Goal: Transaction & Acquisition: Purchase product/service

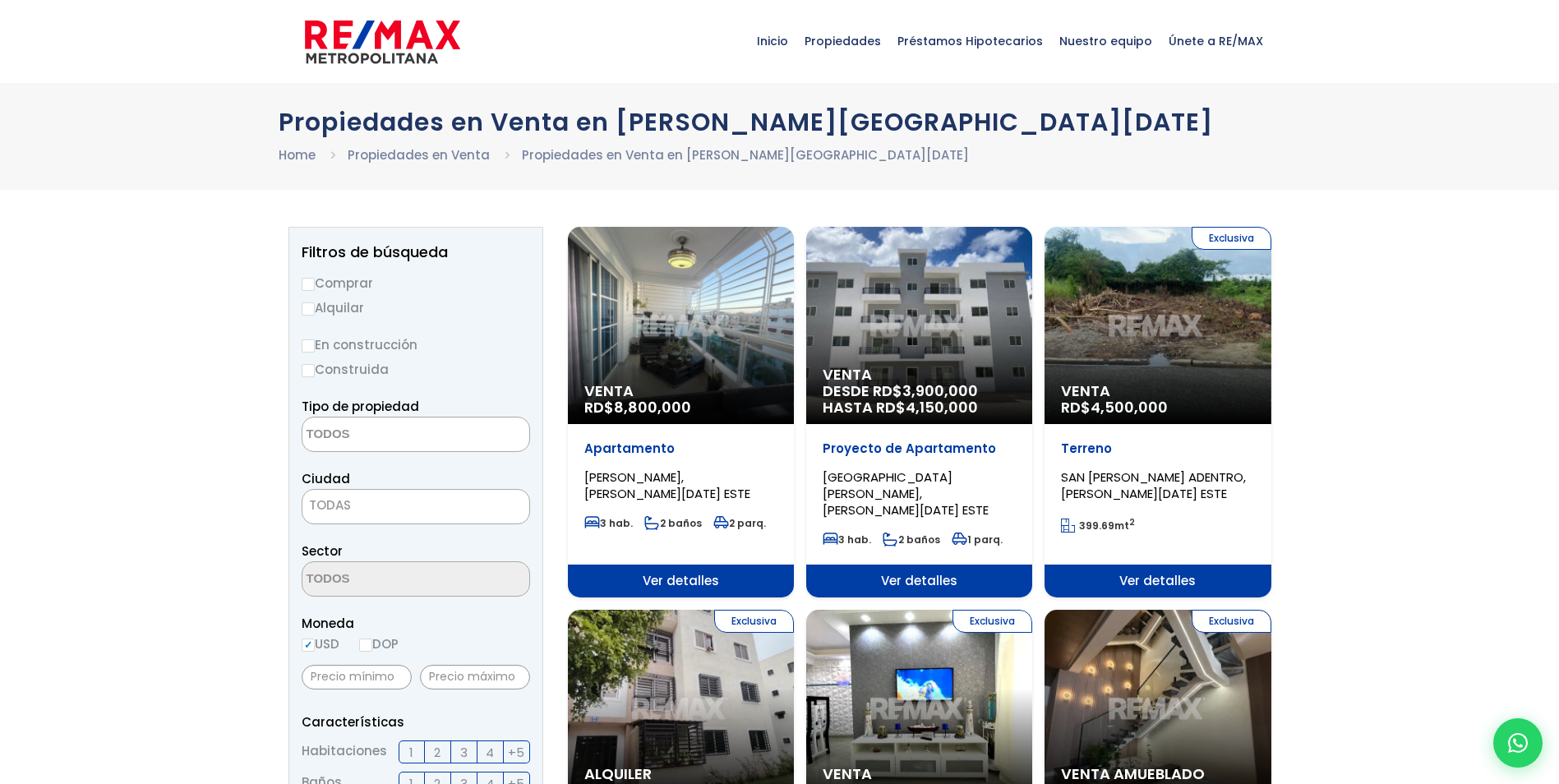
select select
click at [633, 292] on div "Venta RD$ 8,800,000" at bounding box center [681, 325] width 226 height 197
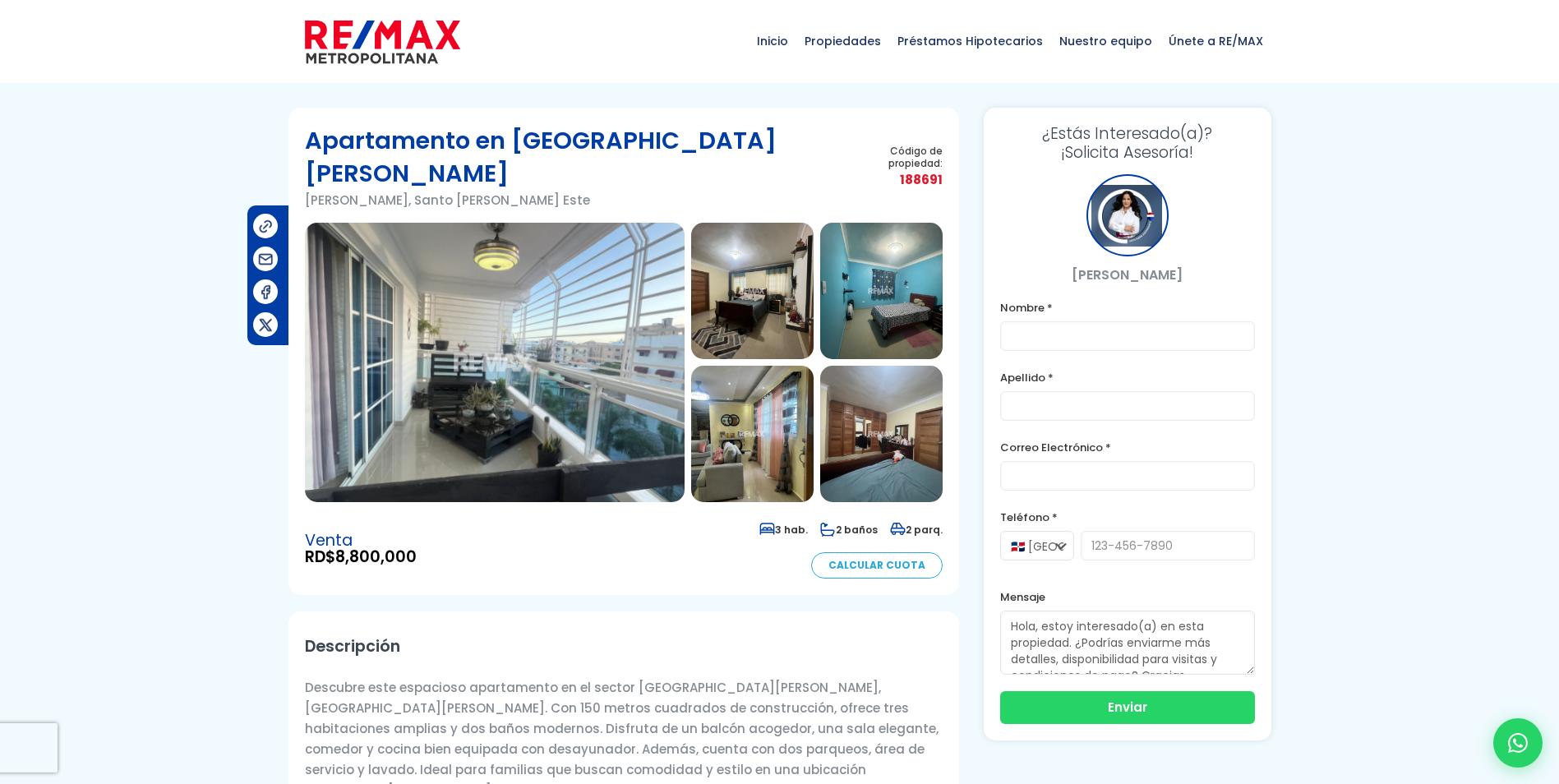
click at [552, 287] on img at bounding box center [495, 362] width 380 height 279
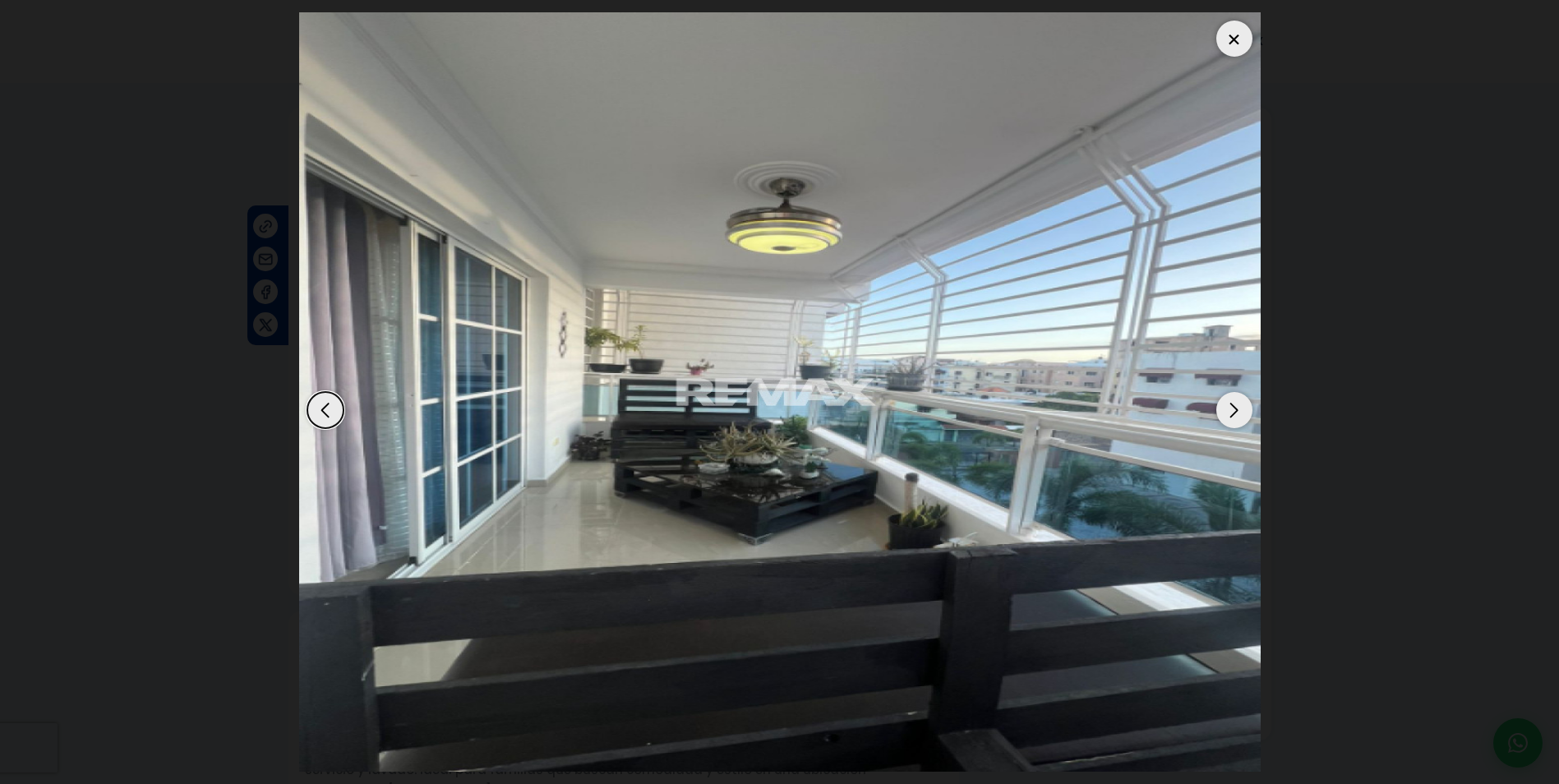
click at [1222, 413] on div "Next slide" at bounding box center [1234, 410] width 36 height 36
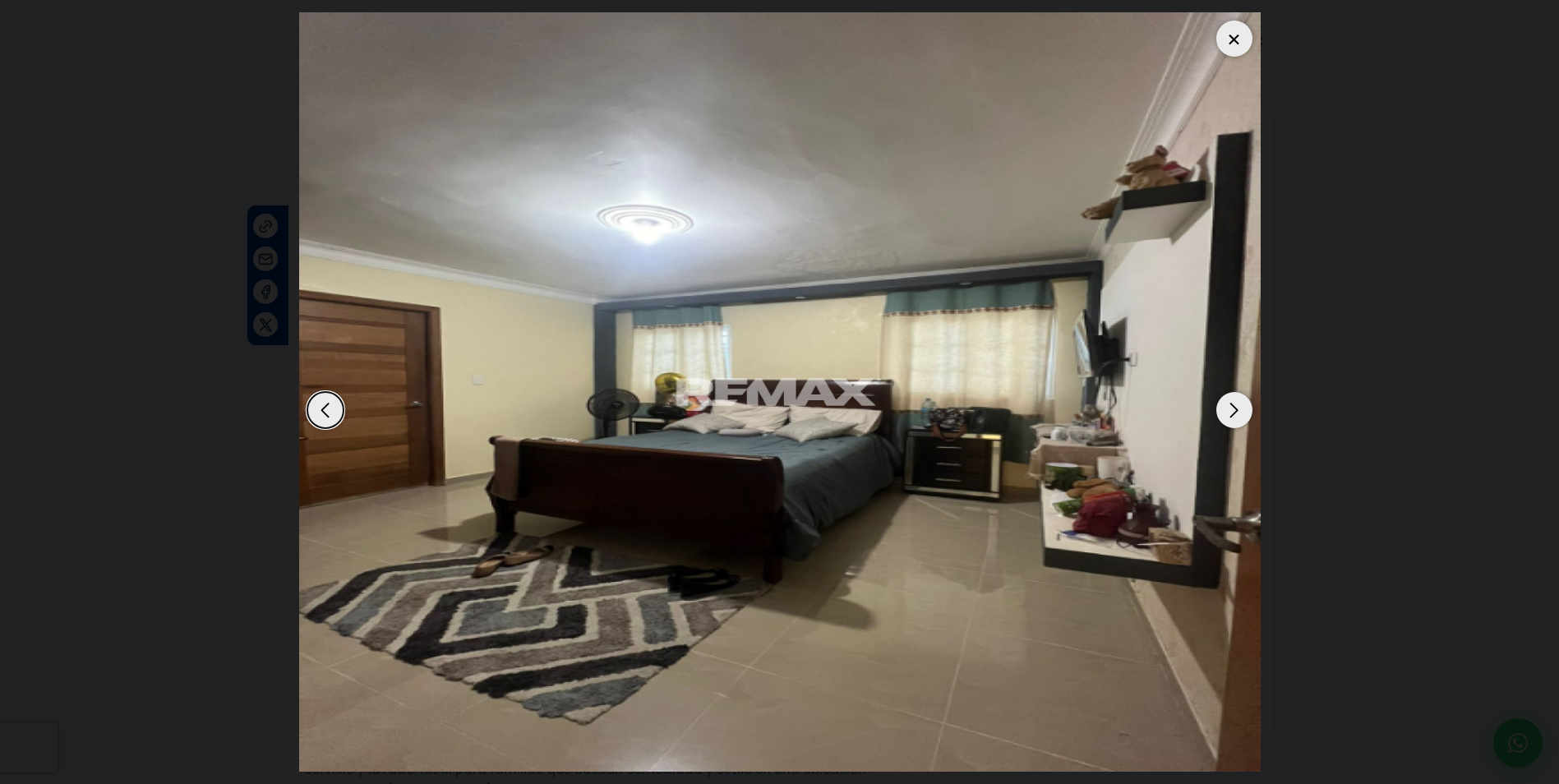
click at [1222, 413] on div "Next slide" at bounding box center [1234, 410] width 36 height 36
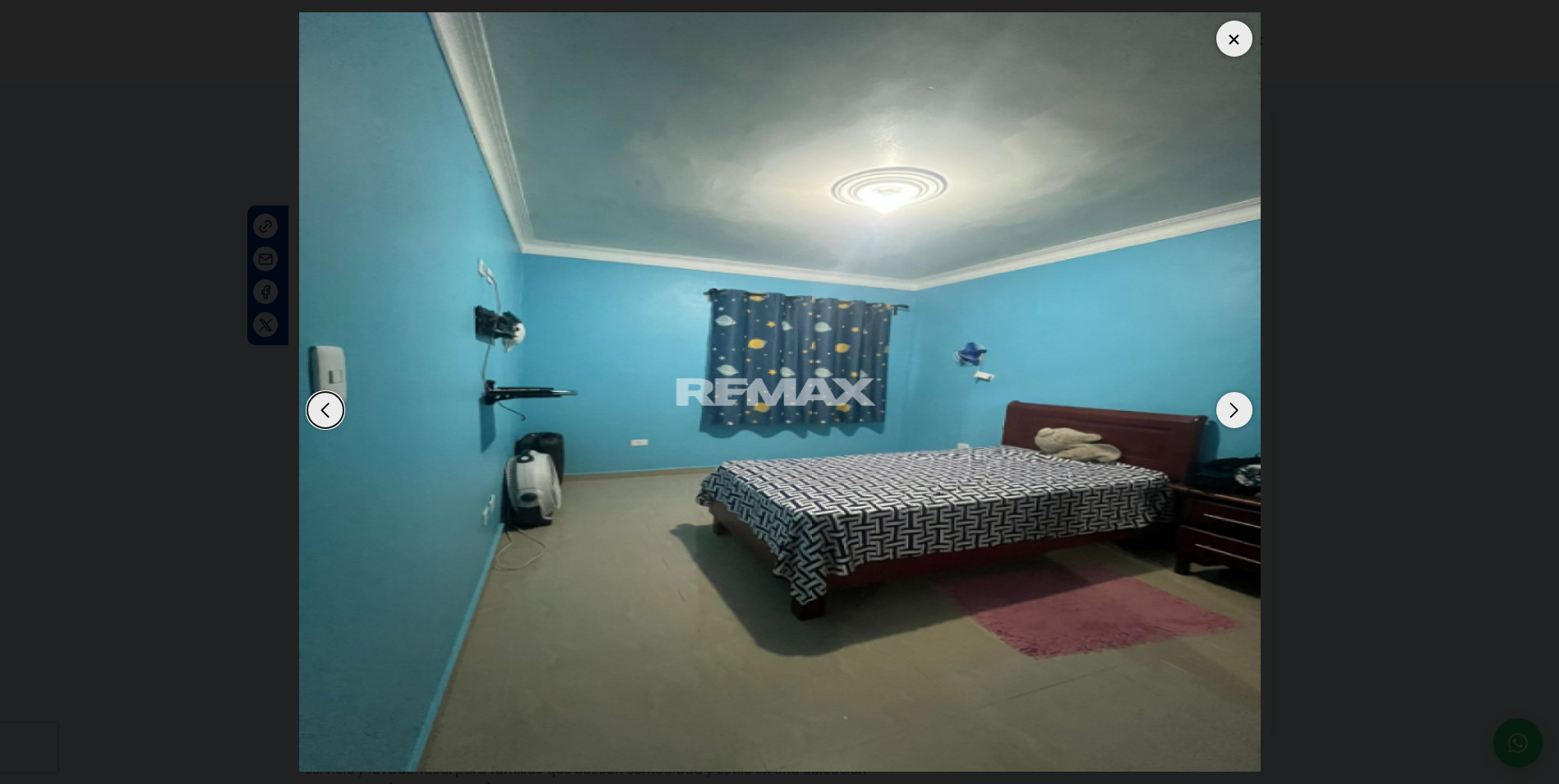
click at [1222, 413] on div "Next slide" at bounding box center [1234, 410] width 36 height 36
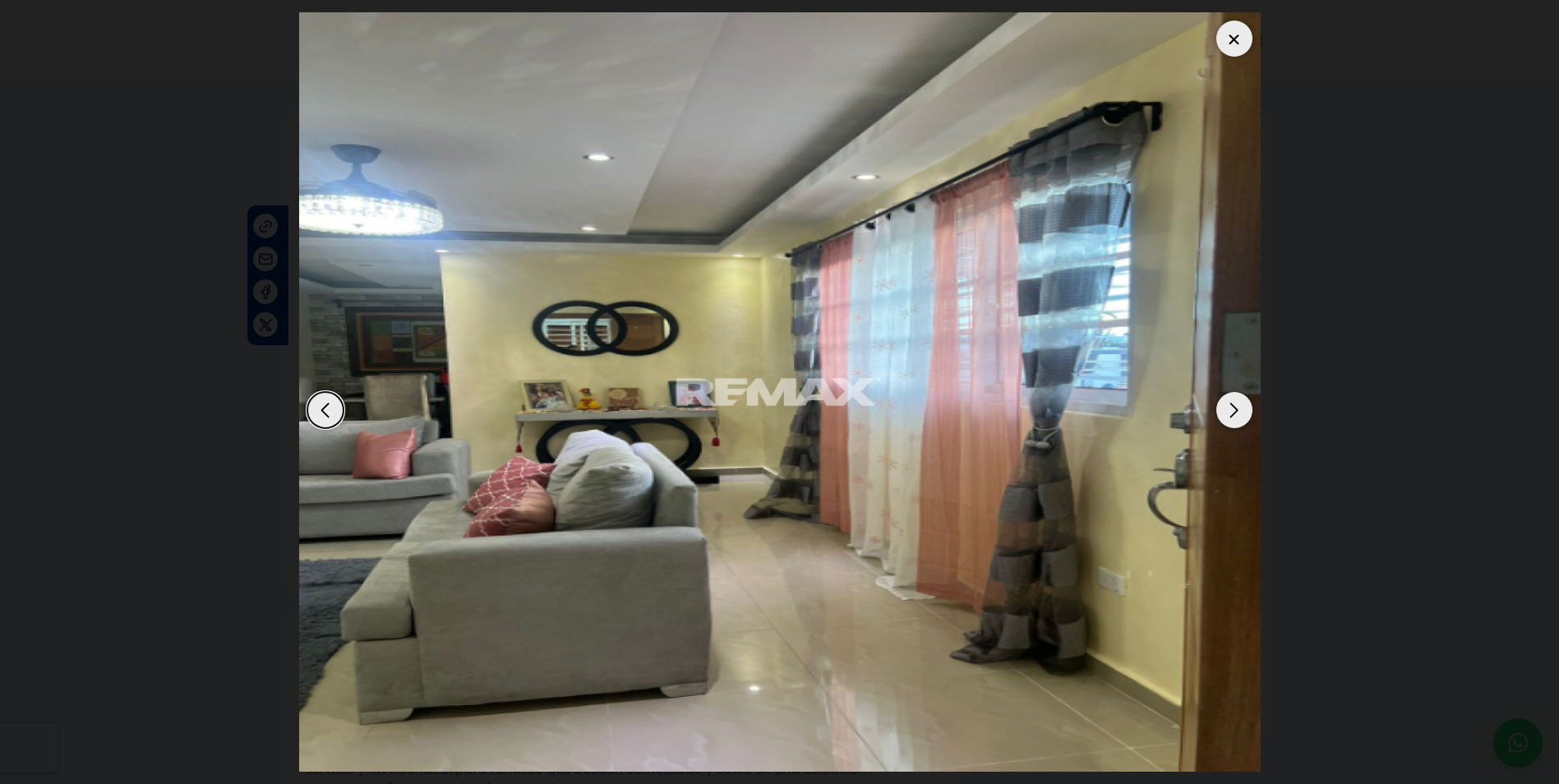
click at [1222, 413] on div "Next slide" at bounding box center [1234, 410] width 36 height 36
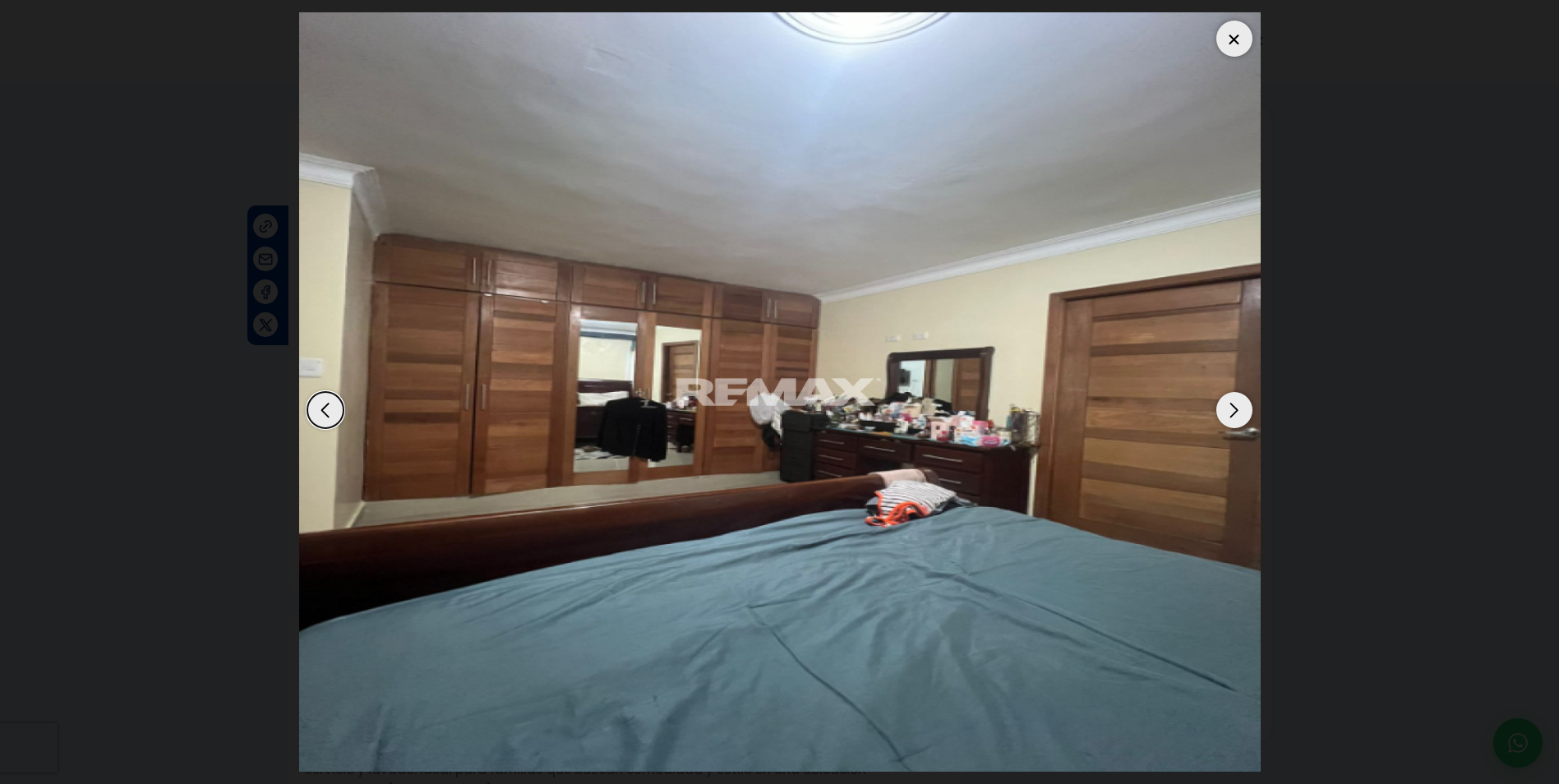
click at [1222, 413] on div "Next slide" at bounding box center [1234, 410] width 36 height 36
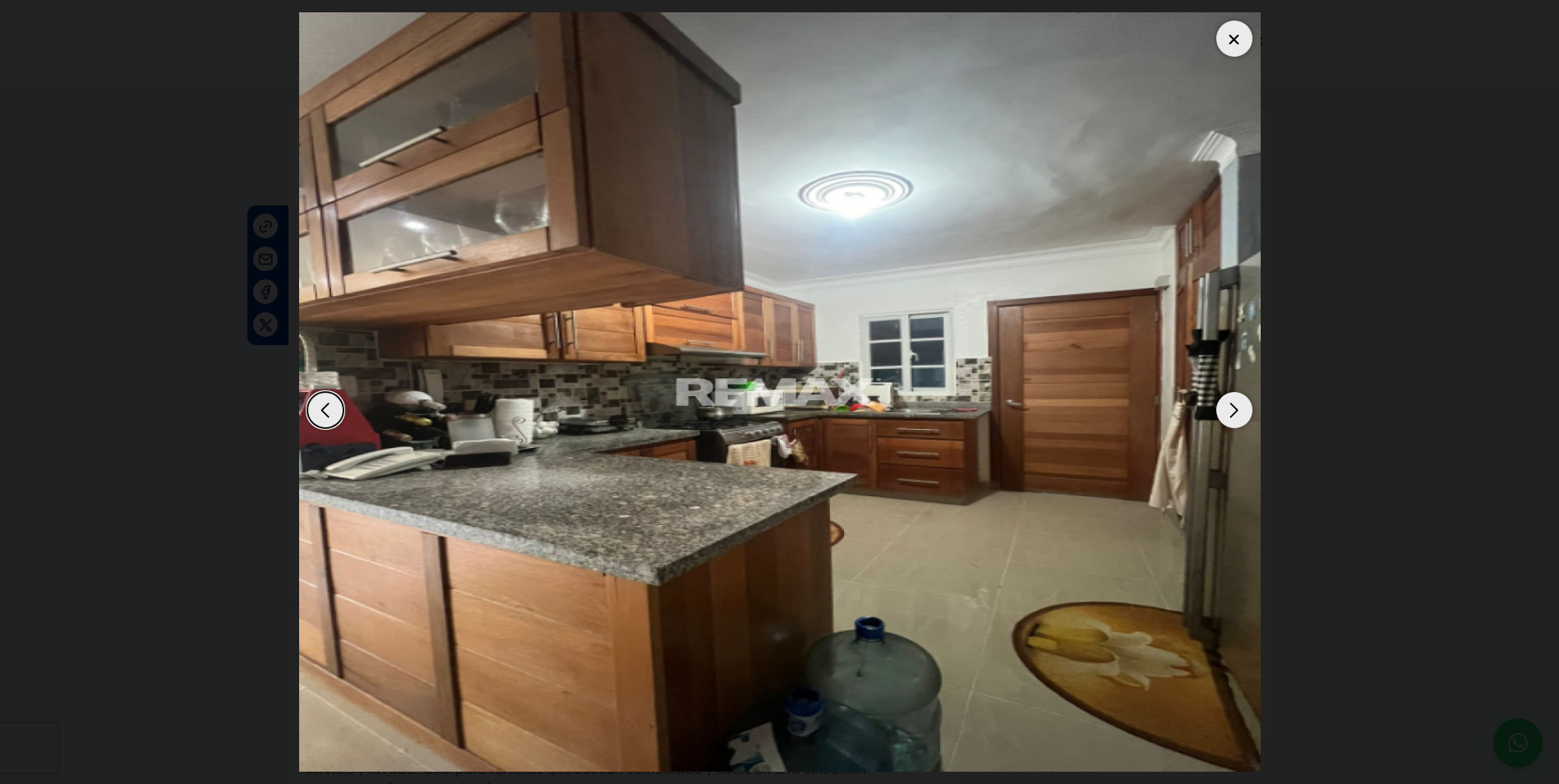
click at [1222, 413] on div "Next slide" at bounding box center [1234, 410] width 36 height 36
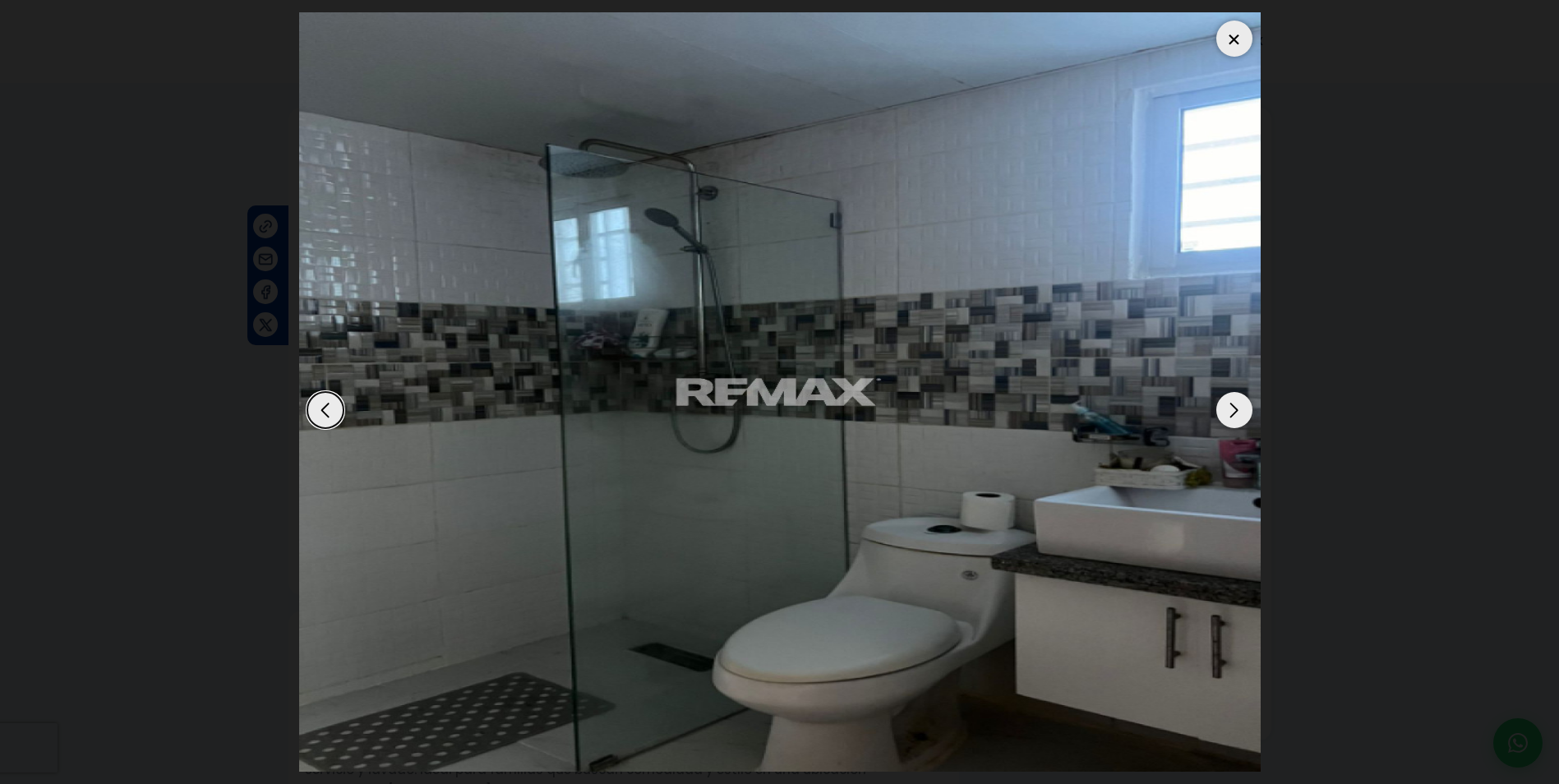
click at [1222, 413] on div "Next slide" at bounding box center [1234, 410] width 36 height 36
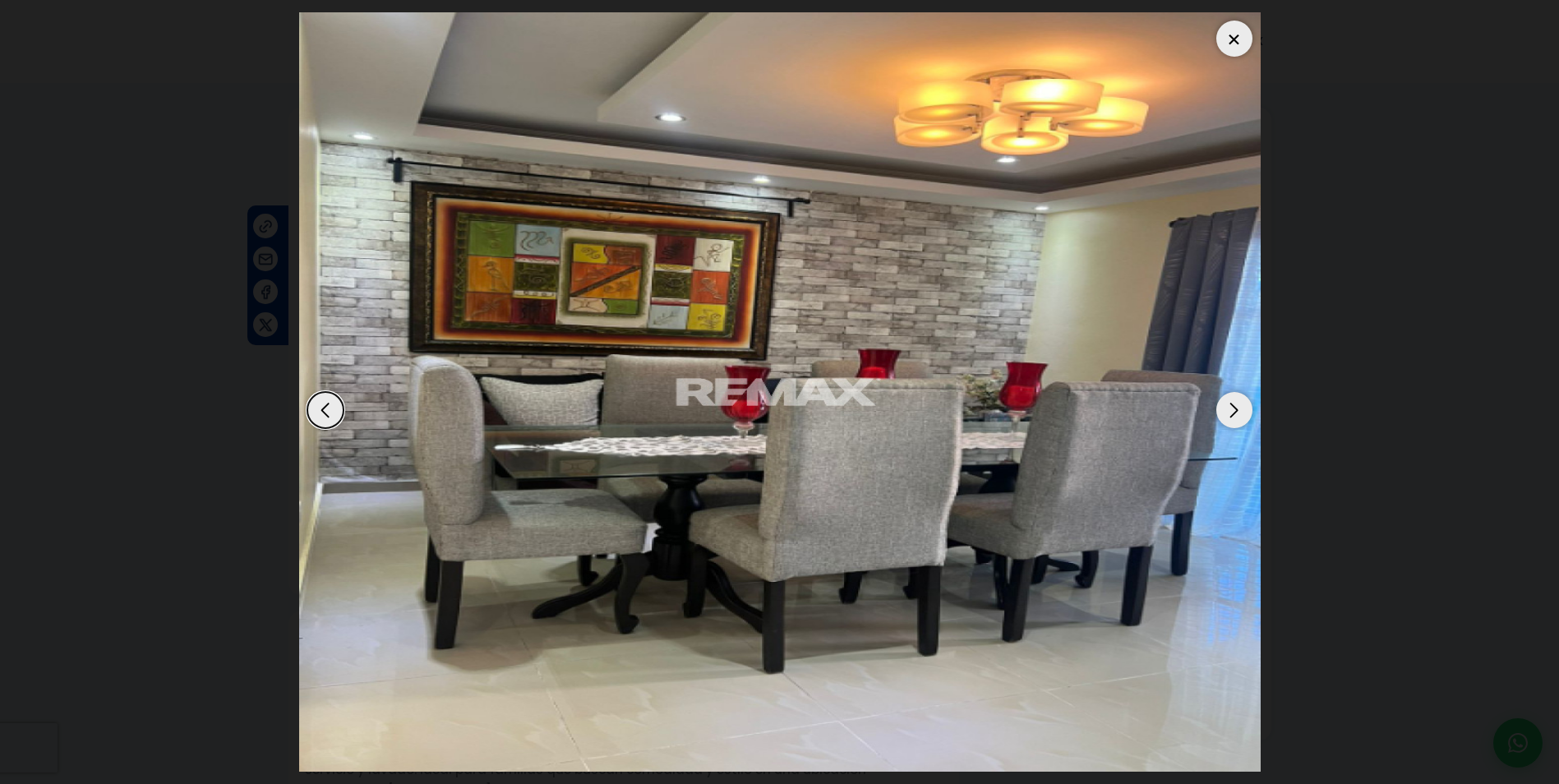
click at [1222, 413] on div "Next slide" at bounding box center [1234, 410] width 36 height 36
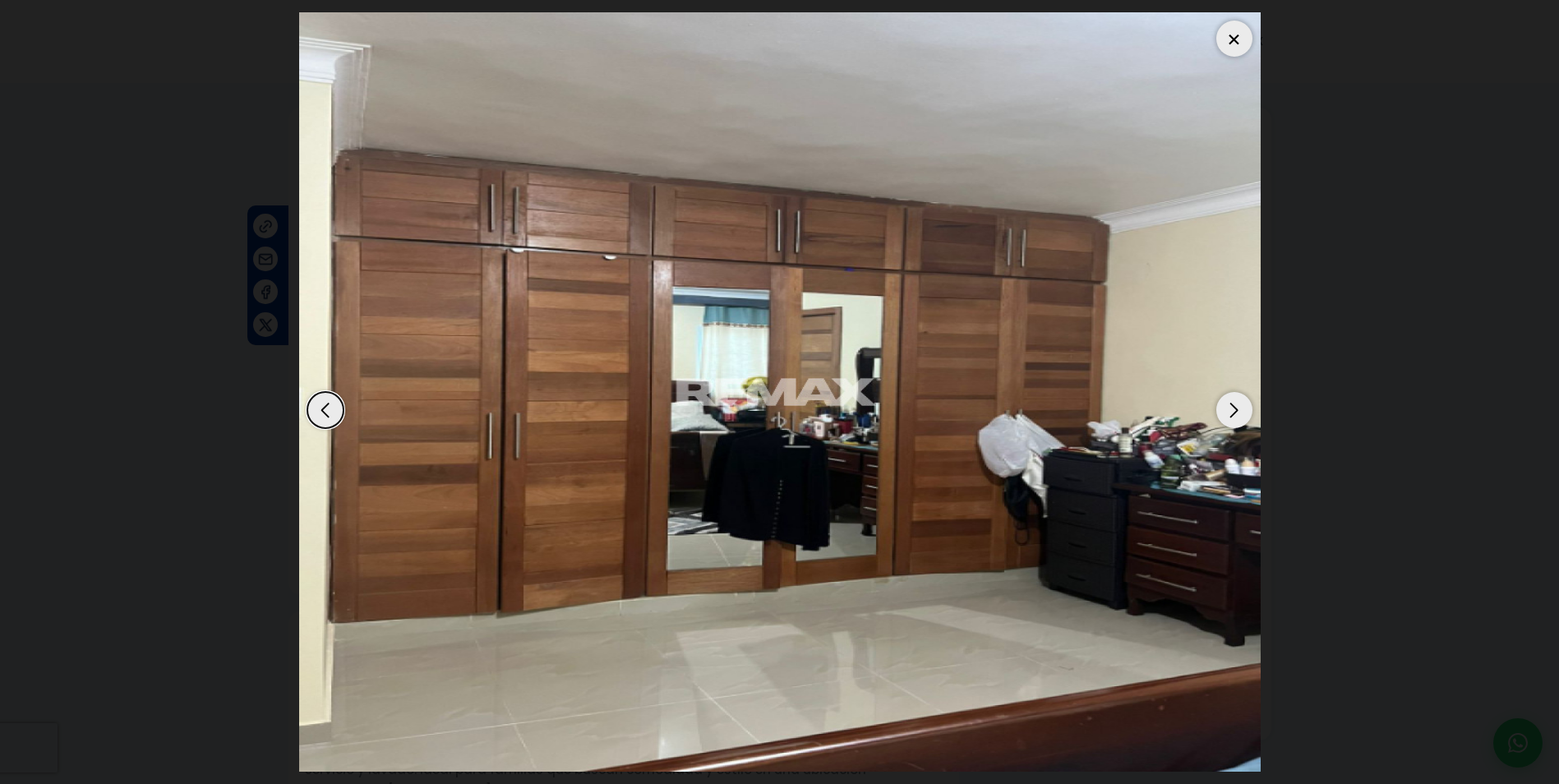
click at [1222, 413] on div "Next slide" at bounding box center [1234, 410] width 36 height 36
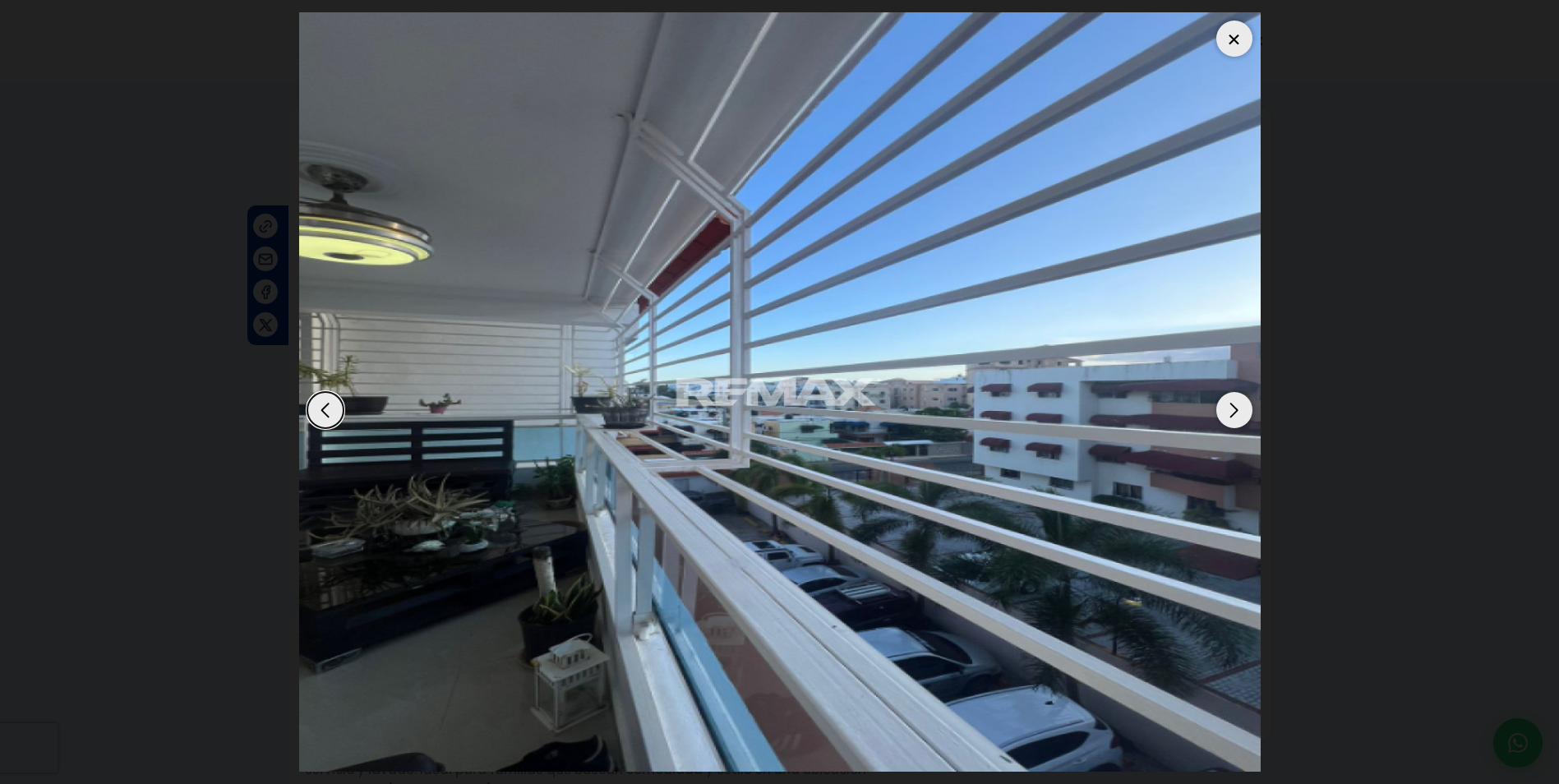
click at [1273, 331] on dialog at bounding box center [780, 392] width 987 height 784
click at [1245, 29] on div at bounding box center [1234, 38] width 36 height 36
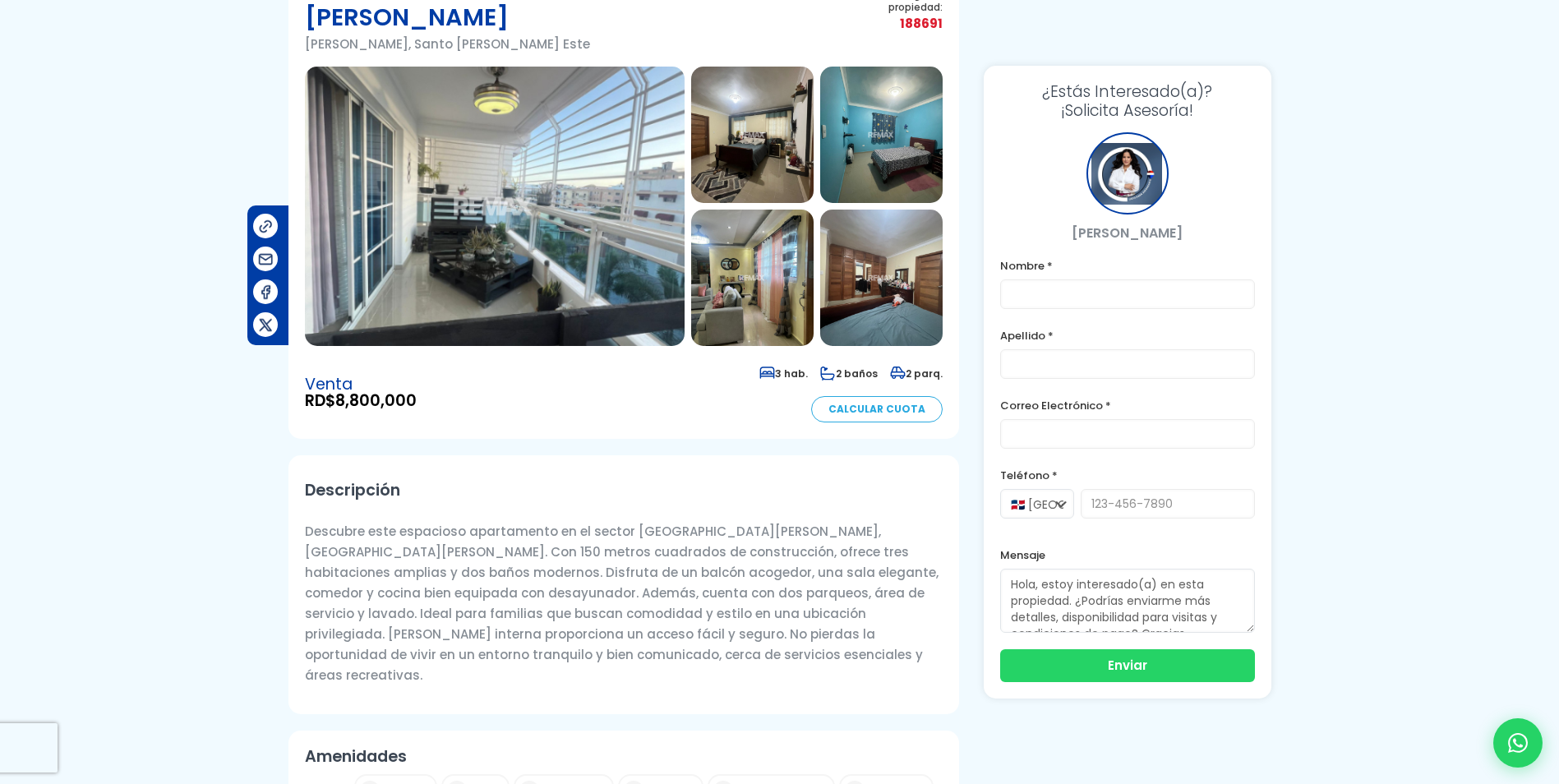
scroll to position [34, 0]
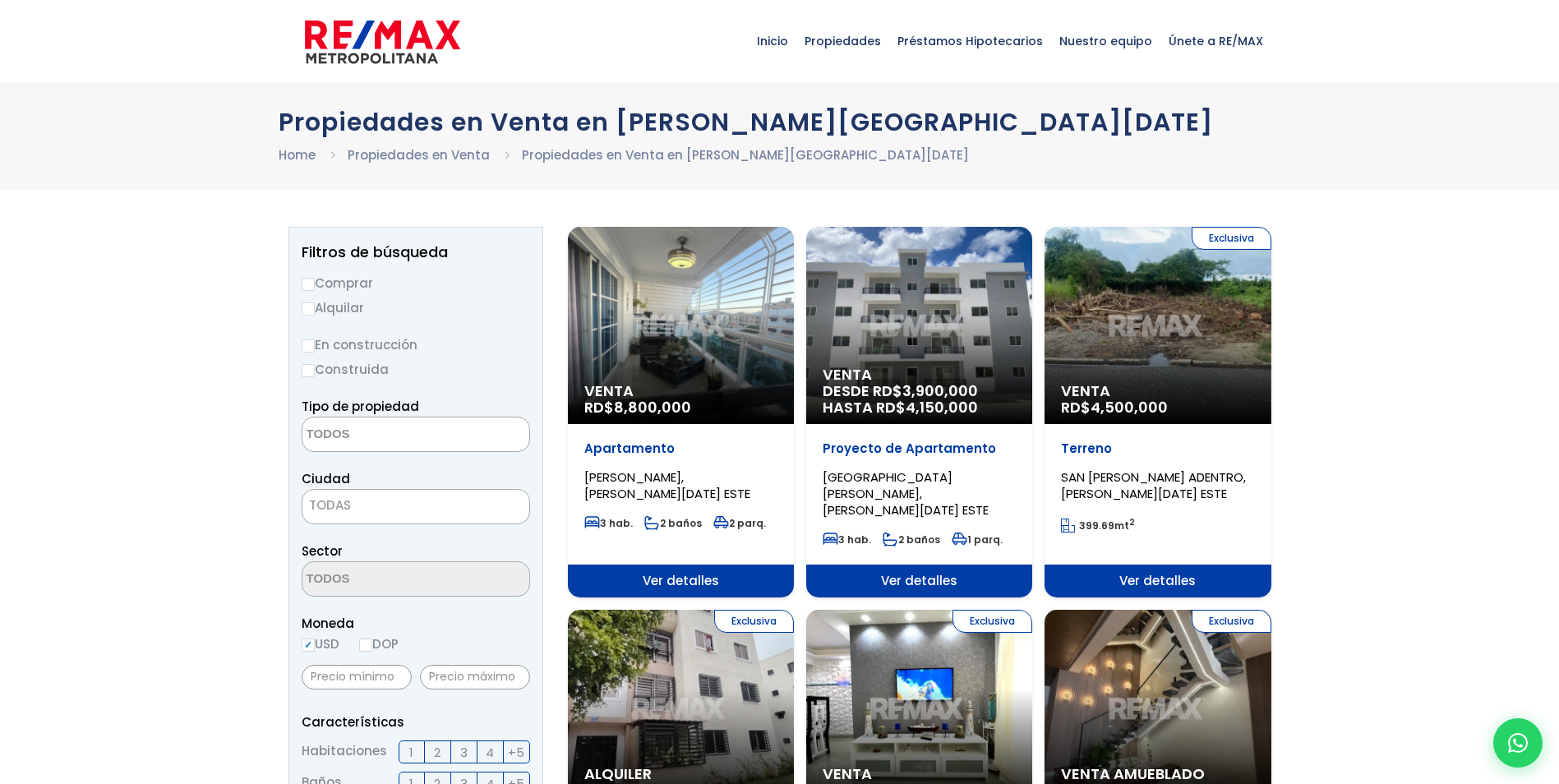
select select
click at [312, 283] on input "Comprar" at bounding box center [308, 284] width 13 height 13
radio input "true"
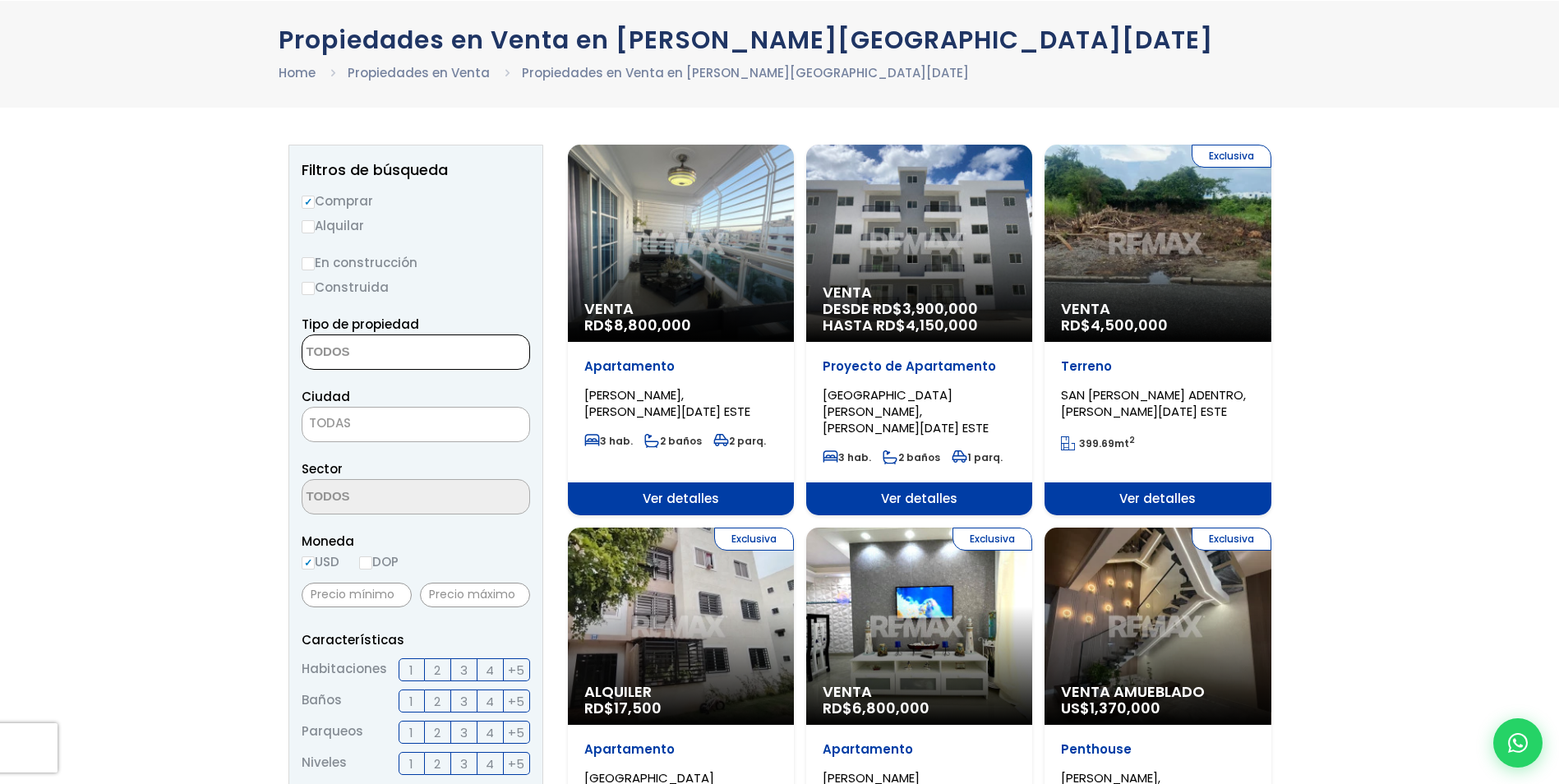
click at [396, 343] on textarea "Search" at bounding box center [382, 353] width 160 height 35
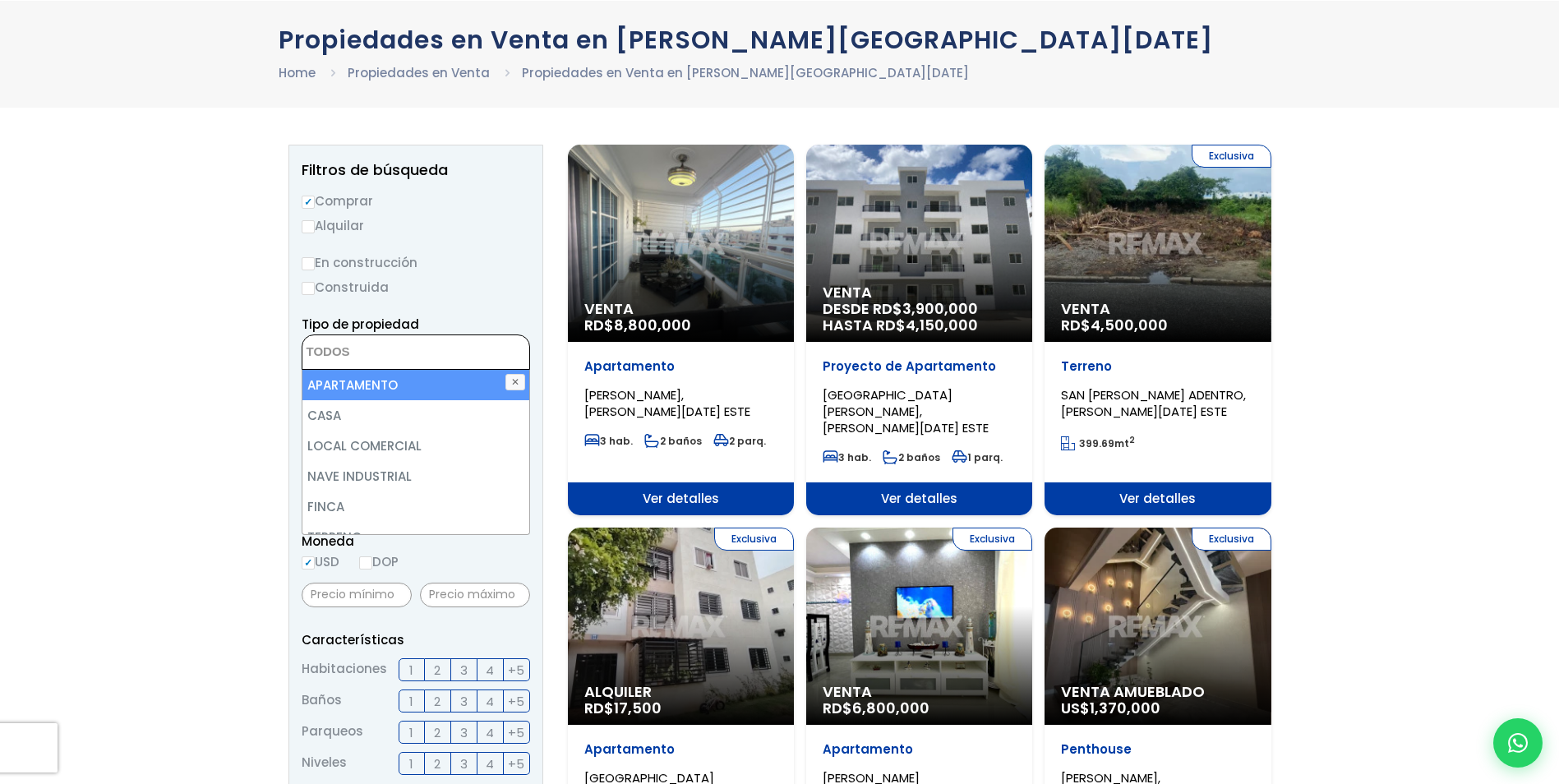
click at [399, 386] on li "APARTAMENTO" at bounding box center [415, 385] width 227 height 30
select select "apartment"
click at [451, 296] on label "Construida" at bounding box center [416, 287] width 229 height 20
click at [0, 0] on input "Construida" at bounding box center [0, 0] width 0 height 0
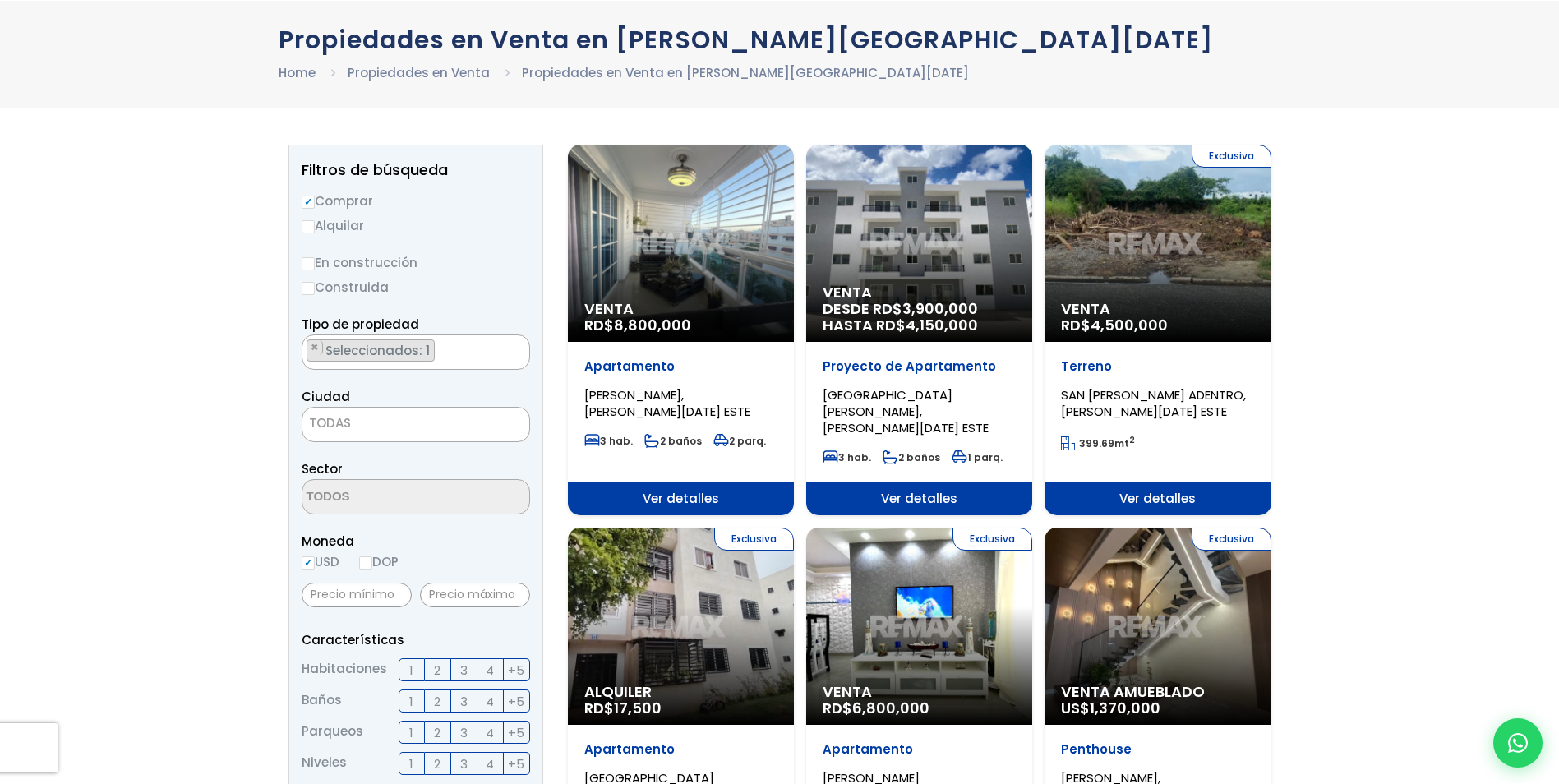
click at [420, 419] on span "TODAS" at bounding box center [415, 423] width 227 height 23
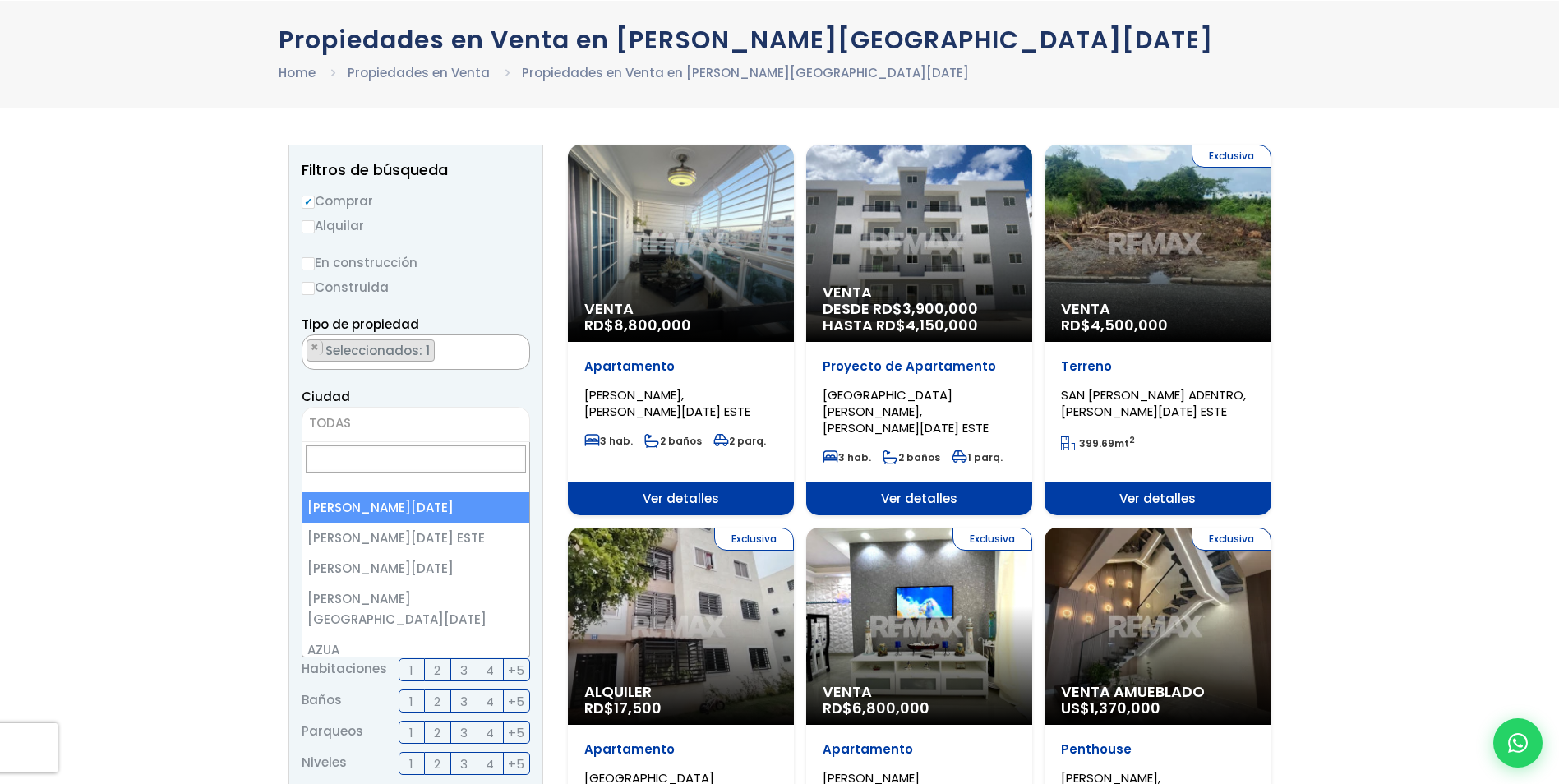
select select "1"
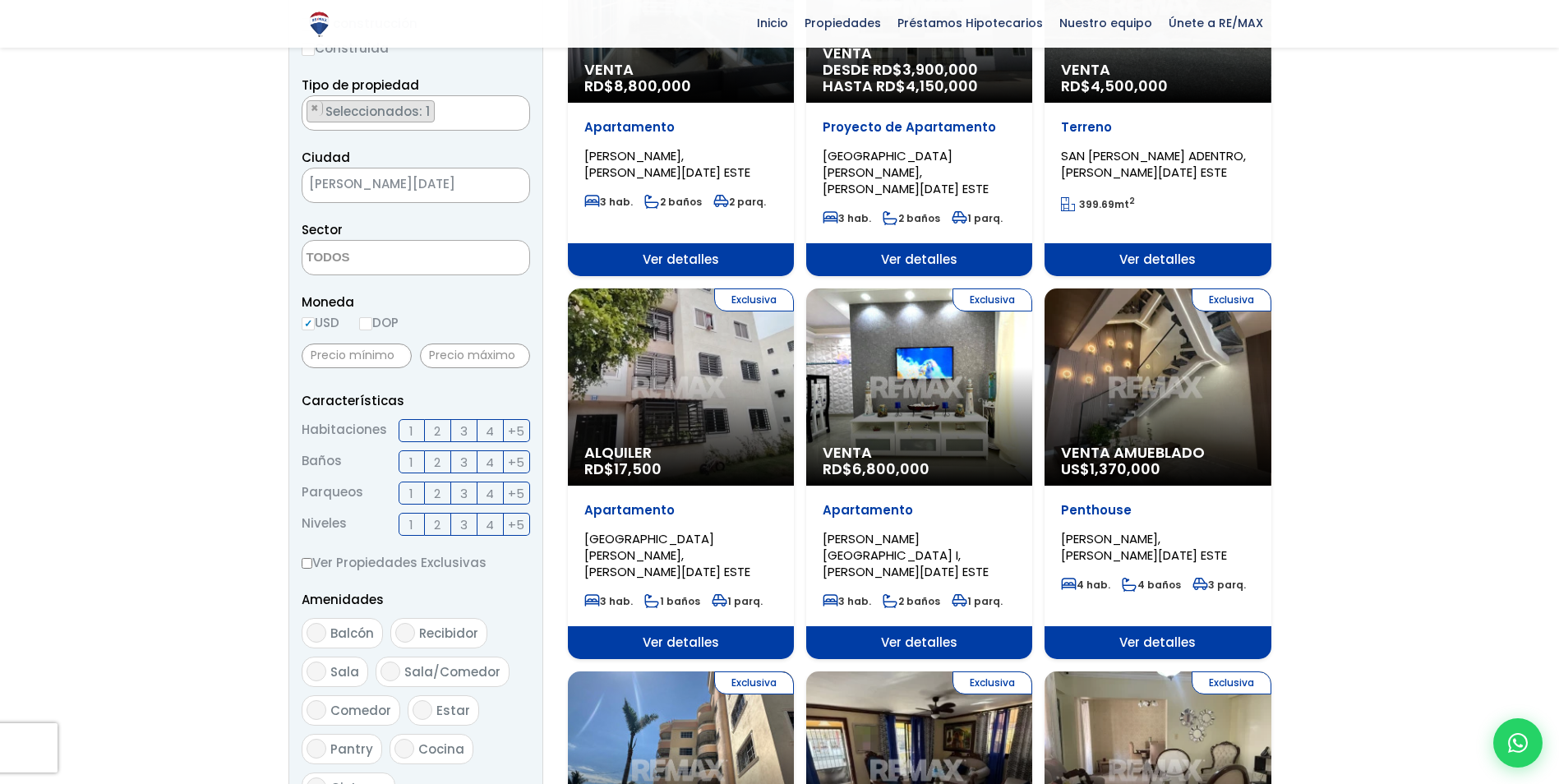
scroll to position [328, 0]
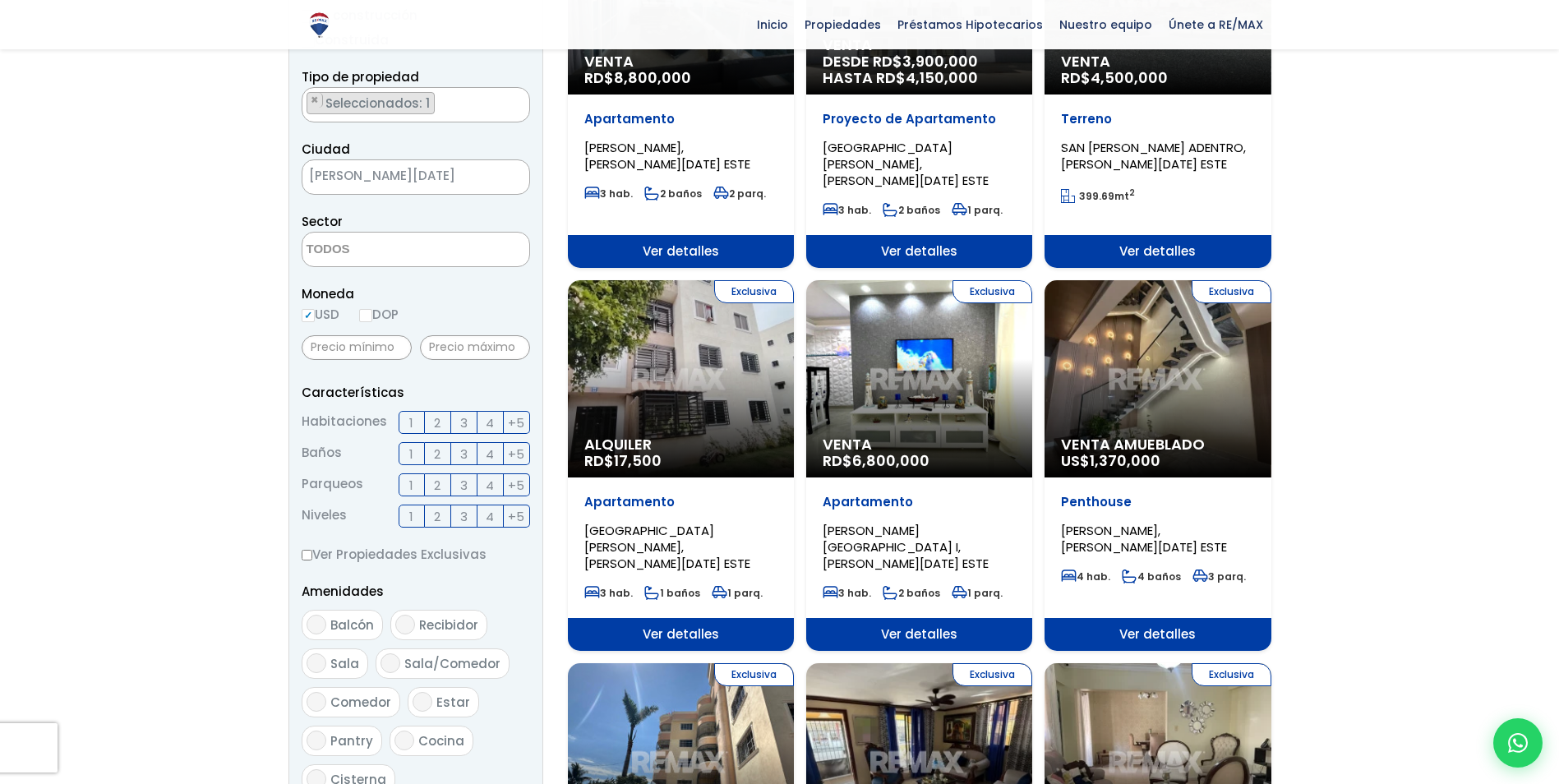
click at [460, 422] on span "3" at bounding box center [464, 422] width 7 height 20
click at [0, 0] on input "3" at bounding box center [0, 0] width 0 height 0
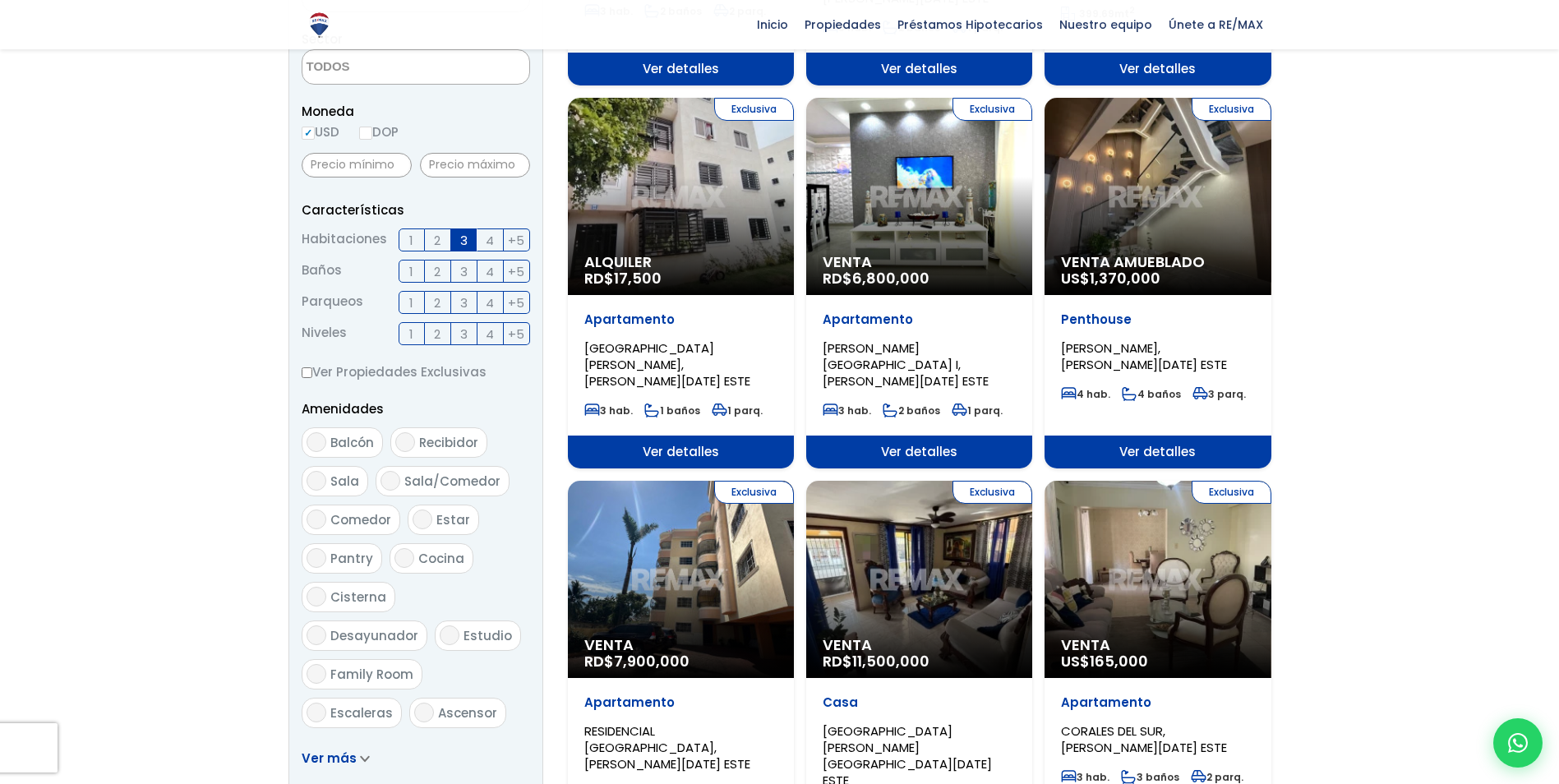
scroll to position [575, 0]
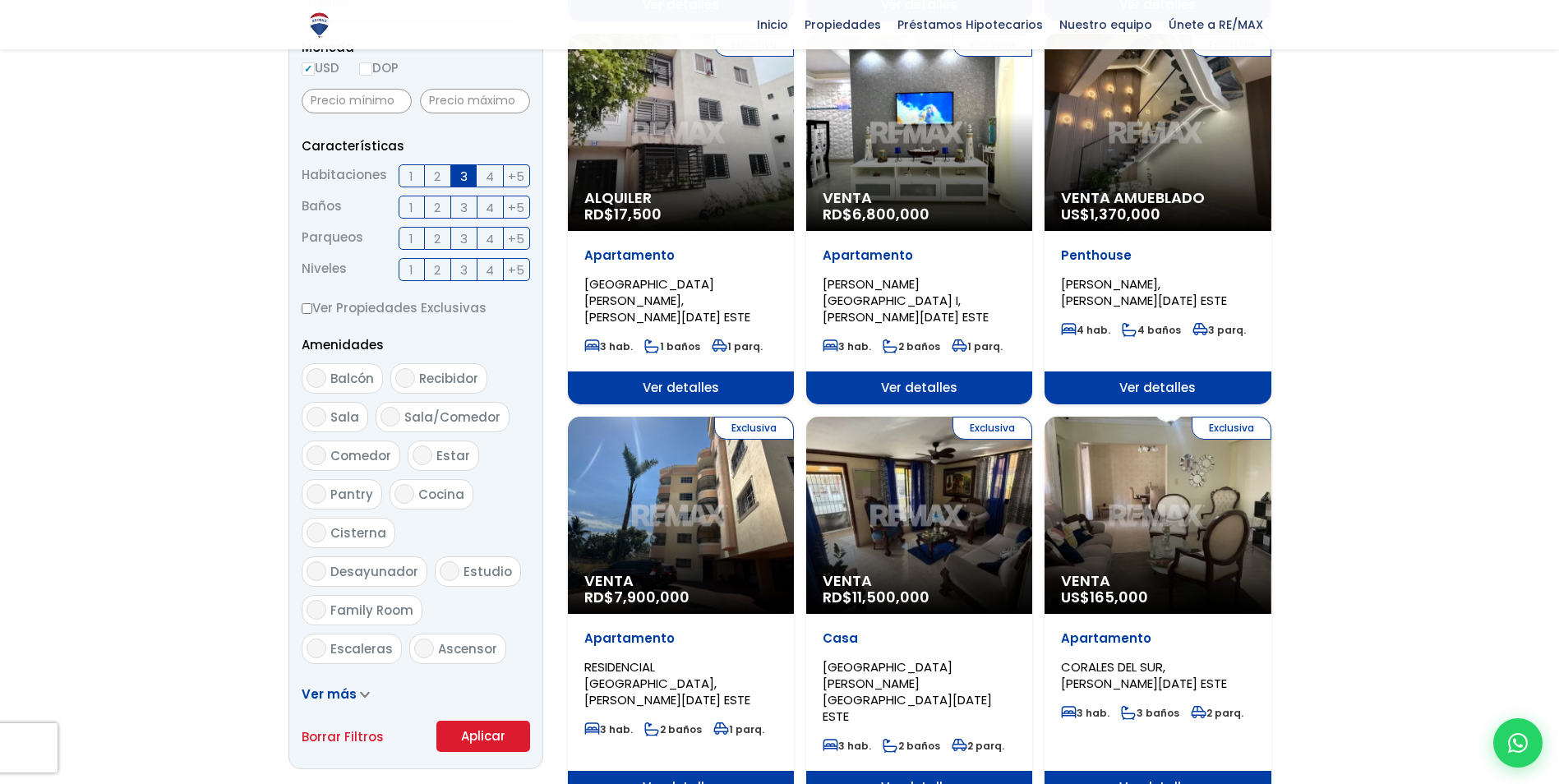
click at [488, 744] on button "Aplicar" at bounding box center [483, 735] width 94 height 31
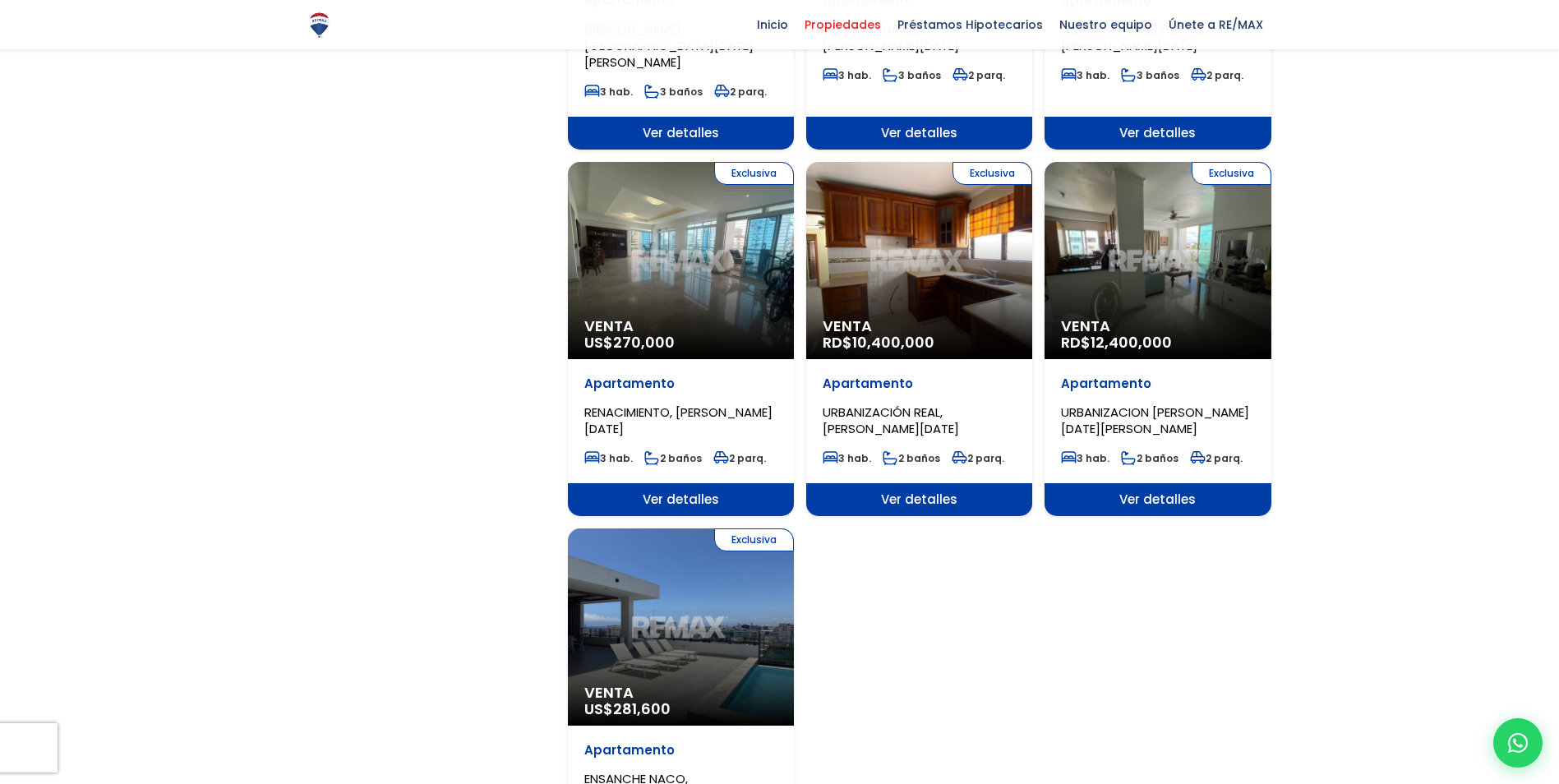
scroll to position [1889, 0]
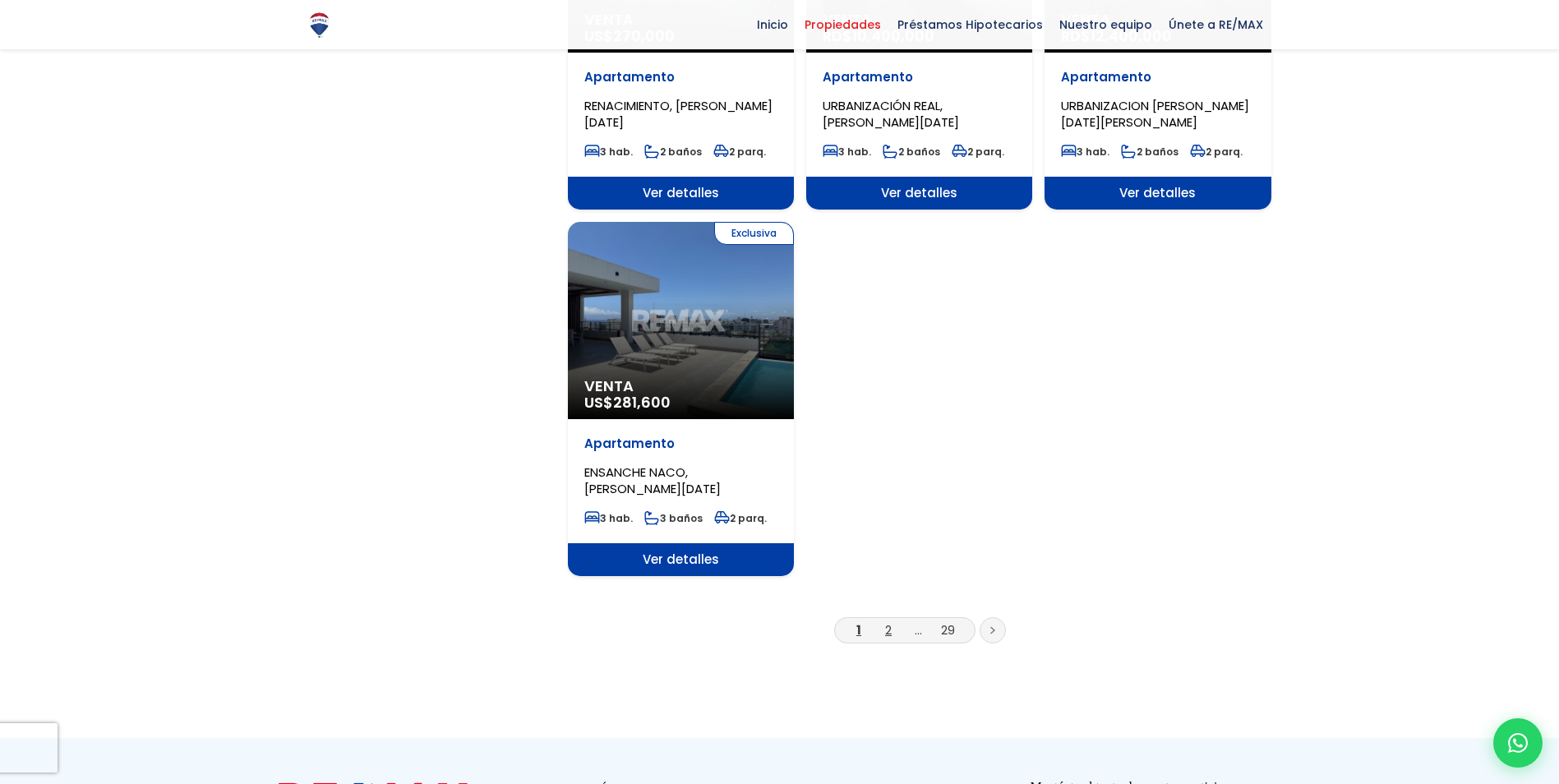
click at [885, 621] on link "2" at bounding box center [888, 629] width 6 height 18
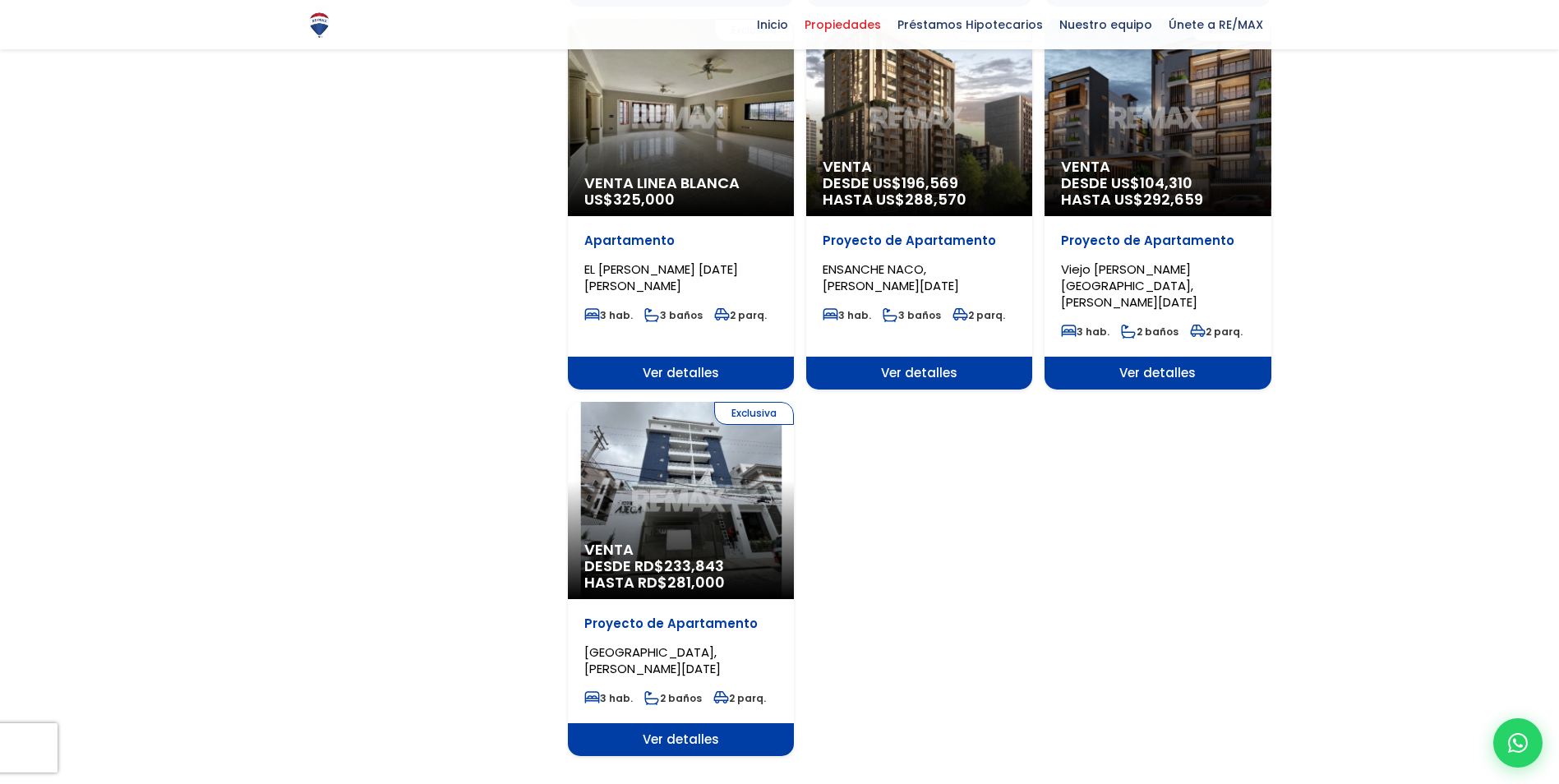
scroll to position [1725, 0]
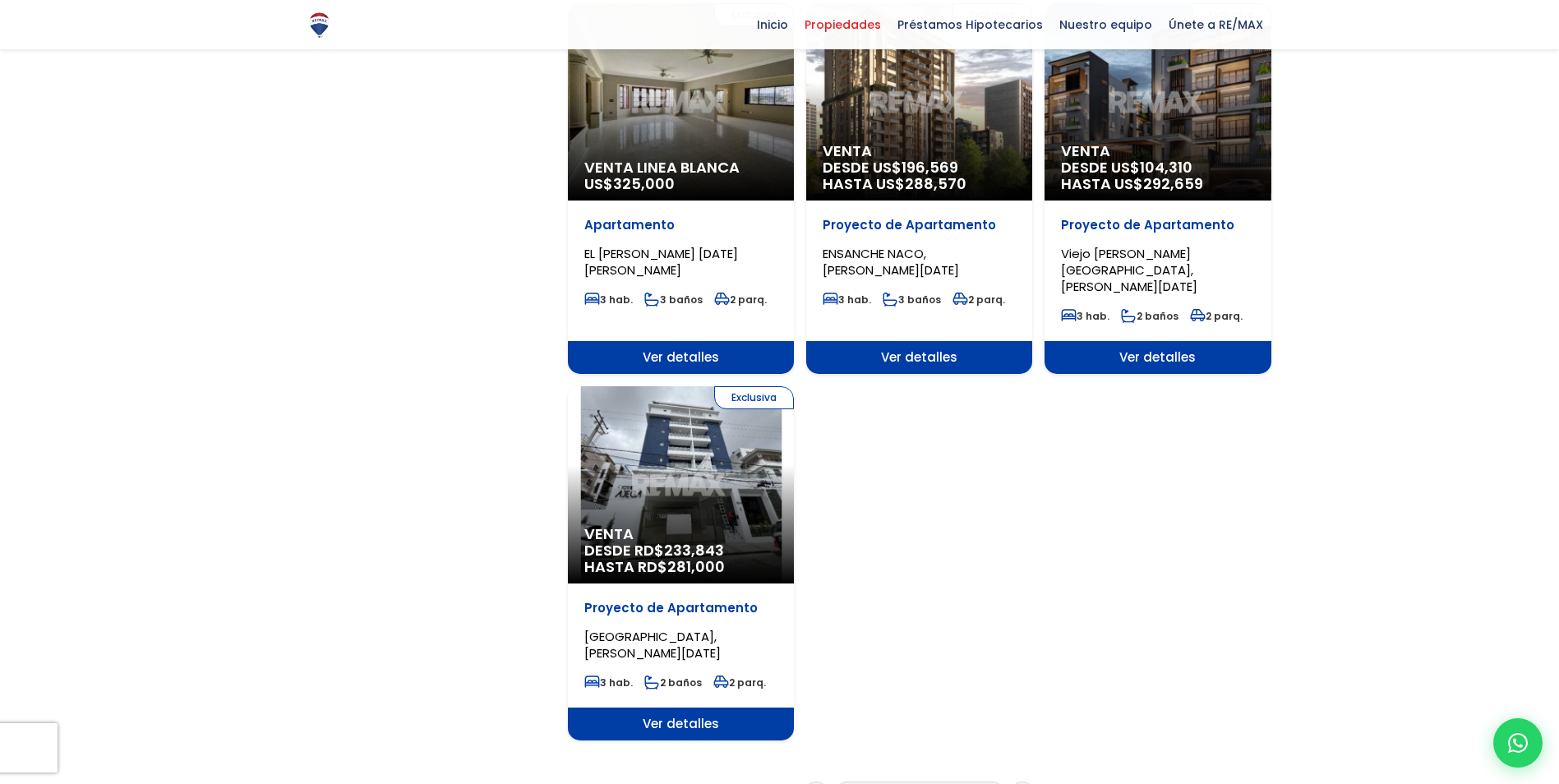
click at [913, 783] on li "3" at bounding box center [919, 794] width 26 height 20
click at [918, 783] on link "3" at bounding box center [919, 795] width 7 height 18
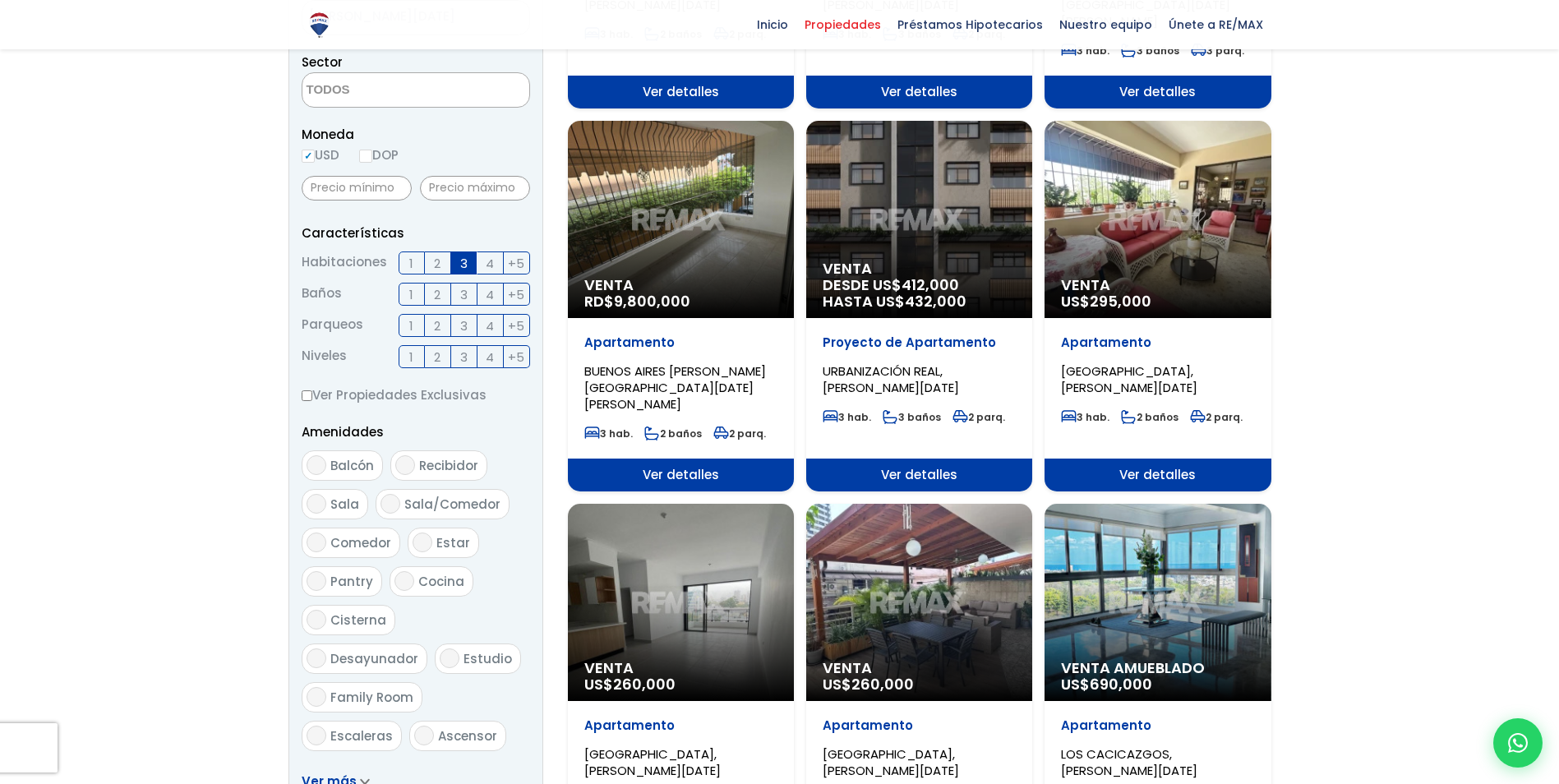
scroll to position [493, 0]
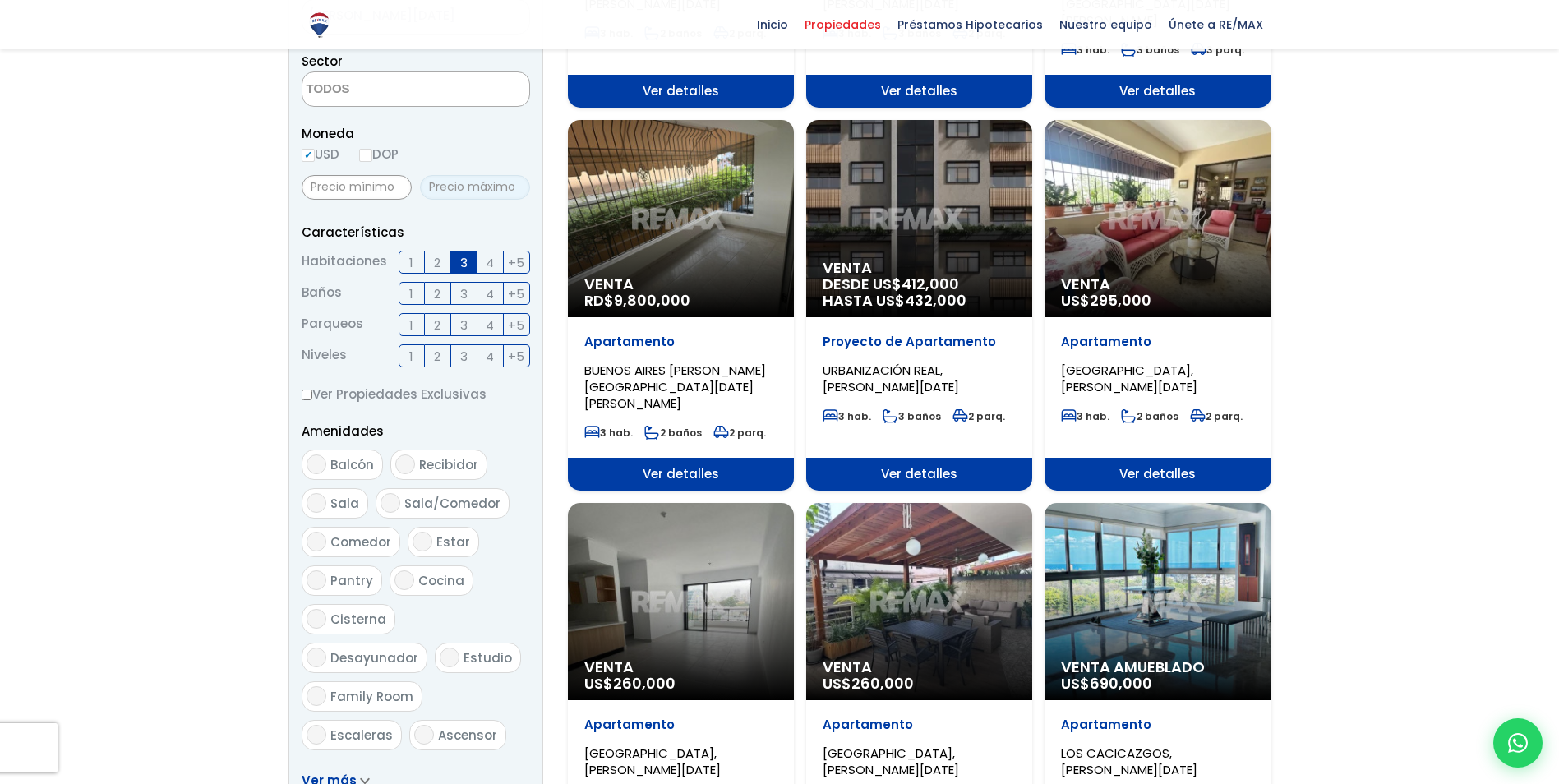
click at [463, 197] on input "text" at bounding box center [475, 187] width 110 height 25
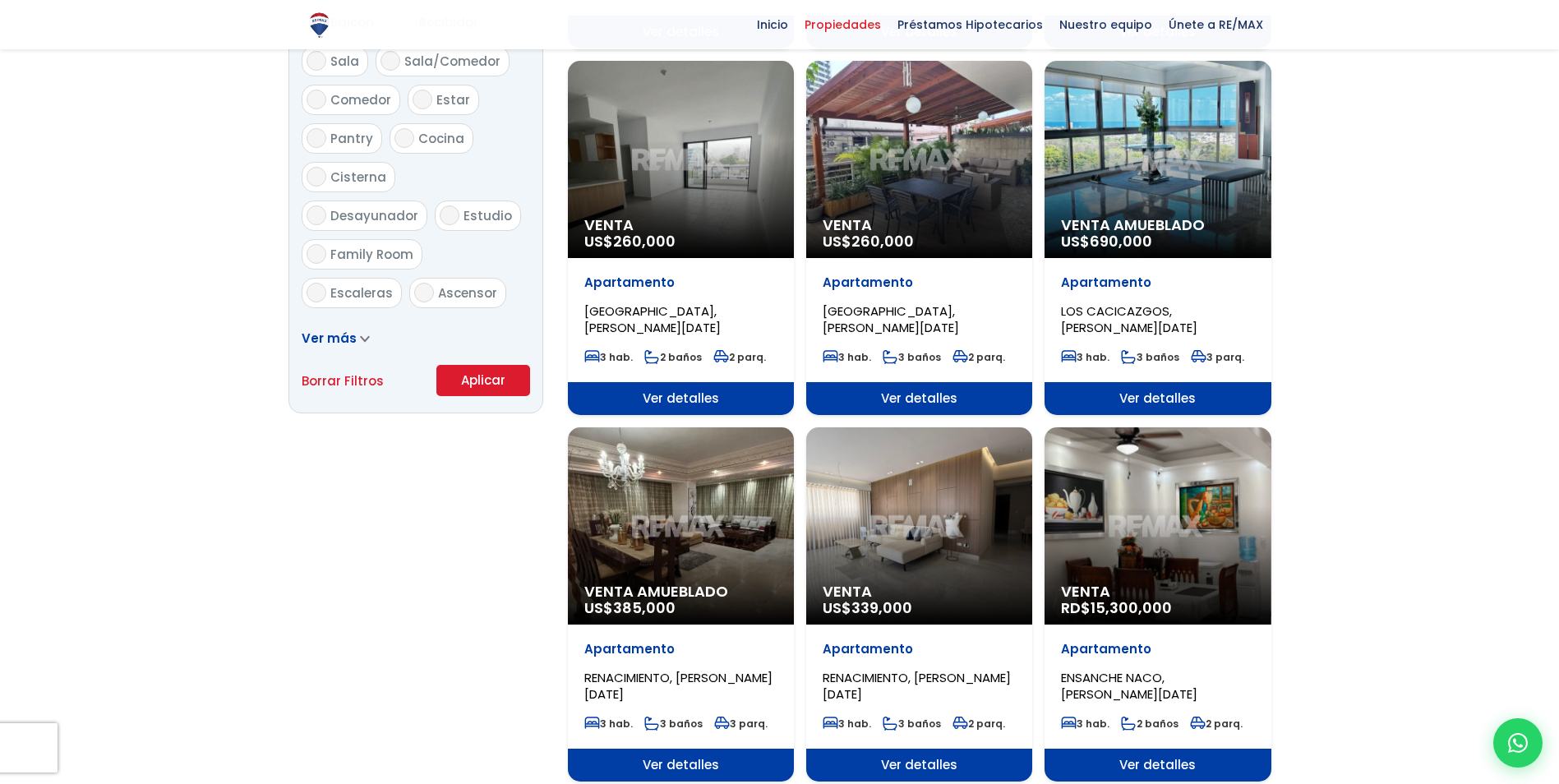
scroll to position [1068, 0]
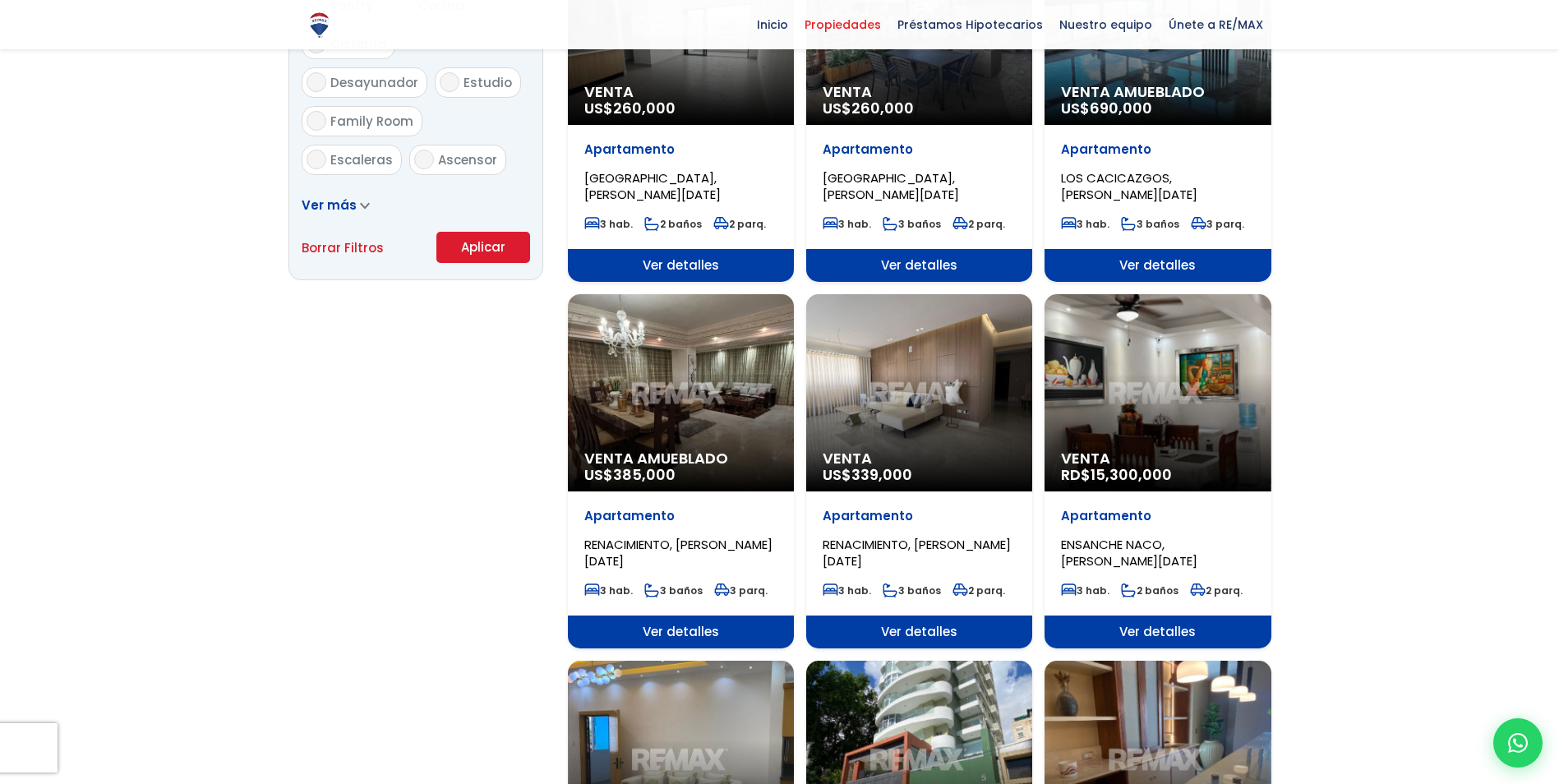
type input "300,000"
click at [496, 256] on button "Aplicar" at bounding box center [483, 246] width 94 height 31
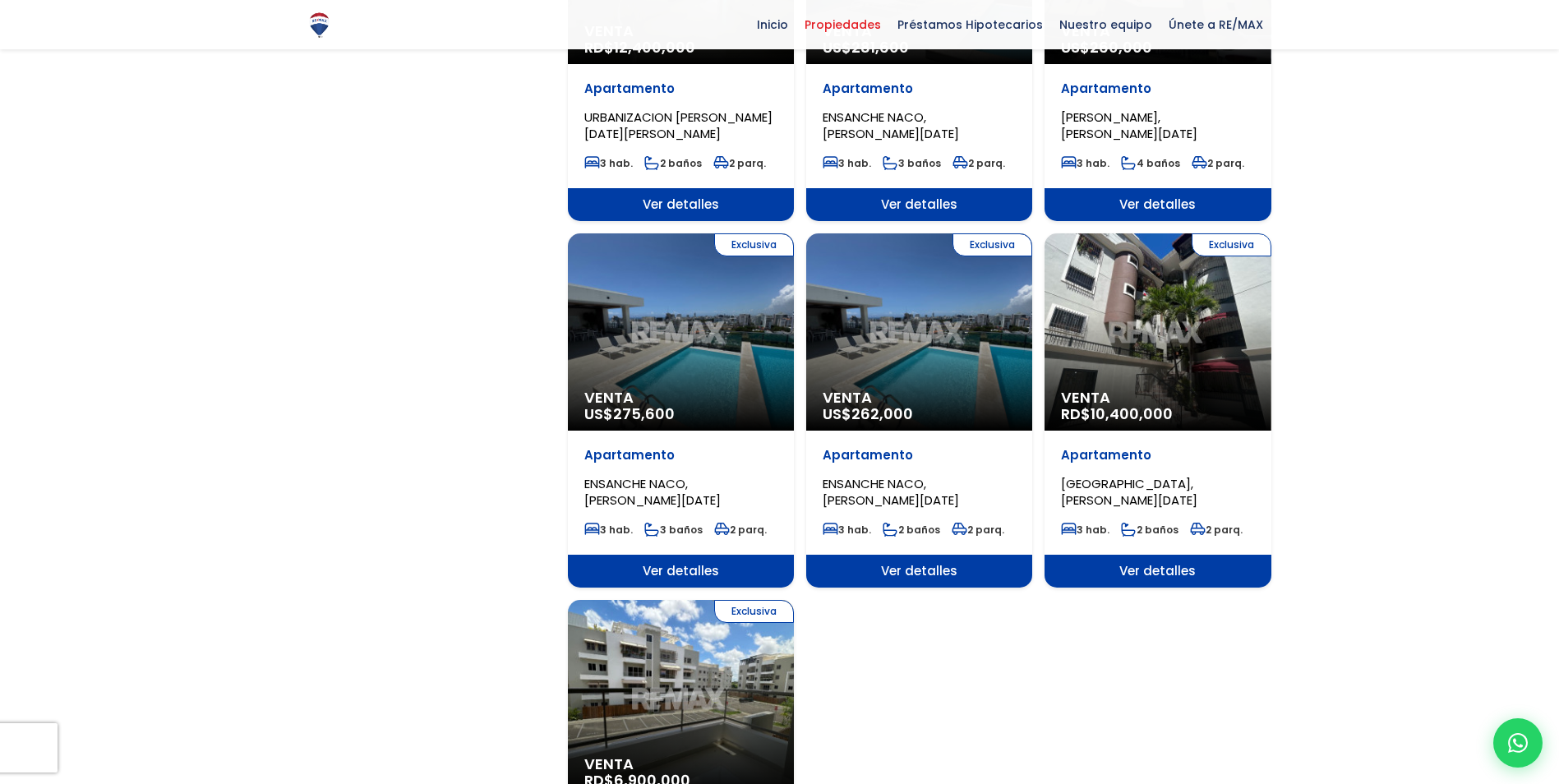
scroll to position [1971, 0]
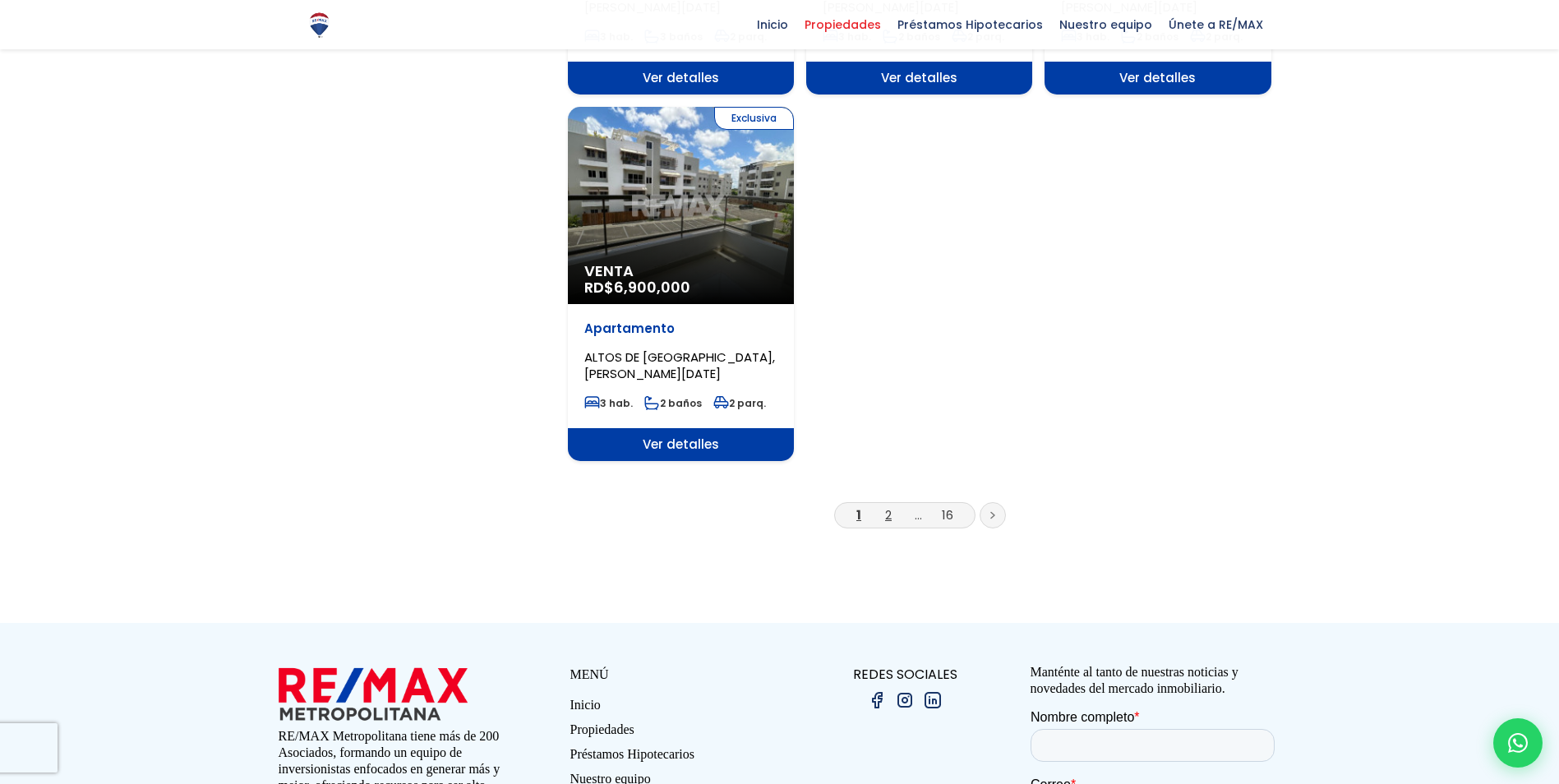
click at [887, 511] on link "2" at bounding box center [888, 515] width 6 height 18
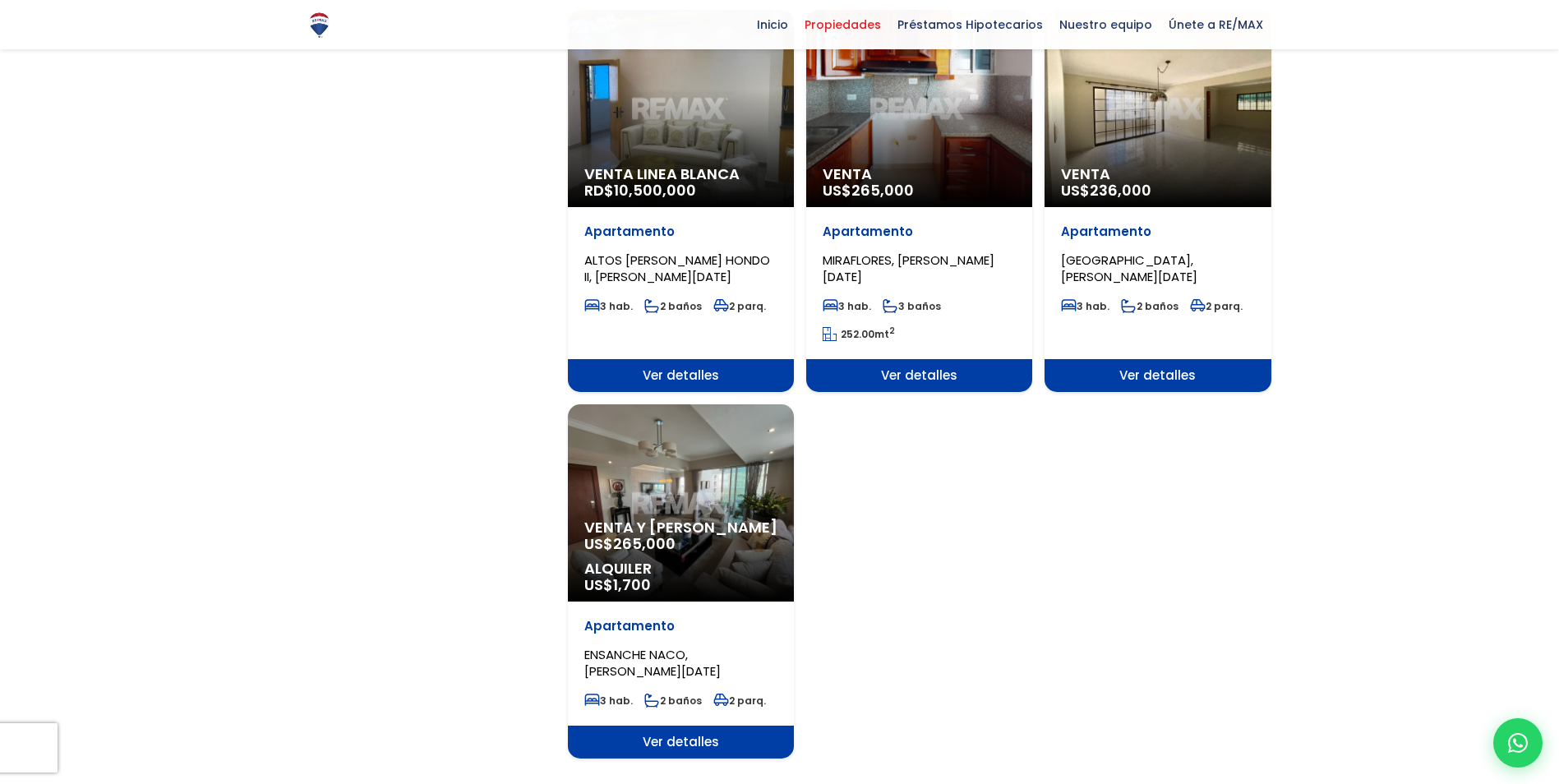
scroll to position [1807, 0]
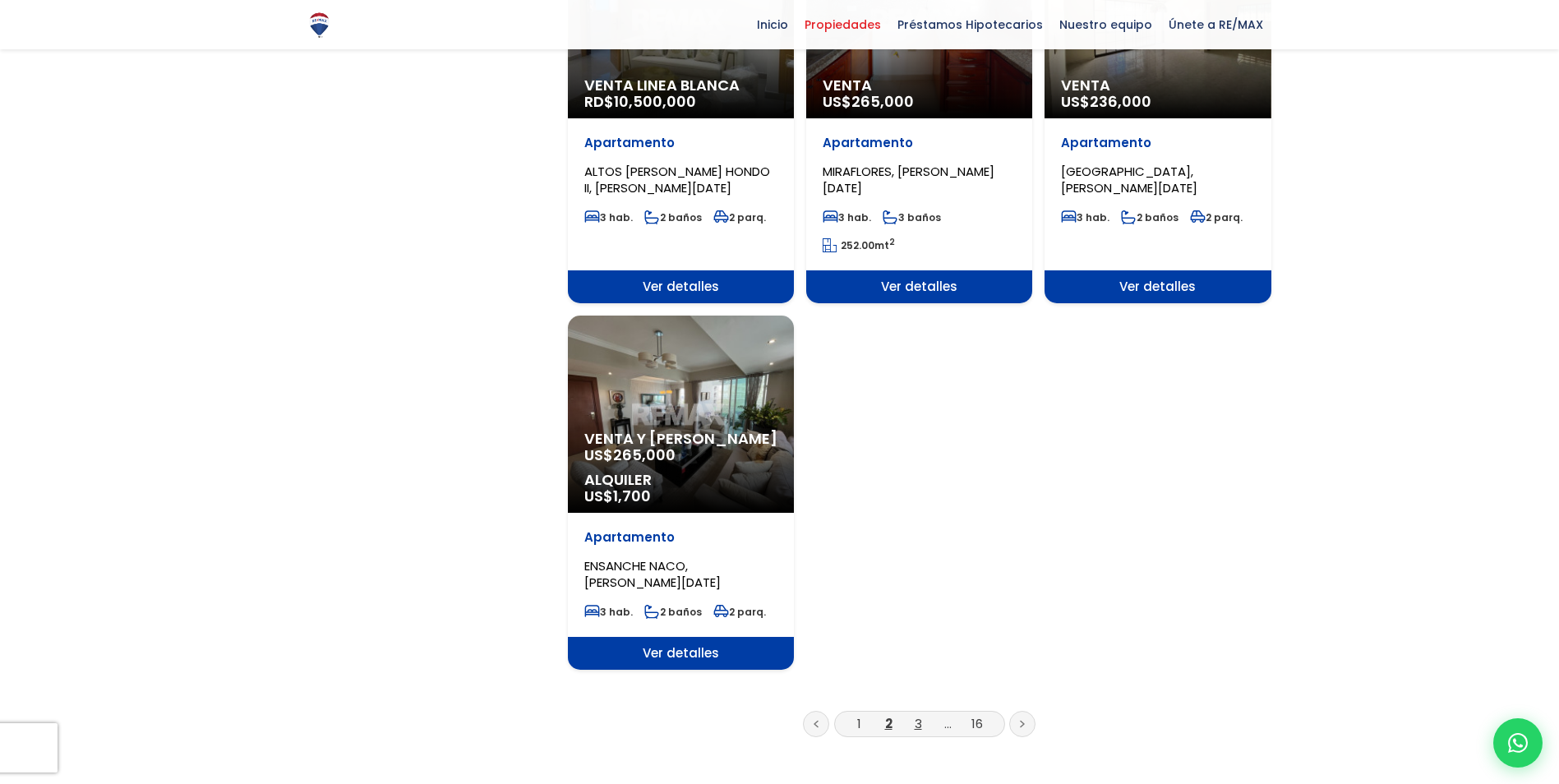
click at [919, 715] on link "3" at bounding box center [919, 724] width 7 height 18
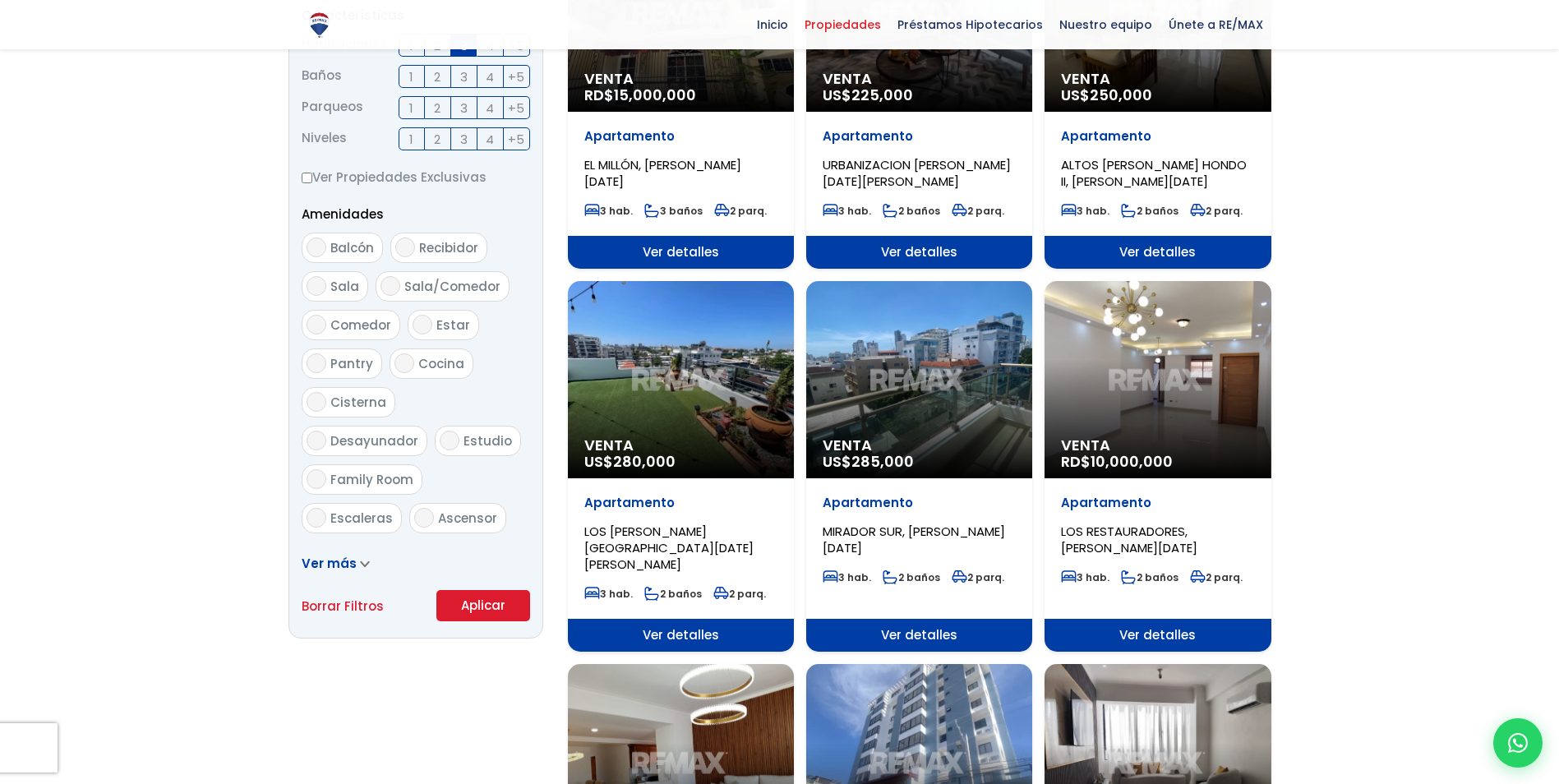
scroll to position [739, 0]
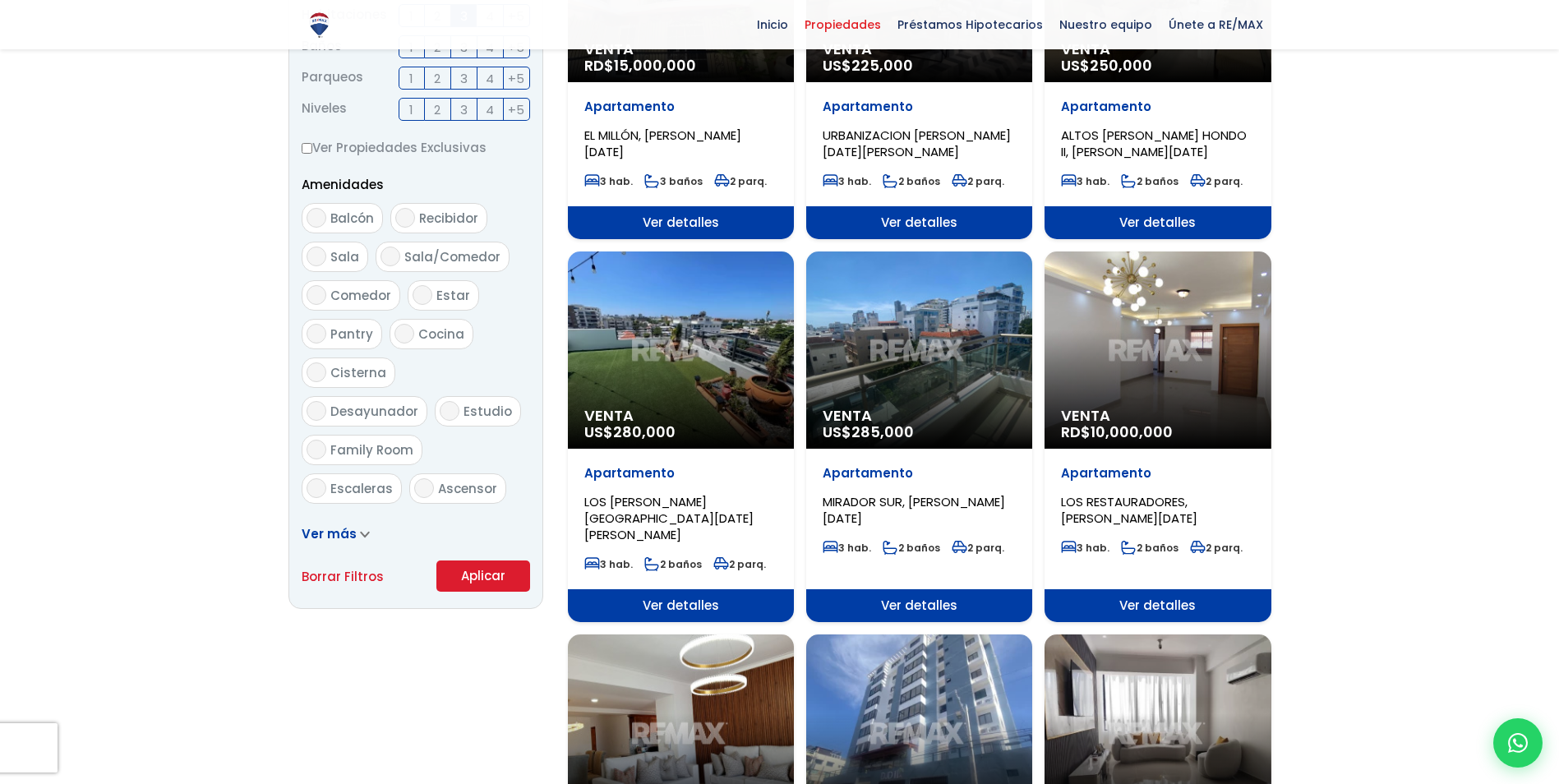
click at [1210, 294] on div "Venta RD$ 10,000,000" at bounding box center [1158, 350] width 226 height 197
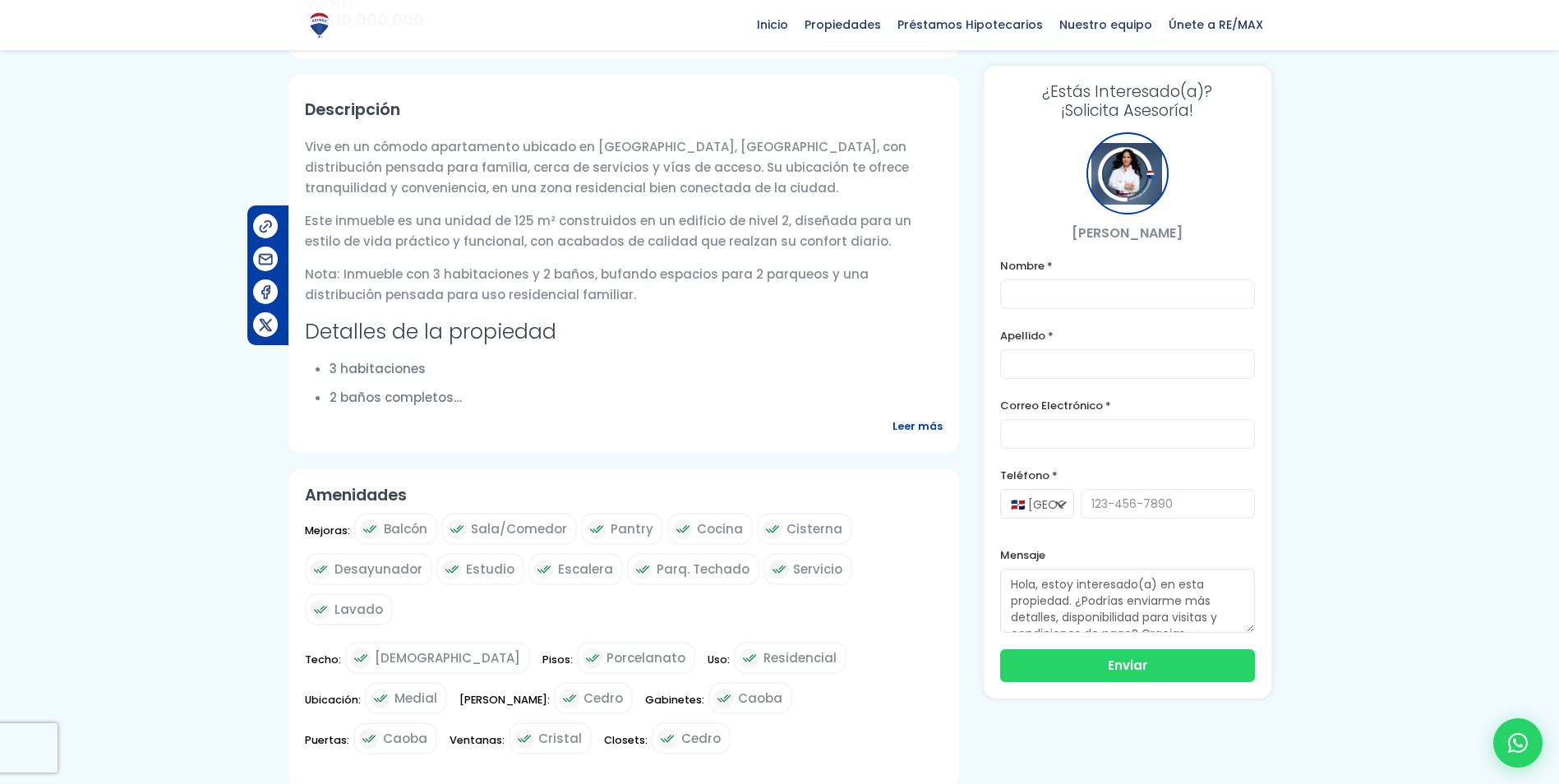
scroll to position [493, 0]
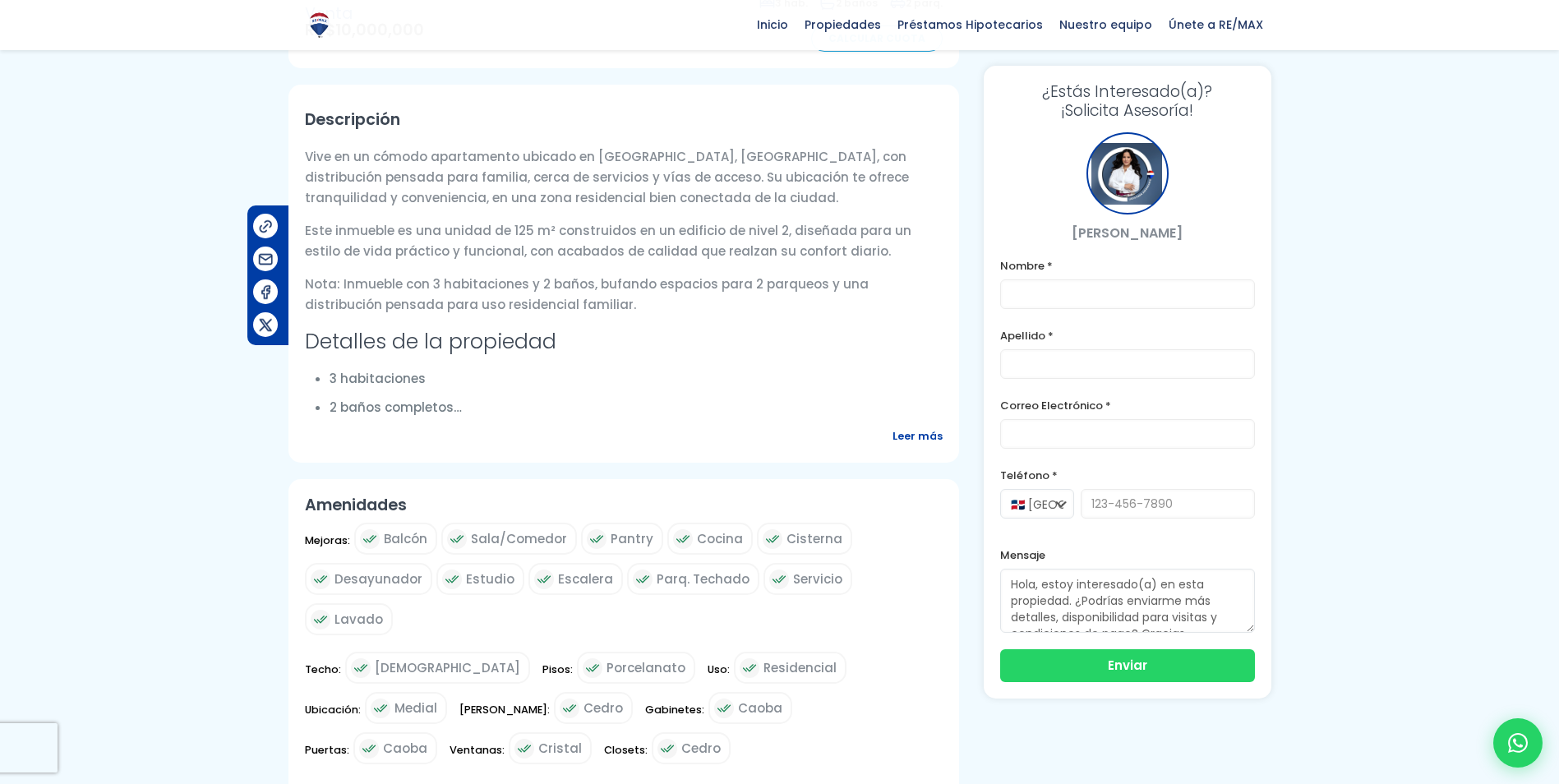
click at [917, 435] on span "Leer más" at bounding box center [918, 435] width 50 height 20
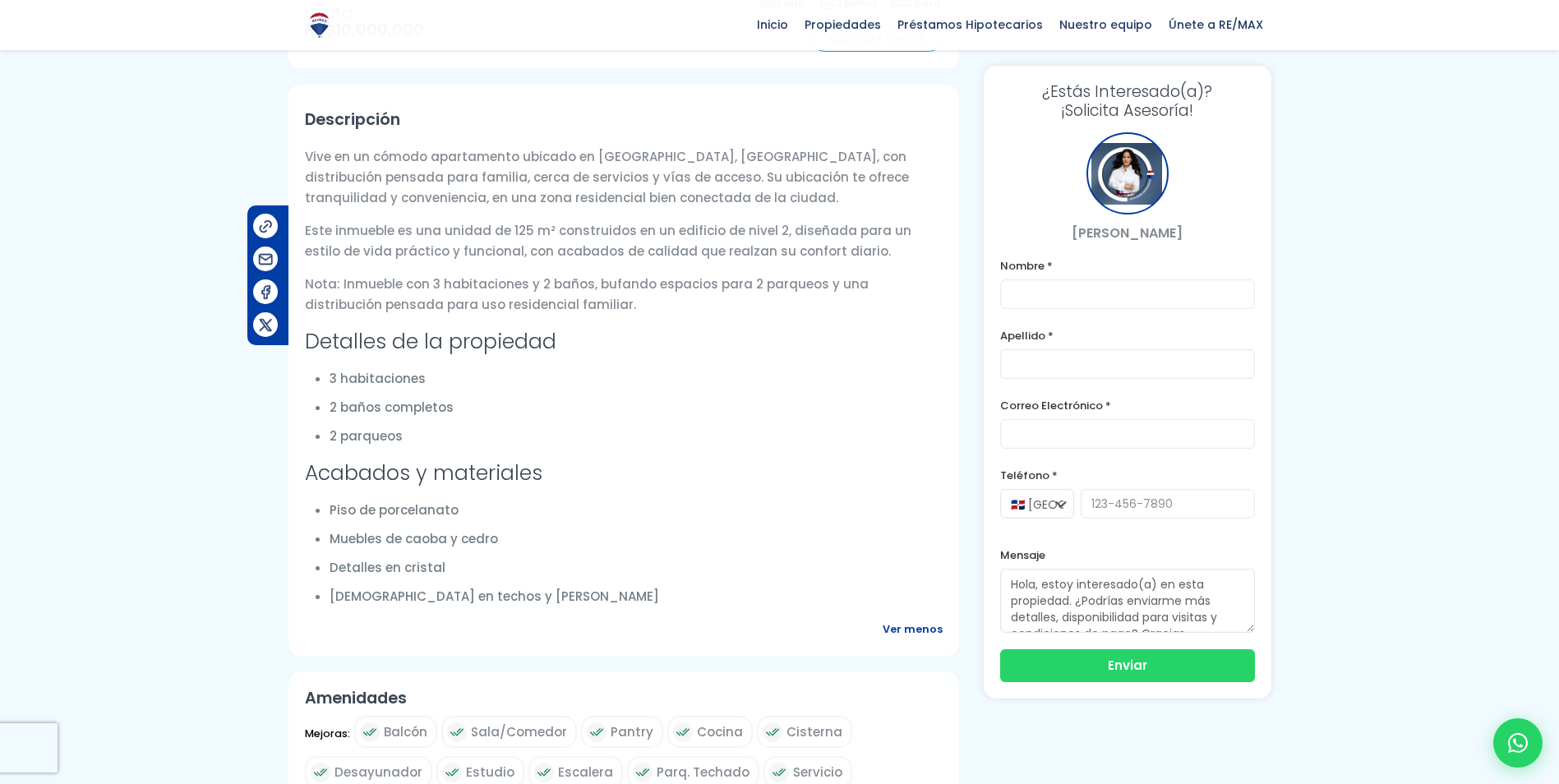
scroll to position [0, 0]
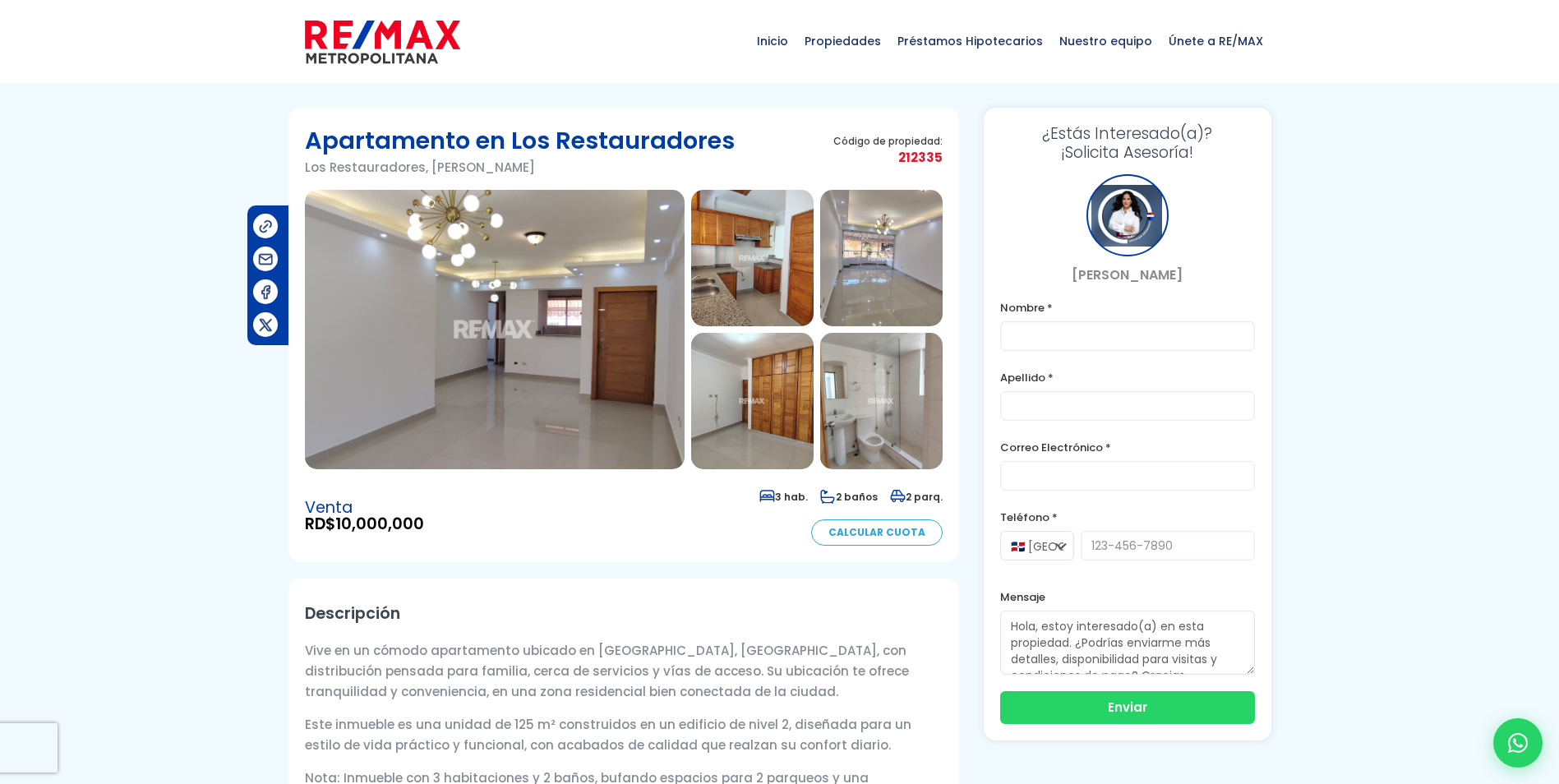
click at [526, 343] on img at bounding box center [495, 329] width 380 height 279
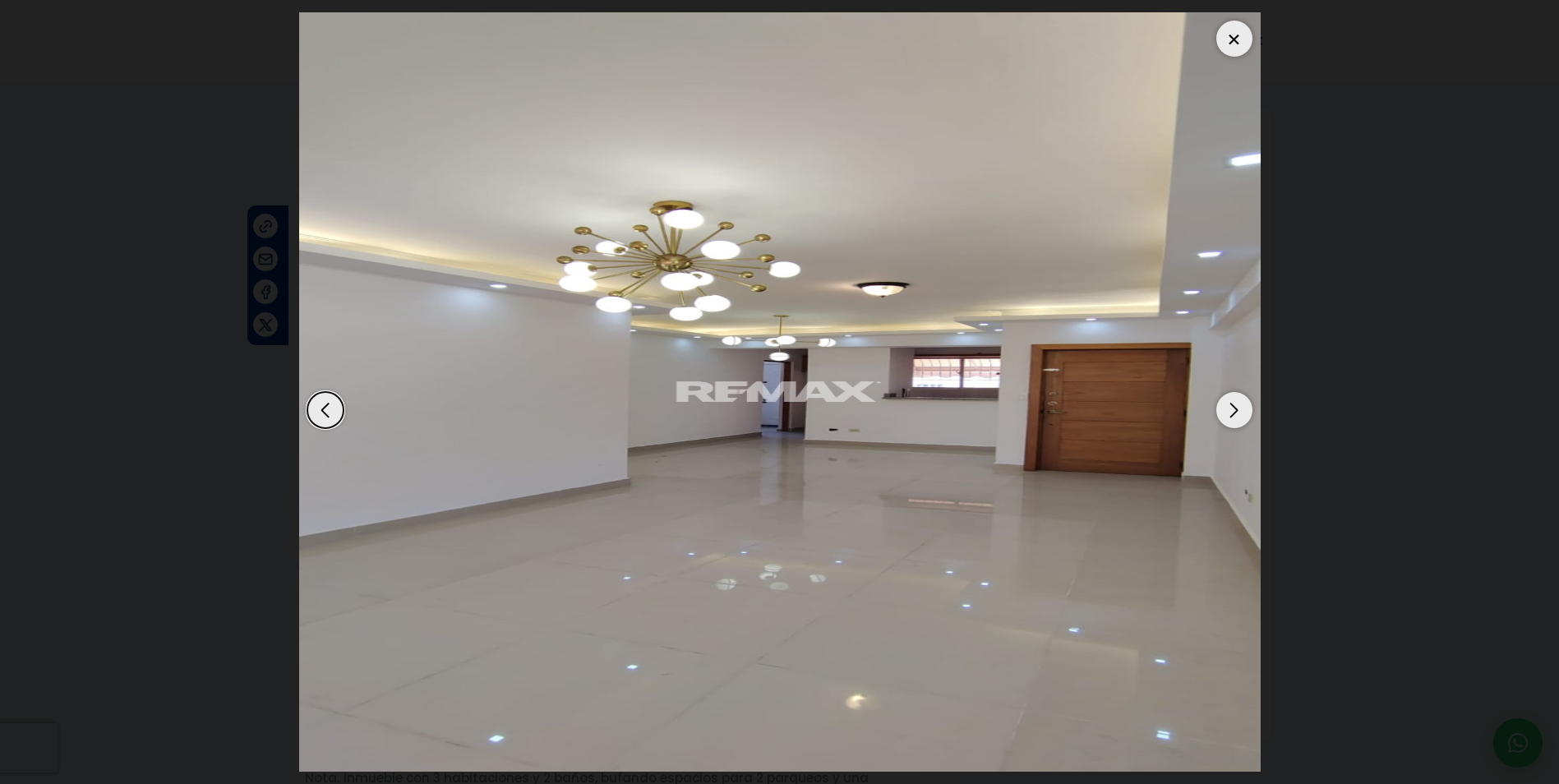
click at [1225, 403] on div "Next slide" at bounding box center [1234, 410] width 36 height 36
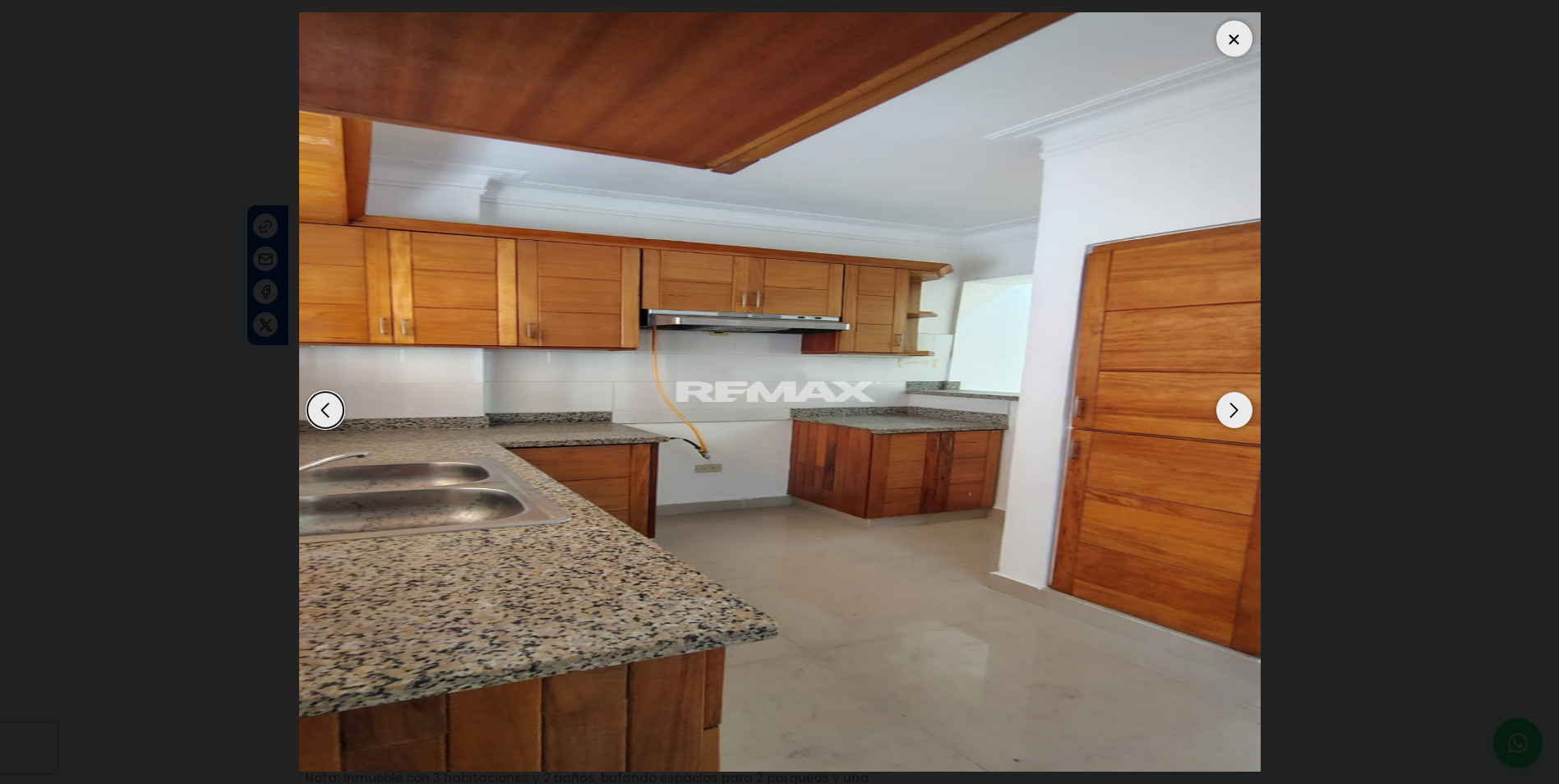
click at [1225, 403] on div "Next slide" at bounding box center [1234, 410] width 36 height 36
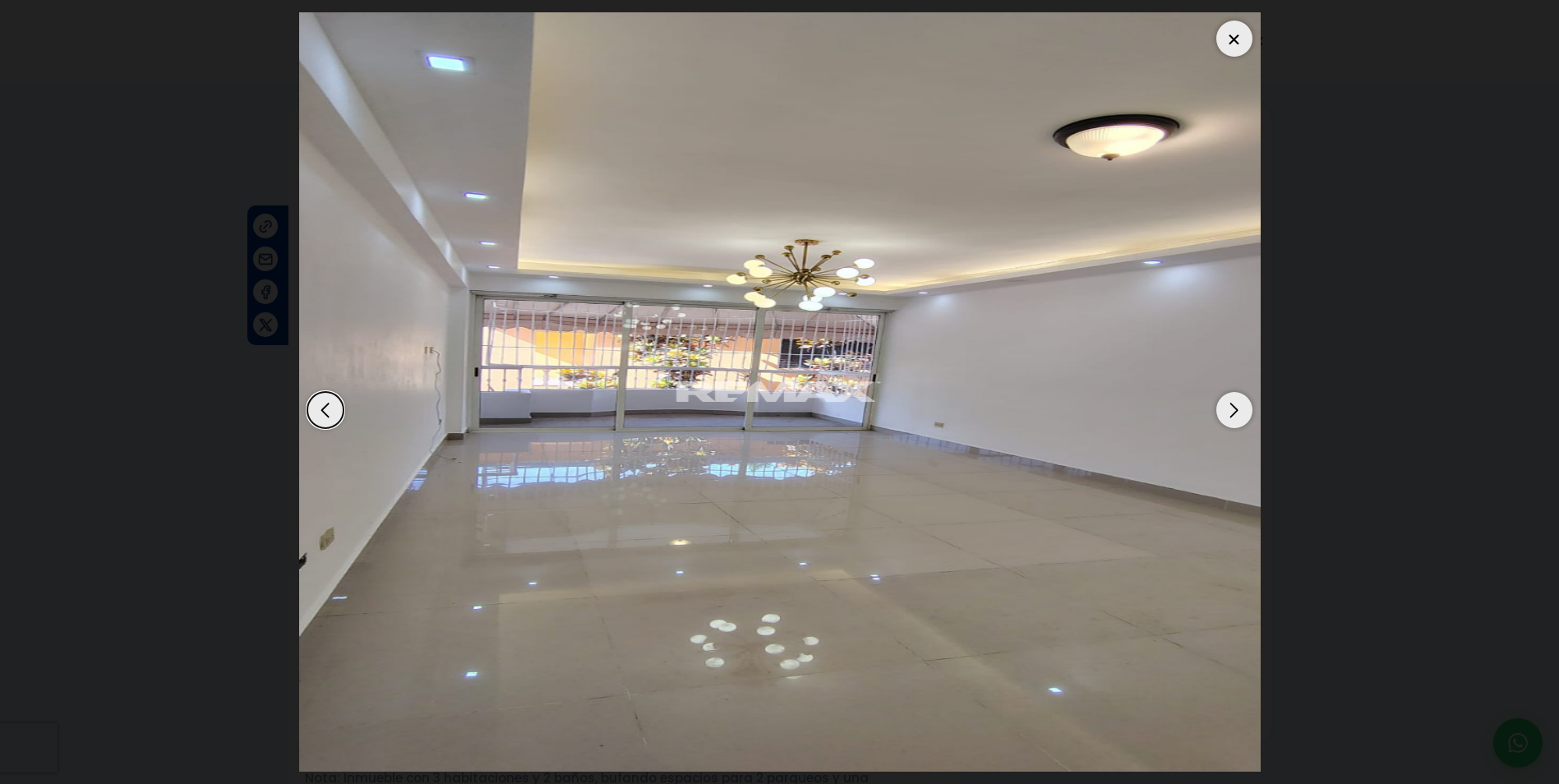
click at [1225, 403] on div "Next slide" at bounding box center [1234, 410] width 36 height 36
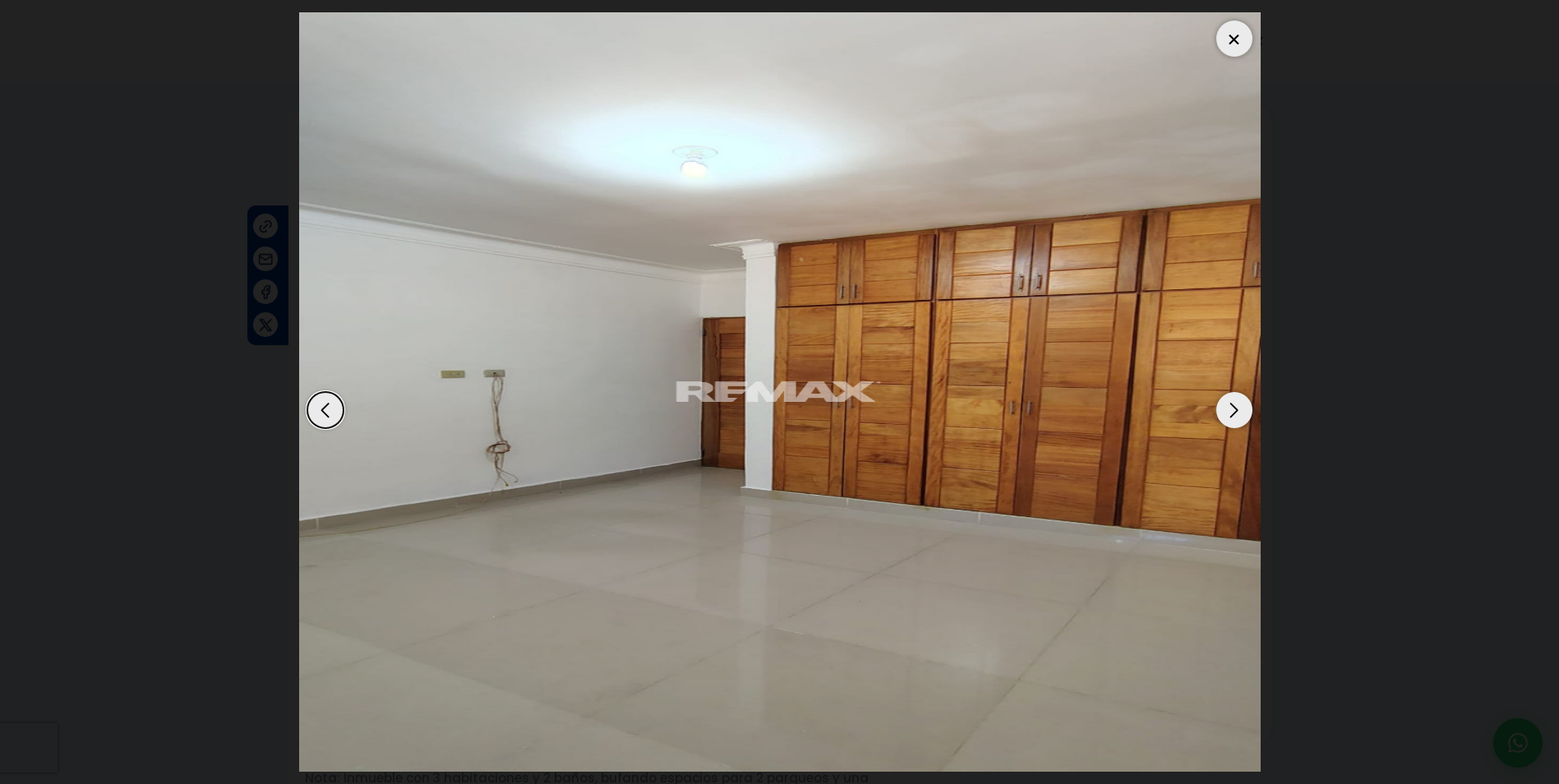
click at [1225, 403] on div "Next slide" at bounding box center [1234, 410] width 36 height 36
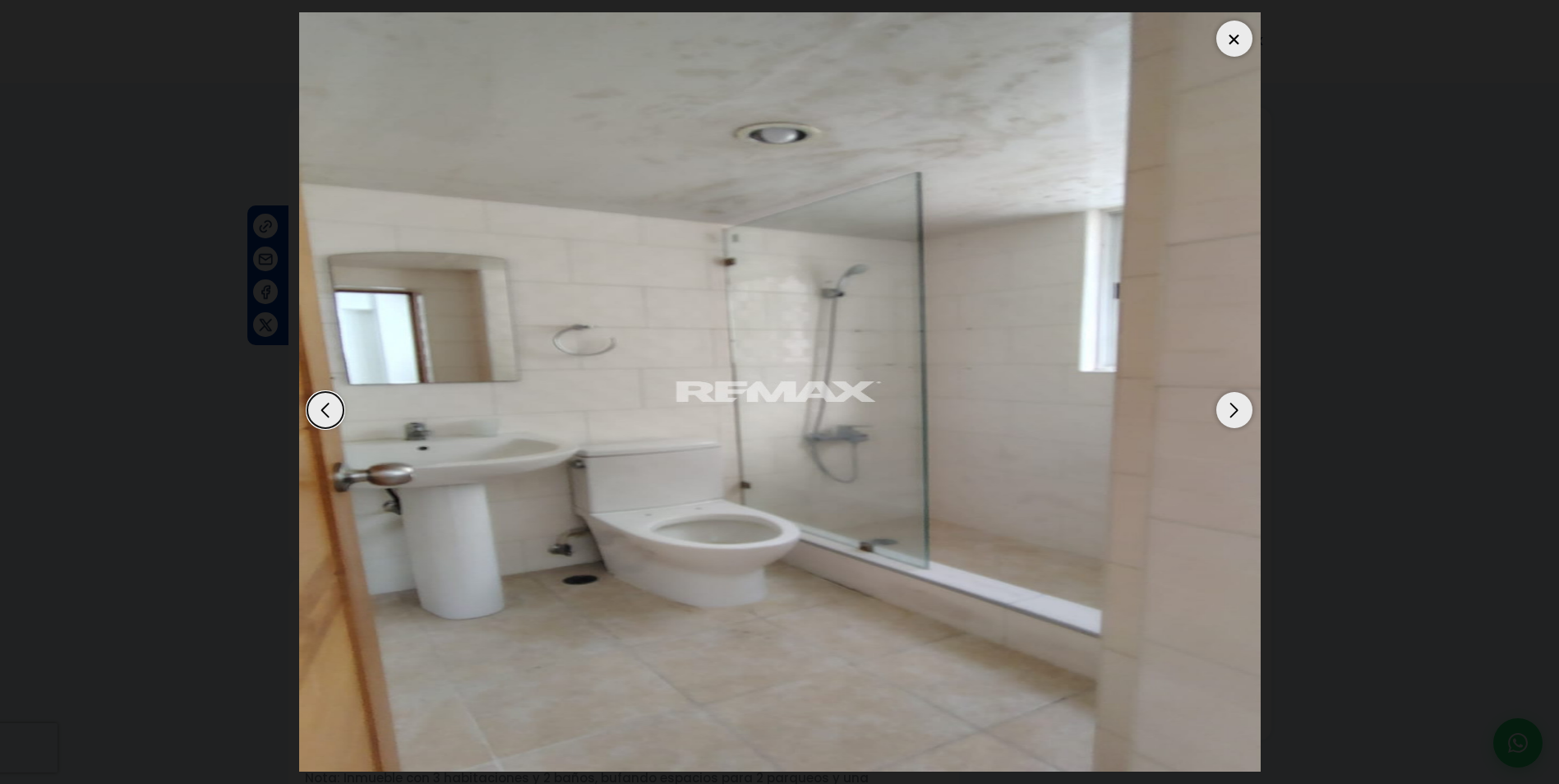
click at [1225, 403] on div "Next slide" at bounding box center [1234, 410] width 36 height 36
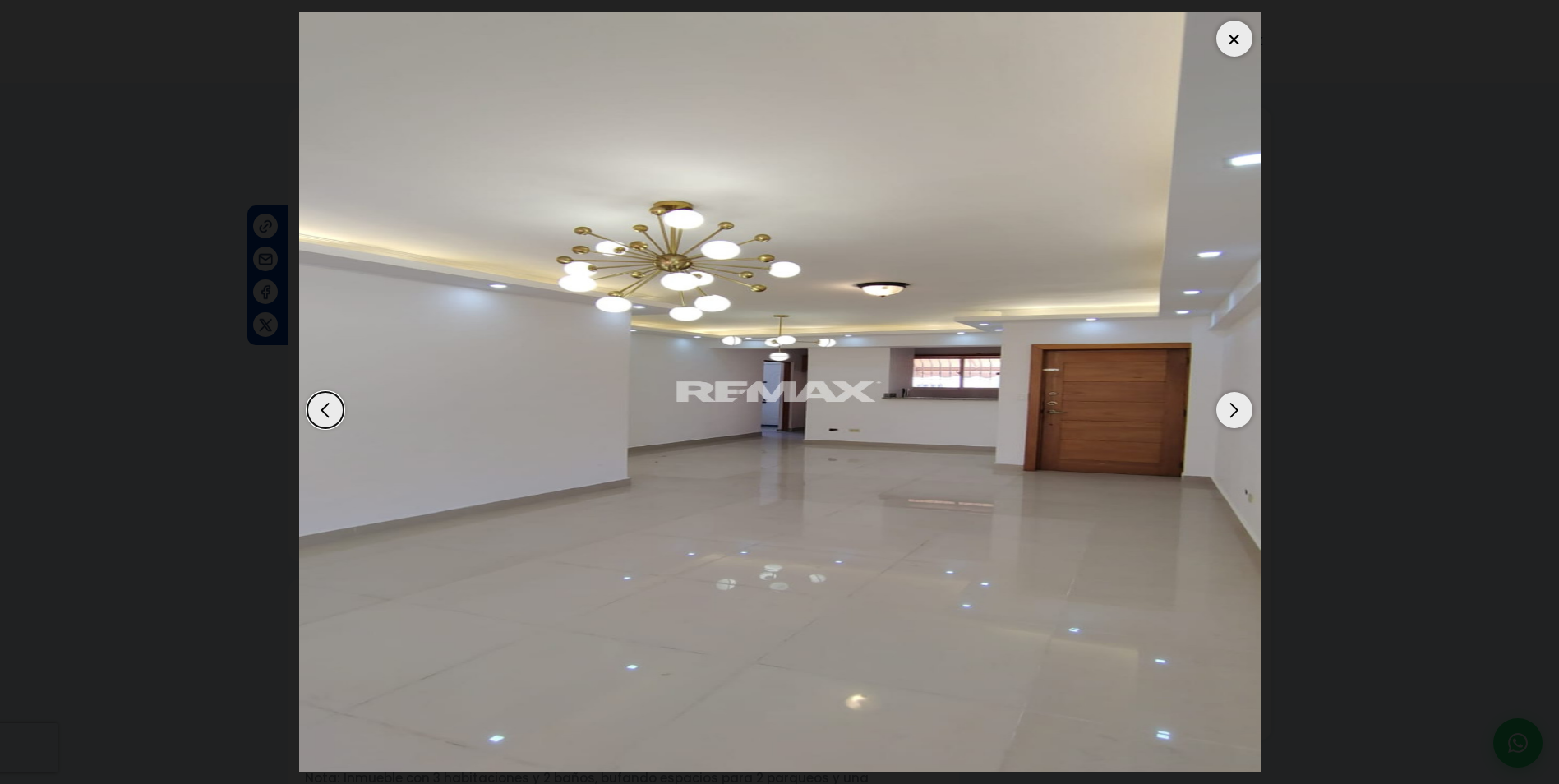
click at [1225, 403] on div "Next slide" at bounding box center [1234, 410] width 36 height 36
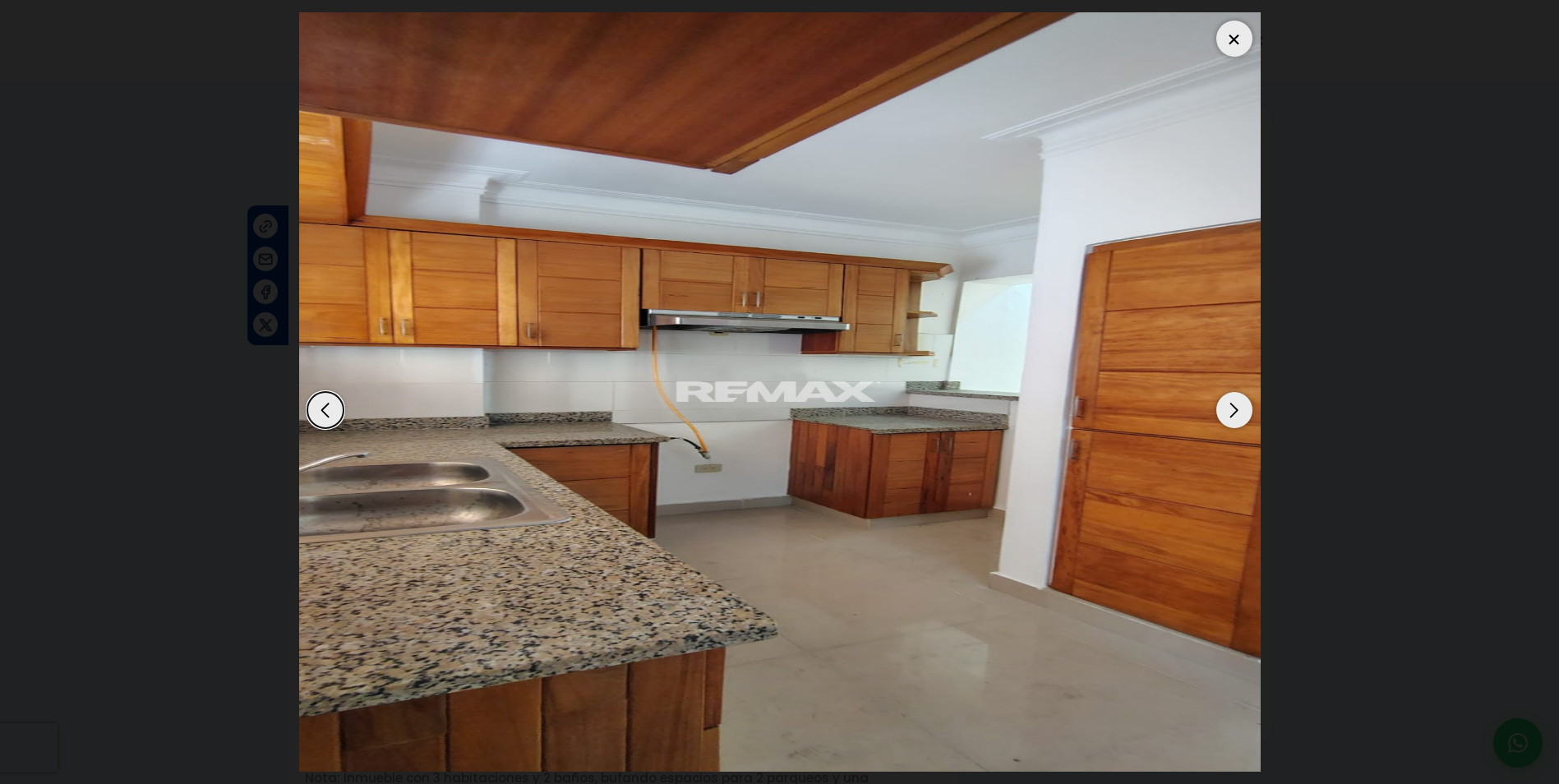
click at [1225, 403] on div "Next slide" at bounding box center [1234, 410] width 36 height 36
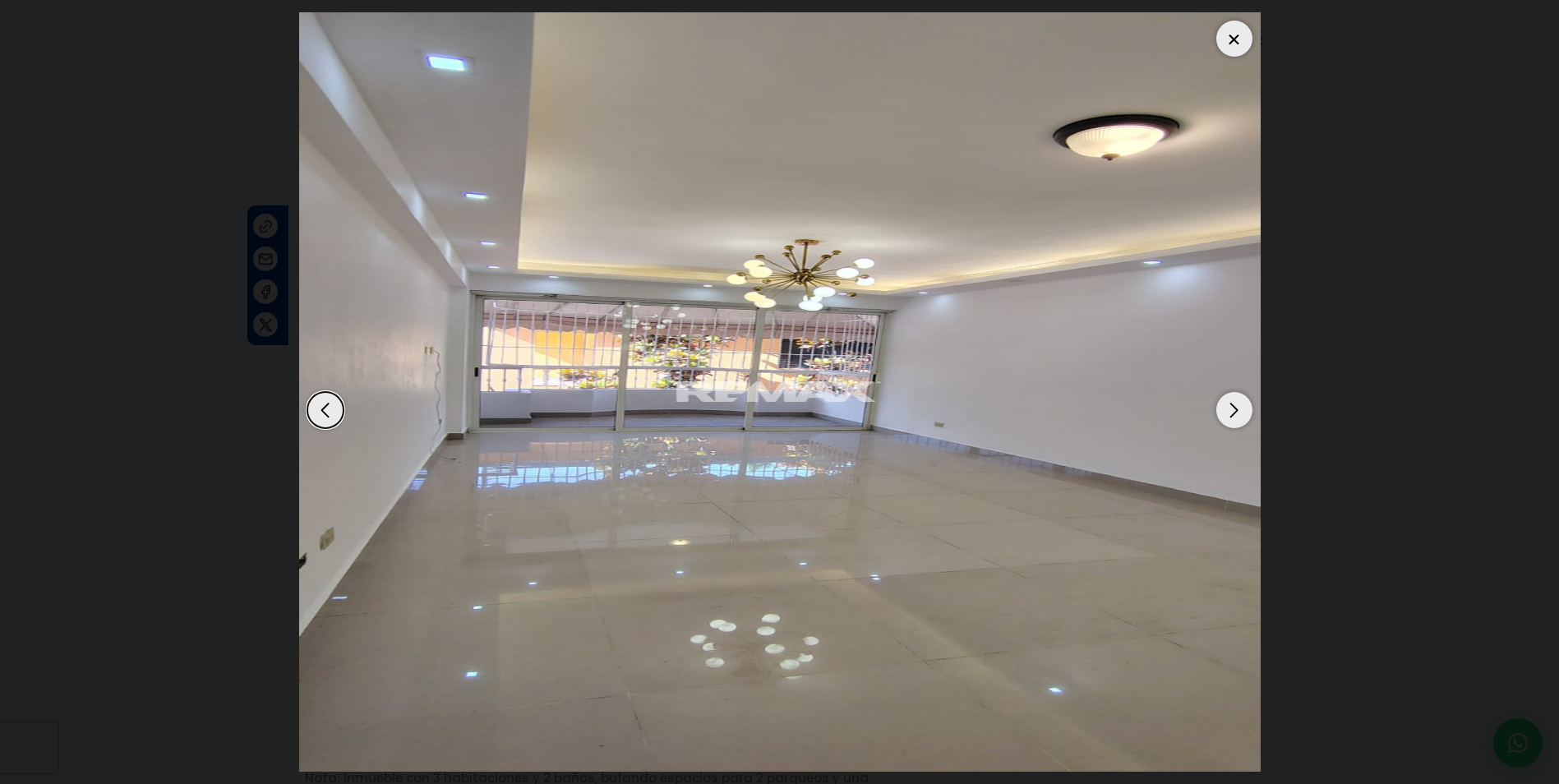
click at [1273, 278] on dialog at bounding box center [780, 392] width 987 height 784
click at [1235, 41] on div at bounding box center [1234, 38] width 36 height 36
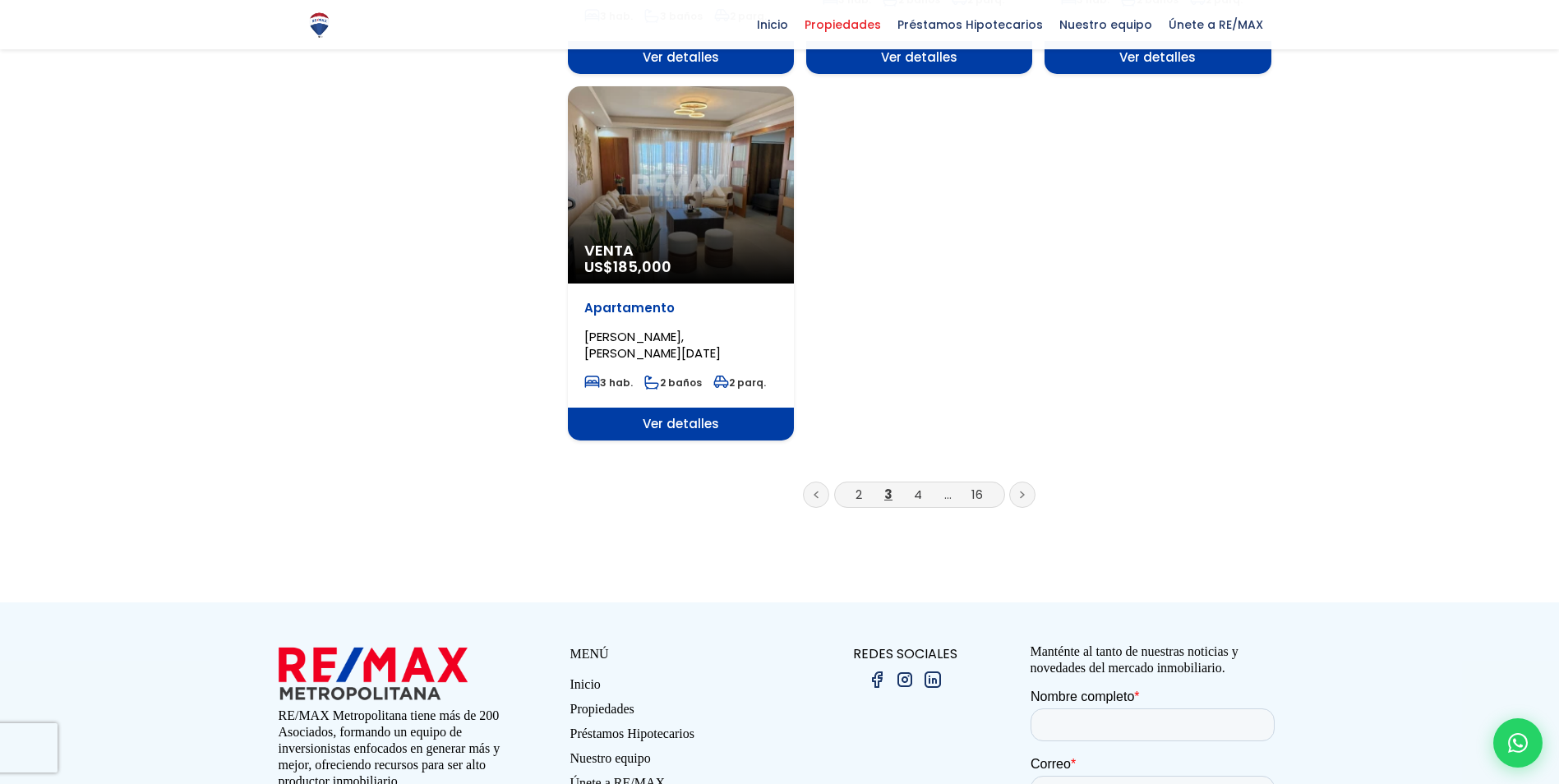
scroll to position [2054, 0]
click at [914, 485] on link "4" at bounding box center [918, 494] width 8 height 18
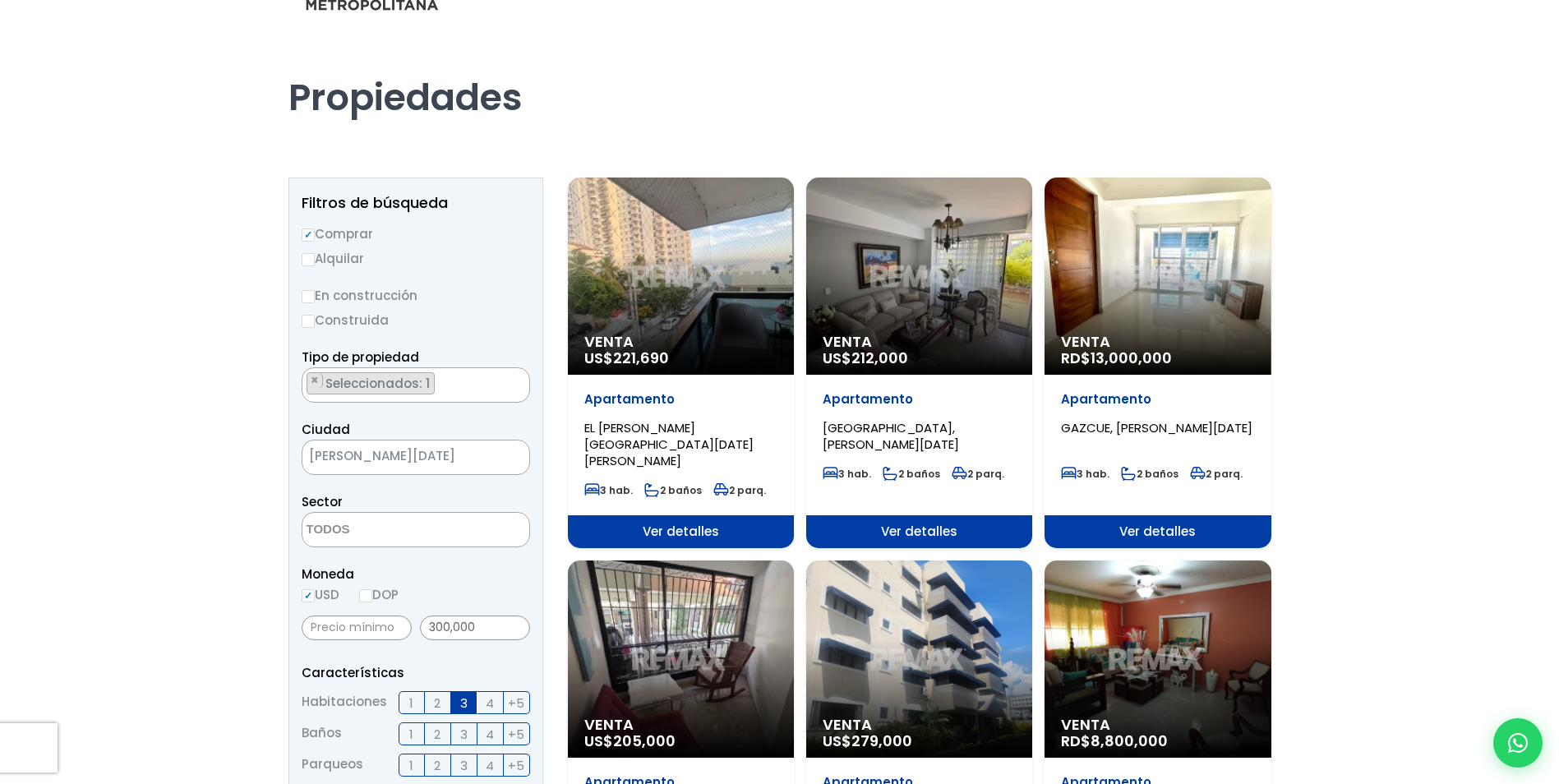
scroll to position [82, 0]
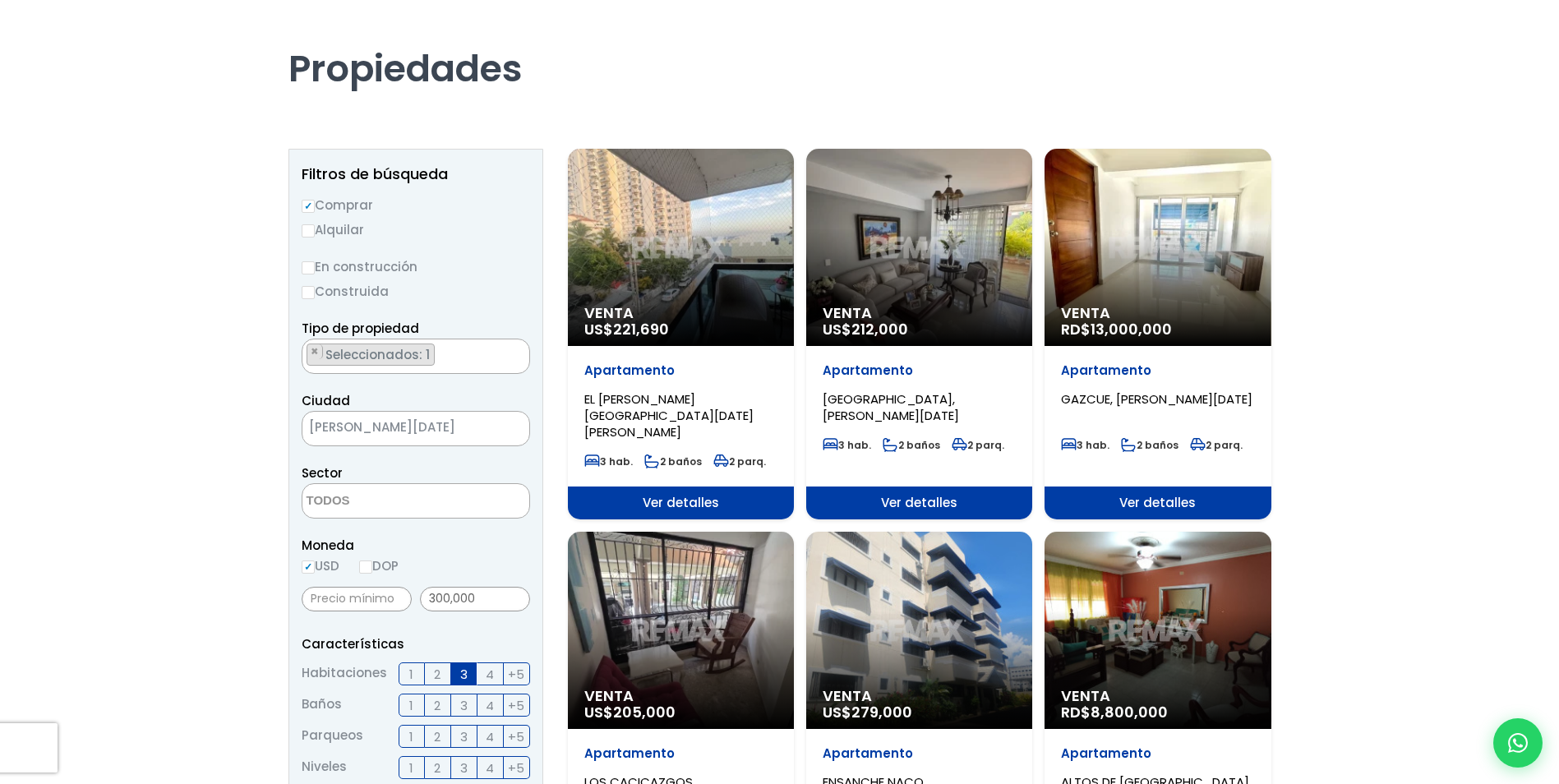
click at [685, 225] on div "Venta US$ 221,690" at bounding box center [681, 246] width 226 height 197
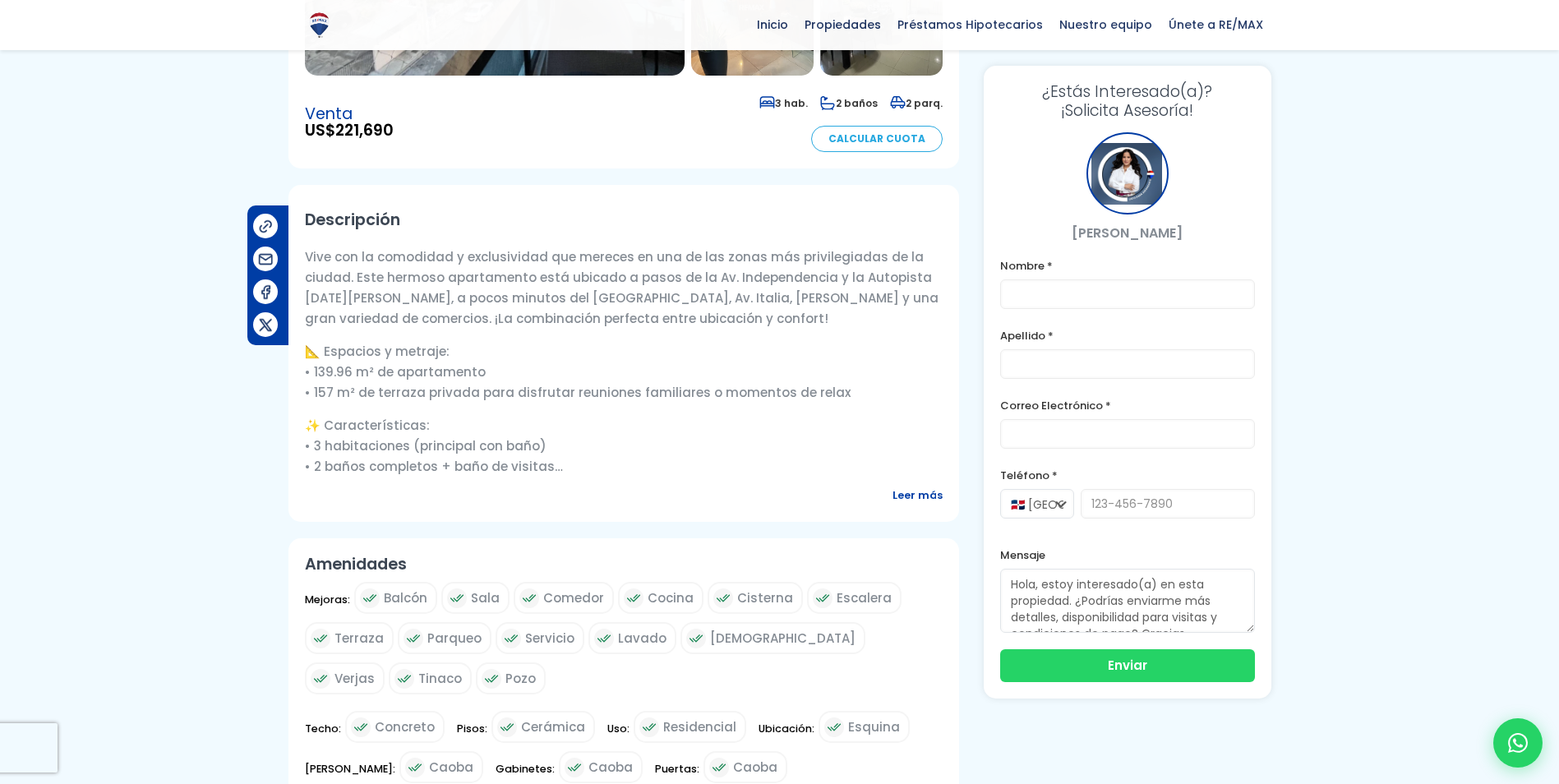
scroll to position [328, 0]
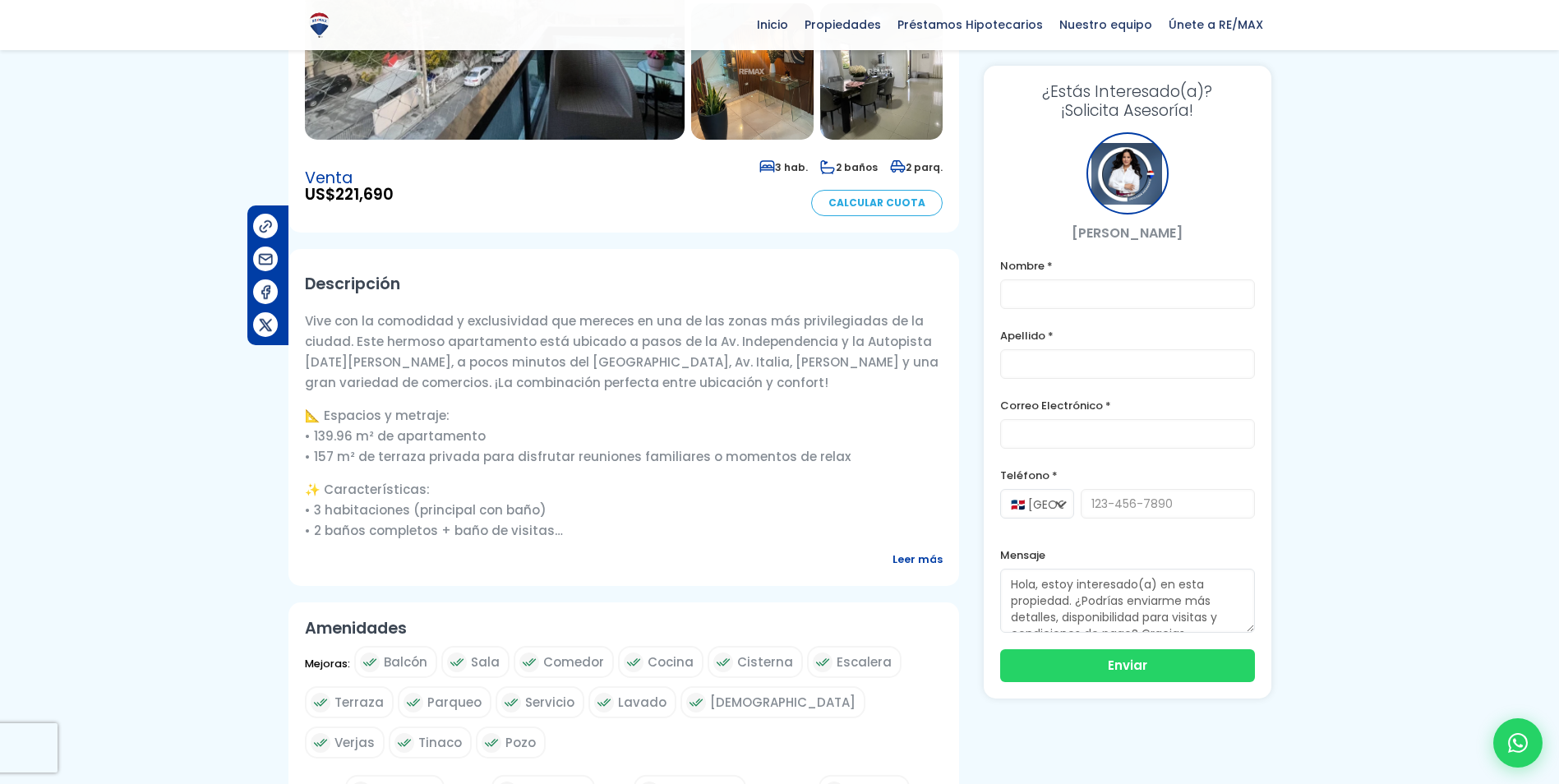
click at [908, 556] on span "Leer más" at bounding box center [918, 559] width 50 height 20
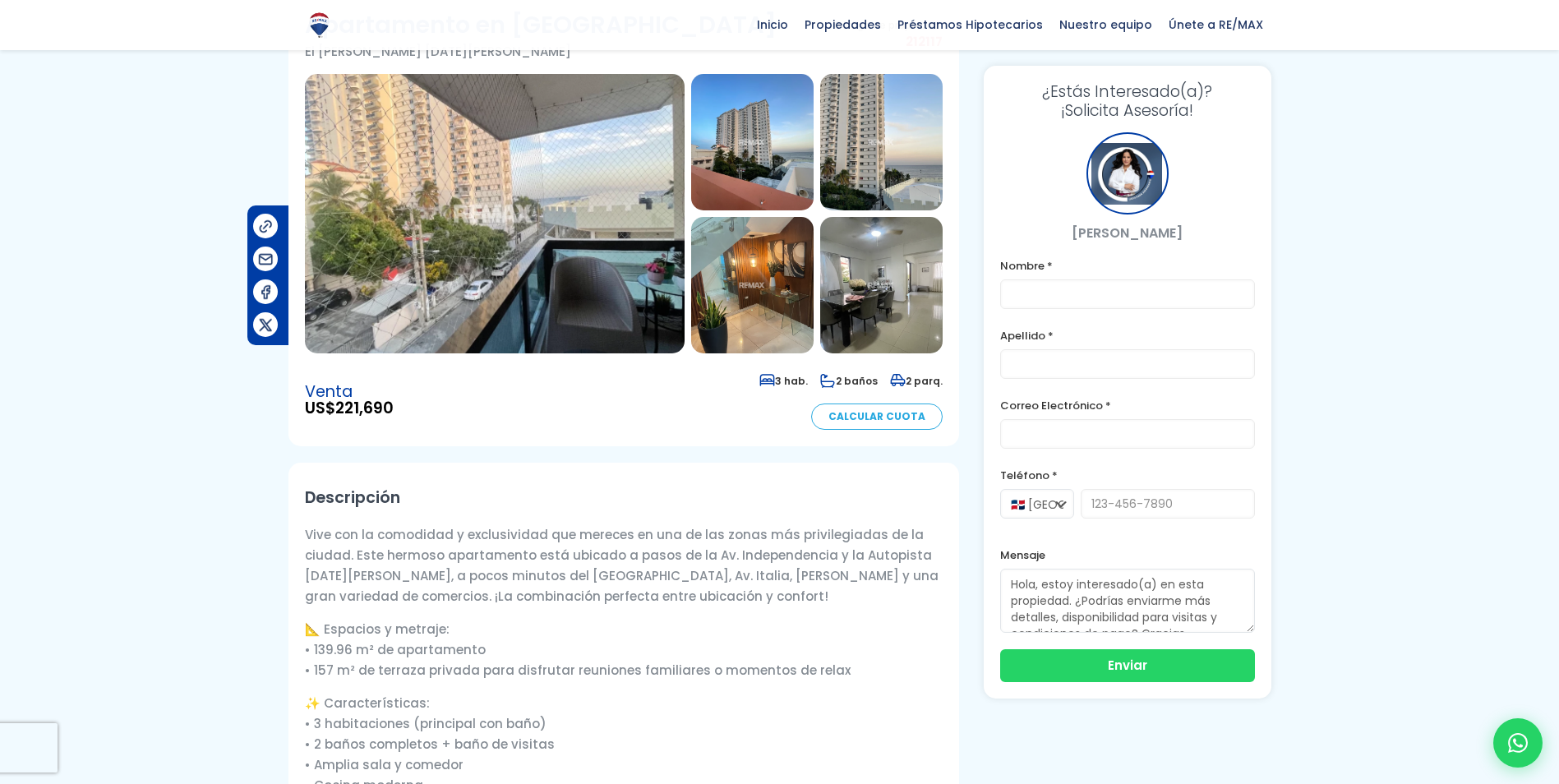
scroll to position [0, 0]
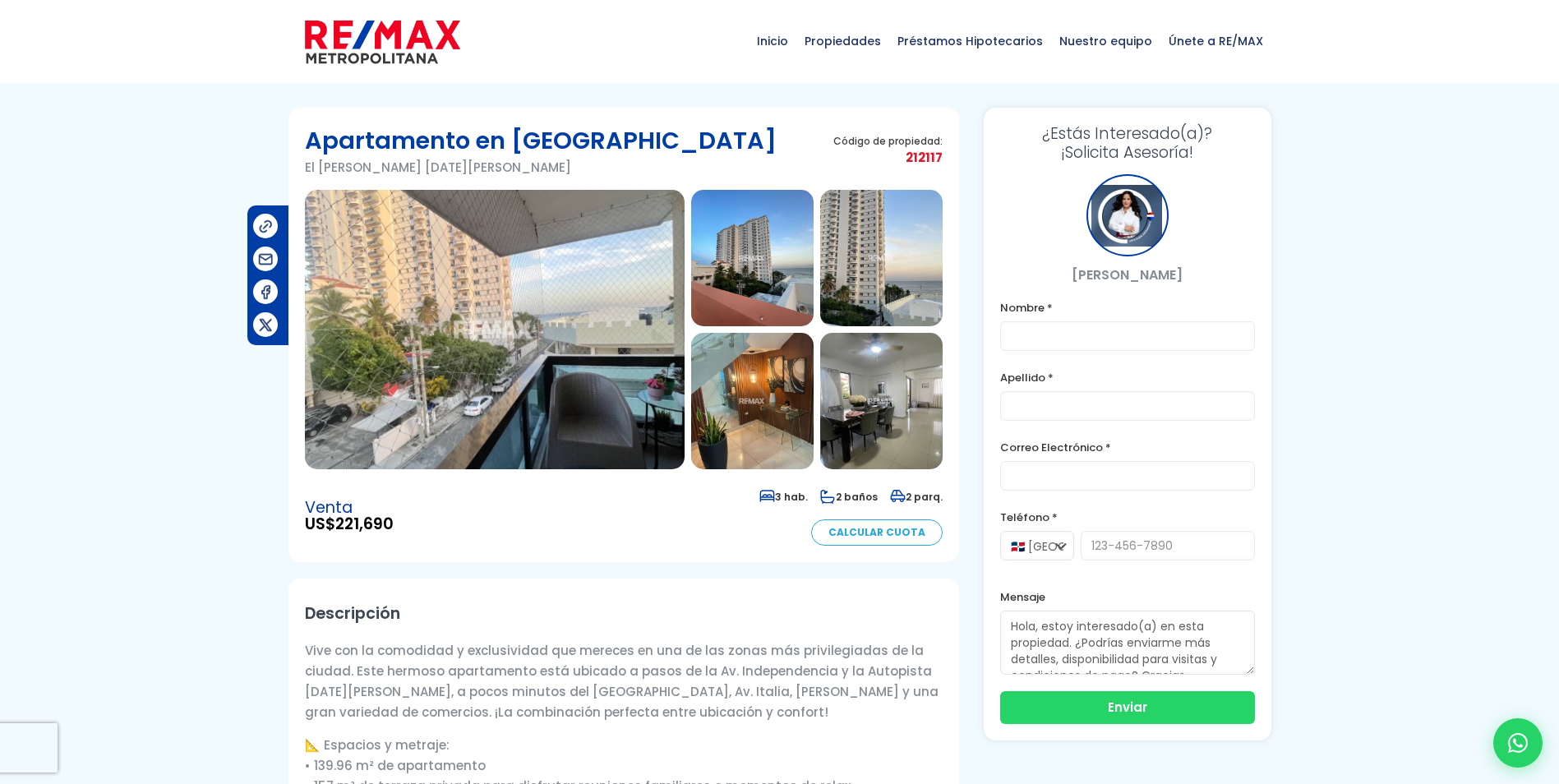
click at [490, 396] on img at bounding box center [495, 329] width 380 height 279
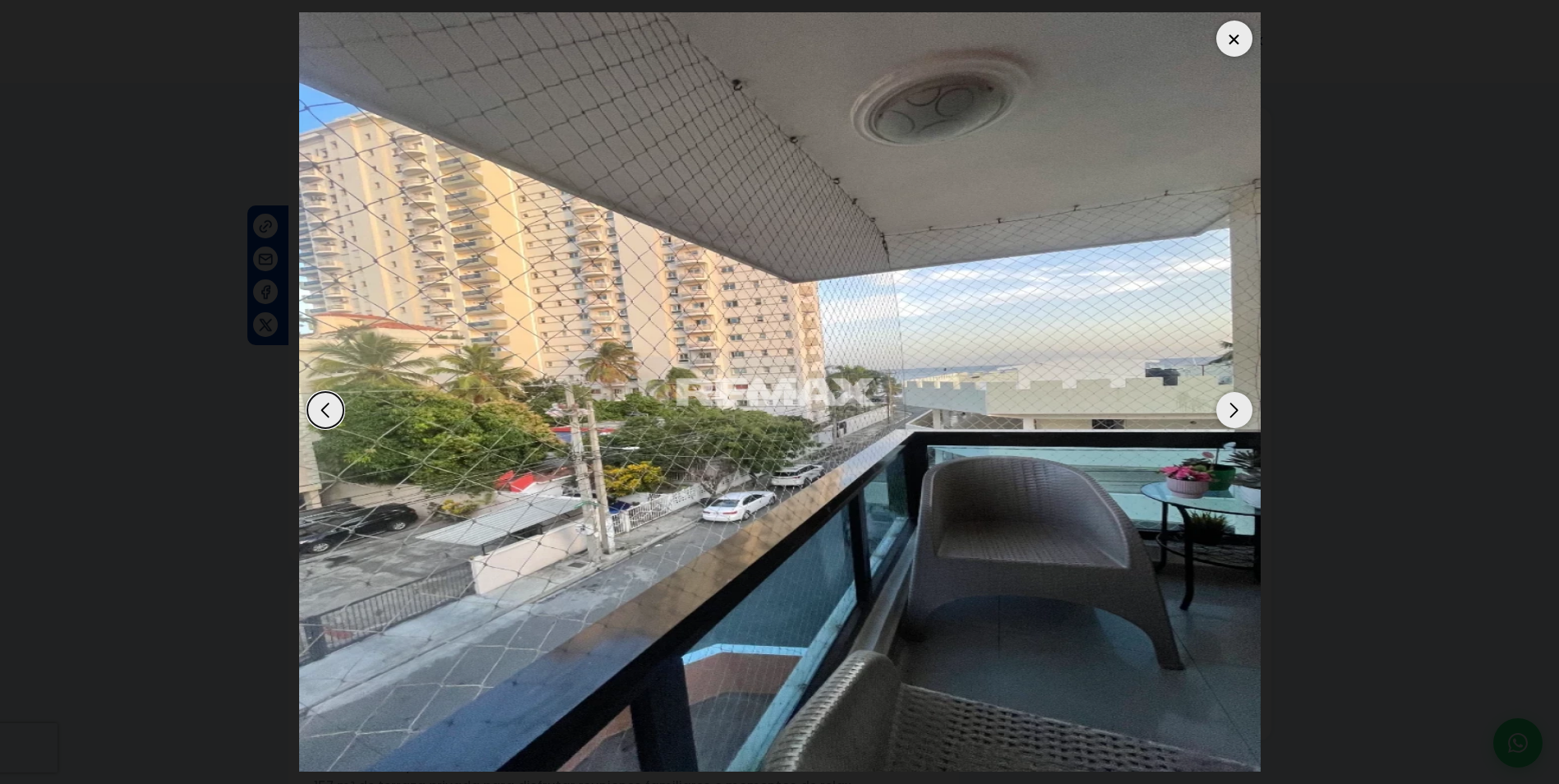
click at [1245, 405] on div "Next slide" at bounding box center [1234, 410] width 36 height 36
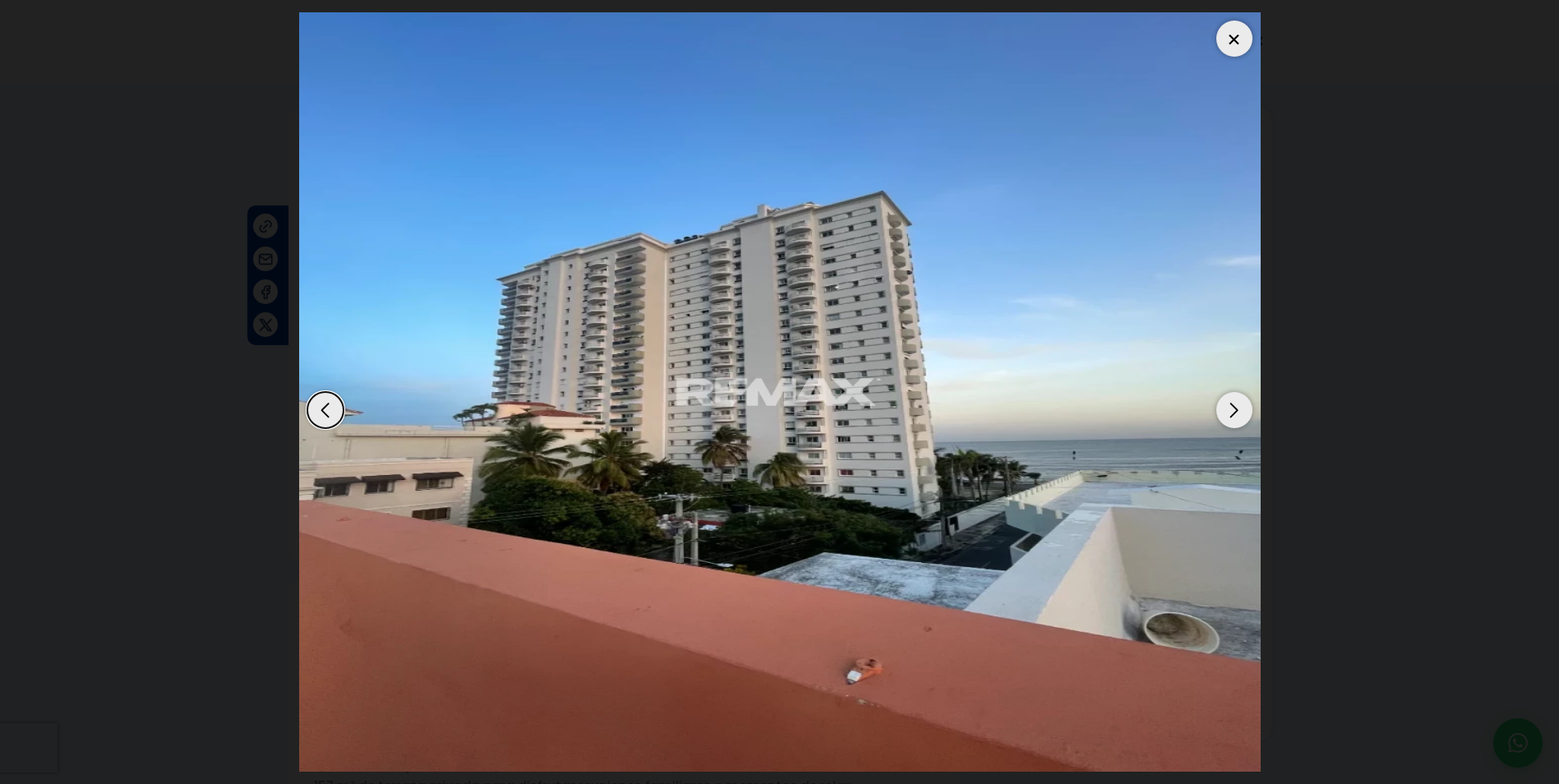
click at [1245, 405] on div "Next slide" at bounding box center [1234, 410] width 36 height 36
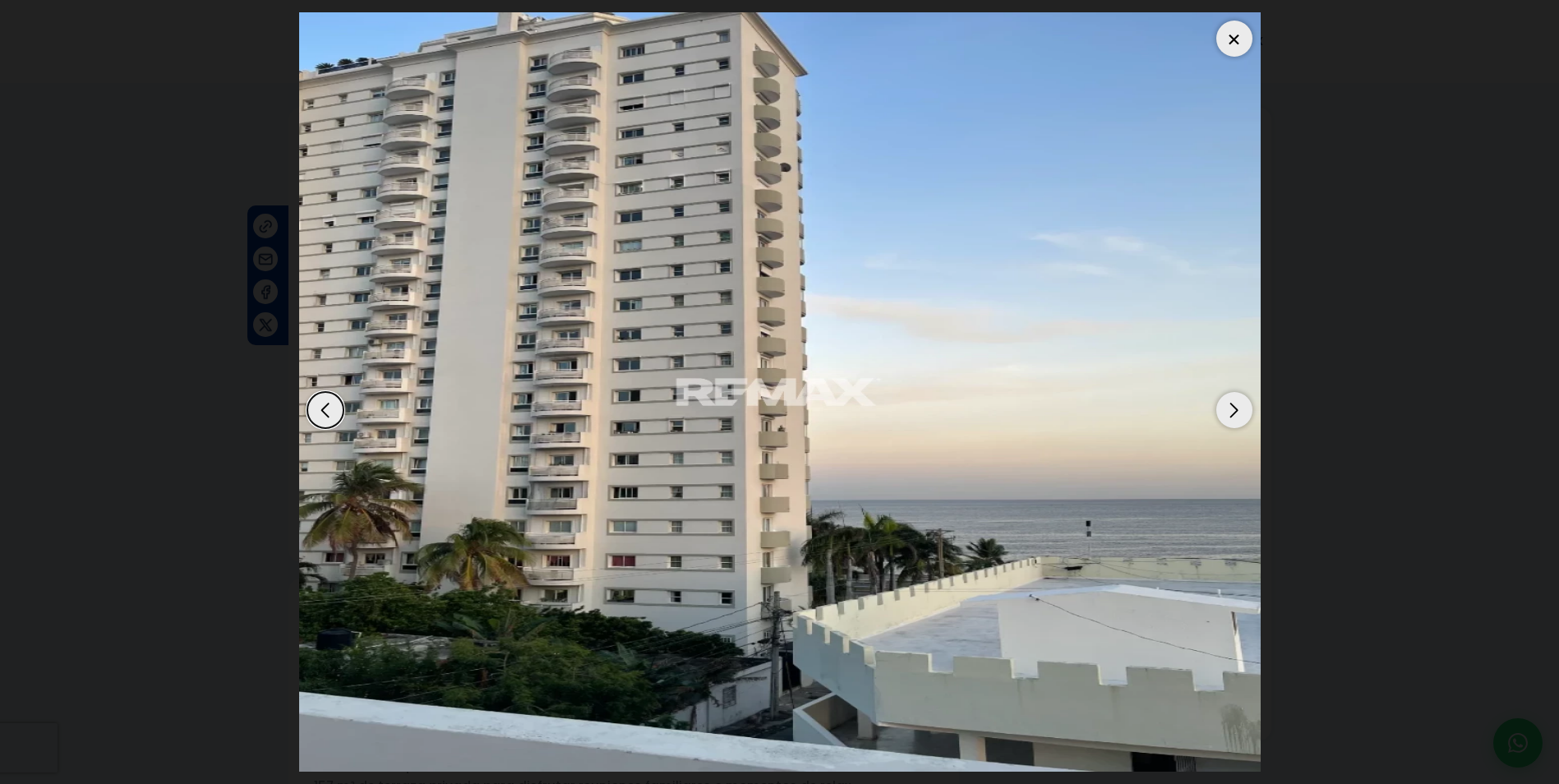
click at [1245, 405] on div "Next slide" at bounding box center [1234, 410] width 36 height 36
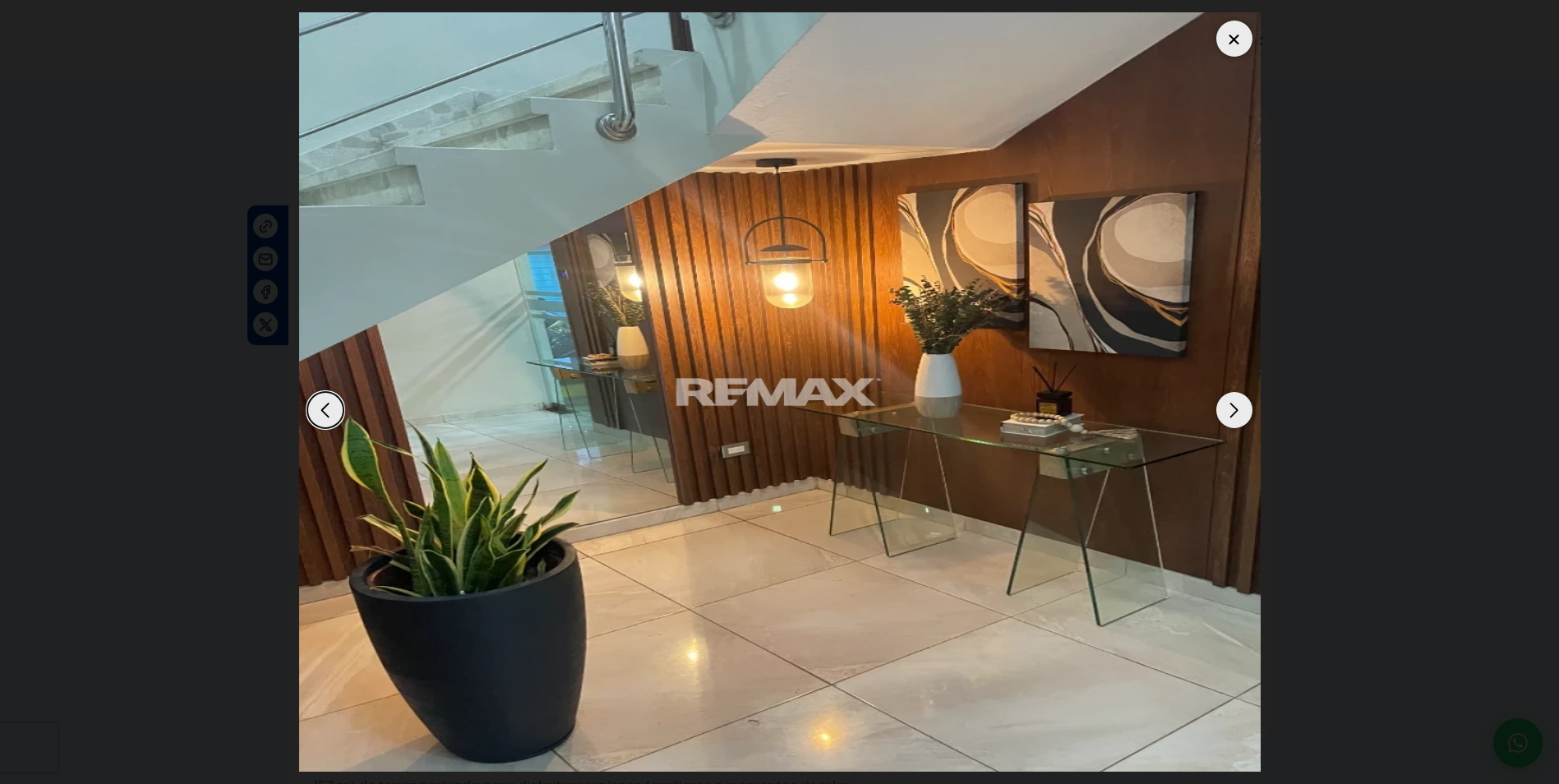
click at [1245, 405] on div "Next slide" at bounding box center [1234, 410] width 36 height 36
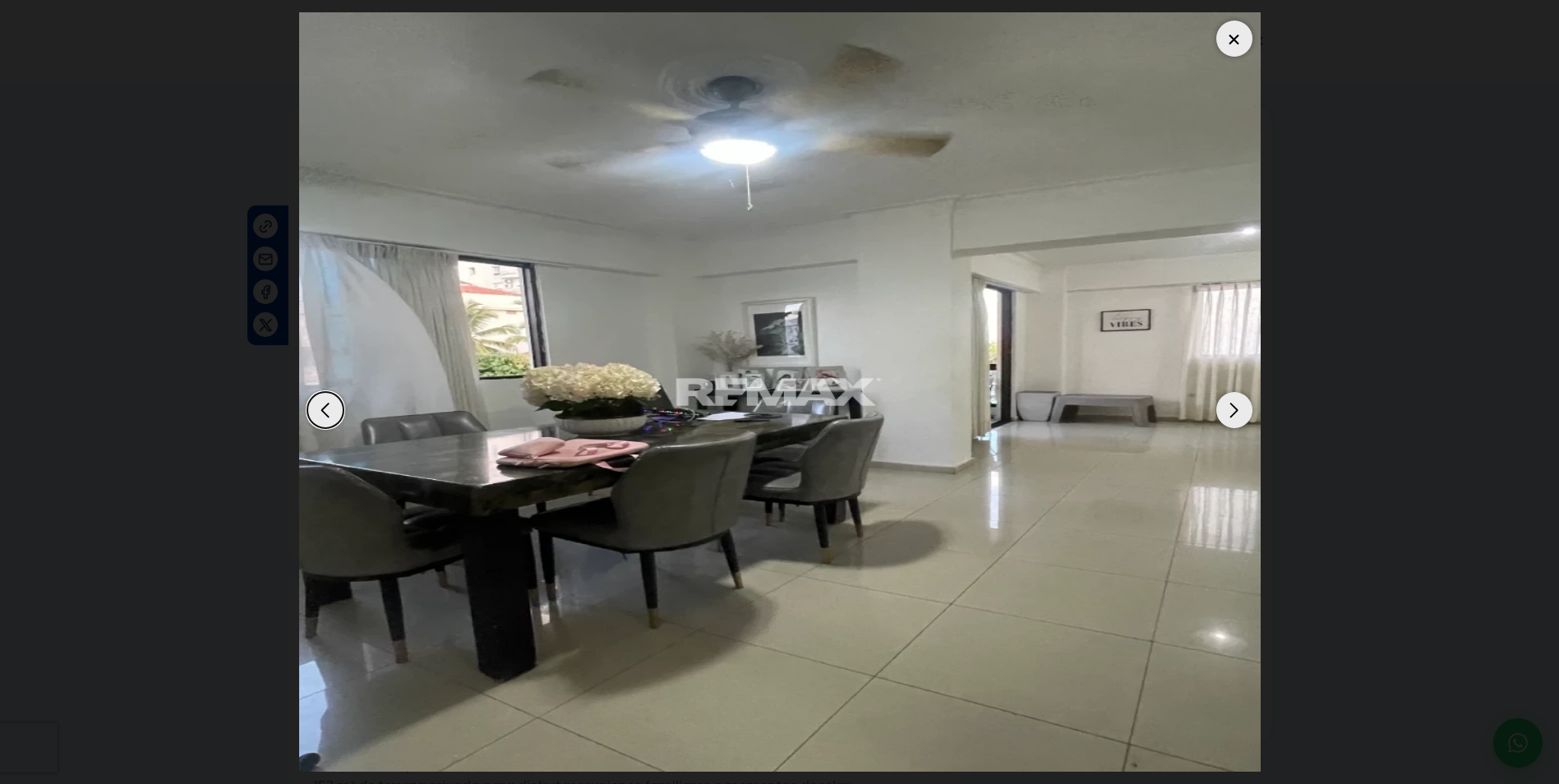
click at [1245, 405] on div "Next slide" at bounding box center [1234, 410] width 36 height 36
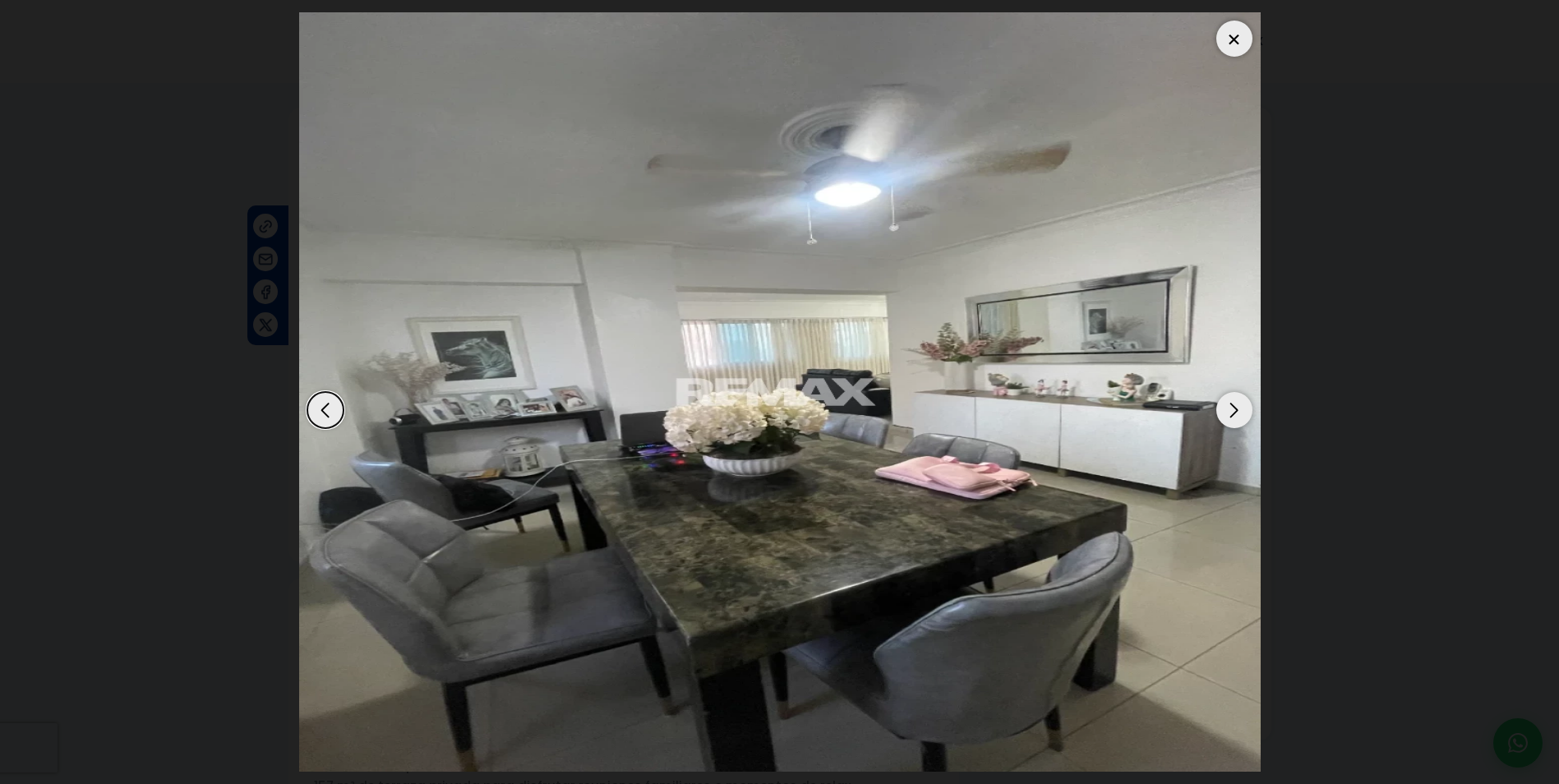
click at [1245, 405] on div "Next slide" at bounding box center [1234, 410] width 36 height 36
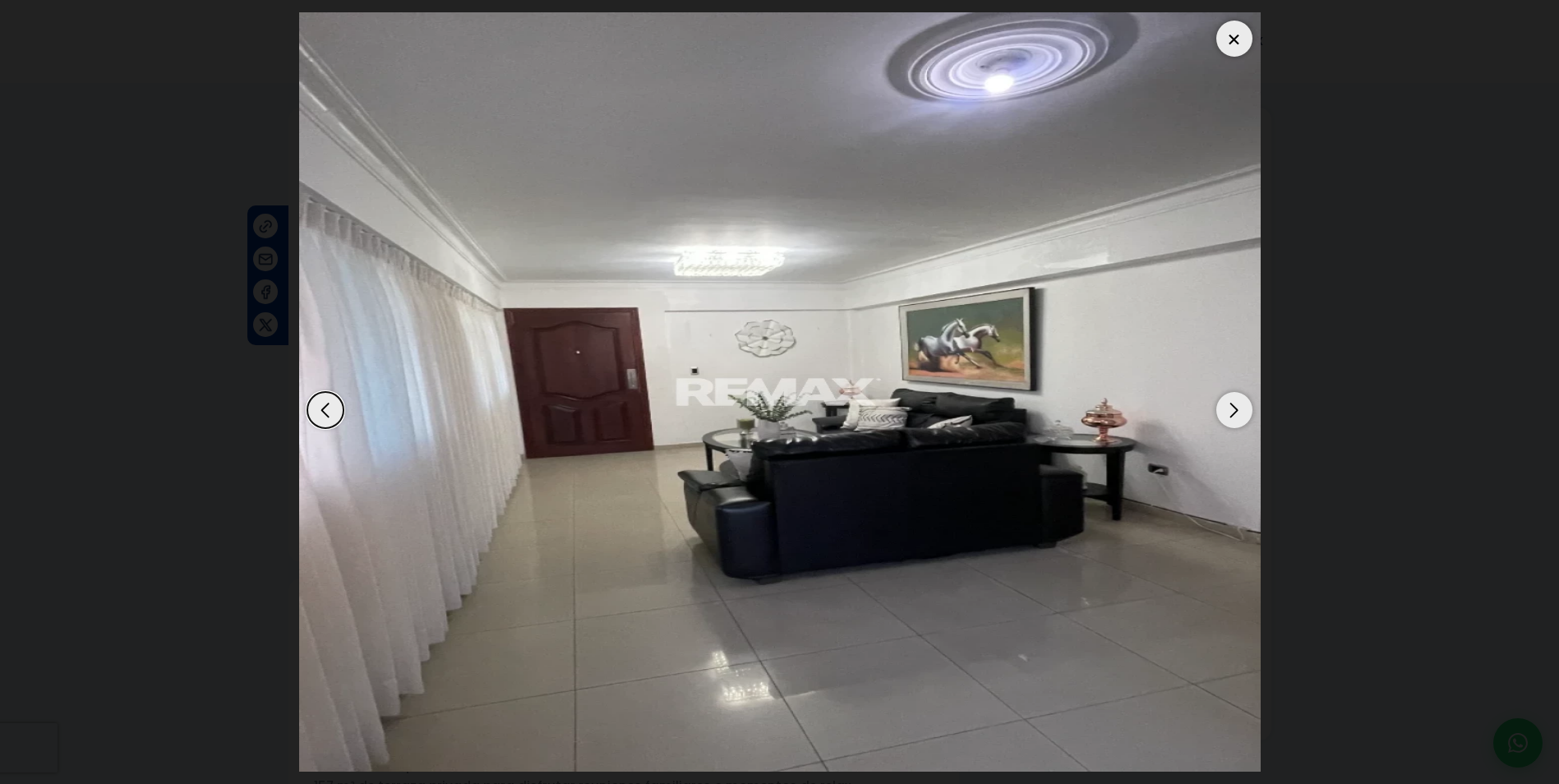
click at [1245, 405] on div "Next slide" at bounding box center [1234, 410] width 36 height 36
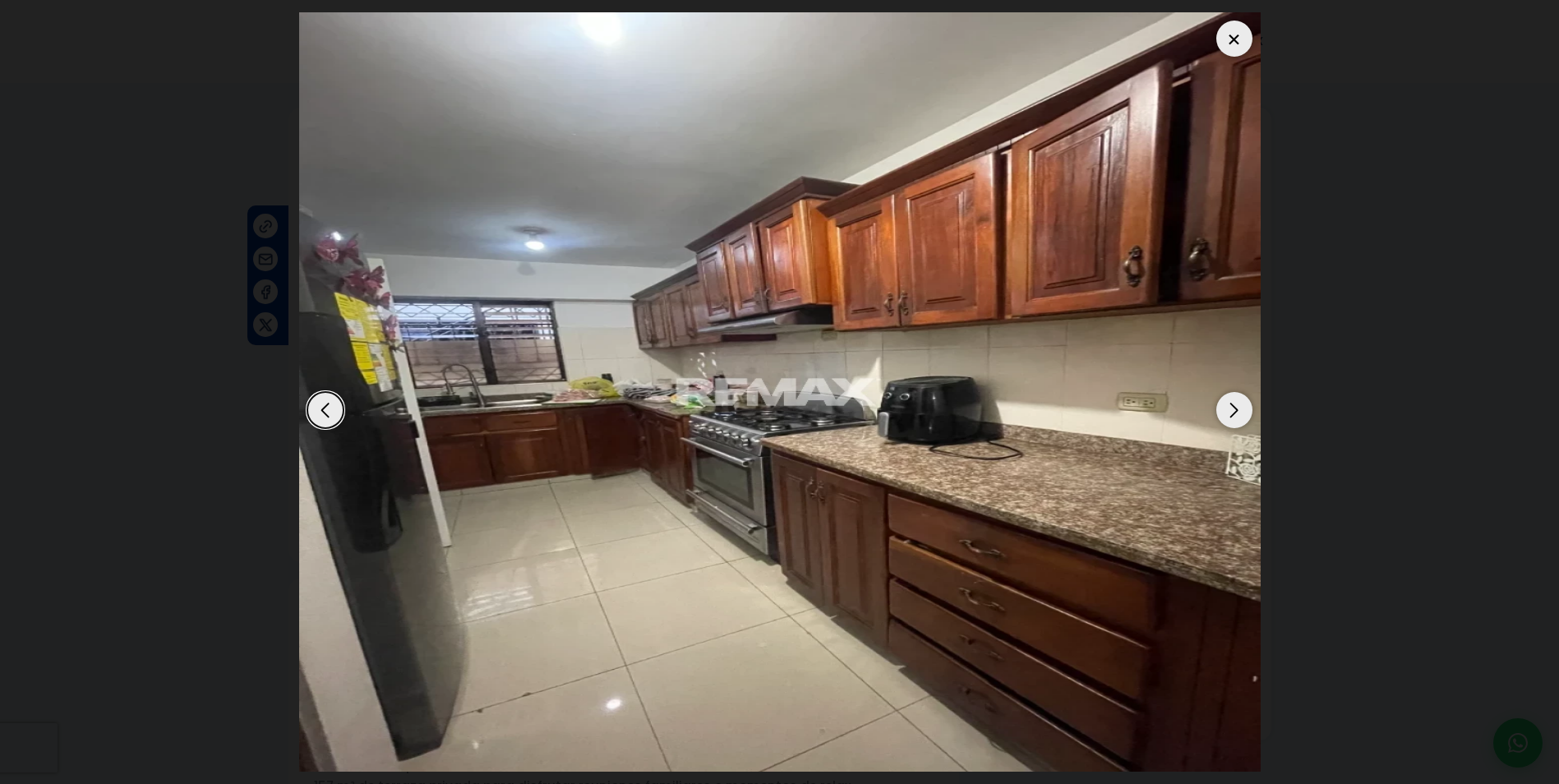
click at [1245, 405] on div "Next slide" at bounding box center [1234, 410] width 36 height 36
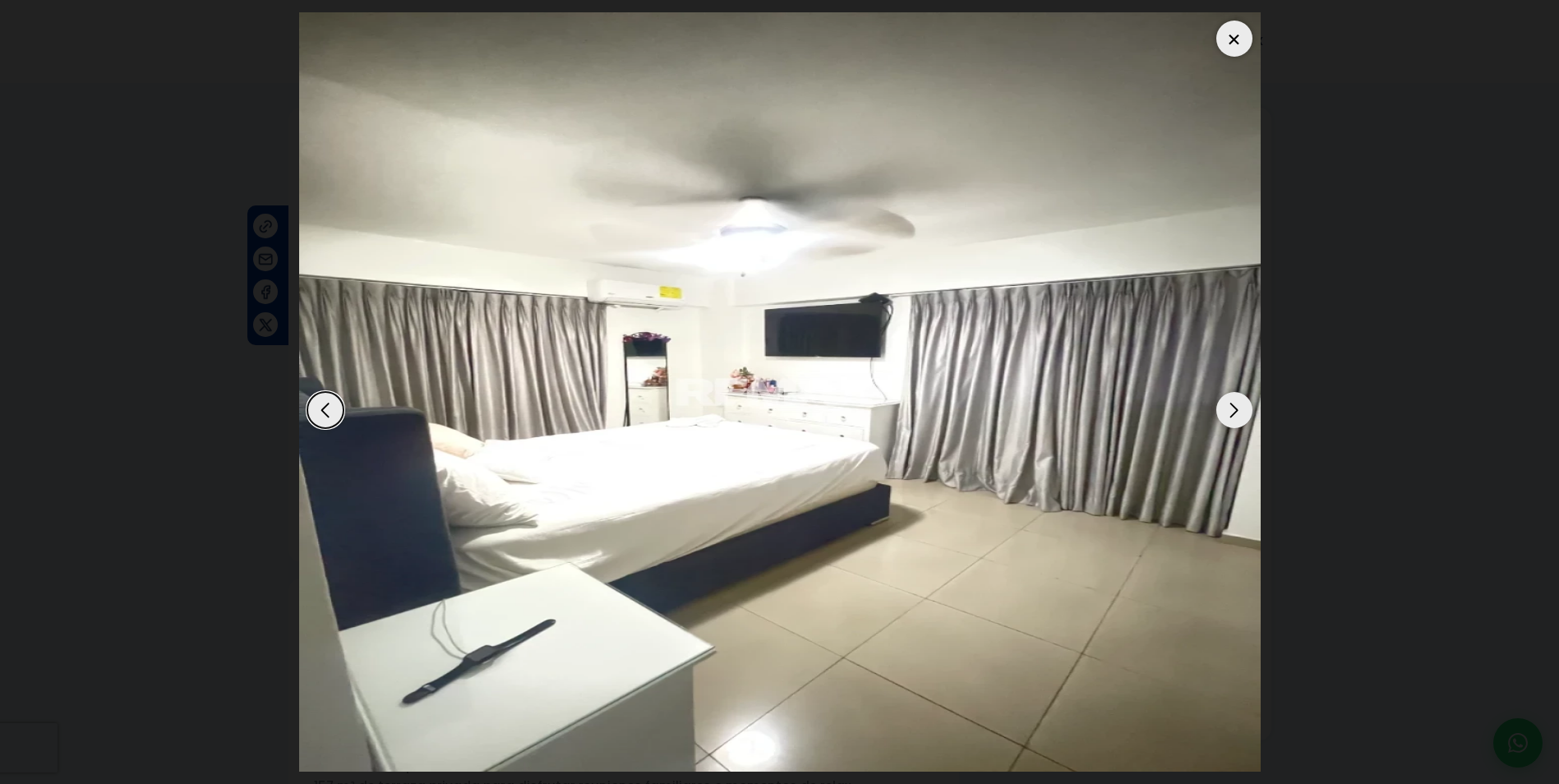
click at [1245, 405] on div "Next slide" at bounding box center [1234, 410] width 36 height 36
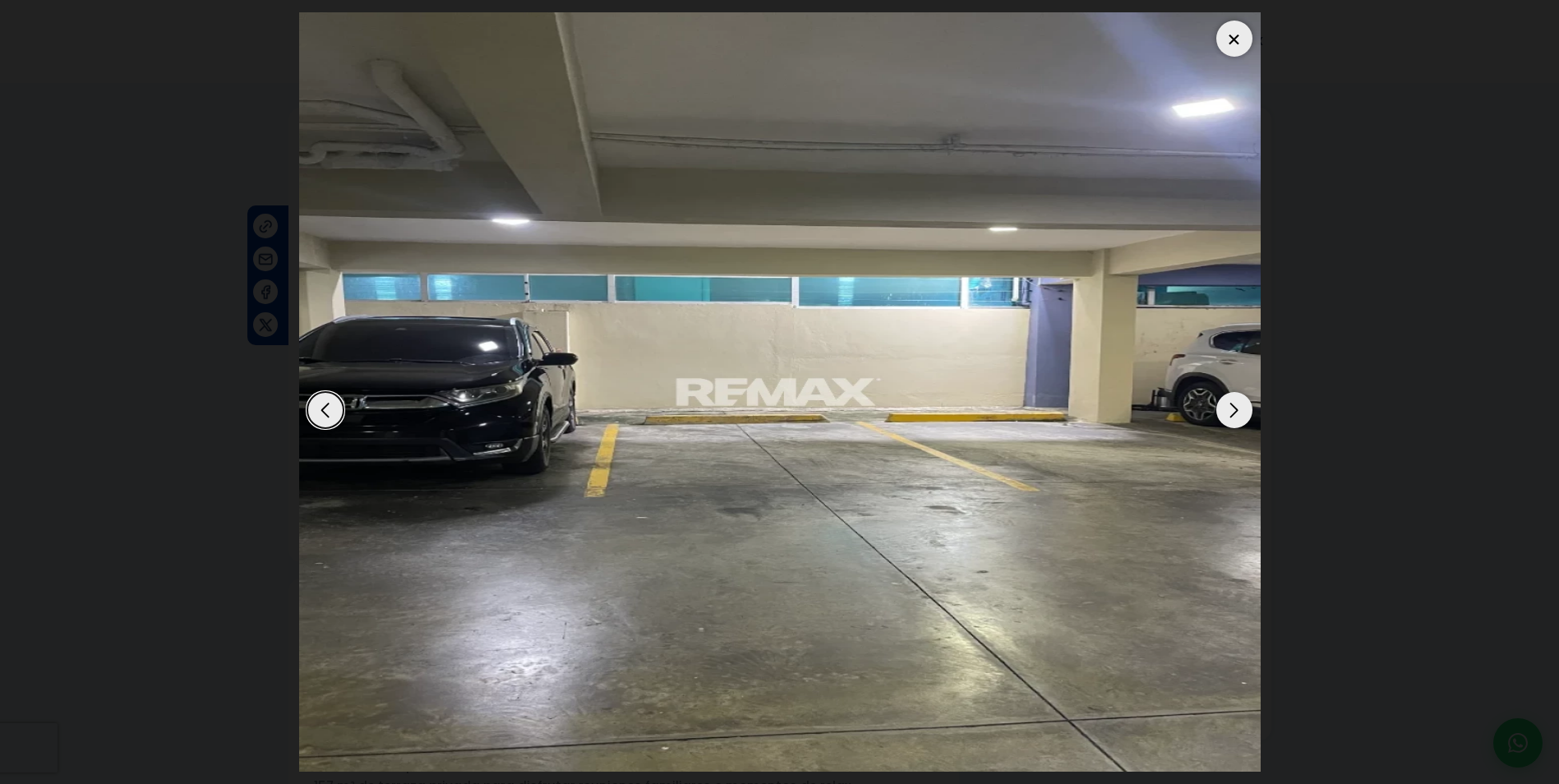
click at [1245, 405] on div "Next slide" at bounding box center [1234, 410] width 36 height 36
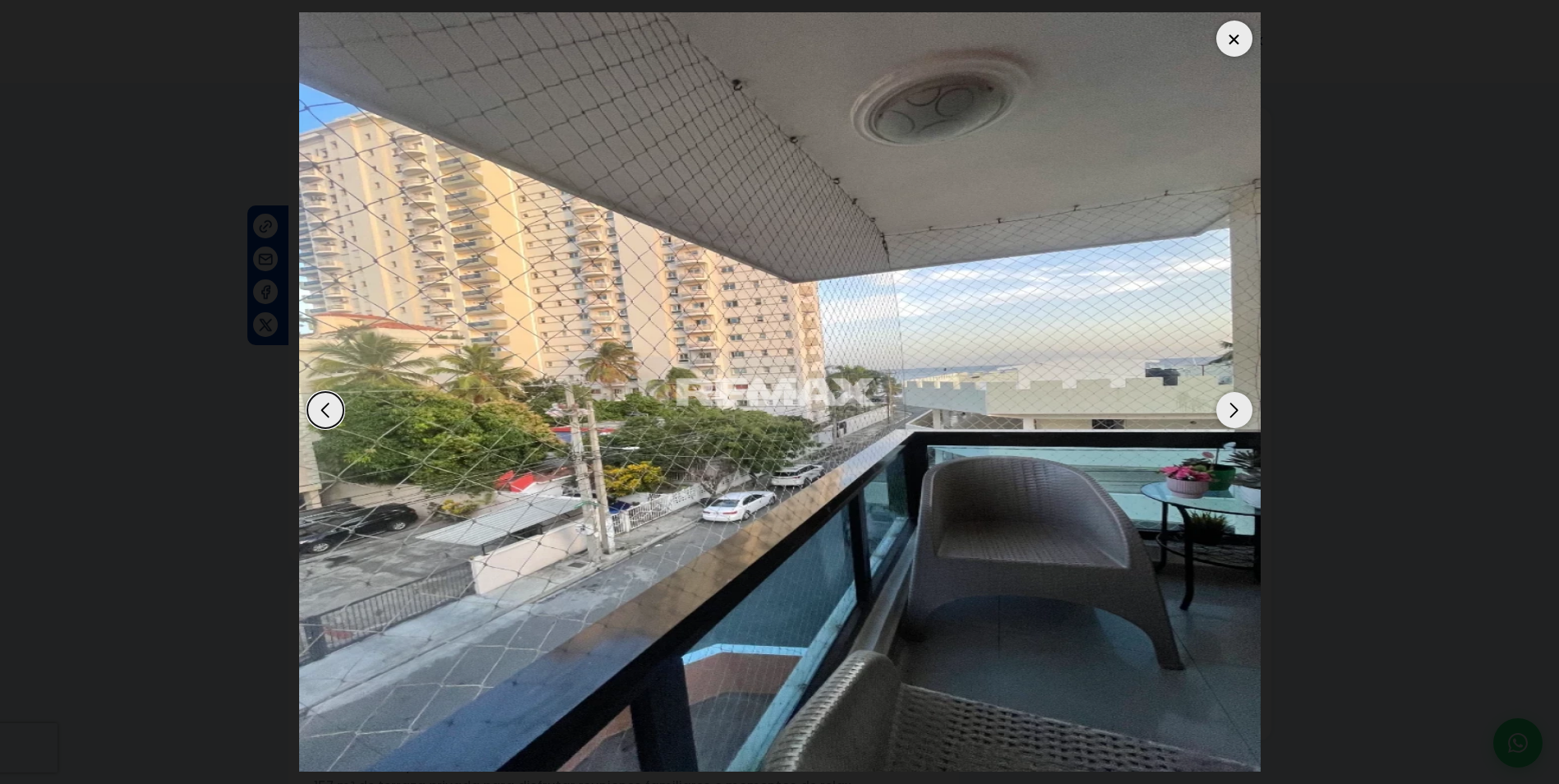
click at [1245, 405] on div "Next slide" at bounding box center [1234, 410] width 36 height 36
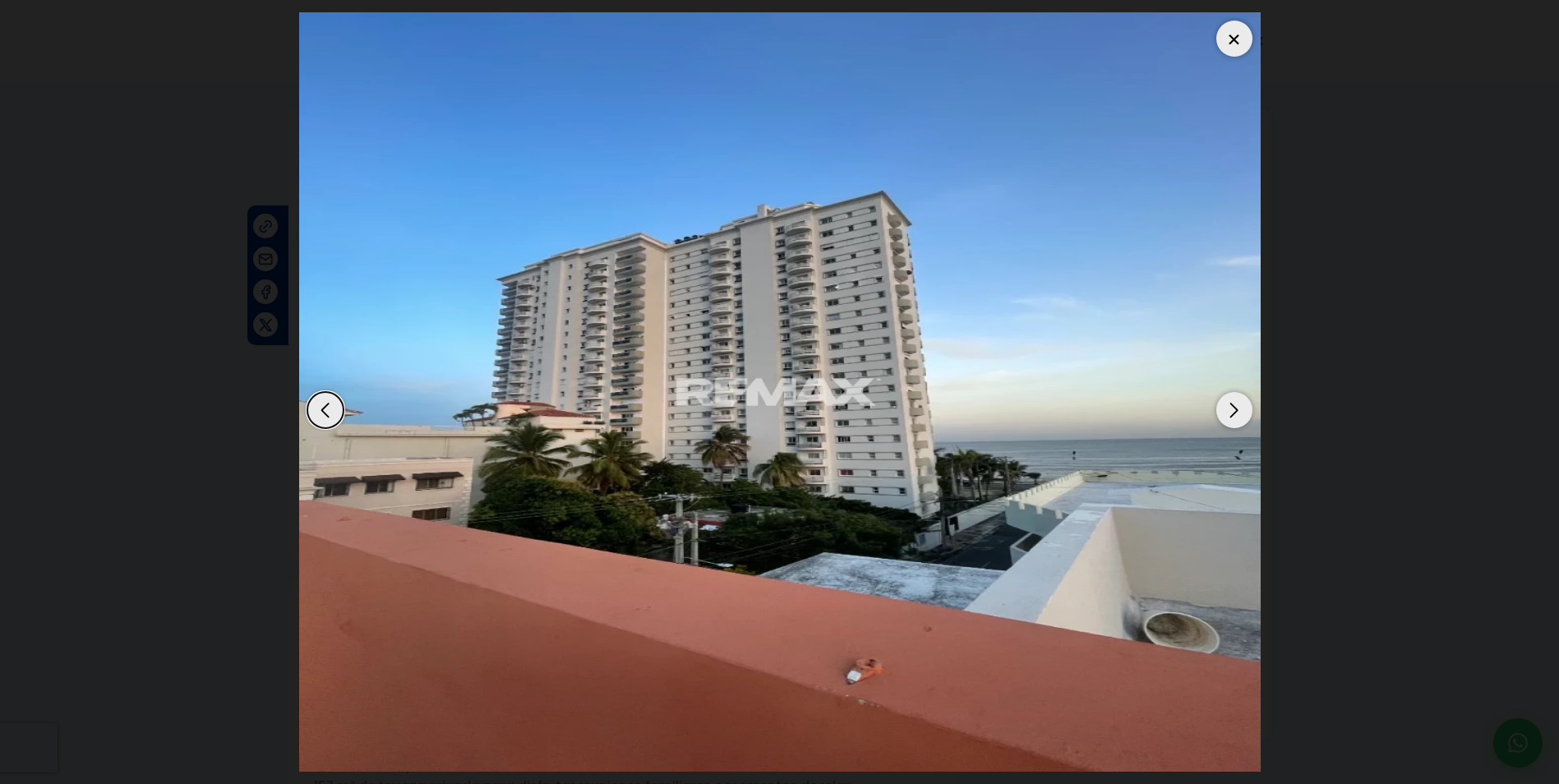
click at [1273, 302] on dialog at bounding box center [780, 392] width 987 height 784
click at [1235, 41] on div at bounding box center [1234, 38] width 36 height 36
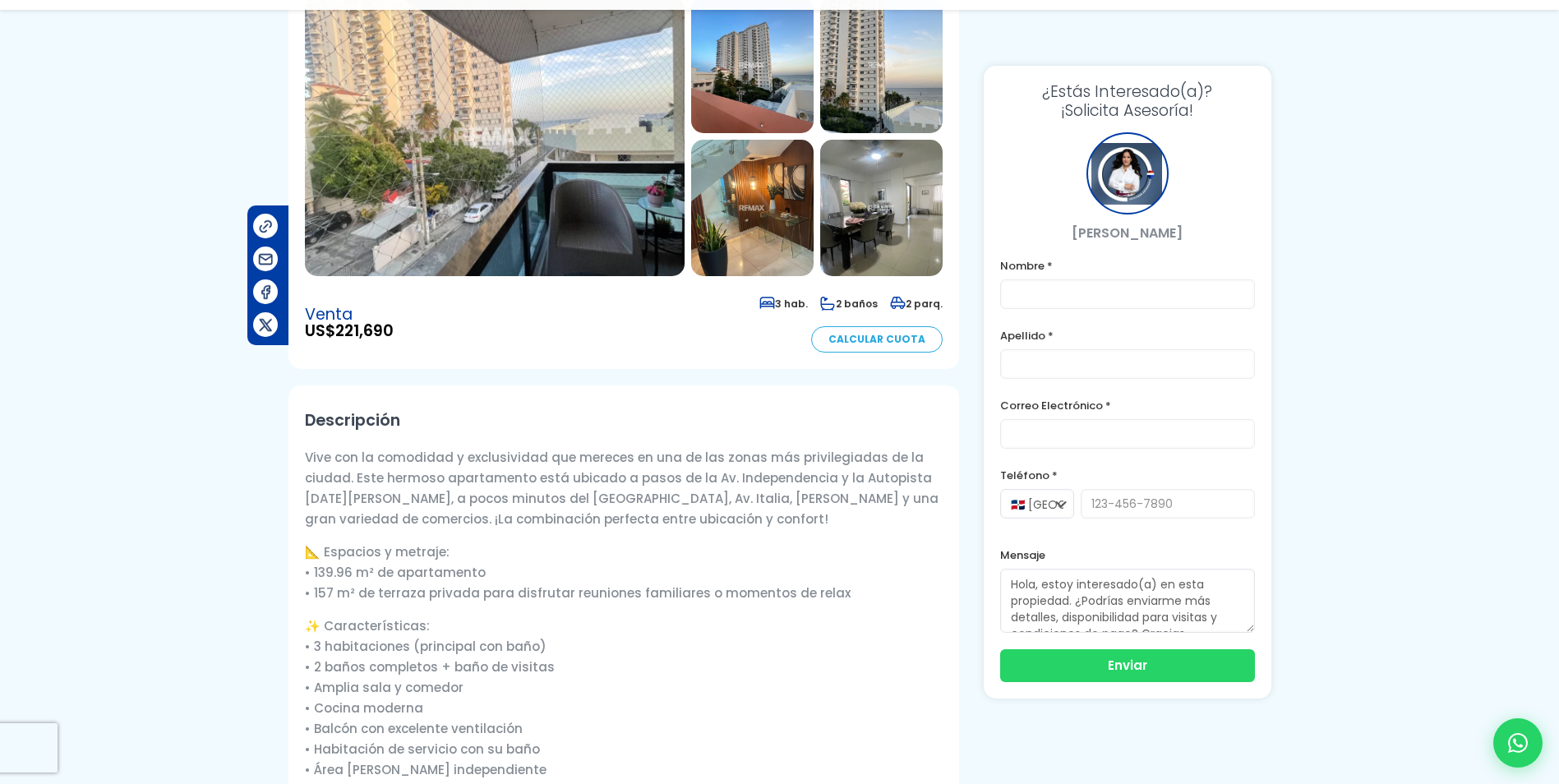
scroll to position [493, 0]
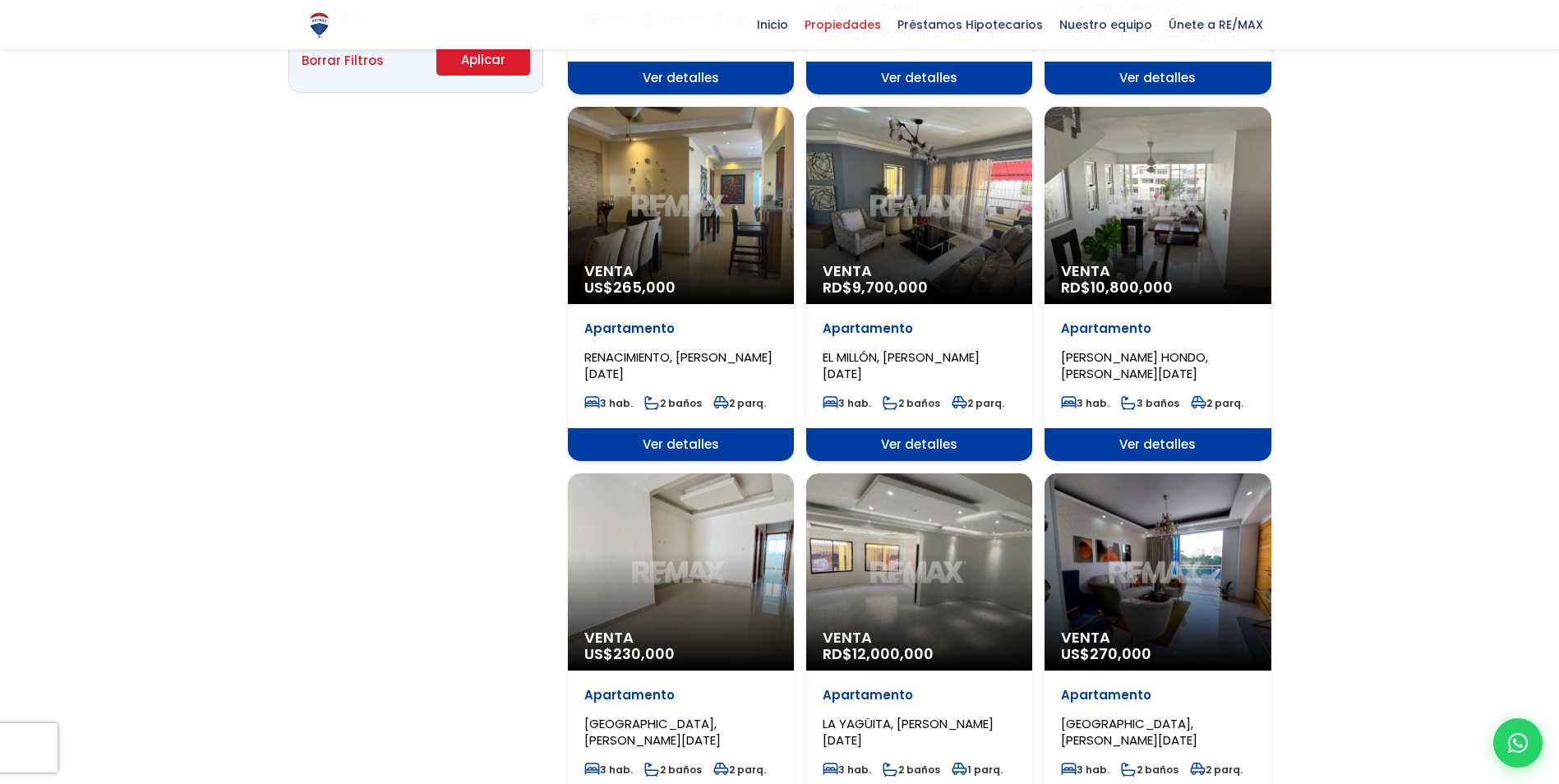
scroll to position [1315, 0]
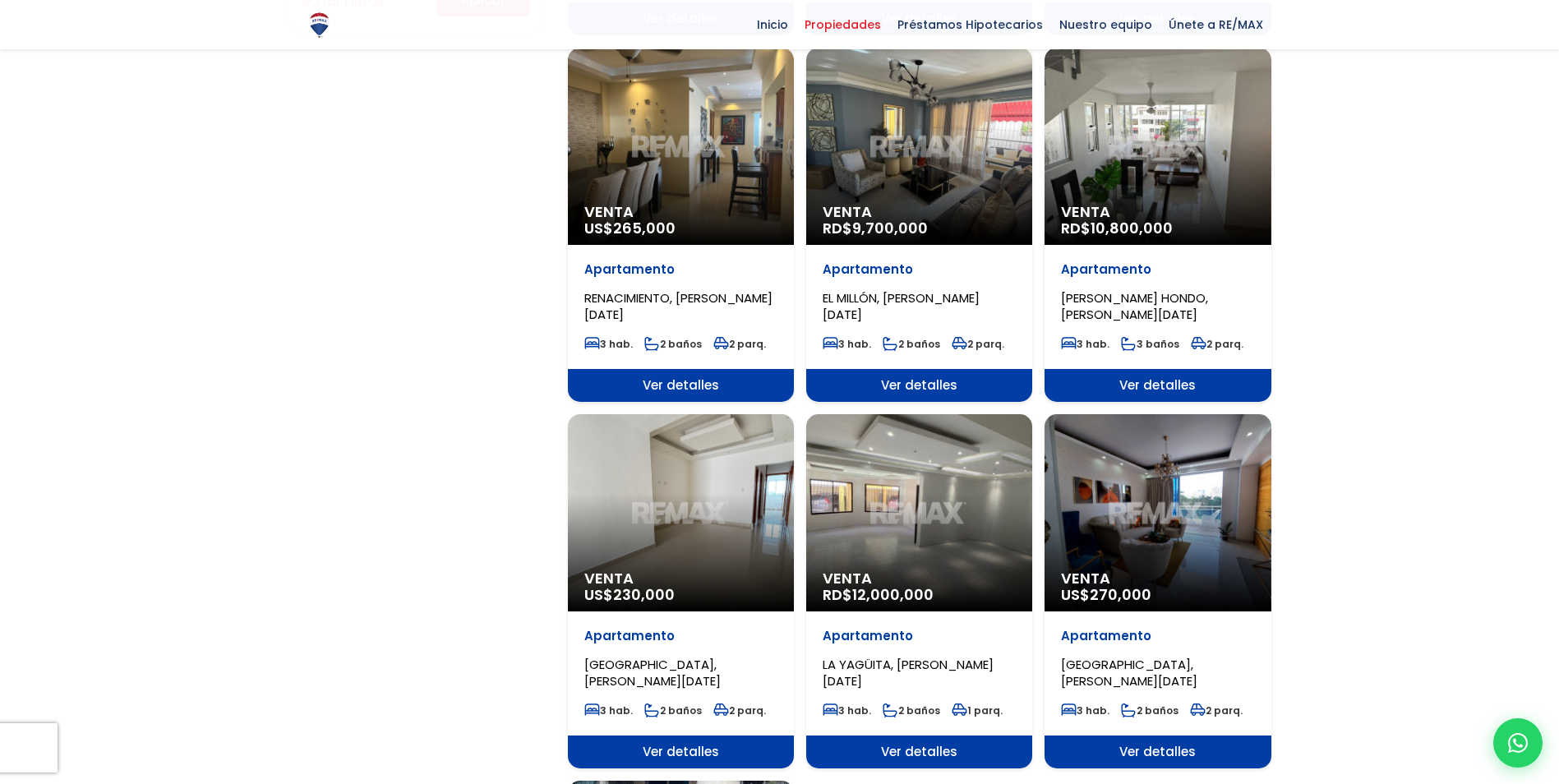
click at [680, 476] on div "Venta US$ 230,000" at bounding box center [681, 512] width 226 height 197
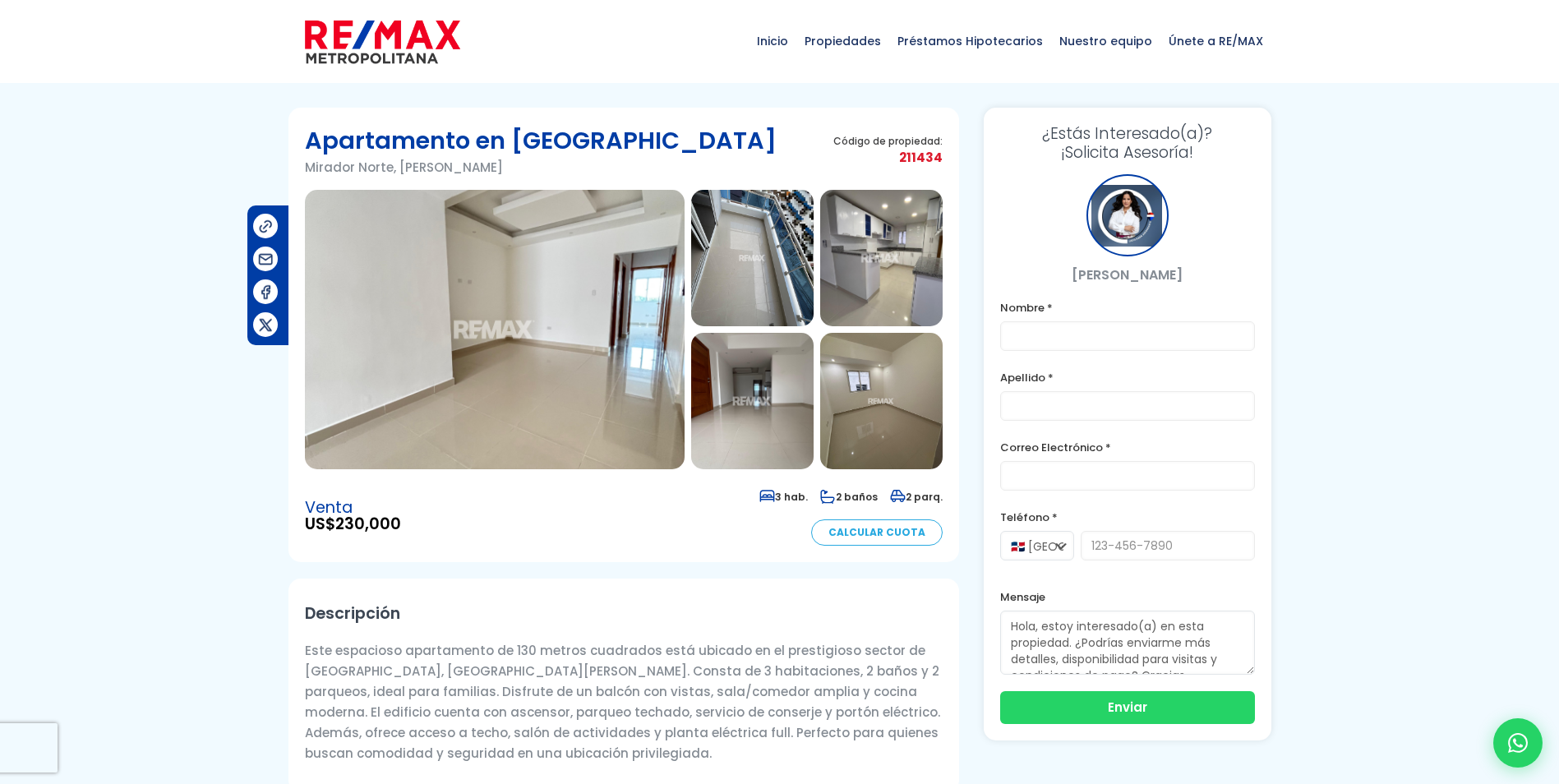
click at [447, 312] on img at bounding box center [495, 329] width 380 height 279
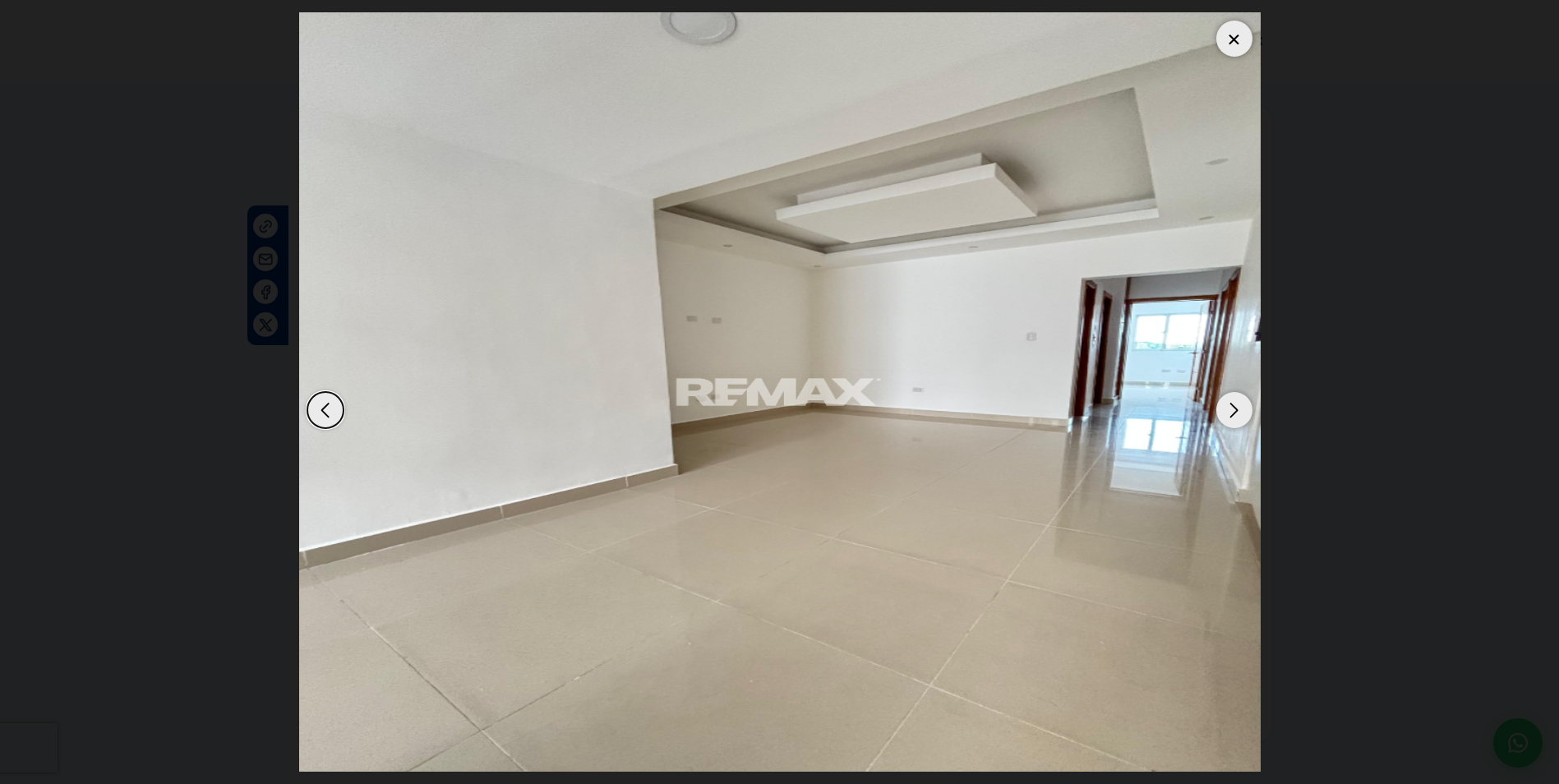
click at [1237, 411] on div "Next slide" at bounding box center [1234, 410] width 36 height 36
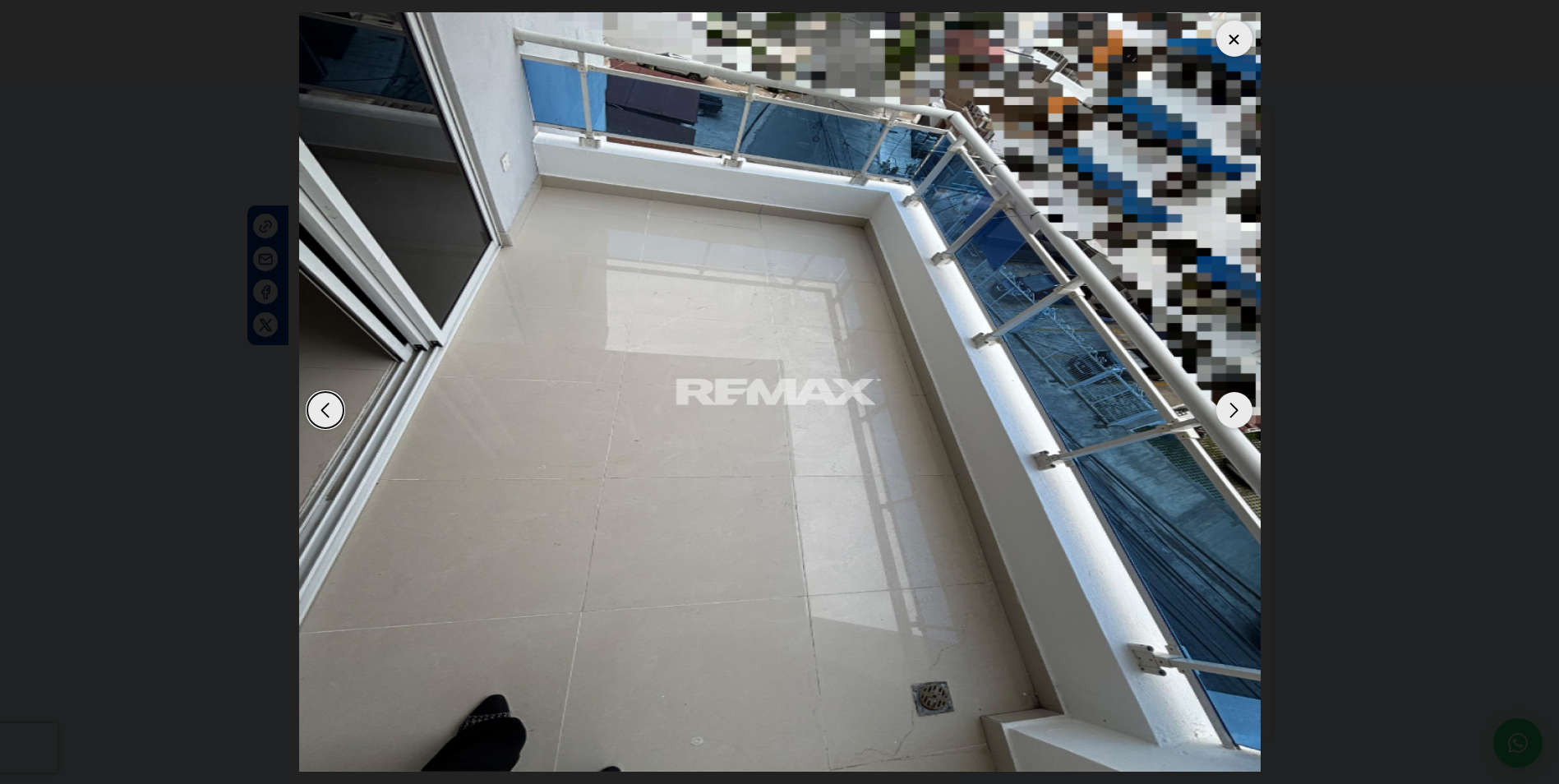
click at [1237, 411] on div "Next slide" at bounding box center [1234, 410] width 36 height 36
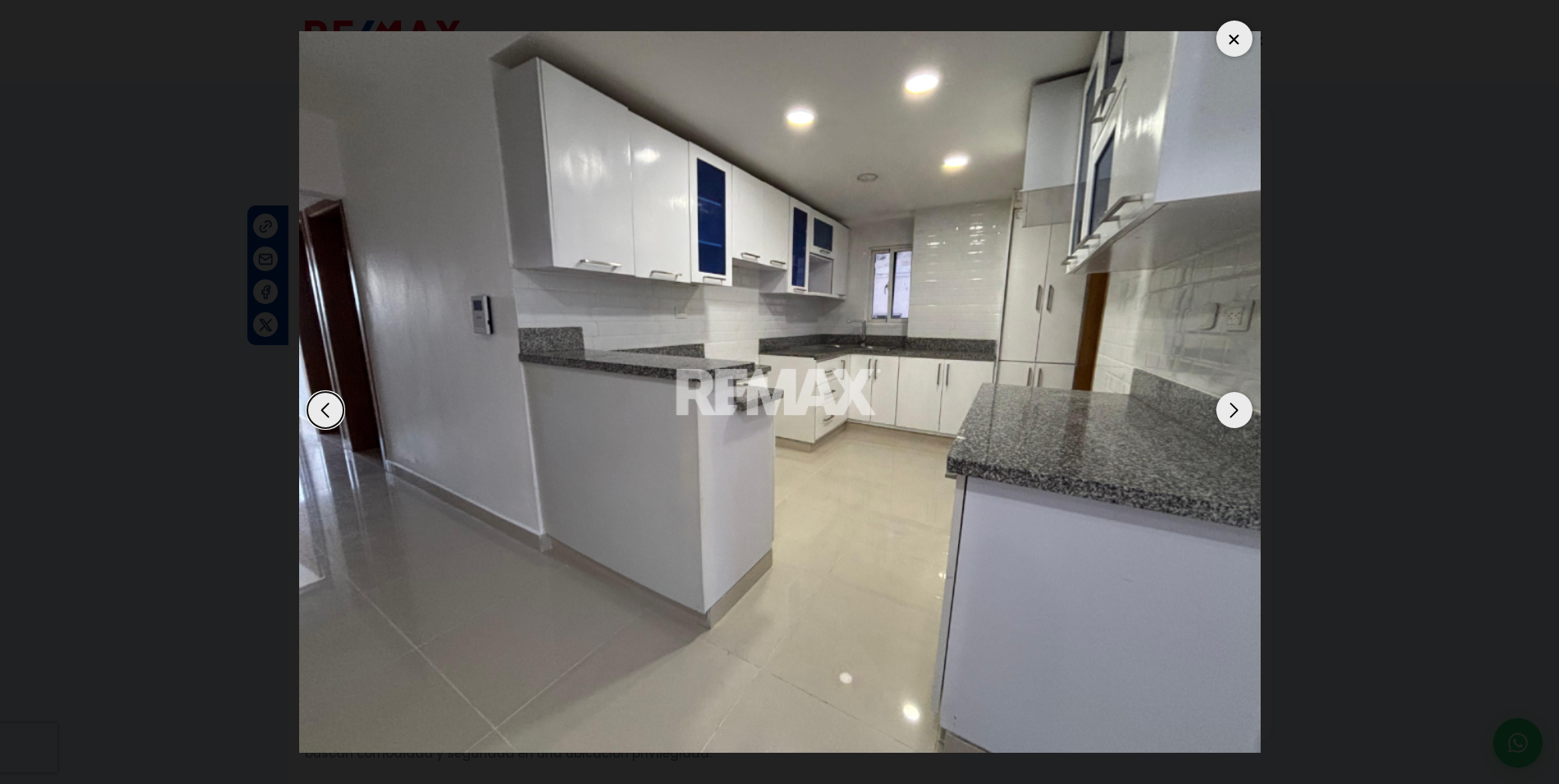
click at [1237, 411] on div "Next slide" at bounding box center [1234, 410] width 36 height 36
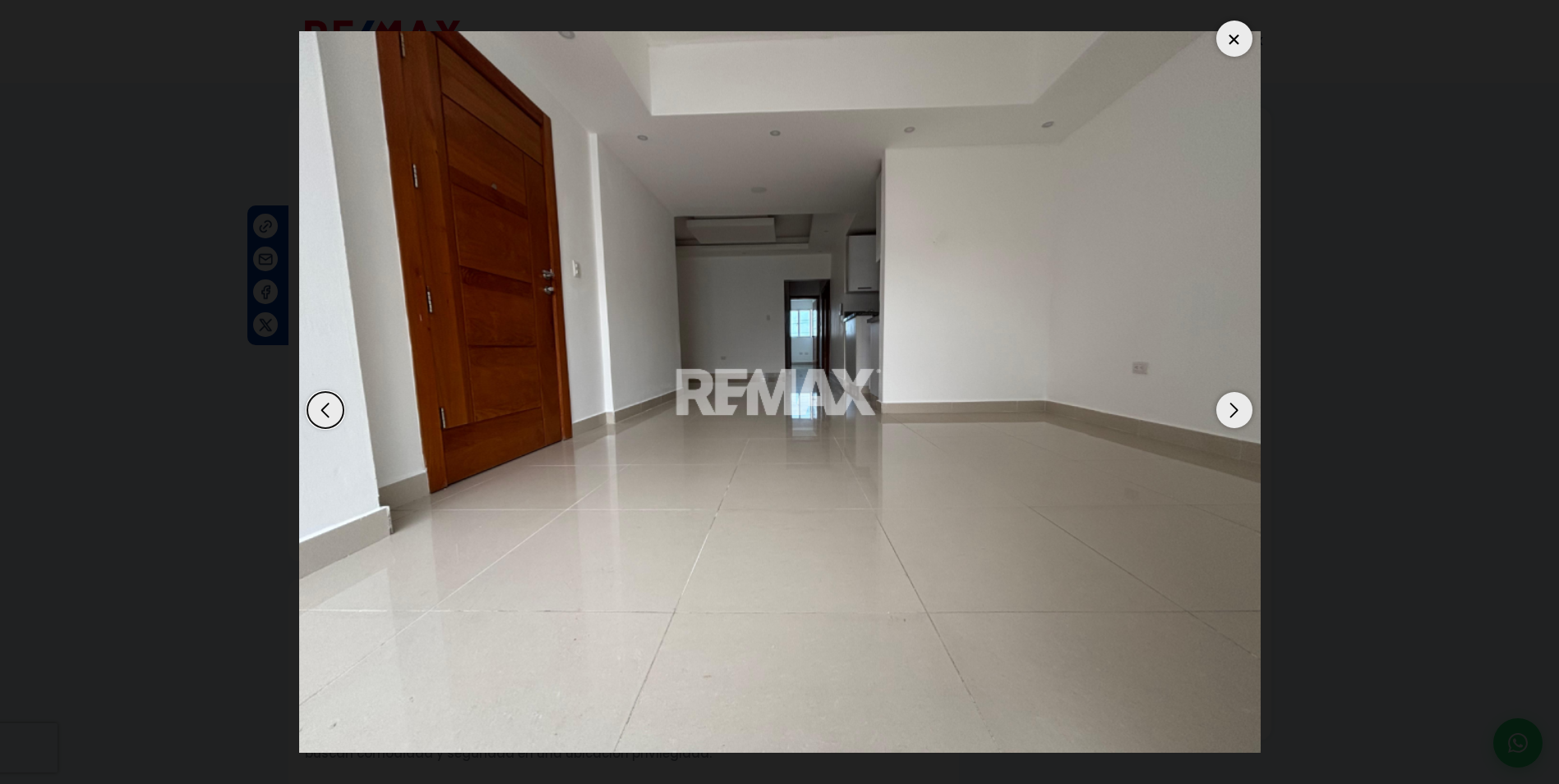
click at [1237, 411] on div "Next slide" at bounding box center [1234, 410] width 36 height 36
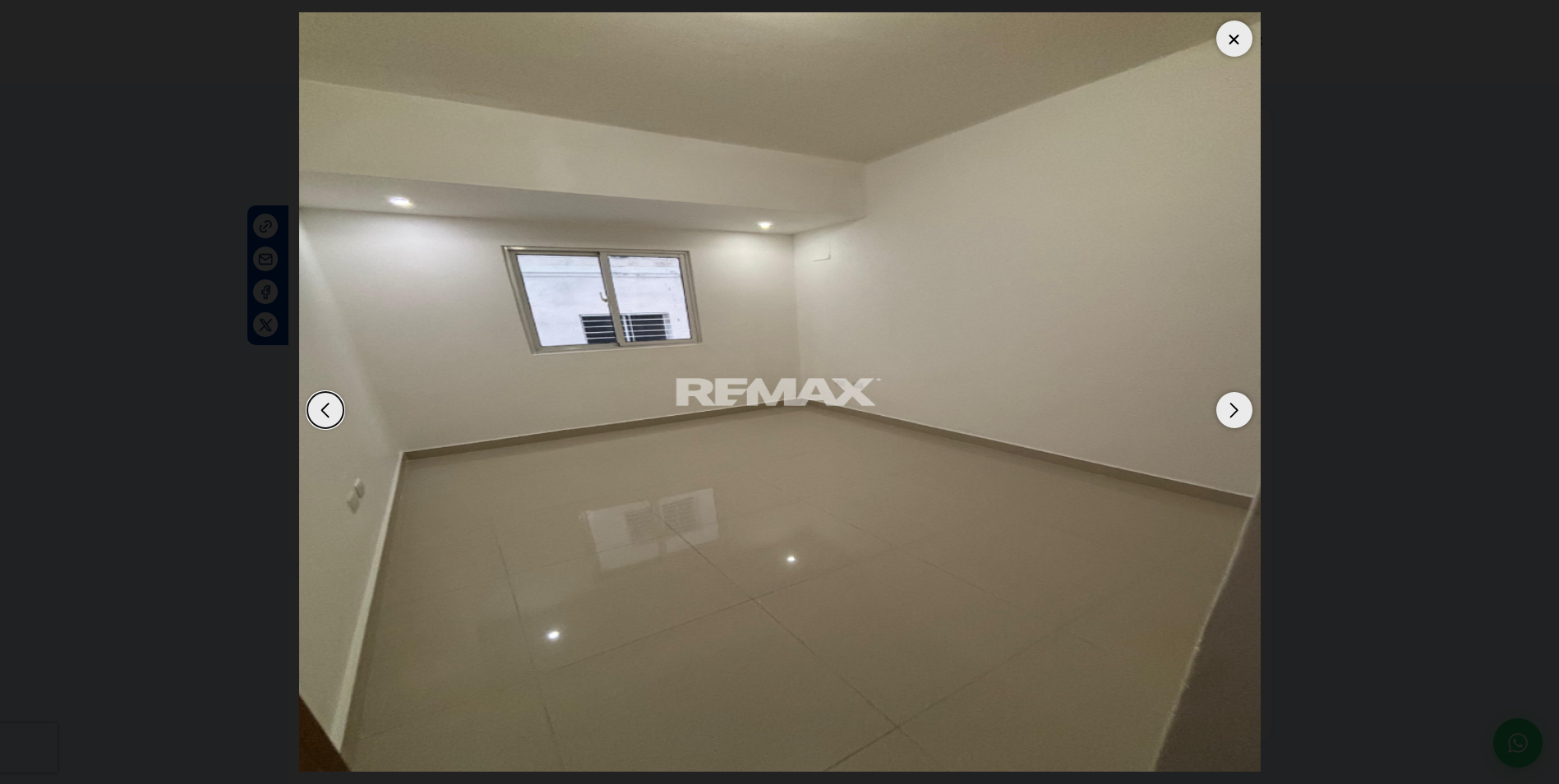
click at [1237, 411] on div "Next slide" at bounding box center [1234, 410] width 36 height 36
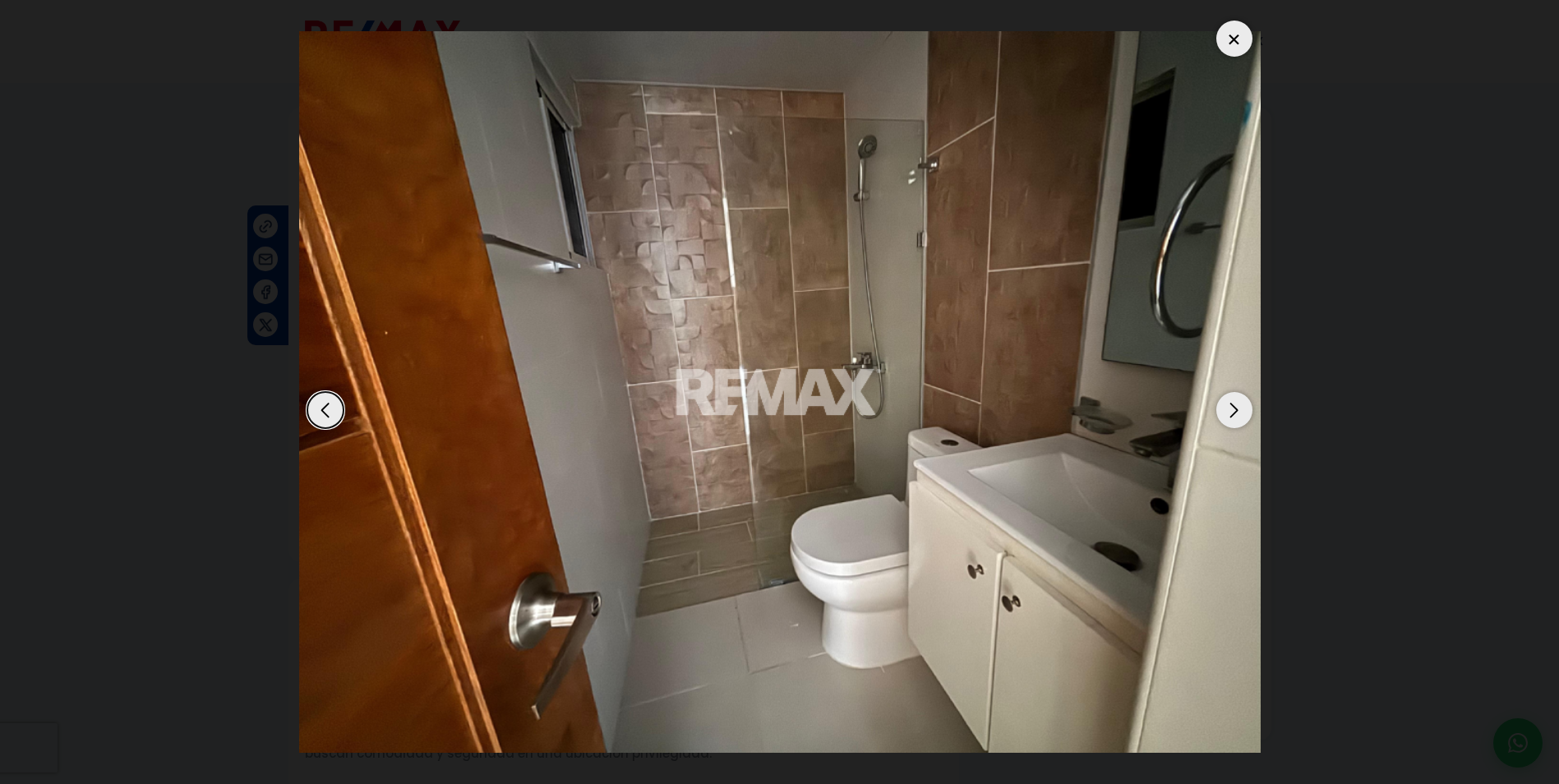
click at [1237, 411] on div "Next slide" at bounding box center [1234, 410] width 36 height 36
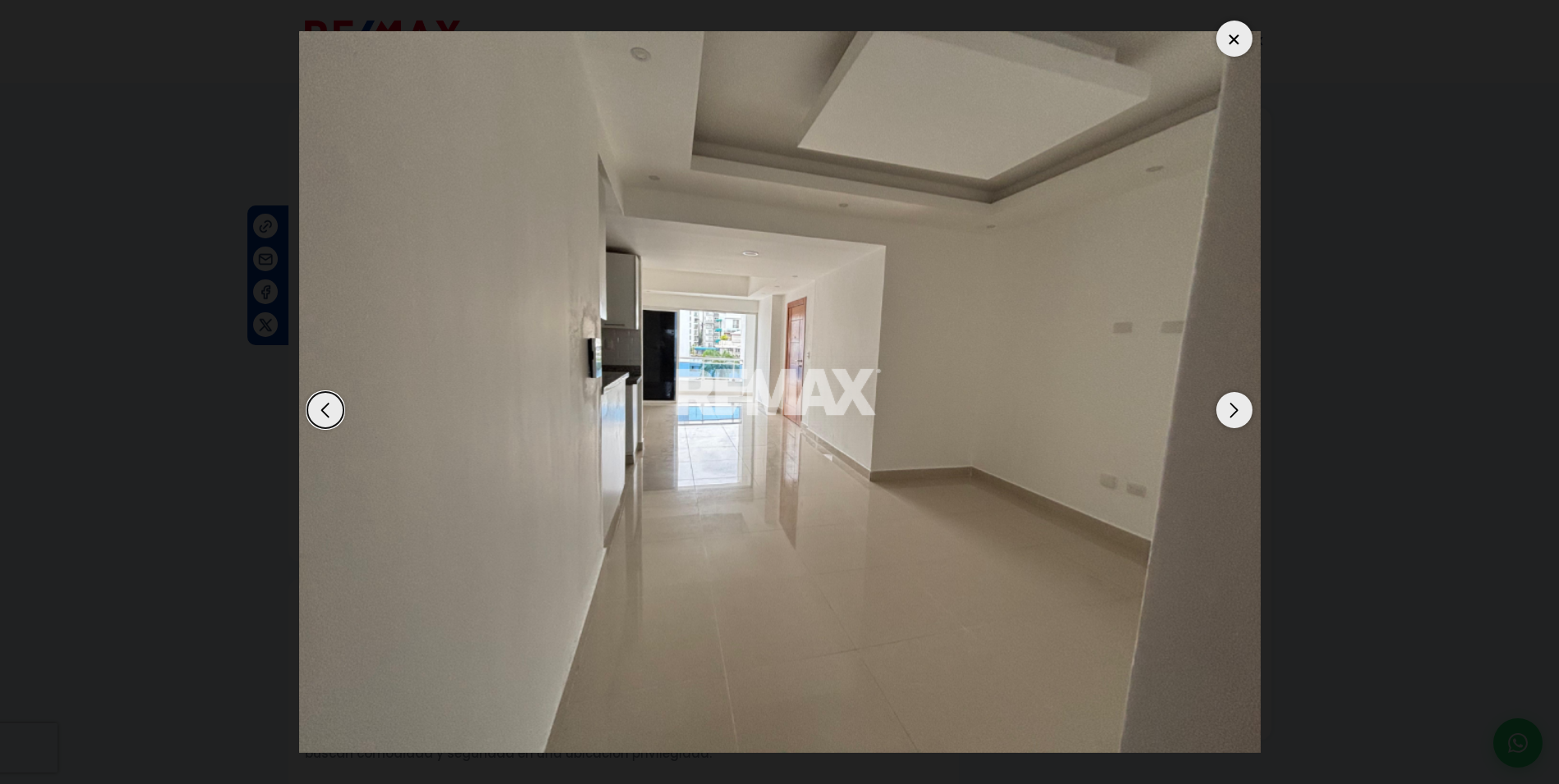
click at [1237, 411] on div "Next slide" at bounding box center [1234, 410] width 36 height 36
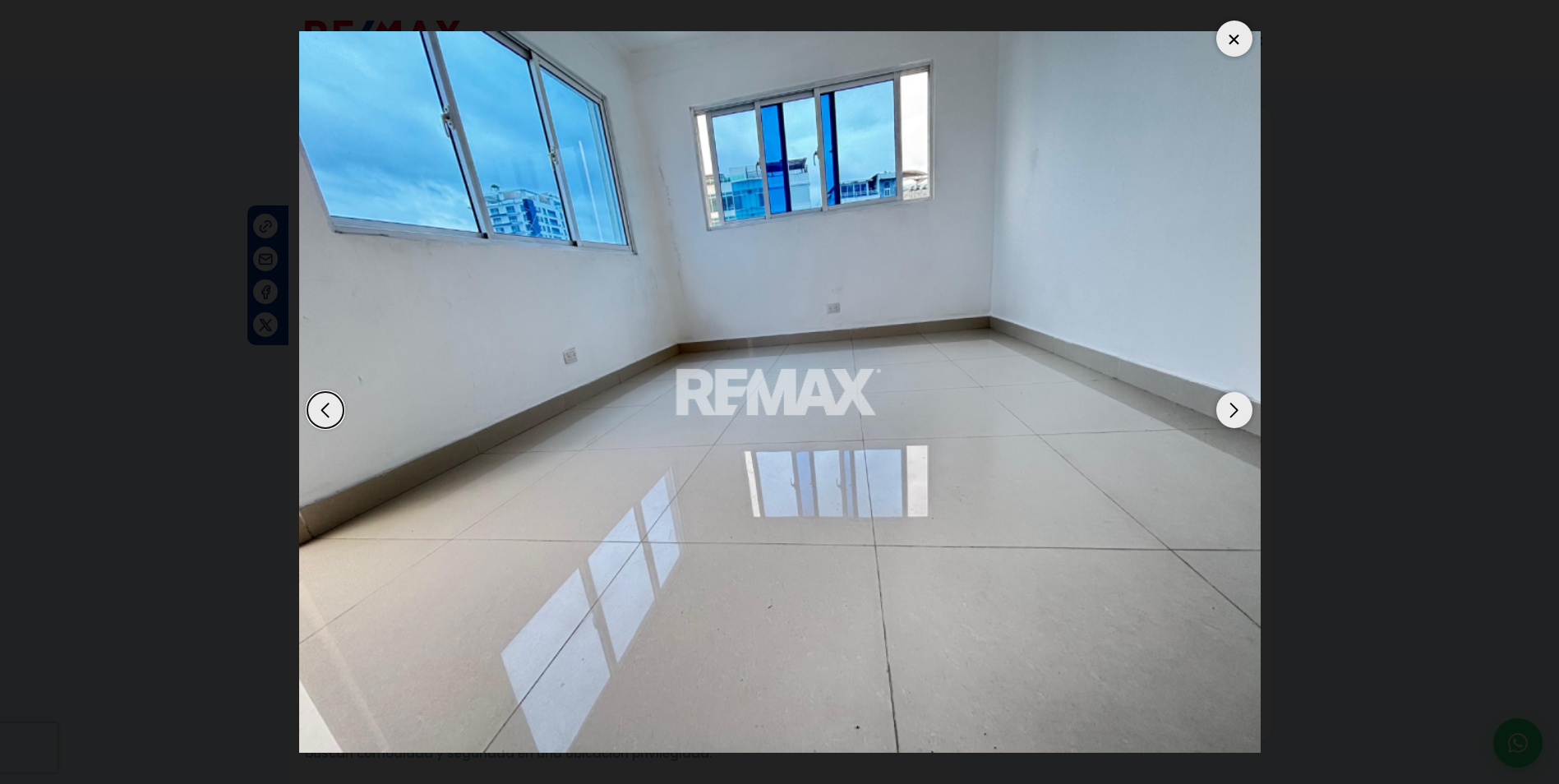
click at [1237, 411] on div "Next slide" at bounding box center [1234, 410] width 36 height 36
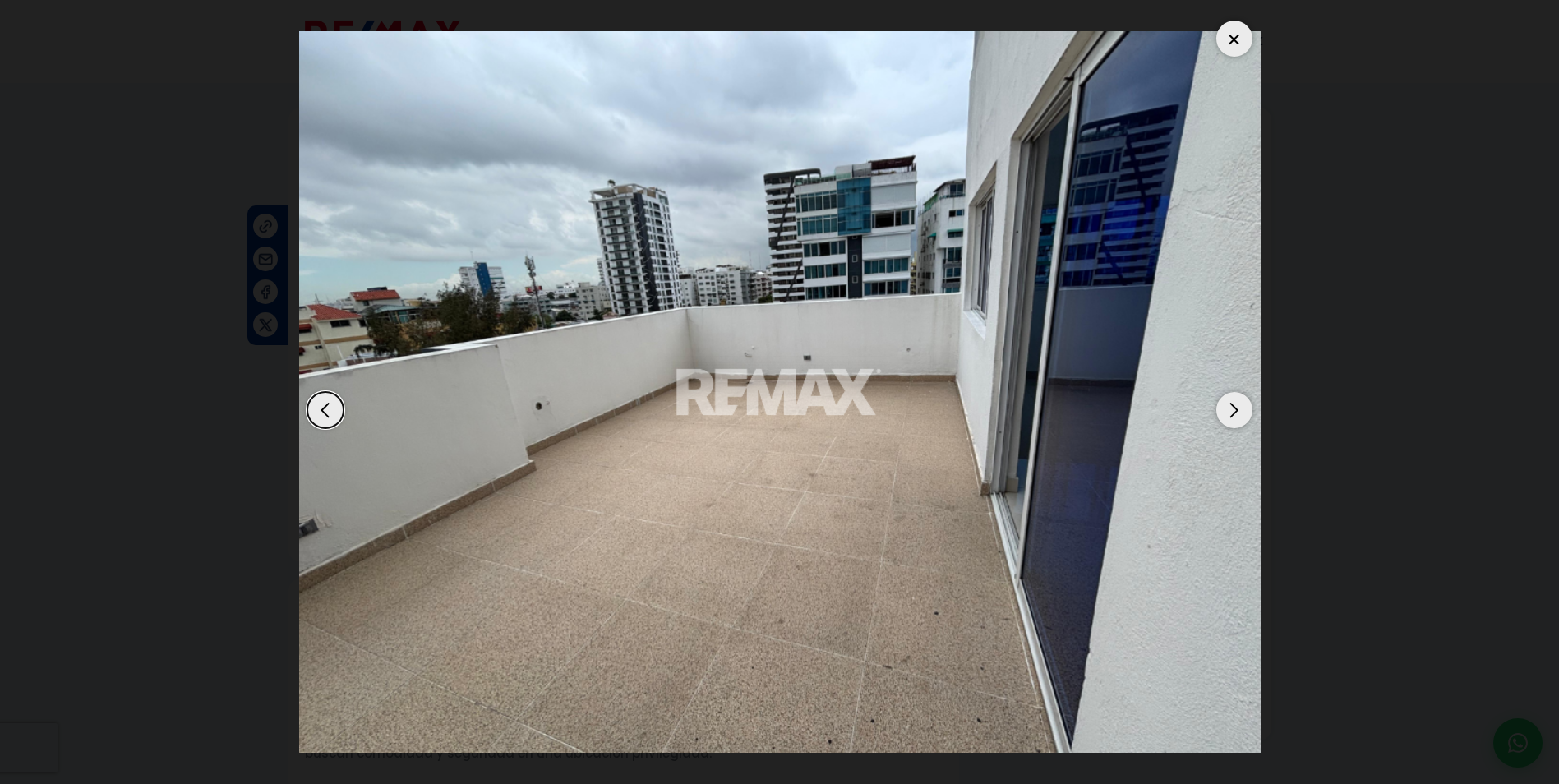
click at [1237, 411] on div "Next slide" at bounding box center [1234, 410] width 36 height 36
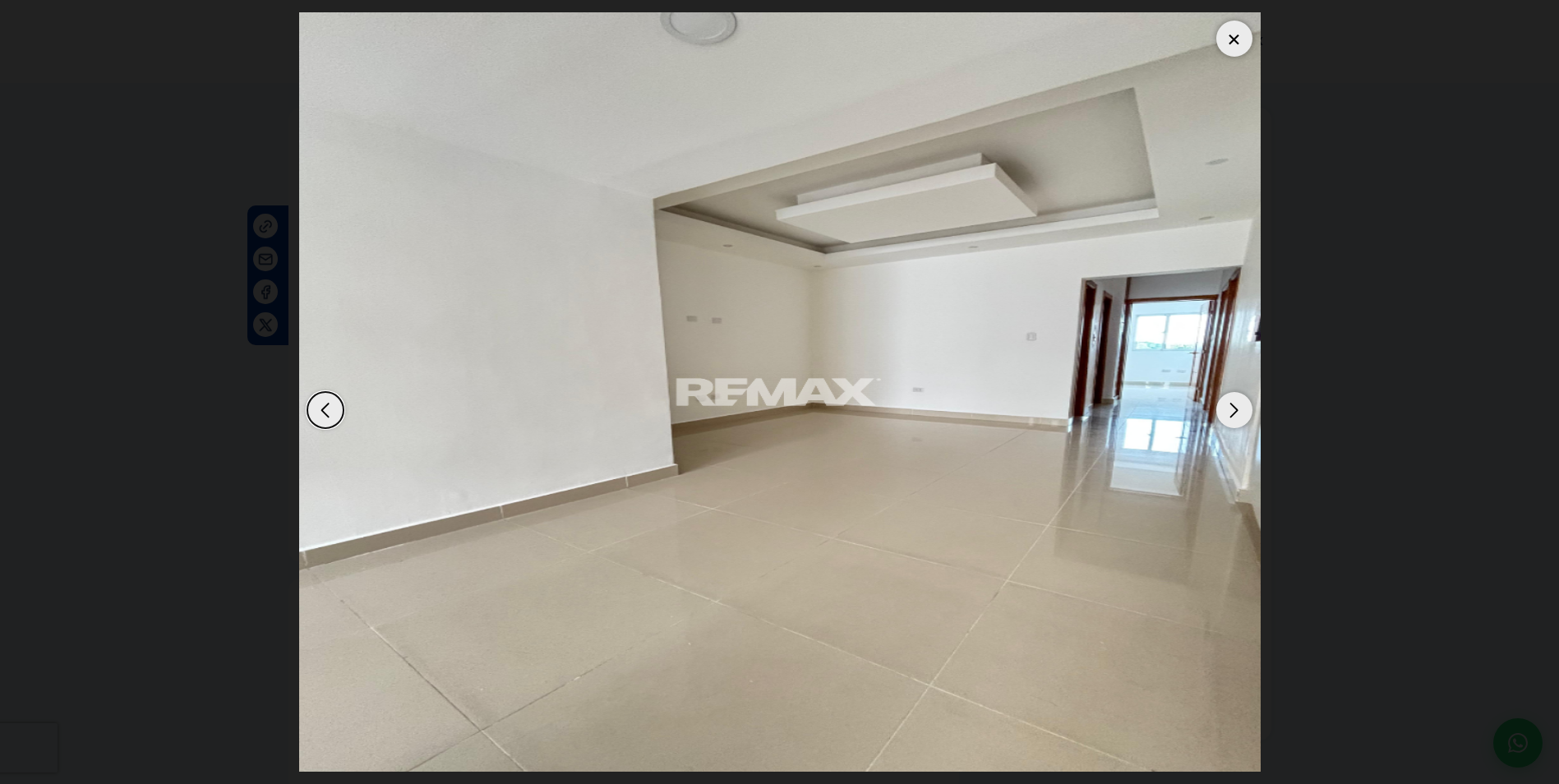
click at [1237, 411] on div "Next slide" at bounding box center [1234, 410] width 36 height 36
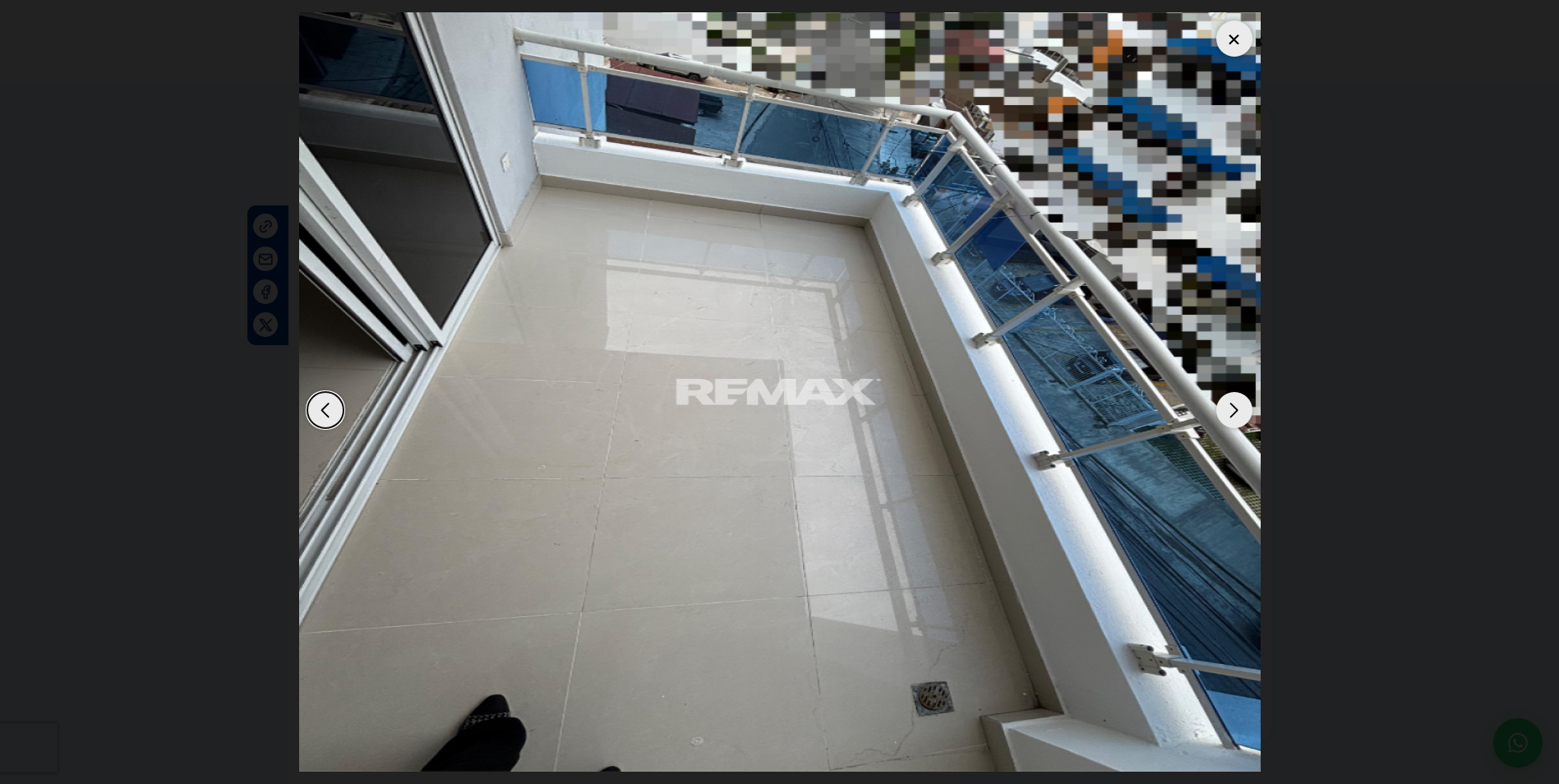
click at [1273, 325] on dialog at bounding box center [780, 392] width 987 height 784
click at [1226, 29] on div at bounding box center [1234, 38] width 36 height 36
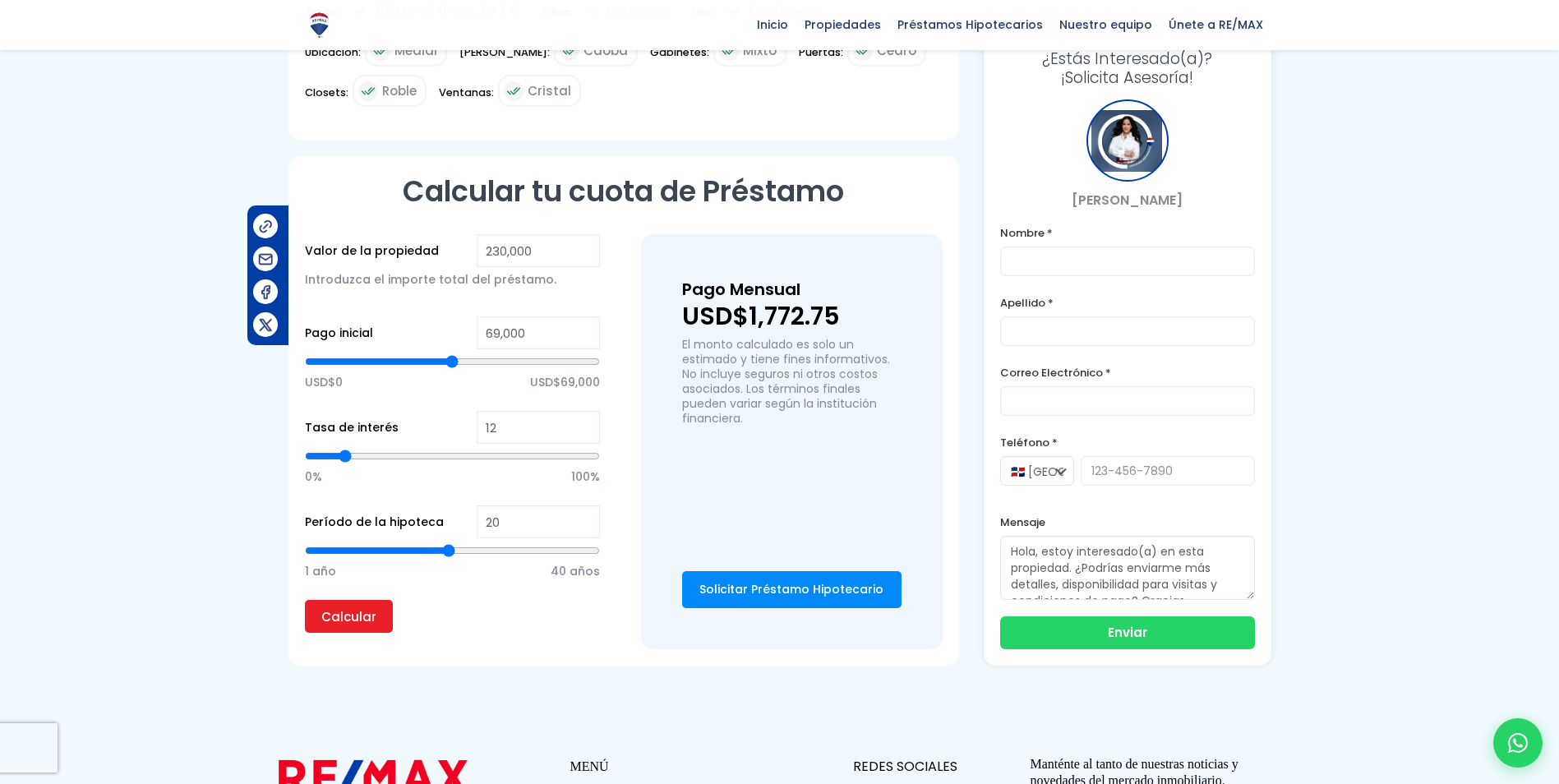
scroll to position [904, 0]
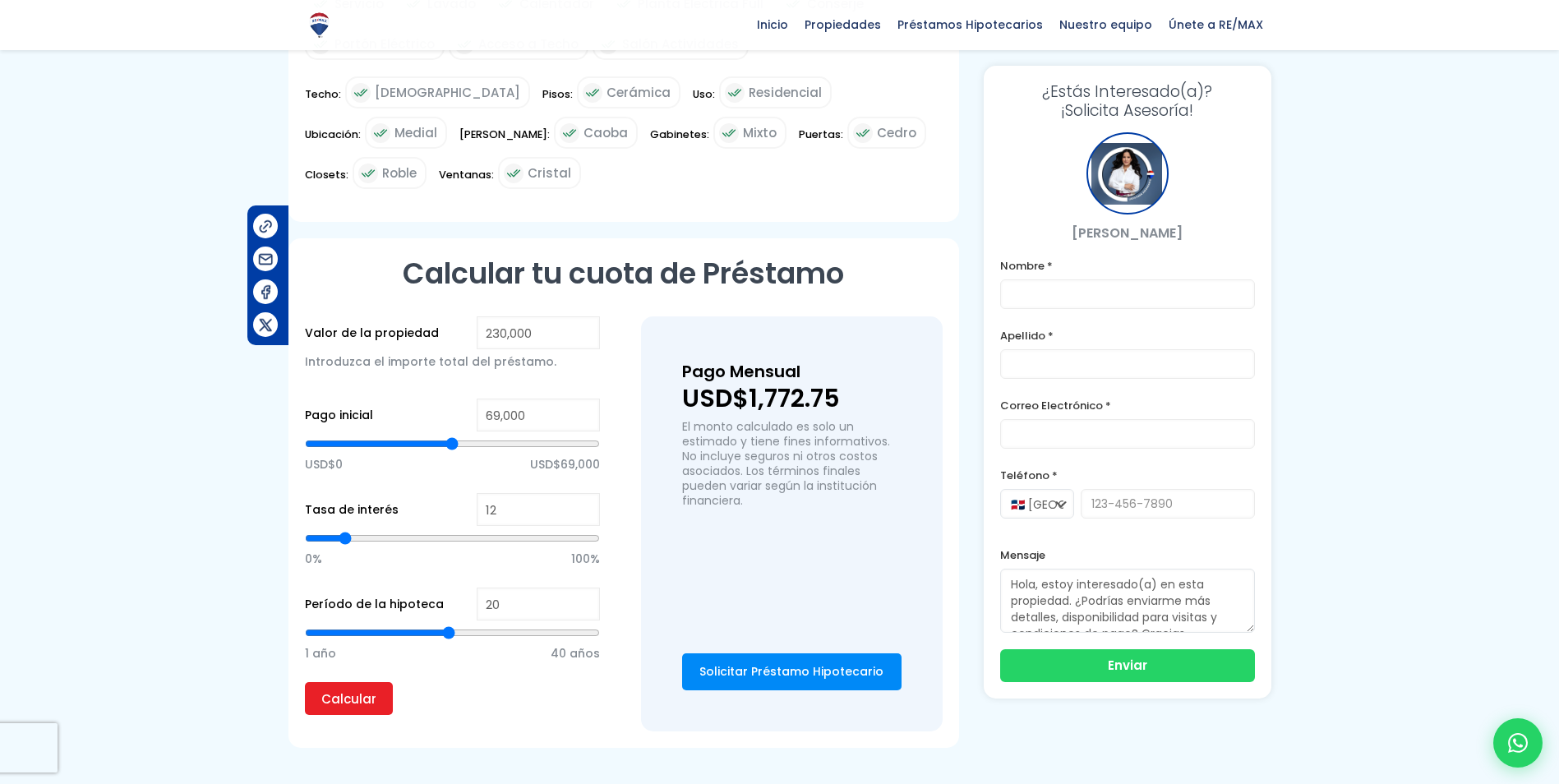
type input "116,910"
type input "116910"
type input "119,590"
type input "119590"
type input "122,940"
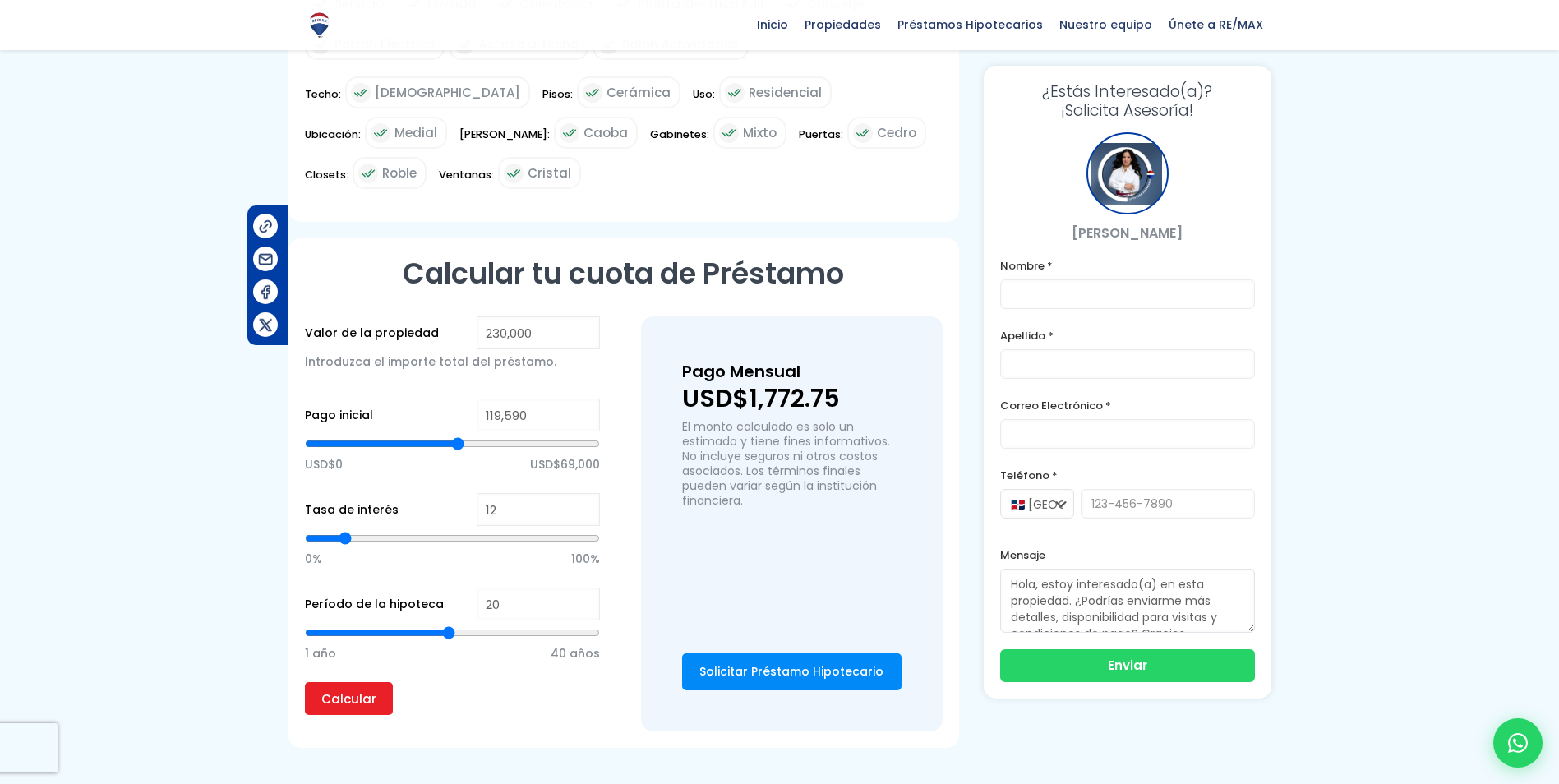
type input "122940"
type input "126,290"
type input "126290"
type input "128,300"
type input "128300"
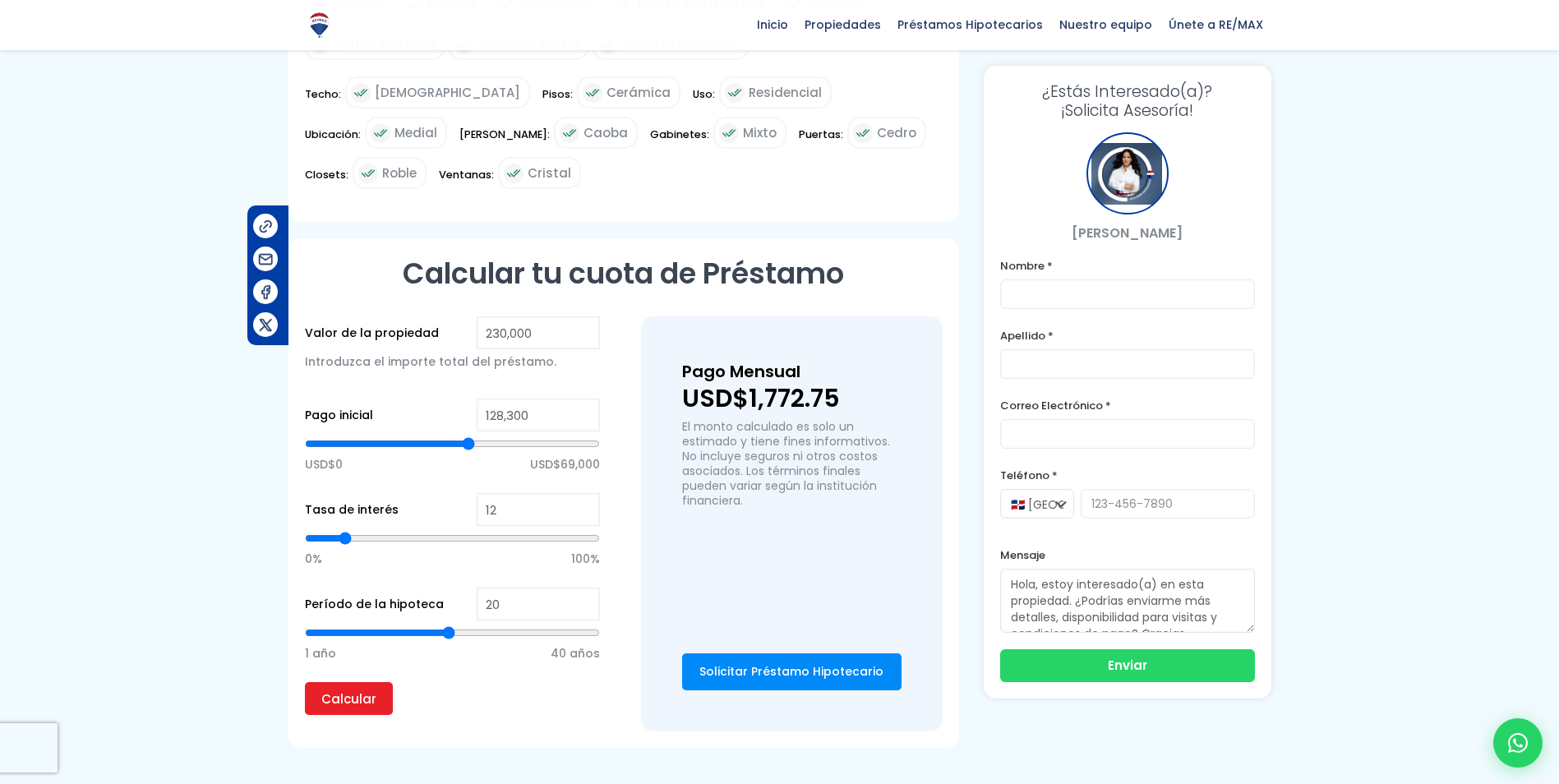
type input "128,970"
type input "128970"
type input "130,310"
type input "130310"
type input "131,650"
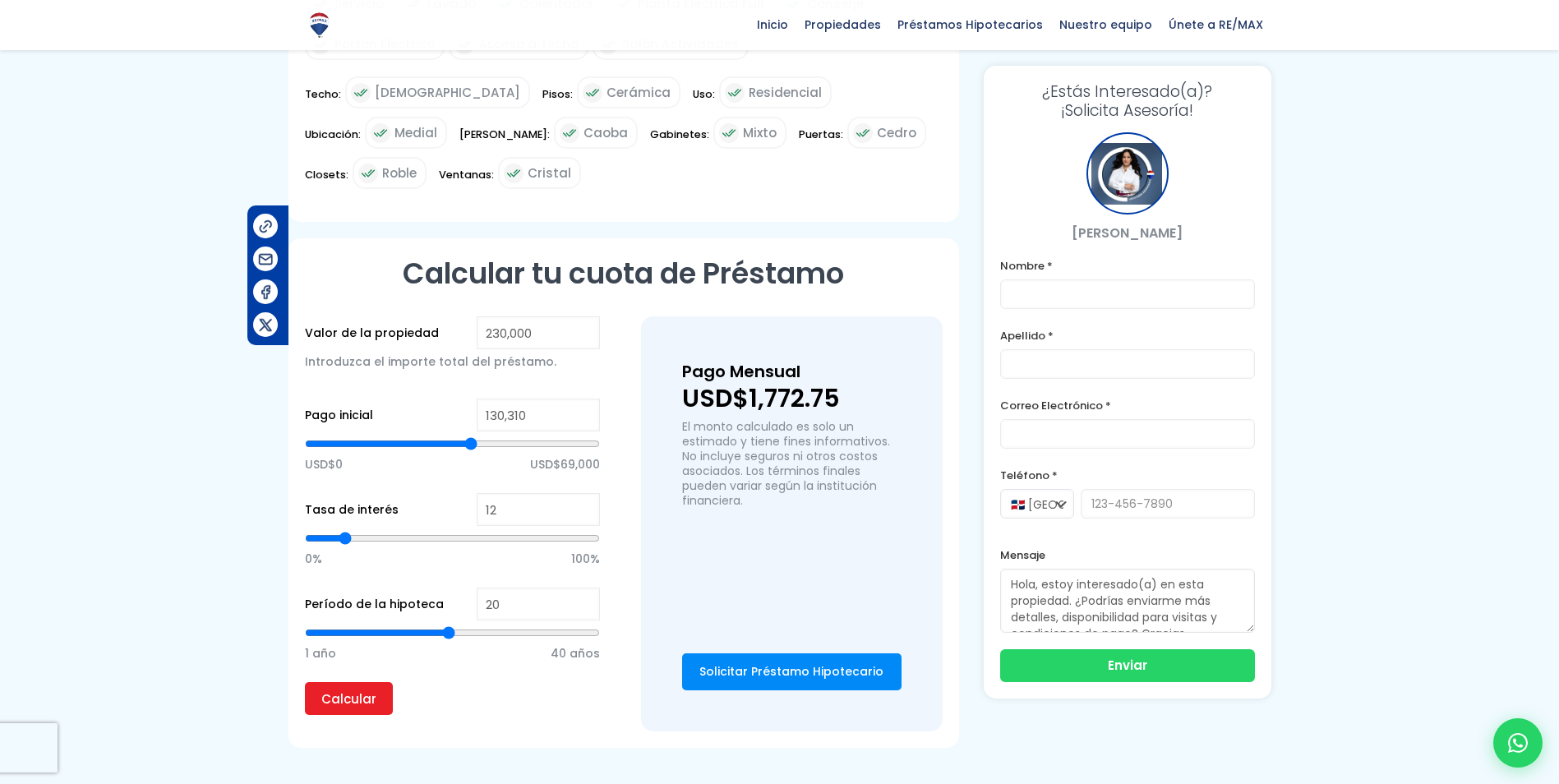
type input "131650"
type input "134,330"
type input "134330"
type input "136,340"
type input "136340"
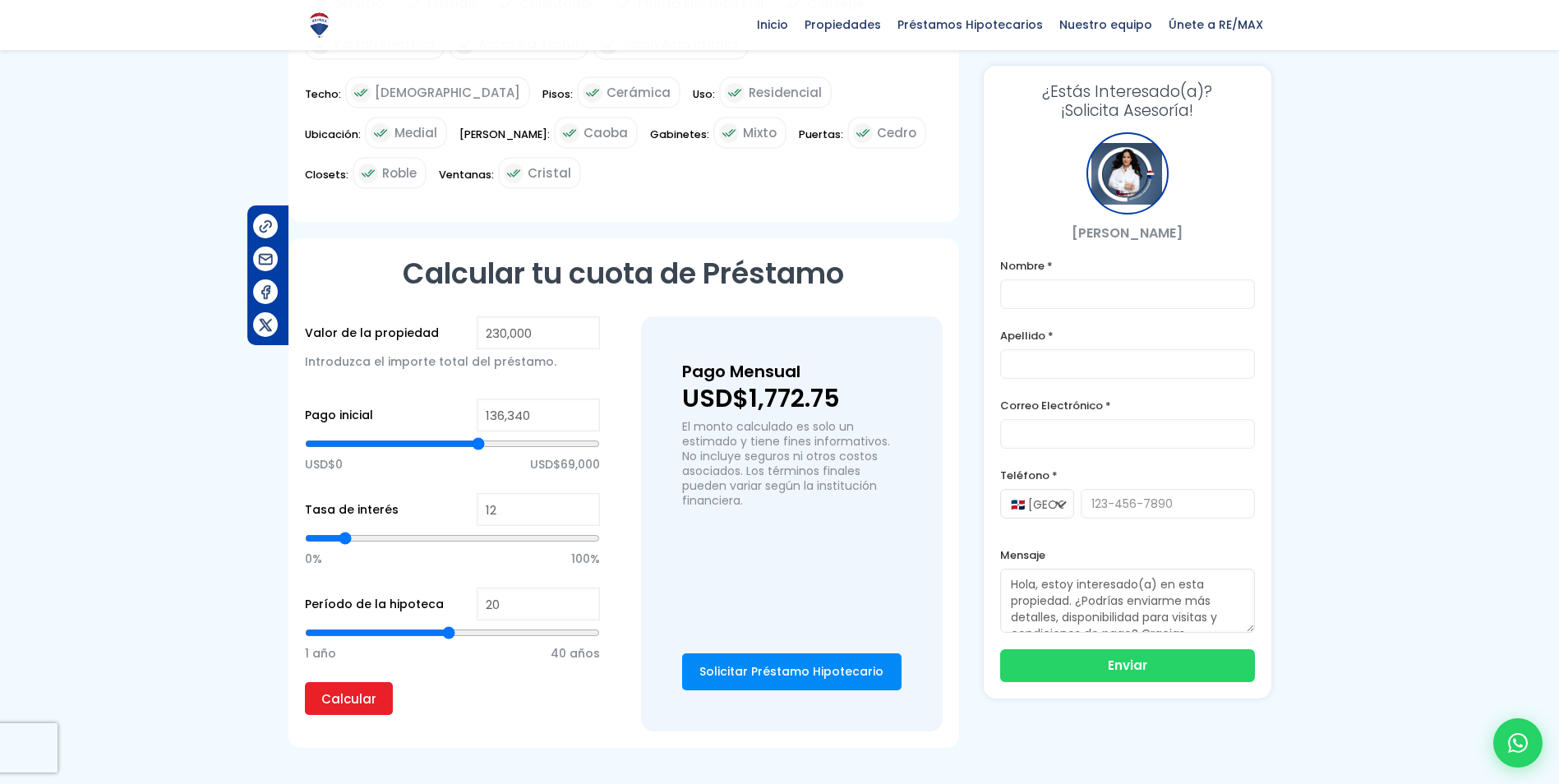
type input "137,680"
type input "137680"
type input "138,350"
type input "138350"
type input "139,020"
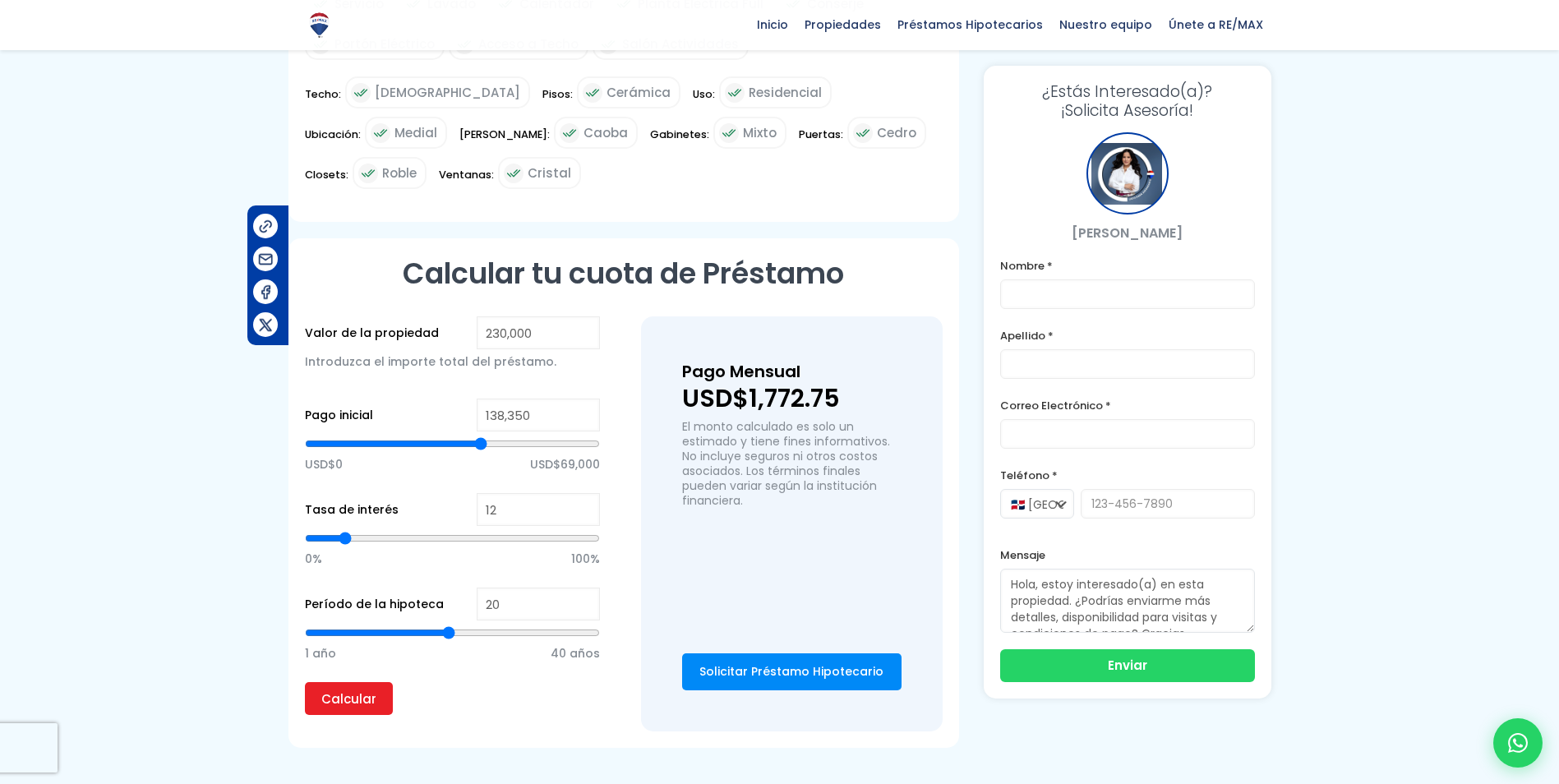
type input "139020"
type input "139,690"
type input "139690"
type input "140,360"
type input "140360"
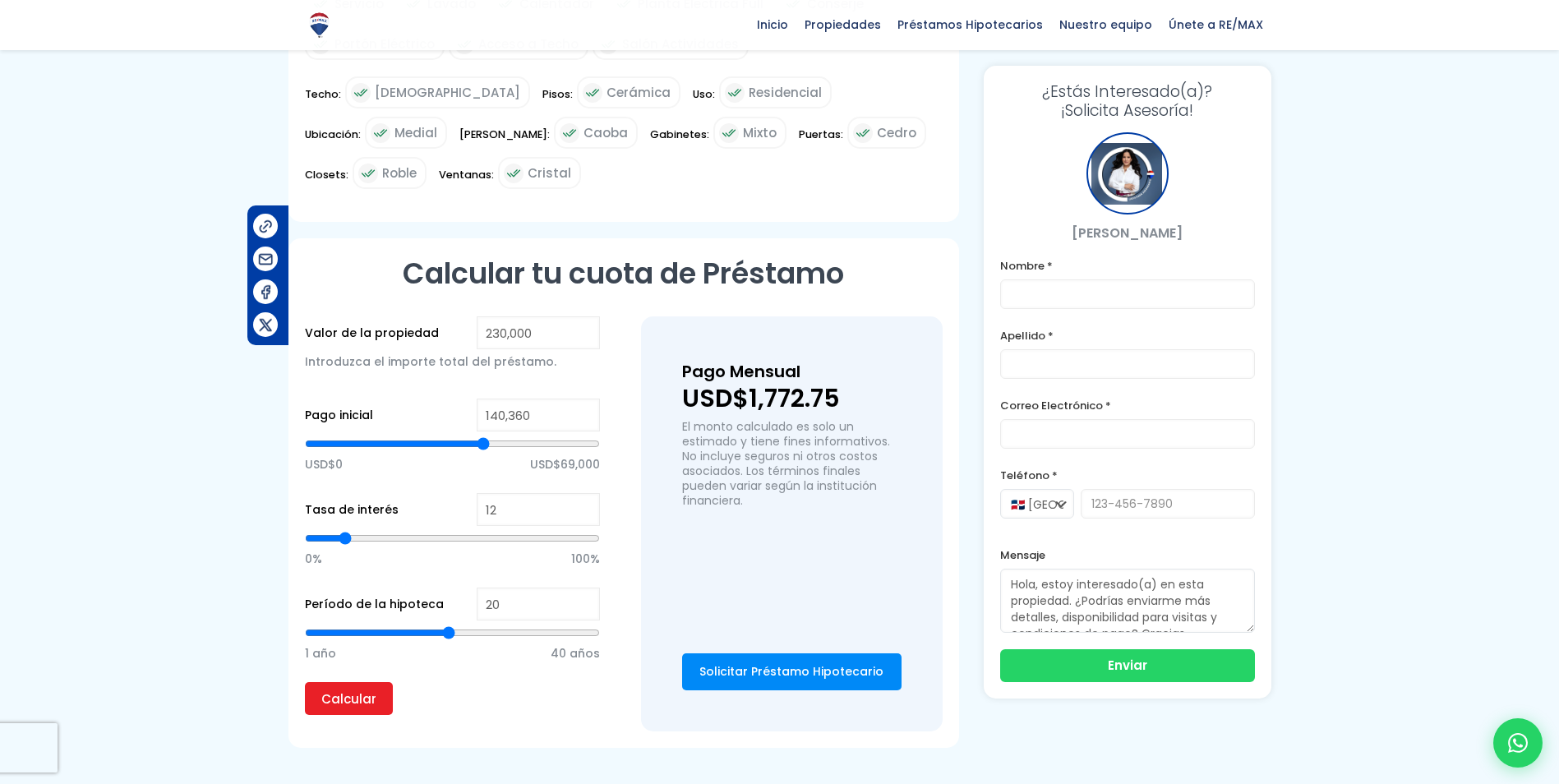
type input "141,030"
type input "141030"
type input "142,369"
type input "142369"
type input "143,039"
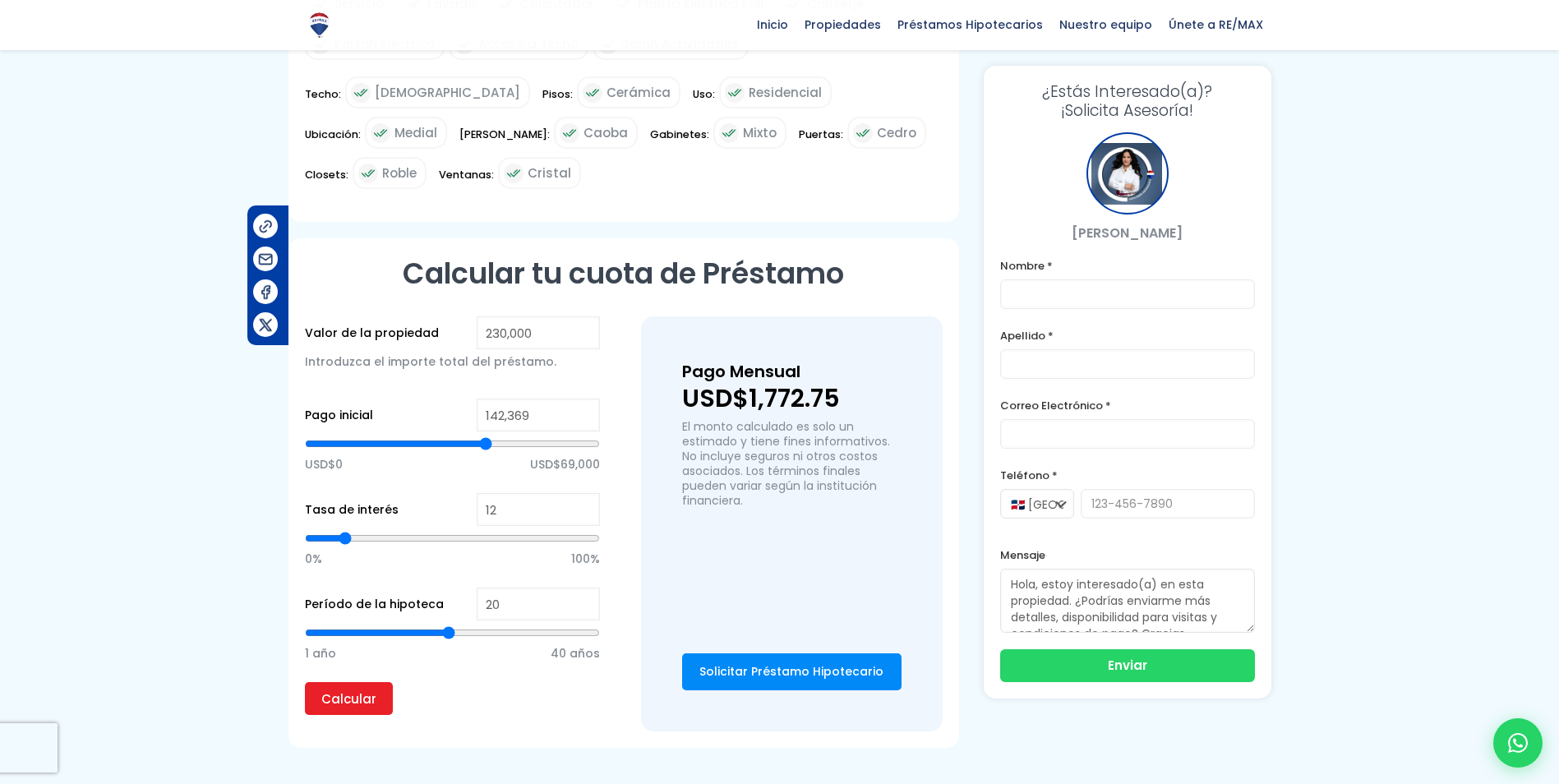
type input "143039"
type input "143,709"
type input "143709"
type input "145,049"
type input "145049"
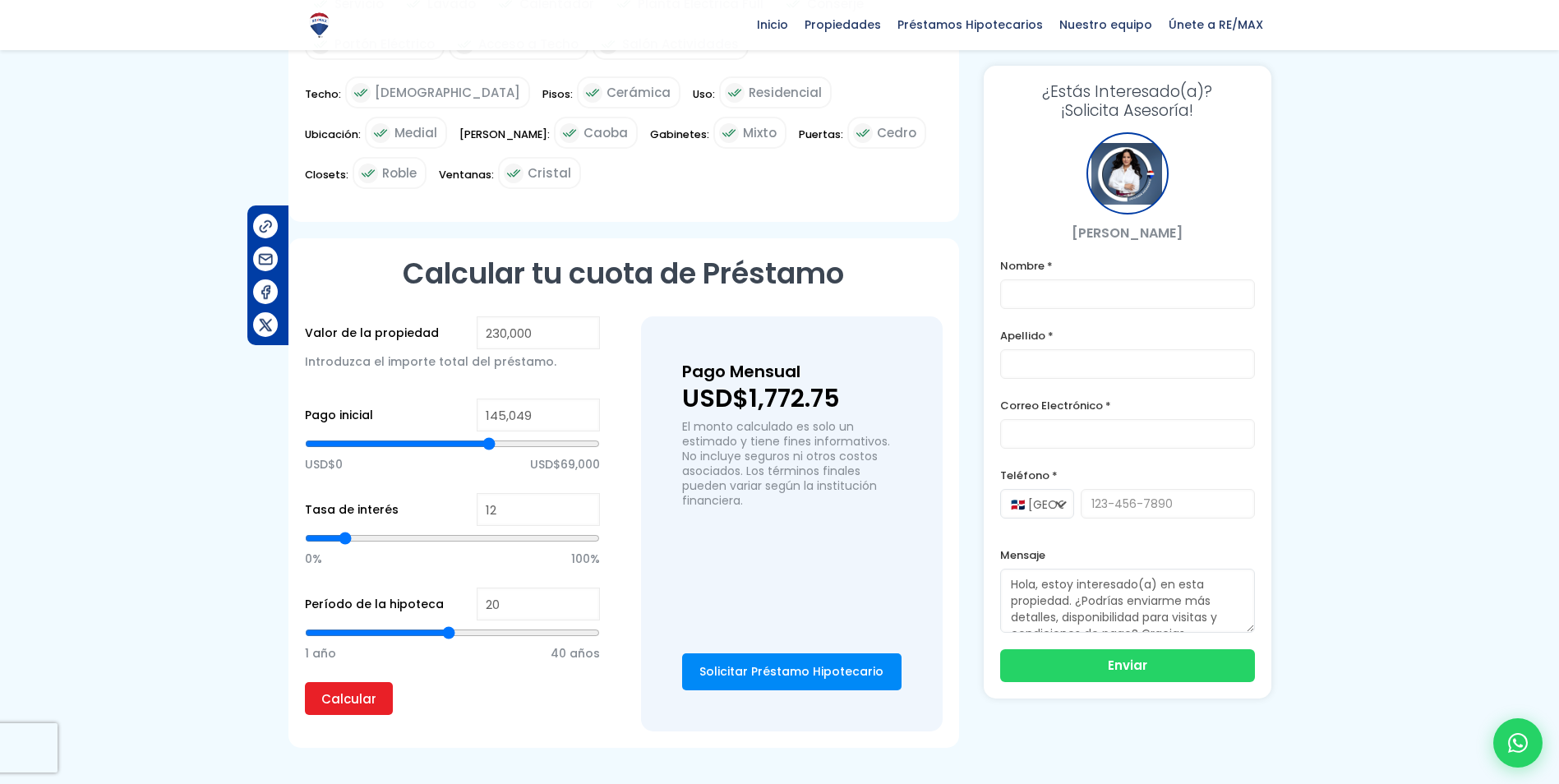
type input "145,719"
type input "145719"
type input "147,059"
type input "147059"
type input "148,399"
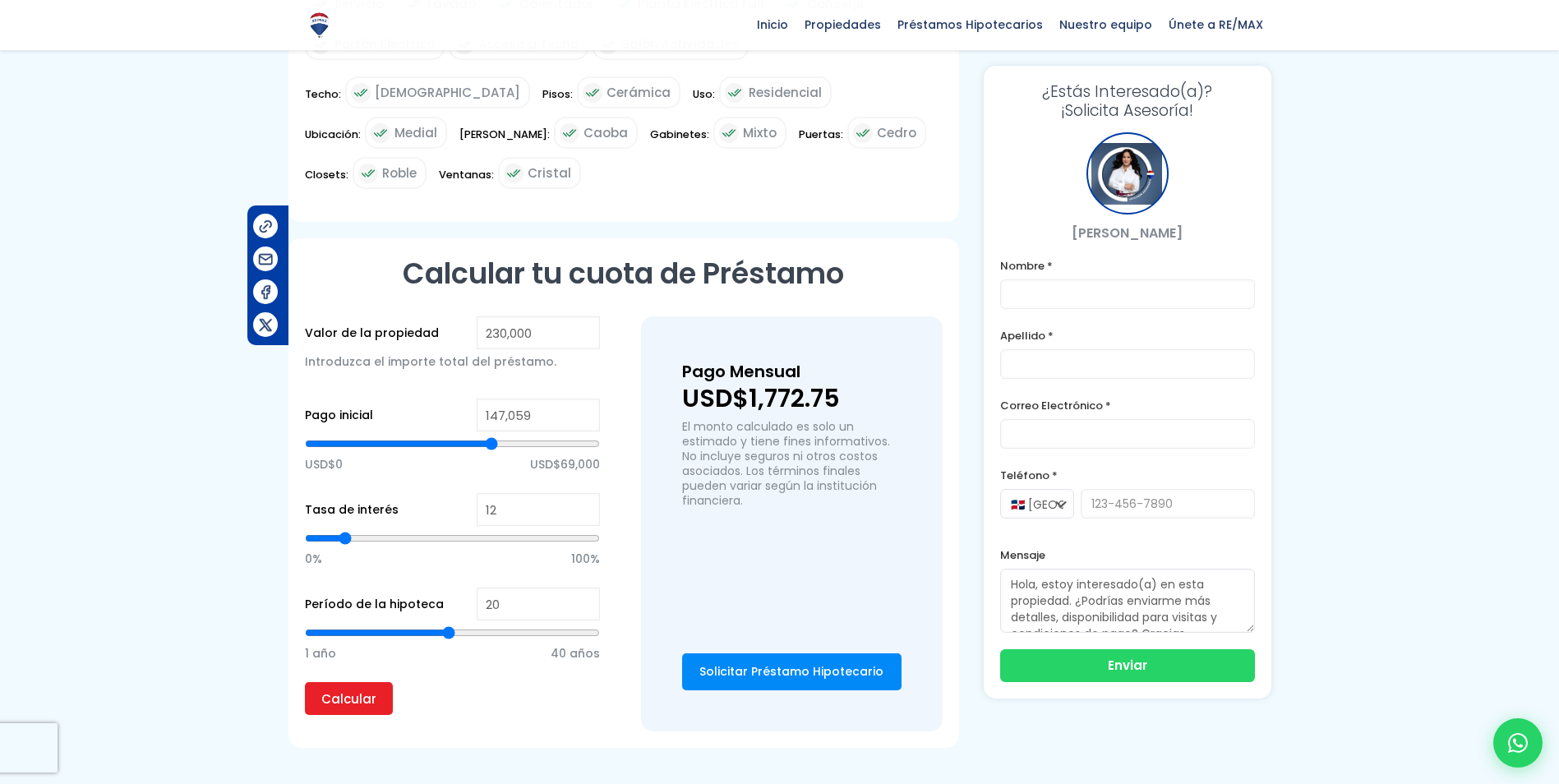
type input "148399"
type input "149,739"
type input "149739"
type input "151,079"
type input "151079"
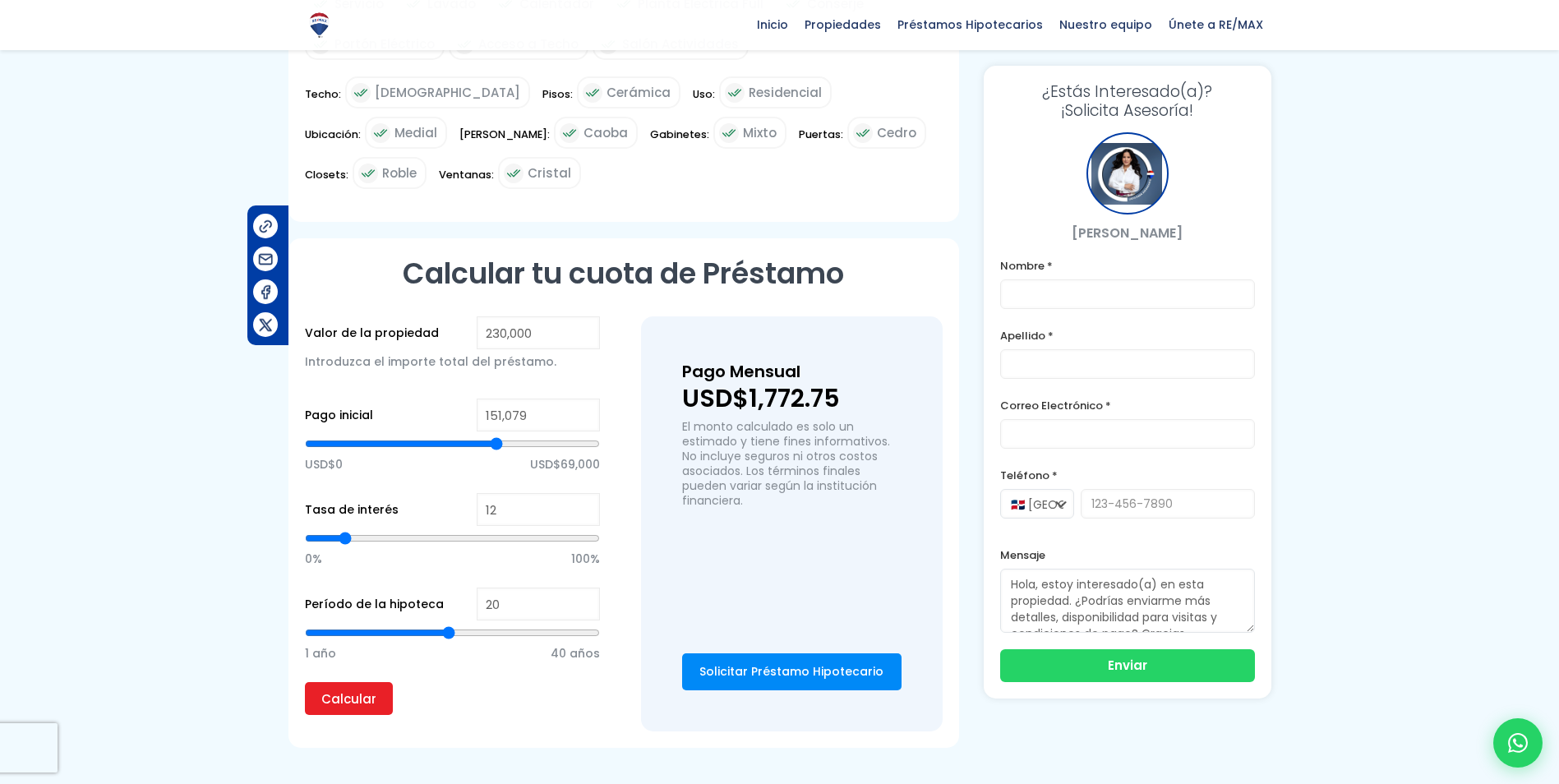
type input "151,749"
type input "151749"
type input "152,419"
drag, startPoint x: 451, startPoint y: 443, endPoint x: 498, endPoint y: 443, distance: 47.0
type input "152419"
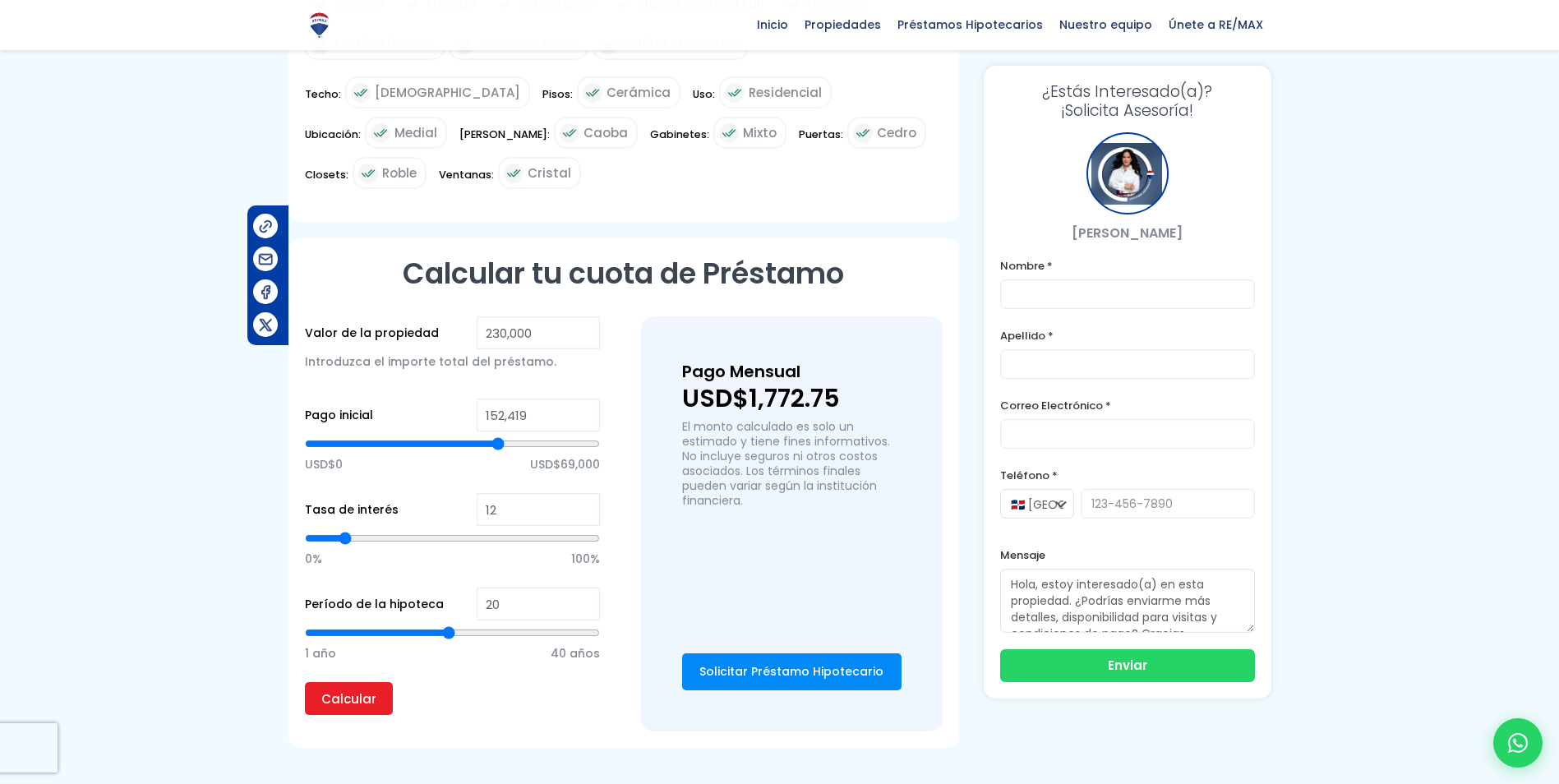
click at [498, 443] on input "range" at bounding box center [452, 443] width 295 height 17
type input "147,059"
type input "147059"
click at [491, 443] on input "range" at bounding box center [452, 443] width 295 height 17
click at [360, 690] on input "Calcular" at bounding box center [349, 697] width 88 height 33
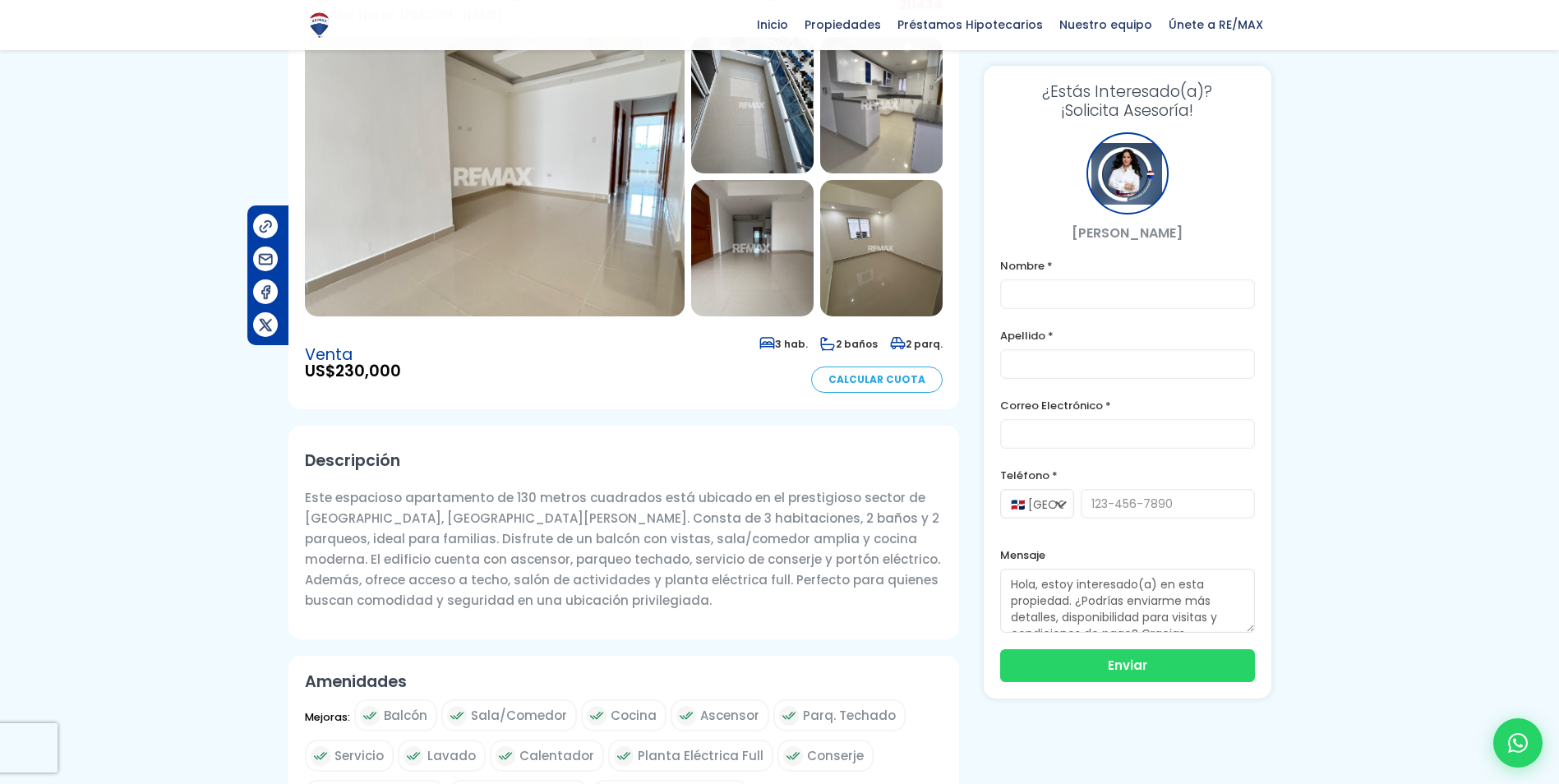
scroll to position [0, 0]
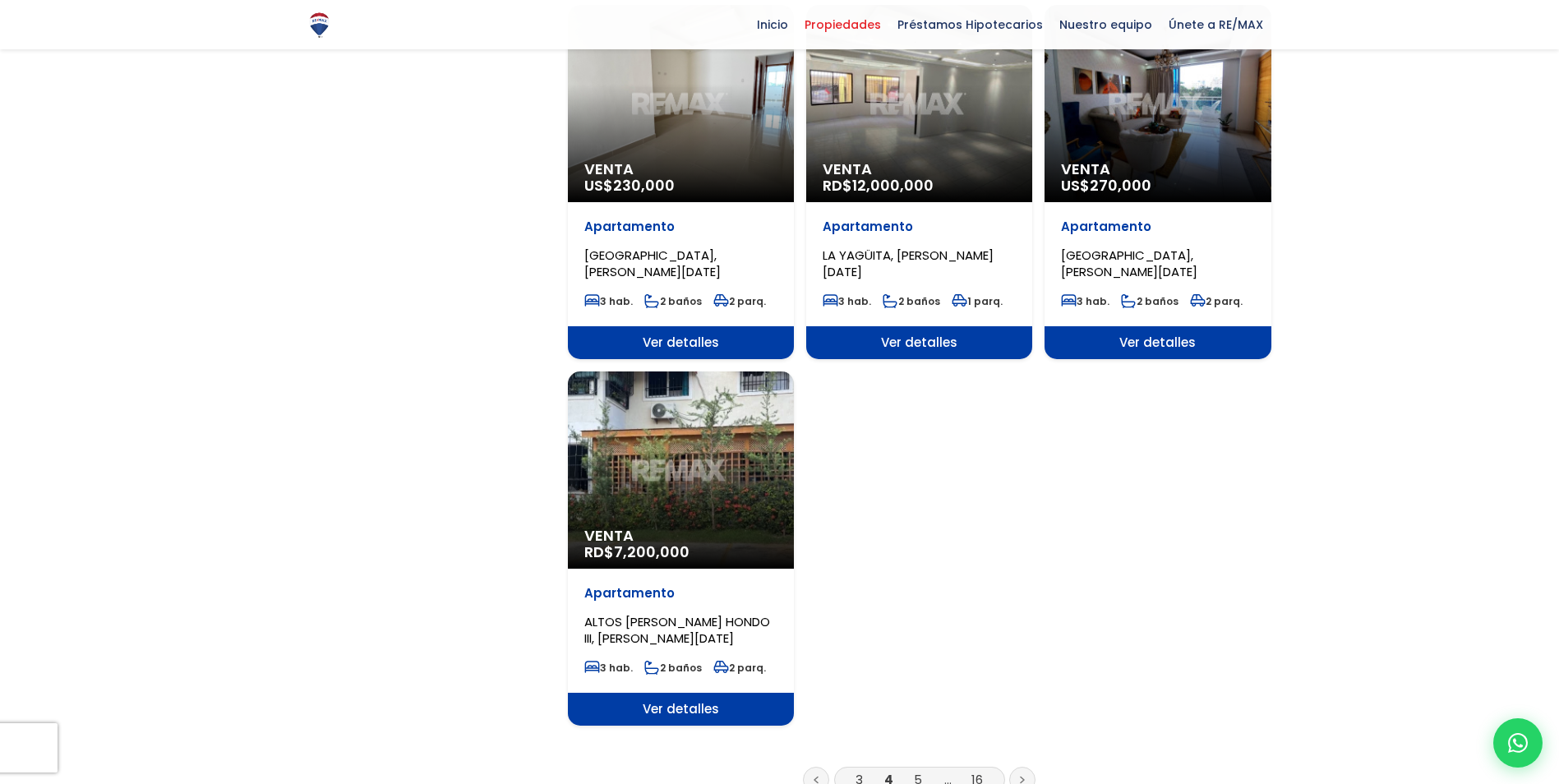
scroll to position [1725, 0]
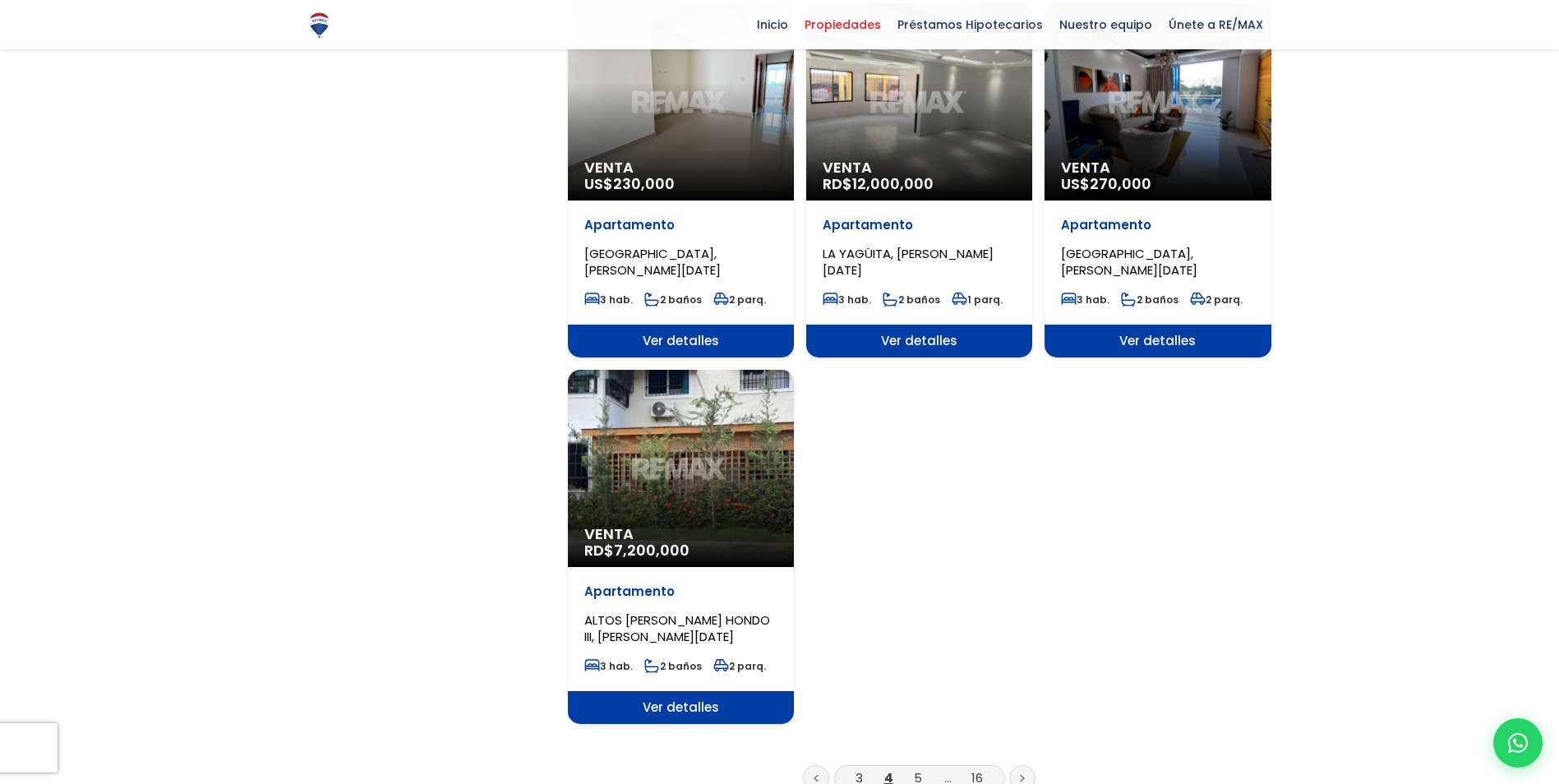
click at [912, 767] on li "5" at bounding box center [919, 777] width 26 height 20
click at [917, 769] on link "5" at bounding box center [918, 778] width 8 height 18
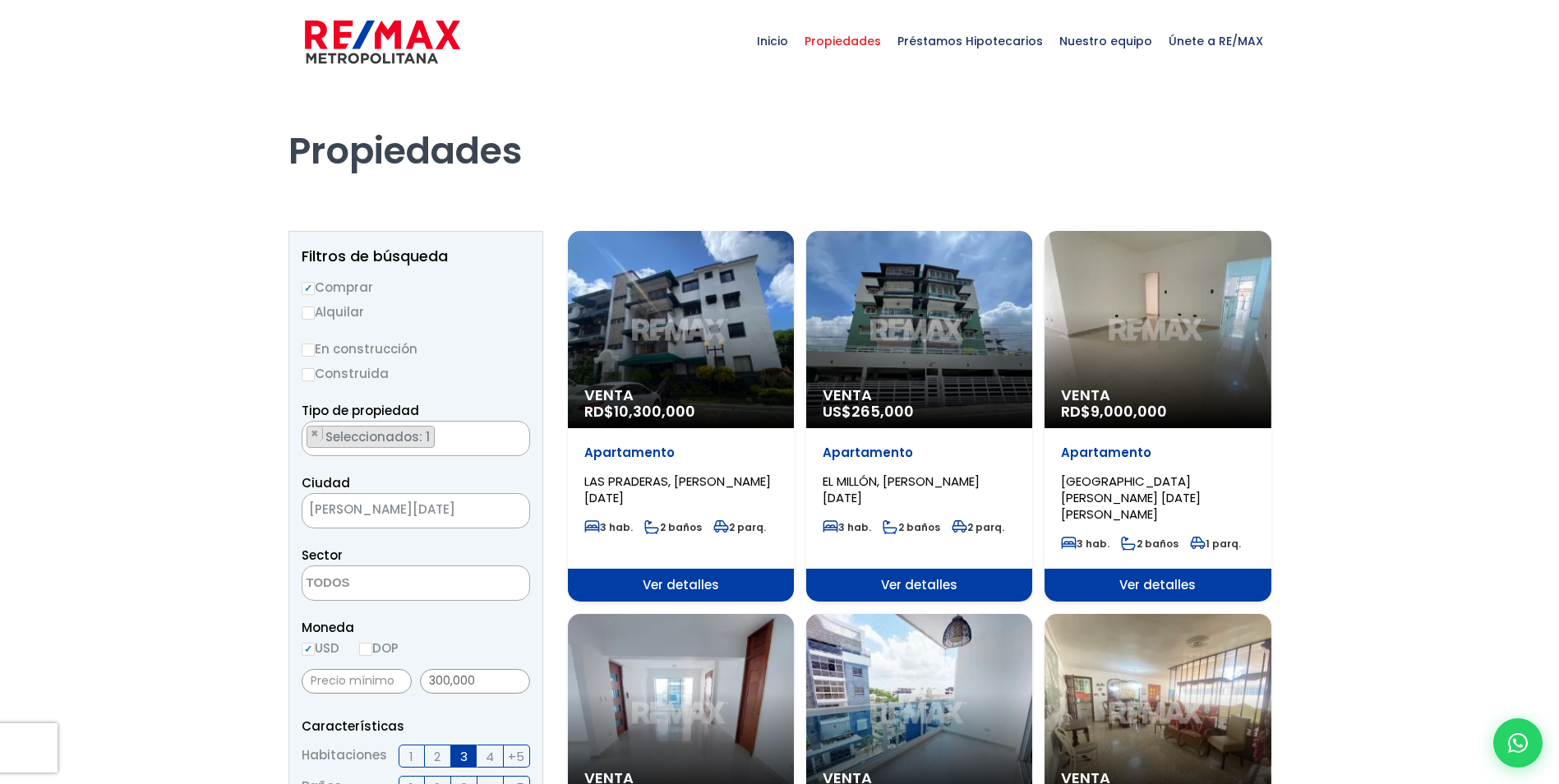
scroll to position [246, 0]
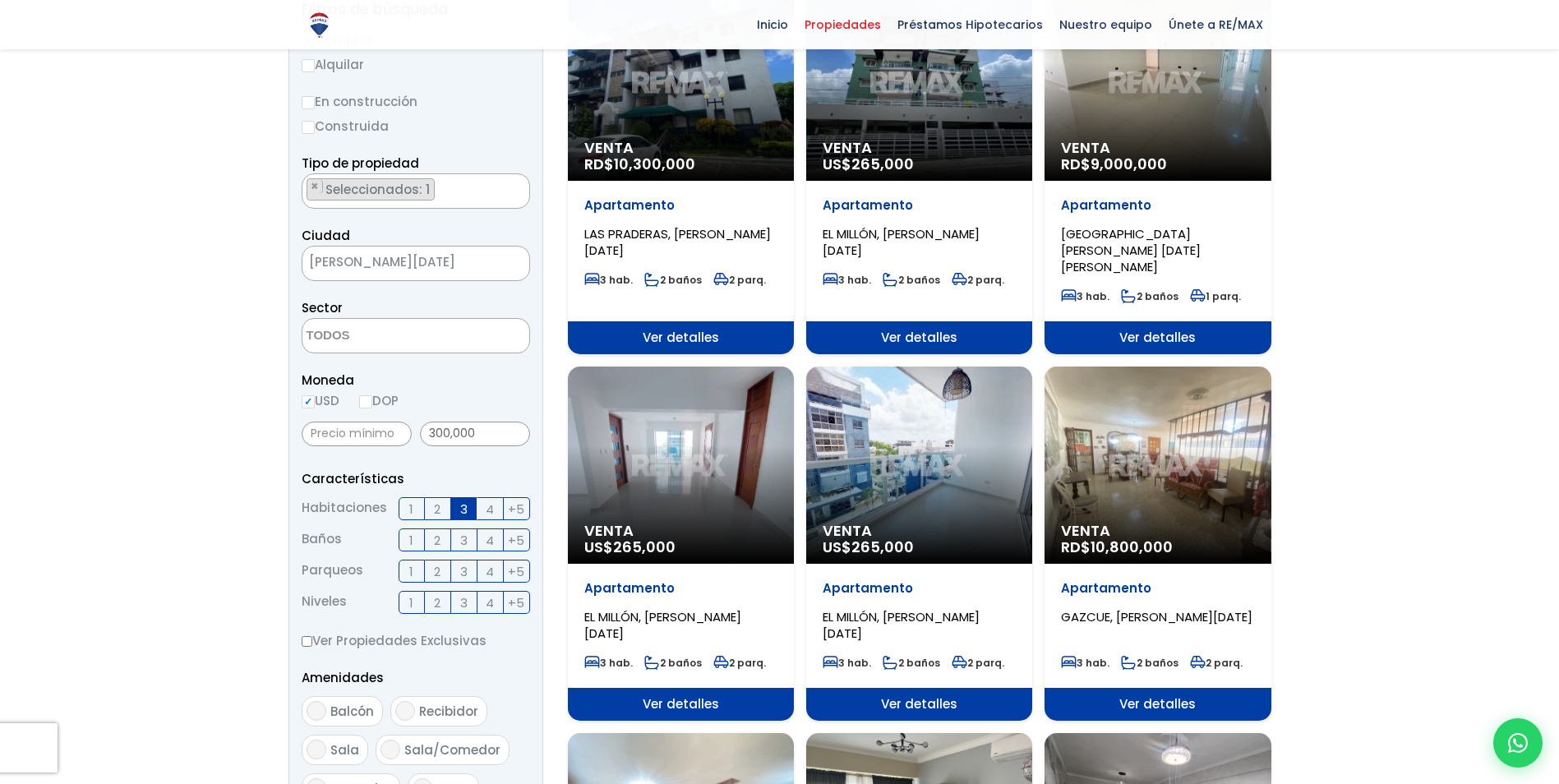
click at [636, 463] on div "Venta US$ 265,000" at bounding box center [681, 464] width 226 height 197
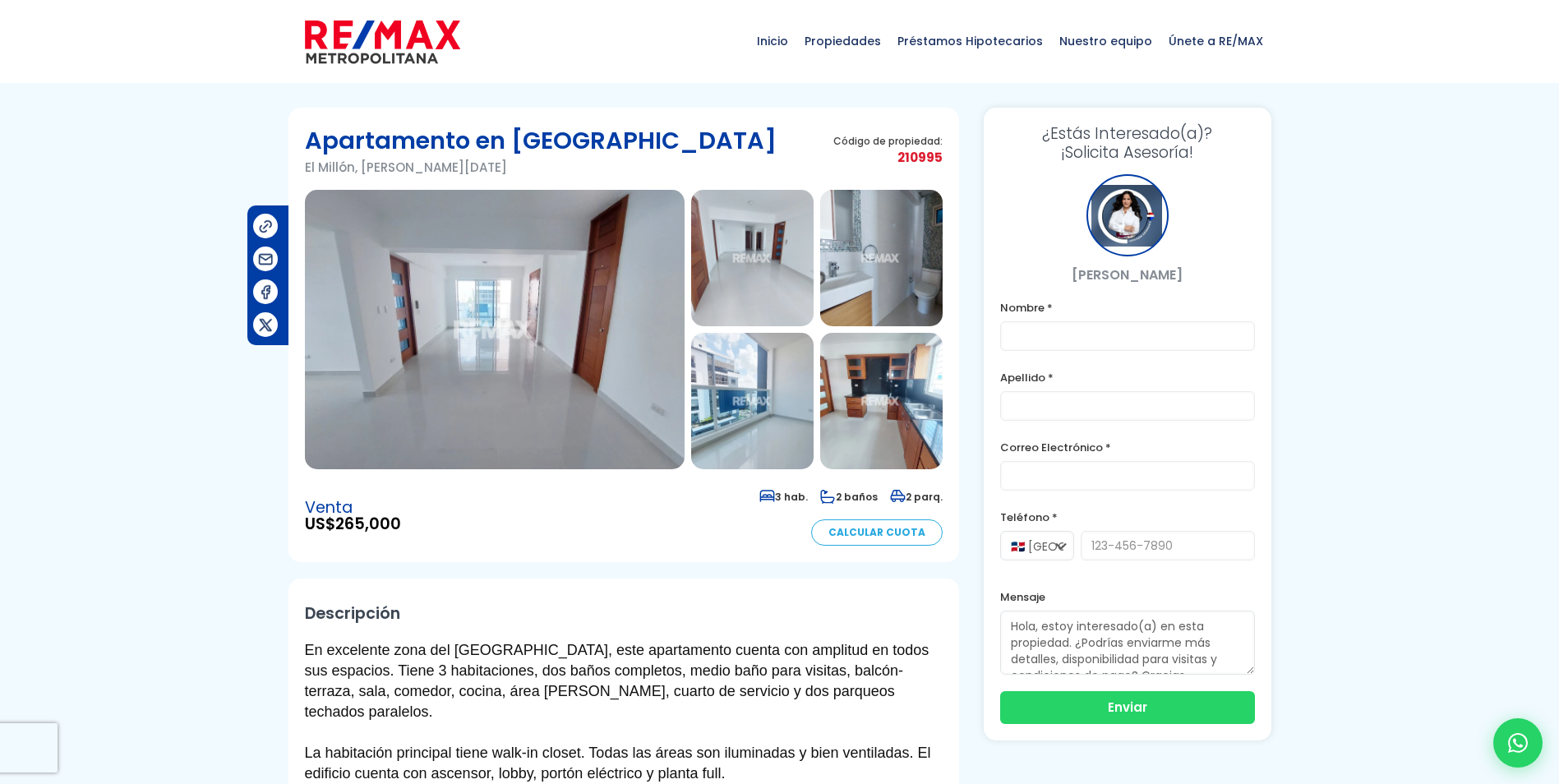
click at [496, 305] on img at bounding box center [495, 329] width 380 height 279
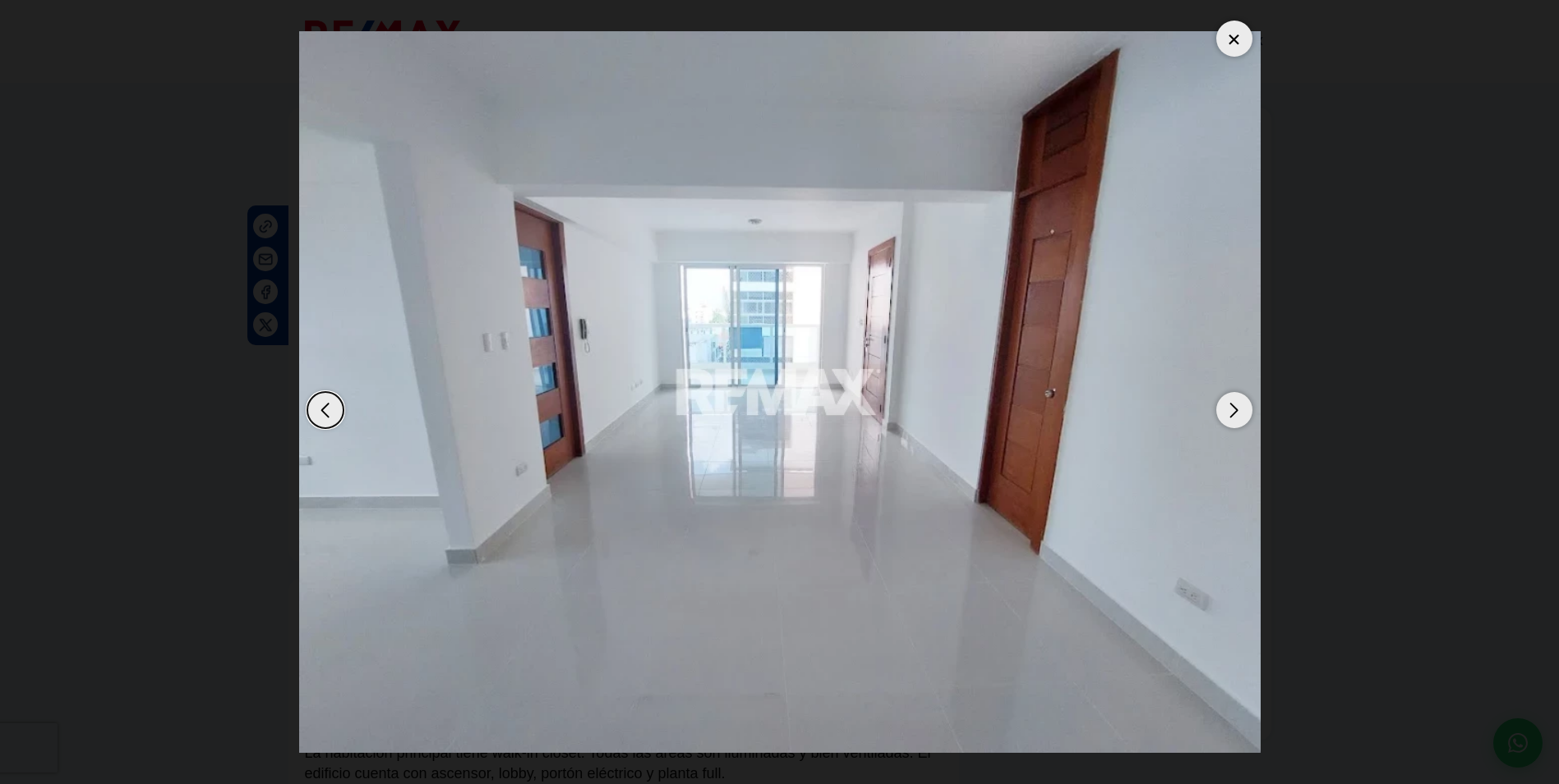
click at [1243, 407] on div "Next slide" at bounding box center [1234, 410] width 36 height 36
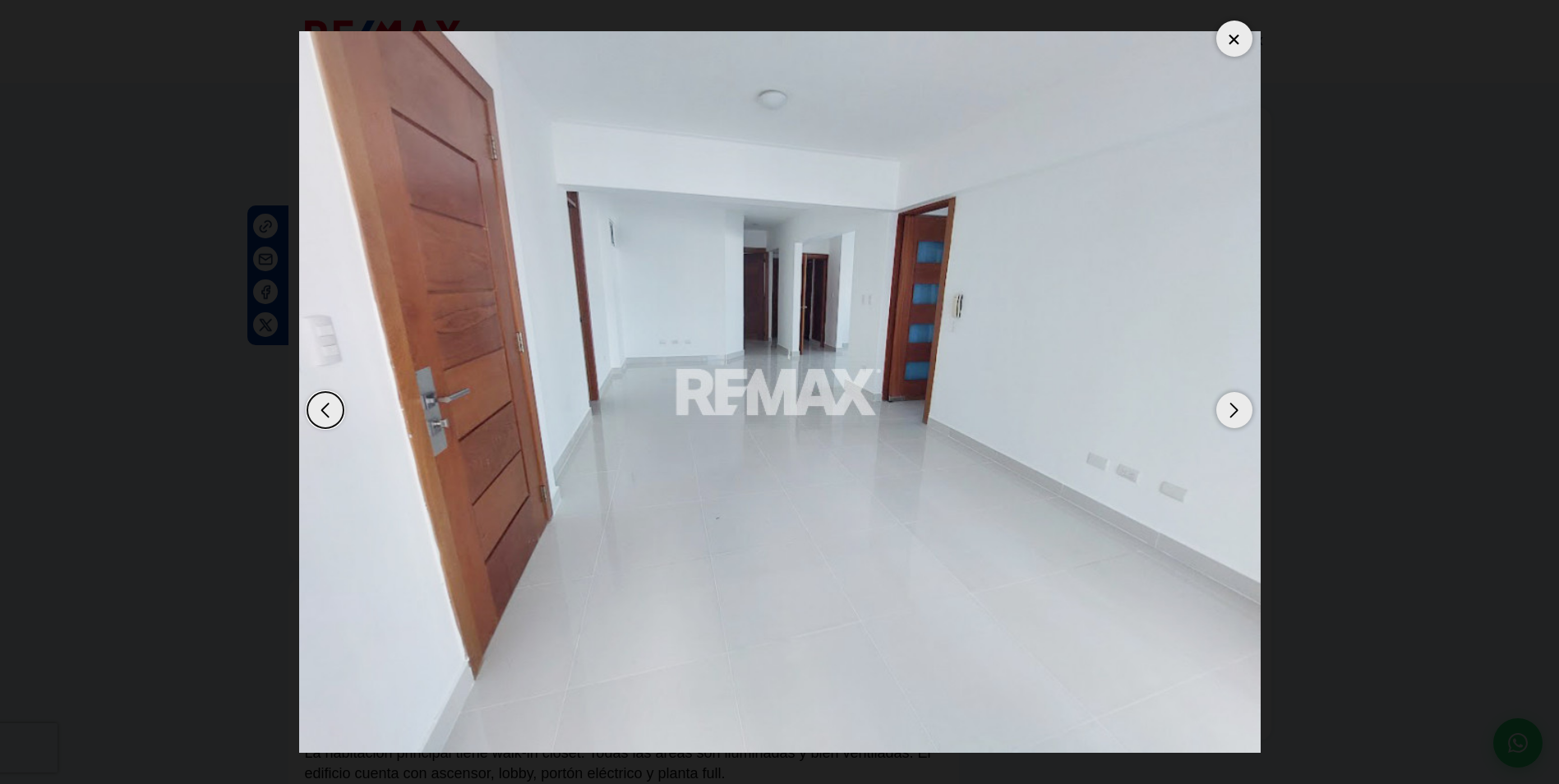
click at [1243, 407] on div "Next slide" at bounding box center [1234, 410] width 36 height 36
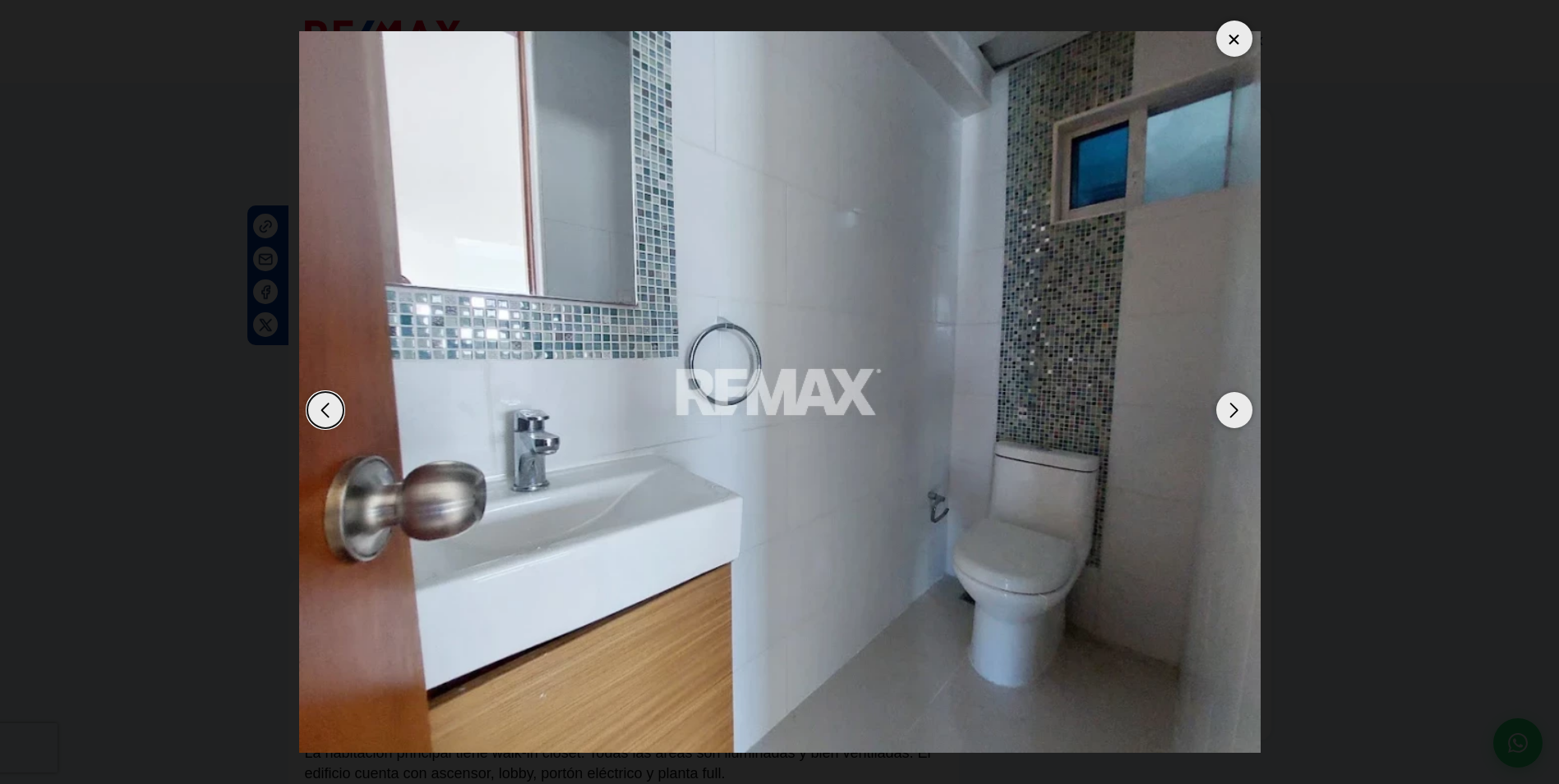
click at [1243, 407] on div "Next slide" at bounding box center [1234, 410] width 36 height 36
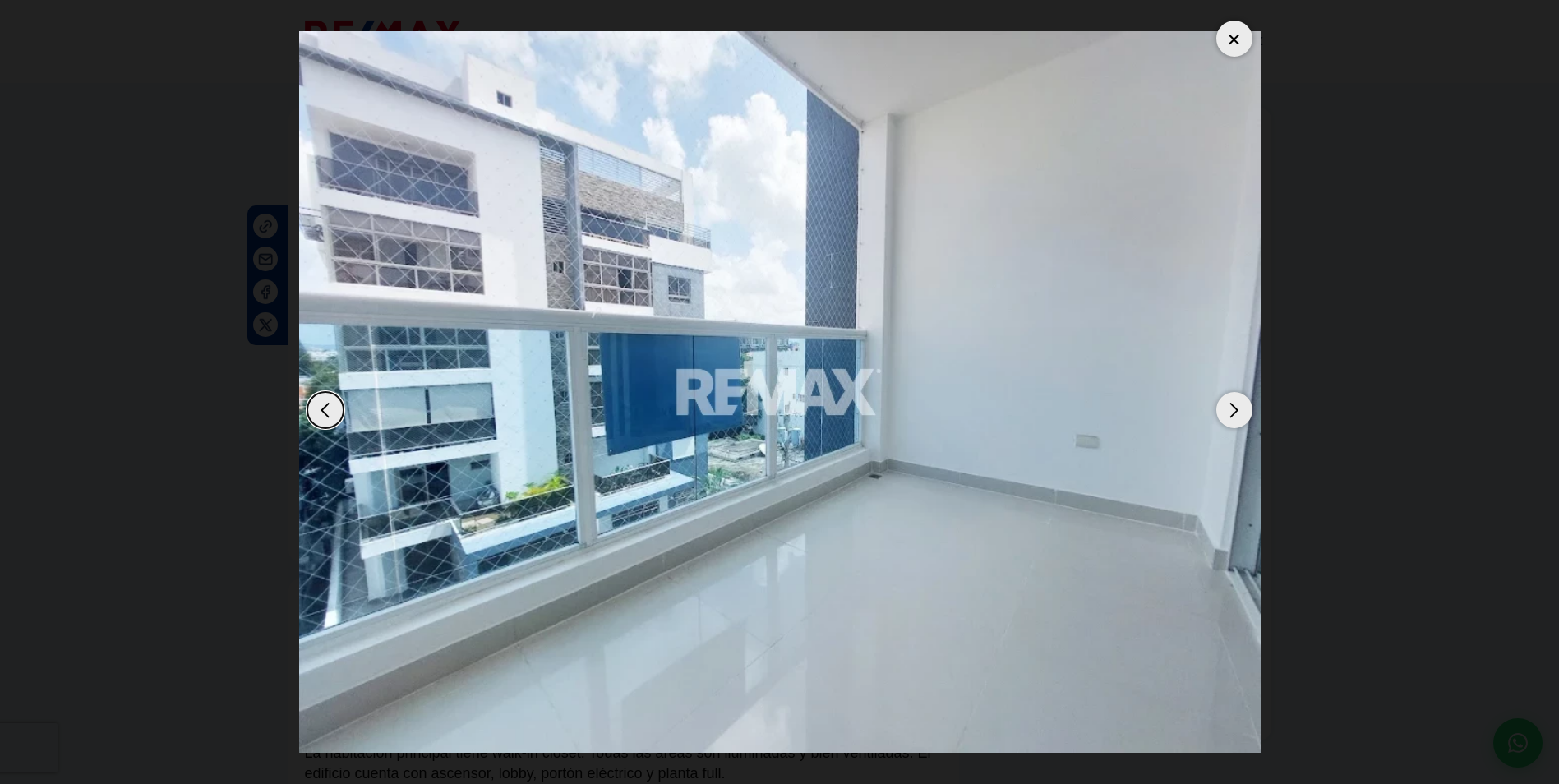
click at [1243, 407] on div "Next slide" at bounding box center [1234, 410] width 36 height 36
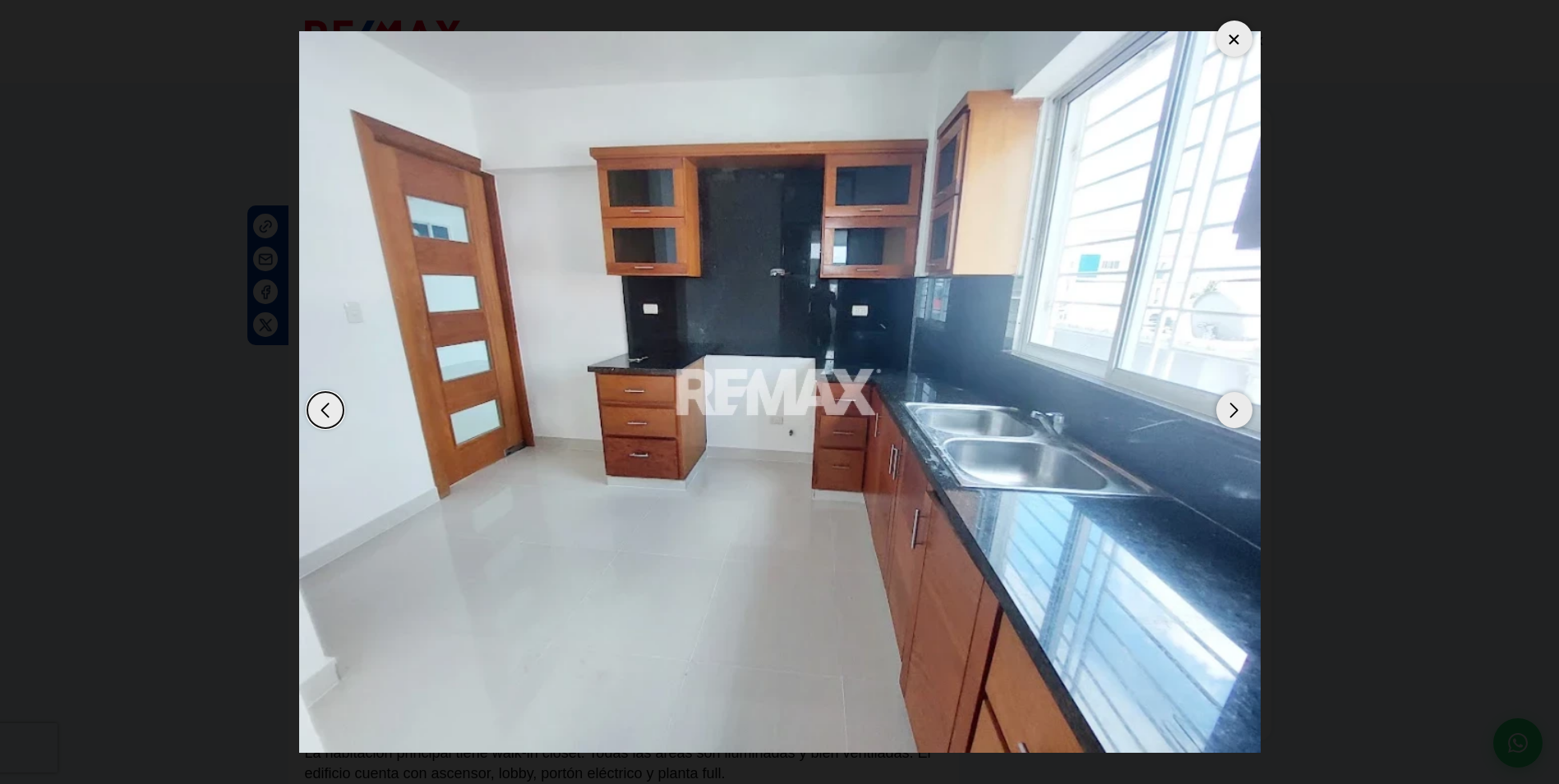
click at [1243, 407] on div "Next slide" at bounding box center [1234, 410] width 36 height 36
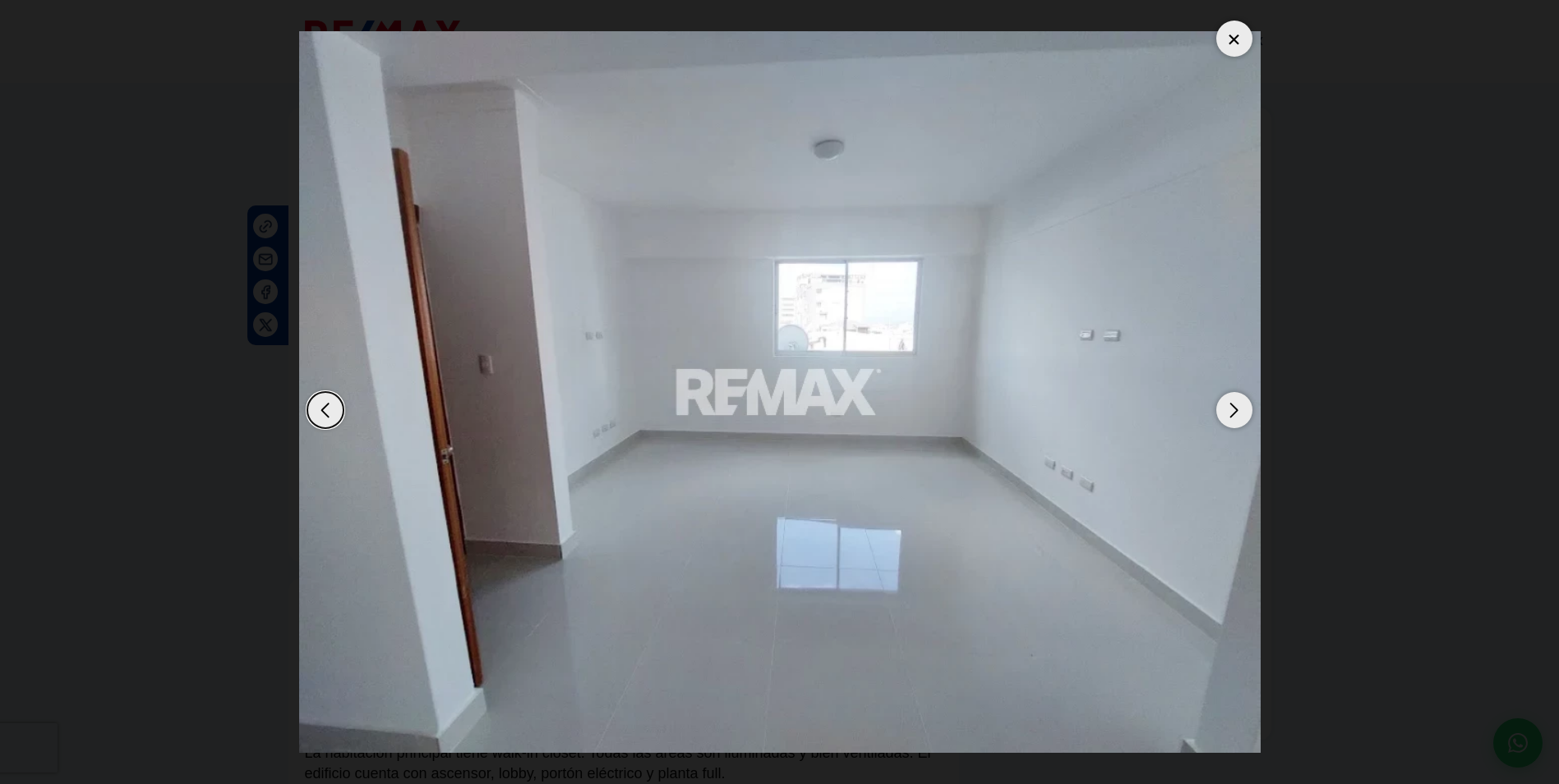
click at [1243, 407] on div "Next slide" at bounding box center [1234, 410] width 36 height 36
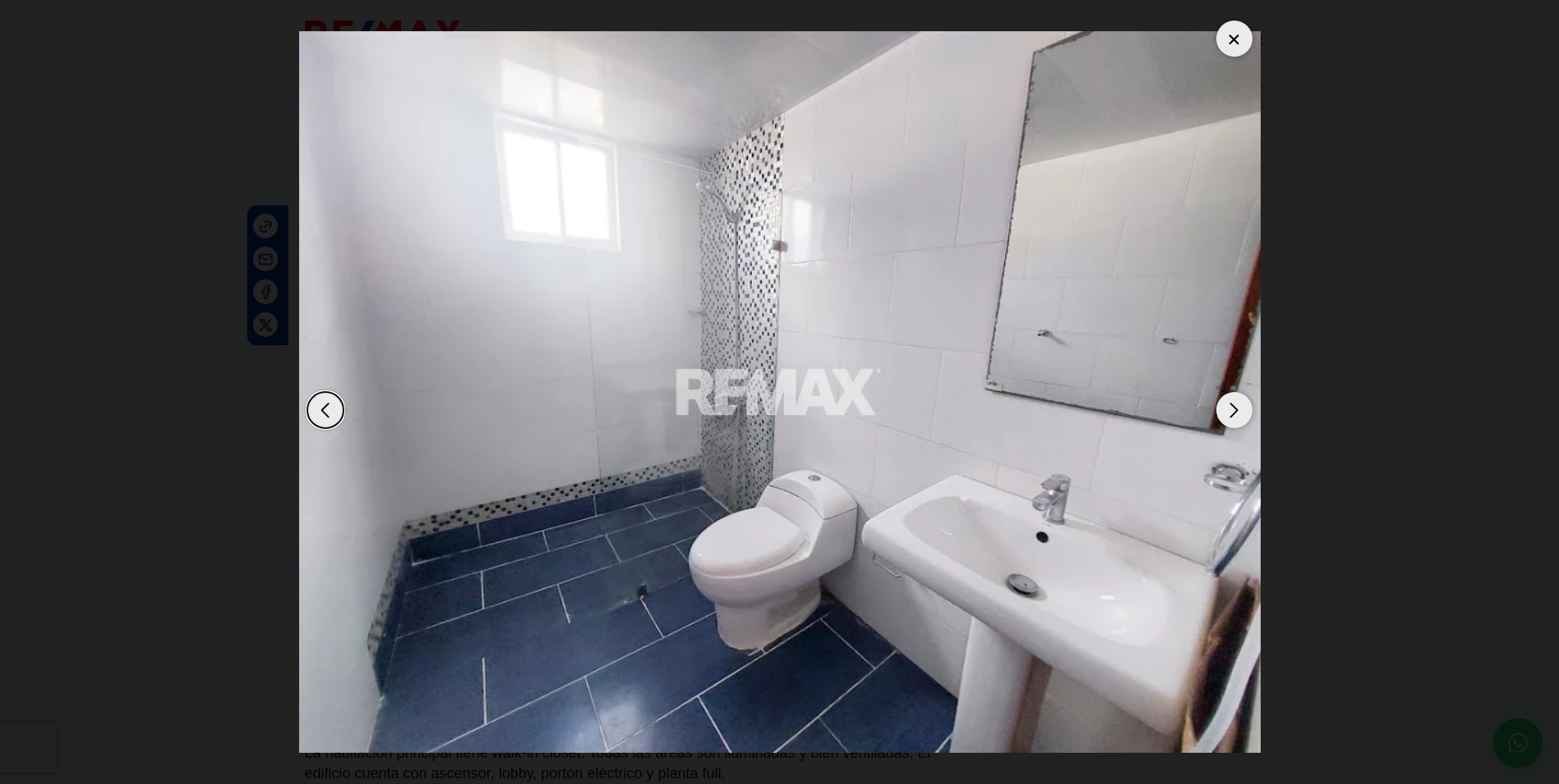
click at [1243, 407] on div "Next slide" at bounding box center [1234, 410] width 36 height 36
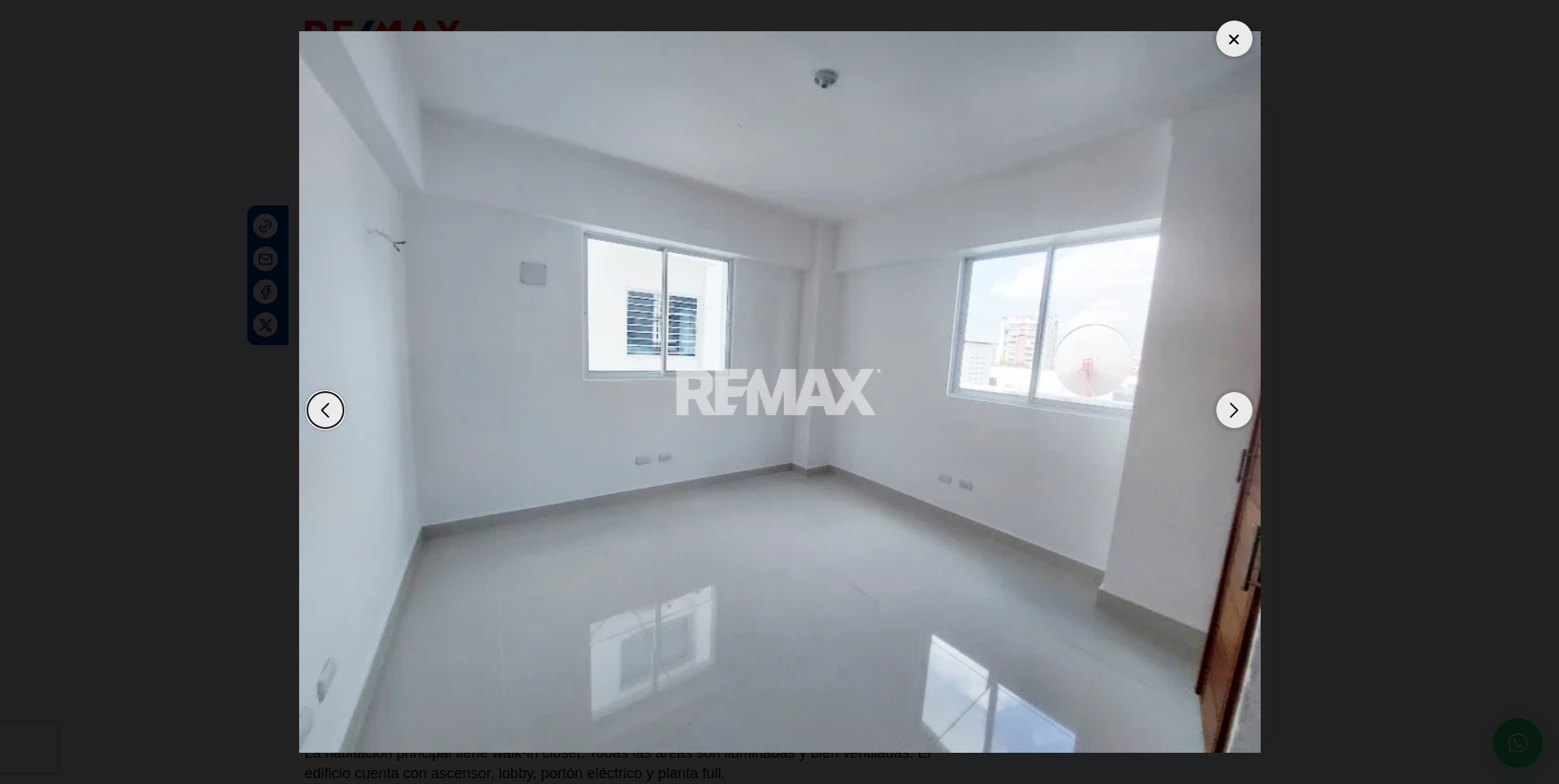
click at [1243, 407] on div "Next slide" at bounding box center [1234, 410] width 36 height 36
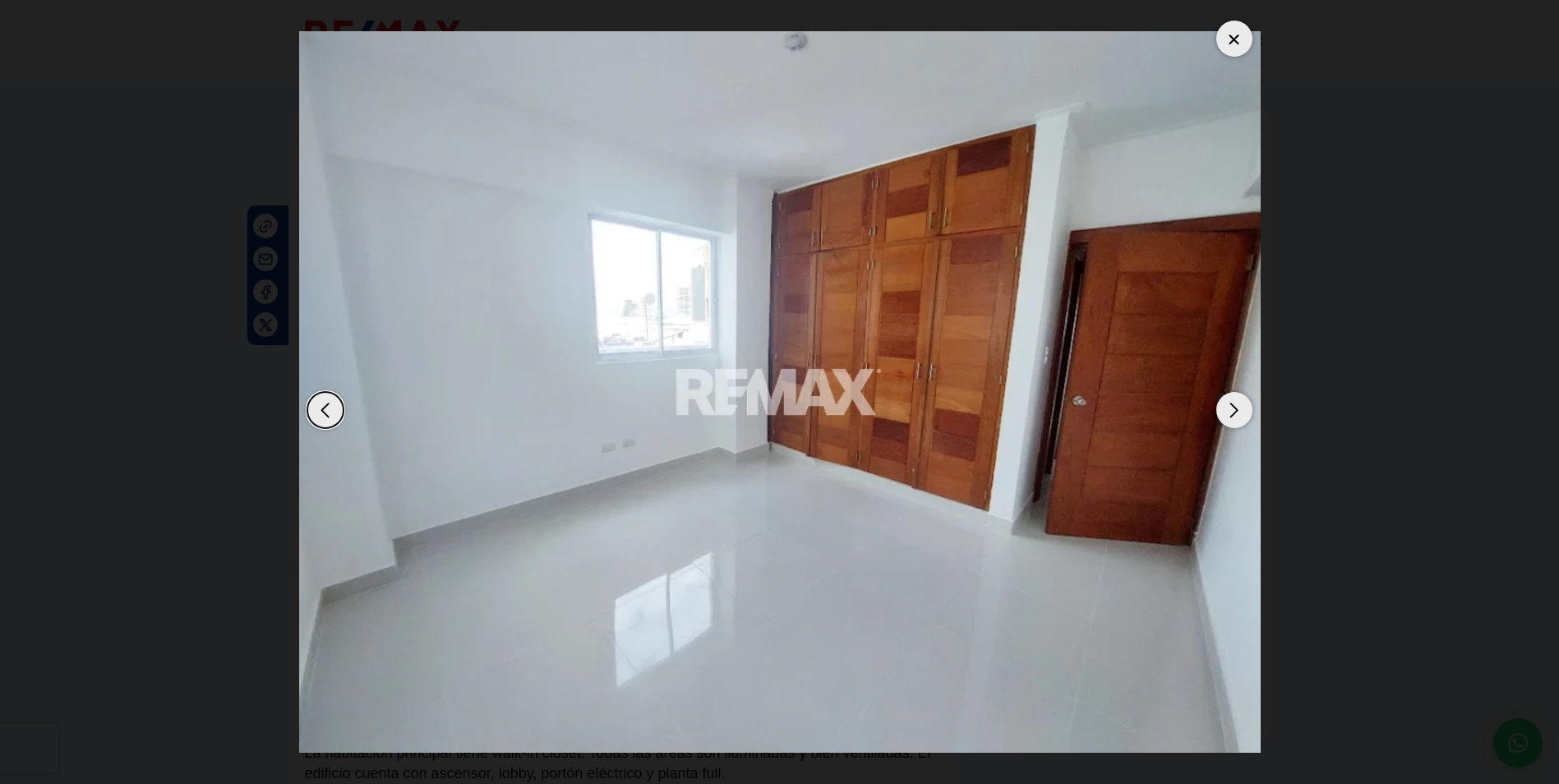
click at [1243, 407] on div "Next slide" at bounding box center [1234, 410] width 36 height 36
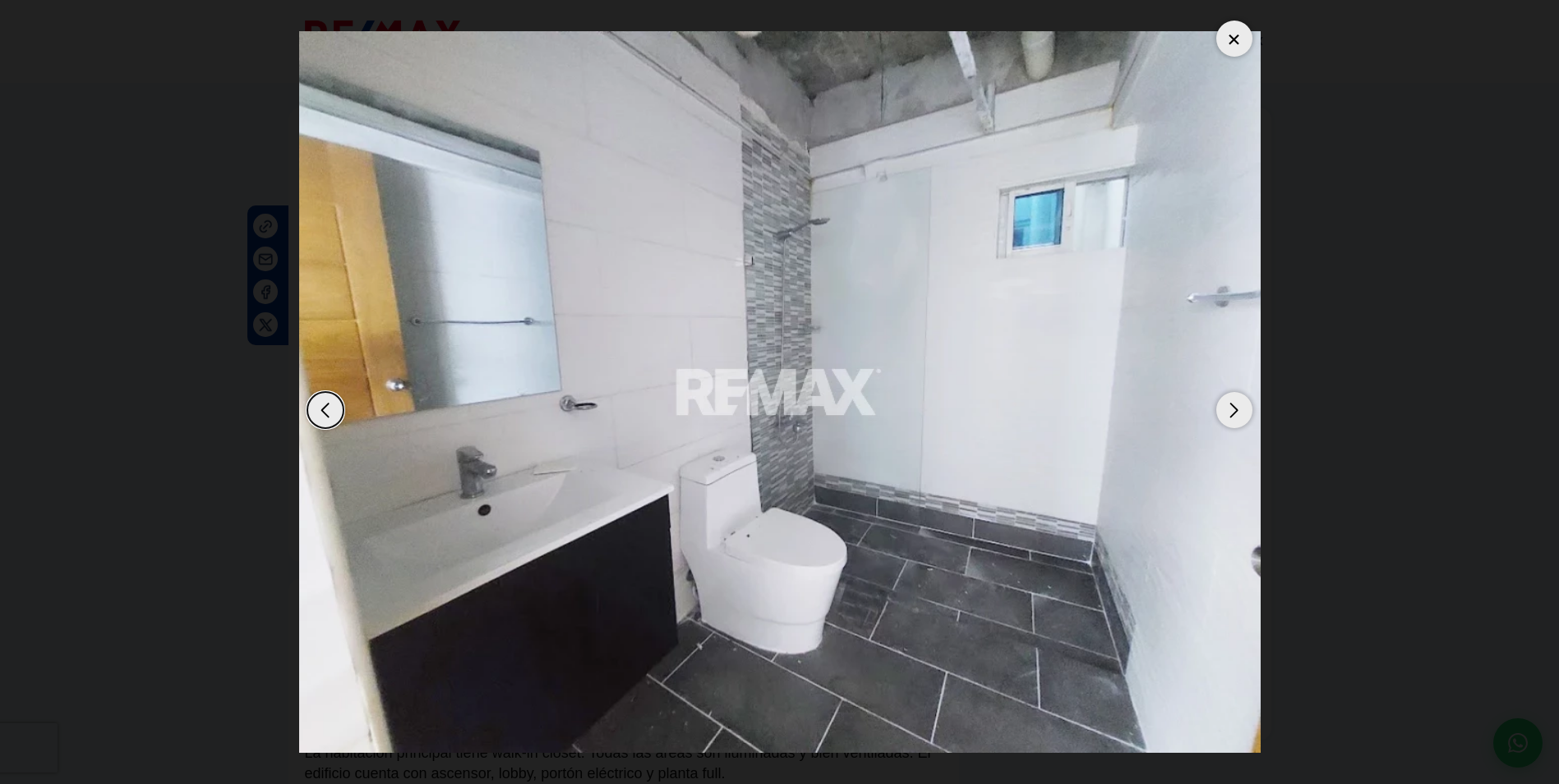
click at [1243, 407] on div "Next slide" at bounding box center [1234, 410] width 36 height 36
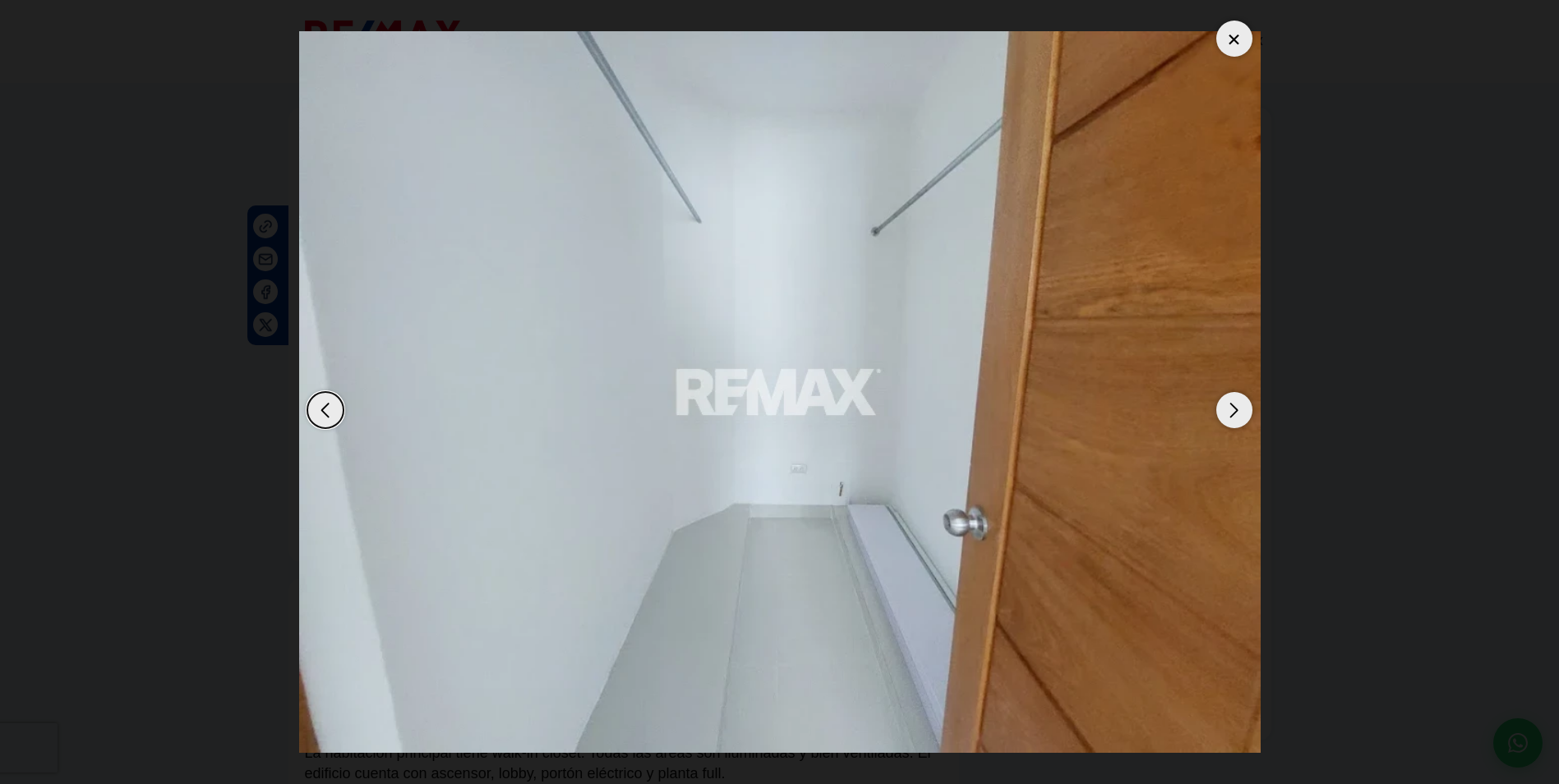
click at [1243, 407] on div "Next slide" at bounding box center [1234, 410] width 36 height 36
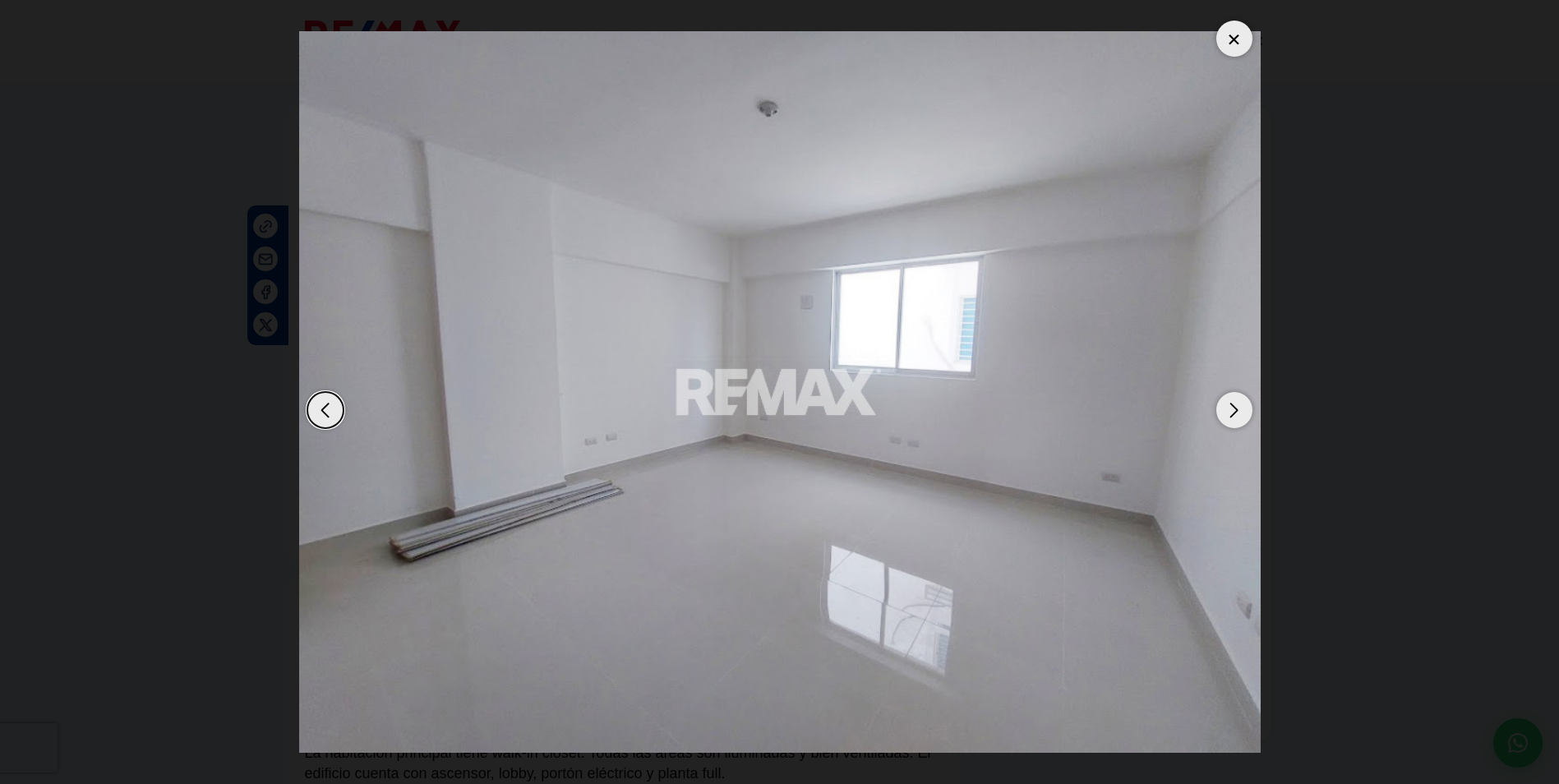
click at [1243, 407] on div "Next slide" at bounding box center [1234, 410] width 36 height 36
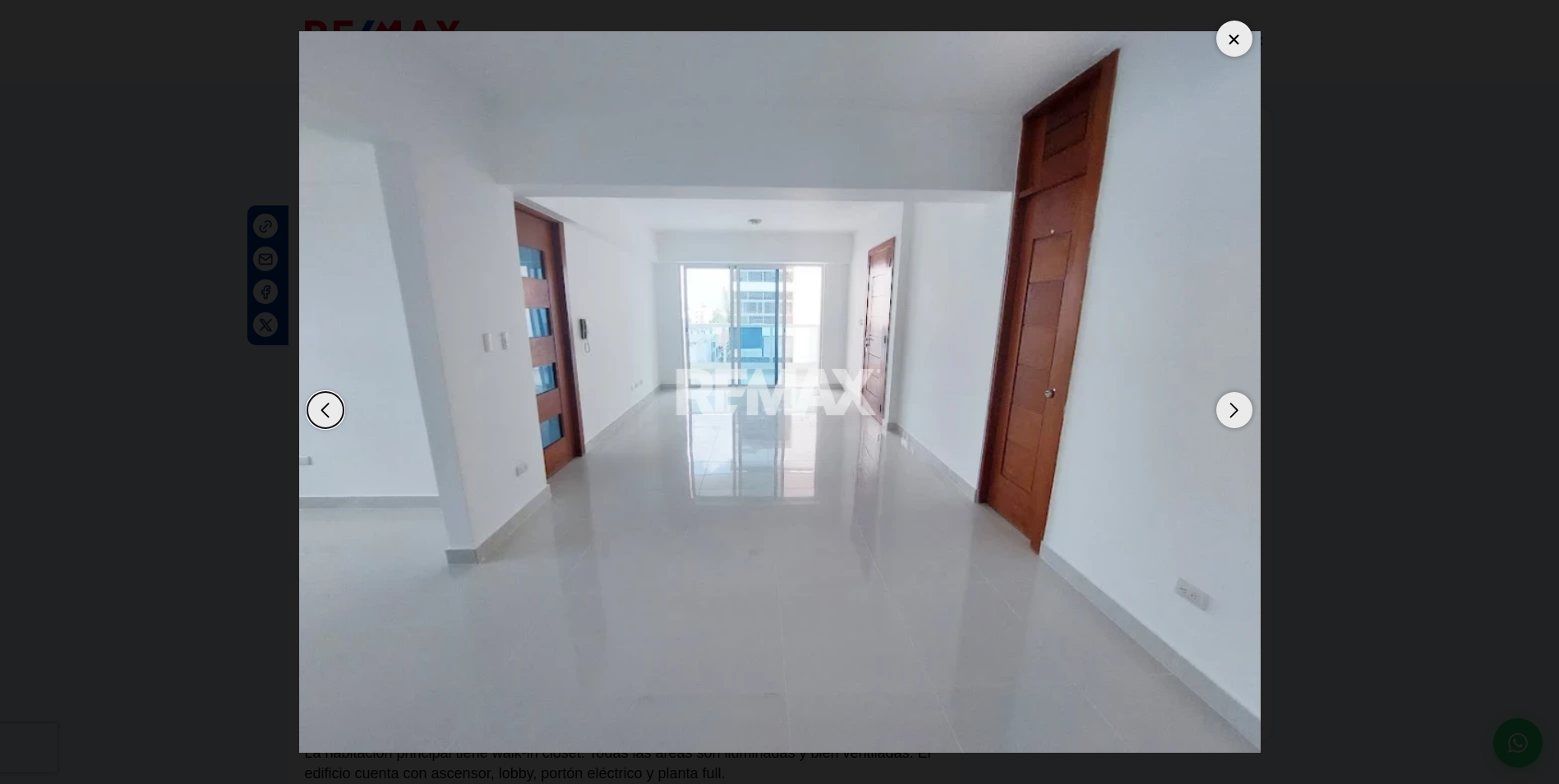
click at [1243, 407] on div "Next slide" at bounding box center [1234, 410] width 36 height 36
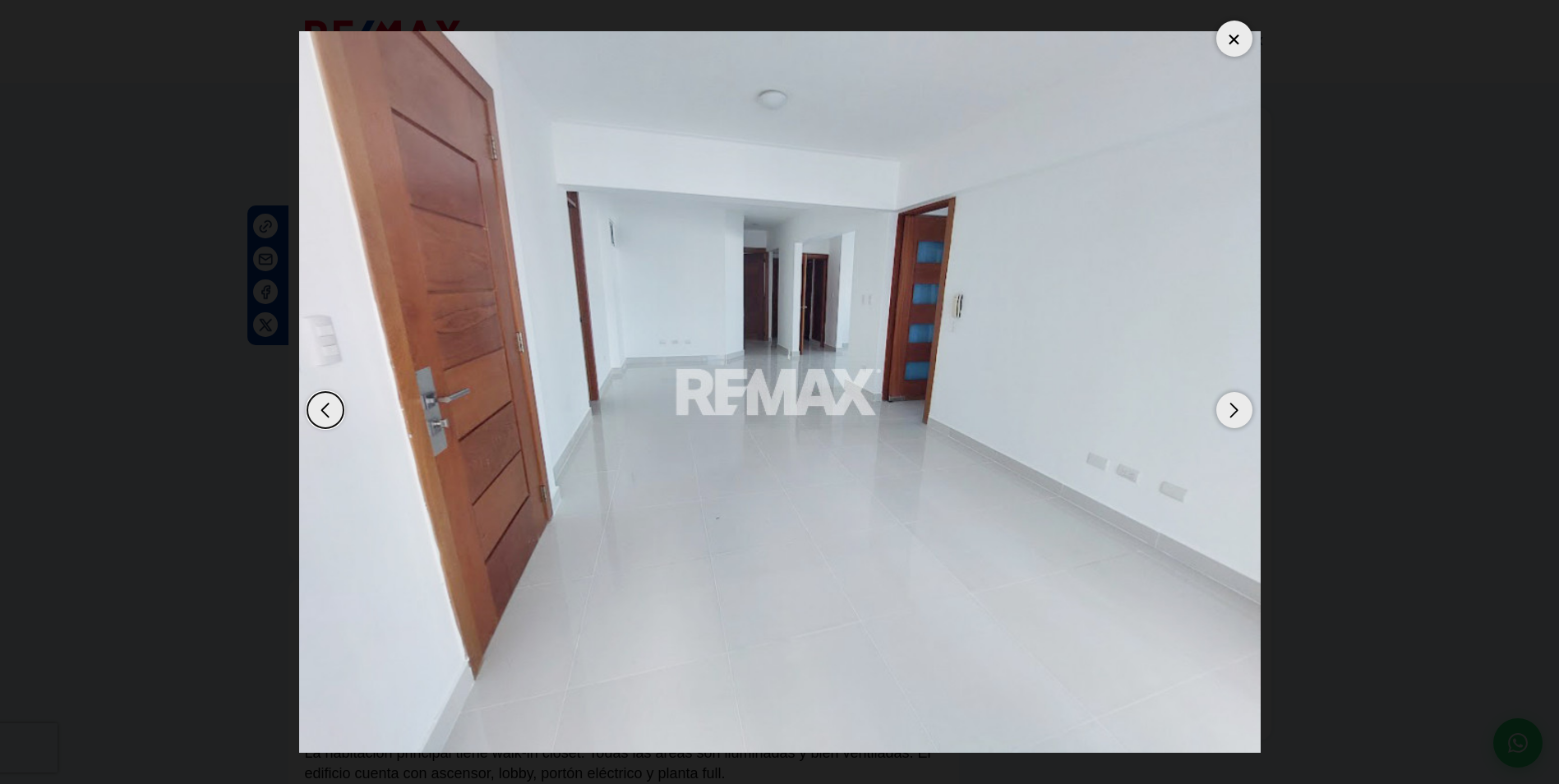
click at [1234, 46] on div at bounding box center [1234, 38] width 36 height 36
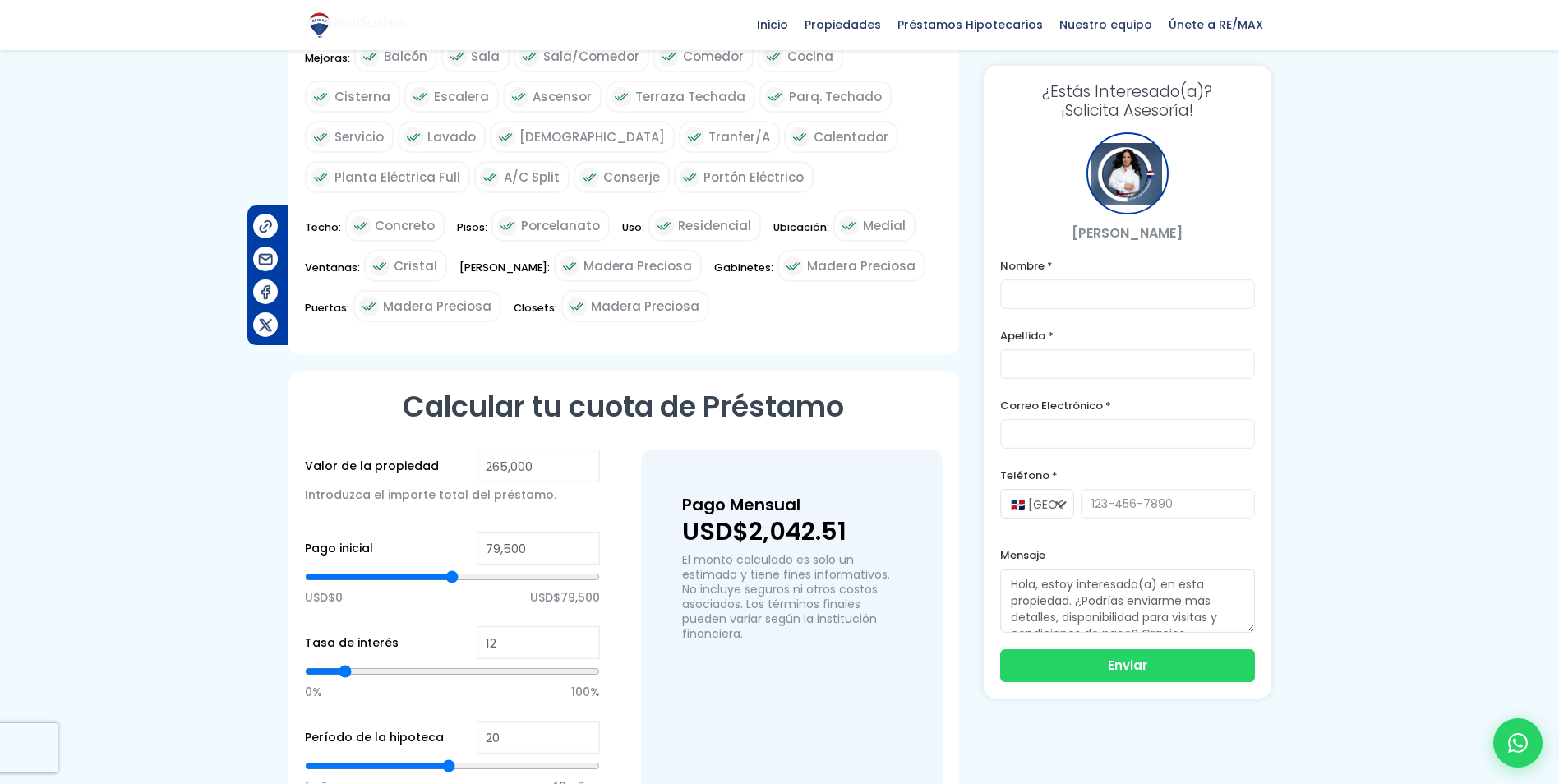
scroll to position [986, 0]
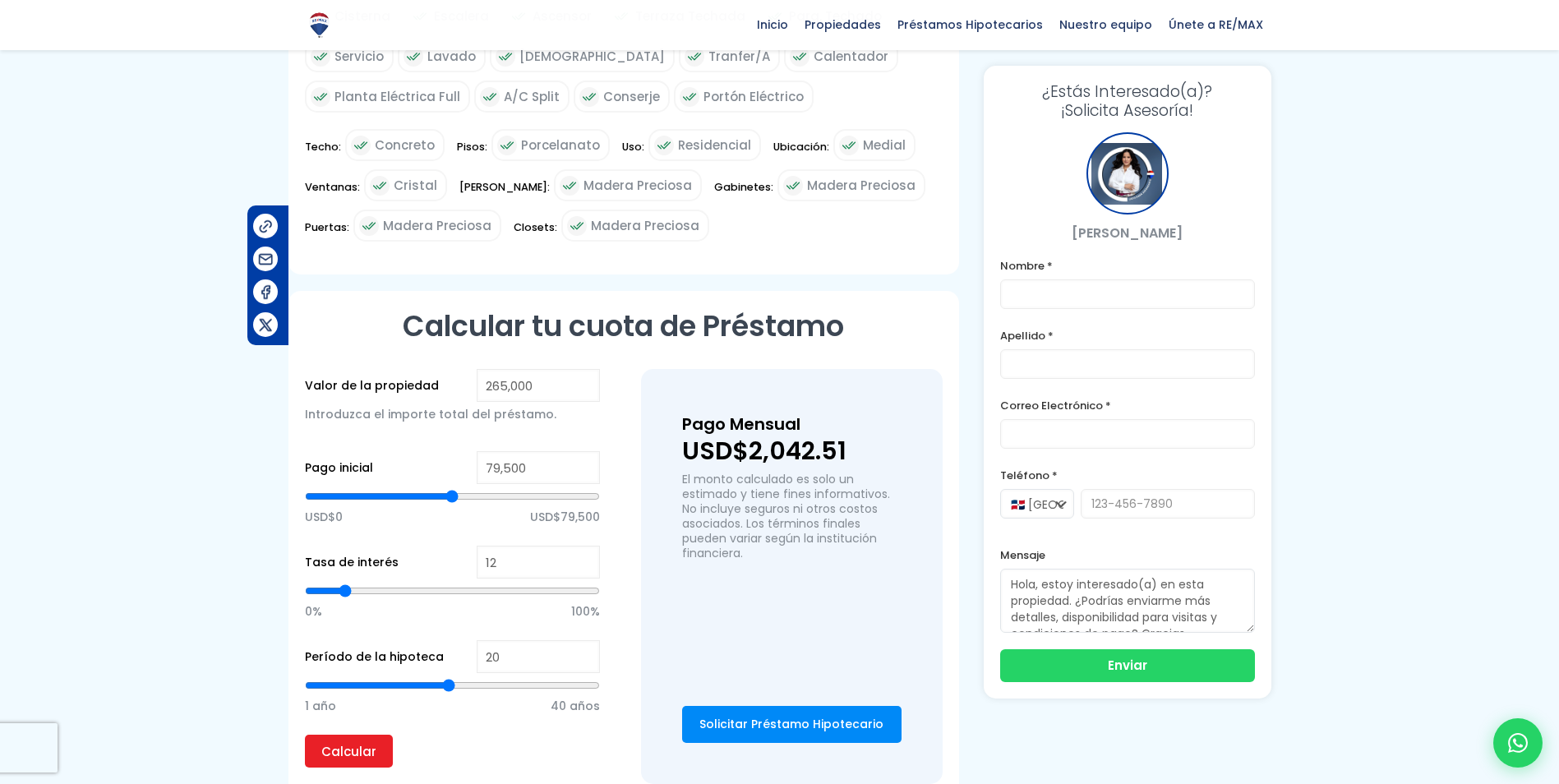
type input "137,789"
type input "137789"
type input "143,964"
type input "143964"
type input "150,912"
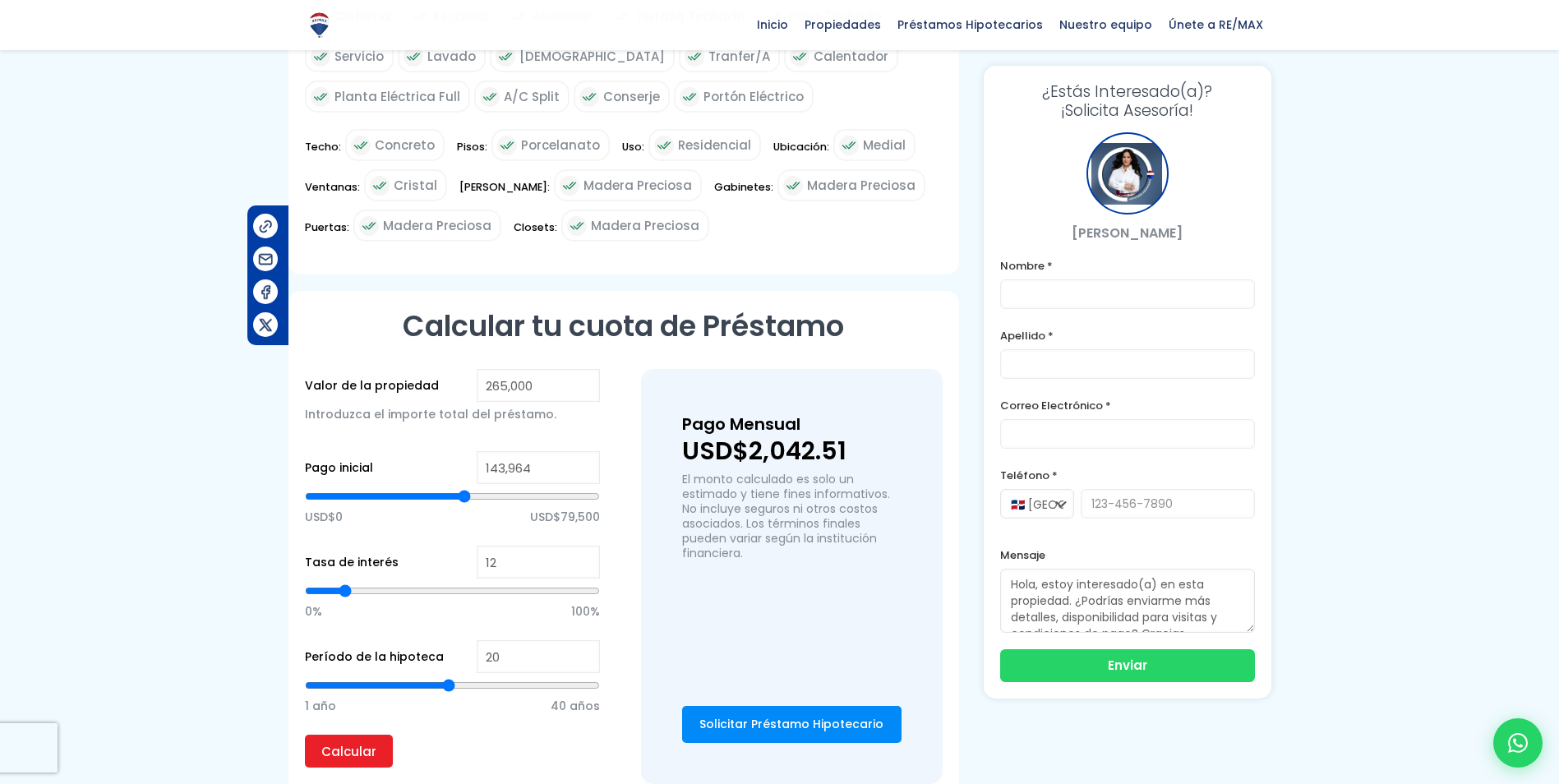
type input "150912"
type input "159,403"
type input "159403"
type input "165,578"
type input "165578"
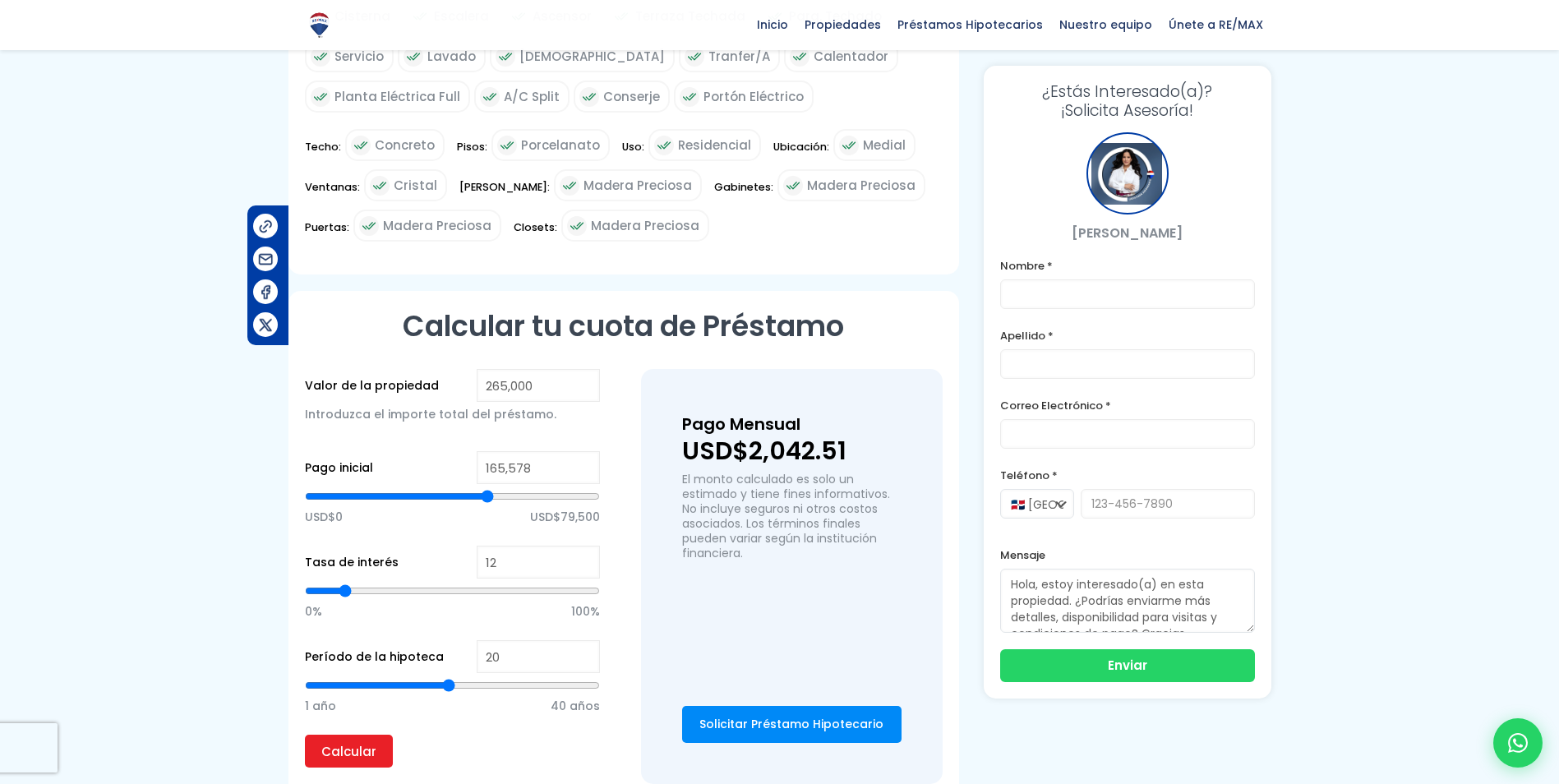
type input "168,666"
type input "168666"
type input "169,438"
type input "169438"
type input "170,982"
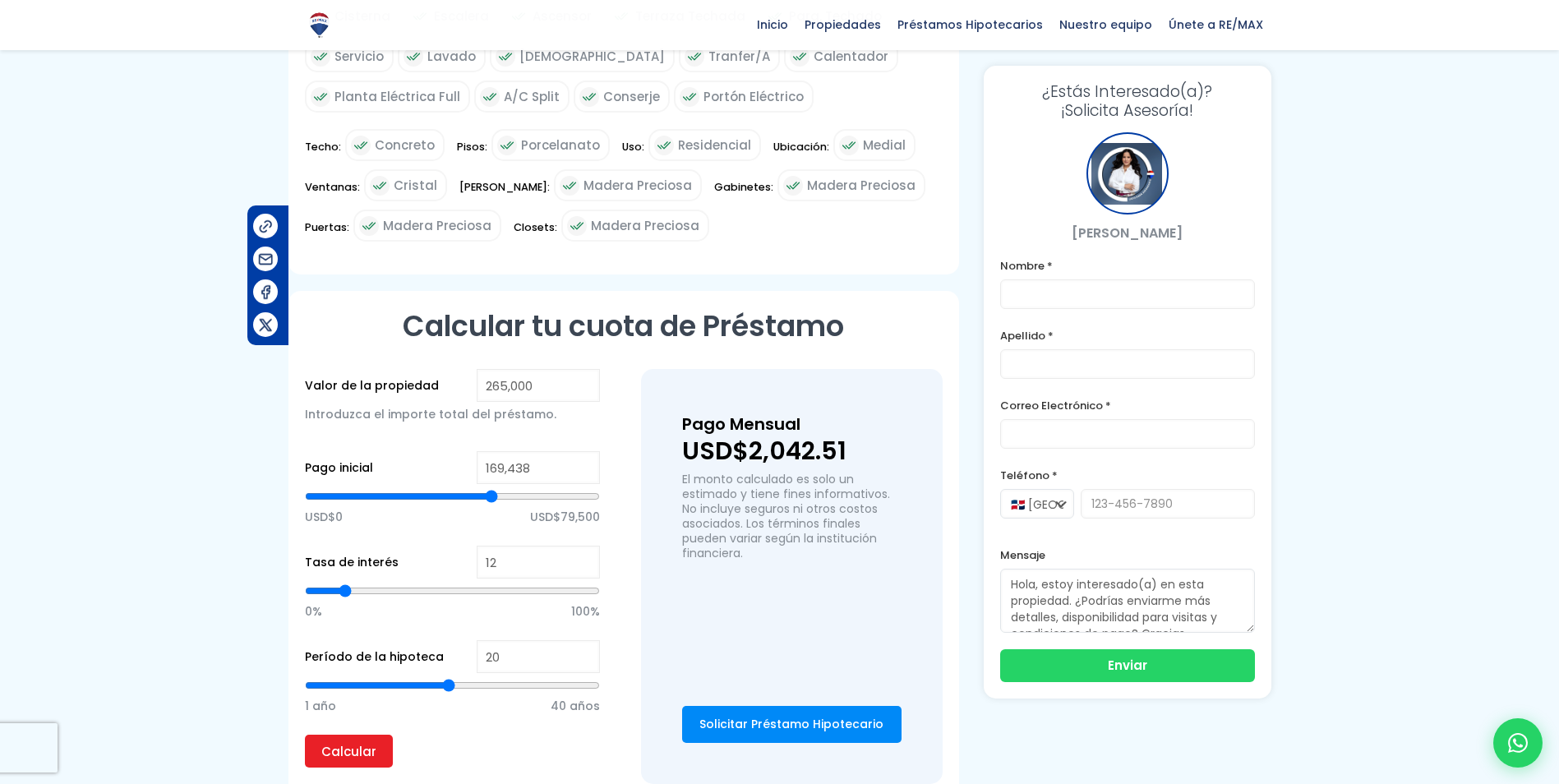
type input "170982"
type input "175,613"
type input "175613"
type input "179,473"
type input "179473"
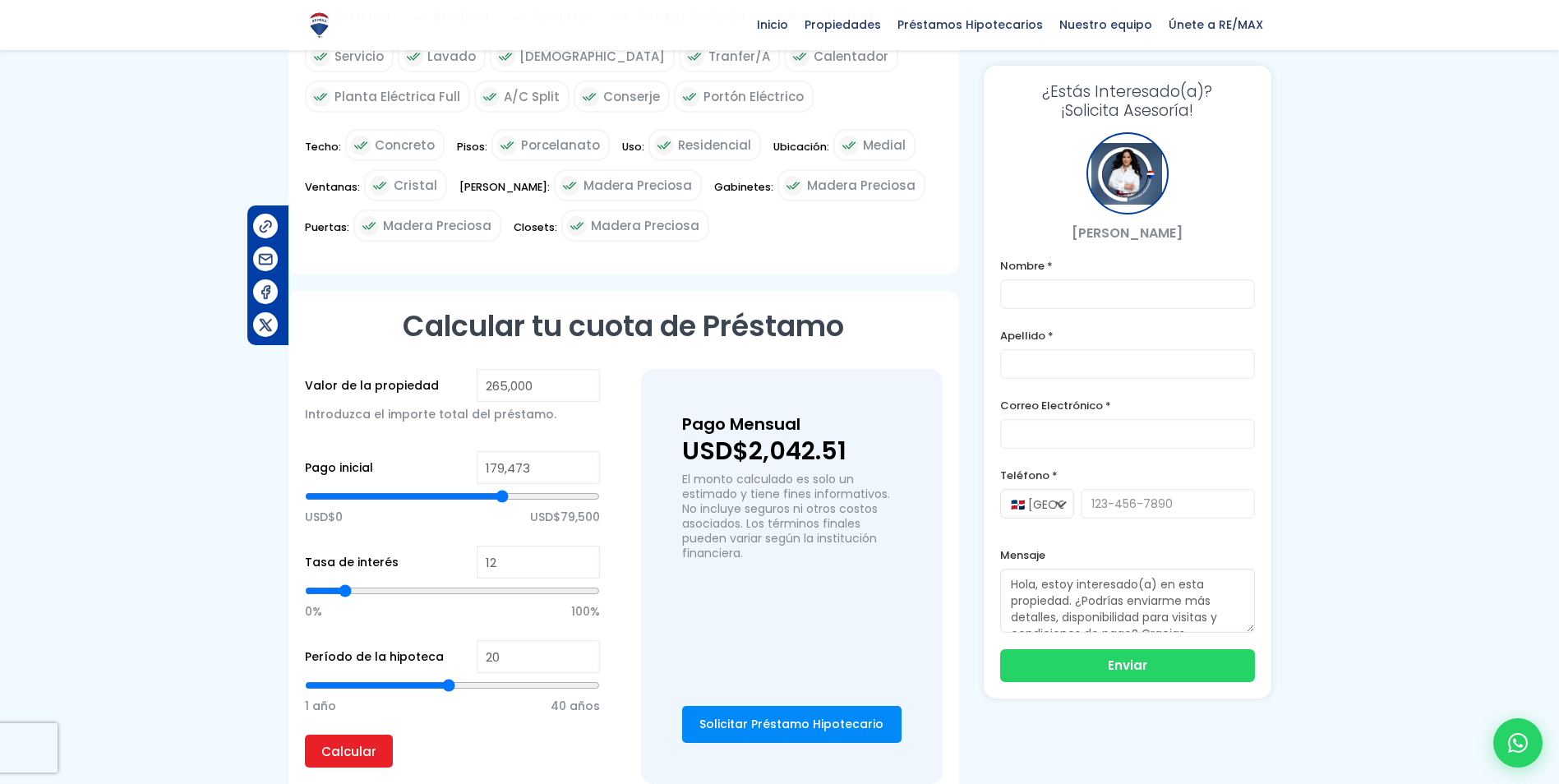
type input "184,876"
type input "184876"
type input "188,736"
type input "188736"
type input "191,052"
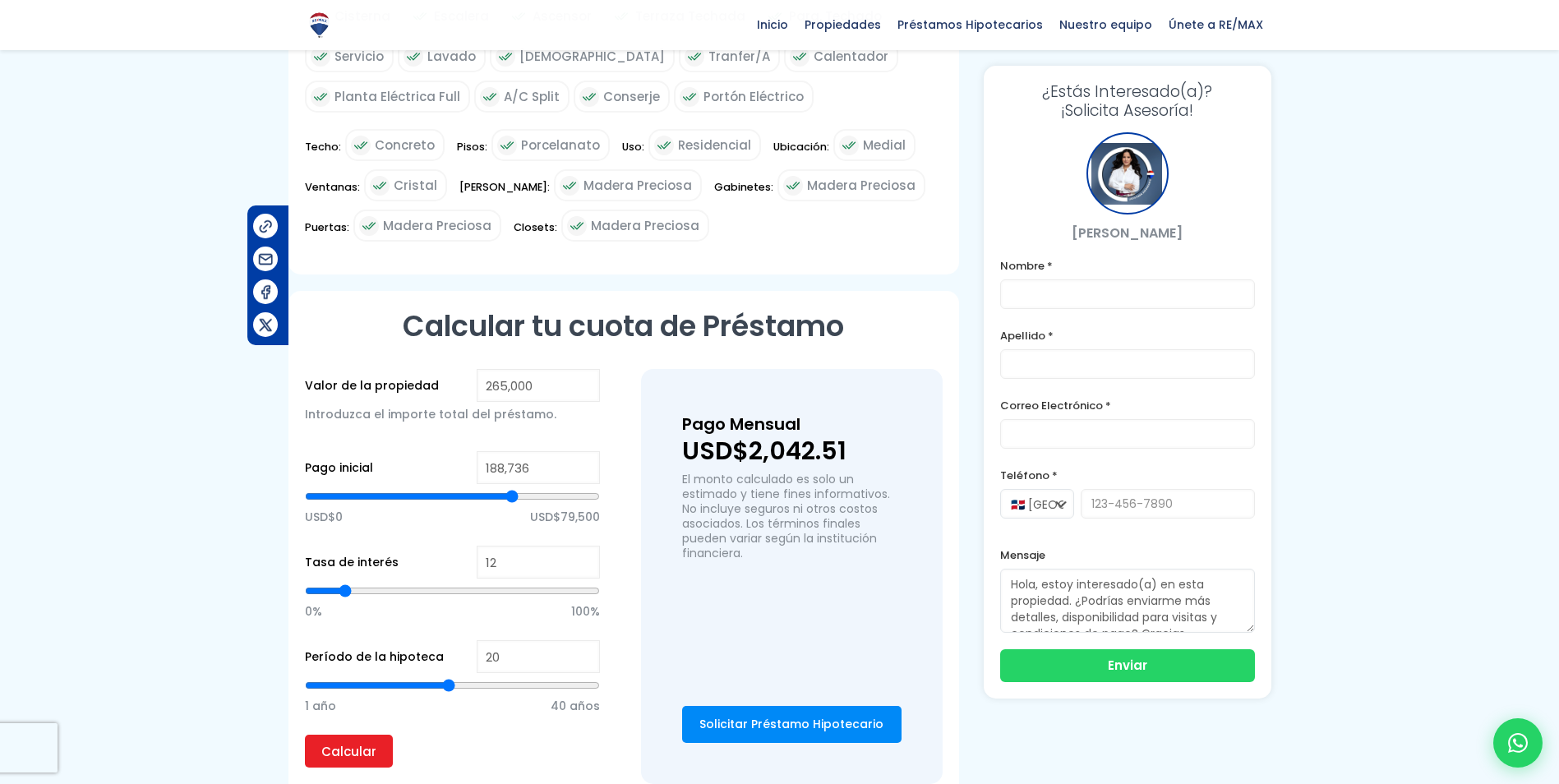
type input "191052"
type input "191,824"
type input "191824"
type input "192,596"
type input "192596"
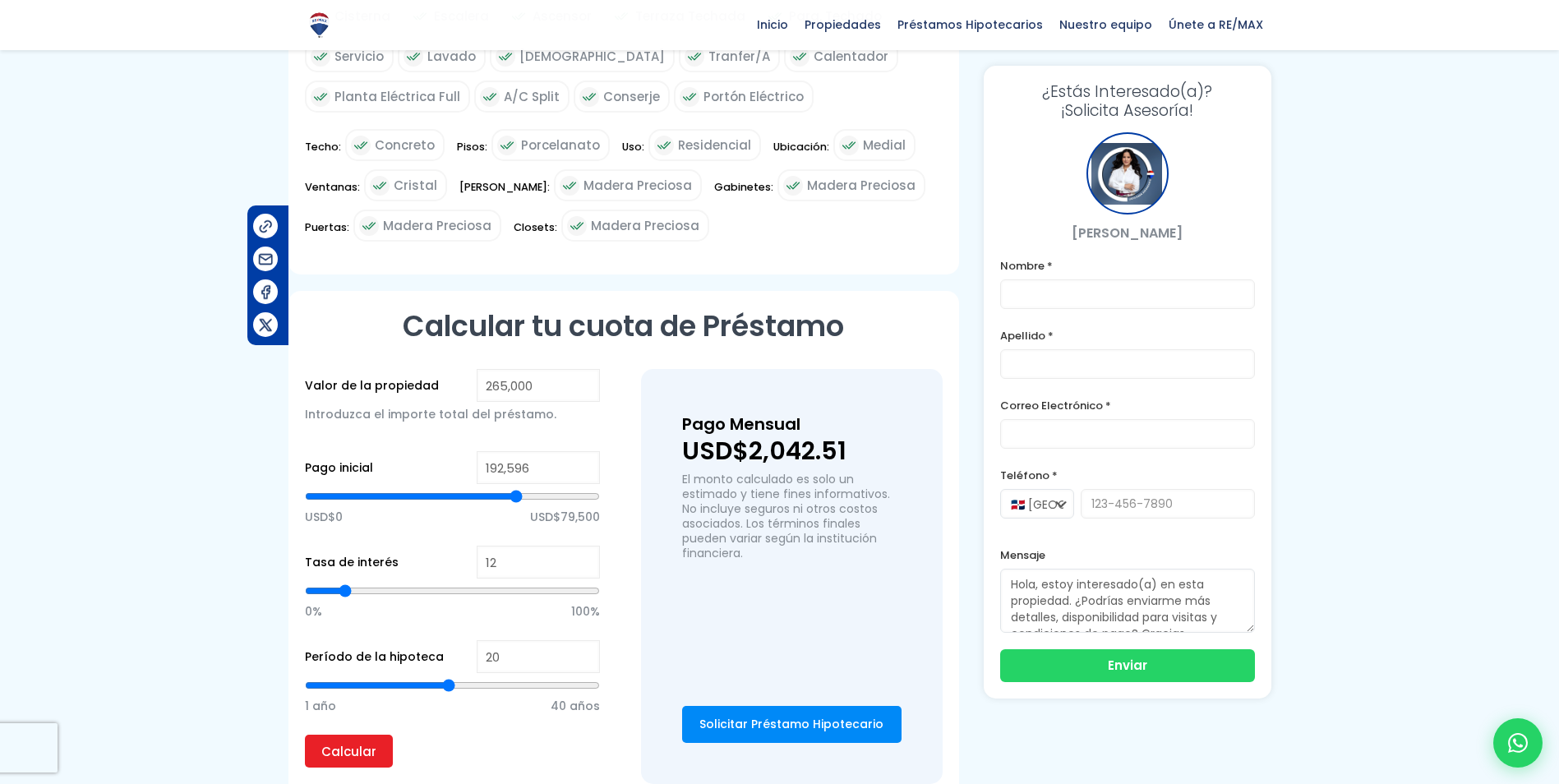
type input "193,368"
type input "193368"
type input "194,140"
type input "194140"
type input "191,824"
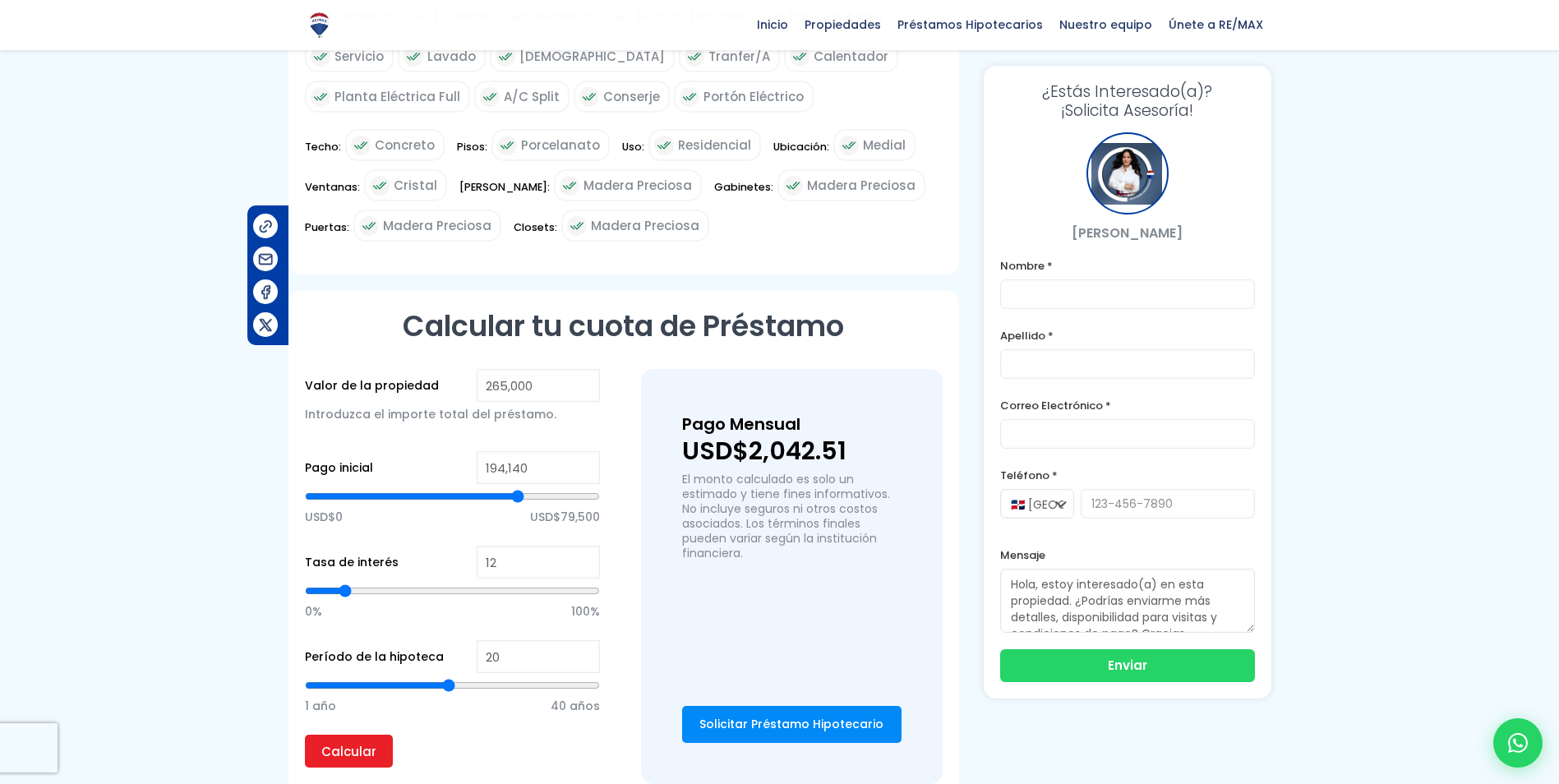
type input "191824"
type input "188,736"
type input "188736"
type input "184,105"
type input "184105"
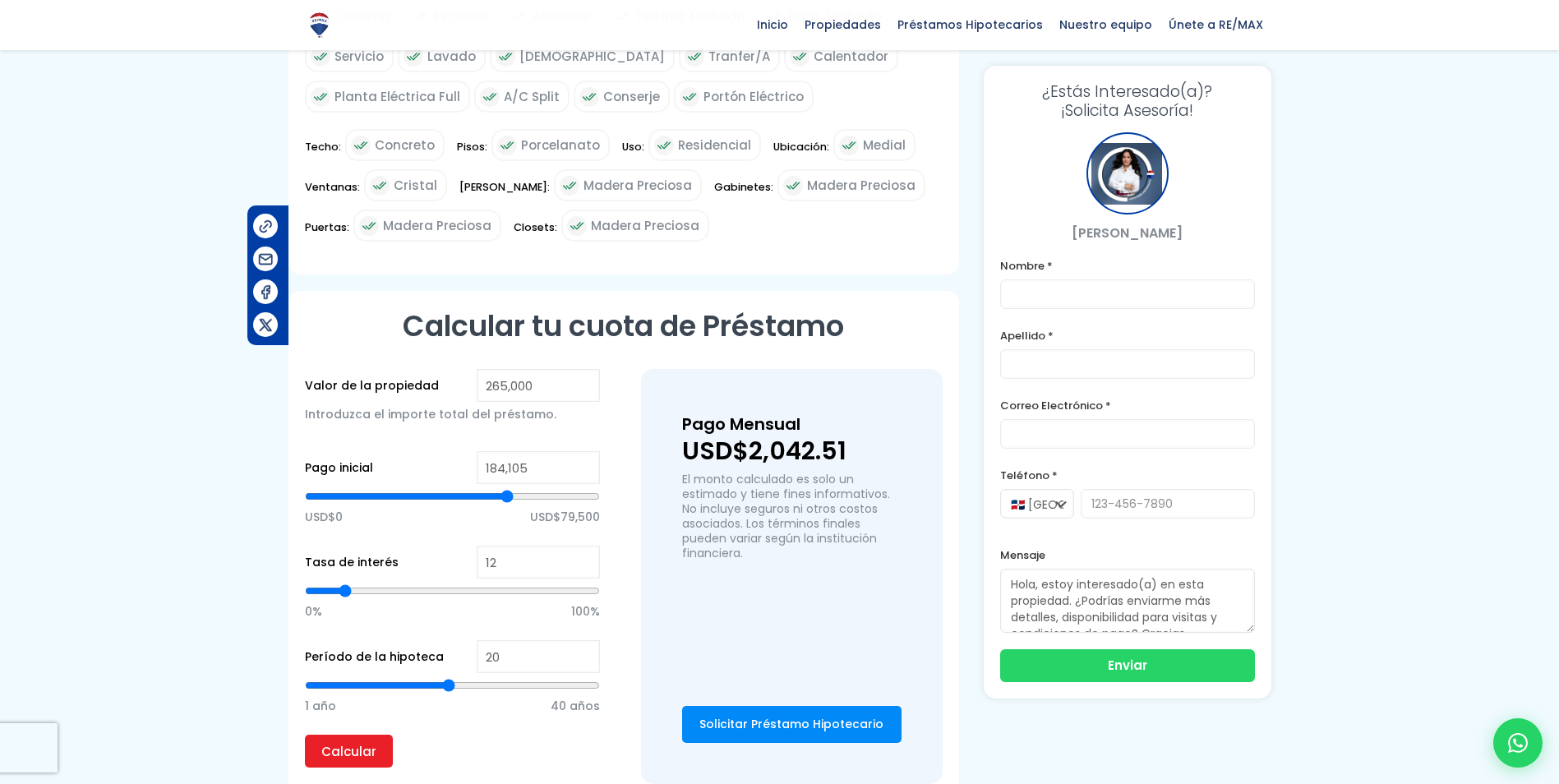
type input "180,245"
type input "180245"
type input "177,157"
type input "177157"
type input "169,438"
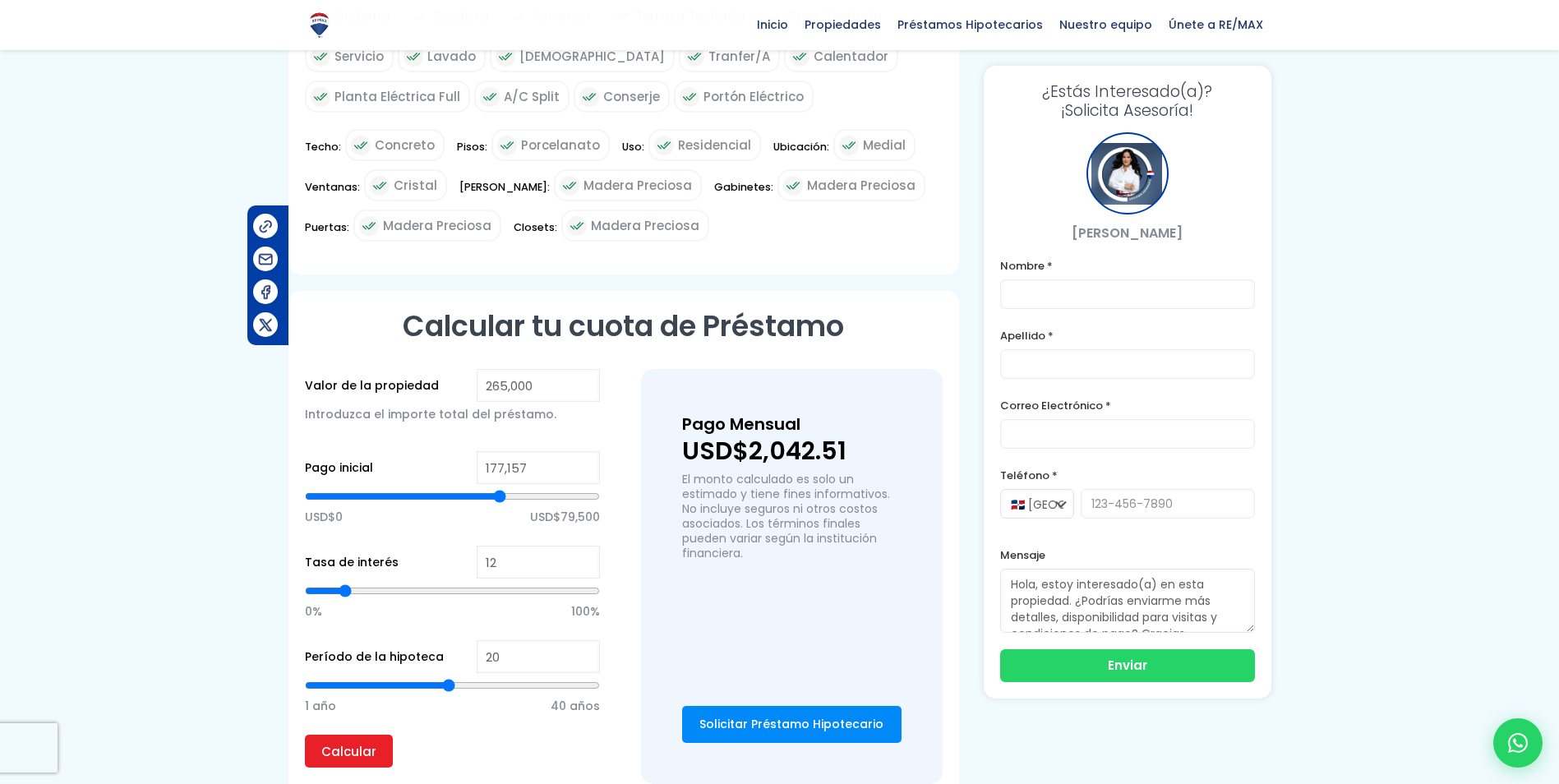
type input "169438"
type input "165,578"
type input "165578"
type input "162,491"
type input "162491"
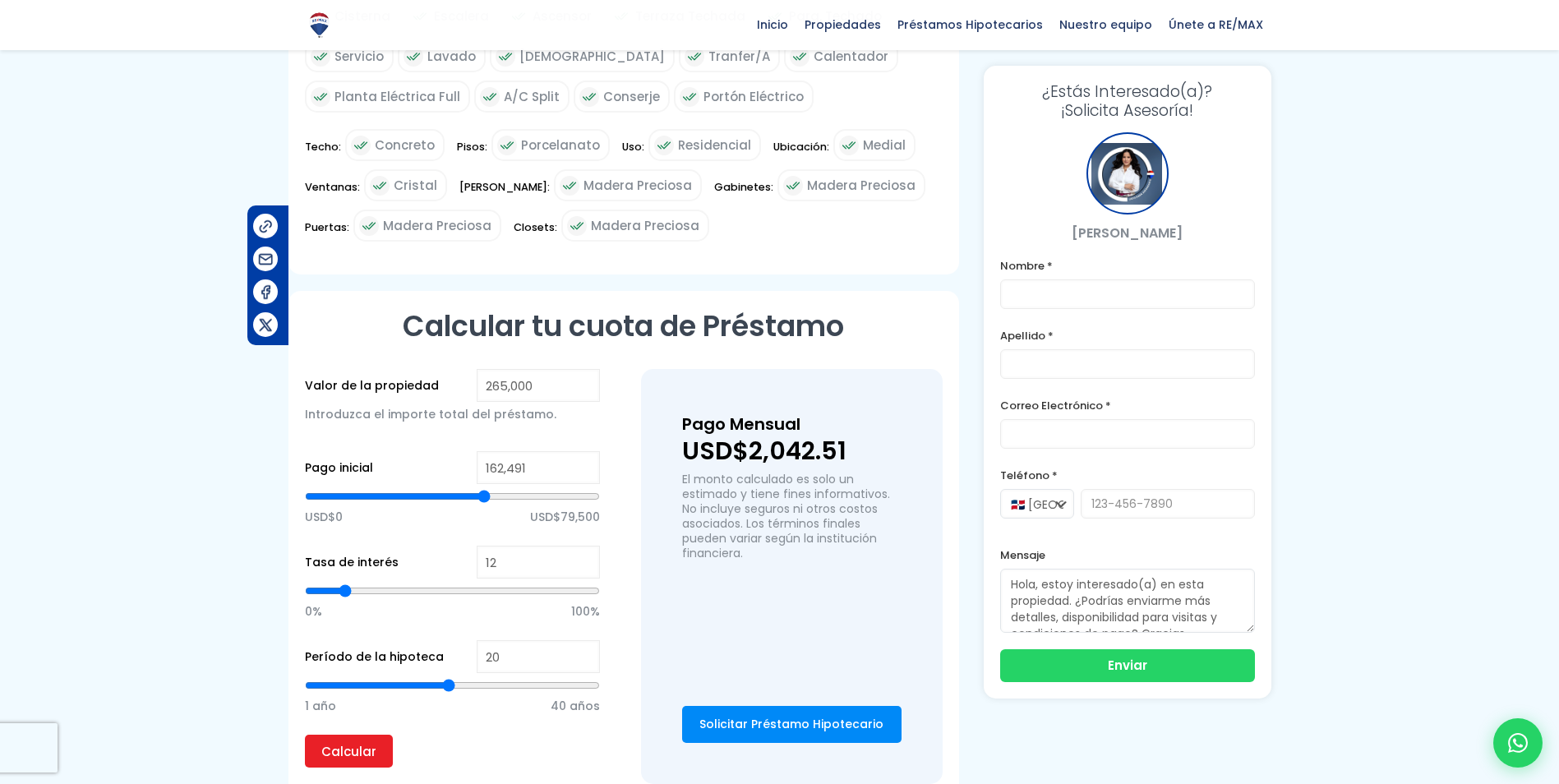
type input "160,175"
type input "160175"
type input "157,859"
type input "157859"
type input "156,315"
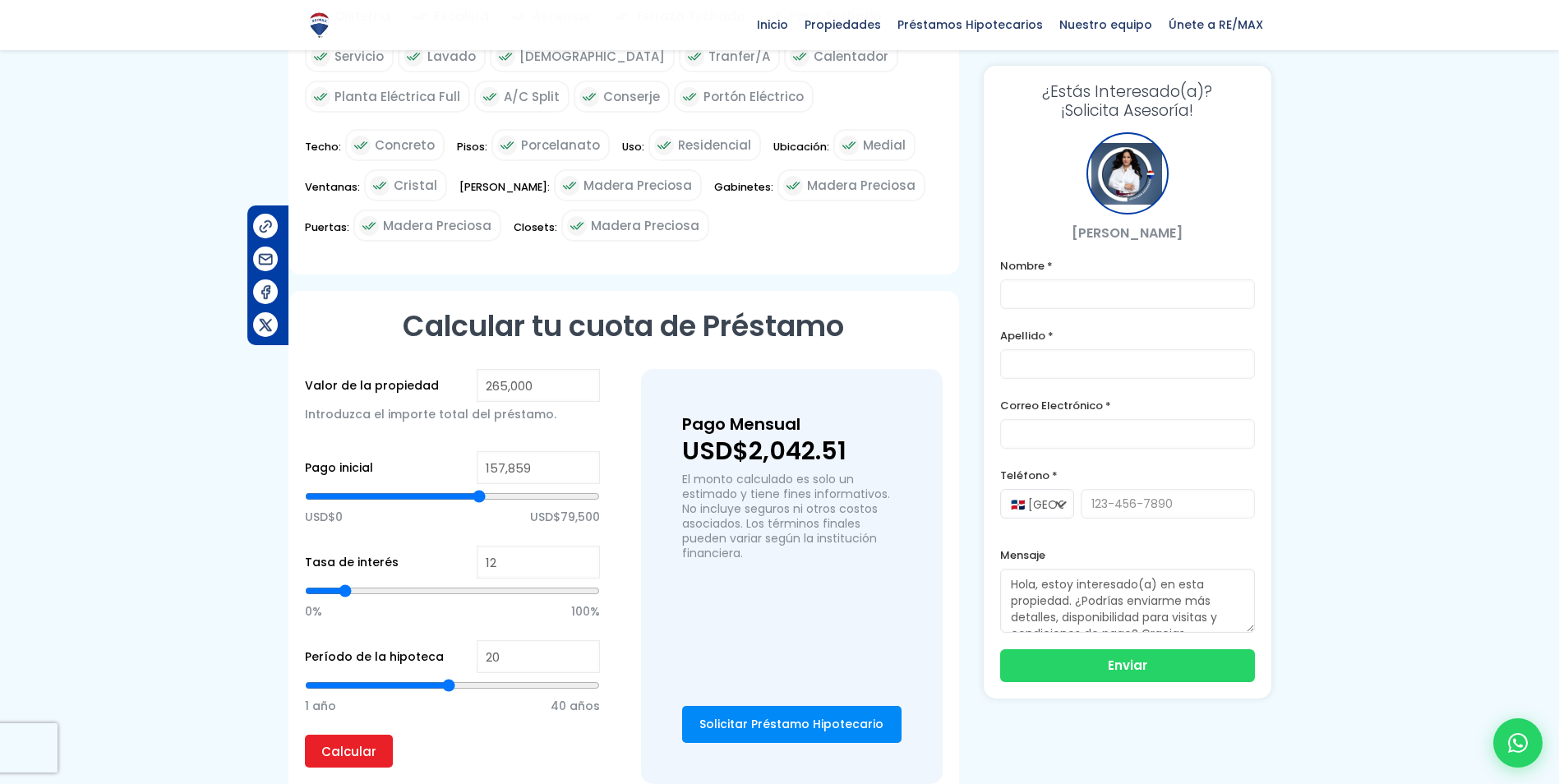
type input "156315"
type input "155,543"
drag, startPoint x: 457, startPoint y: 474, endPoint x: 477, endPoint y: 479, distance: 20.6
type input "155543"
click at [477, 488] on input "range" at bounding box center [452, 496] width 295 height 17
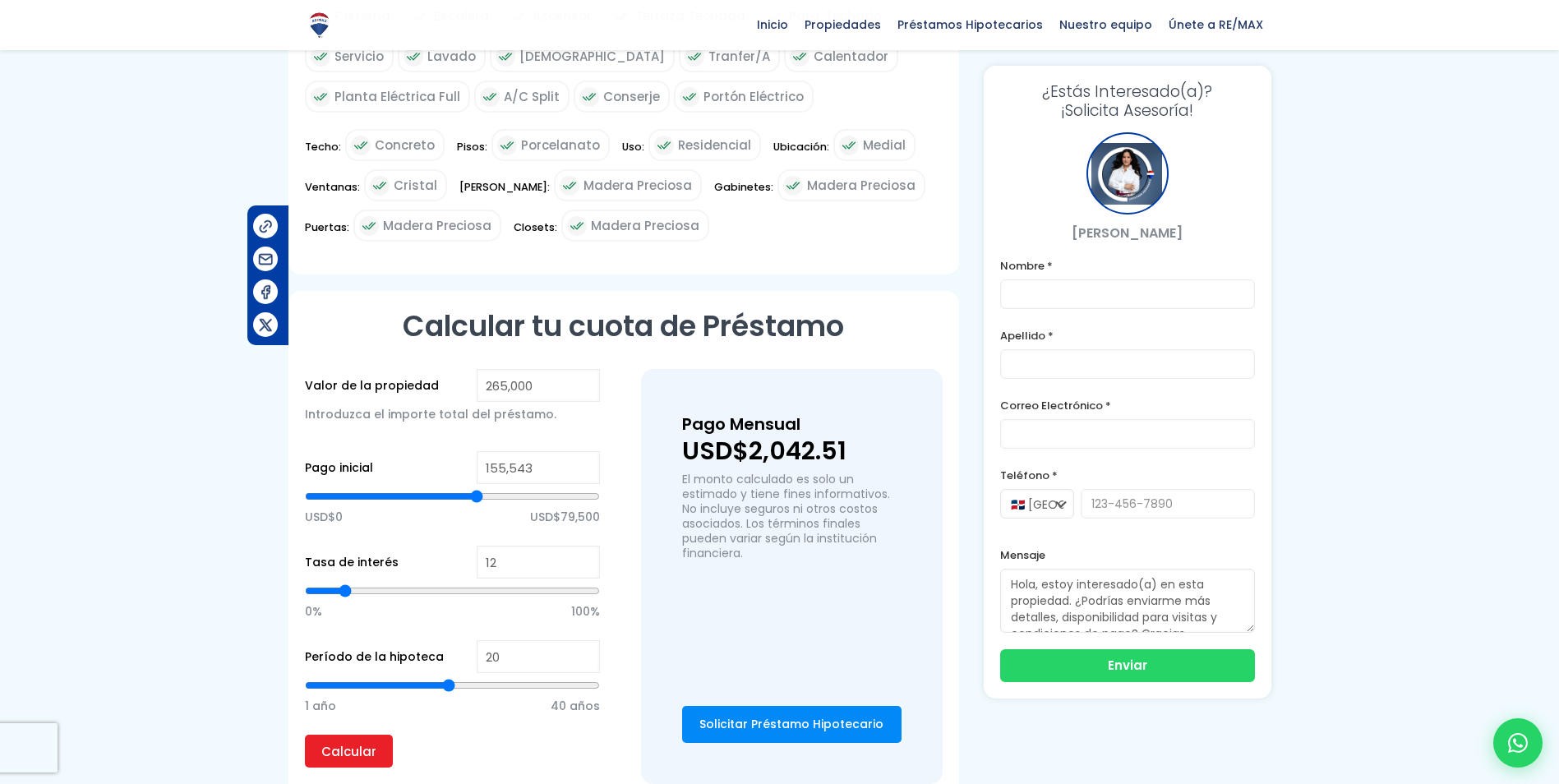
click at [363, 708] on div "1 año 40 años" at bounding box center [452, 704] width 295 height 62
click at [361, 735] on input "Calcular" at bounding box center [349, 750] width 88 height 33
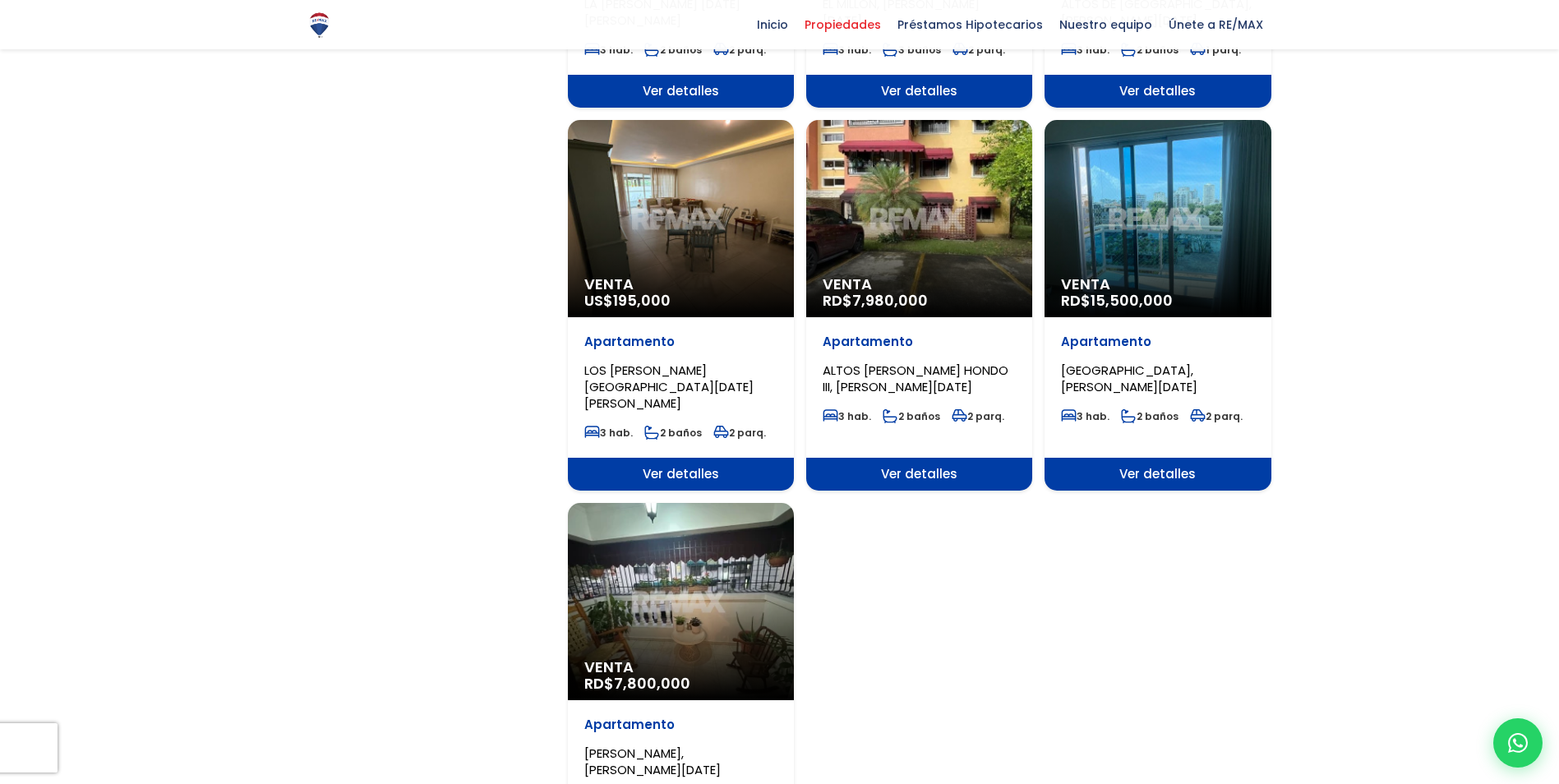
scroll to position [1725, 0]
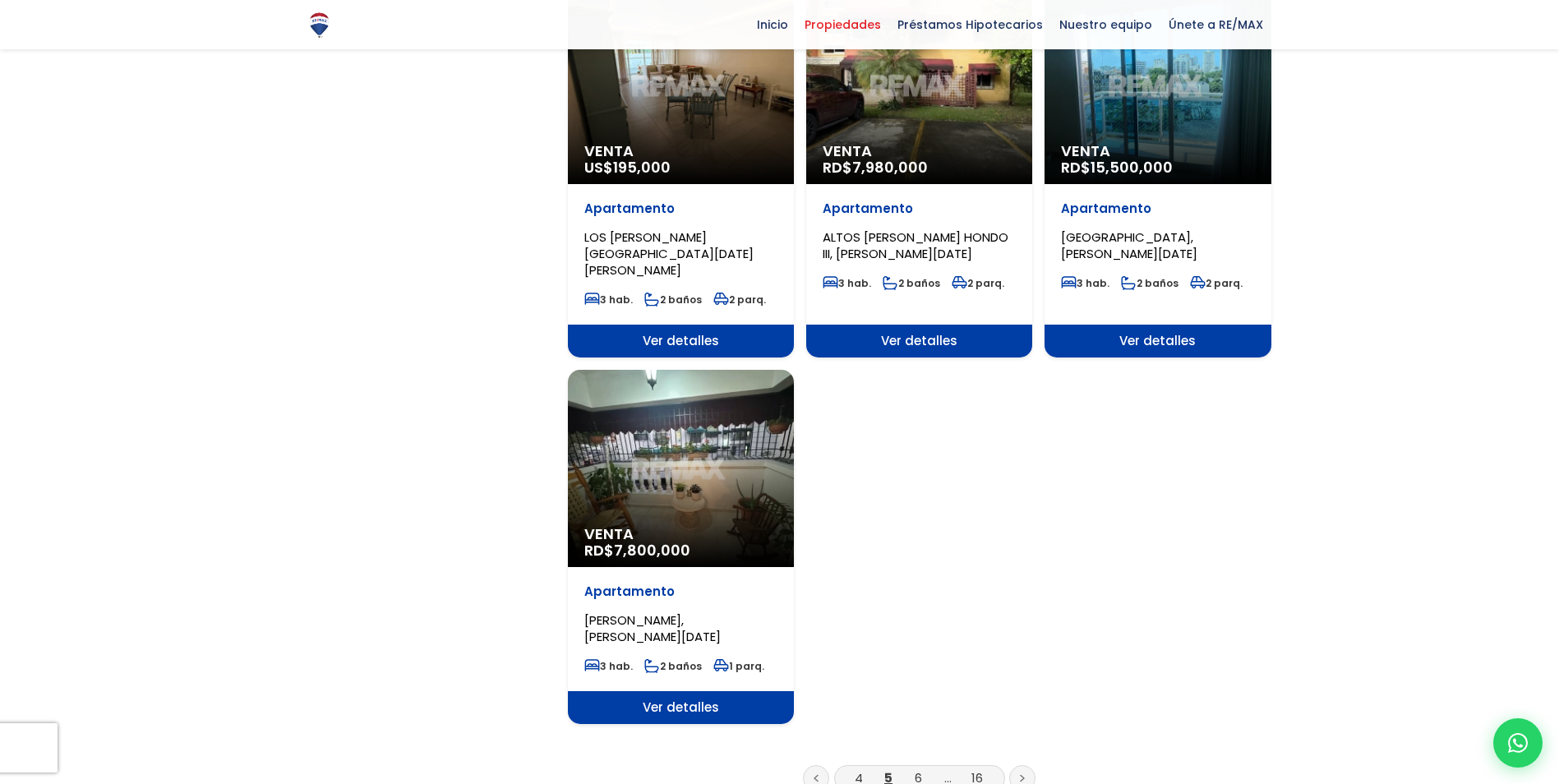
click at [913, 767] on li "6" at bounding box center [919, 777] width 26 height 20
click at [916, 769] on link "6" at bounding box center [919, 778] width 7 height 18
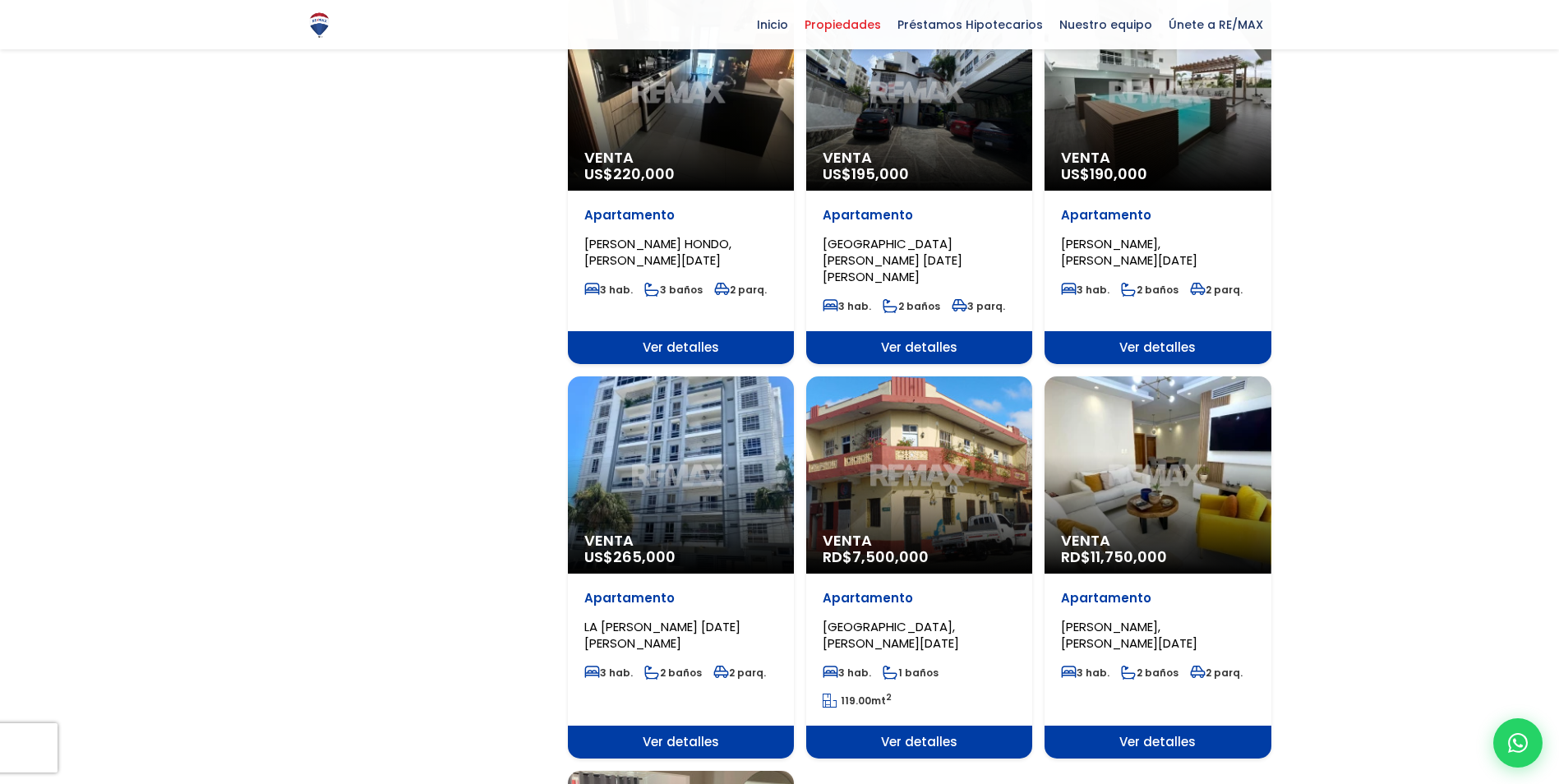
scroll to position [1479, 0]
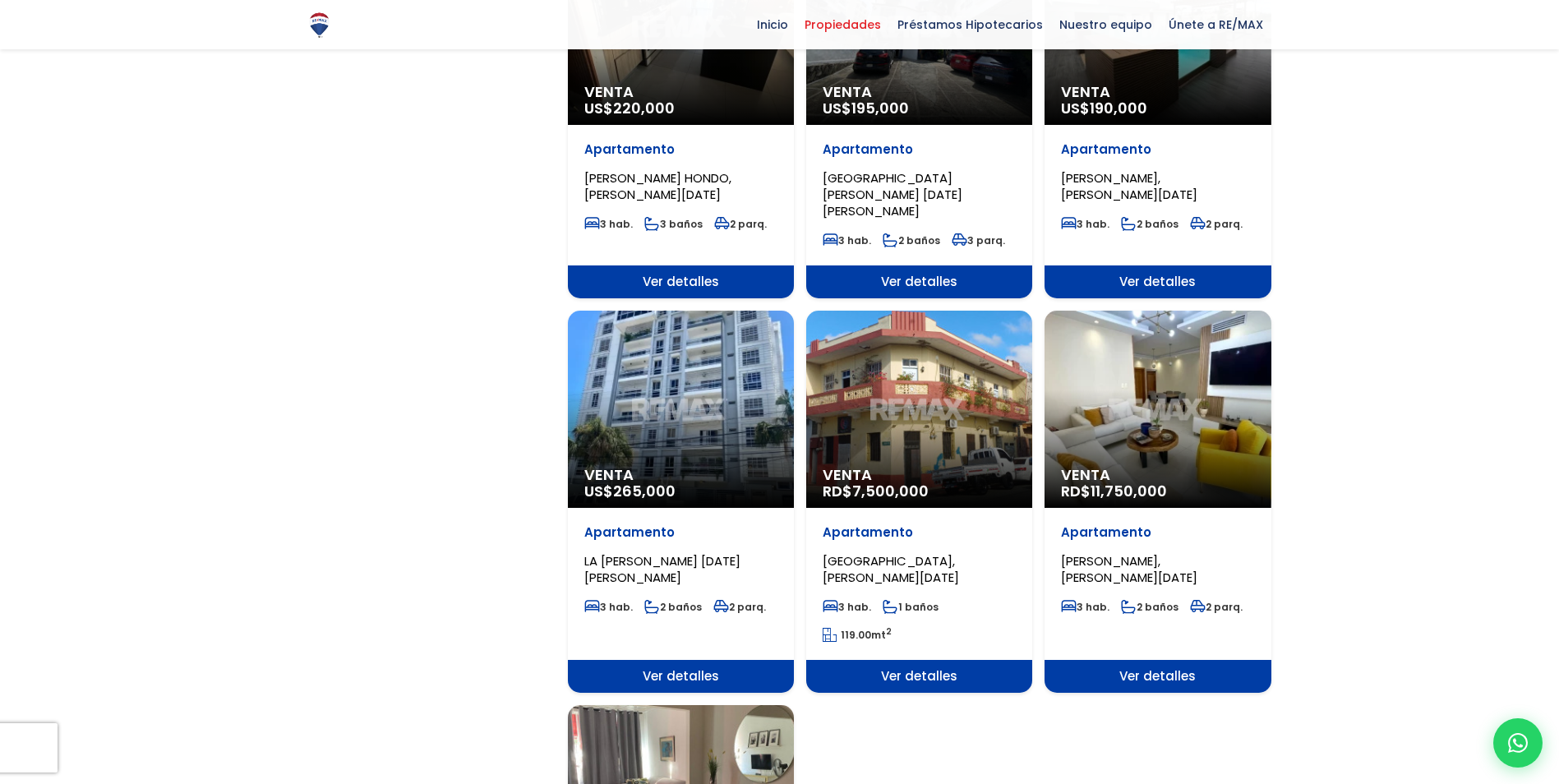
click at [676, 316] on div "Venta US$ 265,000" at bounding box center [681, 409] width 226 height 197
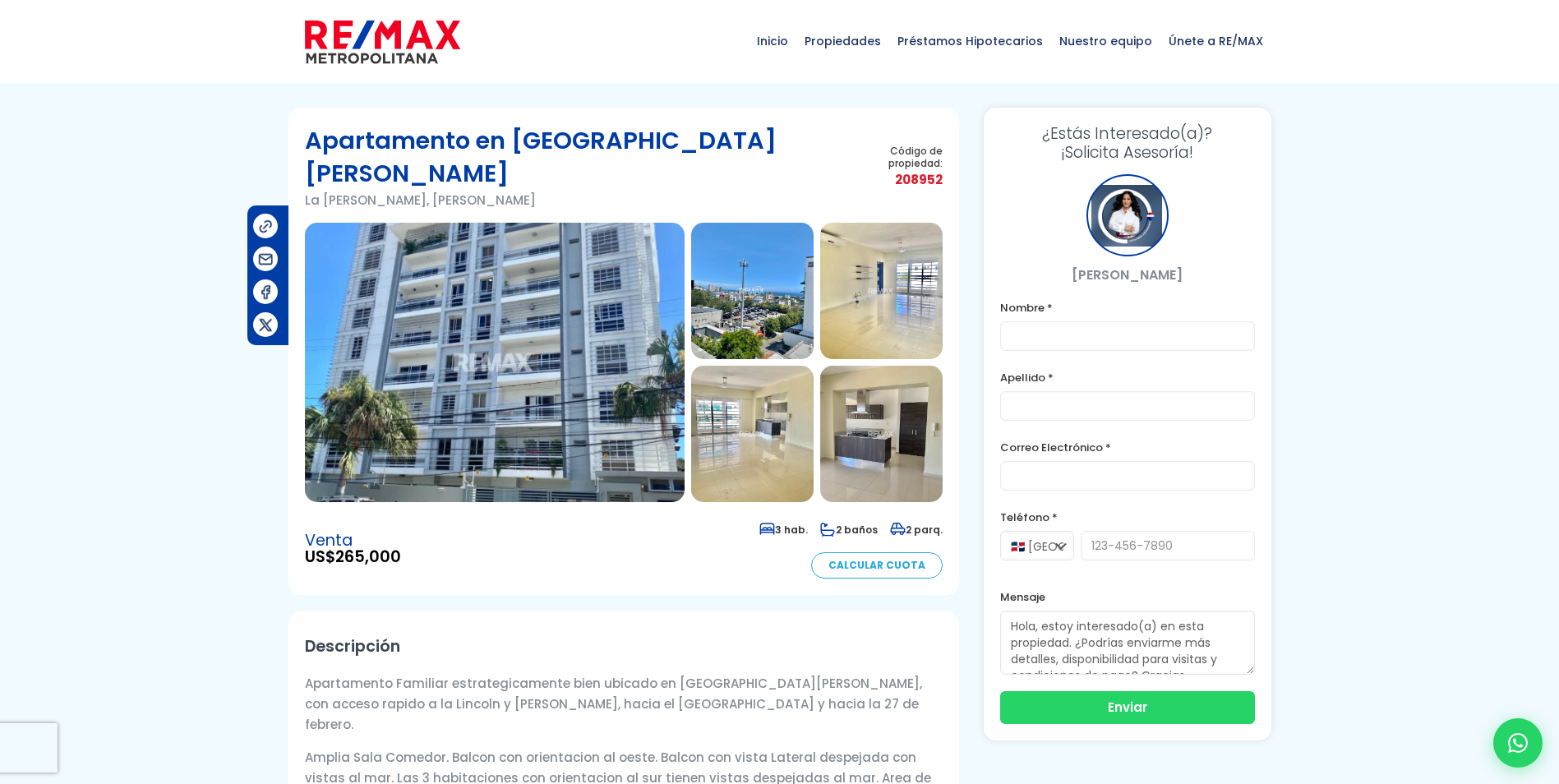
click at [516, 280] on img at bounding box center [495, 362] width 380 height 279
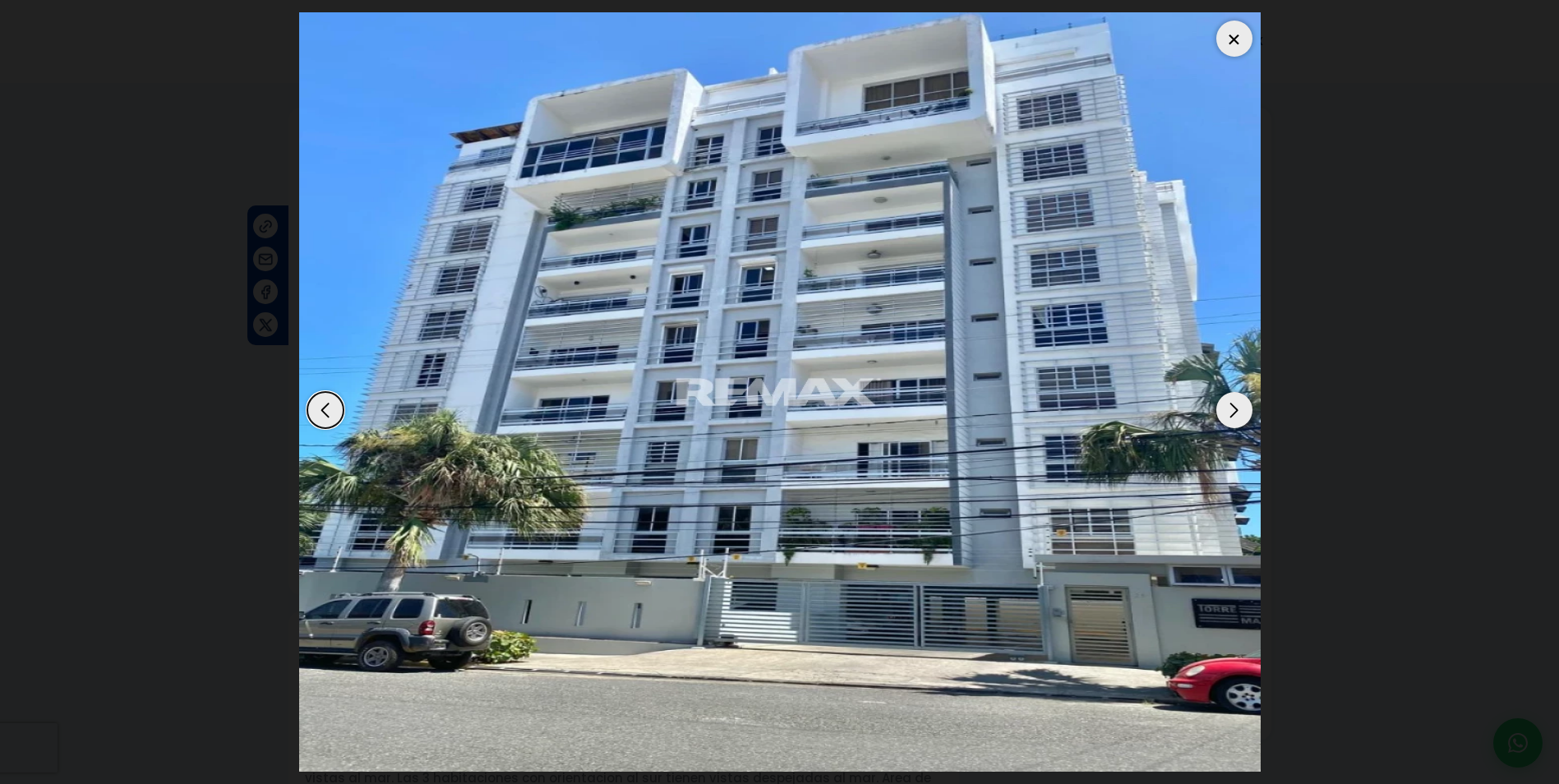
click at [1232, 405] on div "Next slide" at bounding box center [1234, 410] width 36 height 36
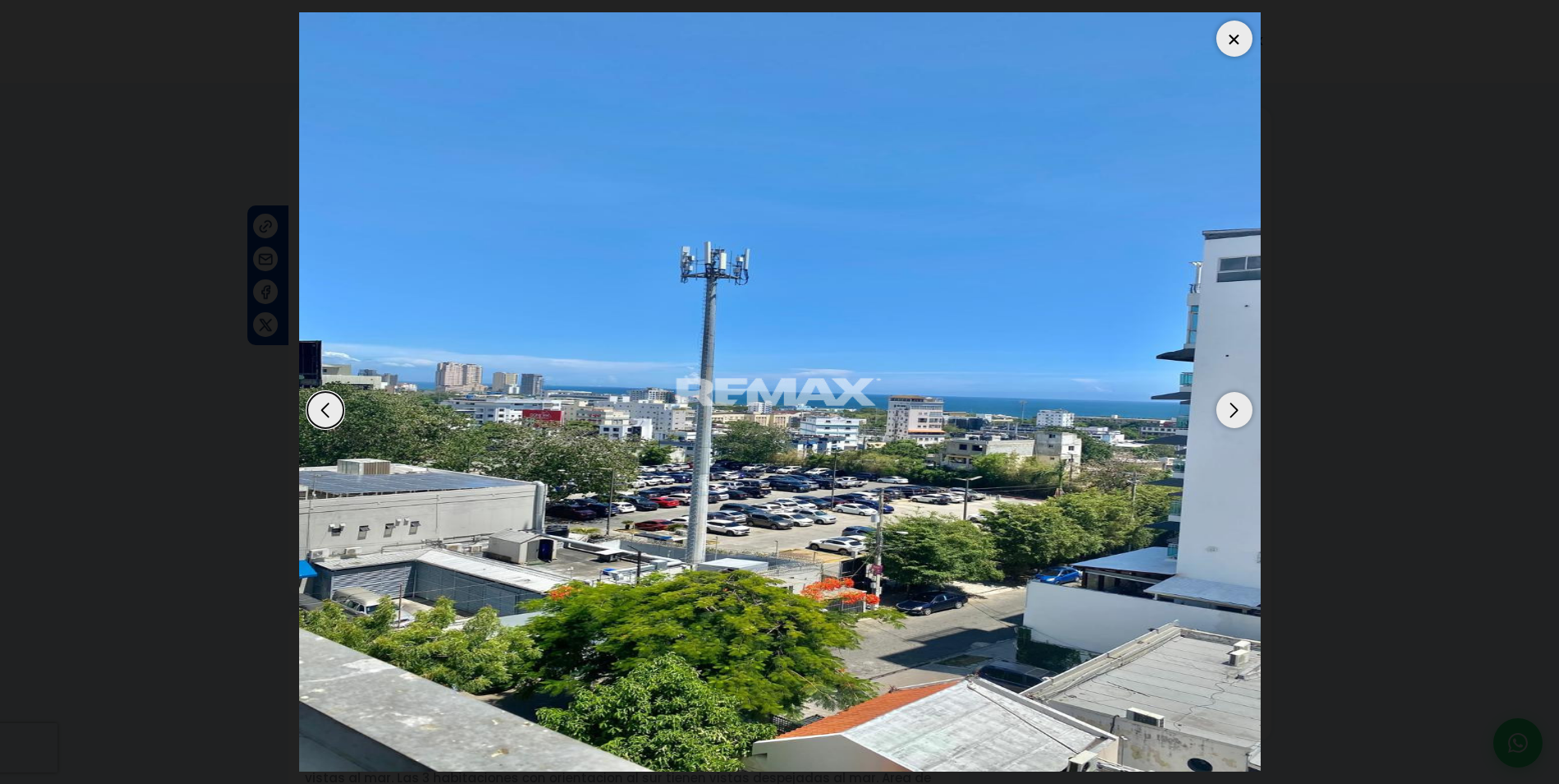
click at [1232, 405] on div "Next slide" at bounding box center [1234, 410] width 36 height 36
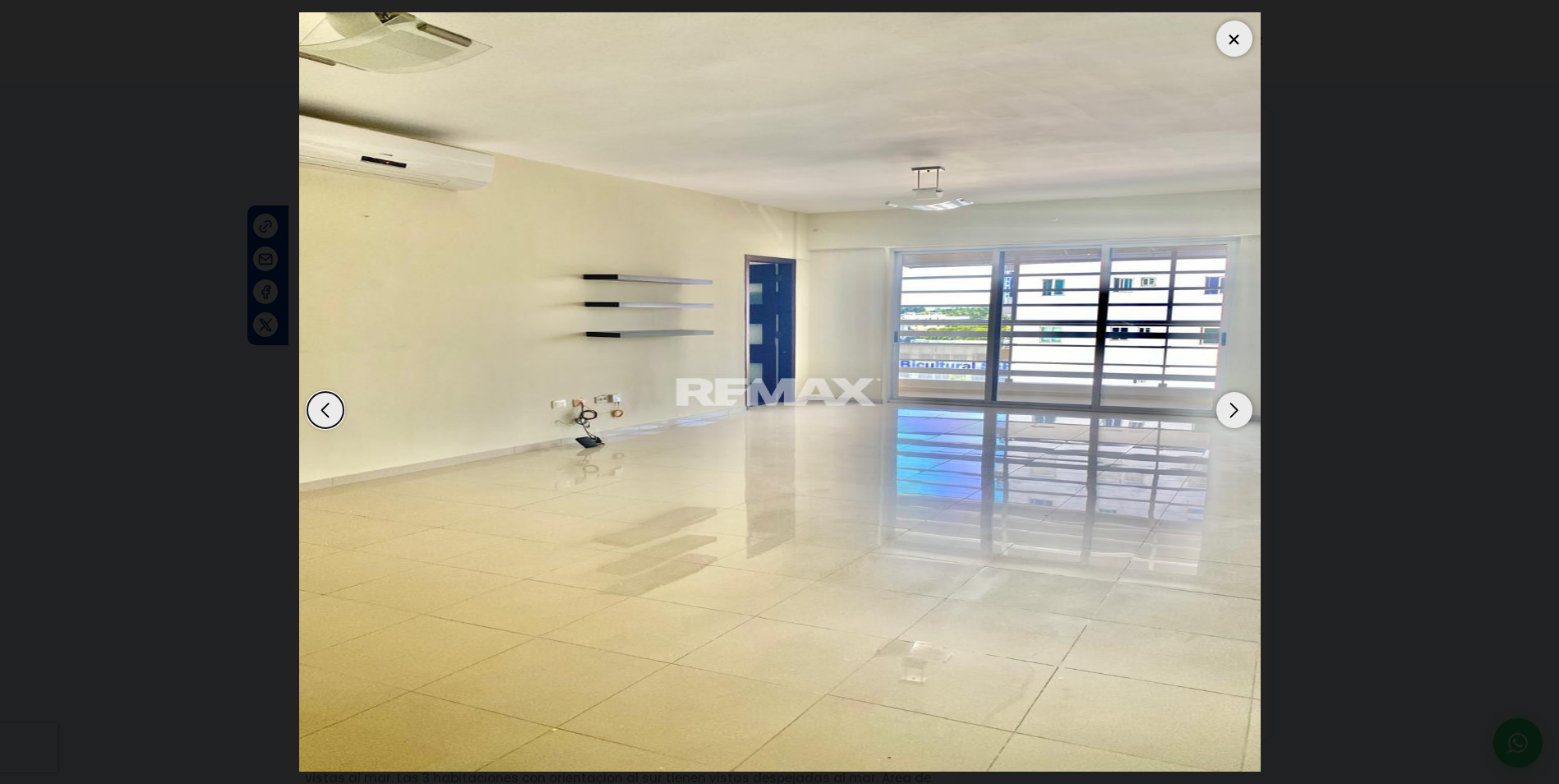
click at [1232, 405] on div "Next slide" at bounding box center [1234, 410] width 36 height 36
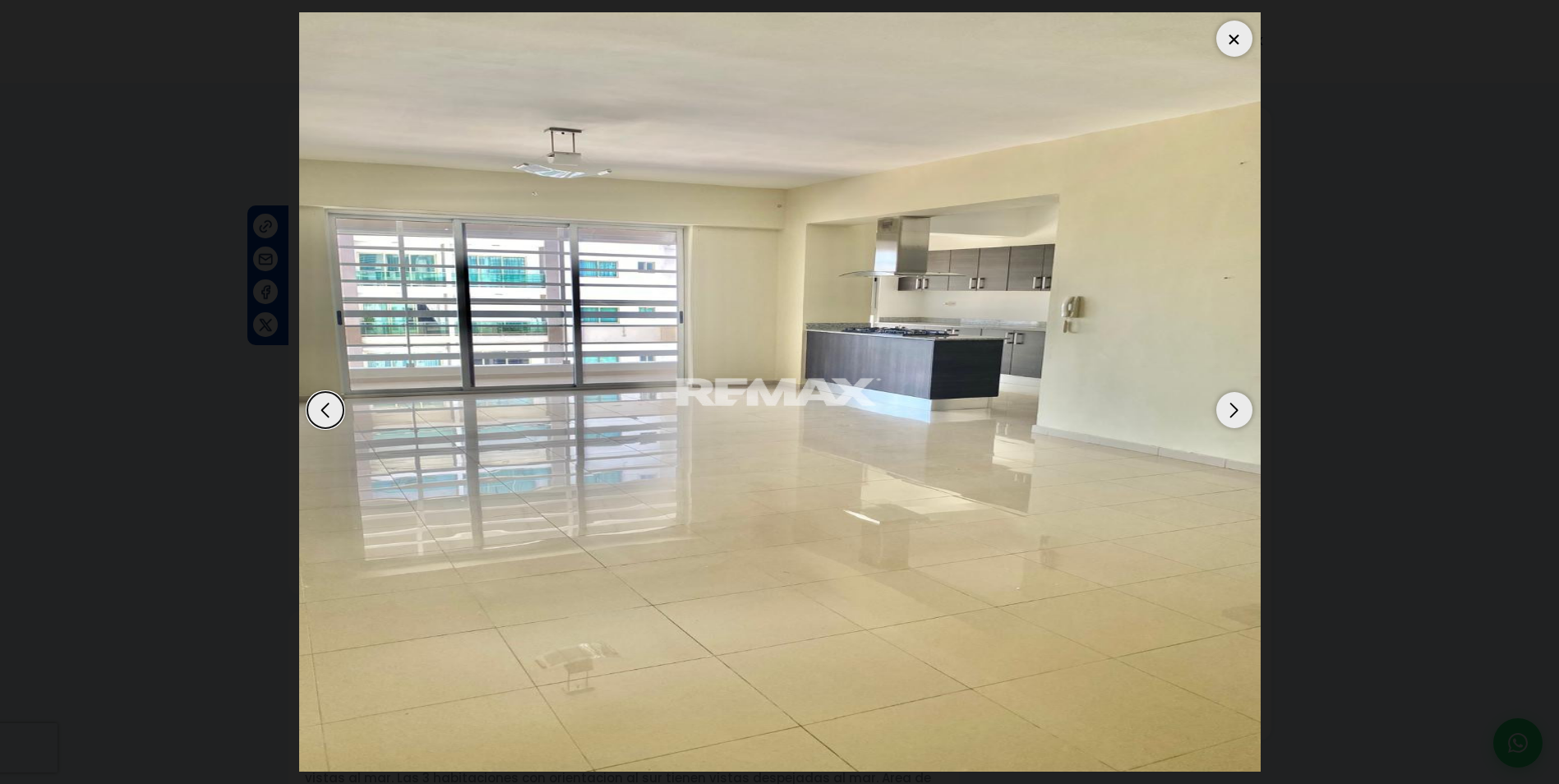
click at [1232, 405] on div "Next slide" at bounding box center [1234, 410] width 36 height 36
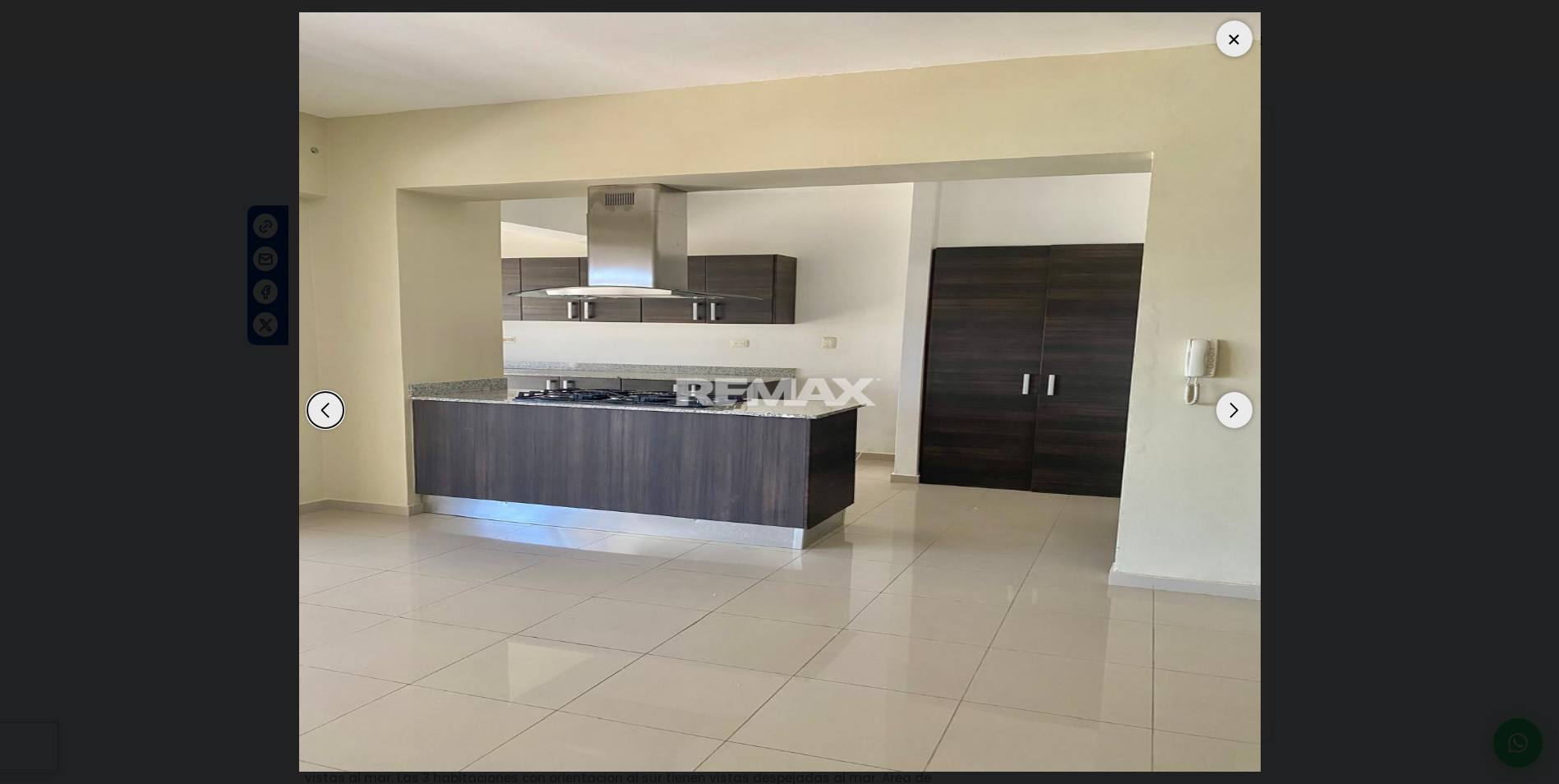
click at [1232, 405] on div "Next slide" at bounding box center [1234, 410] width 36 height 36
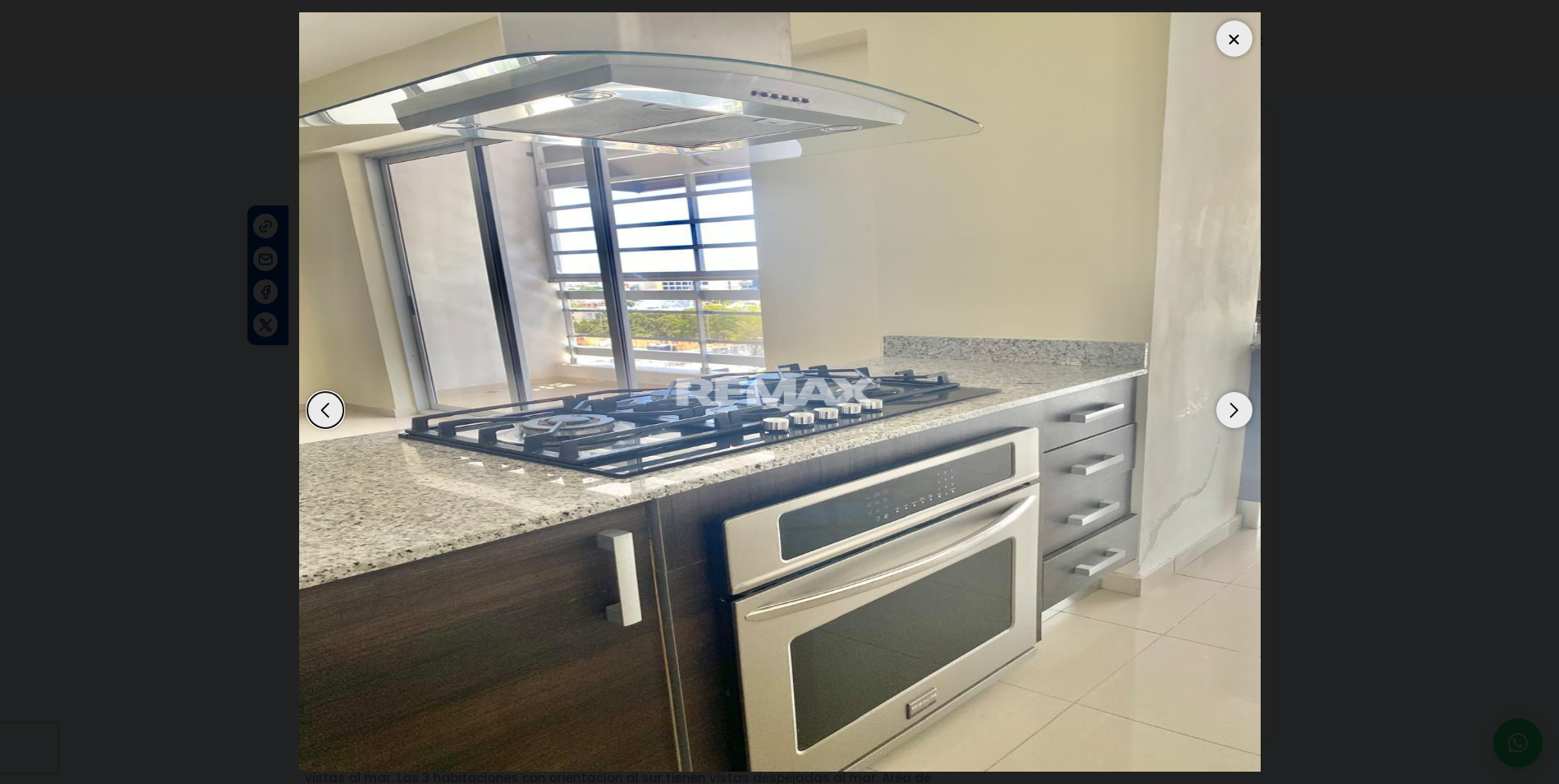
click at [1232, 405] on div "Next slide" at bounding box center [1234, 410] width 36 height 36
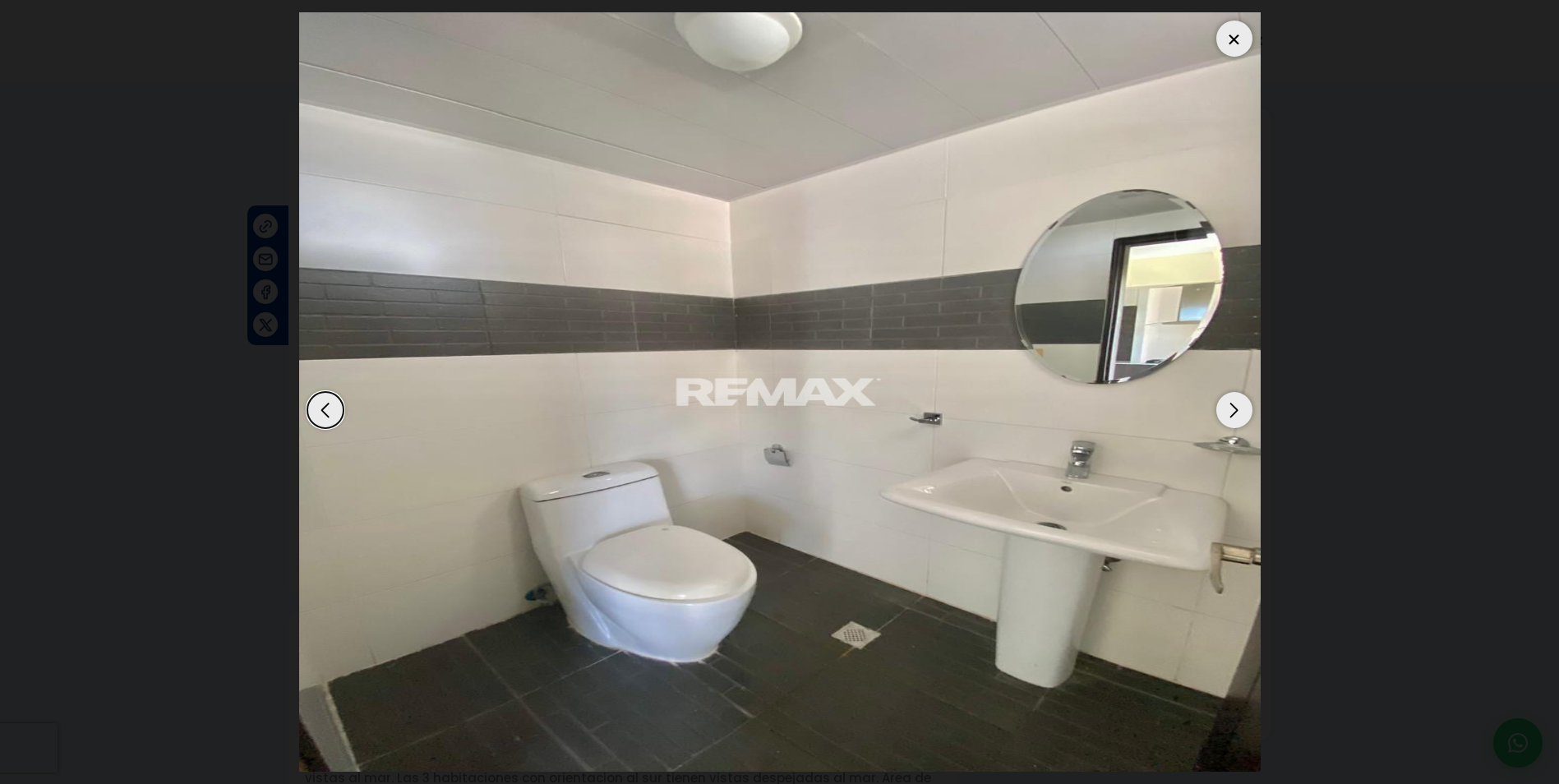
click at [1232, 405] on div "Next slide" at bounding box center [1234, 410] width 36 height 36
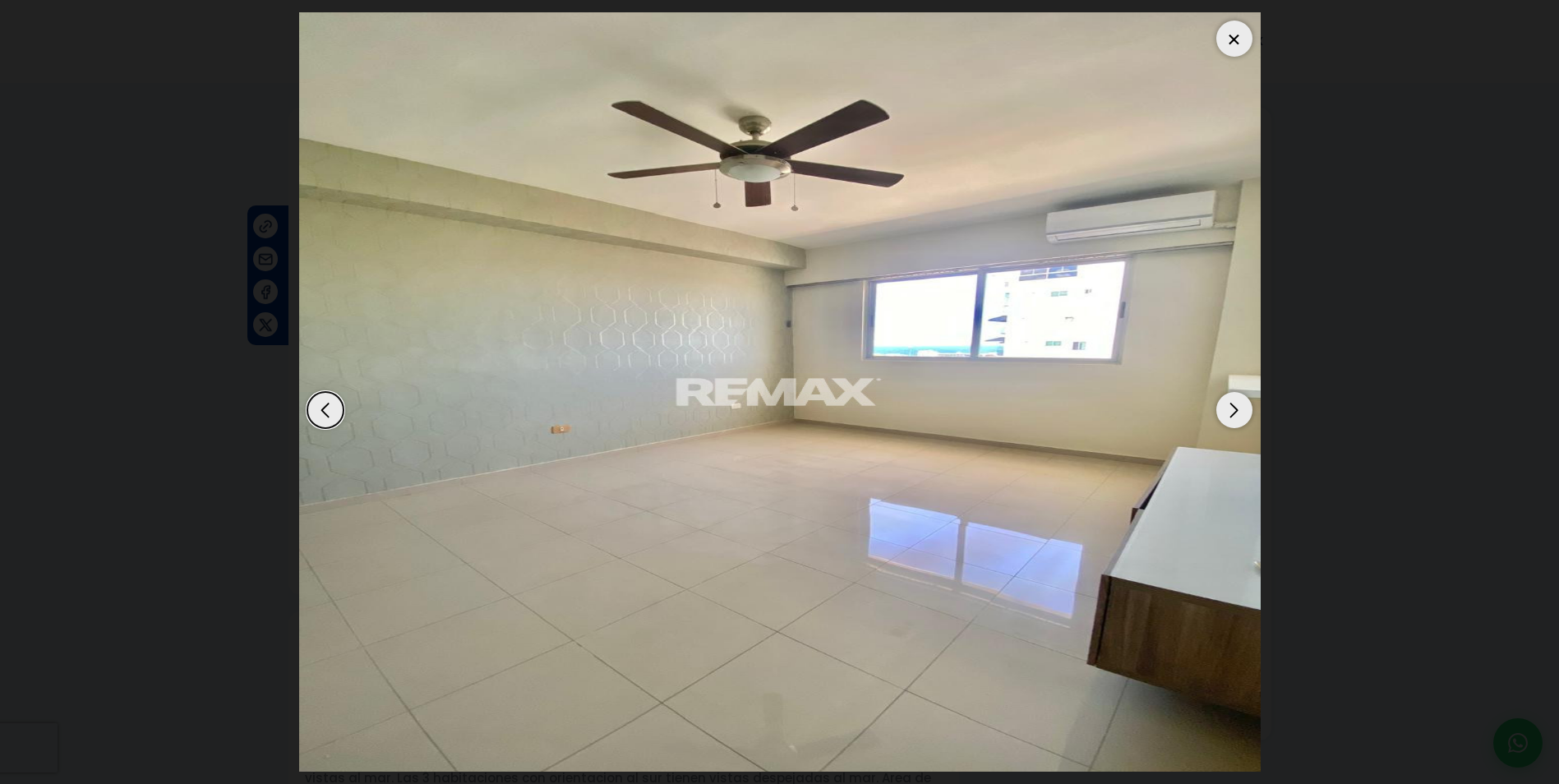
click at [1232, 405] on div "Next slide" at bounding box center [1234, 410] width 36 height 36
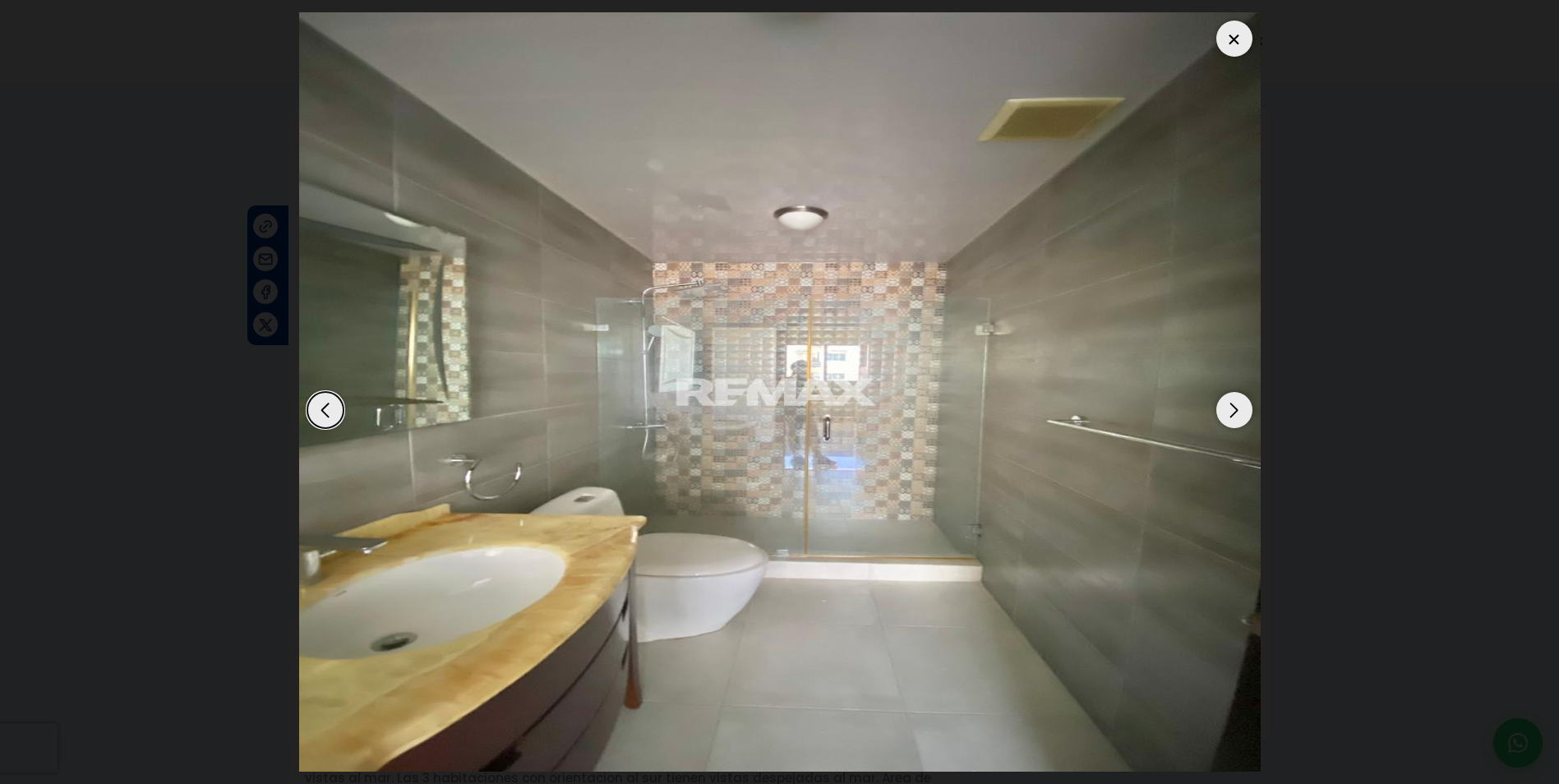
click at [1232, 405] on div "Next slide" at bounding box center [1234, 410] width 36 height 36
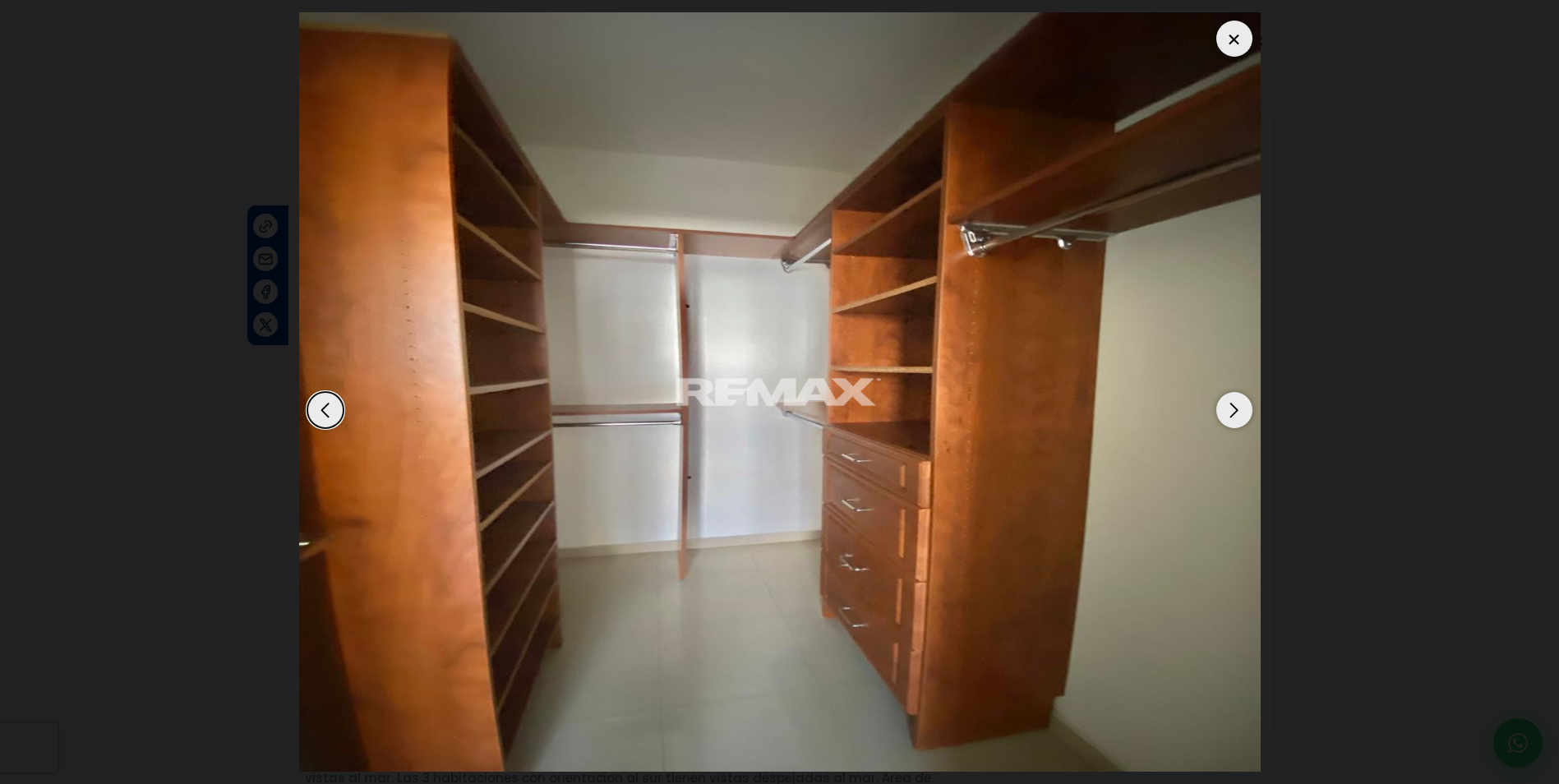
click at [1232, 405] on div "Next slide" at bounding box center [1234, 410] width 36 height 36
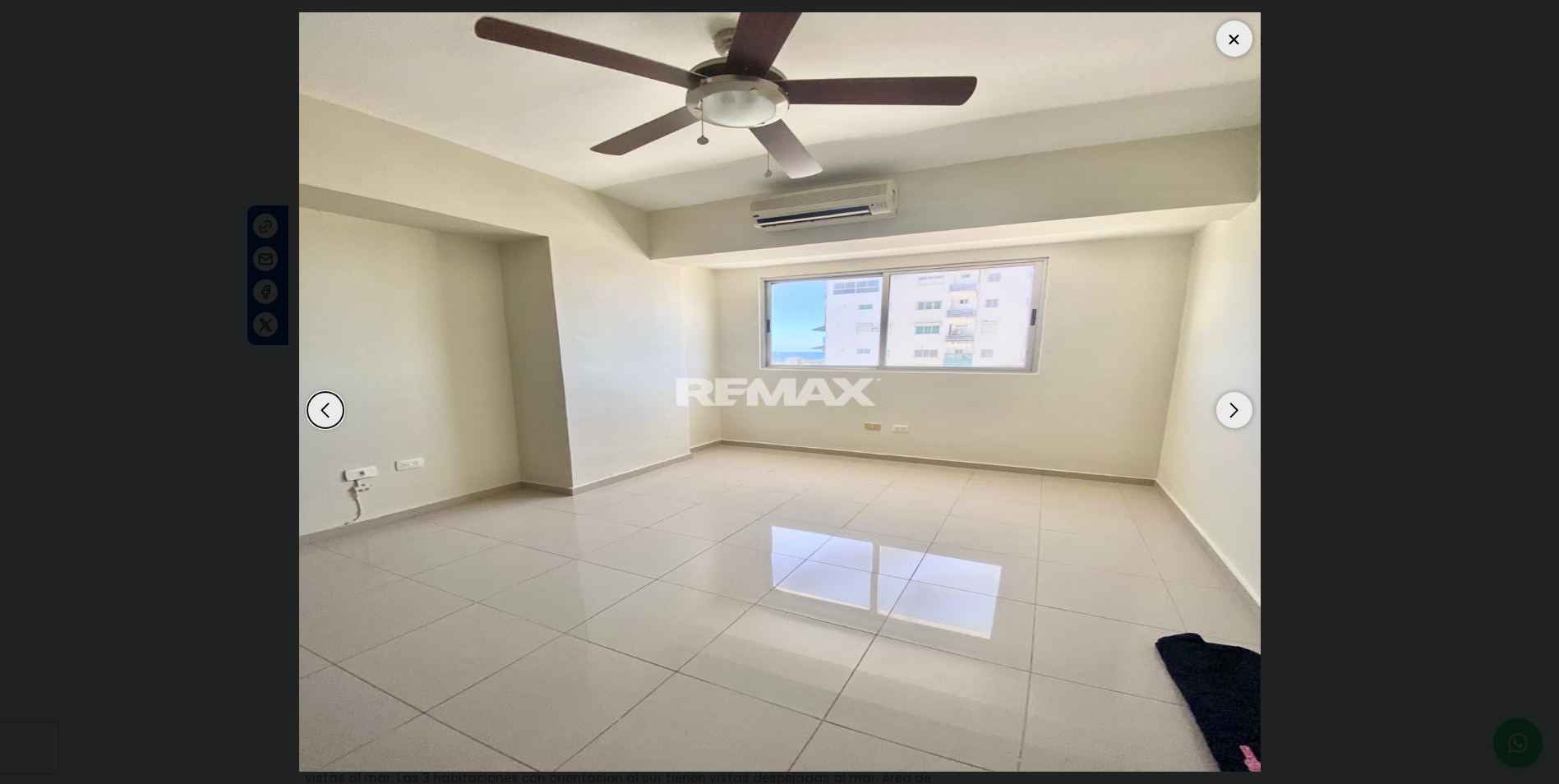
click at [1232, 405] on div "Next slide" at bounding box center [1234, 410] width 36 height 36
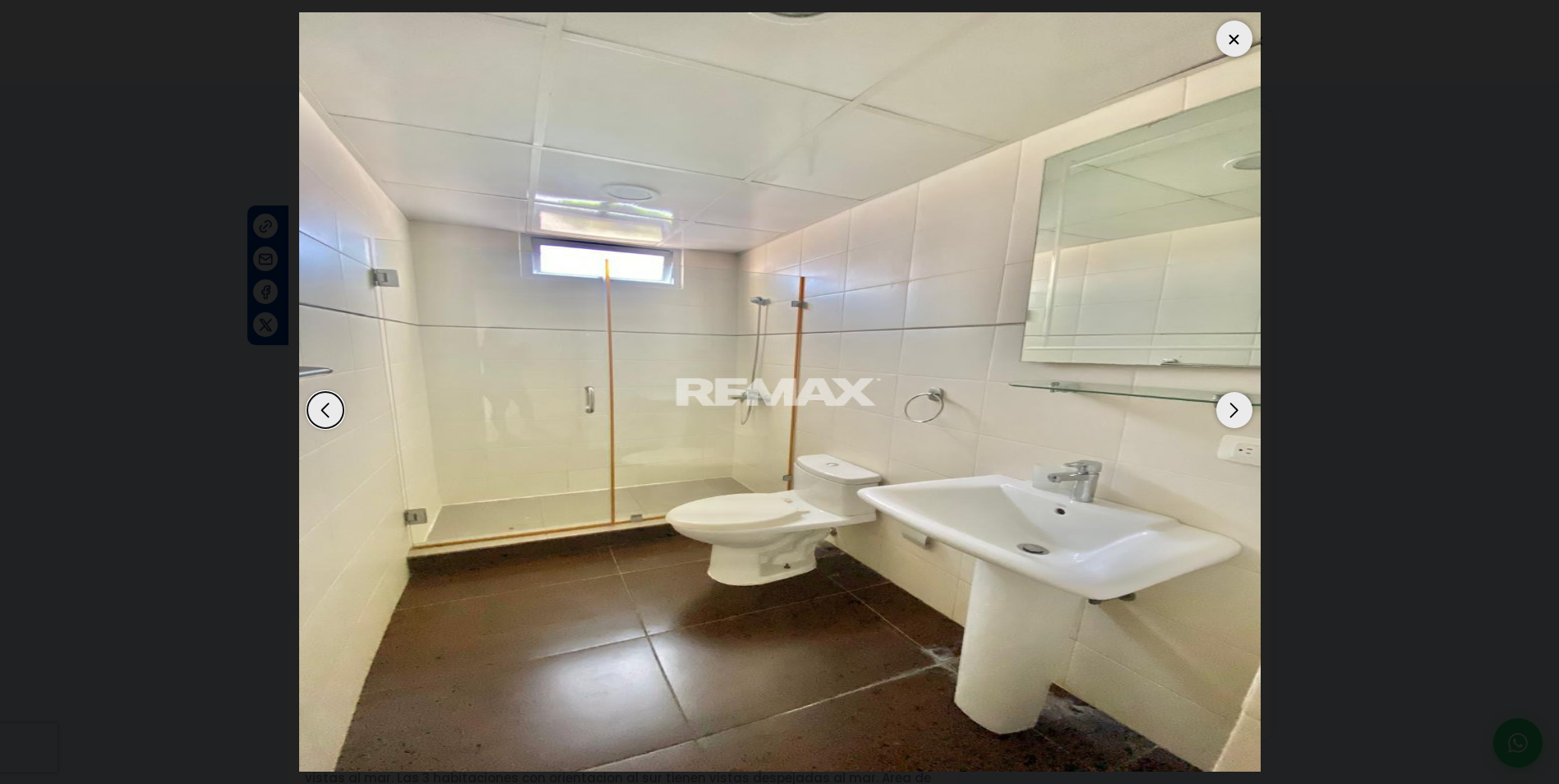
click at [1232, 405] on div "Next slide" at bounding box center [1234, 410] width 36 height 36
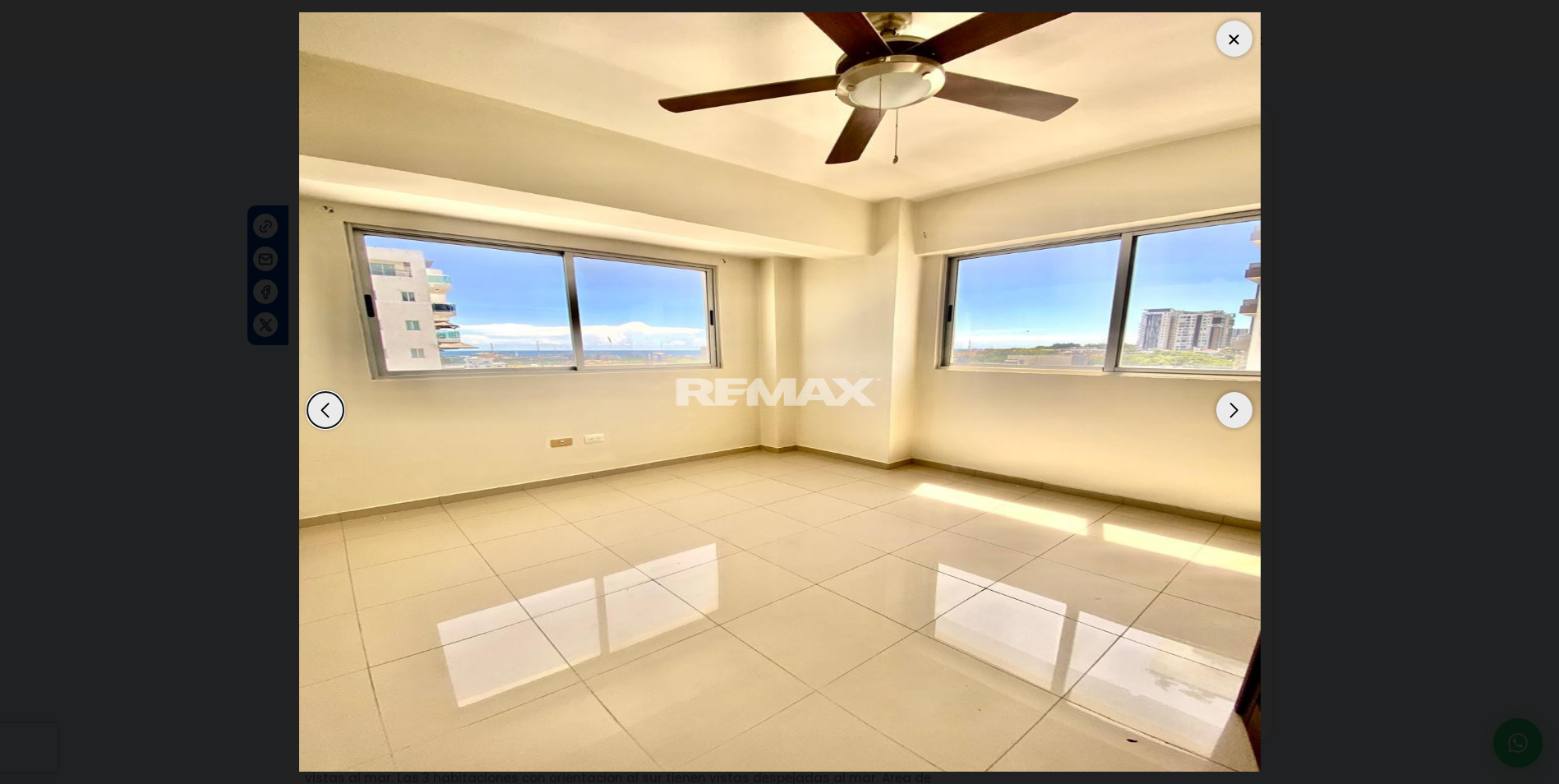
click at [1232, 405] on div "Next slide" at bounding box center [1234, 410] width 36 height 36
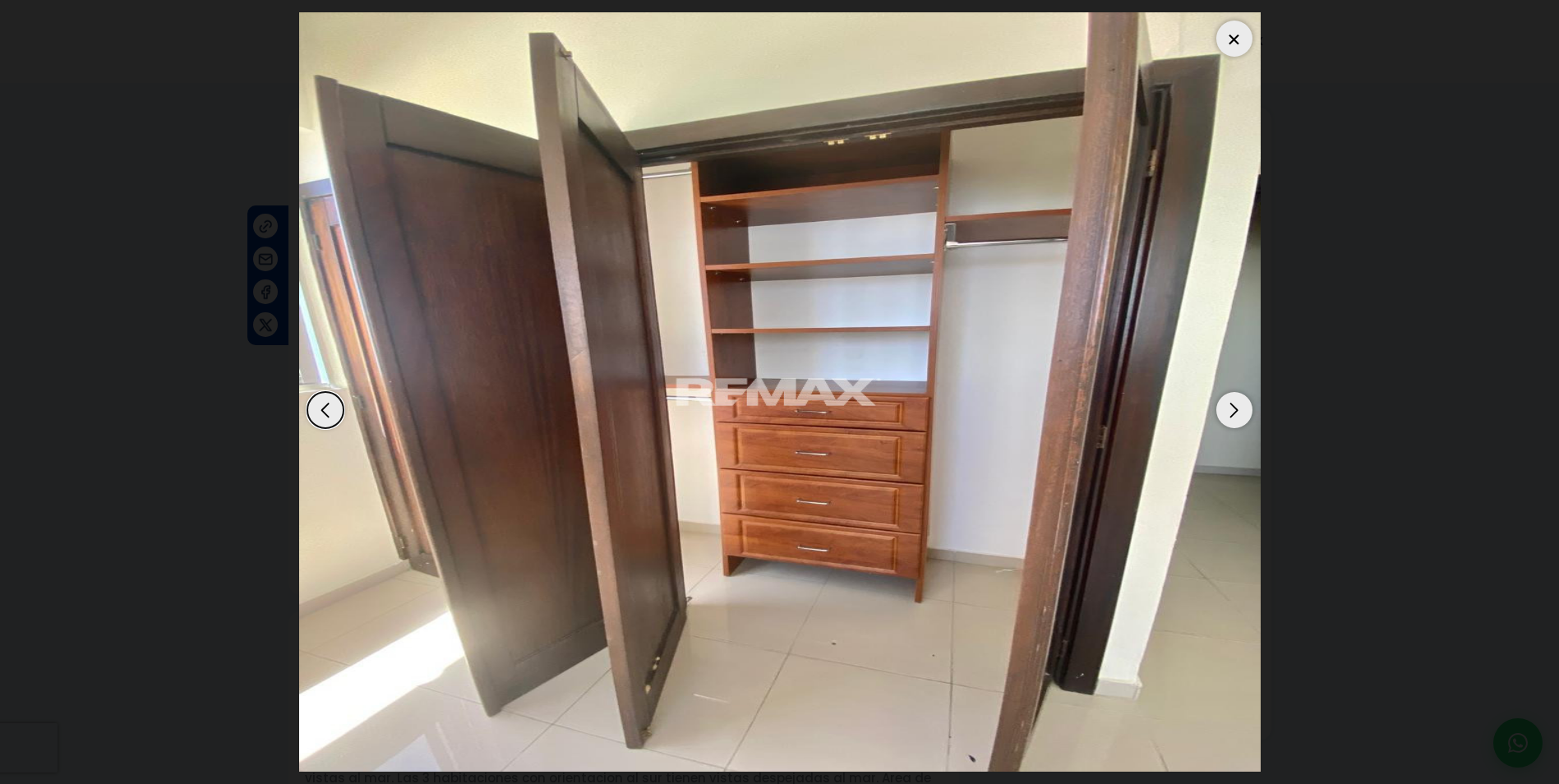
click at [1232, 405] on div "Next slide" at bounding box center [1234, 410] width 36 height 36
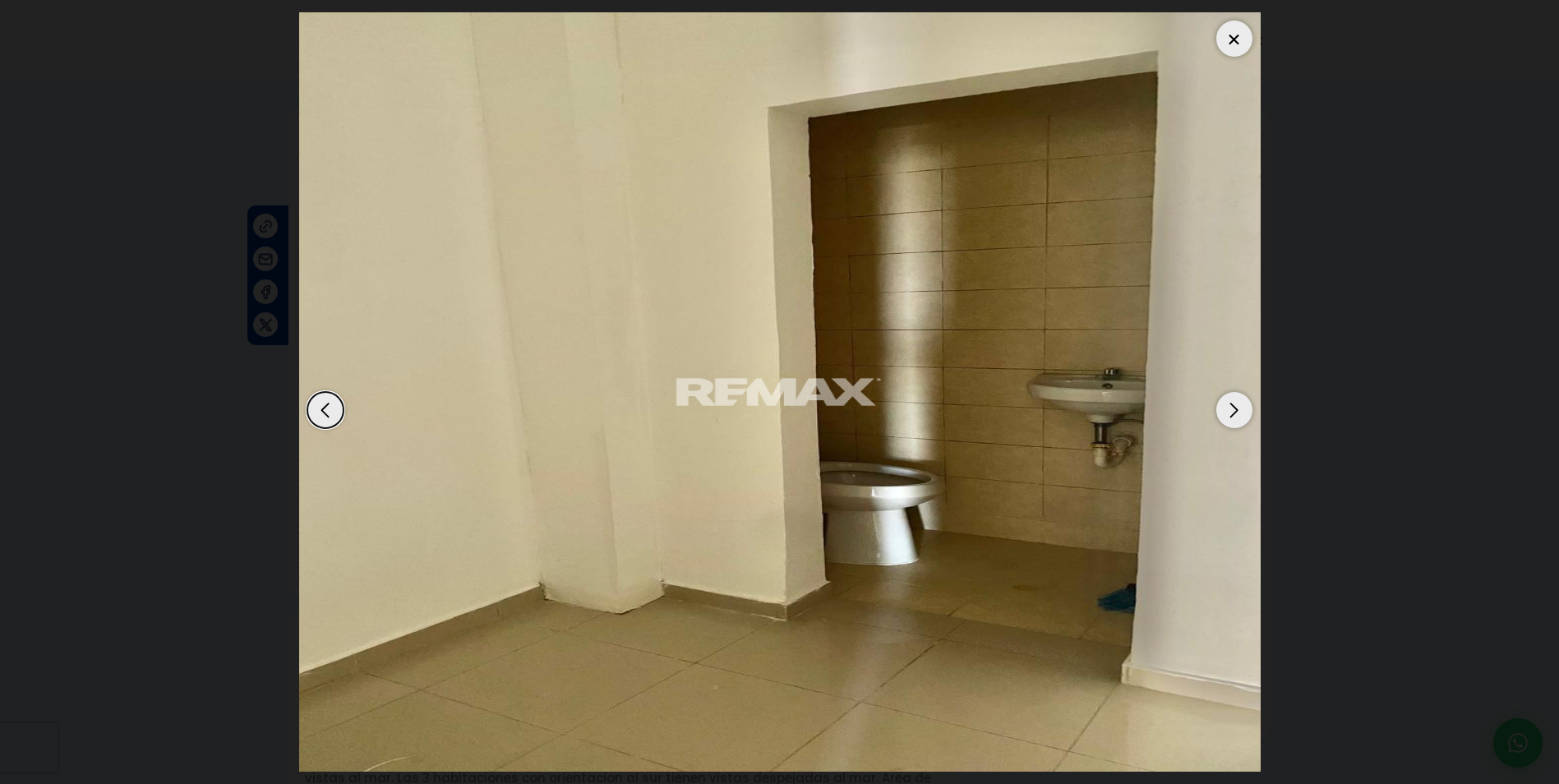
click at [1232, 405] on div "Next slide" at bounding box center [1234, 410] width 36 height 36
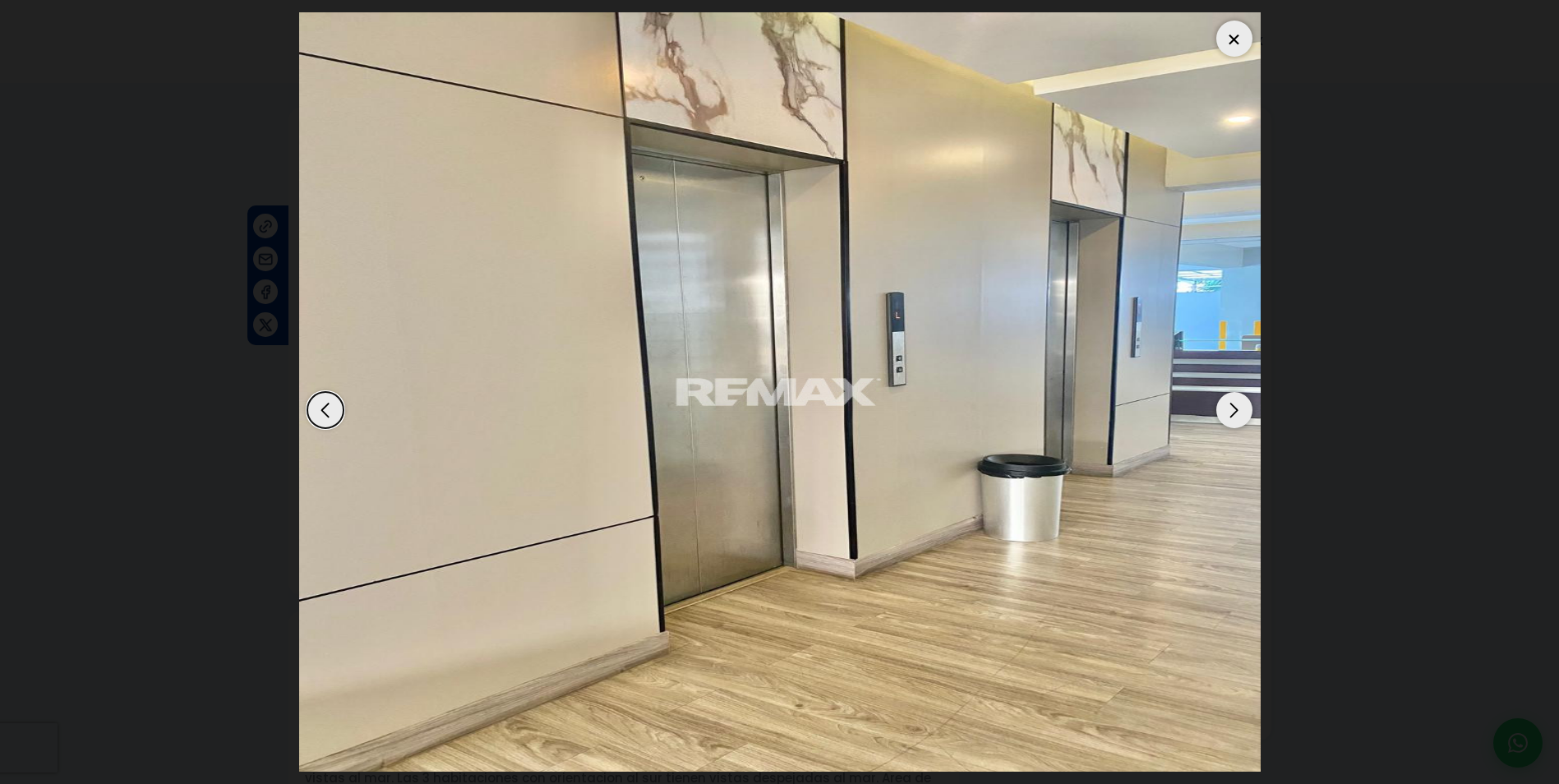
click at [1232, 405] on div "Next slide" at bounding box center [1234, 410] width 36 height 36
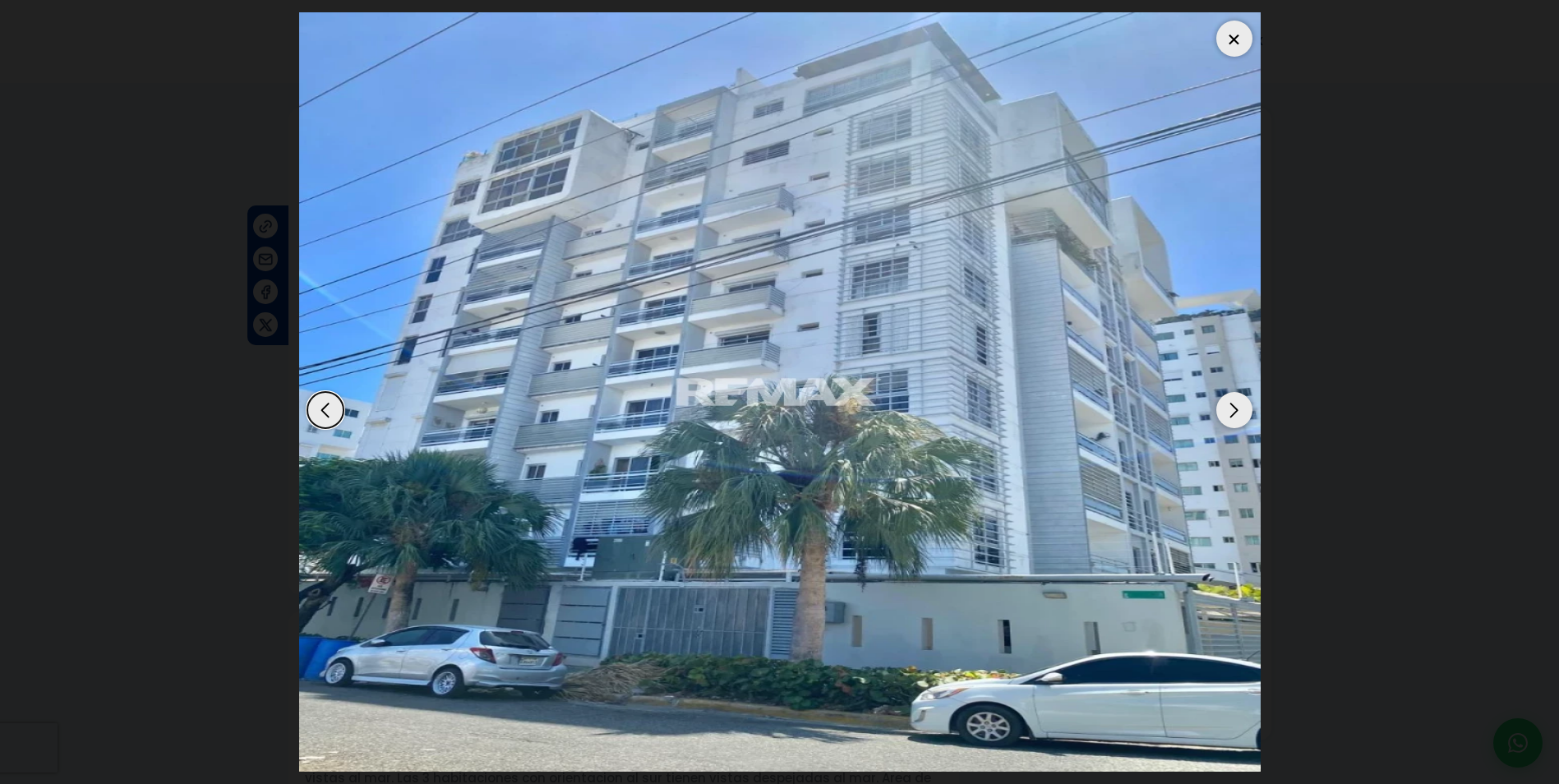
click at [1222, 409] on div "Next slide" at bounding box center [1234, 410] width 36 height 36
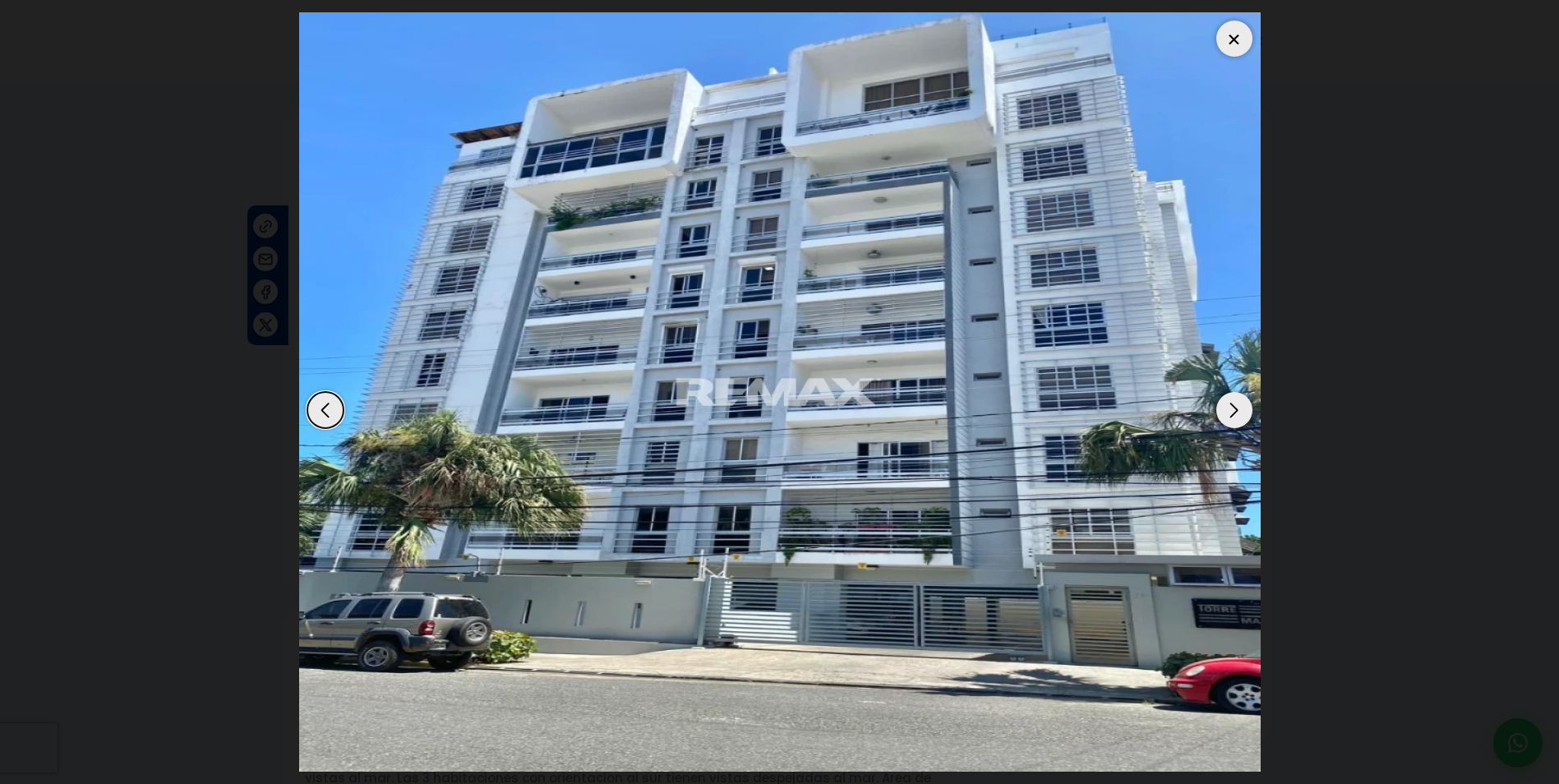
click at [1222, 409] on div "Next slide" at bounding box center [1234, 410] width 36 height 36
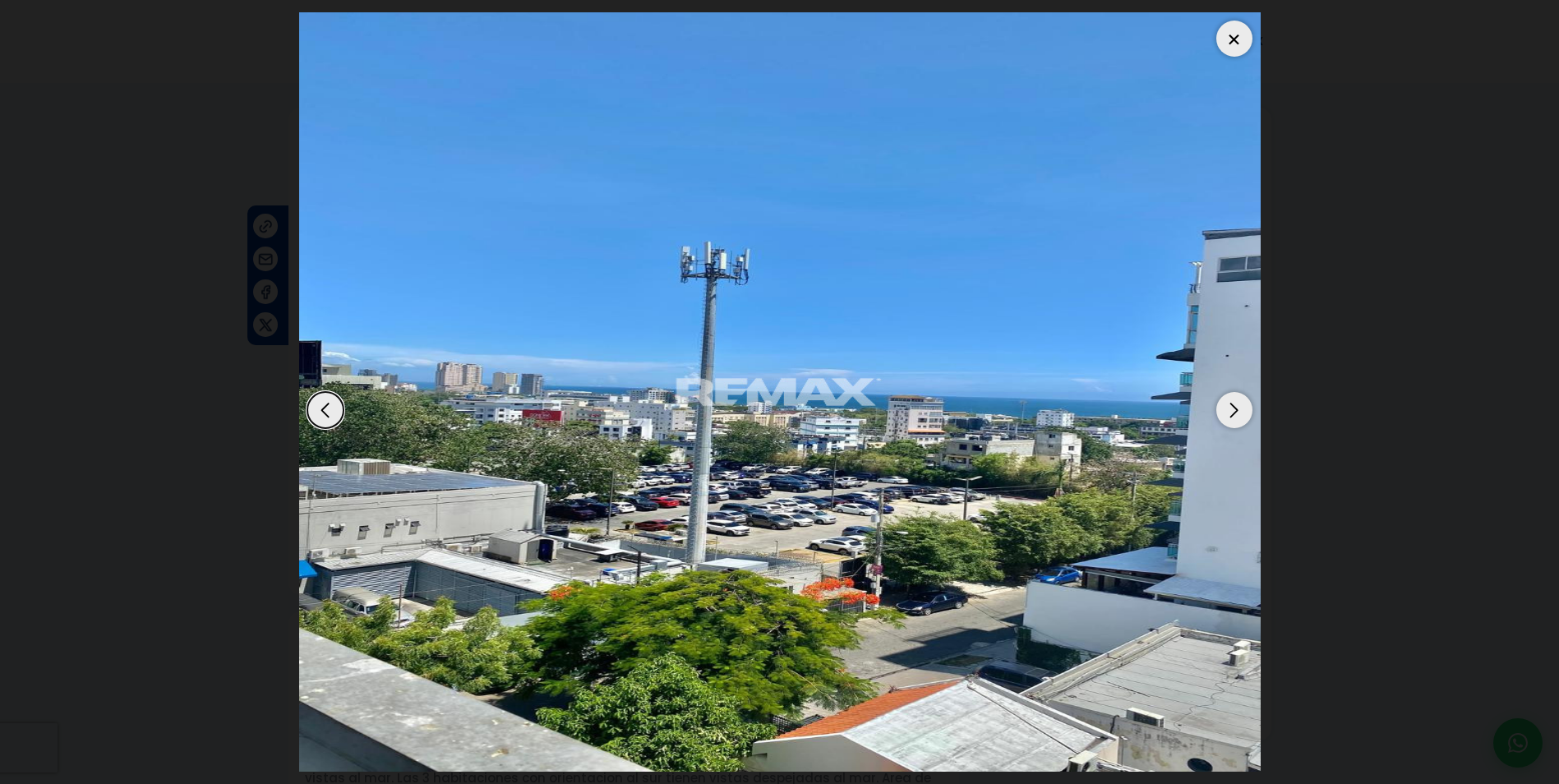
click at [1231, 41] on div at bounding box center [1234, 38] width 36 height 36
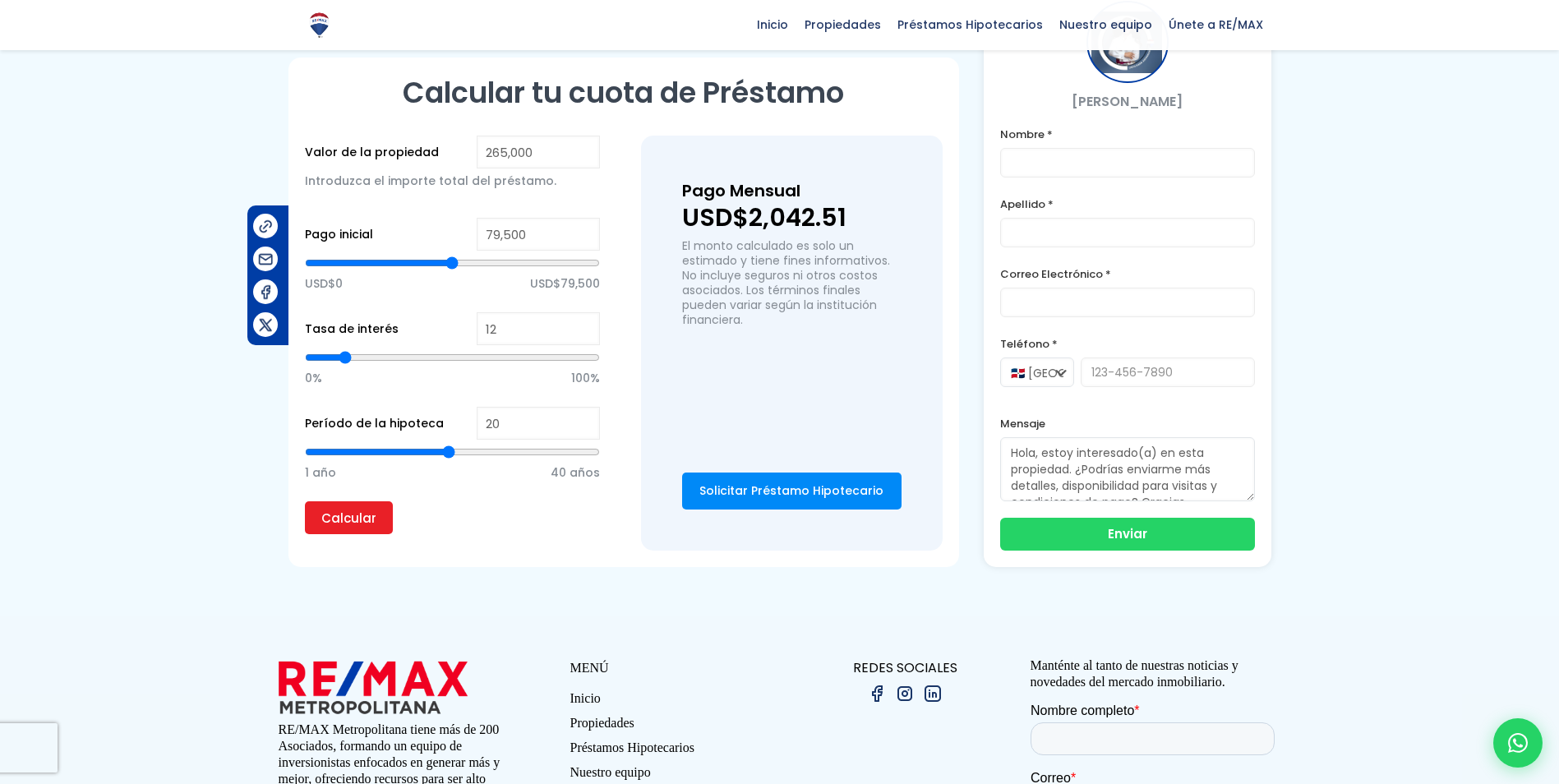
scroll to position [986, 0]
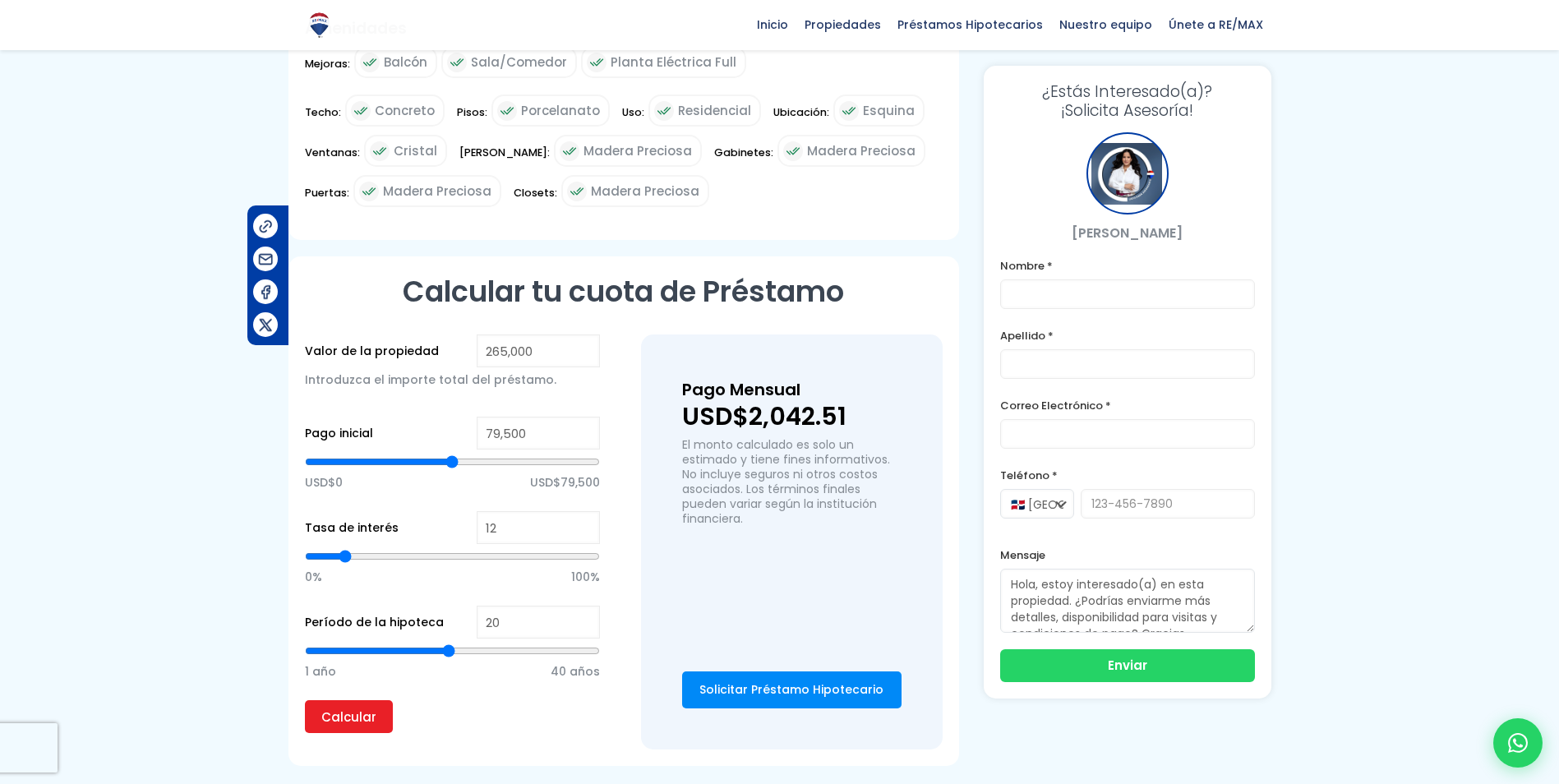
type input "133,157"
type input "133157"
type input "133,929"
type input "133929"
type input "134,701"
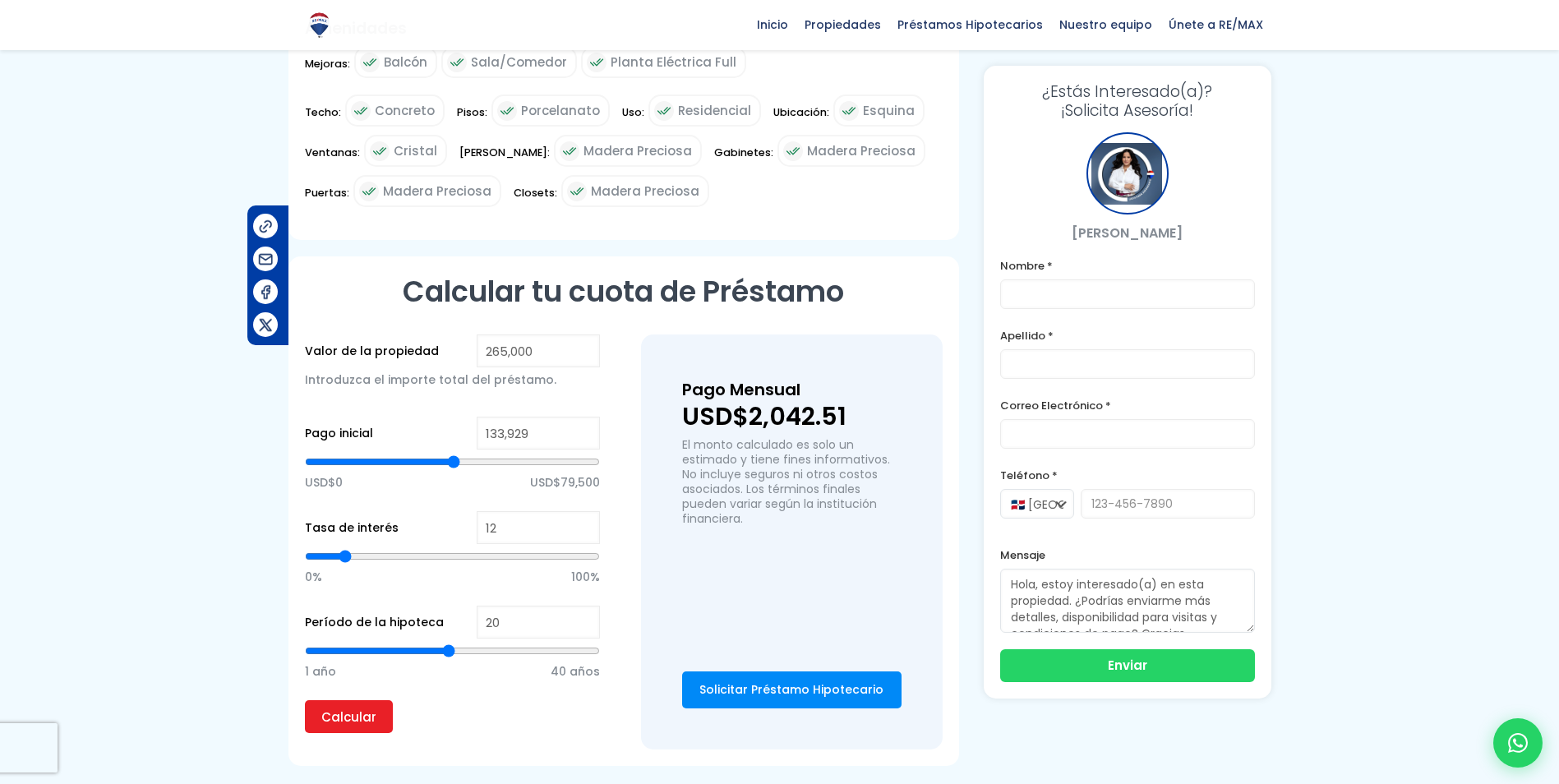
type input "134701"
type input "135,473"
type input "135473"
type input "136,245"
type input "136245"
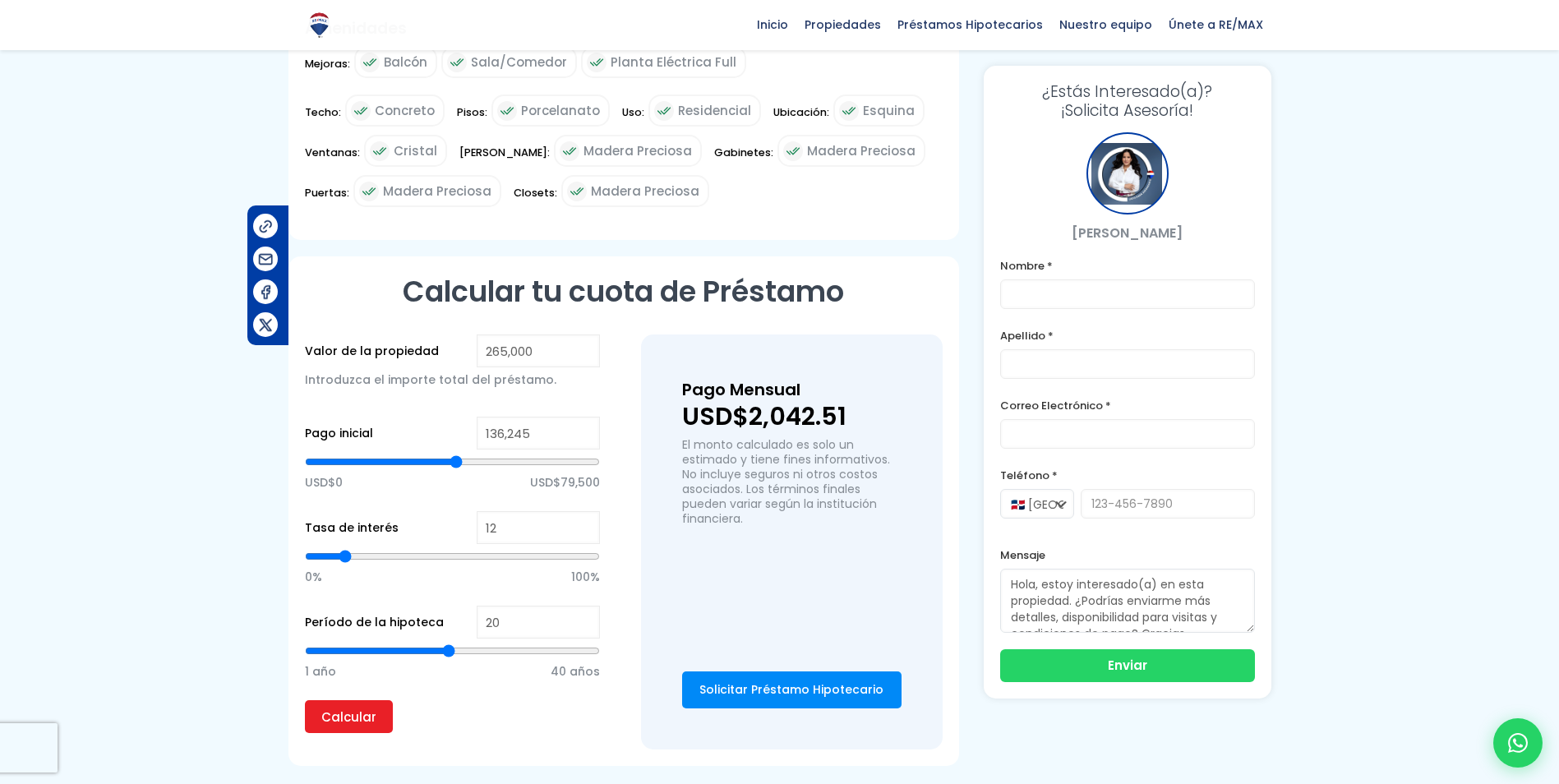
type input "137,017"
type input "137017"
type input "138,561"
type input "138561"
type input "139,333"
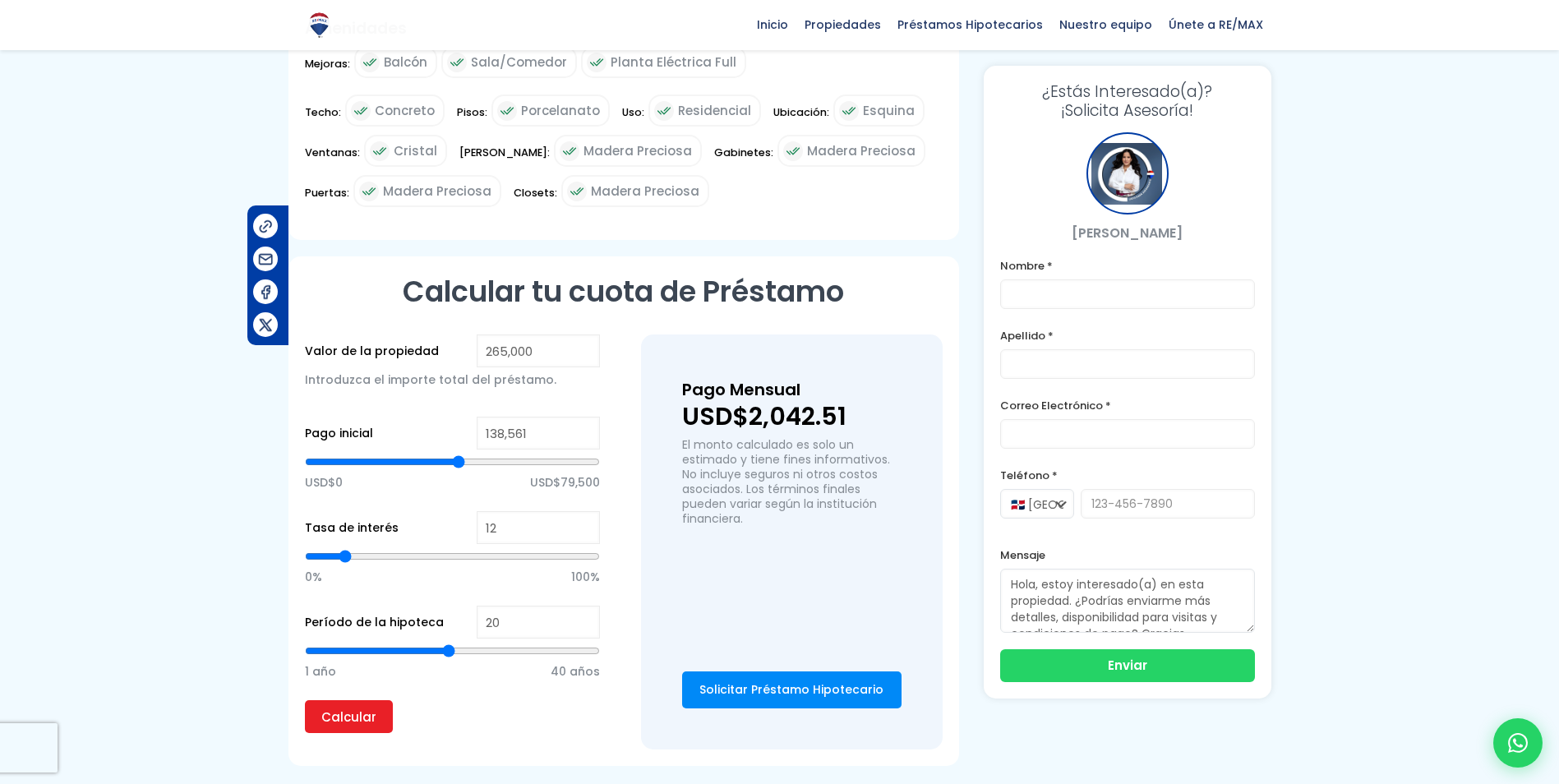
type input "139333"
type input "140,877"
type input "140877"
type input "142,420"
type input "142420"
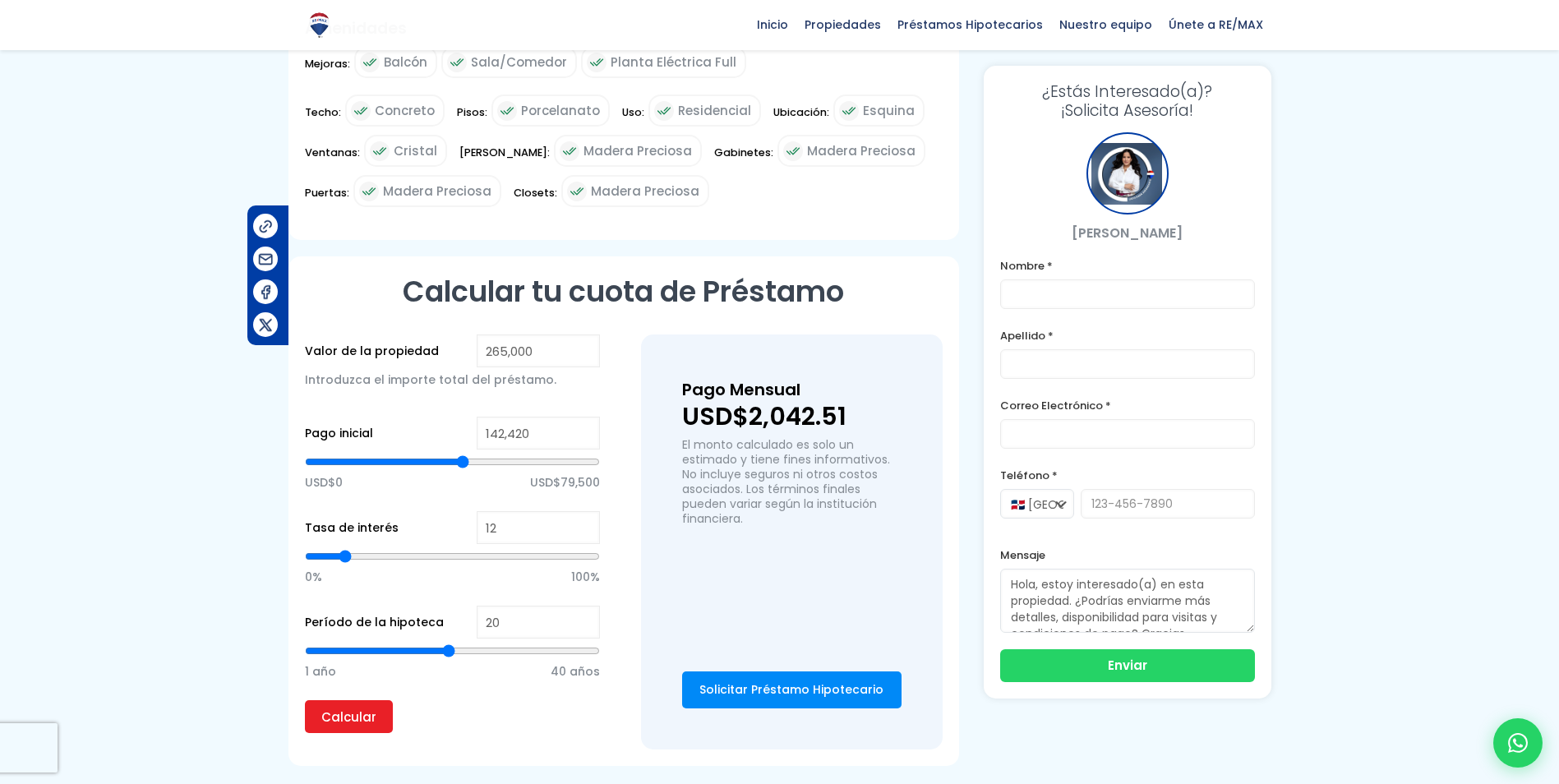
type input "143,964"
type input "143964"
type input "146,280"
type input "146280"
type input "147,824"
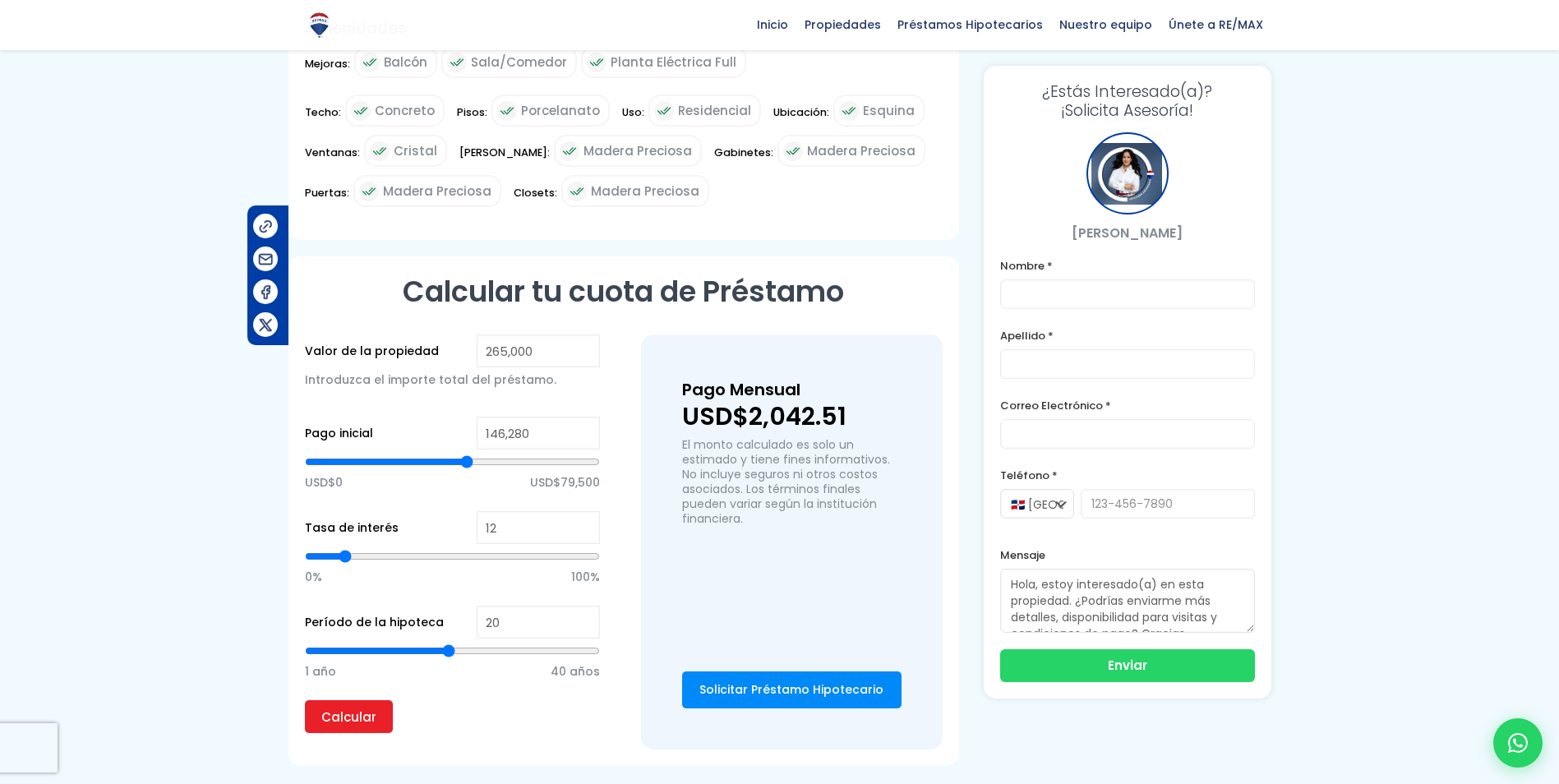
type input "147824"
type input "149,368"
type input "149368"
type input "150,912"
type input "150912"
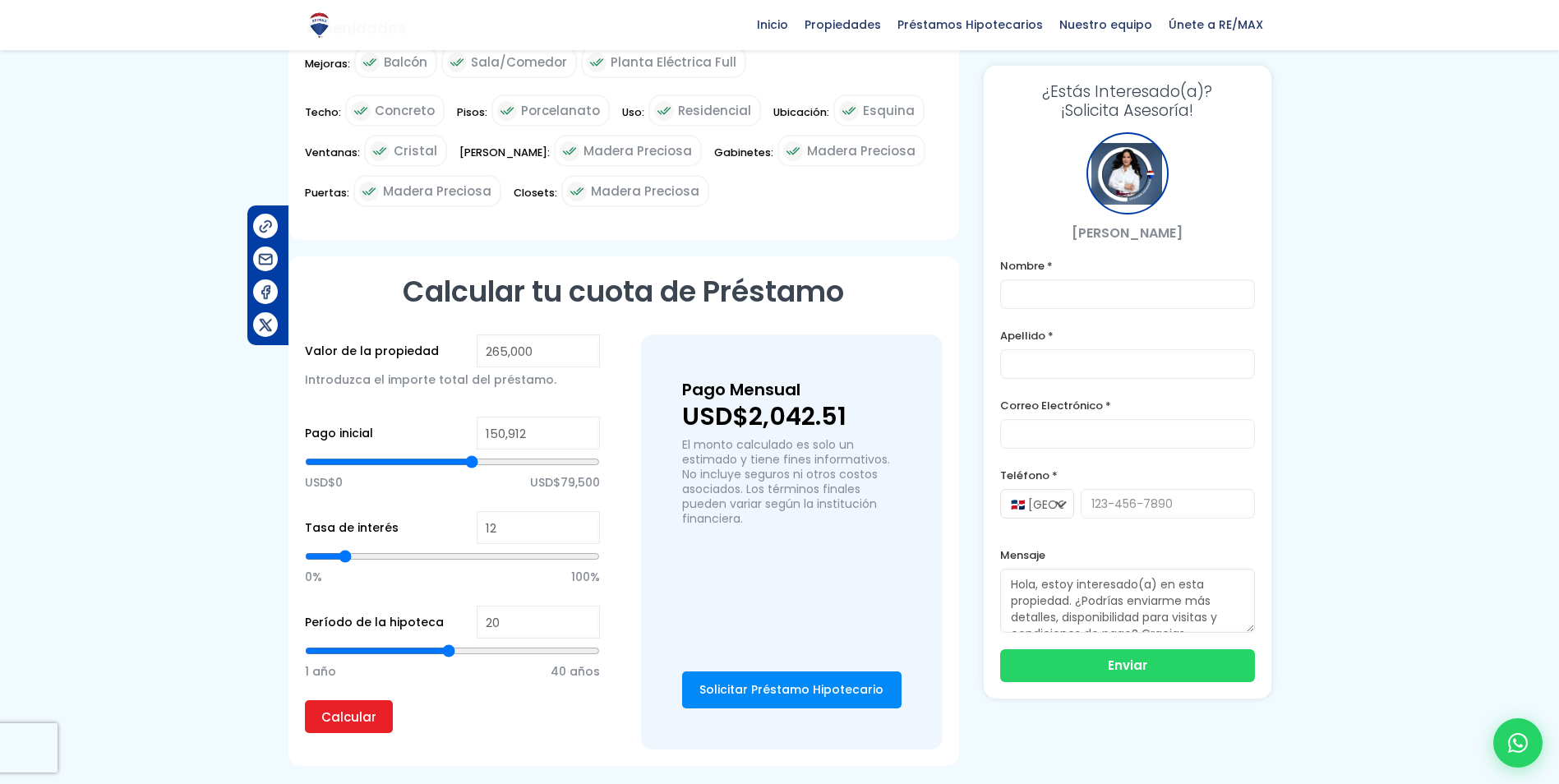
type input "151,684"
type input "151684"
type input "153,999"
type input "153999"
type input "154,771"
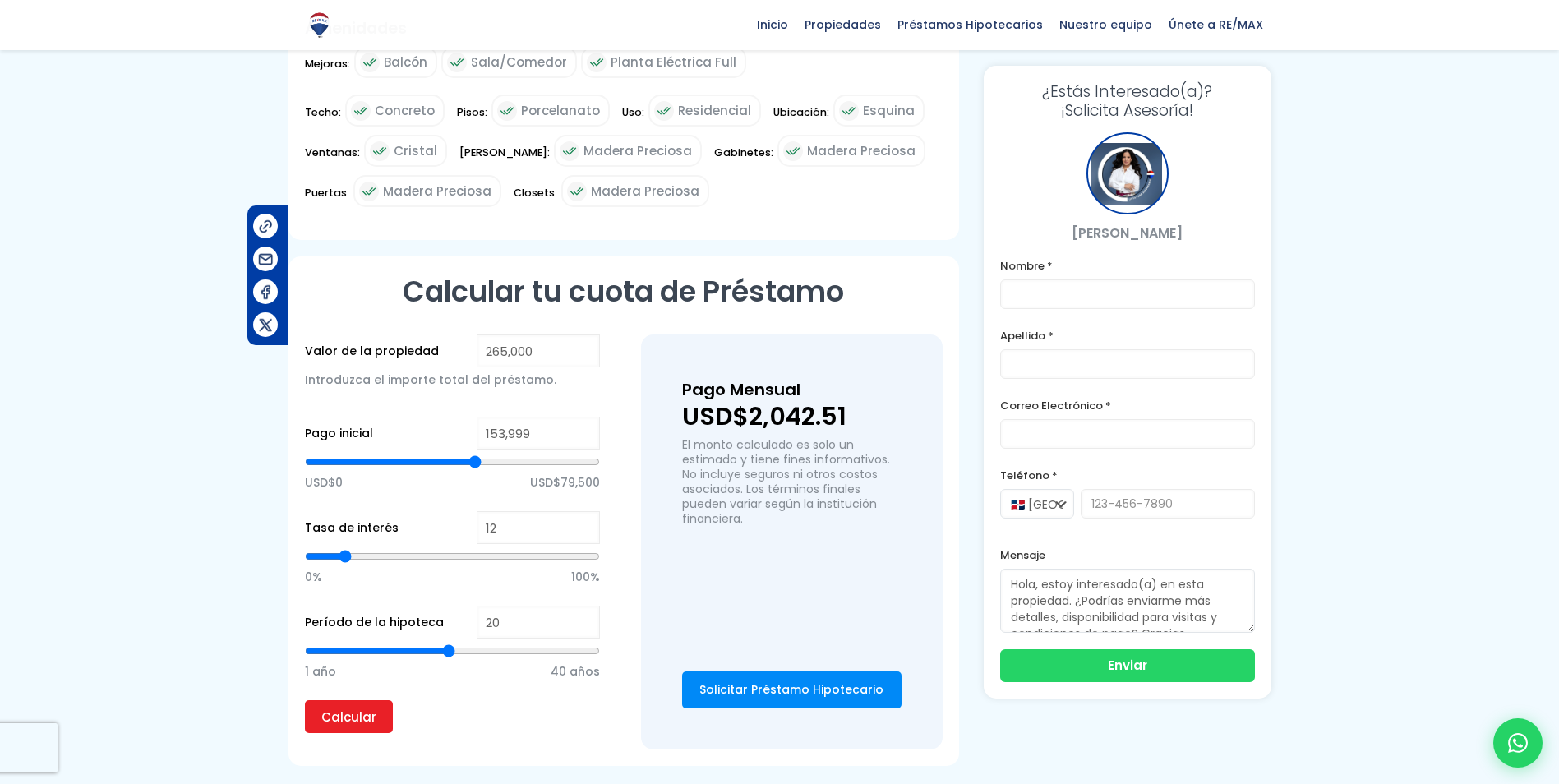
type input "154771"
type input "156,315"
type input "156315"
type input "157,859"
type input "157859"
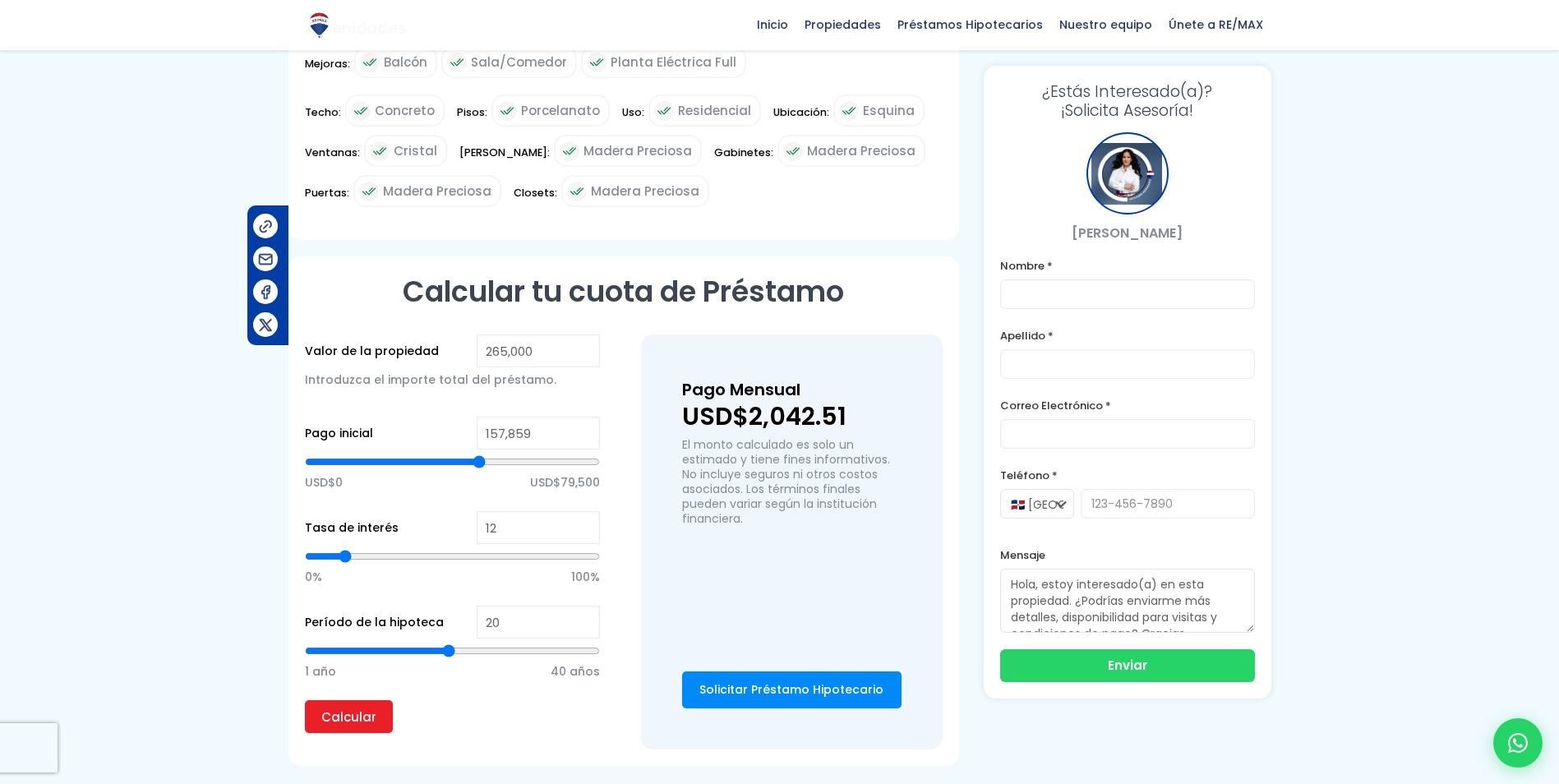
type input "158,631"
type input "158631"
type input "160,175"
type input "160175"
type input "160,947"
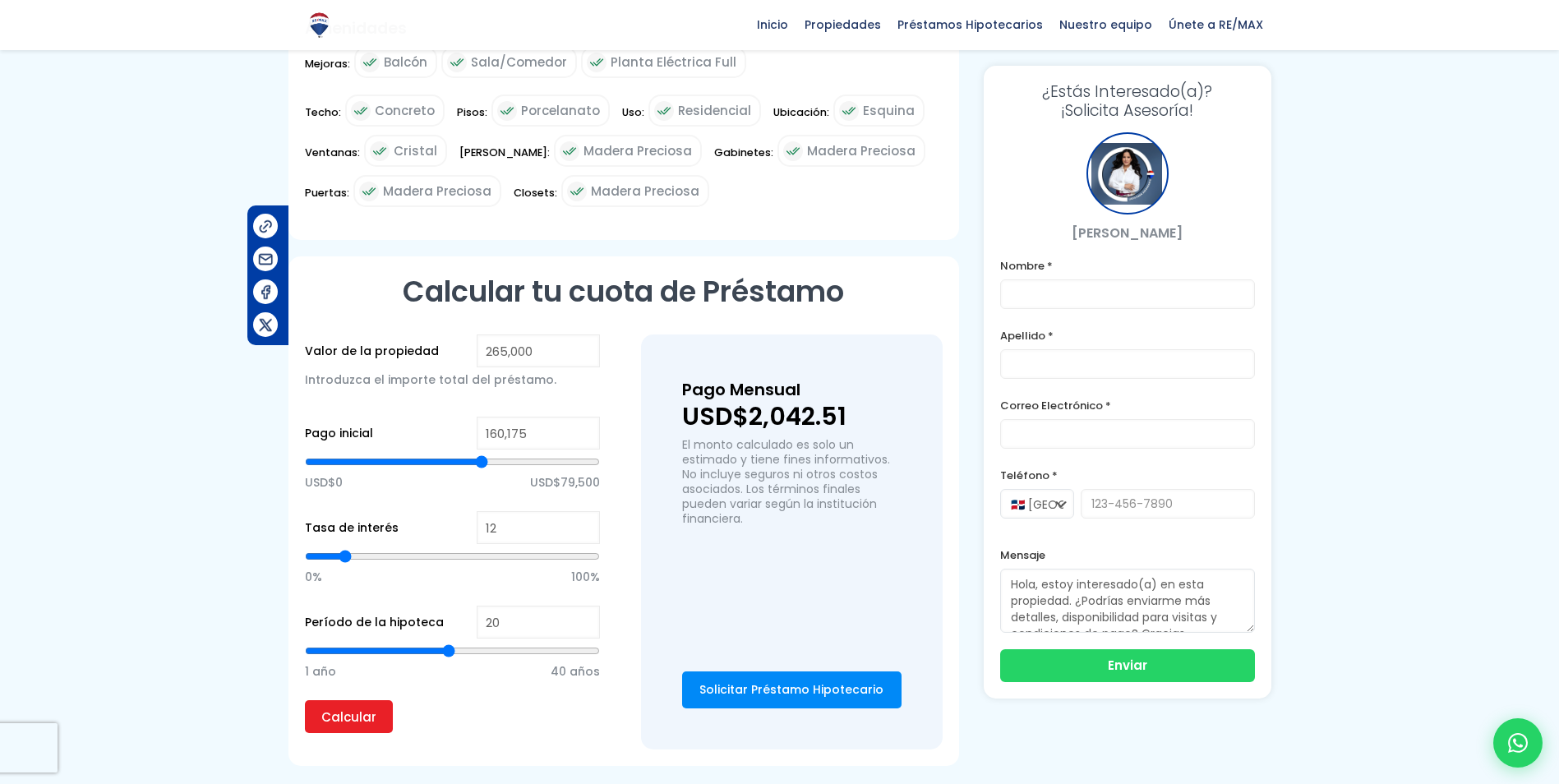
type input "160947"
type input "162,491"
drag, startPoint x: 453, startPoint y: 411, endPoint x: 484, endPoint y: 415, distance: 31.3
type input "162491"
click at [484, 454] on input "range" at bounding box center [452, 462] width 295 height 17
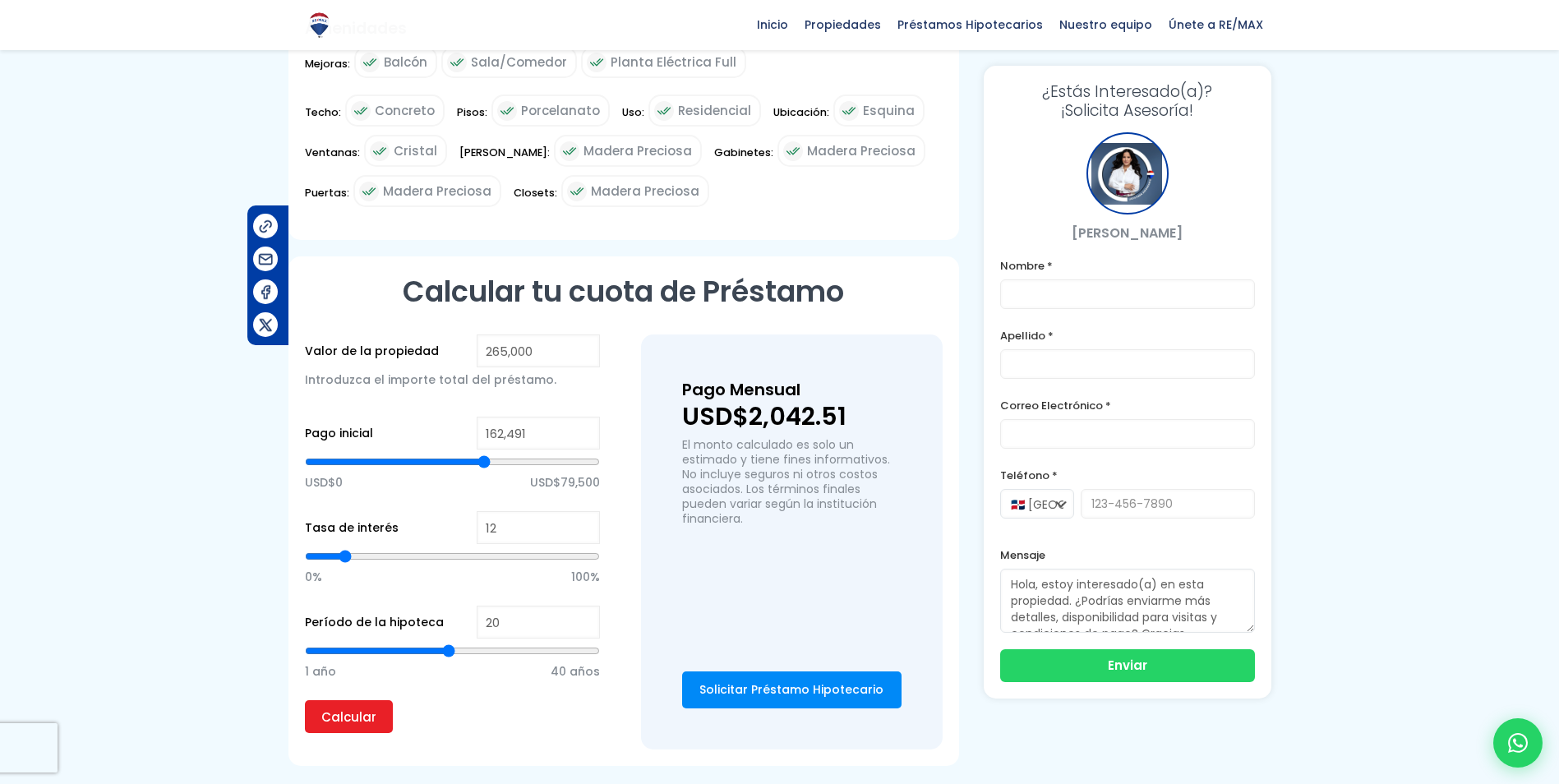
type input "161,719"
type input "161719"
type input "160,947"
type input "160947"
type input "159,403"
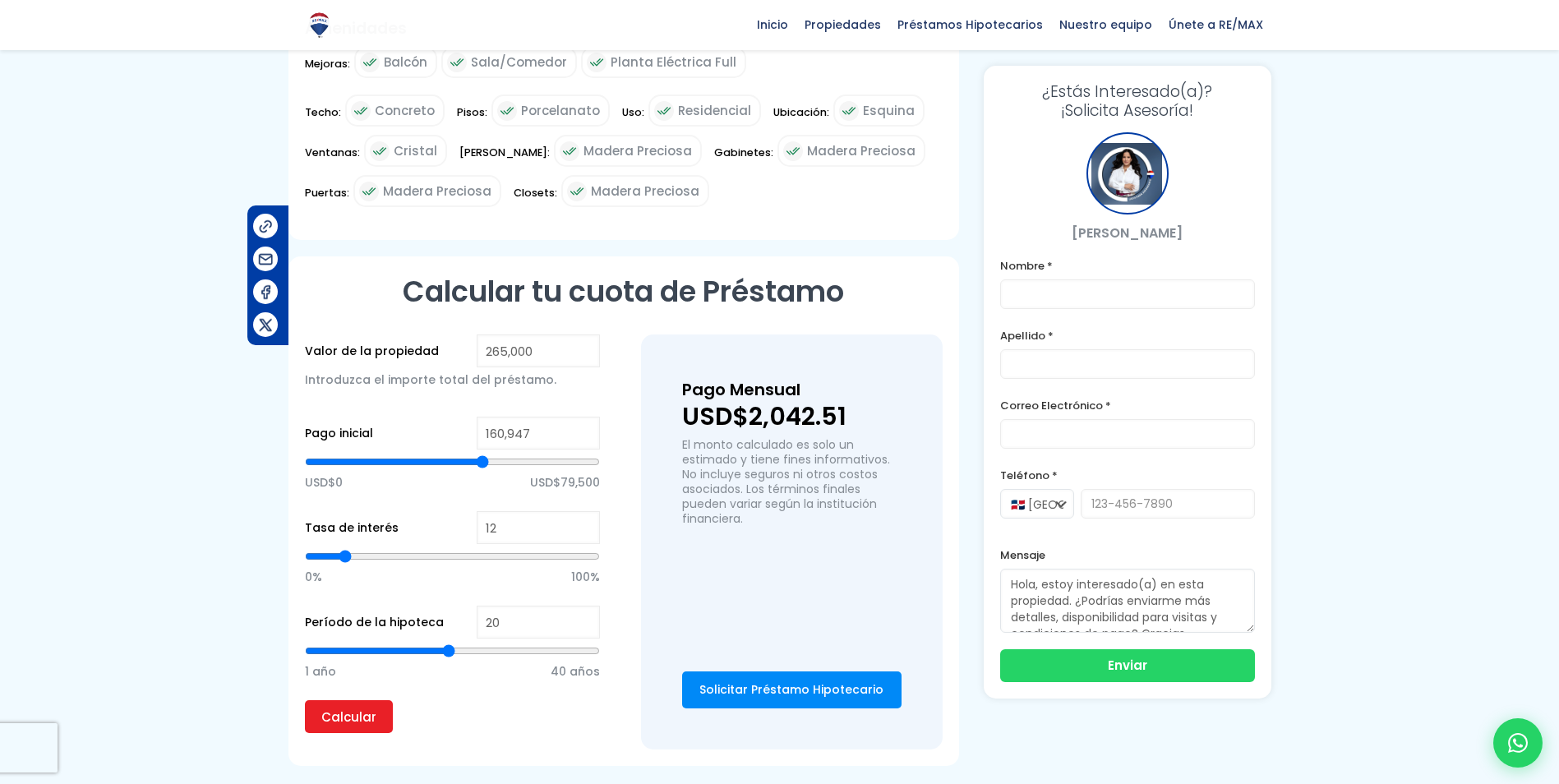
type input "159403"
type input "158,631"
type input "158631"
click at [480, 454] on input "range" at bounding box center [452, 462] width 295 height 17
click at [364, 700] on input "Calcular" at bounding box center [349, 716] width 88 height 33
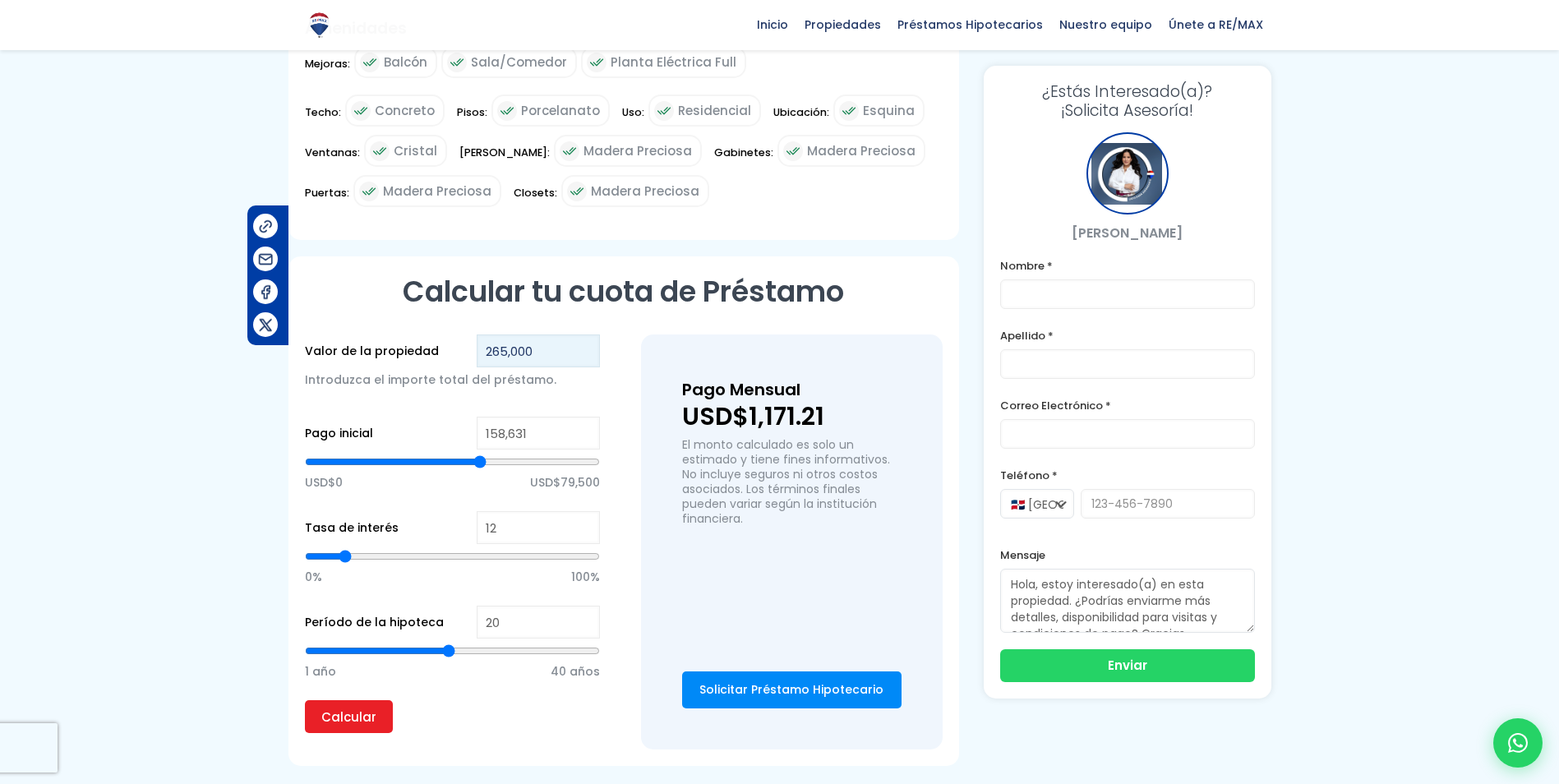
drag, startPoint x: 550, startPoint y: 300, endPoint x: 487, endPoint y: 302, distance: 63.0
click at [487, 335] on input "265,000" at bounding box center [539, 351] width 124 height 33
type input "2"
type input "0"
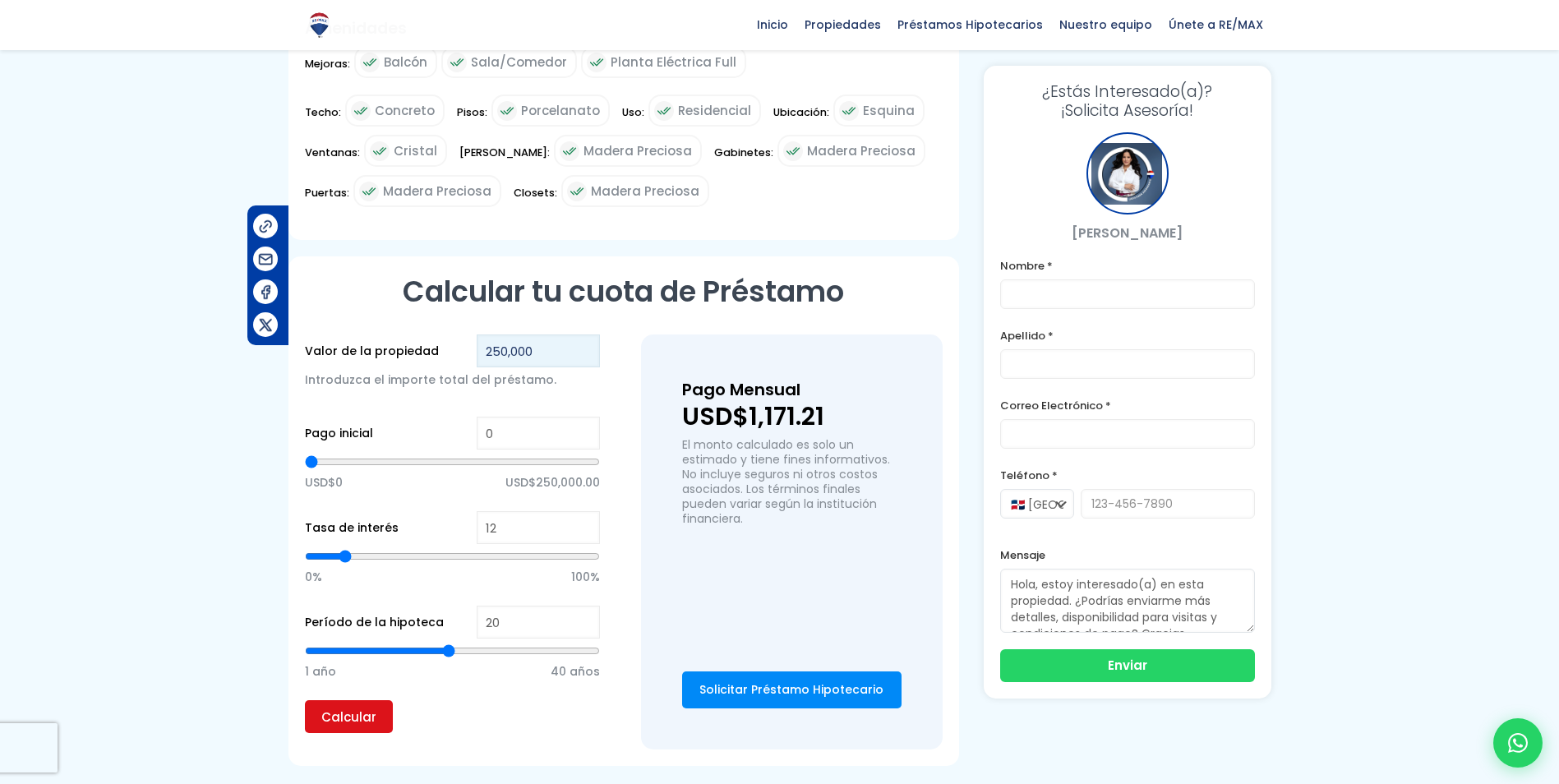
type input "250,000"
click at [350, 700] on input "Calcular" at bounding box center [349, 716] width 88 height 33
type input "4,734"
type input "4734"
type input "6,190"
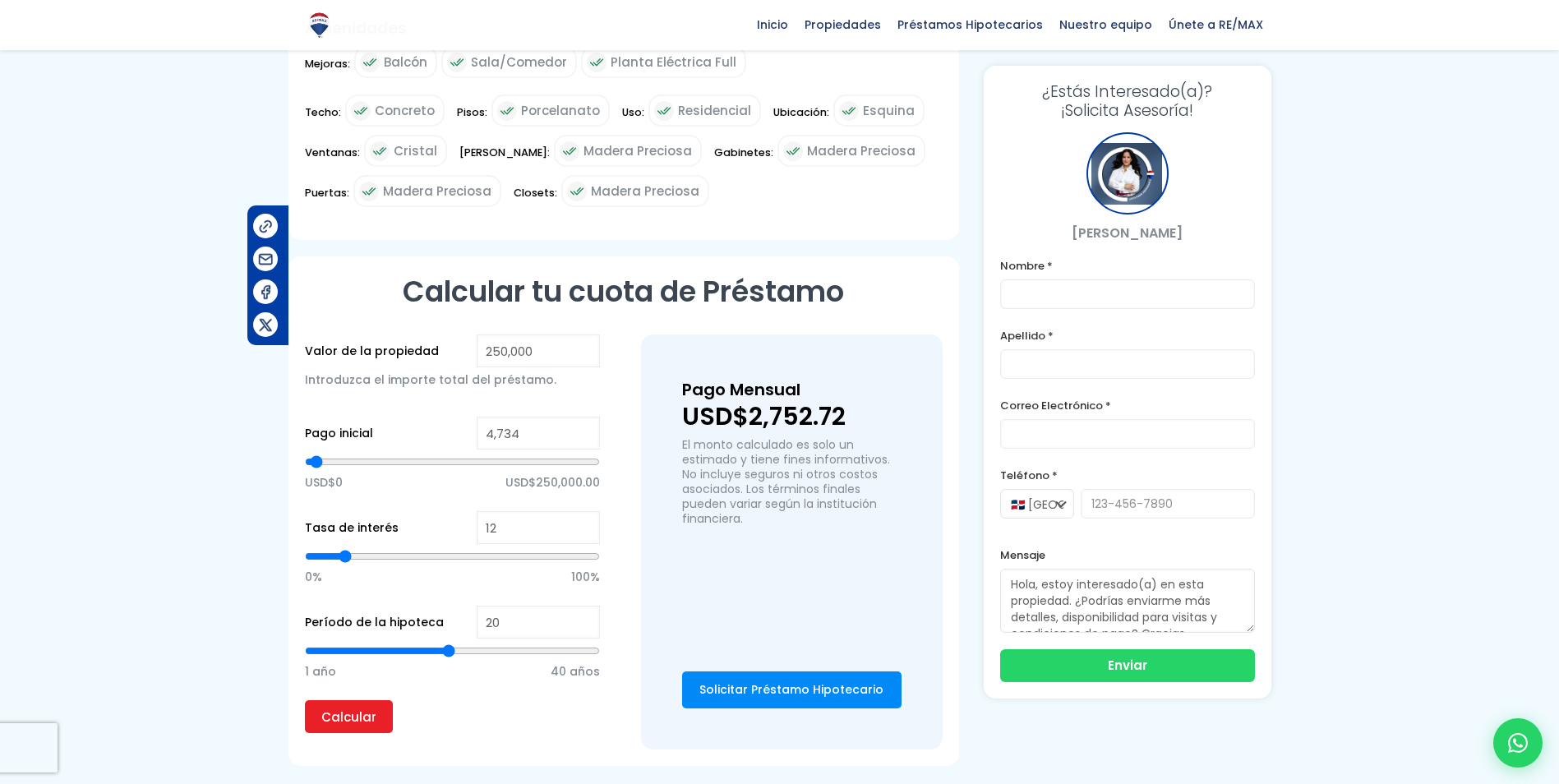
type input "6190"
type input "7,646"
type input "7646"
type input "10,559"
type input "10559"
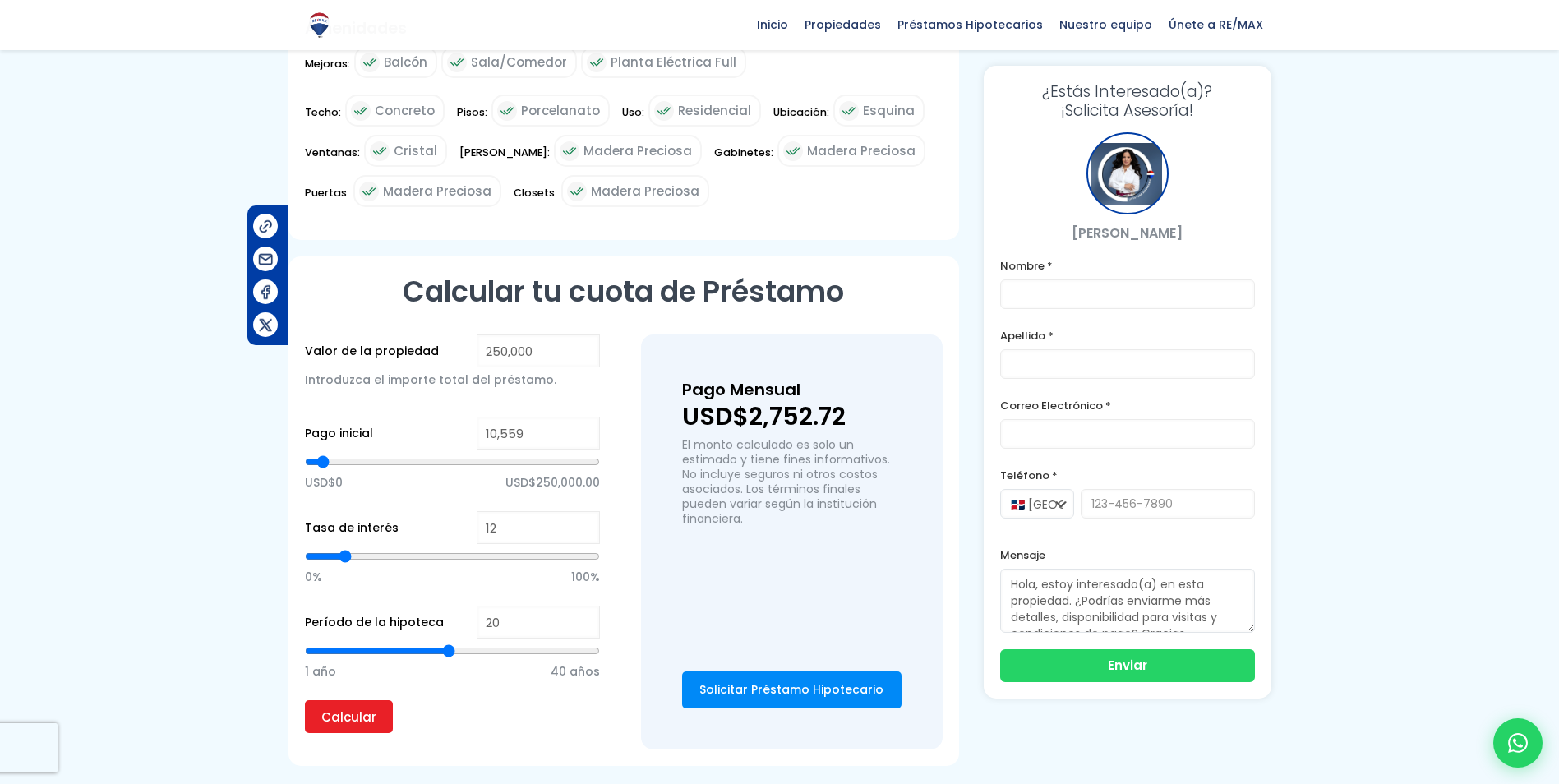
type input "14,929"
type input "14929"
type input "23,668"
type input "23668"
type input "30,950"
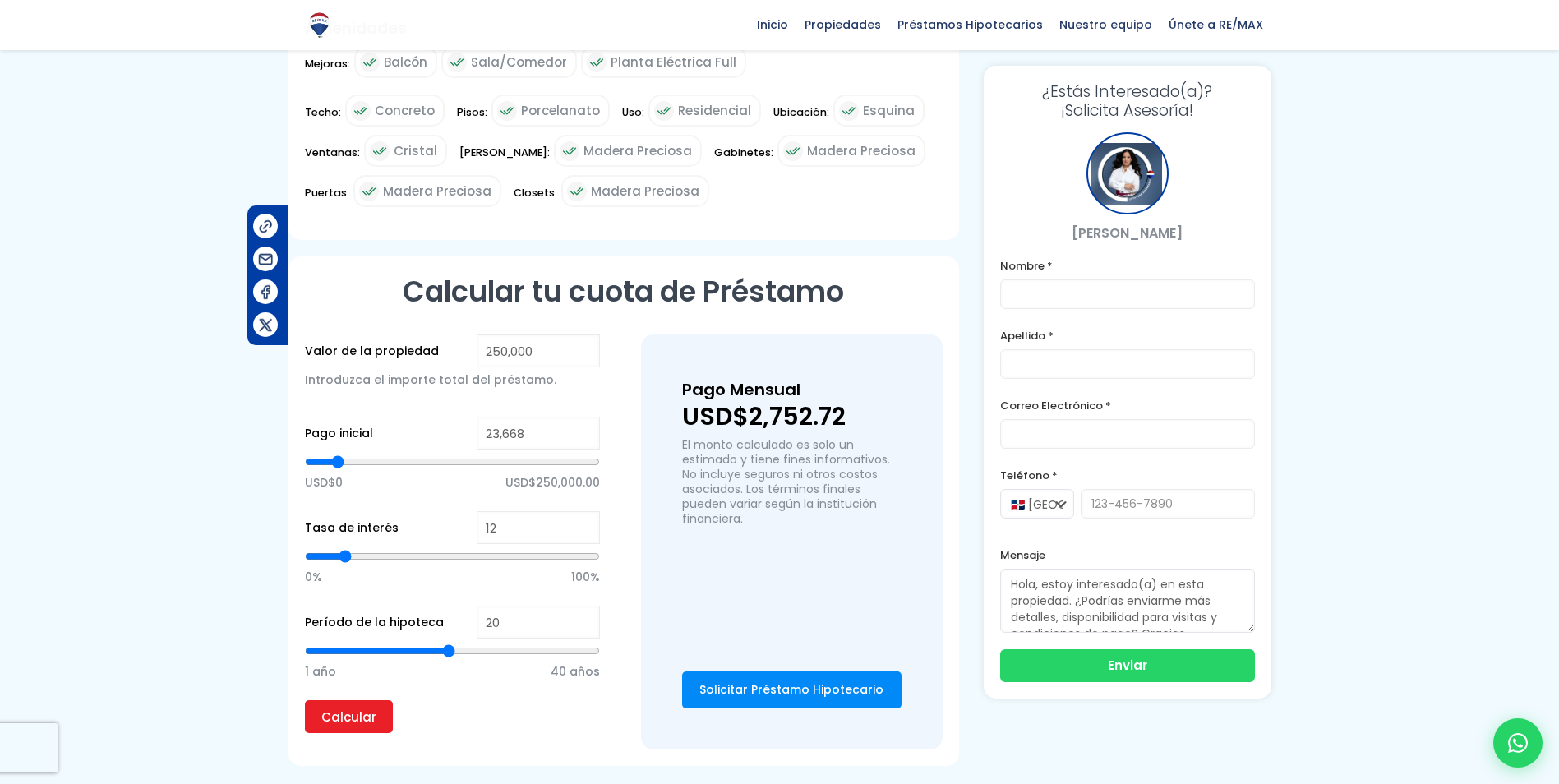
type input "30950"
type input "38,232"
type input "38232"
type input "43,330"
type input "43330"
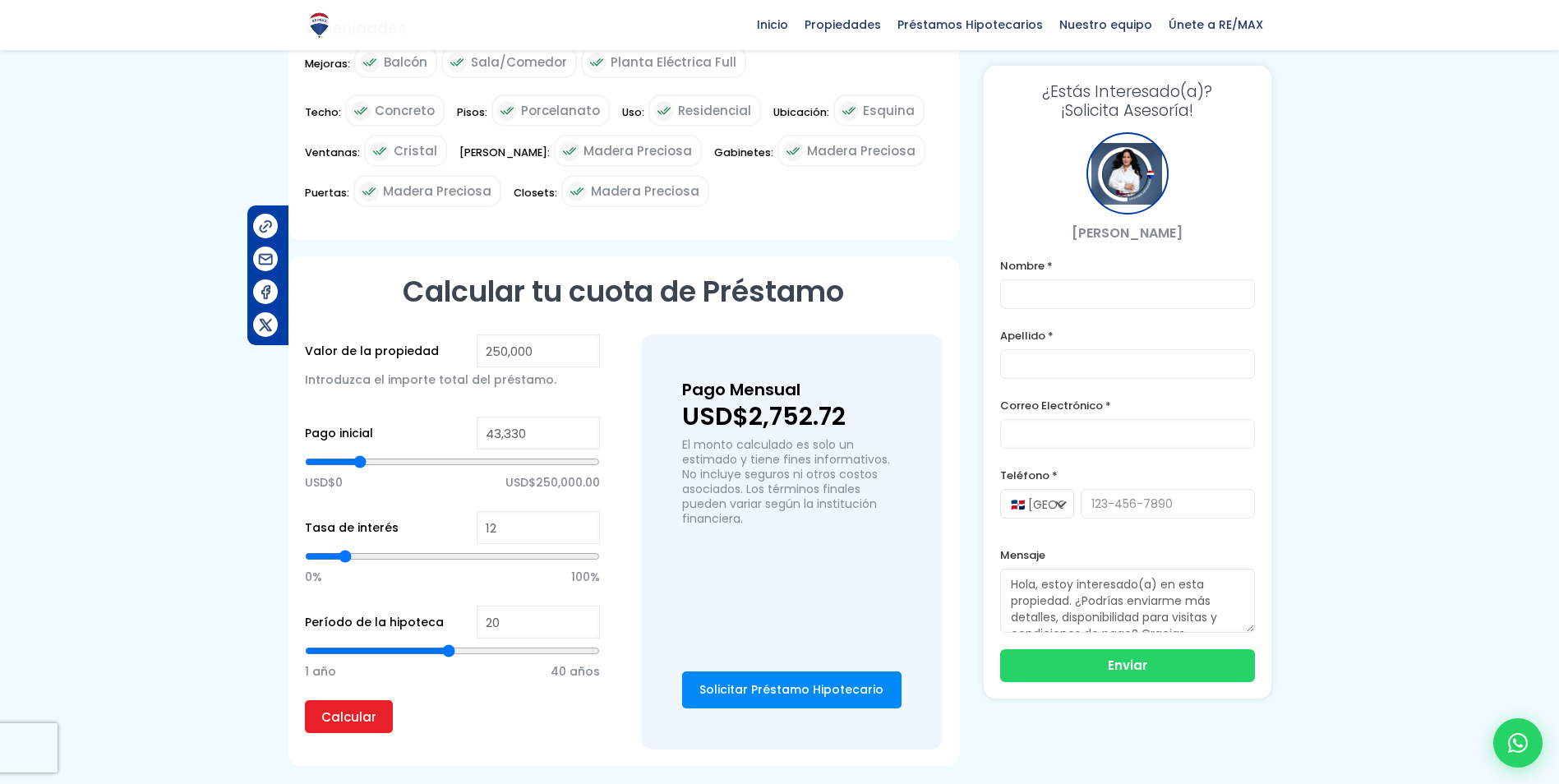
type input "48,427"
type input "48427"
type input "52,069"
type input "52069"
type input "54,253"
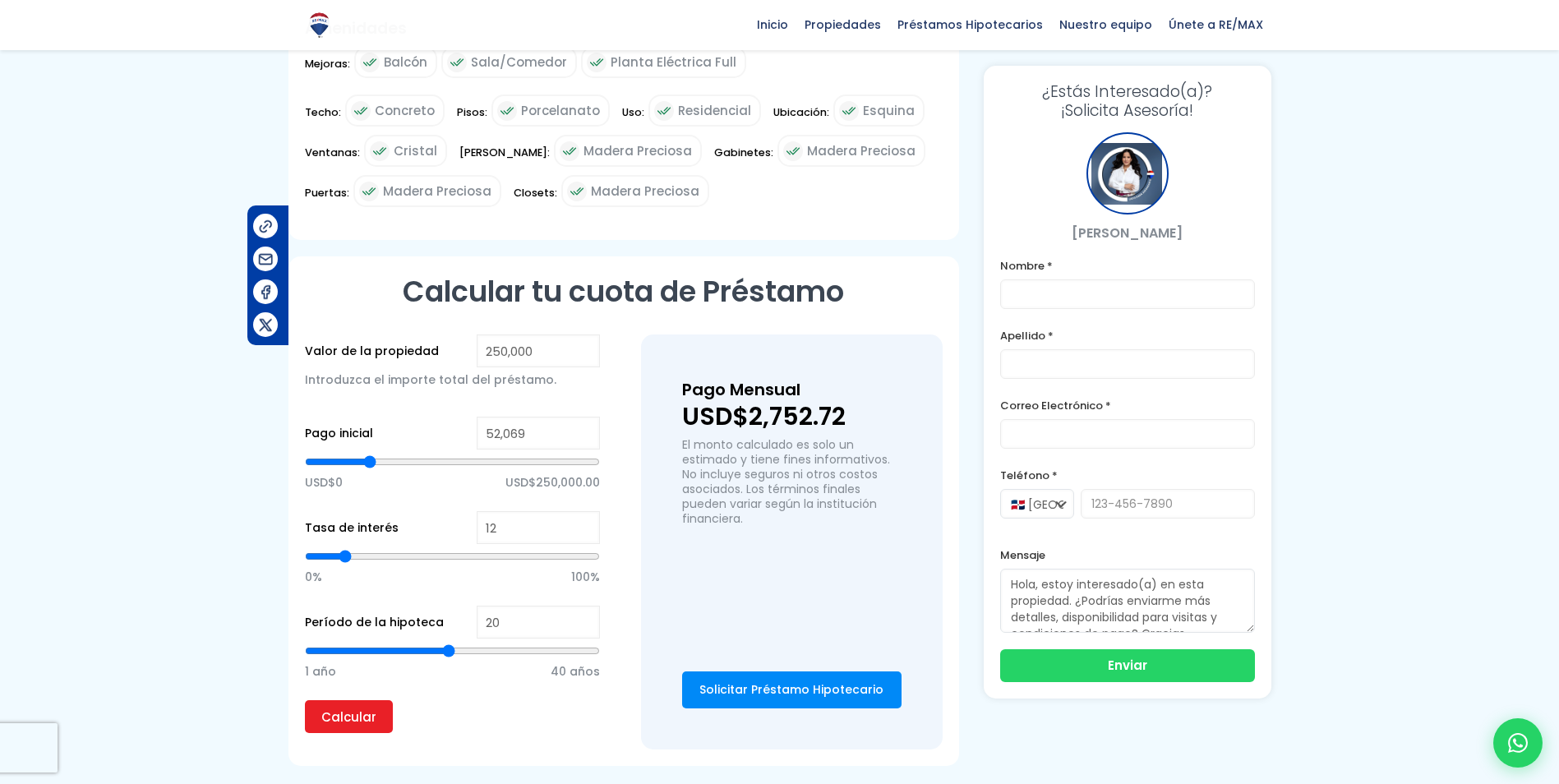
type input "54253"
type input "57,166"
type input "57166"
type input "59,351"
type input "59351"
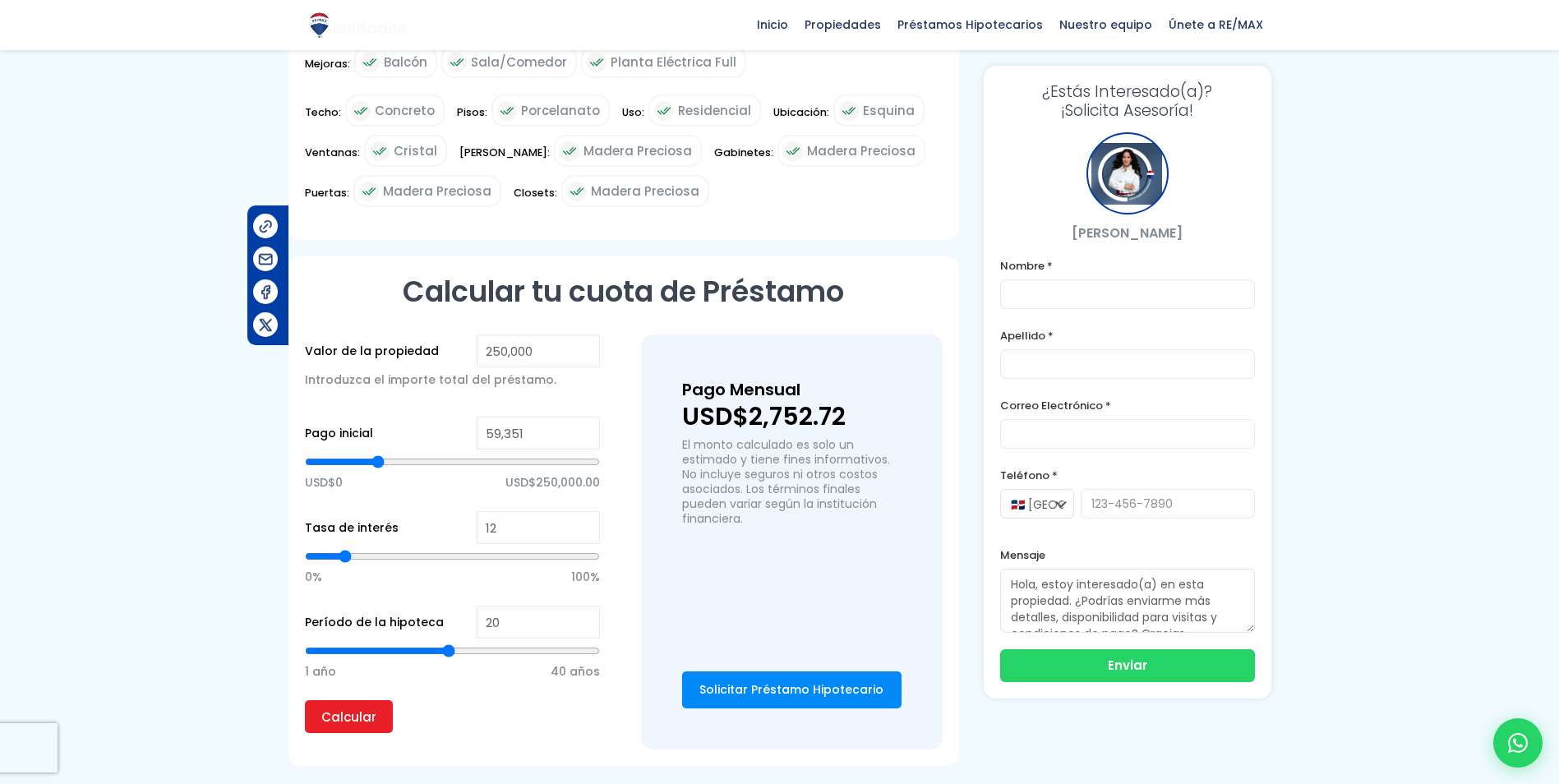
type input "62,992"
type input "62992"
type input "65,905"
type input "65905"
type input "70,274"
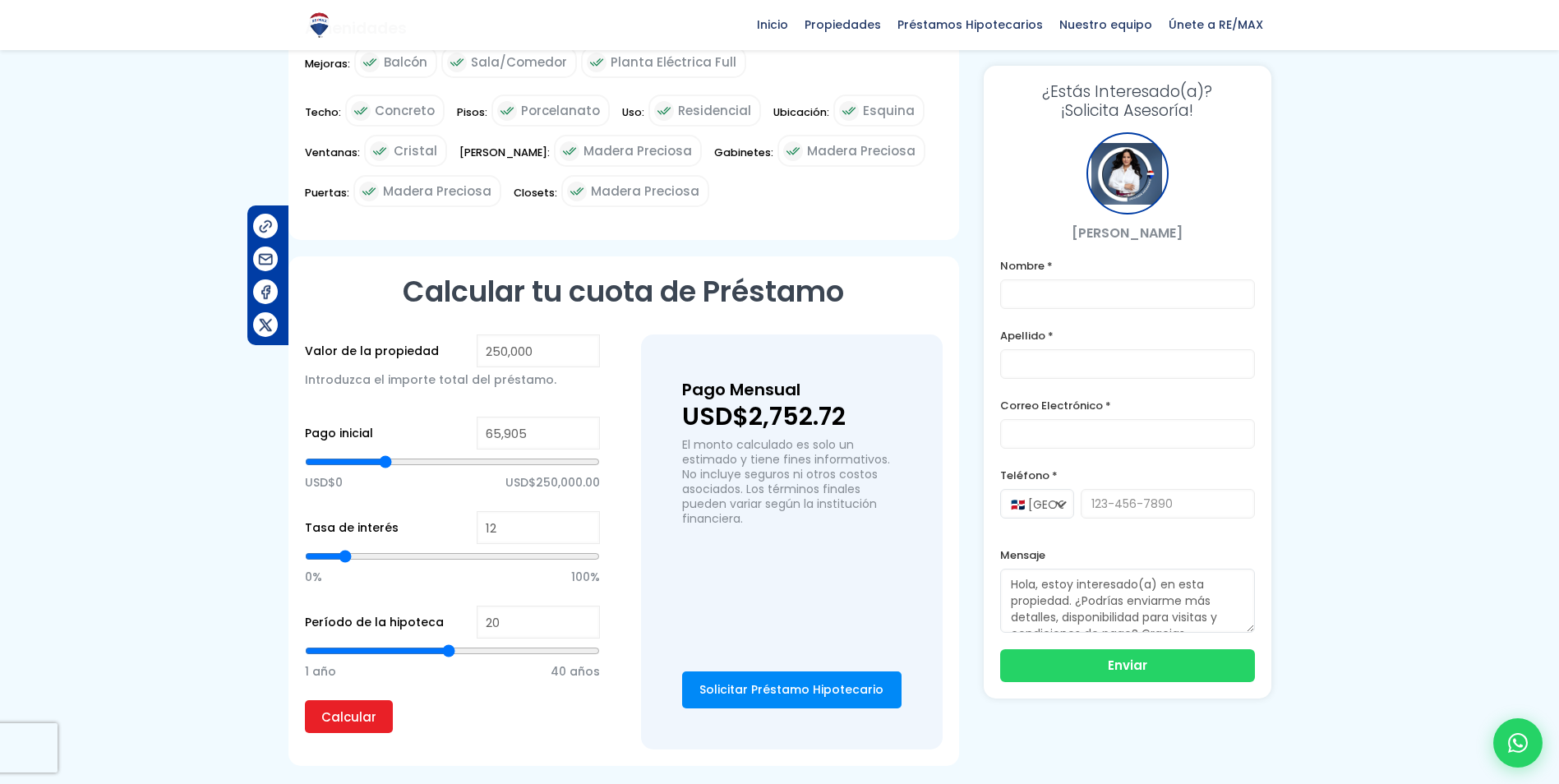
type input "70274"
type input "73,187"
type input "73187"
type input "75,372"
type input "75372"
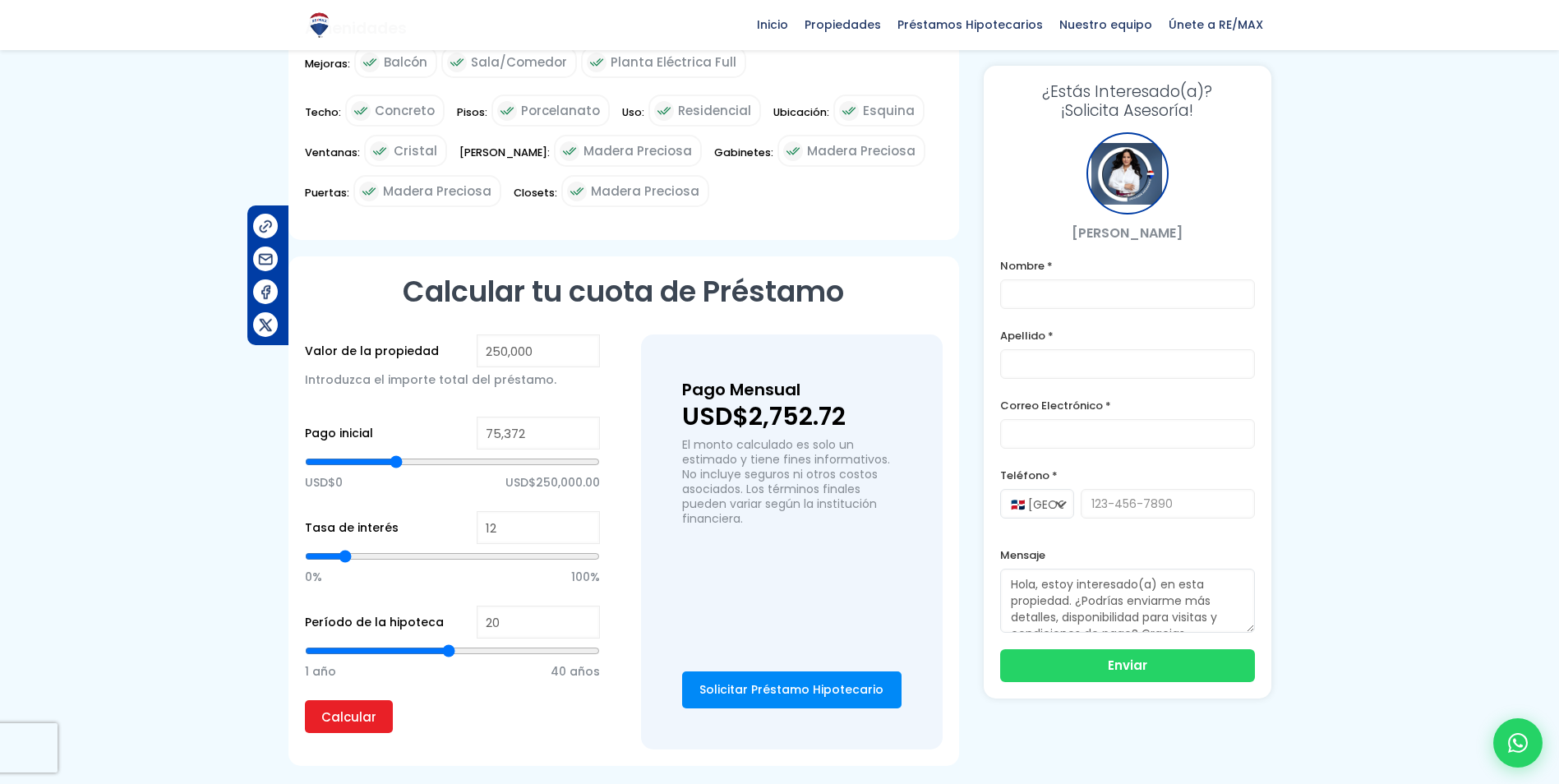
type input "80,470"
type input "80470"
type input "86,296"
type input "86296"
type input "92,121"
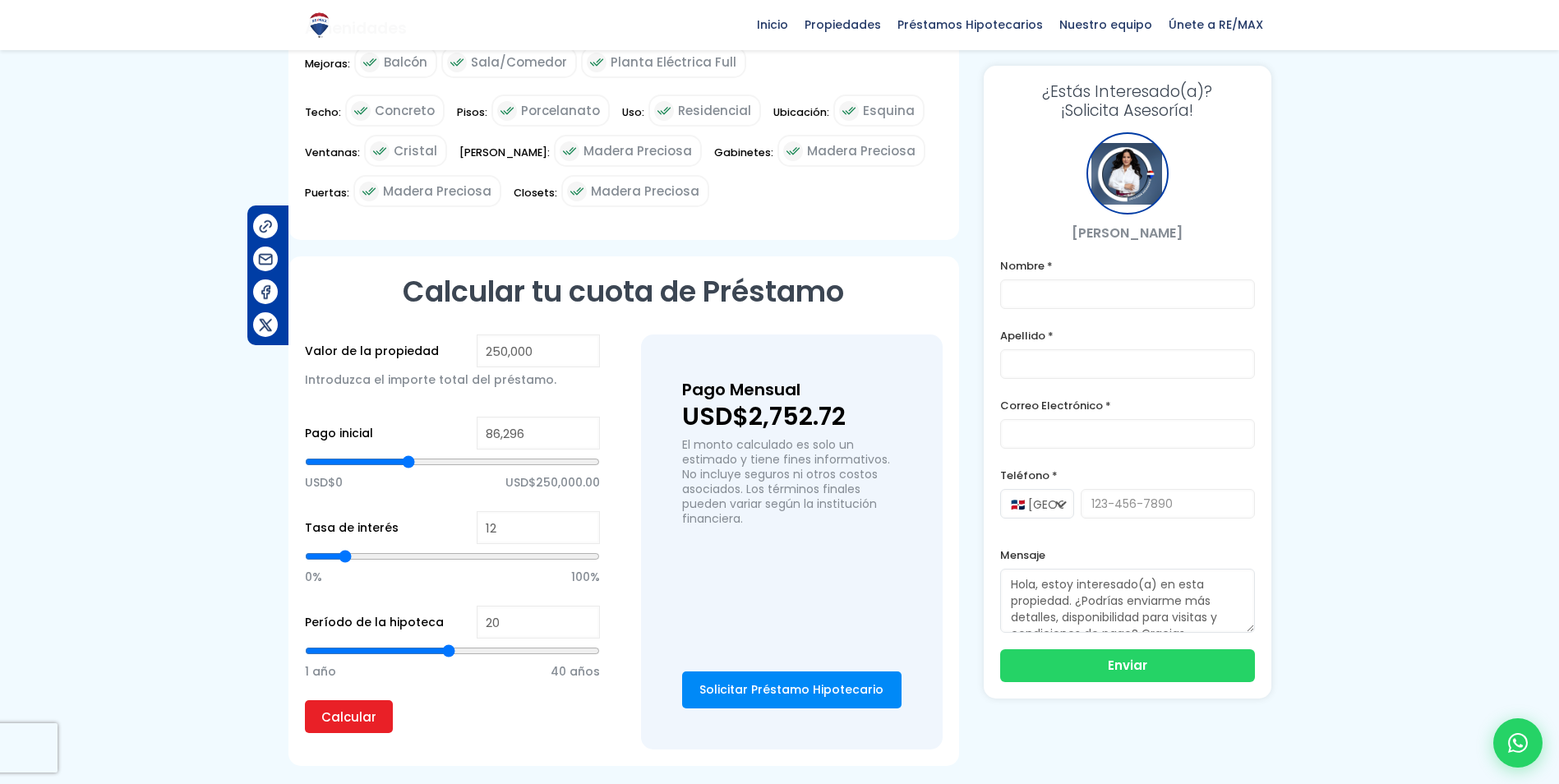
type input "92121"
type input "97,219"
type input "97219"
type input "99,404"
type input "99404"
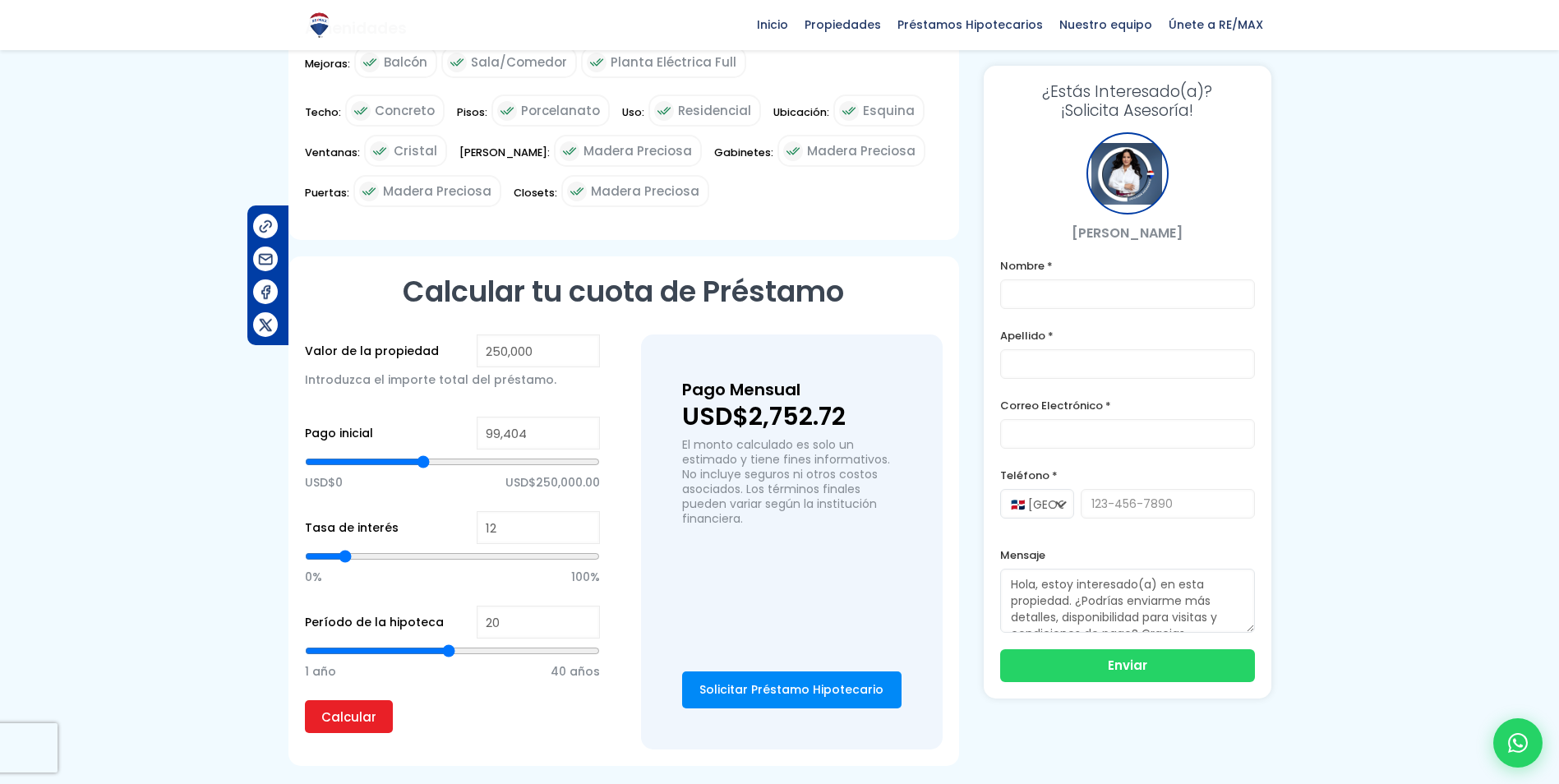
type input "100,132"
type input "100132"
type input "102,317"
type input "102317"
type input "105,958"
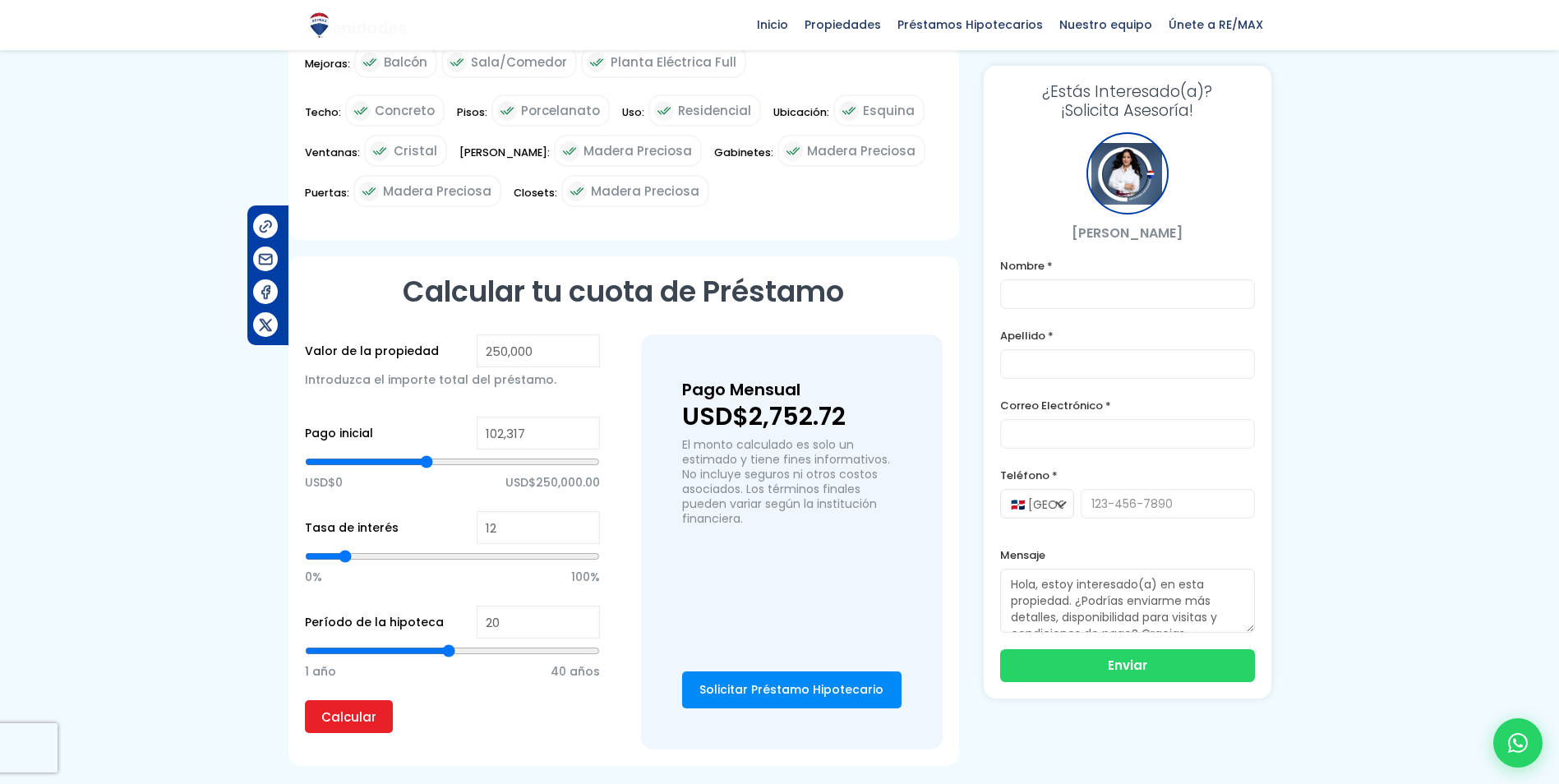
type input "105958"
type input "108,871"
type input "108871"
type input "111,055"
type input "111055"
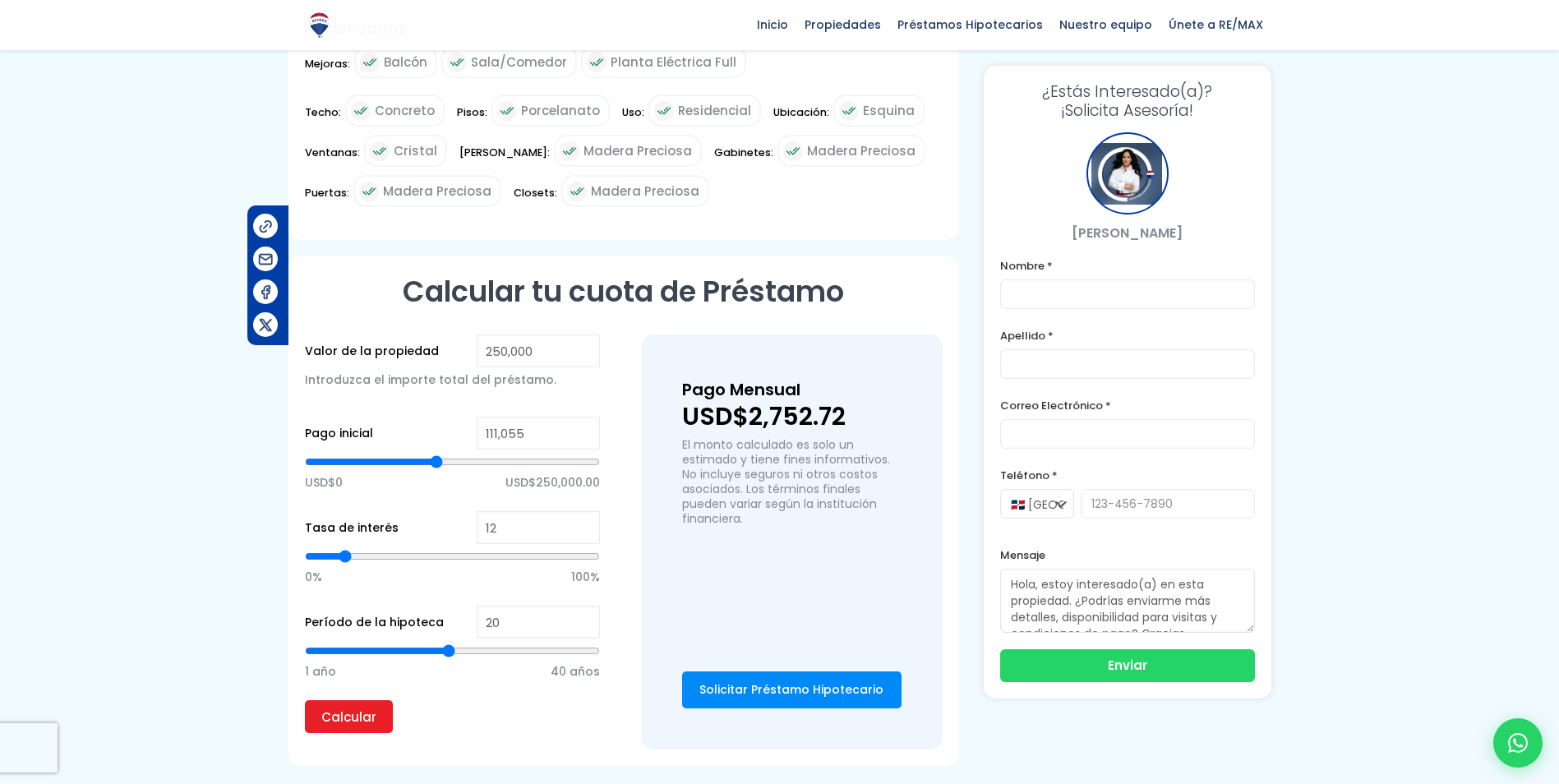
type input "112,512"
type input "112512"
type input "113,240"
type input "113240"
type input "113,968"
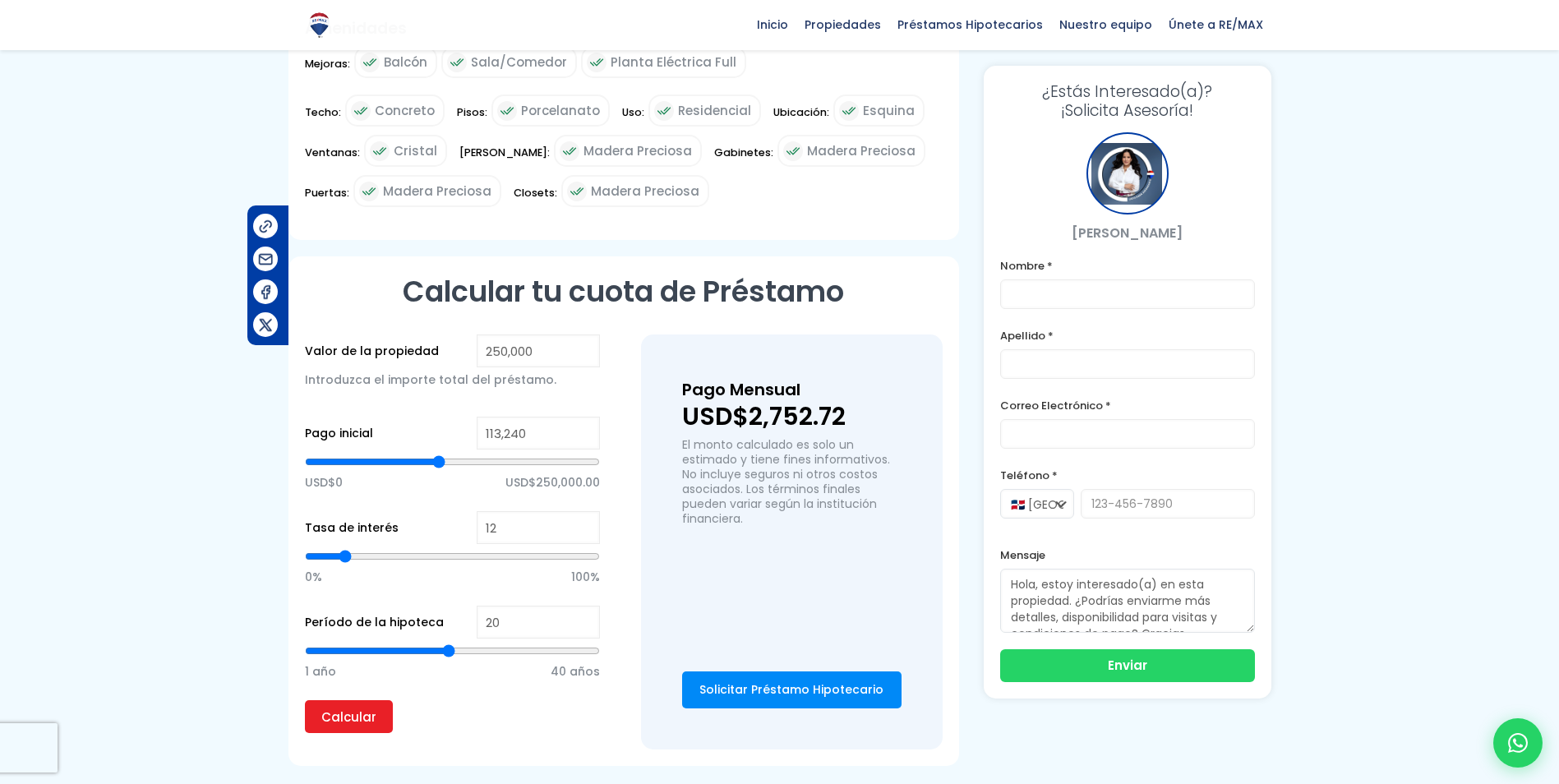
type input "113968"
type input "114,697"
type input "114697"
type input "116,153"
type input "116153"
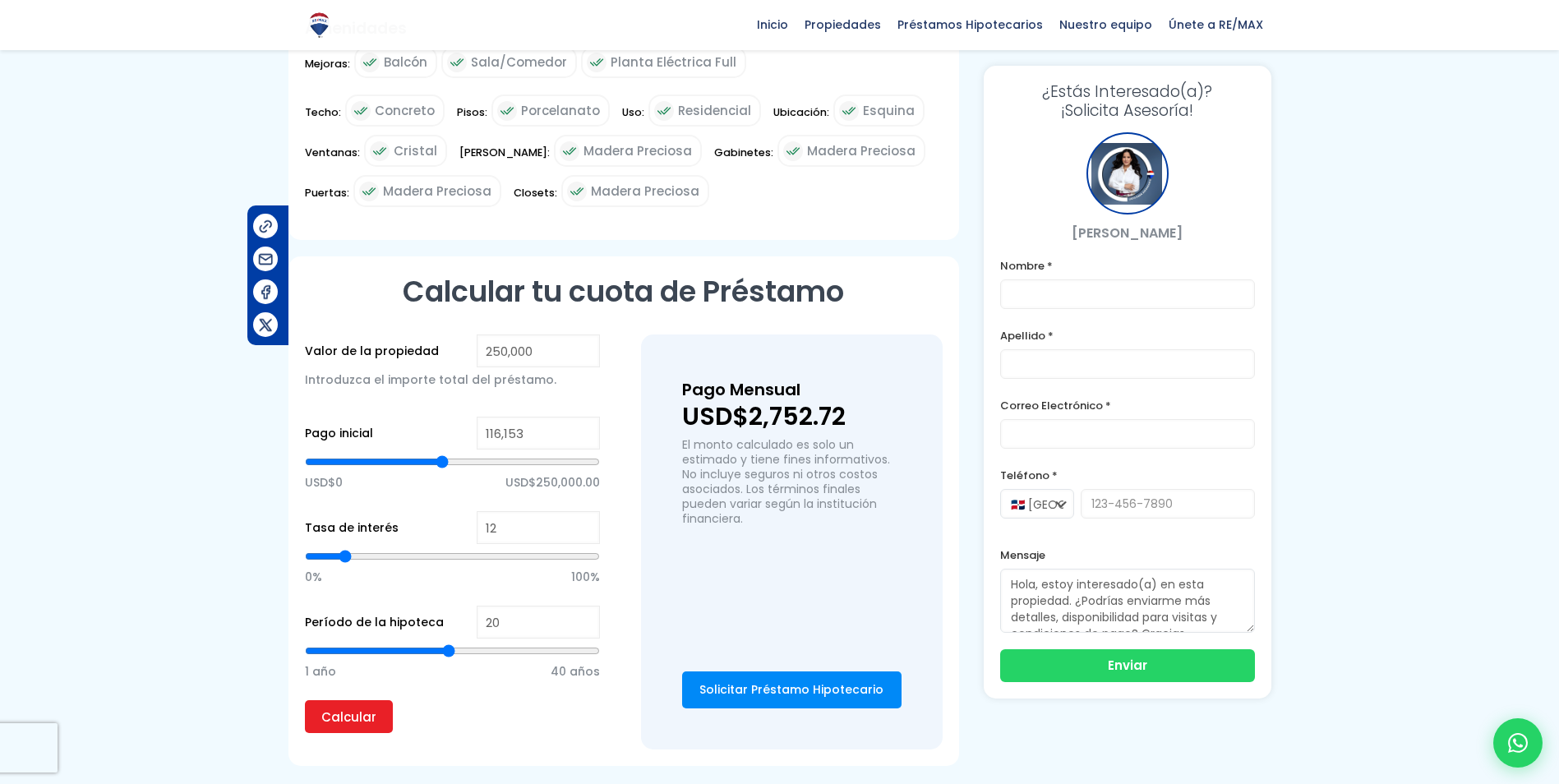
type input "116,881"
type input "116881"
type input "117,610"
type input "117610"
type input "118,338"
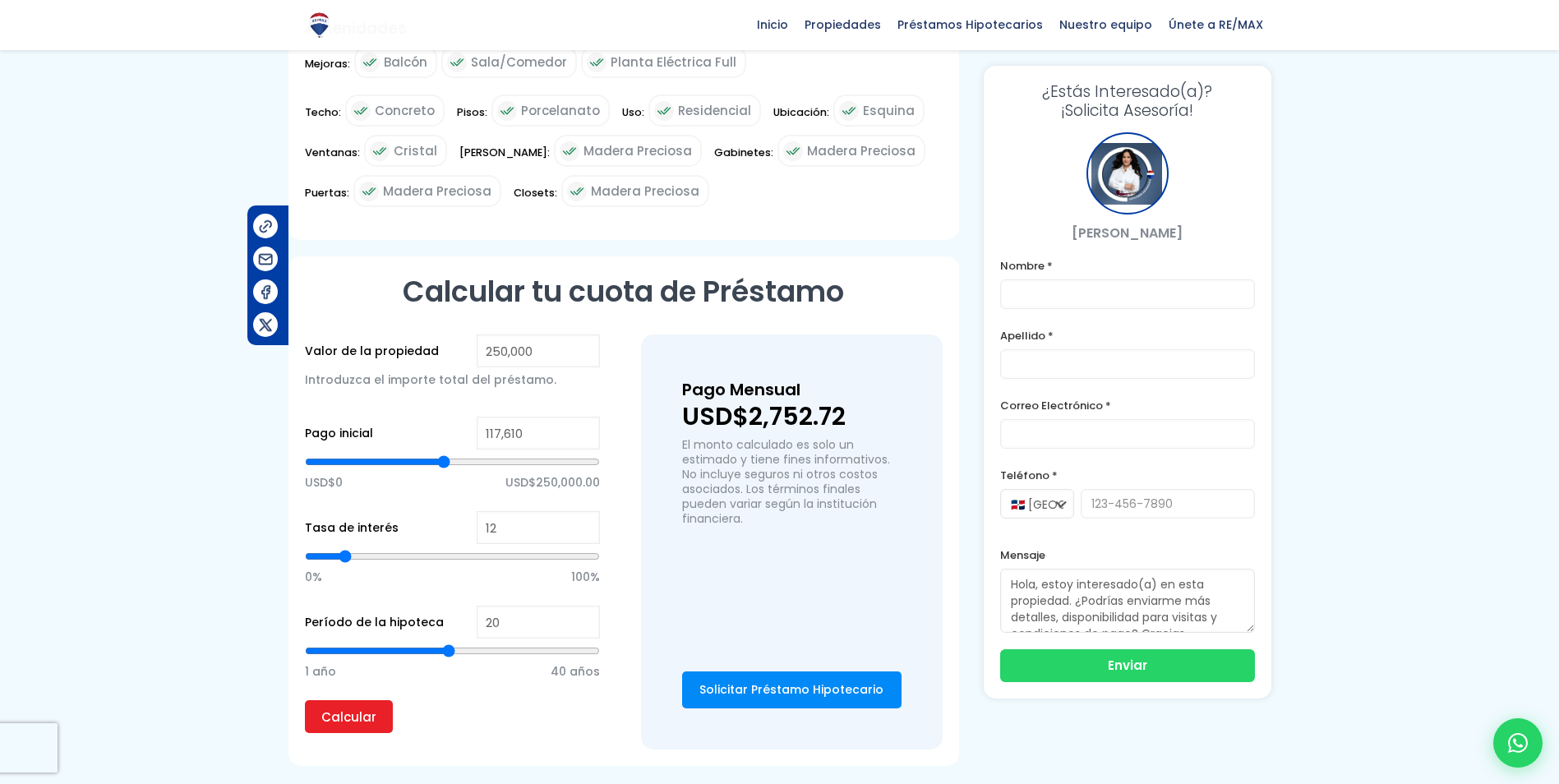
type input "118338"
type input "119,066"
type input "119066"
type input "119,794"
type input "119794"
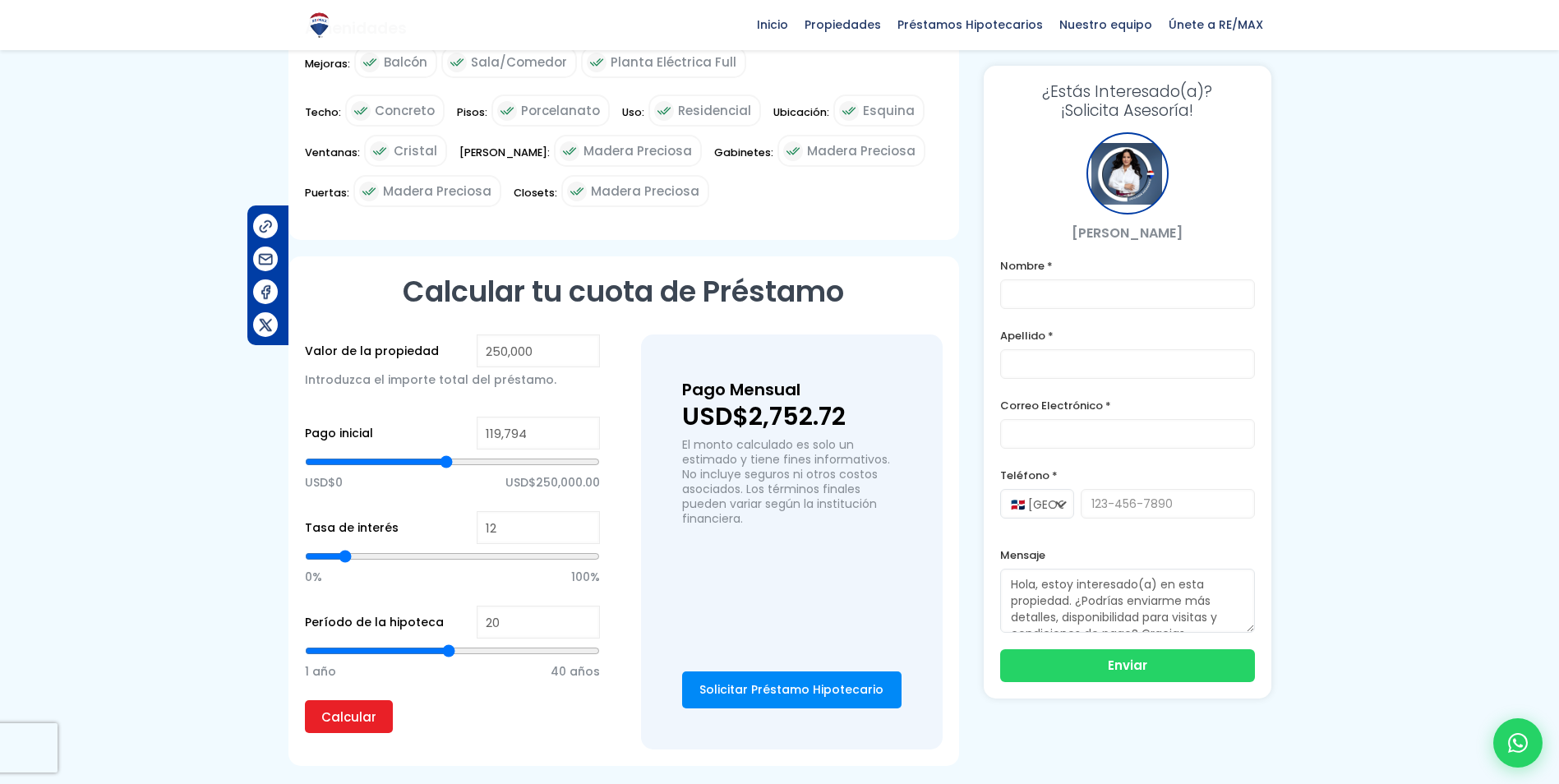
type input "120,523"
type input "120523"
type input "121,979"
type input "121979"
type input "122,707"
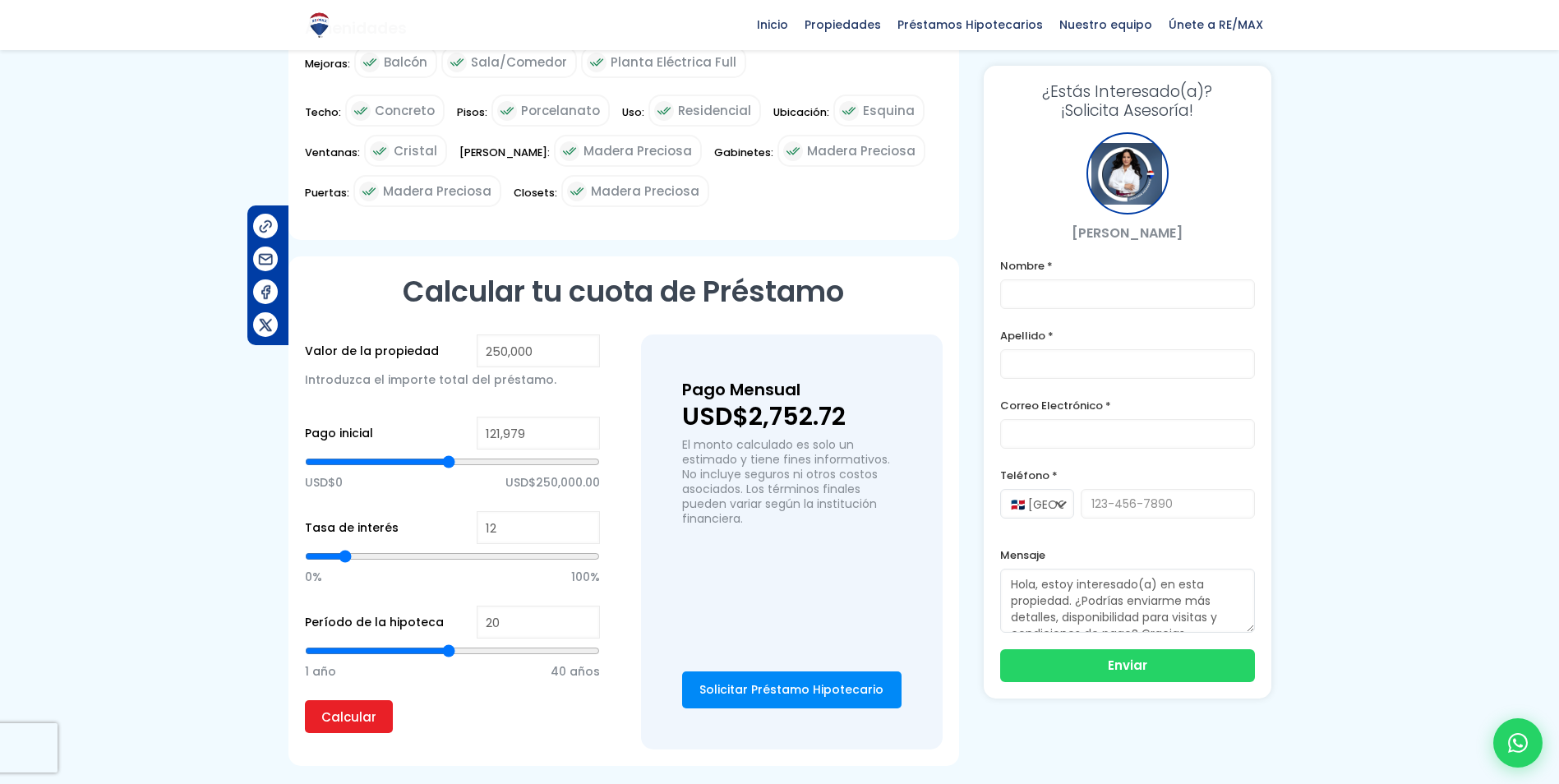
type input "122707"
type input "123,435"
type input "123435"
type input "124,164"
type input "124164"
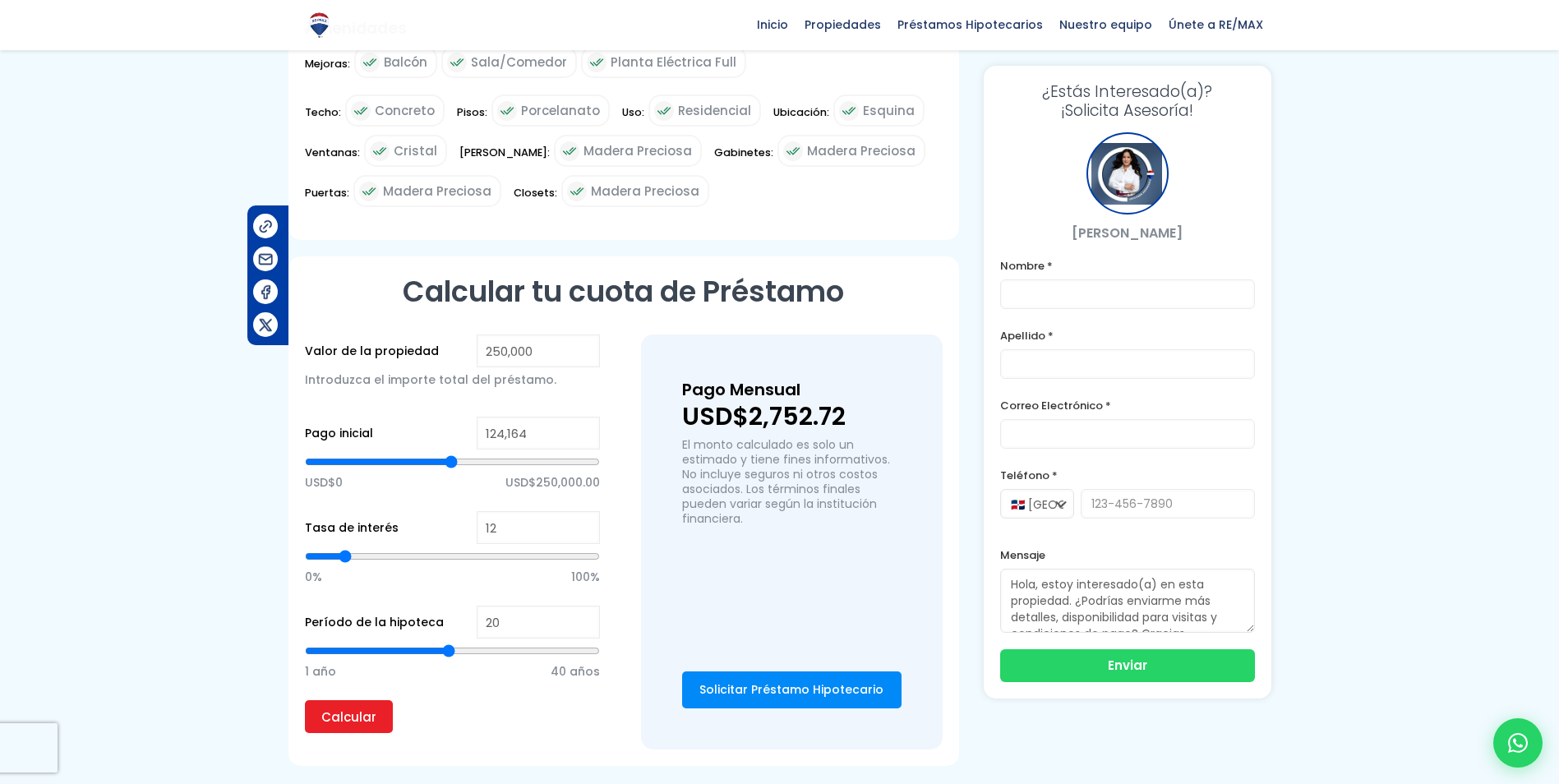
type input "124,892"
type input "124892"
type input "126,348"
type input "126348"
type input "127,077"
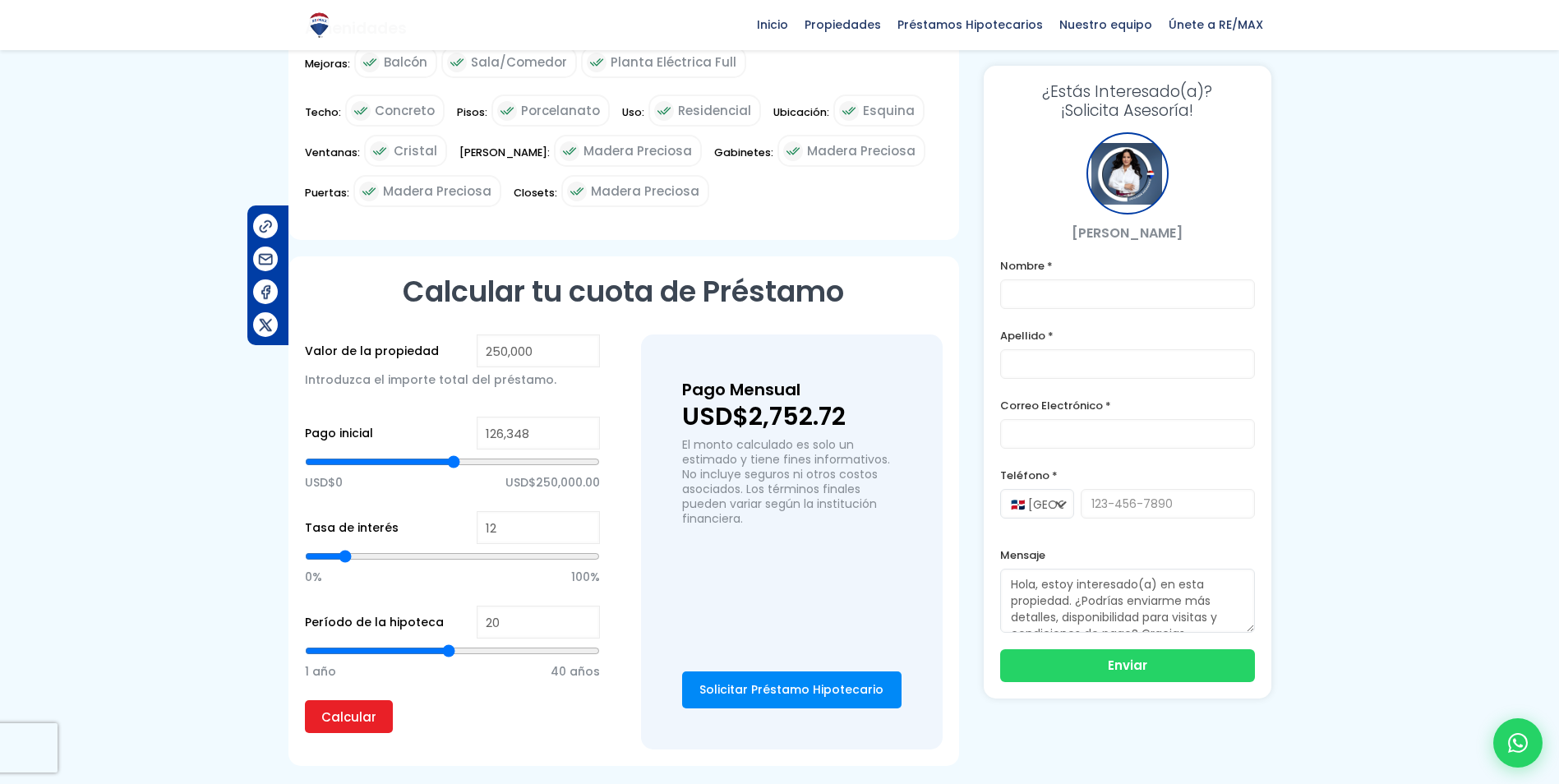
type input "127077"
type input "127,805"
type input "127805"
type input "128,533"
type input "128533"
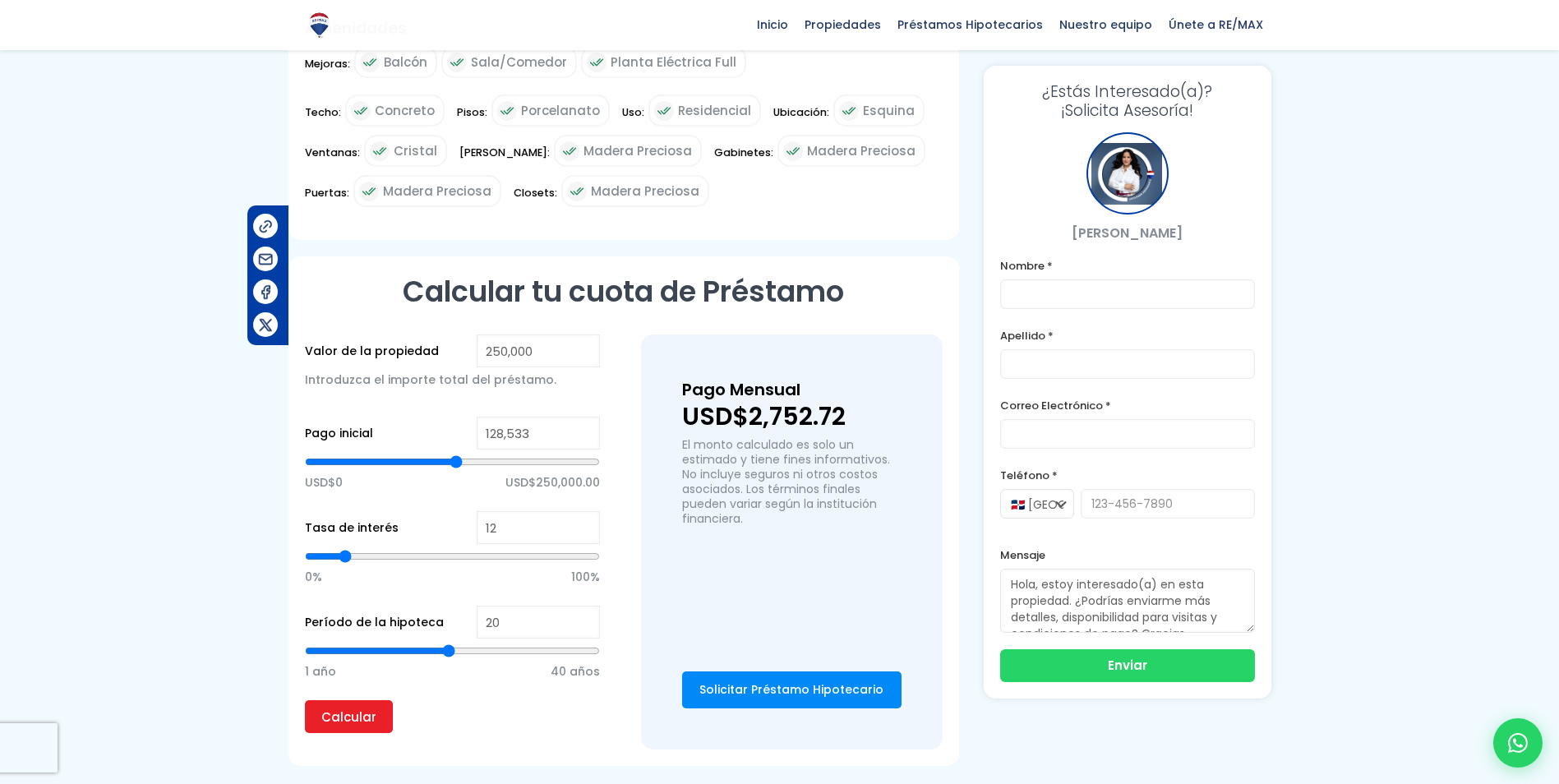
type input "129,261"
type input "129261"
type input "129,990"
type input "129990"
type input "130,718"
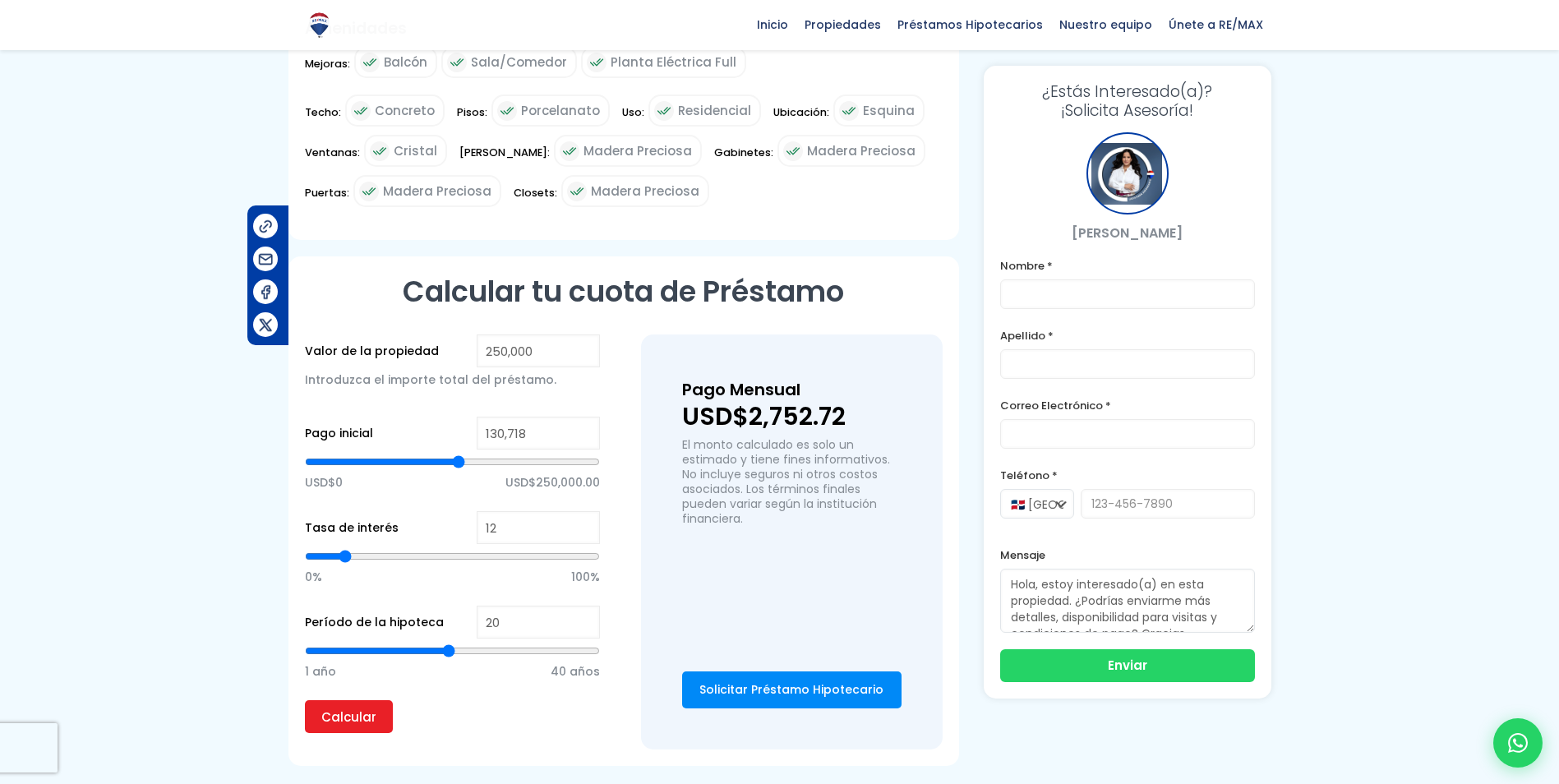
drag, startPoint x: 314, startPoint y: 407, endPoint x: 458, endPoint y: 411, distance: 144.1
type input "130718"
click at [458, 454] on input "range" at bounding box center [452, 462] width 295 height 17
click at [370, 700] on input "Calcular" at bounding box center [349, 716] width 88 height 33
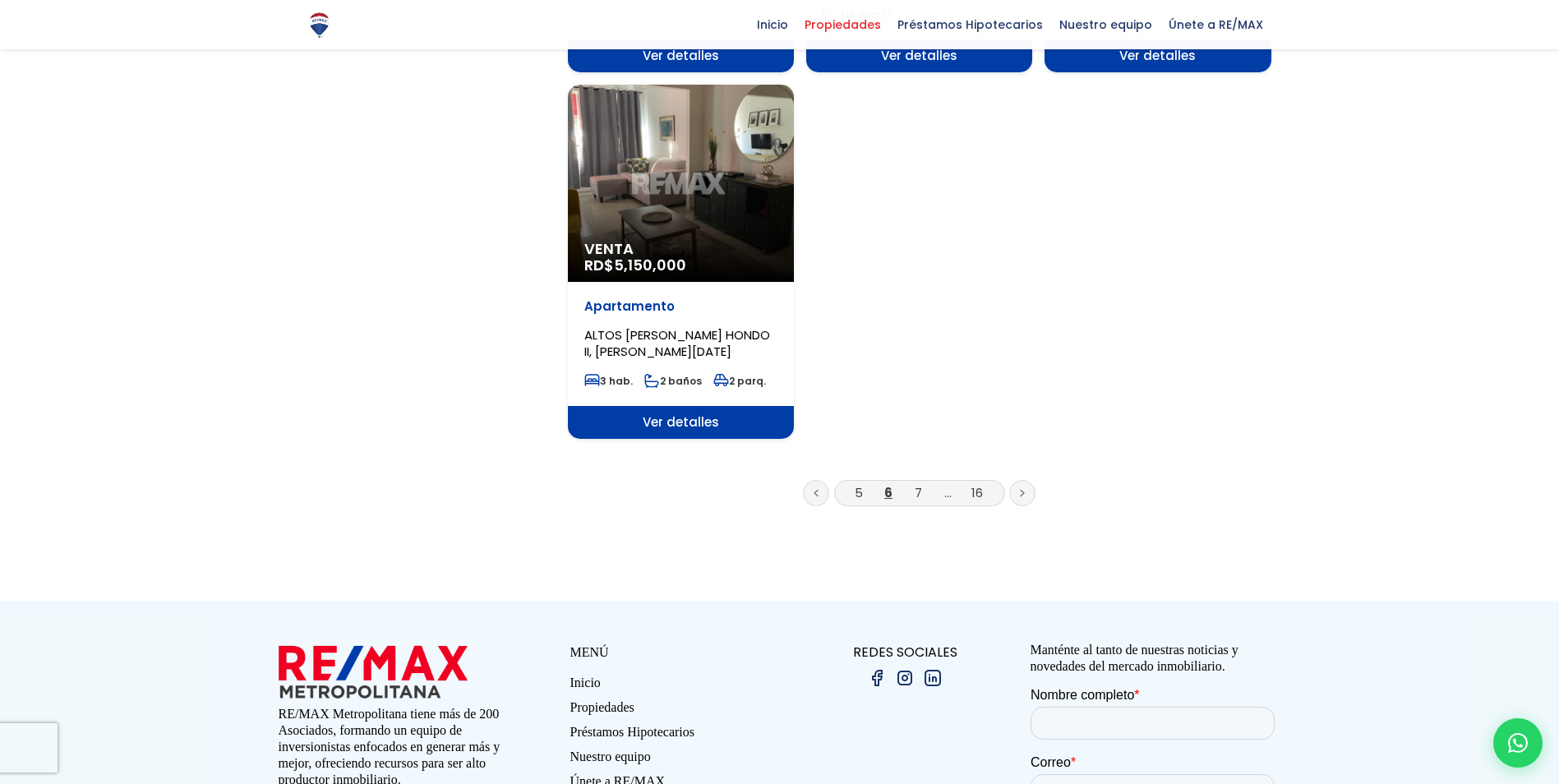
scroll to position [2215, 0]
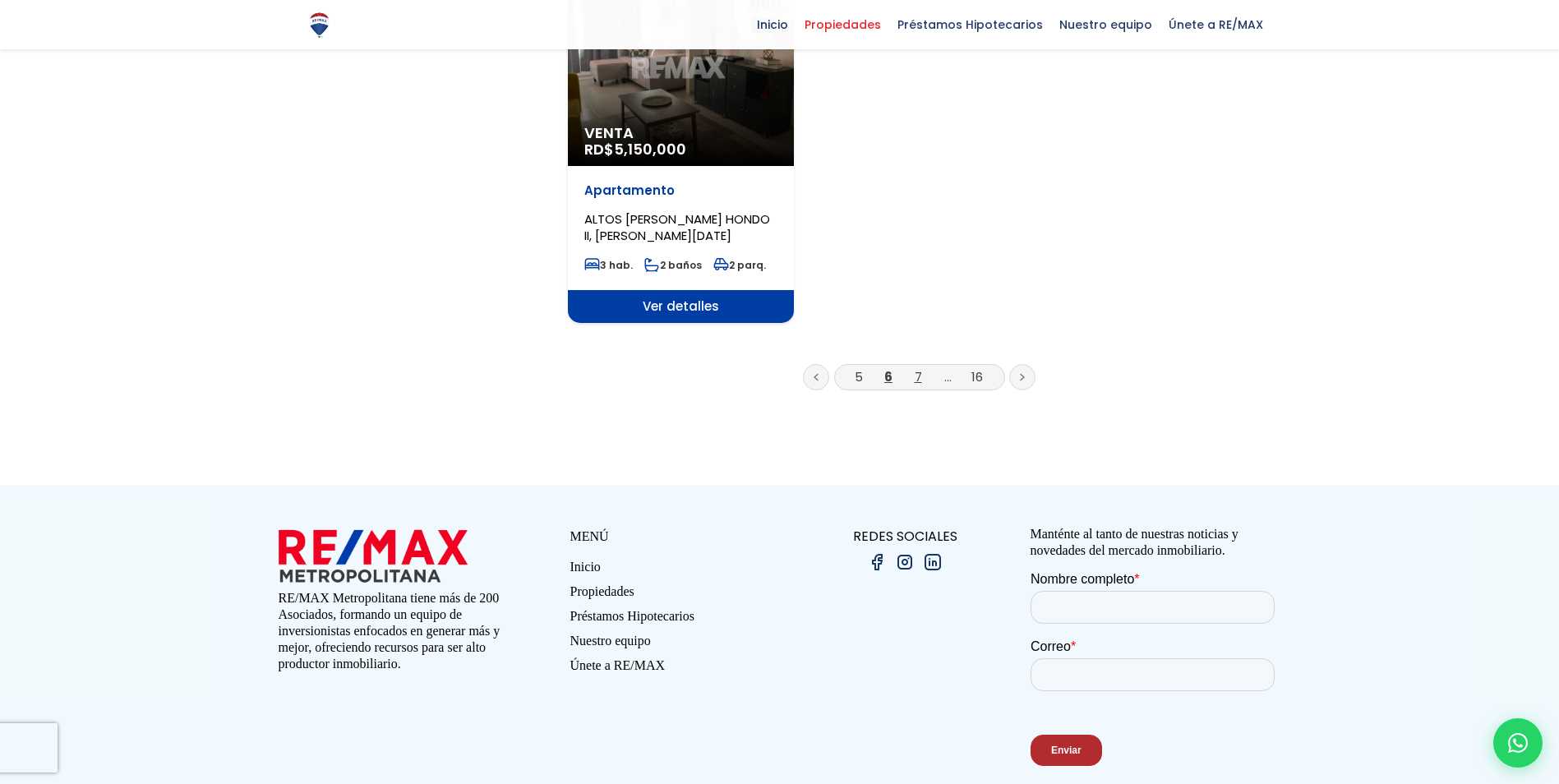
click at [917, 368] on link "7" at bounding box center [919, 377] width 7 height 18
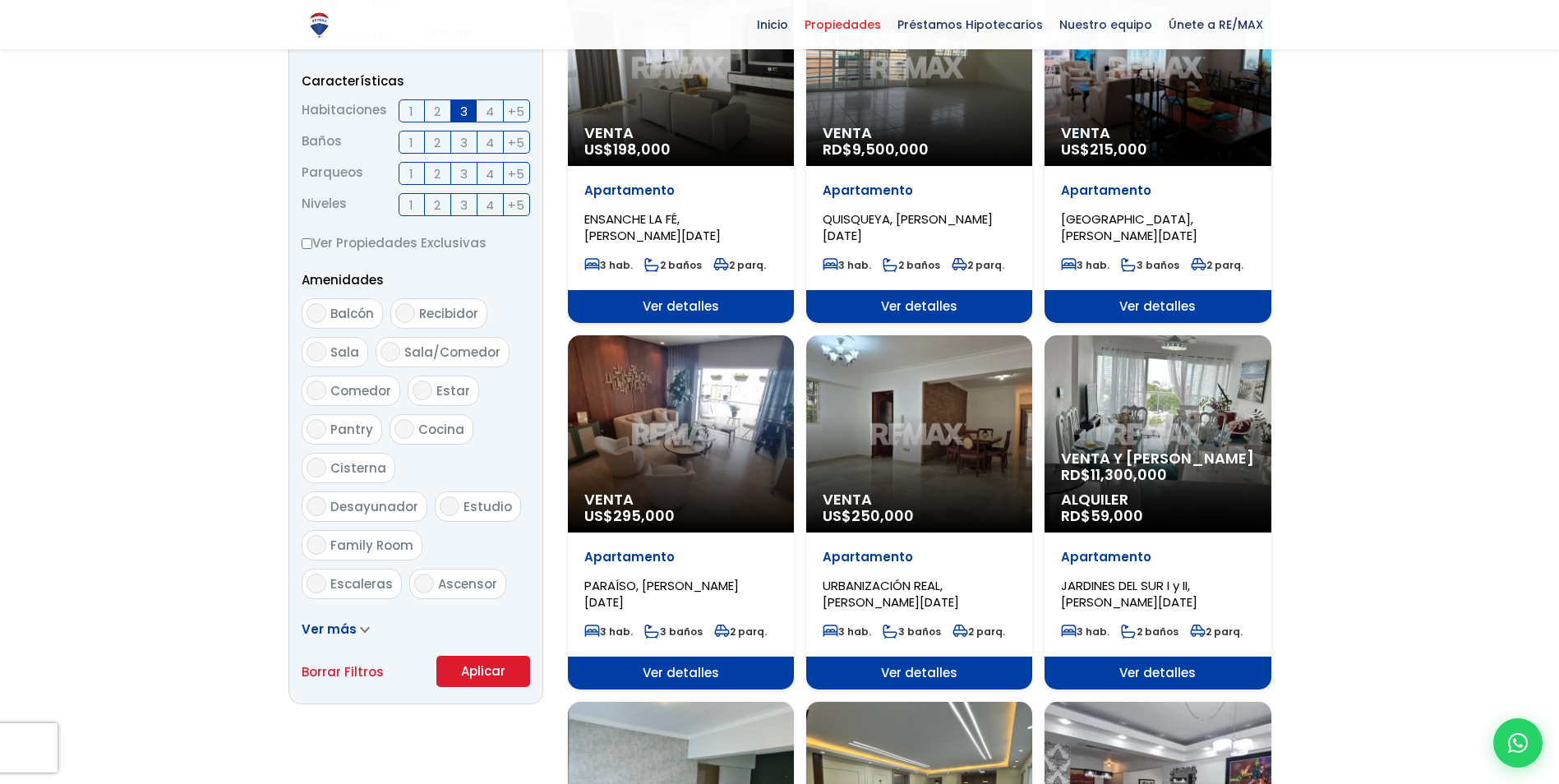
scroll to position [657, 0]
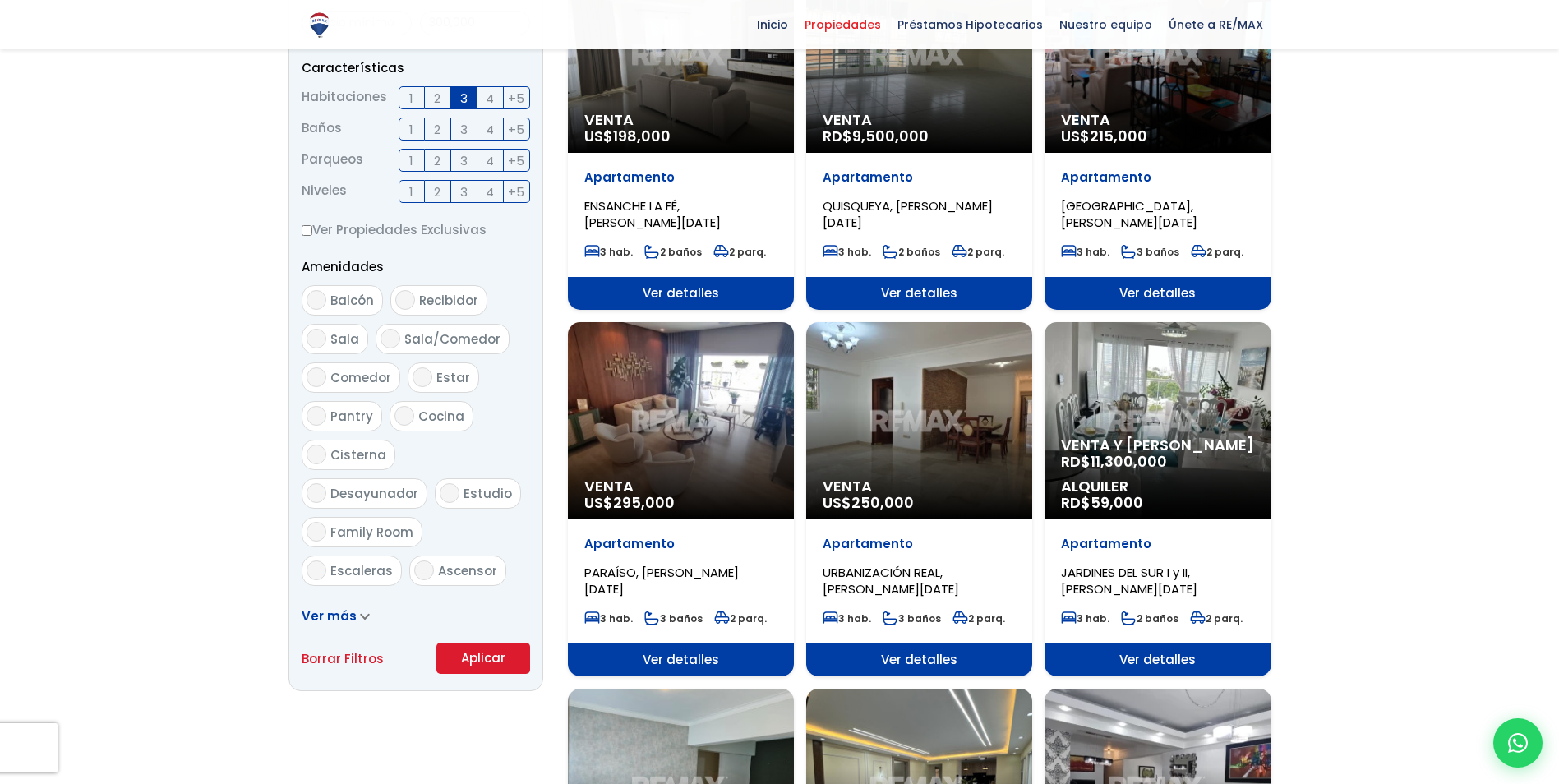
click at [915, 454] on div "Venta US$ 250,000" at bounding box center [920, 420] width 226 height 197
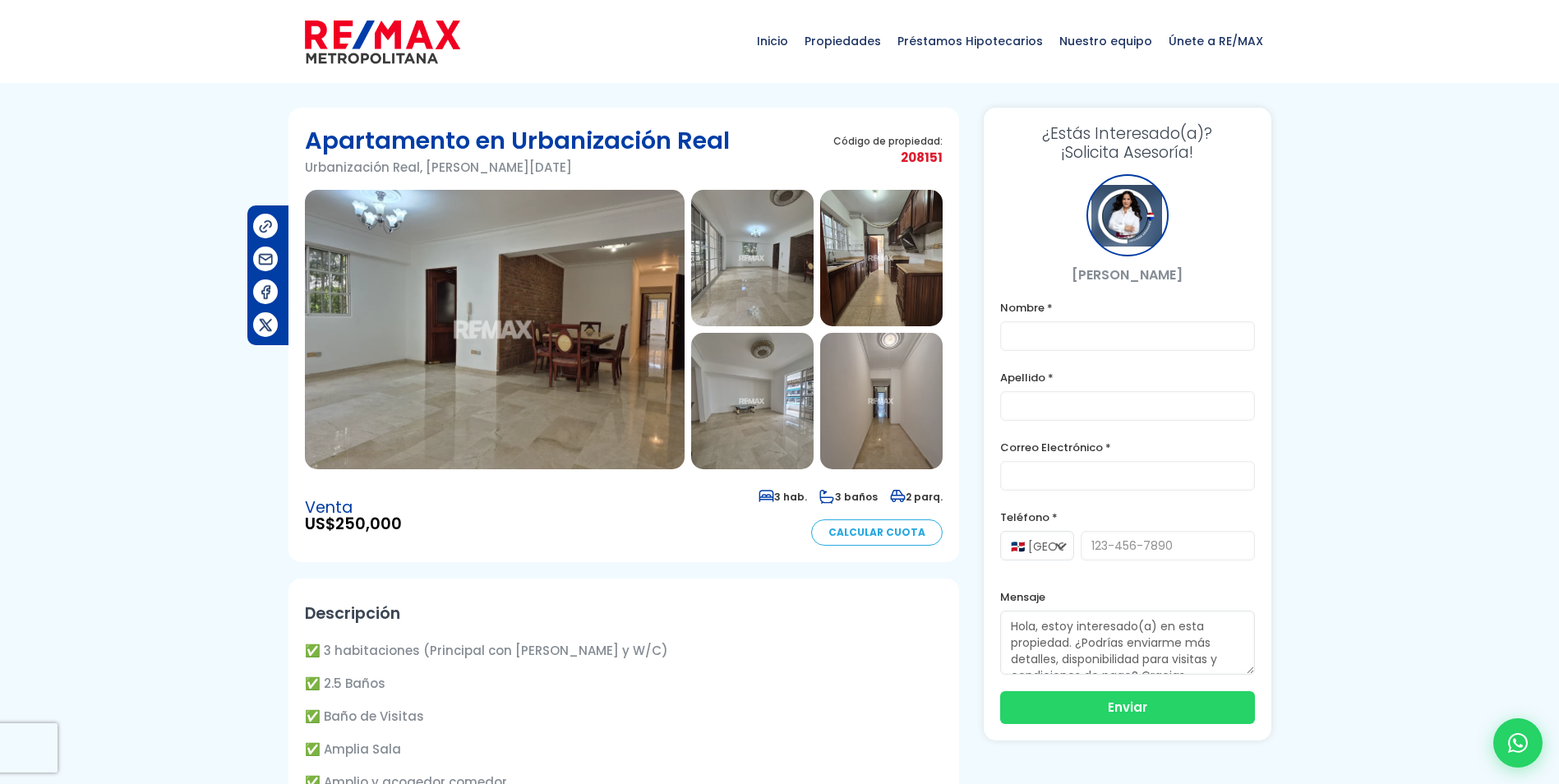
click at [484, 320] on img at bounding box center [495, 329] width 380 height 279
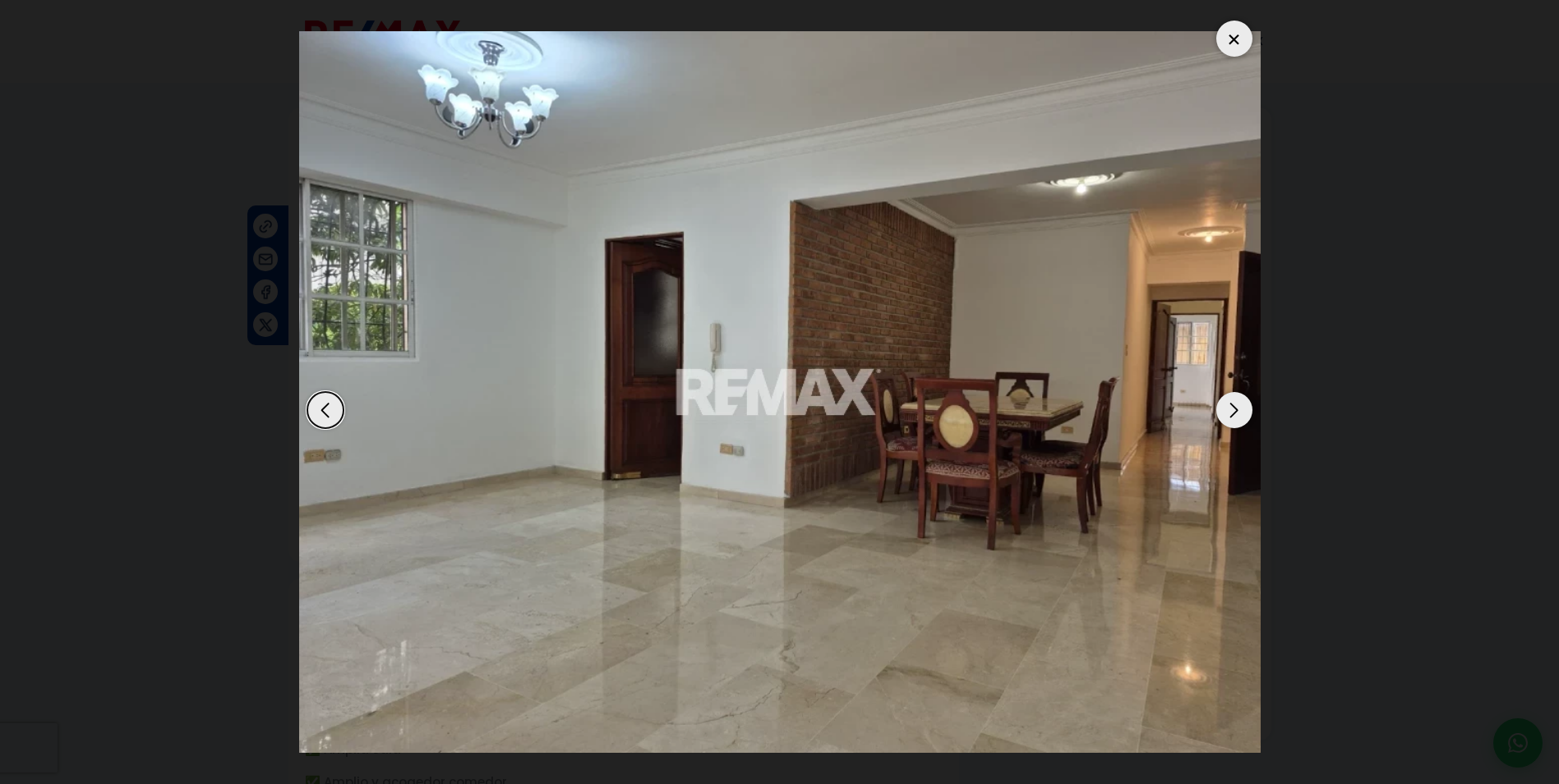
click at [1237, 399] on div "Next slide" at bounding box center [1234, 410] width 36 height 36
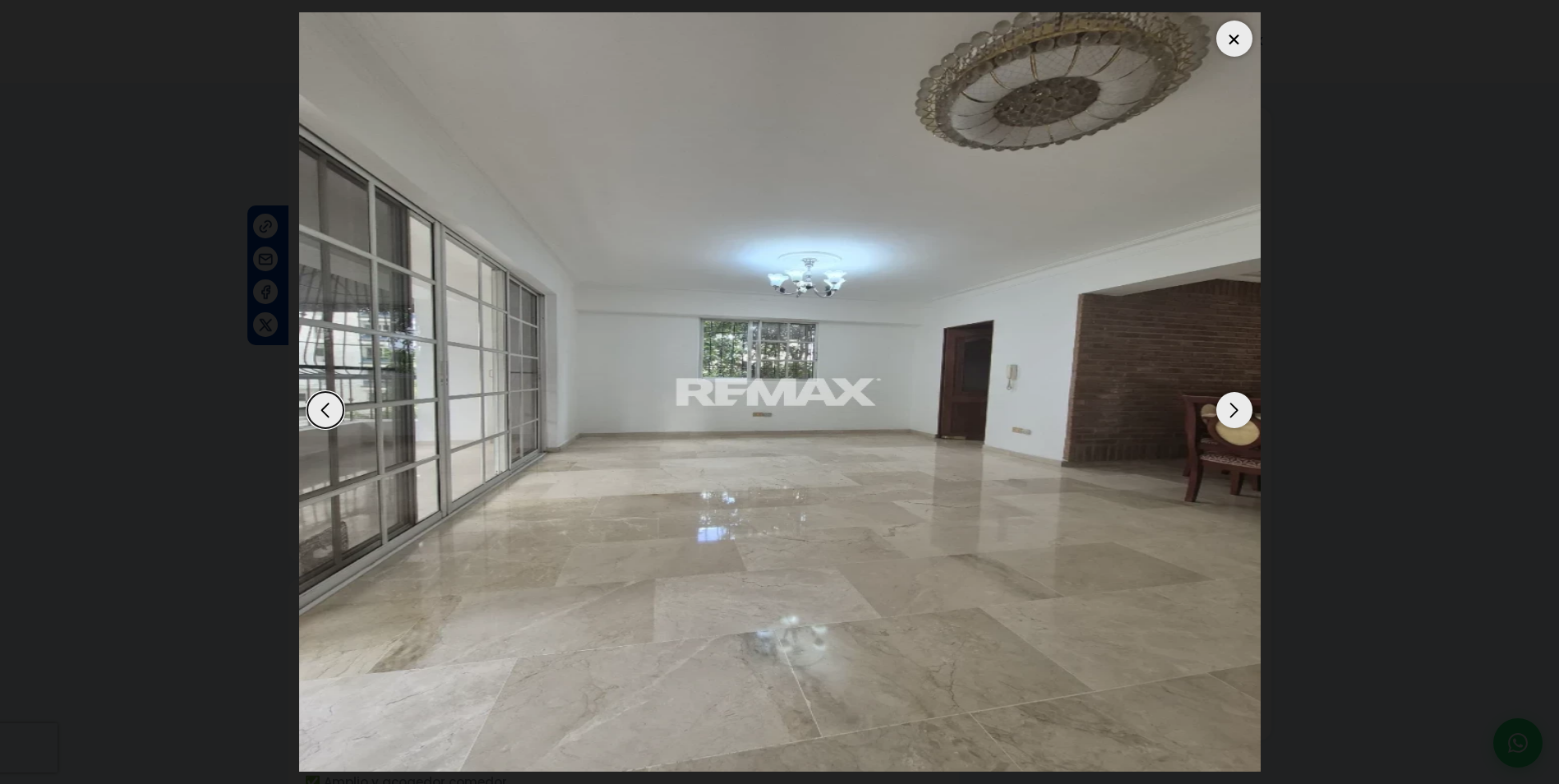
click at [1237, 399] on div "Next slide" at bounding box center [1234, 410] width 36 height 36
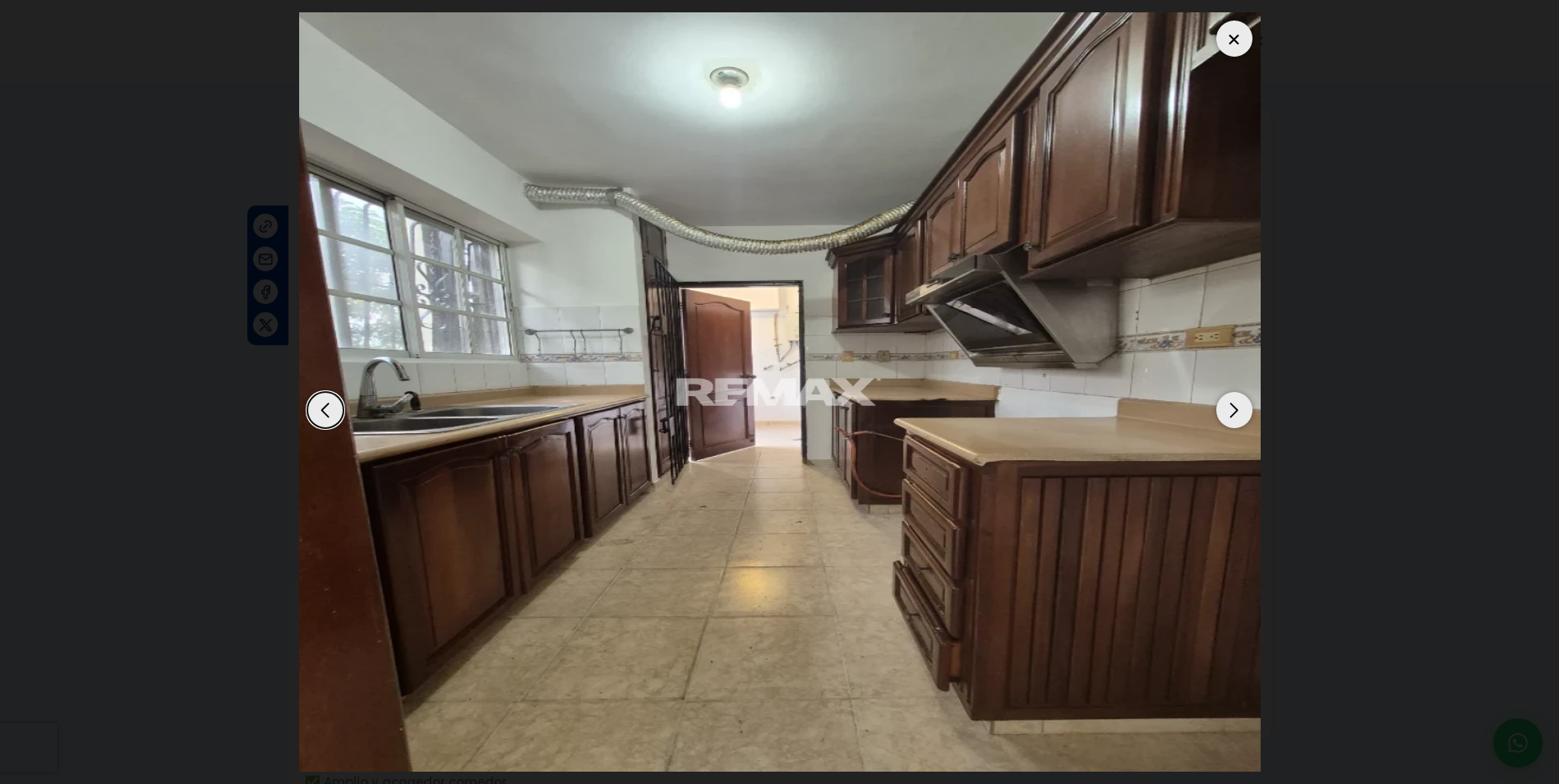
click at [1237, 399] on div "Next slide" at bounding box center [1234, 410] width 36 height 36
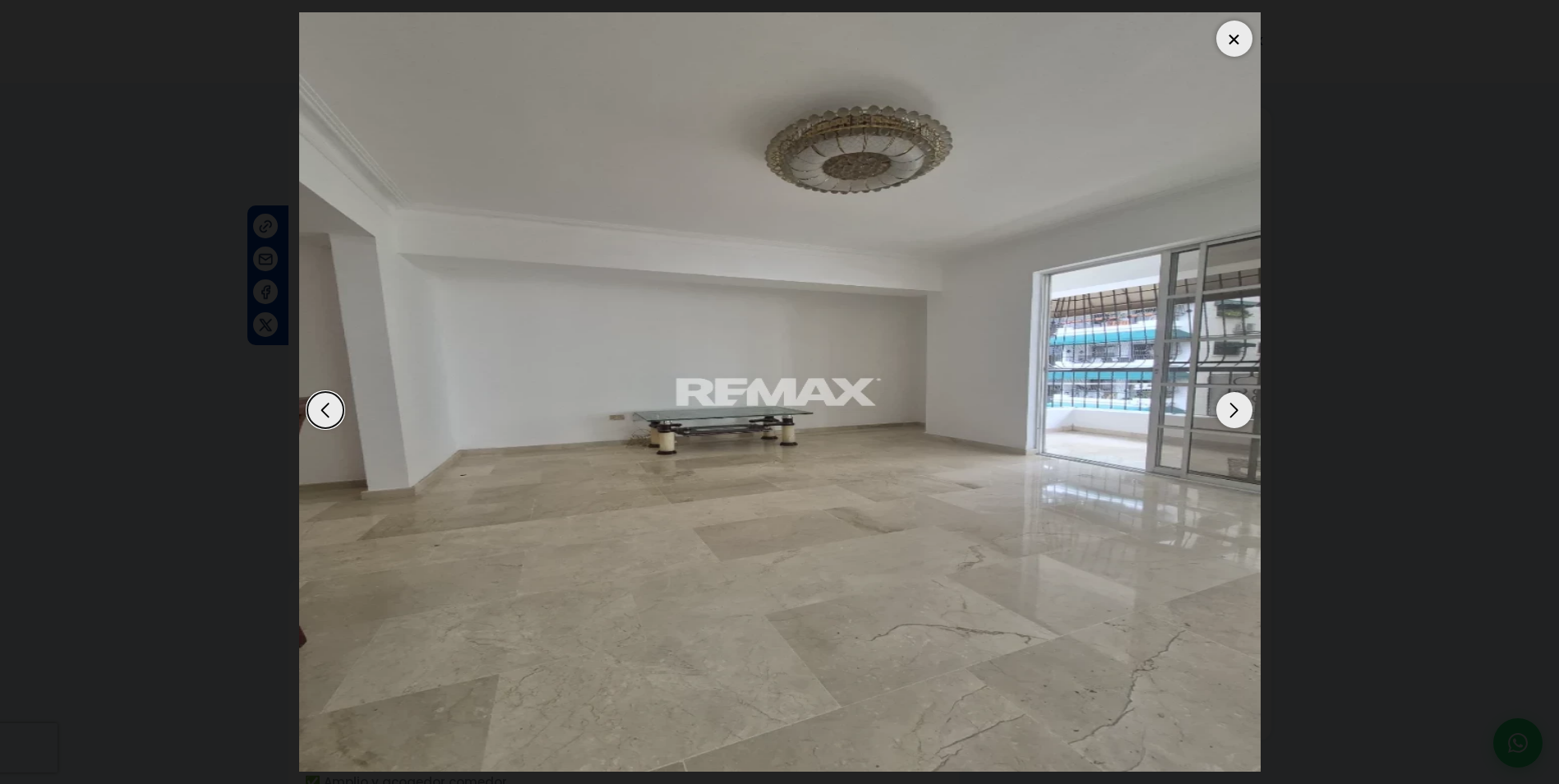
click at [1237, 399] on div "Next slide" at bounding box center [1234, 410] width 36 height 36
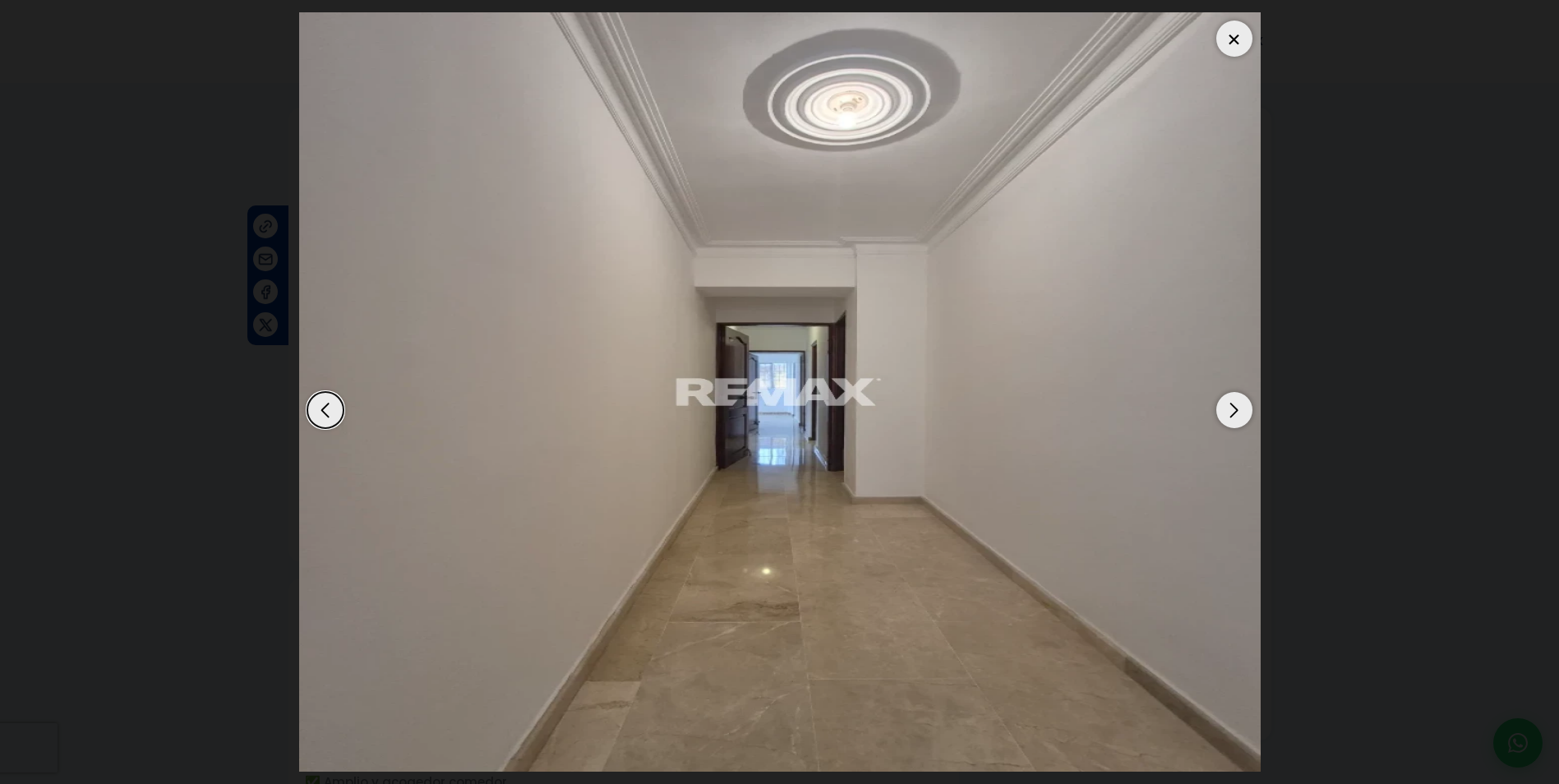
click at [1237, 399] on div "Next slide" at bounding box center [1234, 410] width 36 height 36
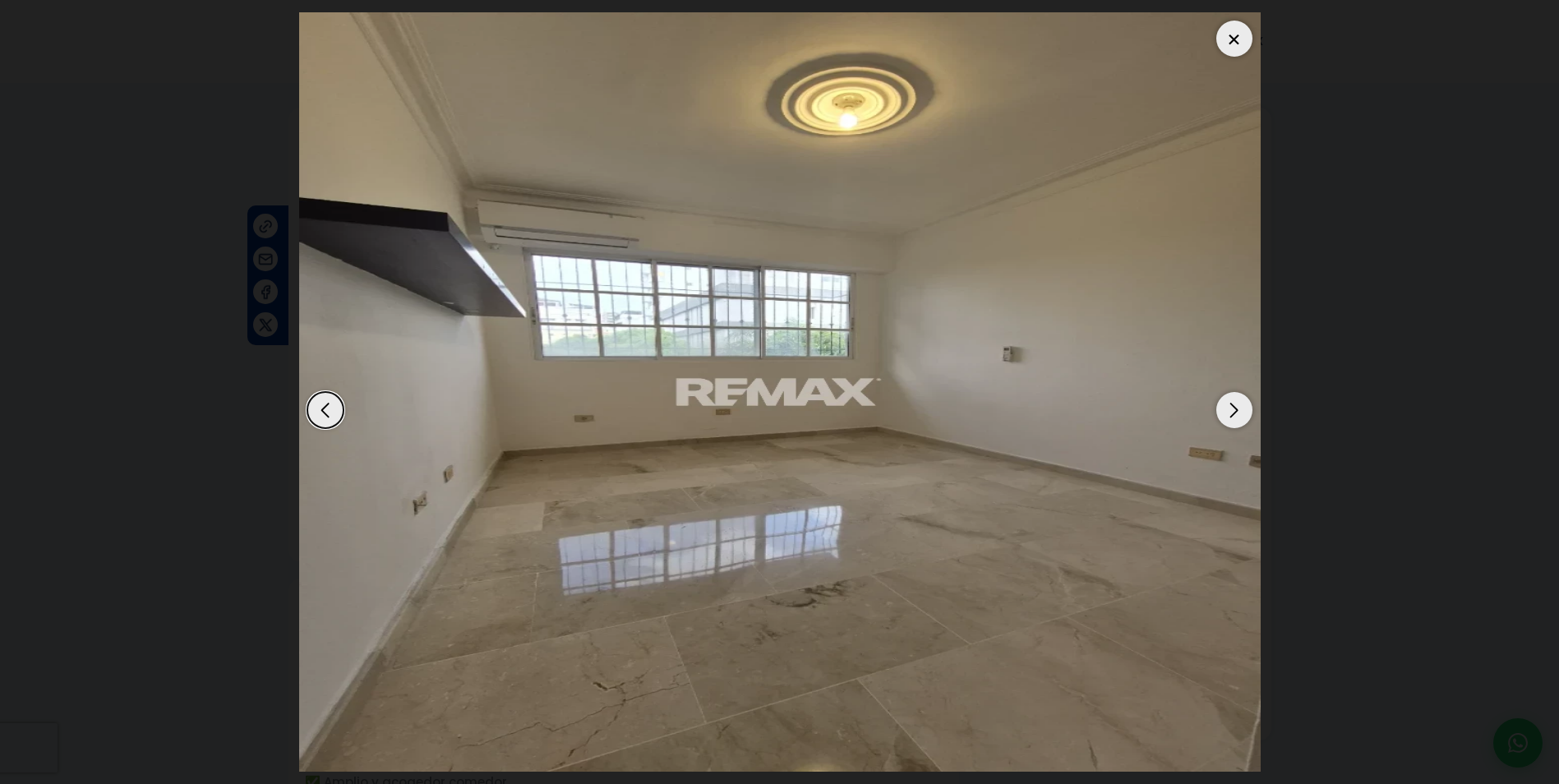
click at [1237, 399] on div "Next slide" at bounding box center [1234, 410] width 36 height 36
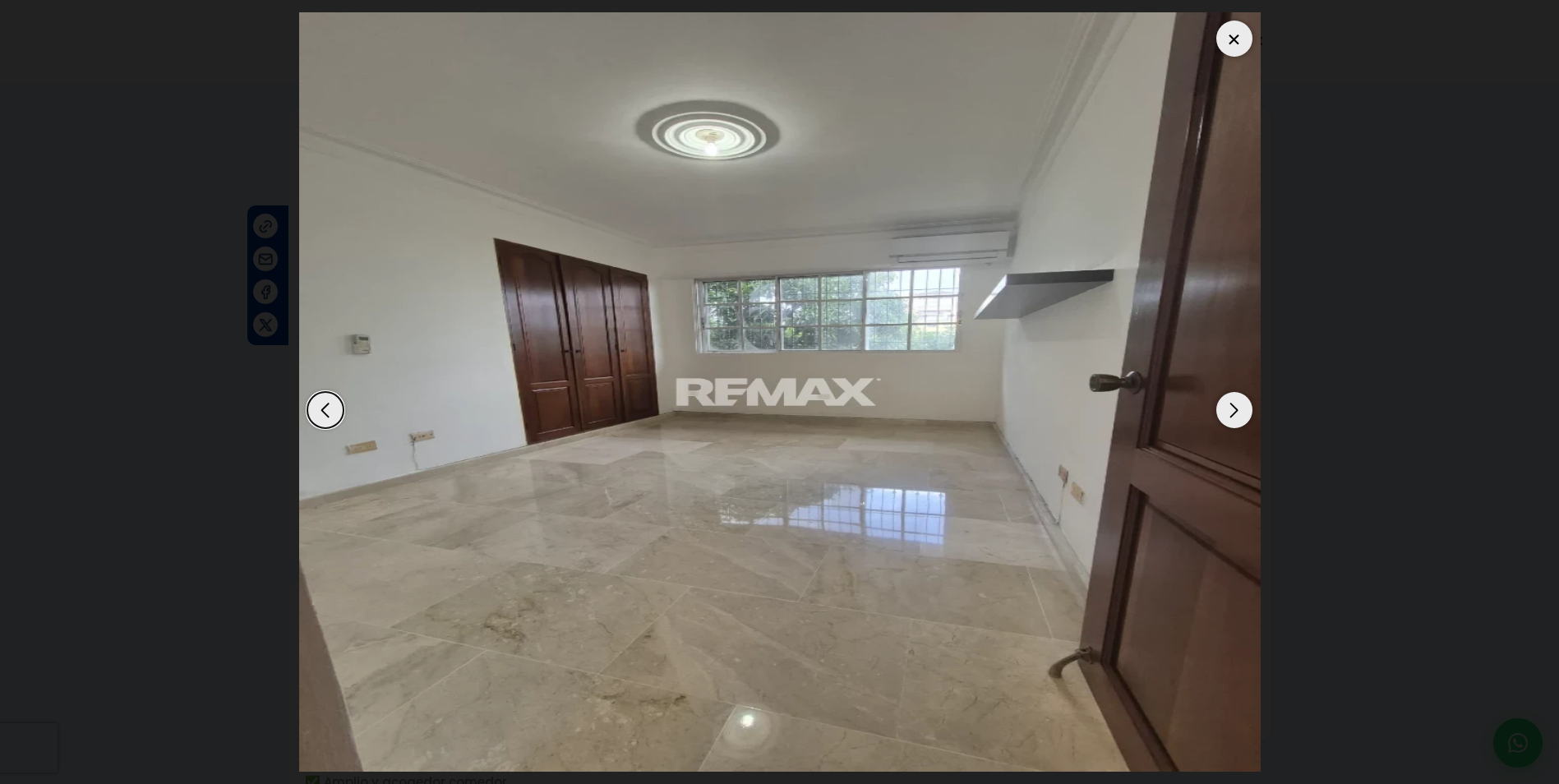
click at [1237, 399] on div "Next slide" at bounding box center [1234, 410] width 36 height 36
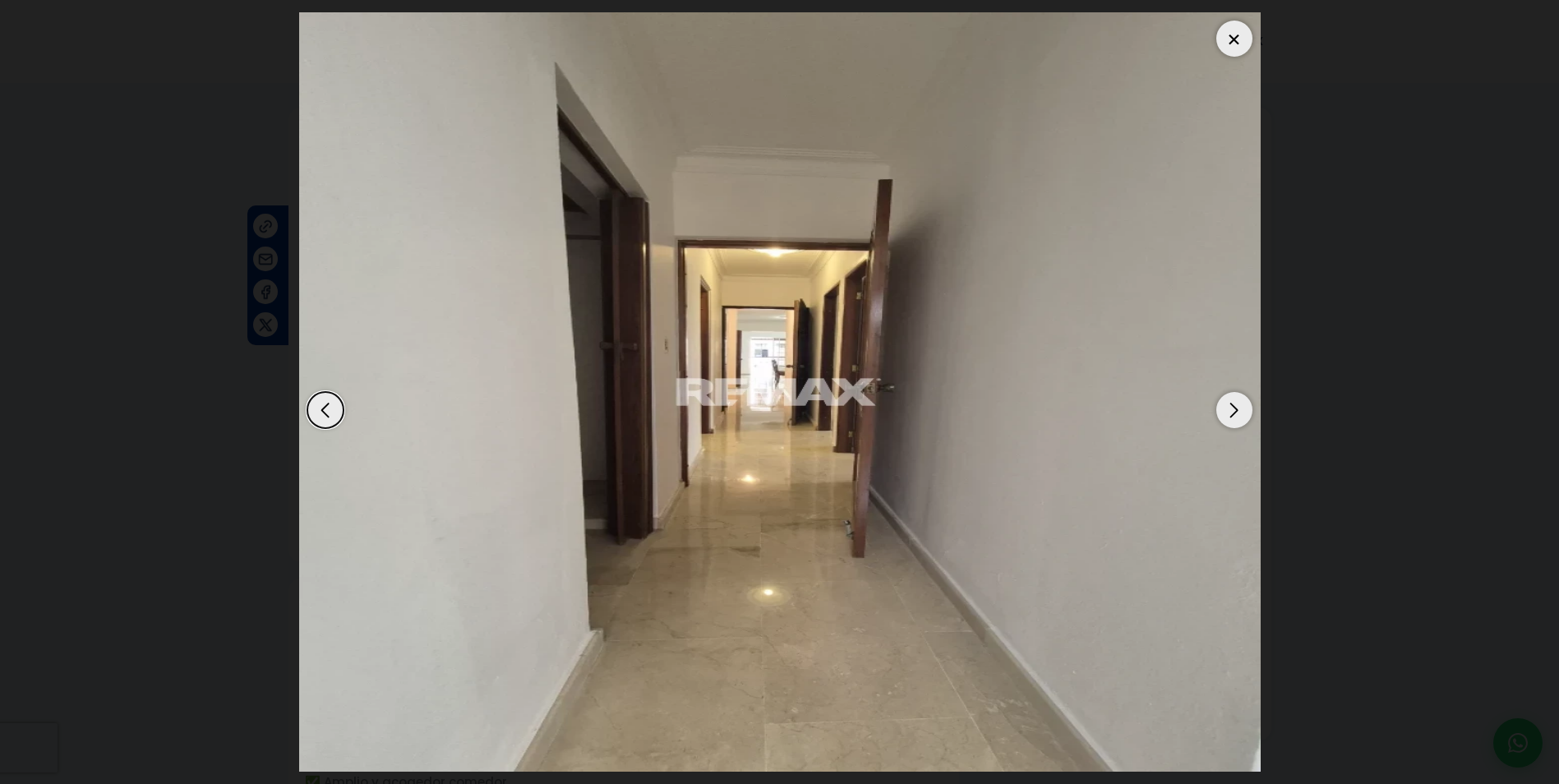
click at [1237, 399] on div "Next slide" at bounding box center [1234, 410] width 36 height 36
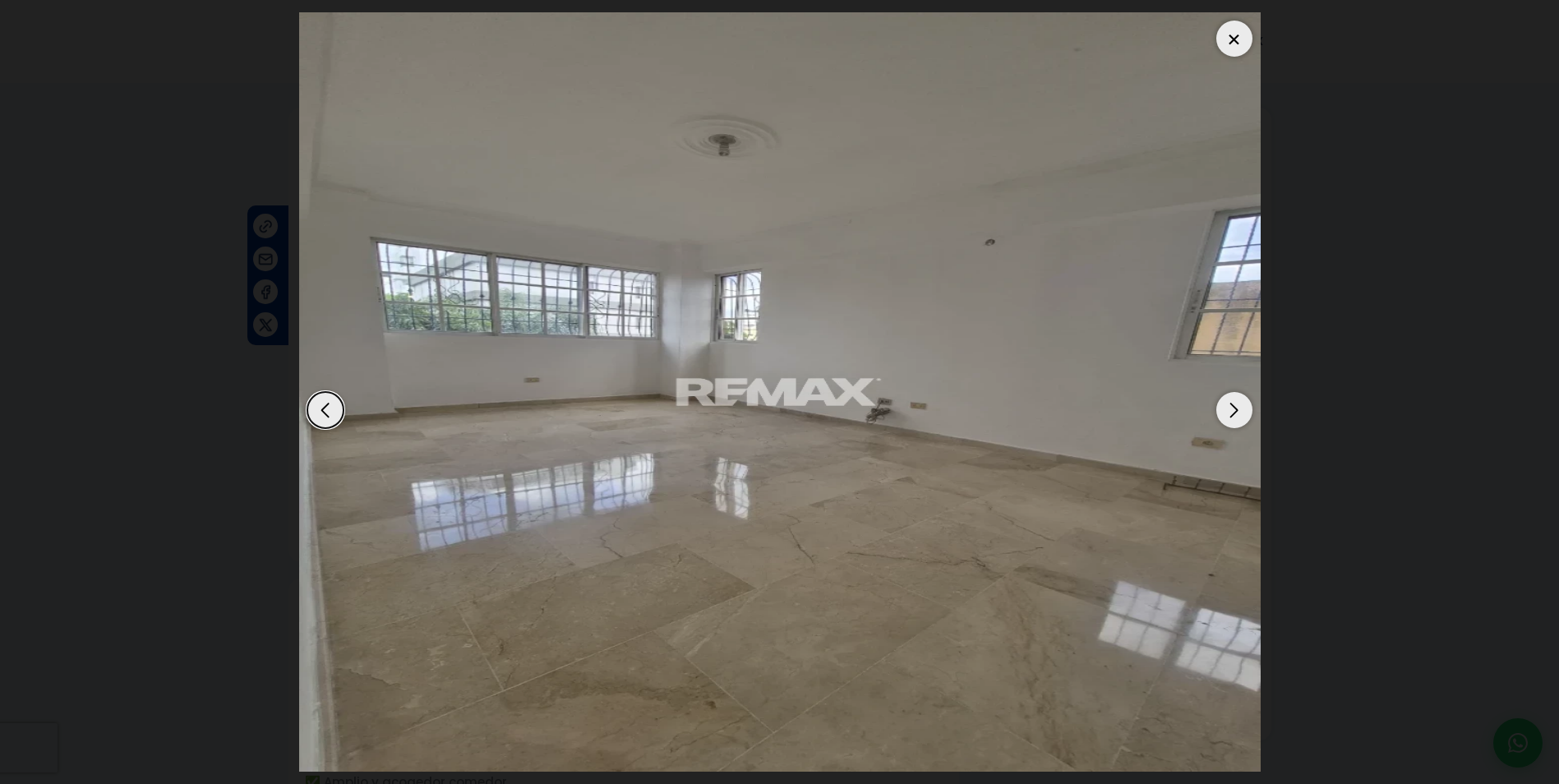
click at [1237, 399] on div "Next slide" at bounding box center [1234, 410] width 36 height 36
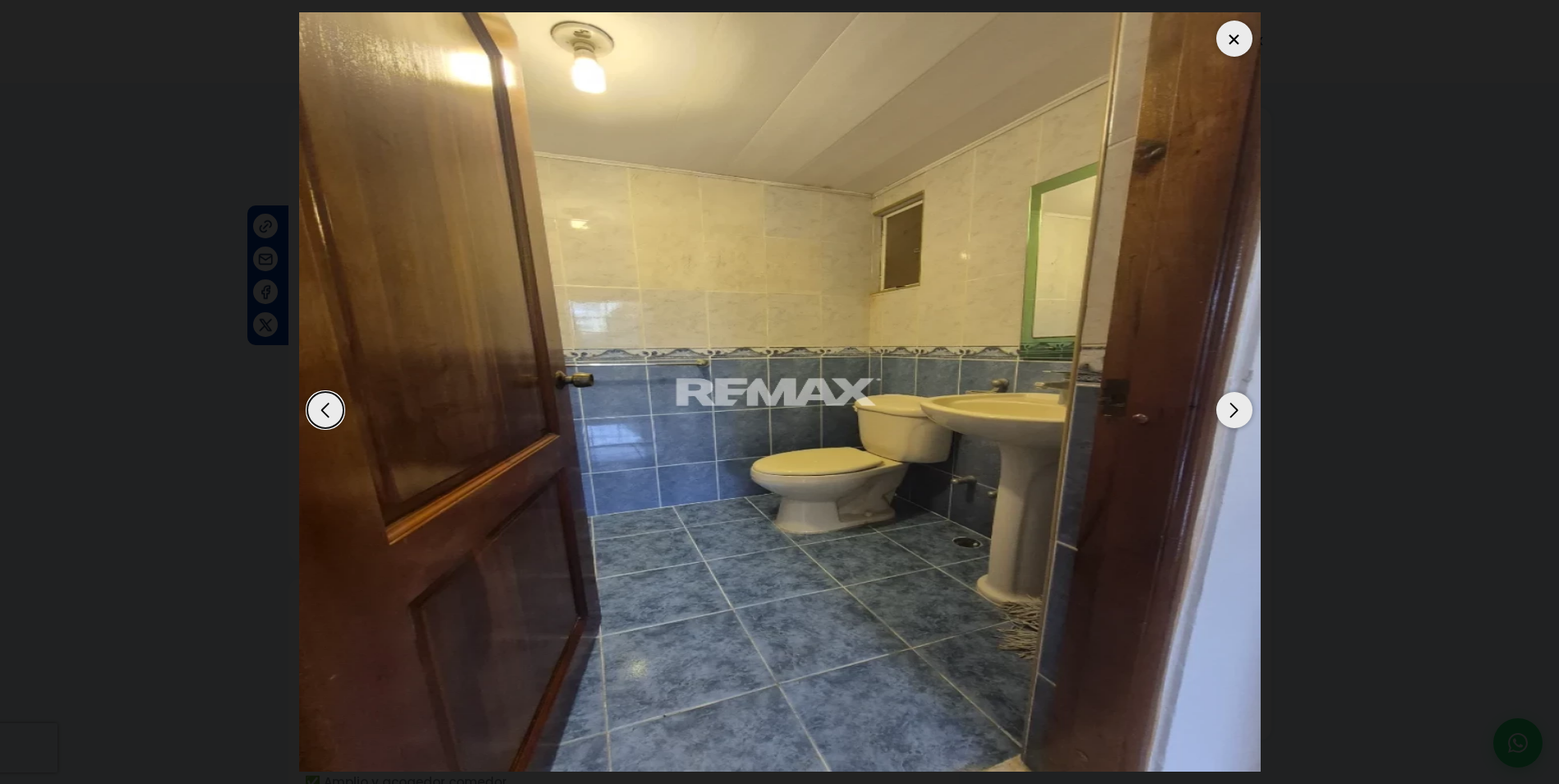
click at [1237, 399] on div "Next slide" at bounding box center [1234, 410] width 36 height 36
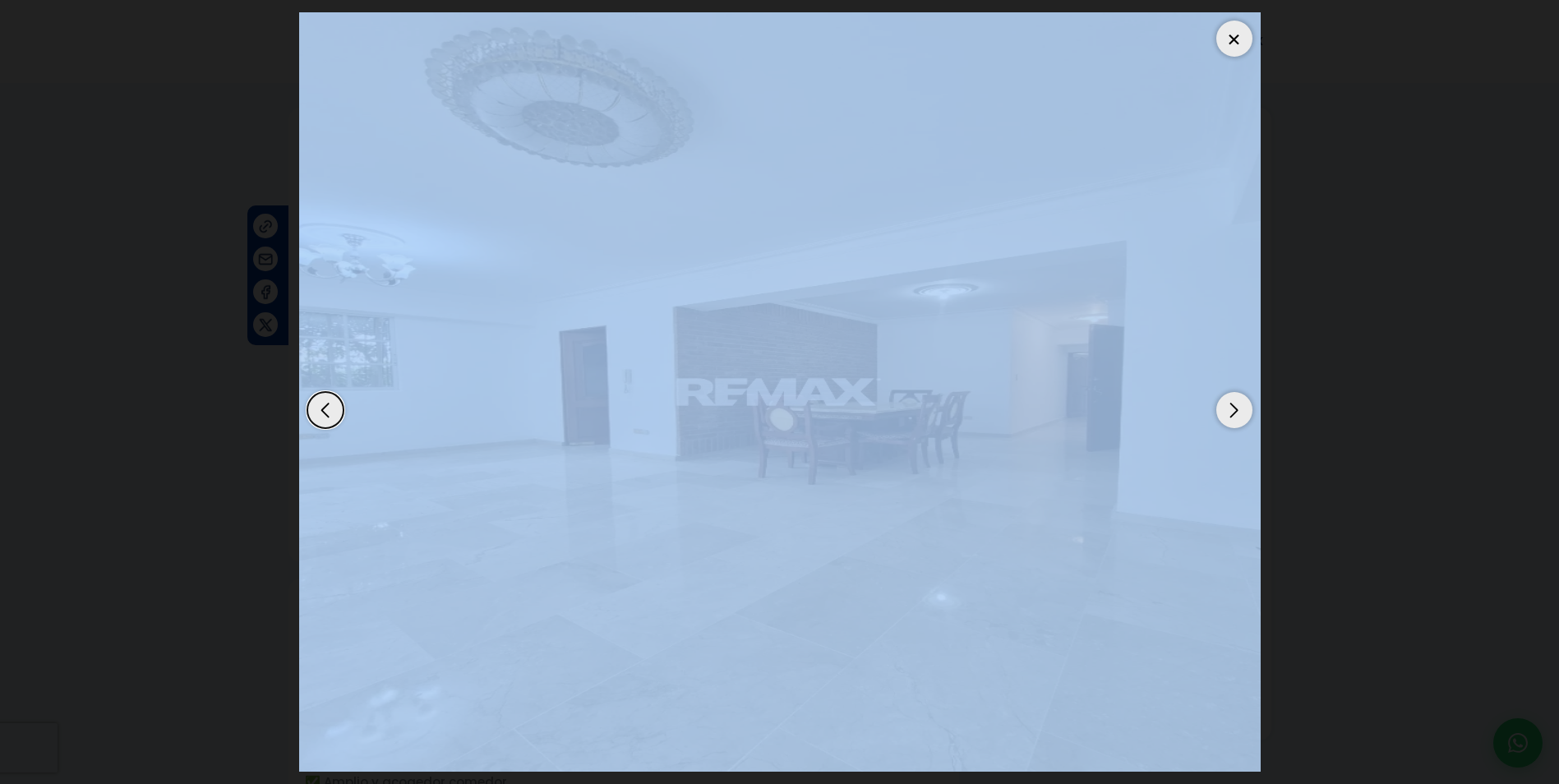
click at [1237, 399] on div "Next slide" at bounding box center [1234, 410] width 36 height 36
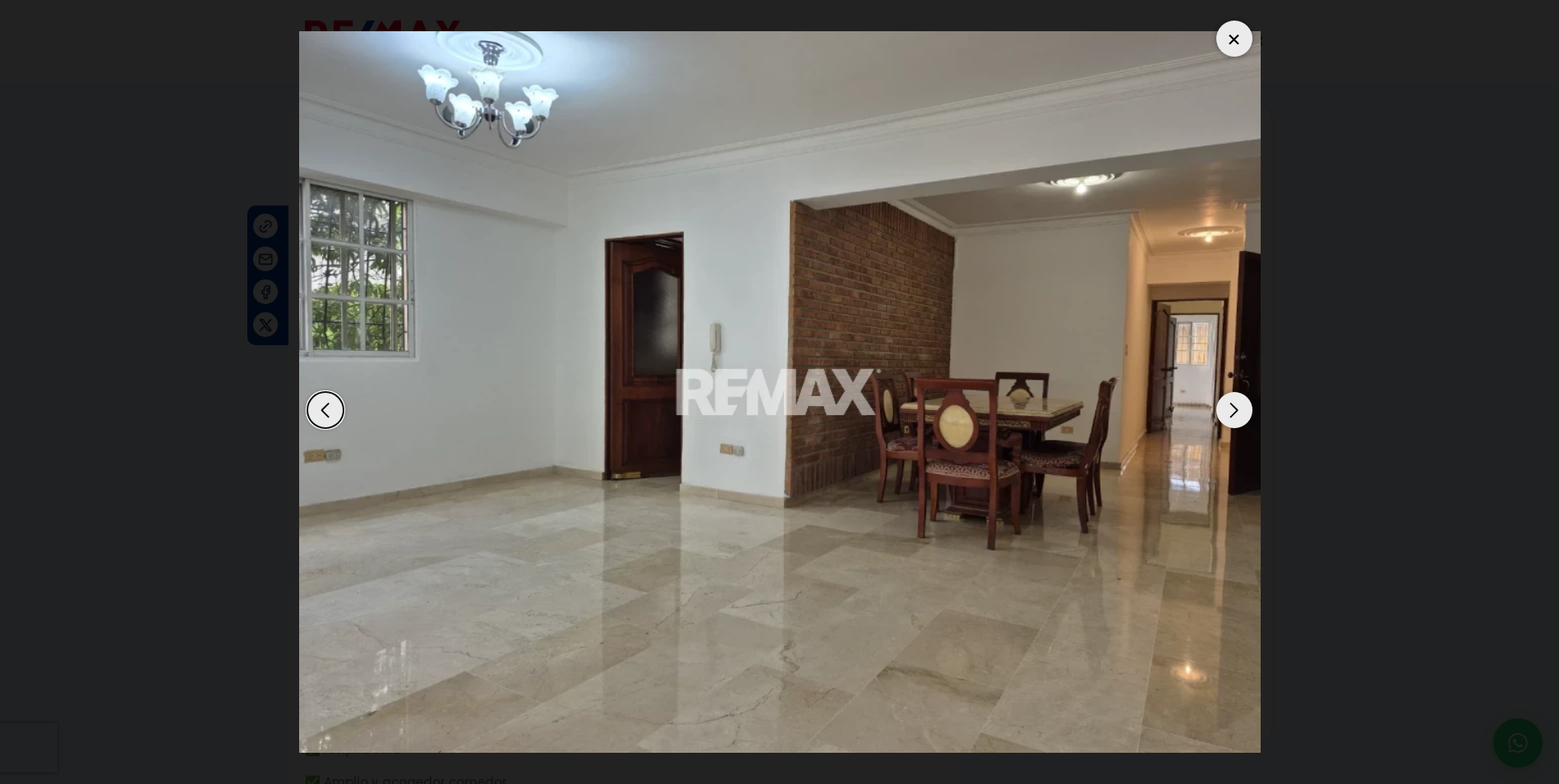
drag, startPoint x: 1237, startPoint y: 399, endPoint x: 1448, endPoint y: 146, distance: 329.4
click at [1273, 146] on dialog at bounding box center [780, 392] width 987 height 784
click at [1229, 49] on div at bounding box center [1234, 38] width 36 height 36
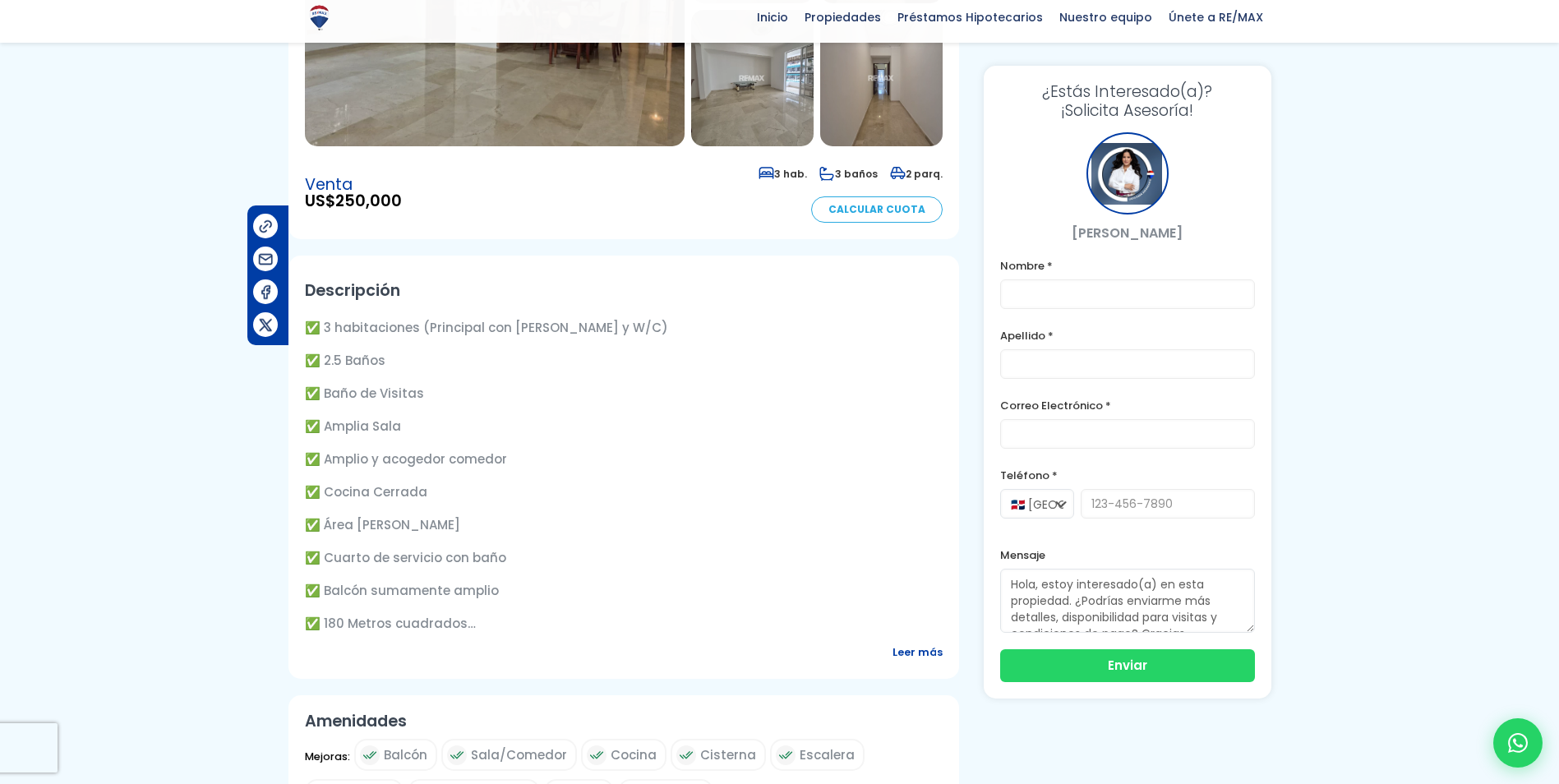
scroll to position [328, 0]
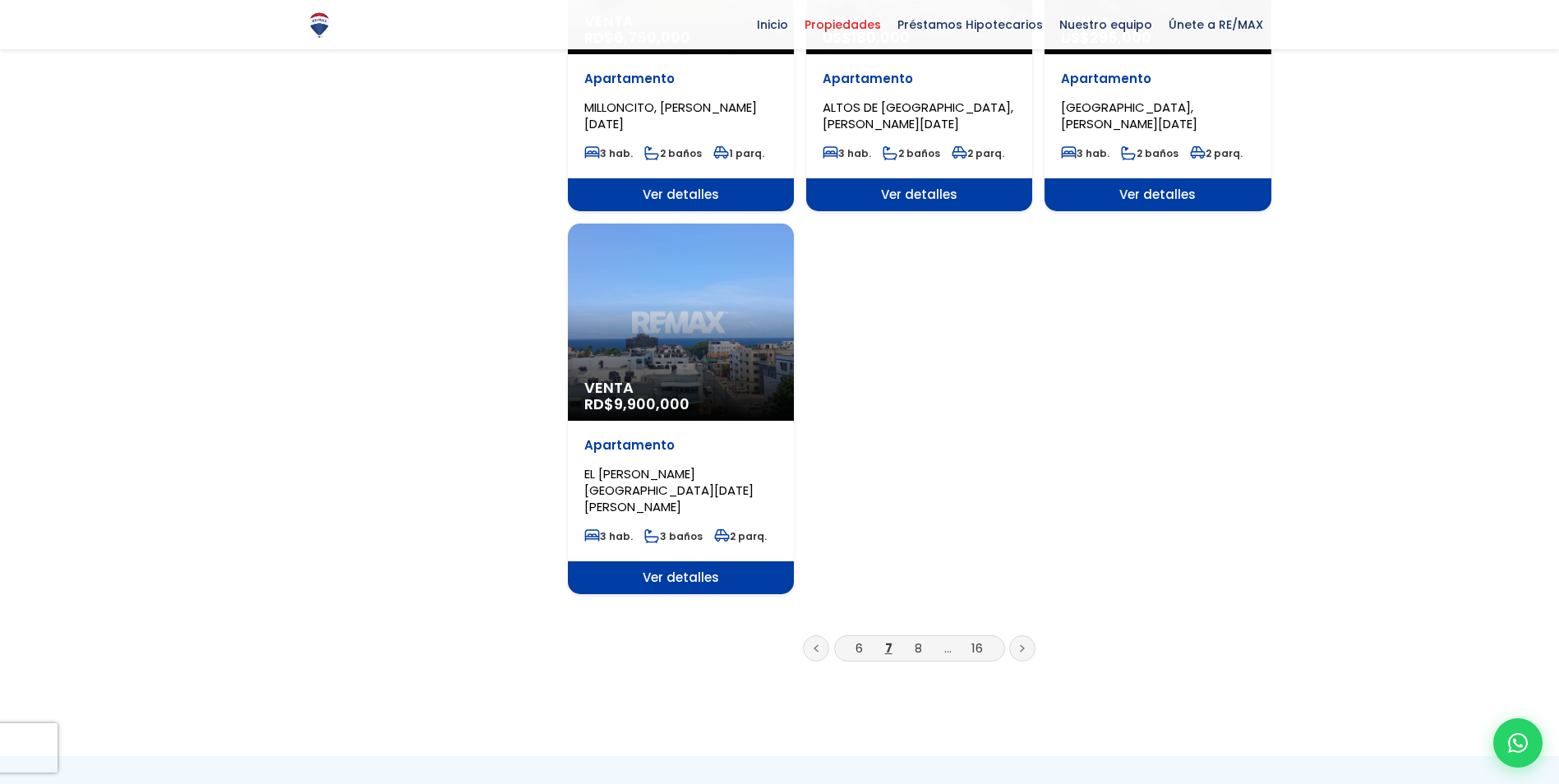
scroll to position [1889, 0]
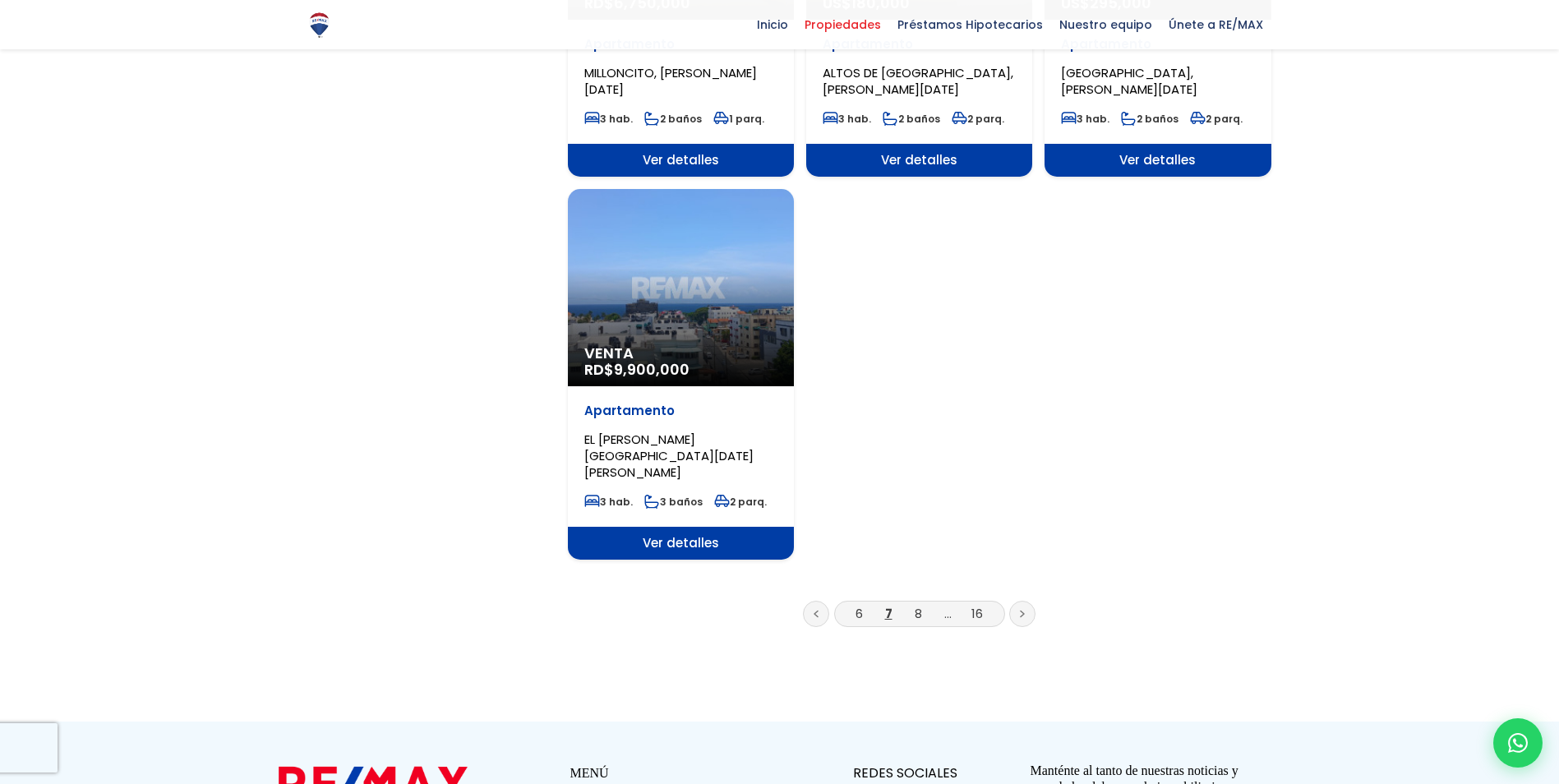
click at [912, 603] on li "8" at bounding box center [919, 613] width 26 height 20
click at [919, 605] on link "8" at bounding box center [919, 614] width 7 height 18
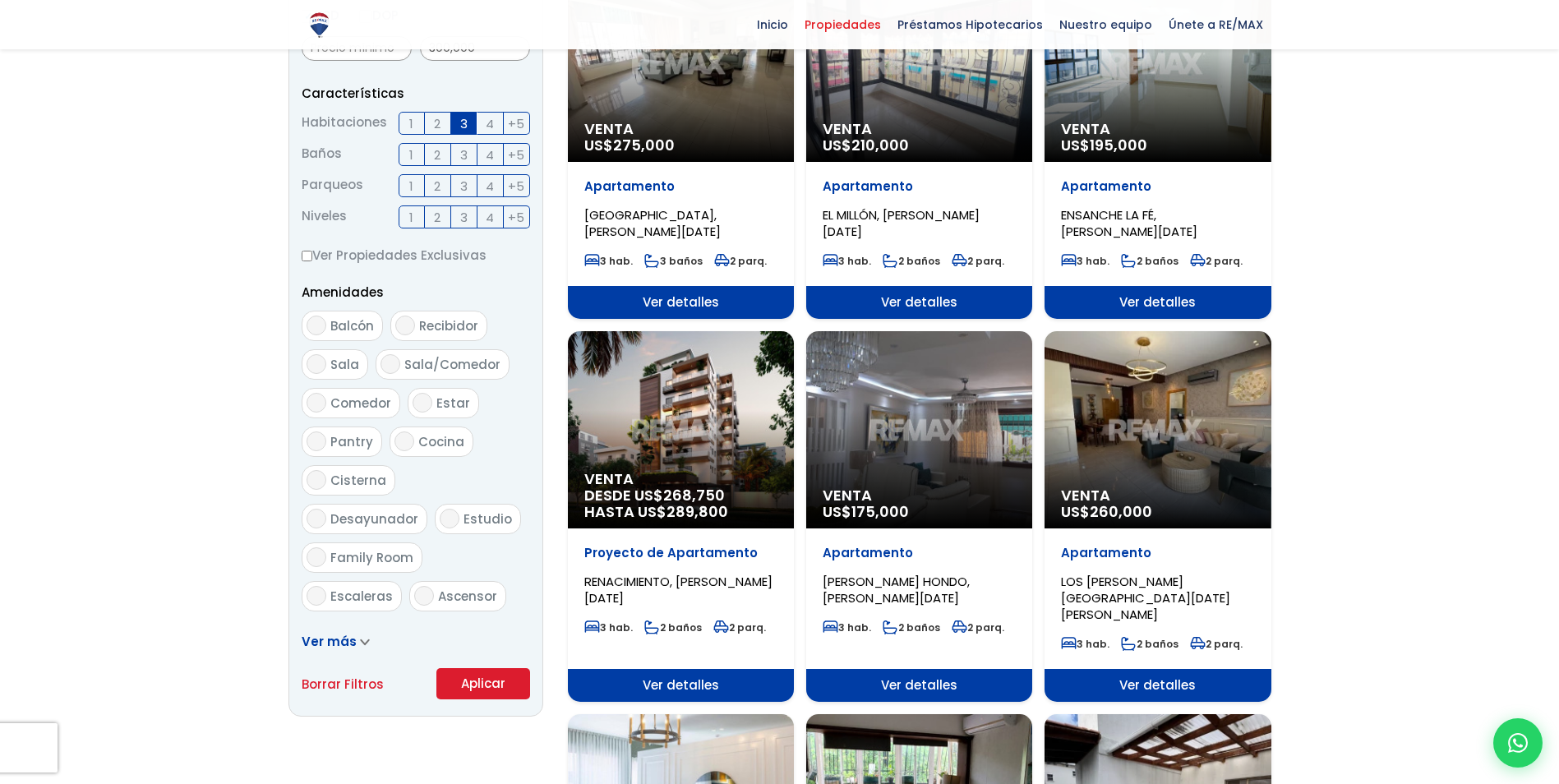
scroll to position [739, 0]
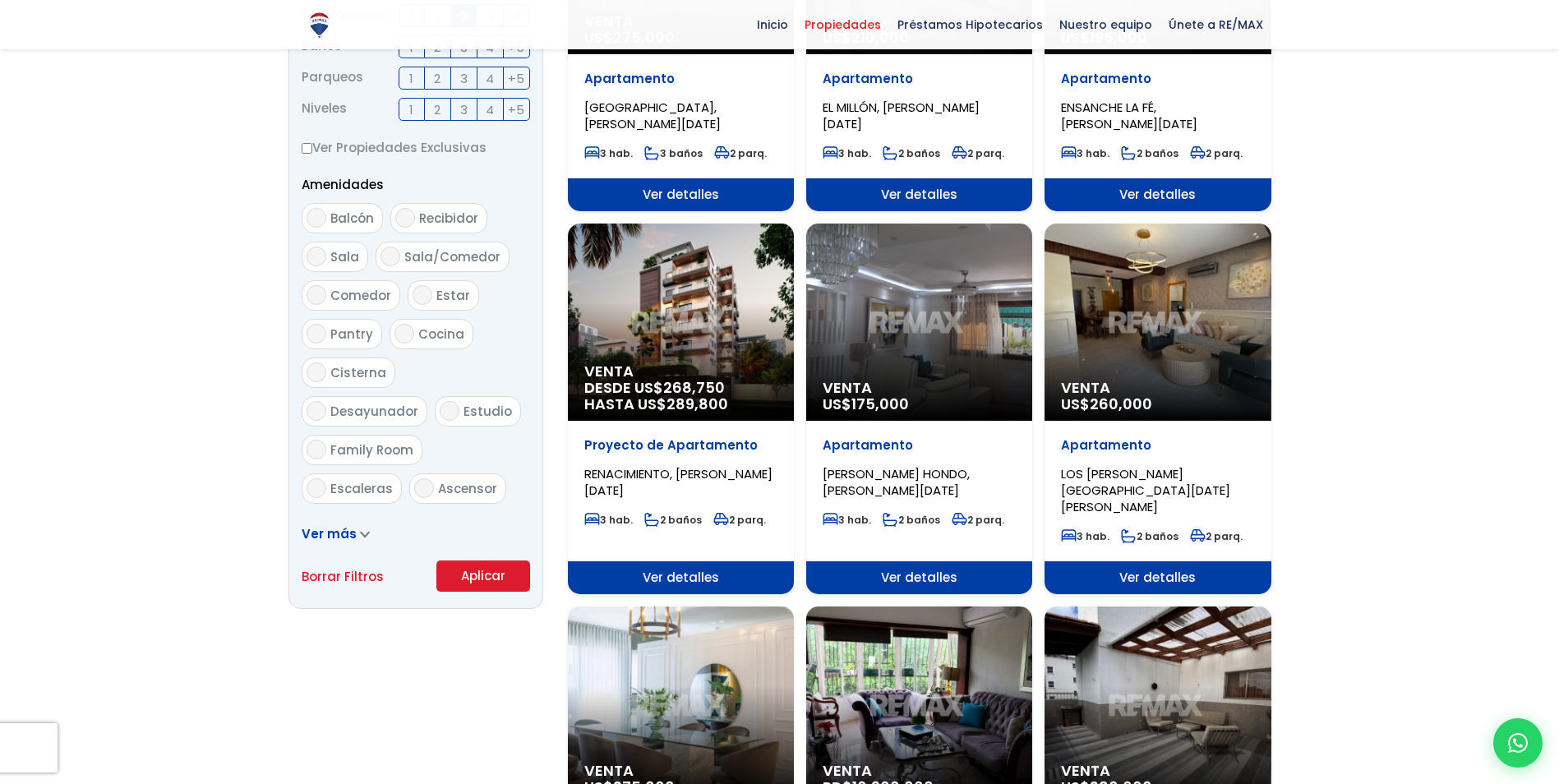
click at [1128, 299] on div "Venta US$ 260,000" at bounding box center [1158, 321] width 226 height 197
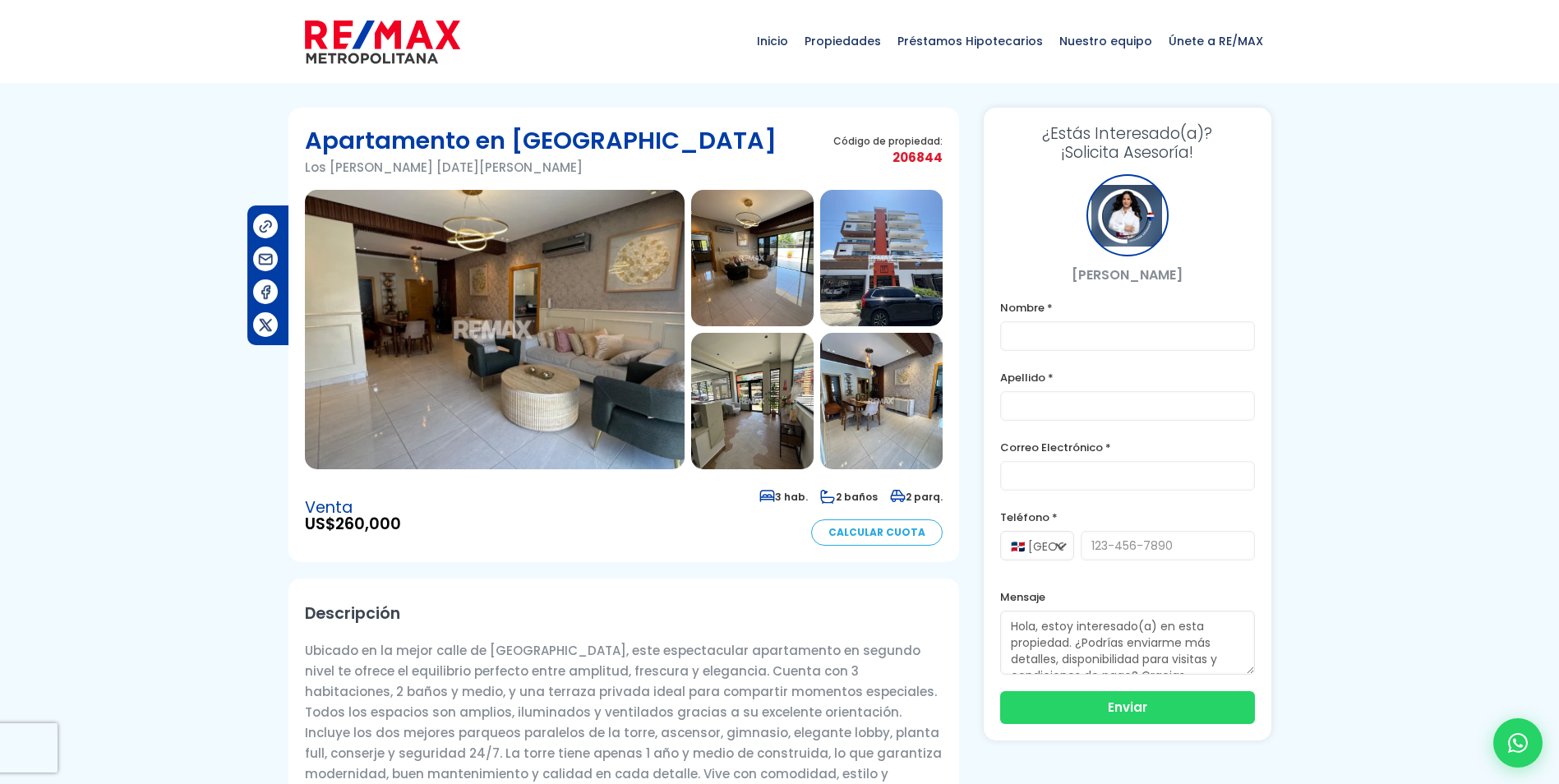
click at [534, 289] on img at bounding box center [495, 329] width 380 height 279
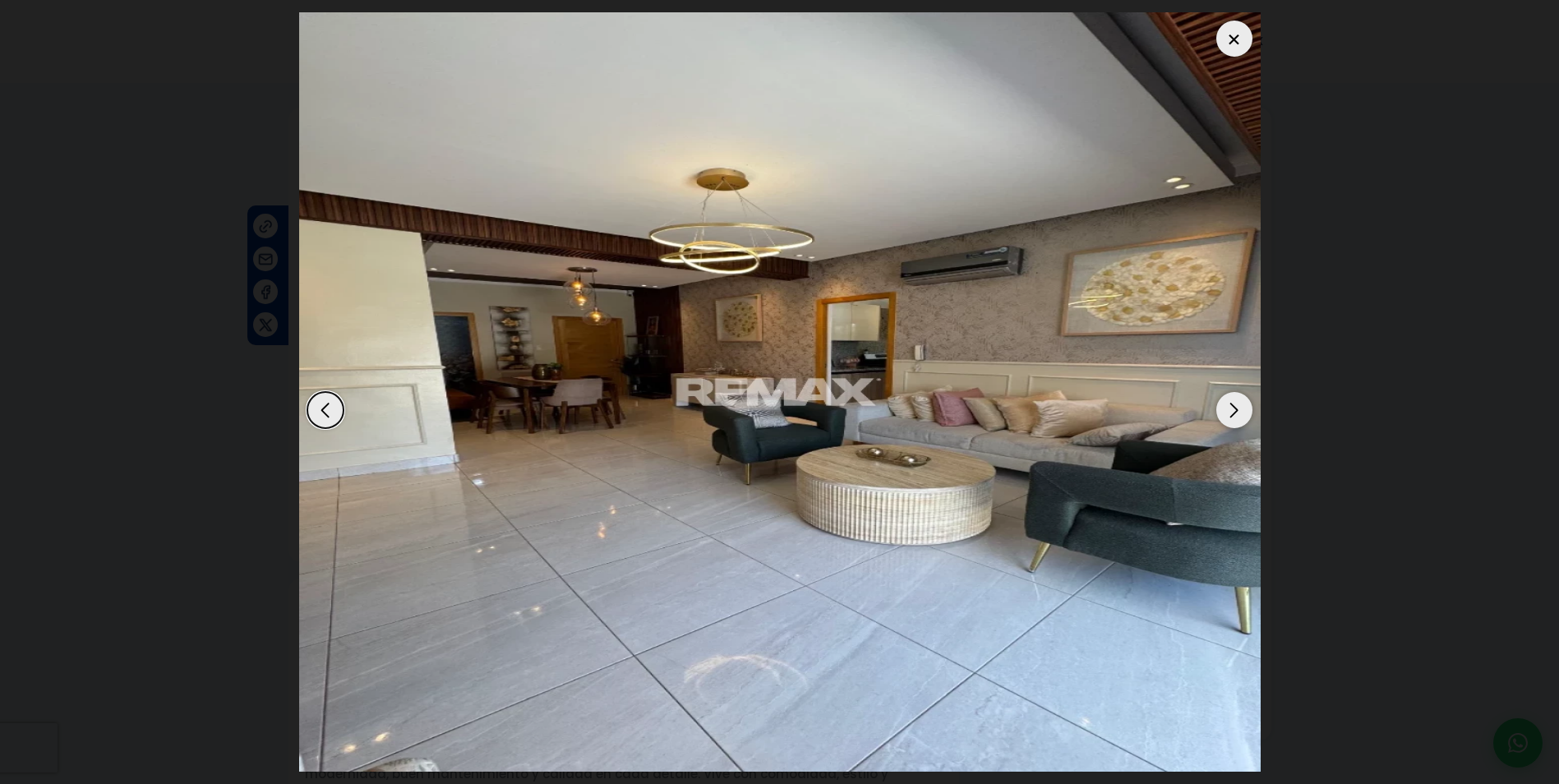
click at [1237, 402] on div "Next slide" at bounding box center [1234, 410] width 36 height 36
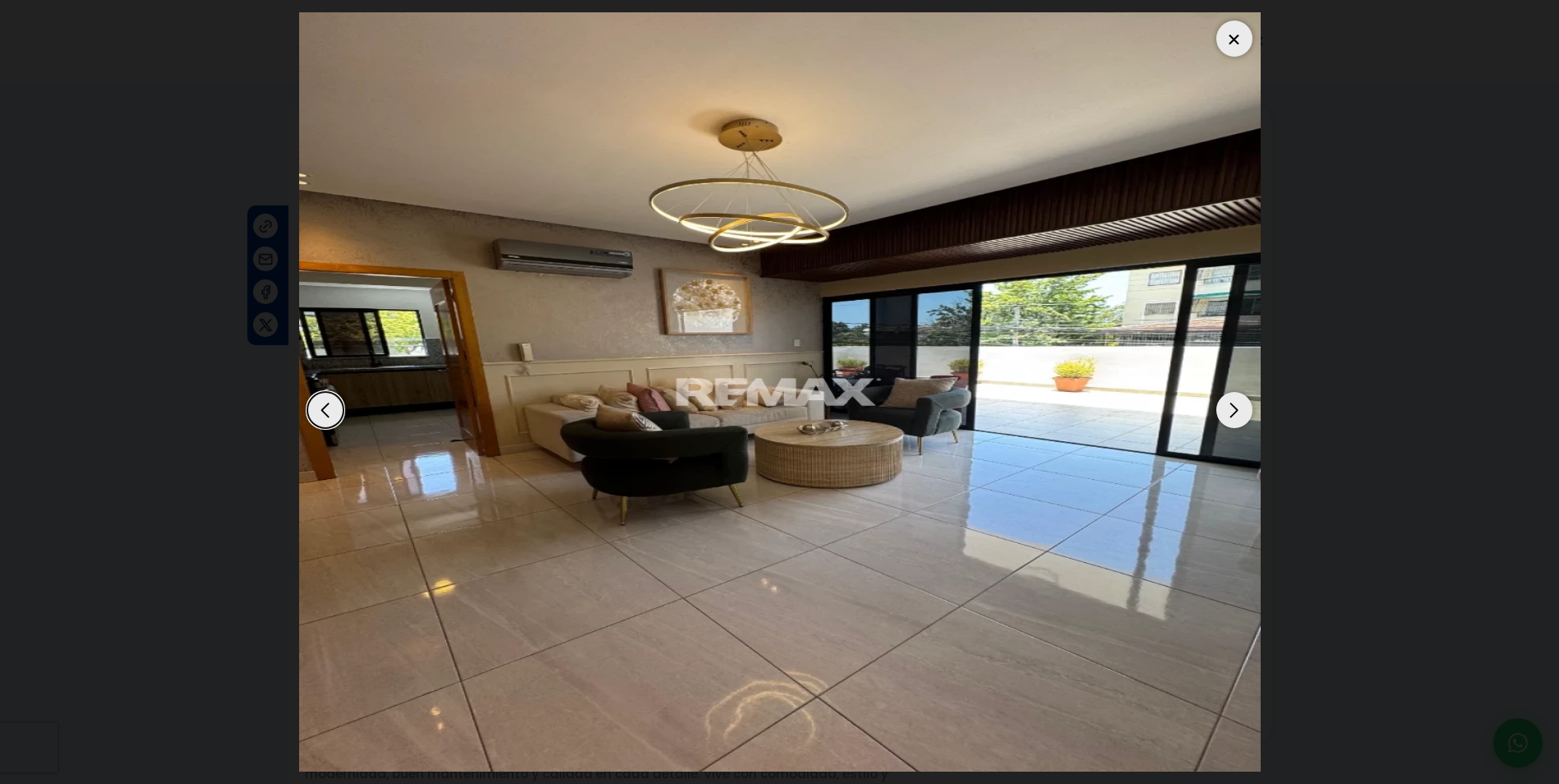
click at [1237, 402] on div "Next slide" at bounding box center [1234, 410] width 36 height 36
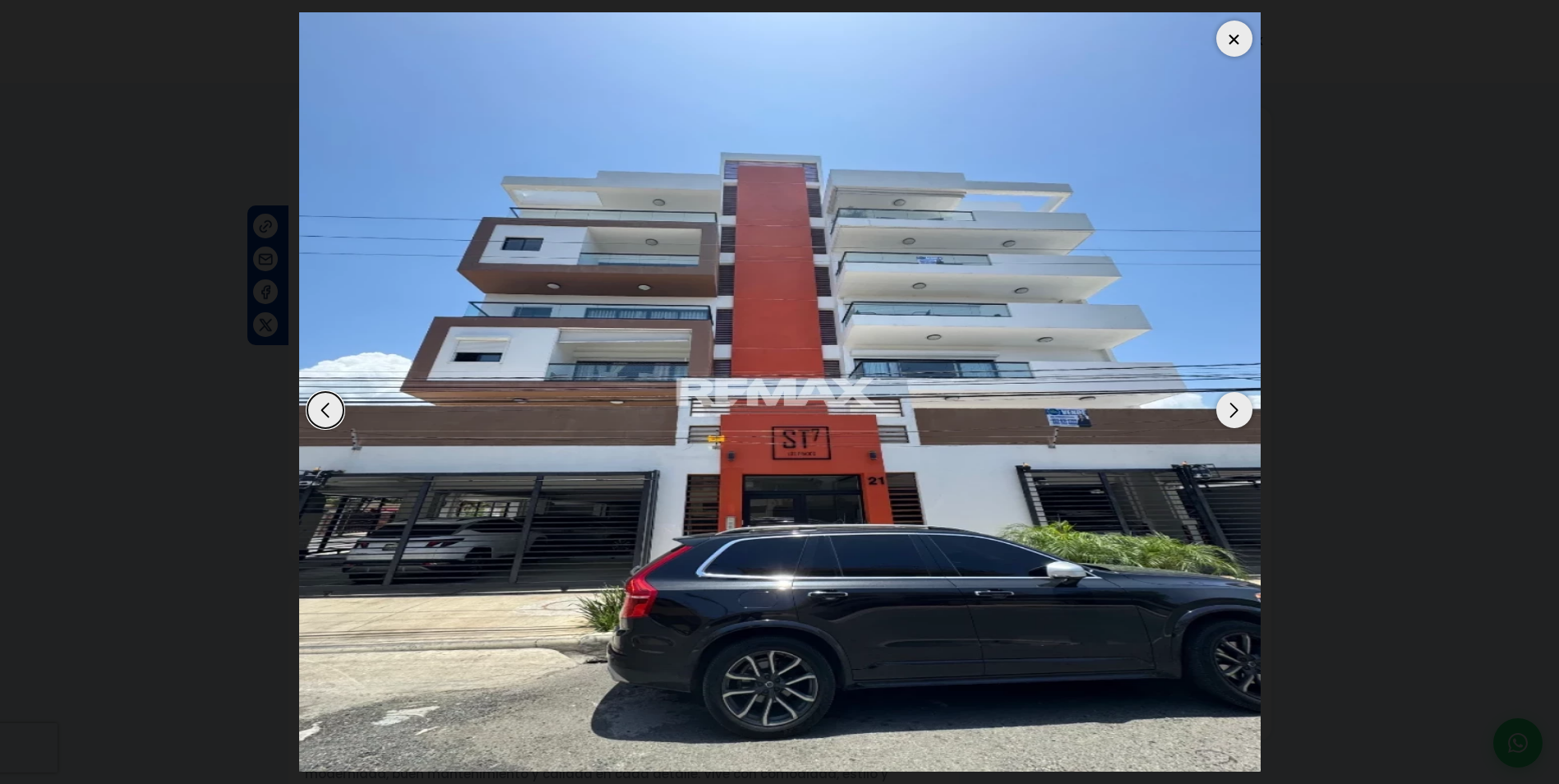
click at [1237, 402] on div "Next slide" at bounding box center [1234, 410] width 36 height 36
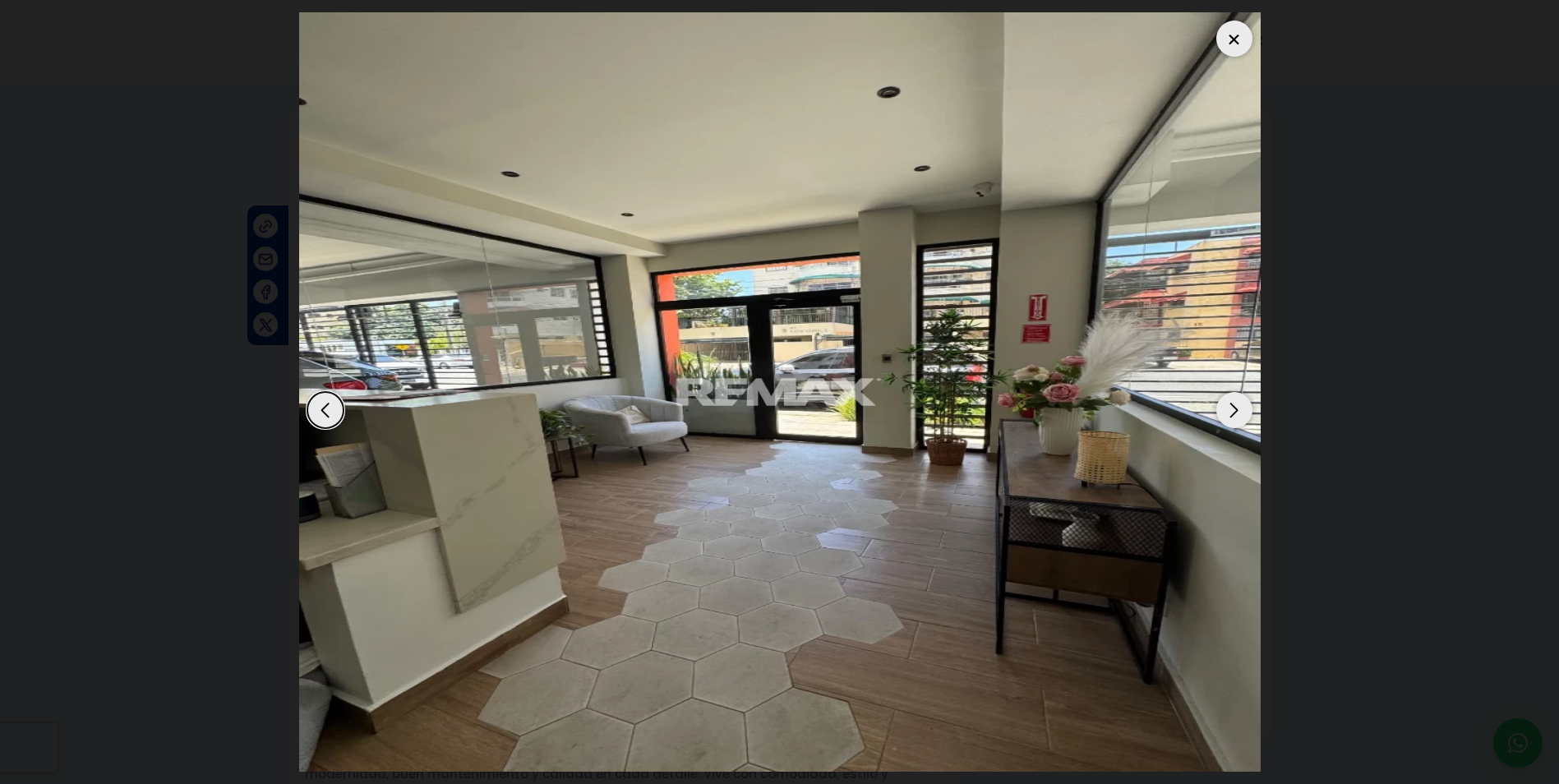
click at [1237, 402] on div "Next slide" at bounding box center [1234, 410] width 36 height 36
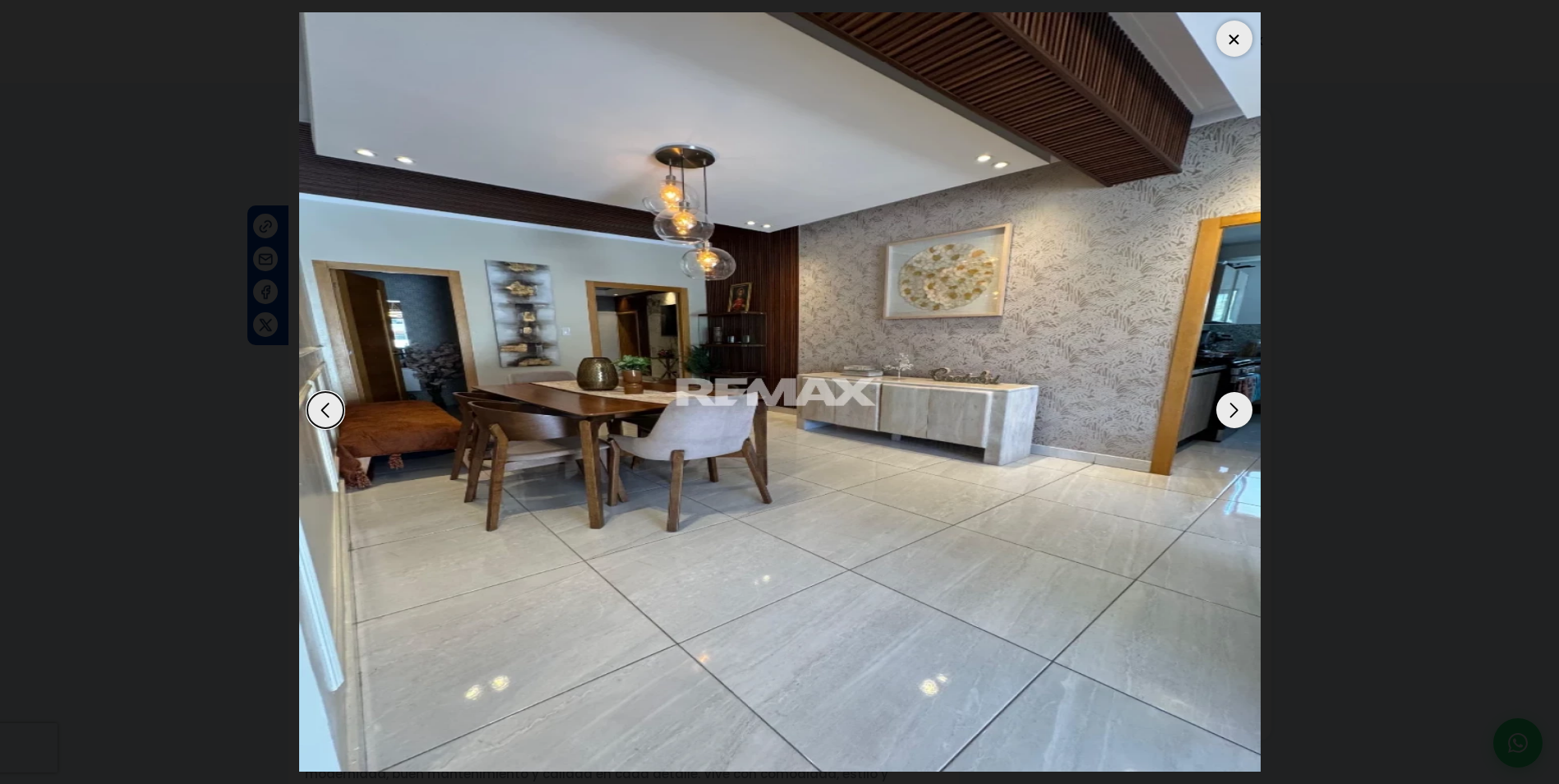
click at [1237, 402] on div "Next slide" at bounding box center [1234, 410] width 36 height 36
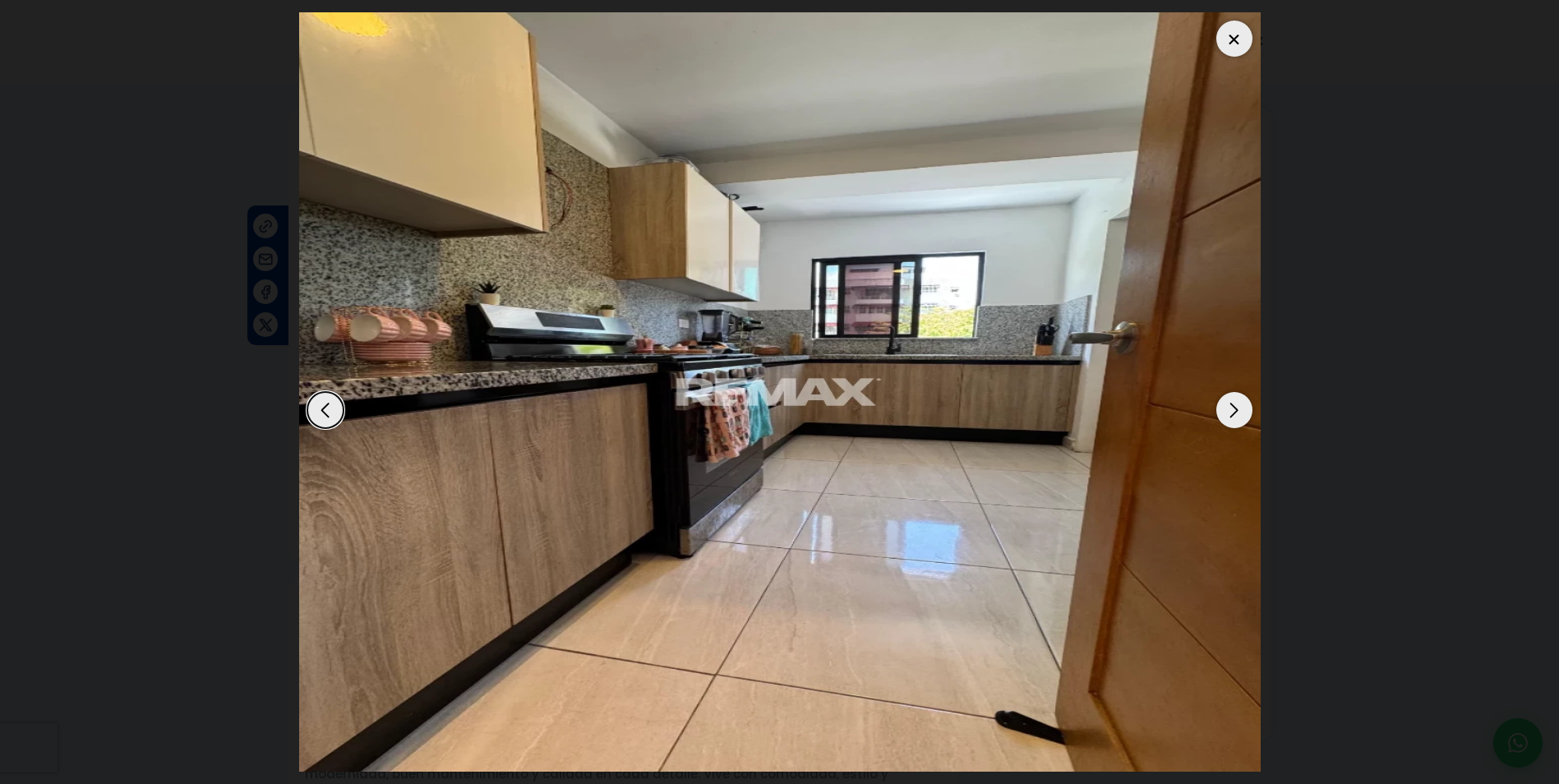
click at [1237, 402] on div "Next slide" at bounding box center [1234, 410] width 36 height 36
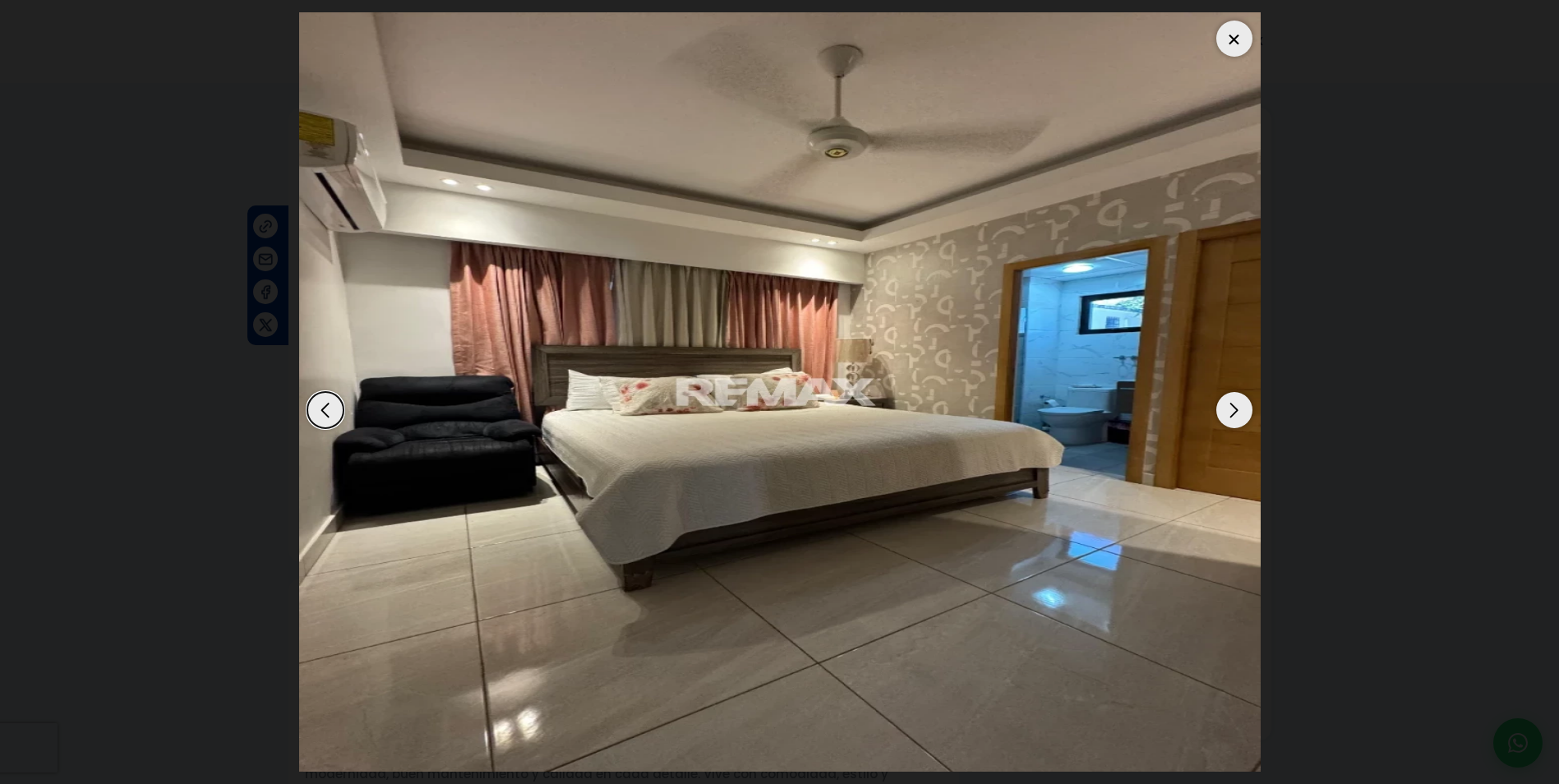
click at [1237, 402] on div "Next slide" at bounding box center [1234, 410] width 36 height 36
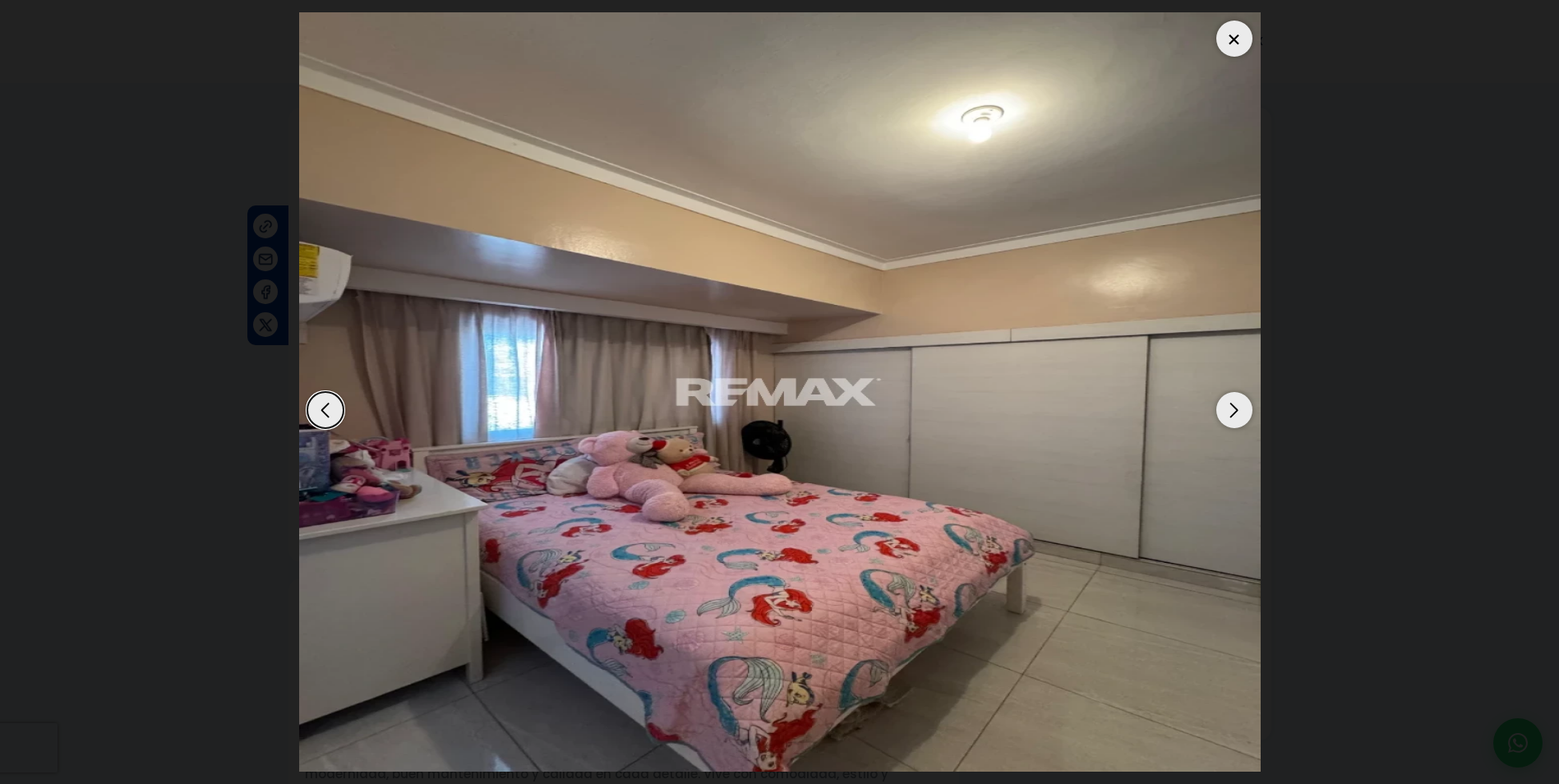
click at [1237, 402] on div "Next slide" at bounding box center [1234, 410] width 36 height 36
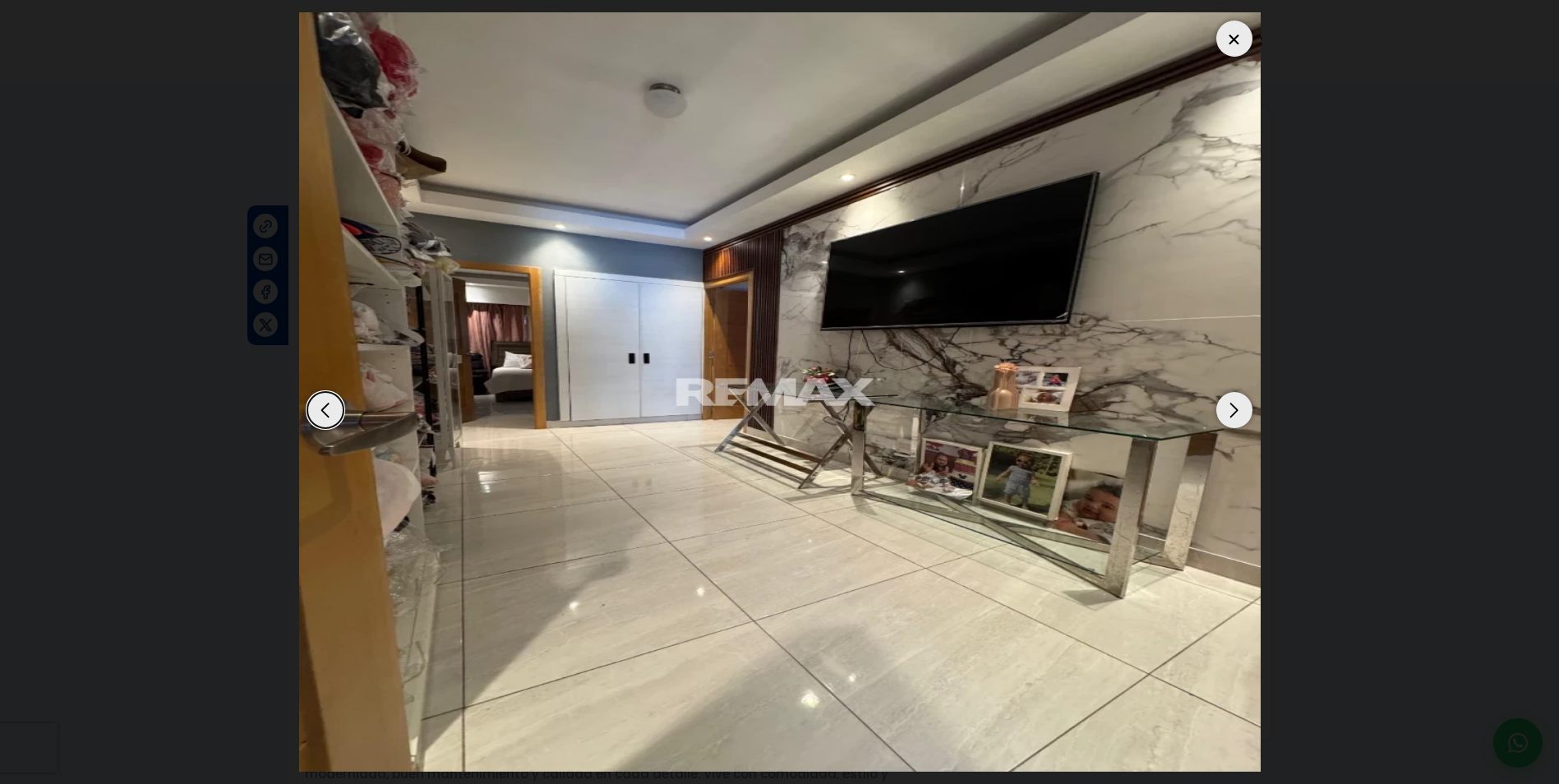
click at [1237, 402] on div "Next slide" at bounding box center [1234, 410] width 36 height 36
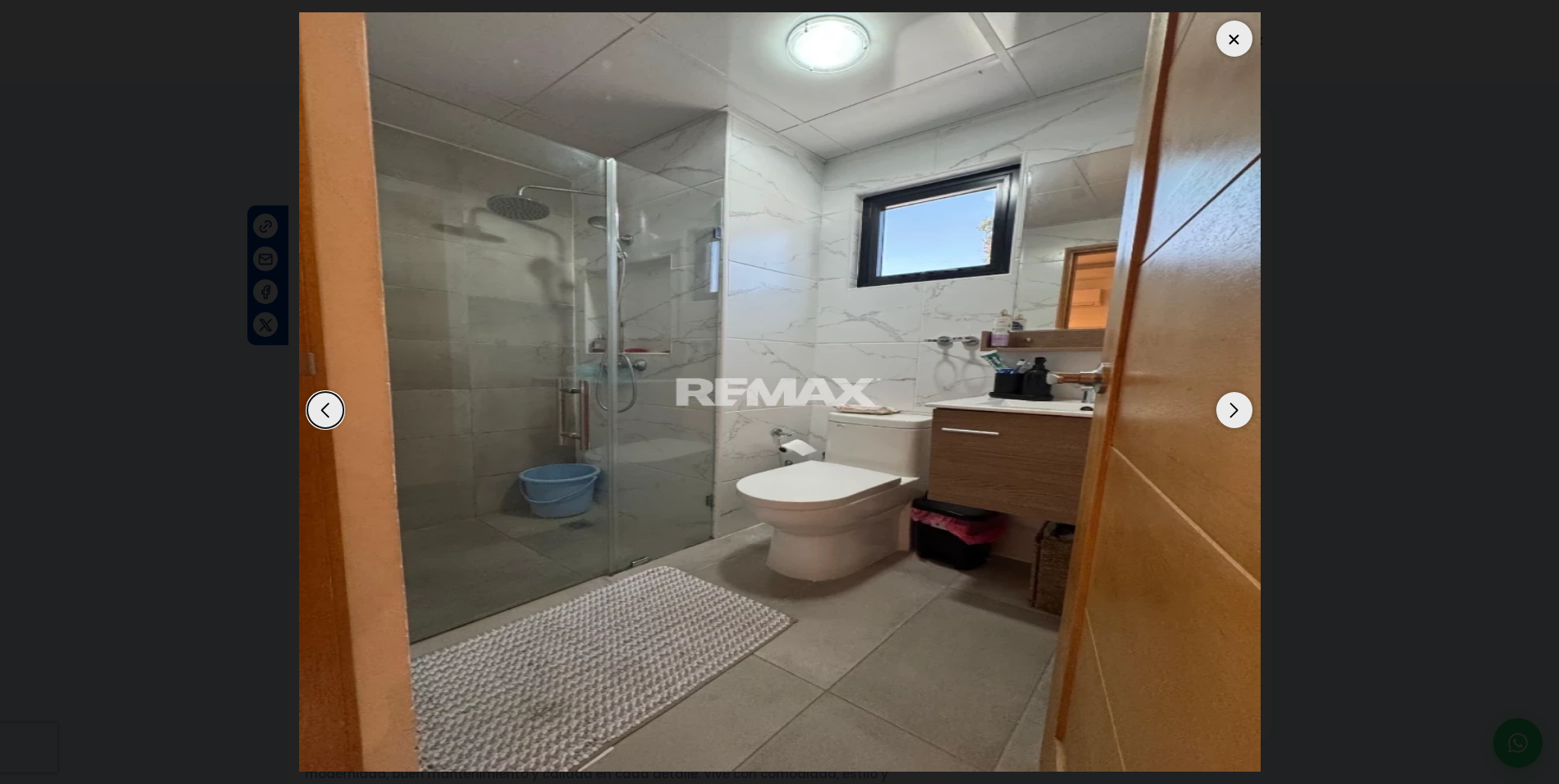
click at [1237, 402] on div "Next slide" at bounding box center [1234, 410] width 36 height 36
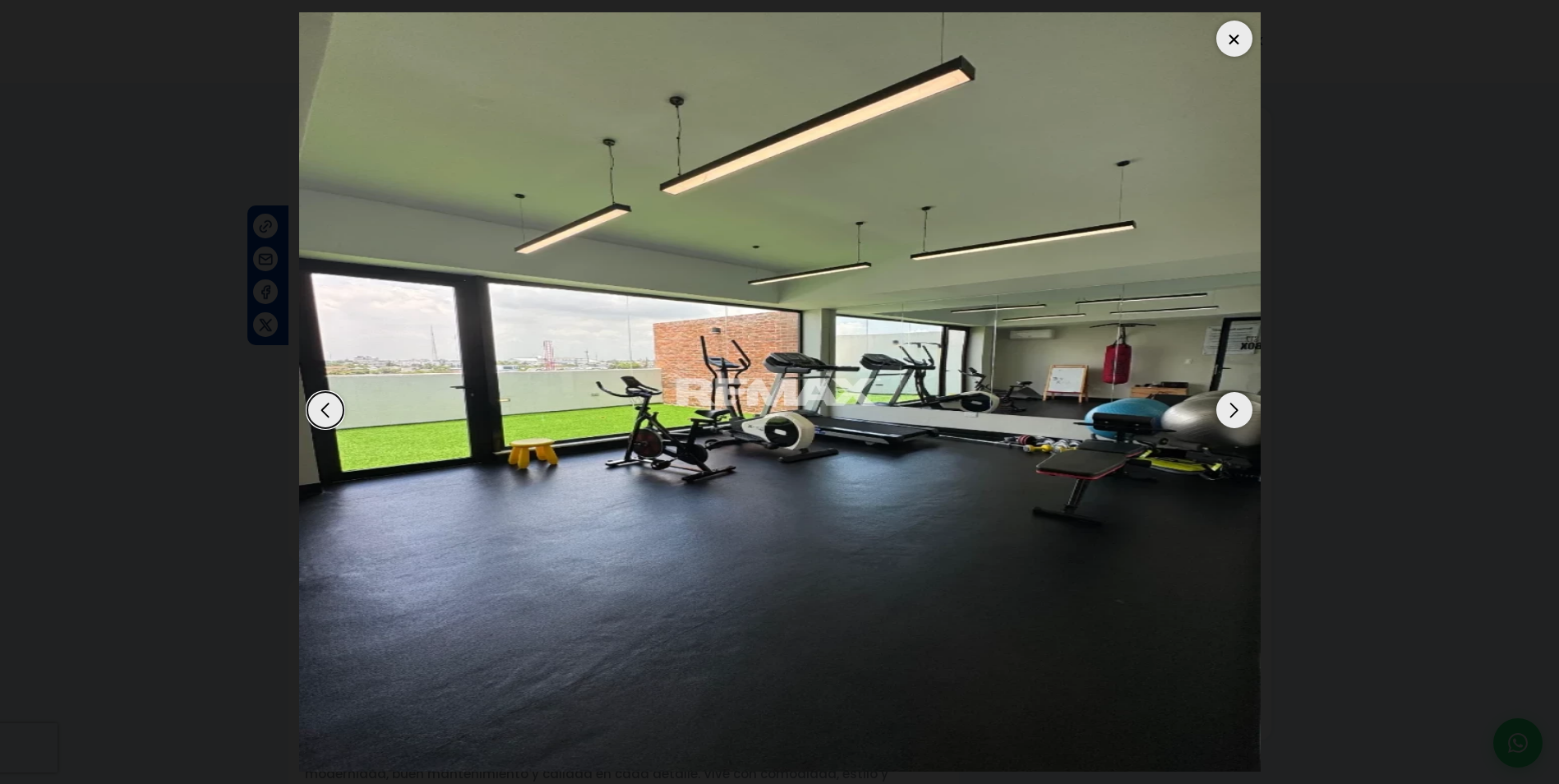
click at [1237, 402] on div "Next slide" at bounding box center [1234, 410] width 36 height 36
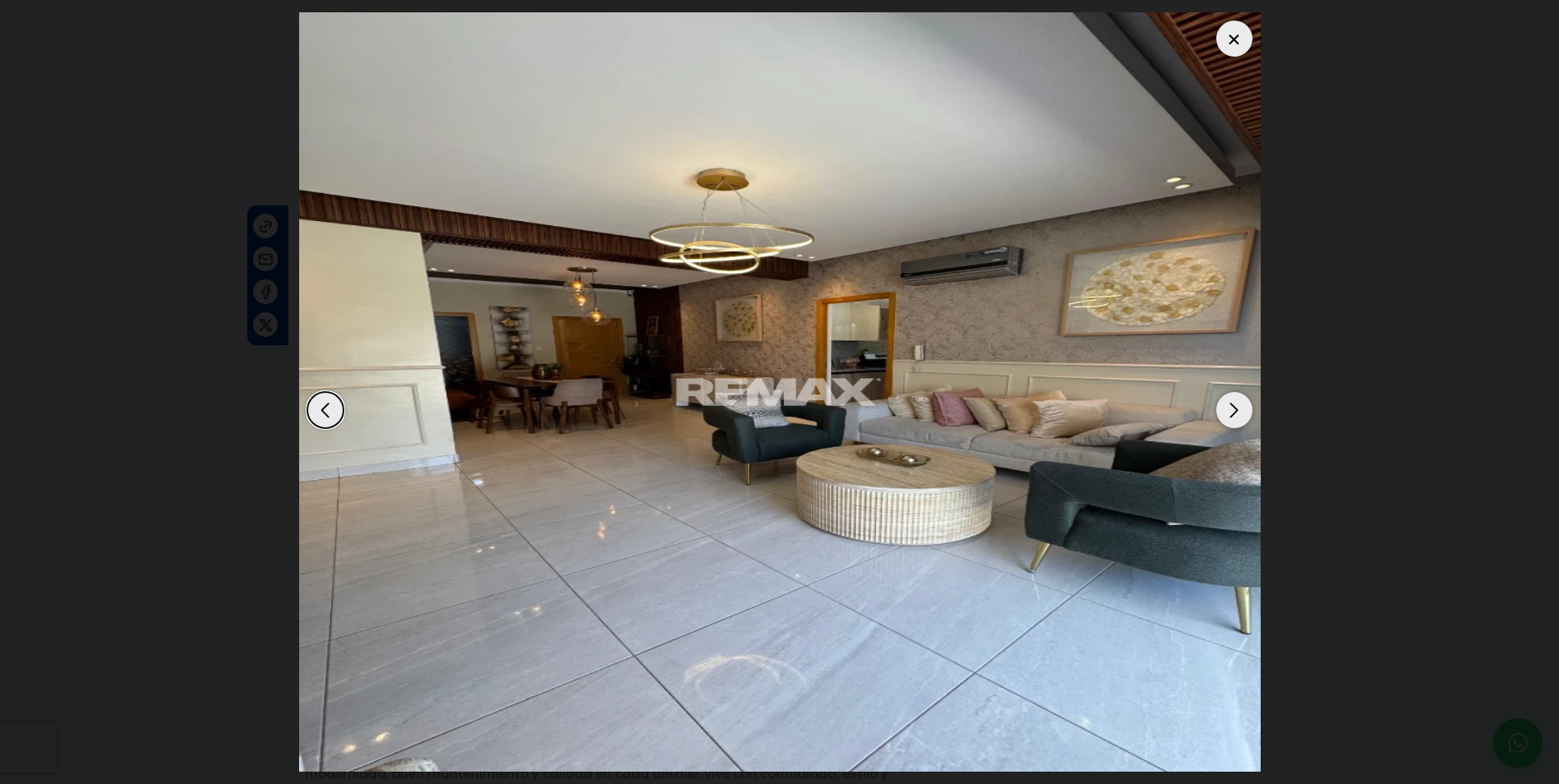
click at [1237, 402] on div "Next slide" at bounding box center [1234, 410] width 36 height 36
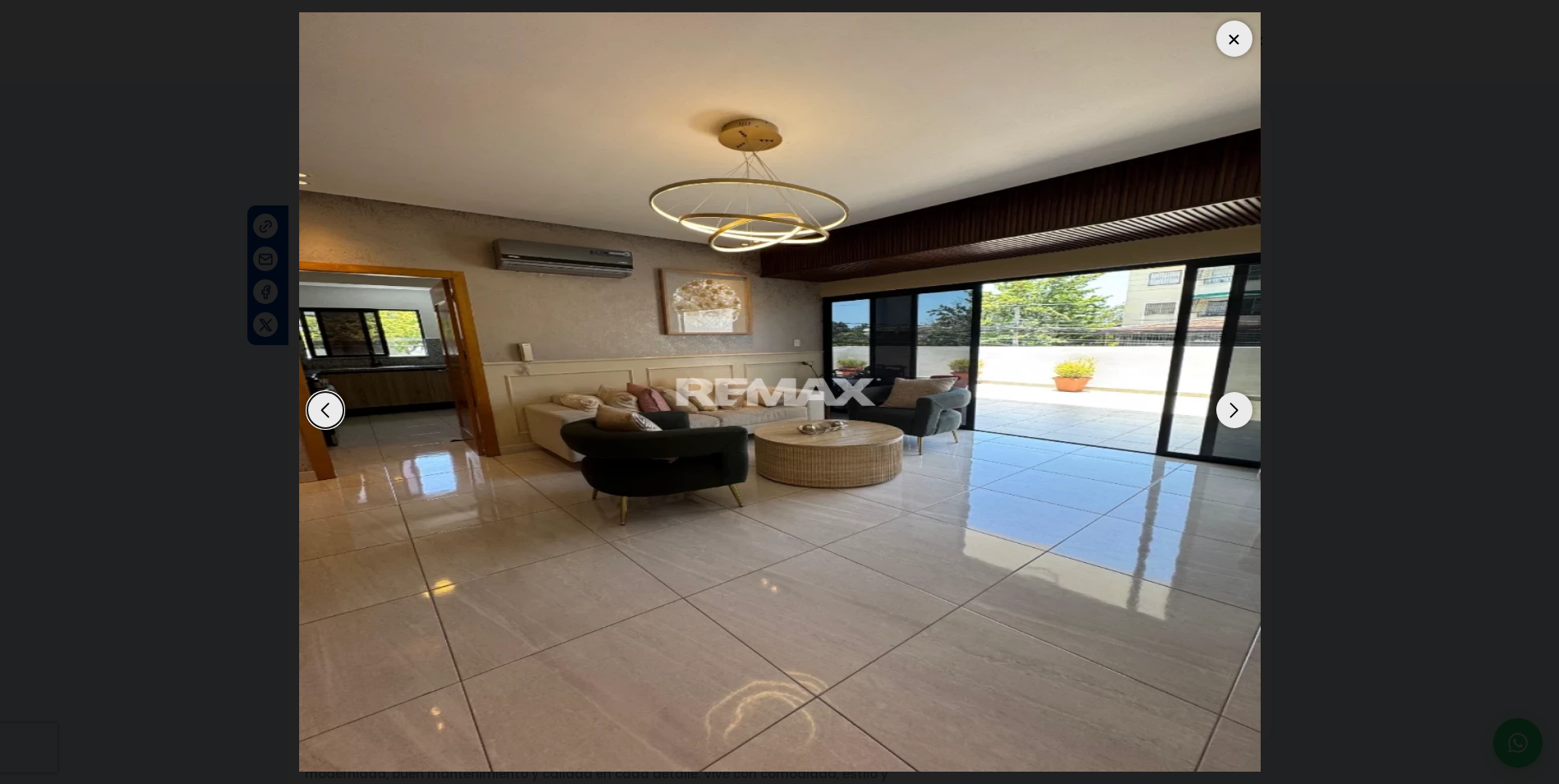
click at [1273, 295] on dialog at bounding box center [780, 392] width 987 height 784
click at [1227, 42] on div at bounding box center [1234, 38] width 36 height 36
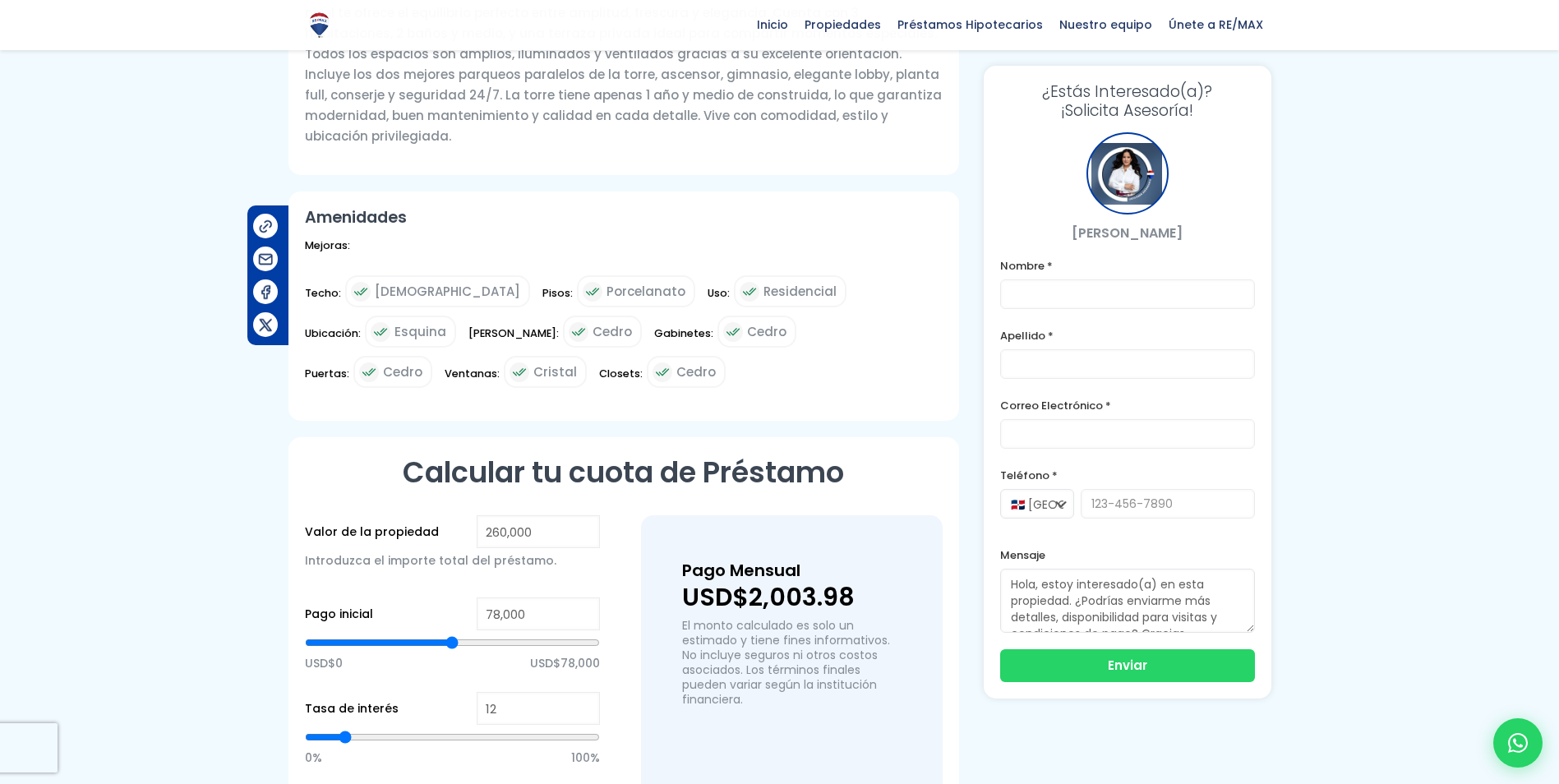
scroll to position [739, 0]
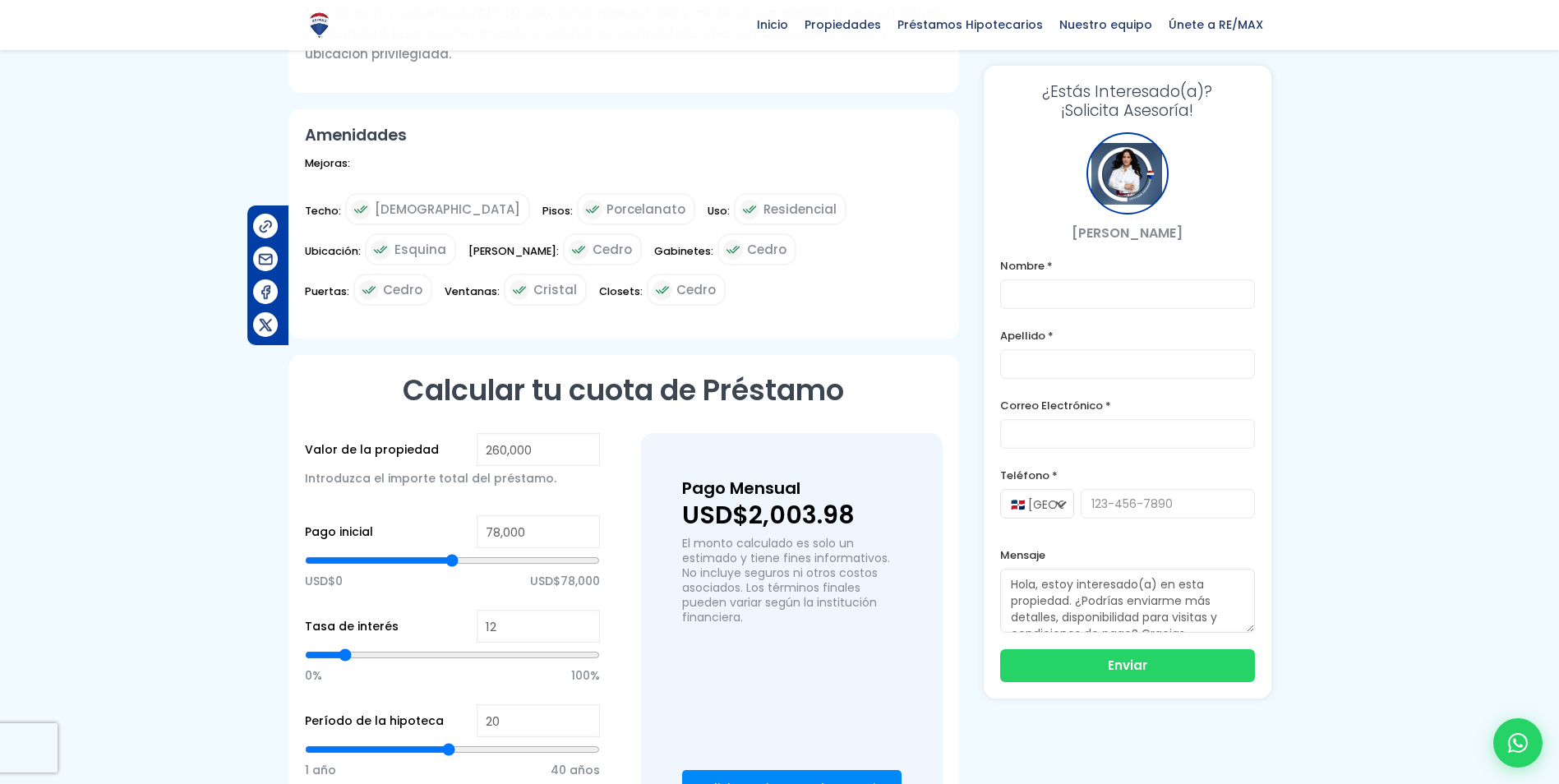
type input "130,645"
type input "130645"
type input "131,402"
type input "131402"
type input "132,160"
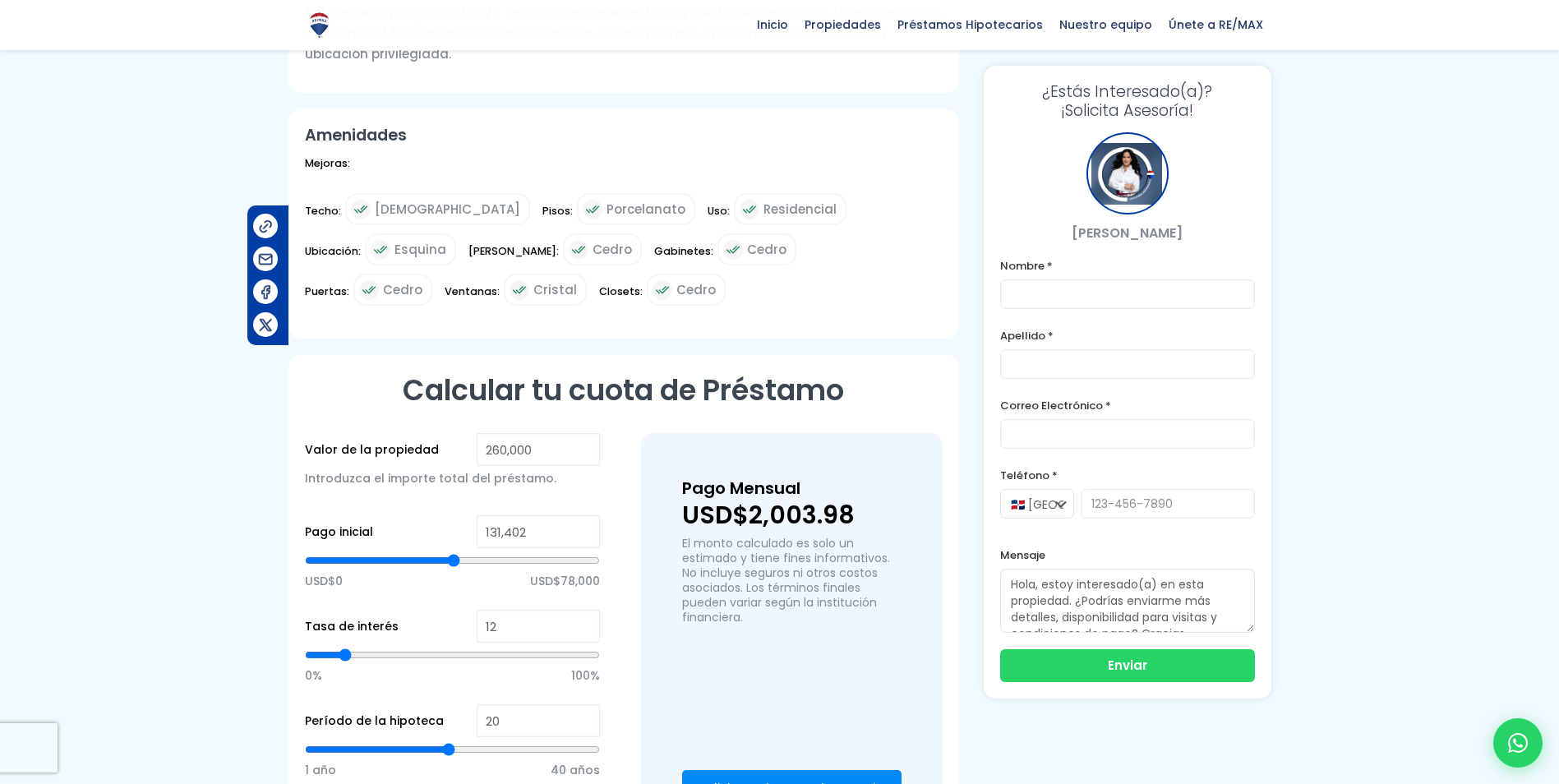
type input "132160"
type input "132,917"
type input "132917"
type input "133,674"
type input "133674"
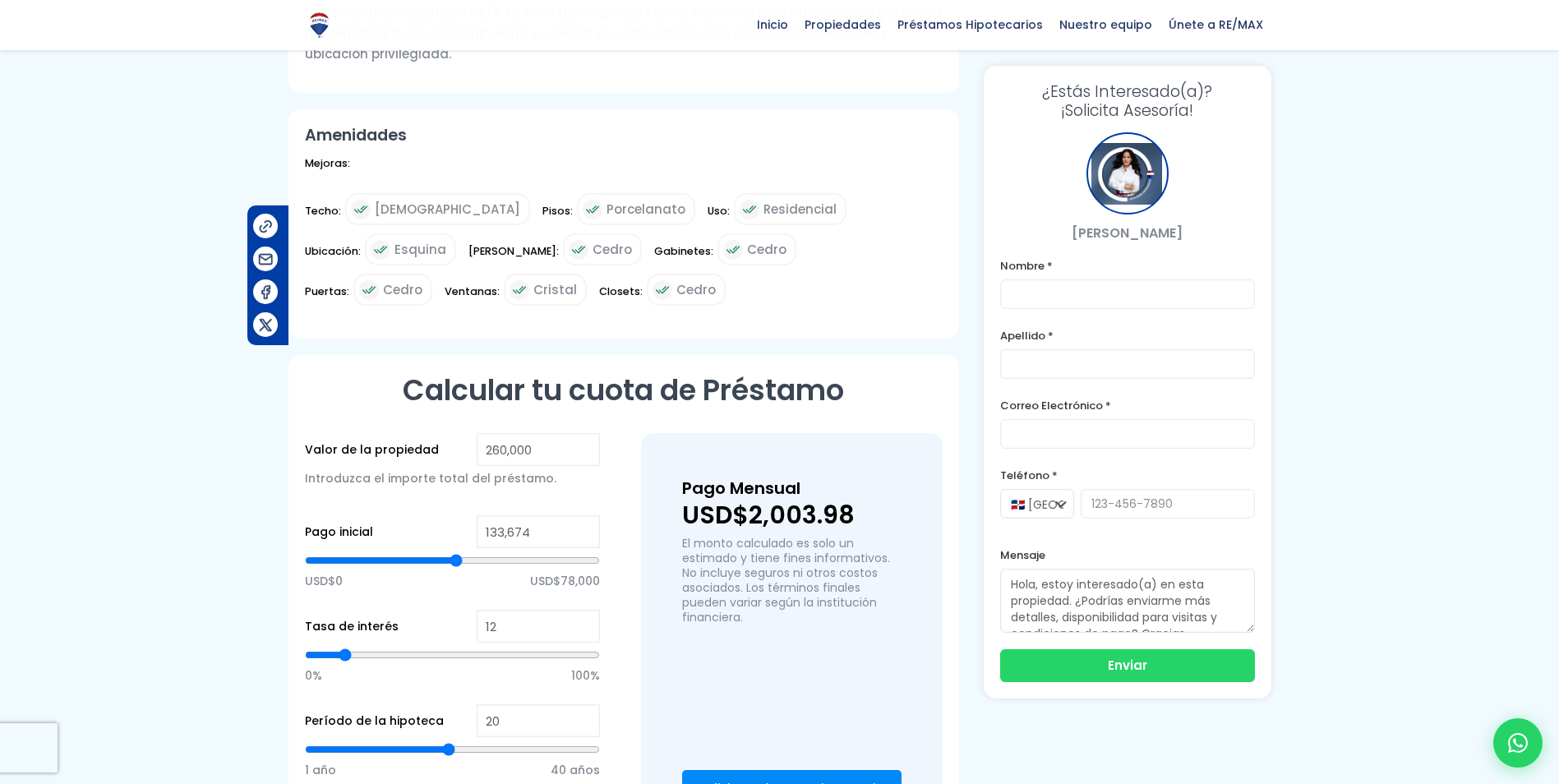
type input "134,432"
type input "134432"
type input "135,946"
type input "135946"
type input "136,704"
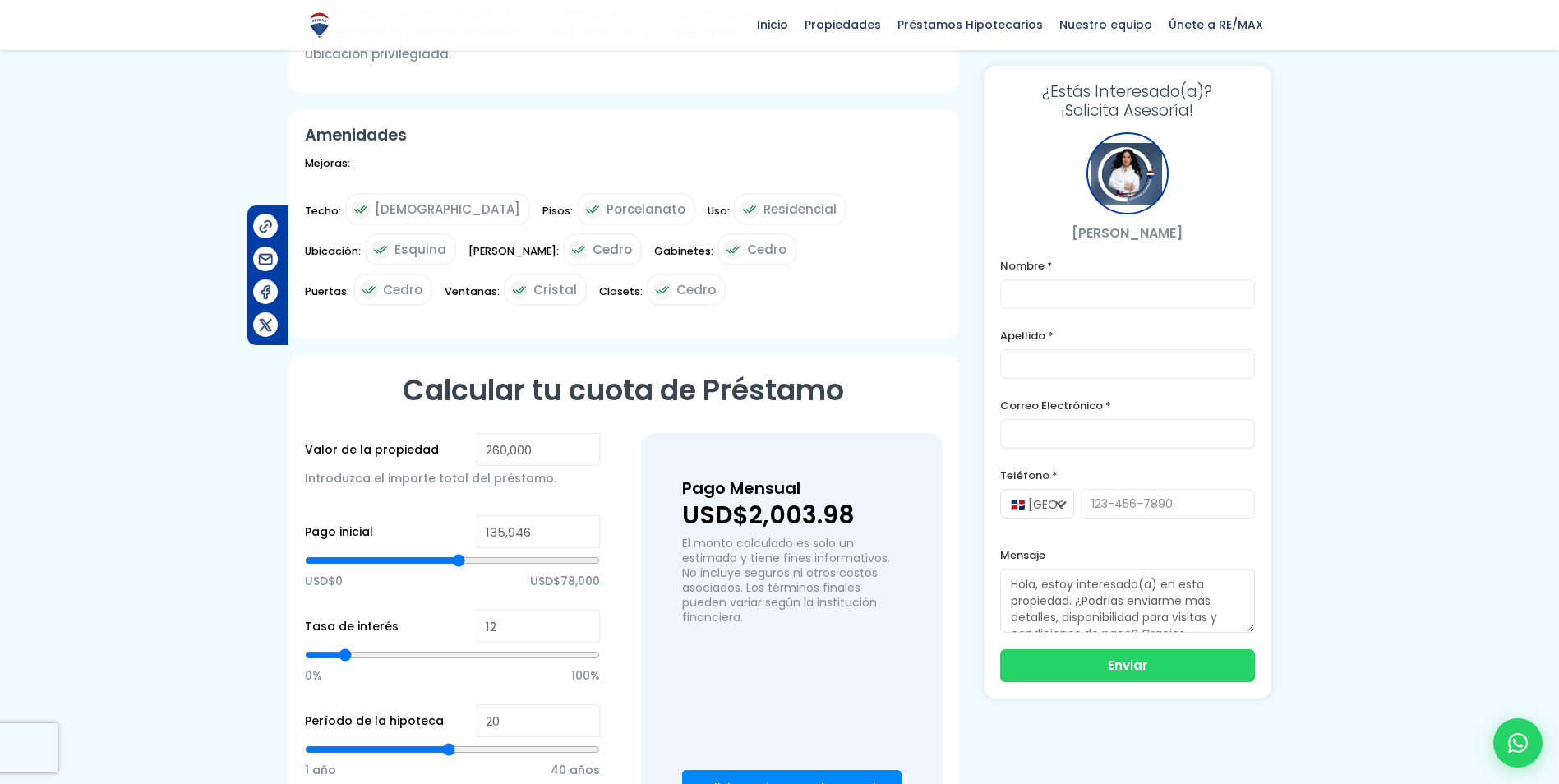
type input "136704"
type input "137,461"
type input "137461"
type input "138,219"
type input "138219"
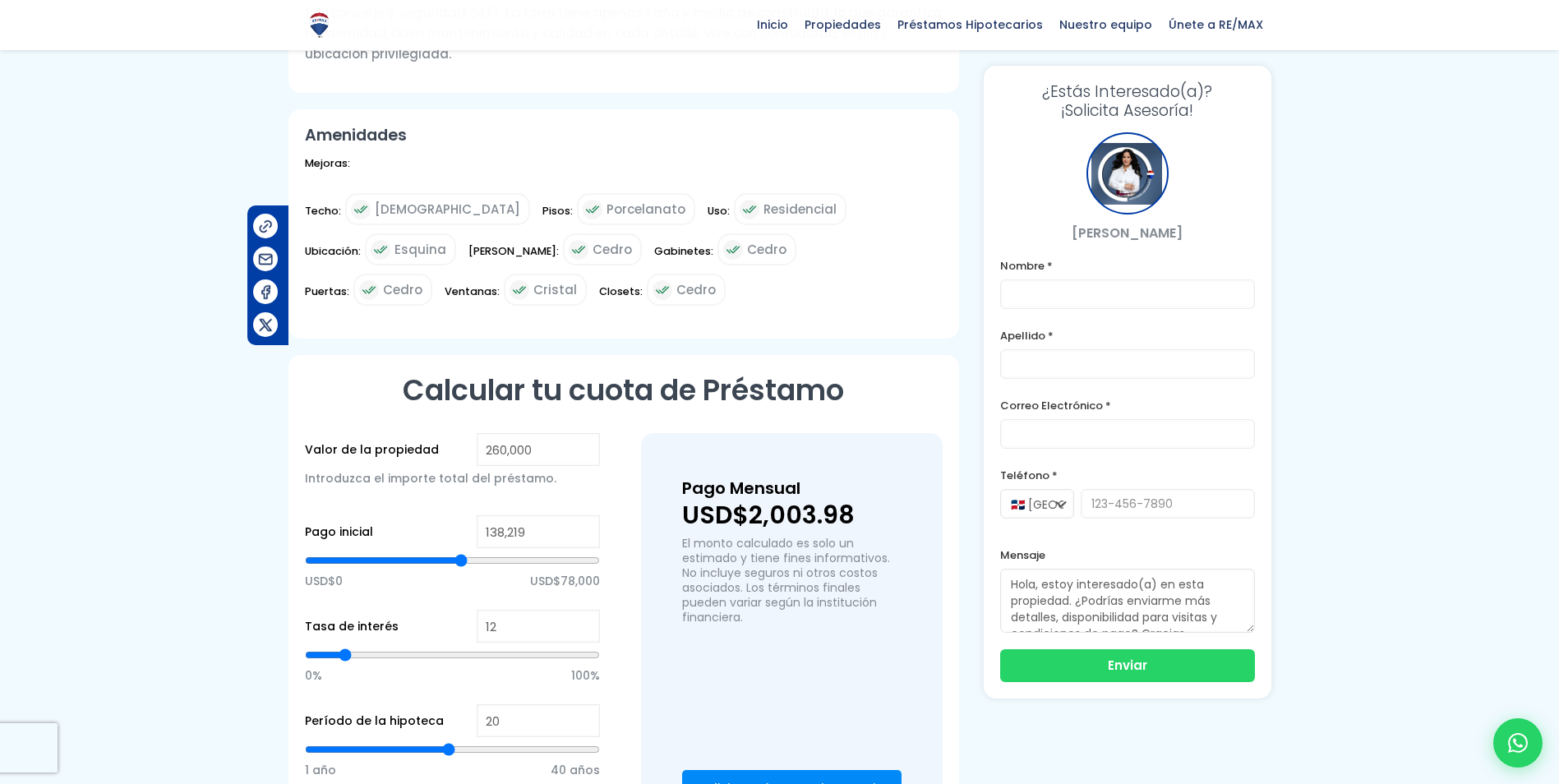
type input "139,733"
type input "139733"
type input "140,491"
type input "140491"
type input "141,248"
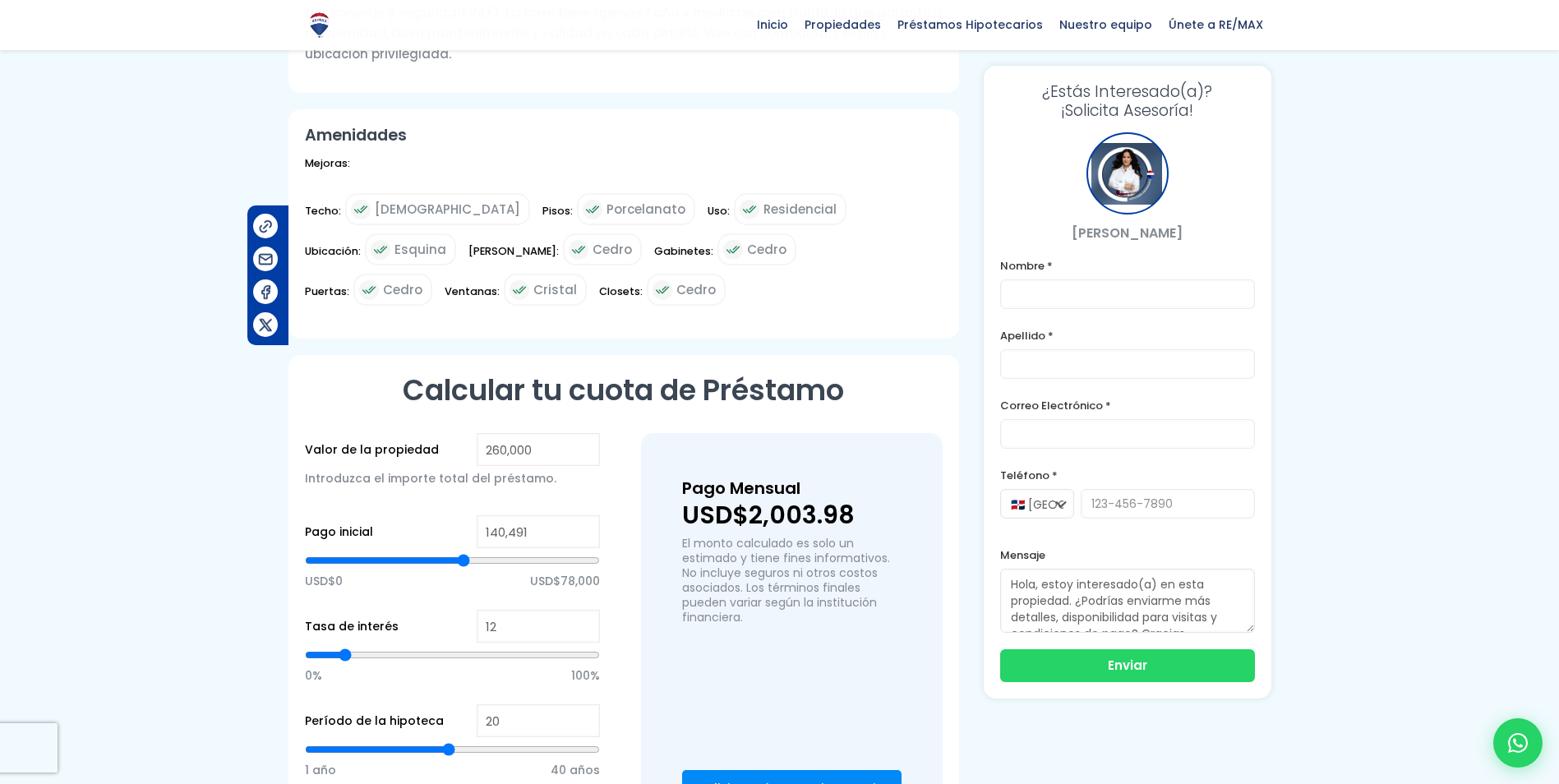
type input "141248"
type input "142,005"
type input "142005"
type input "142,763"
type input "142763"
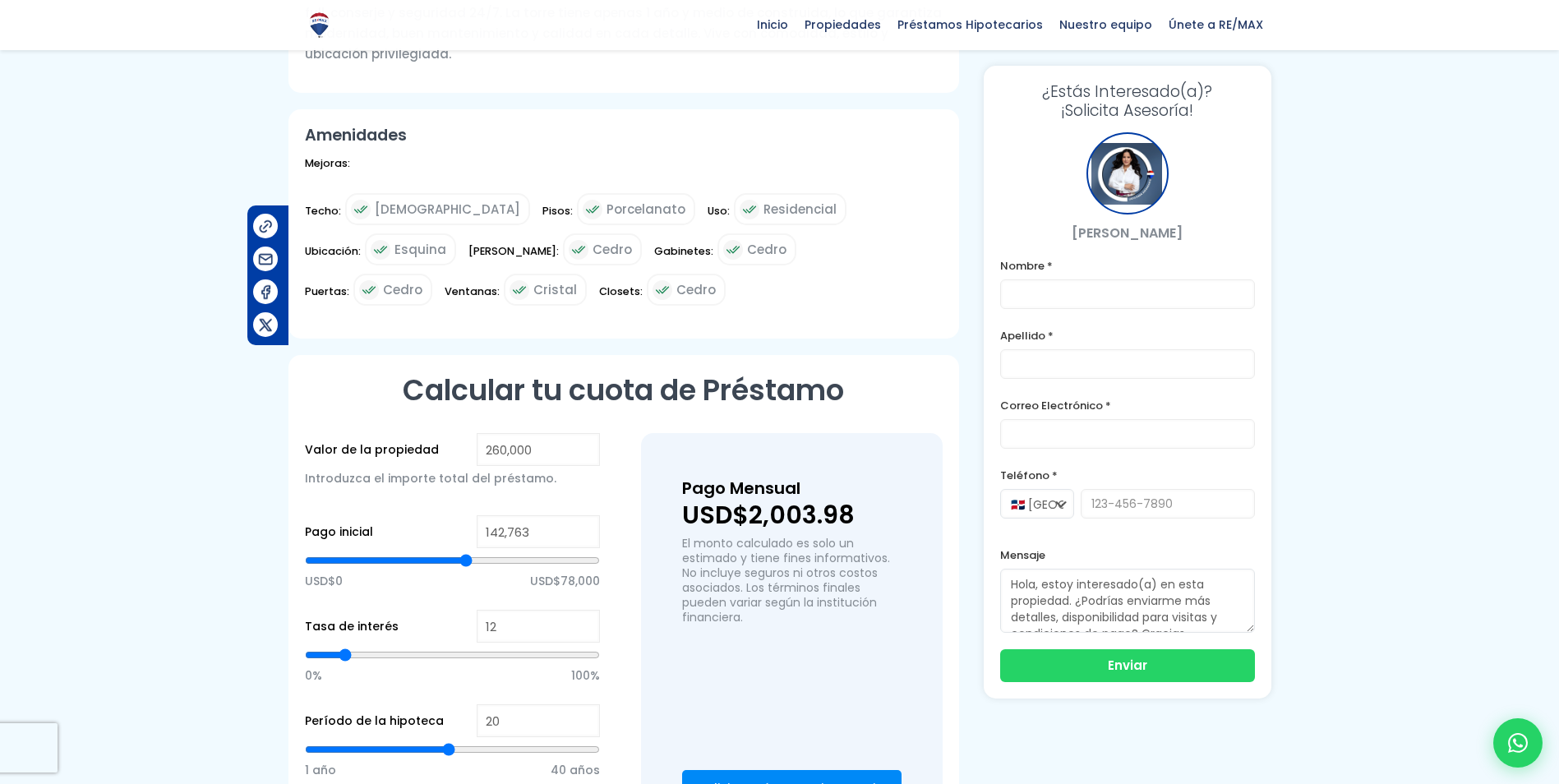
type input "143,520"
type input "143520"
type input "144,277"
type input "144277"
type input "145,035"
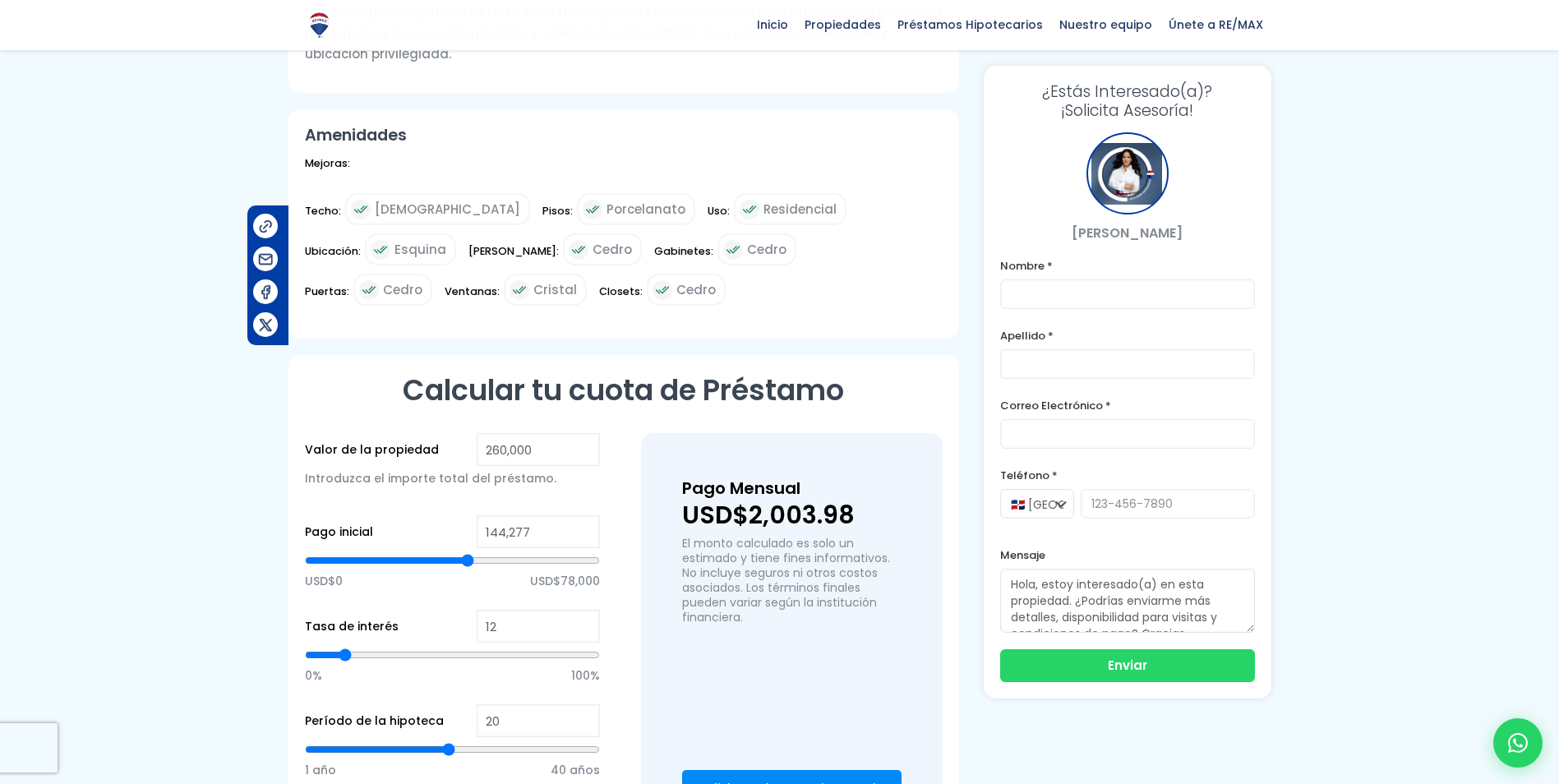
type input "145035"
type input "144,277"
type input "144277"
type input "143,520"
type input "143520"
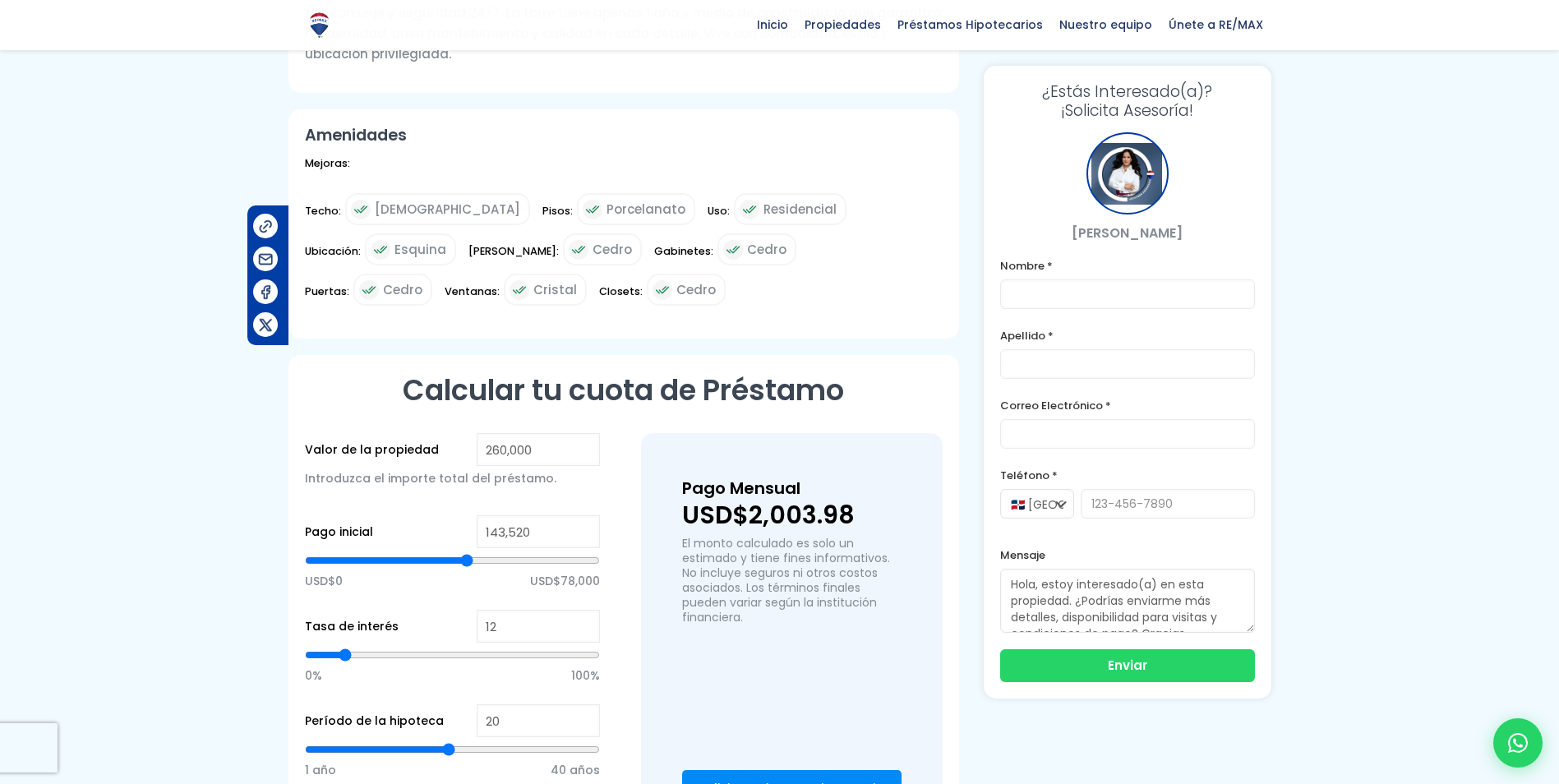
type input "142,763"
type input "142763"
type input "142,005"
type input "142005"
type input "141,248"
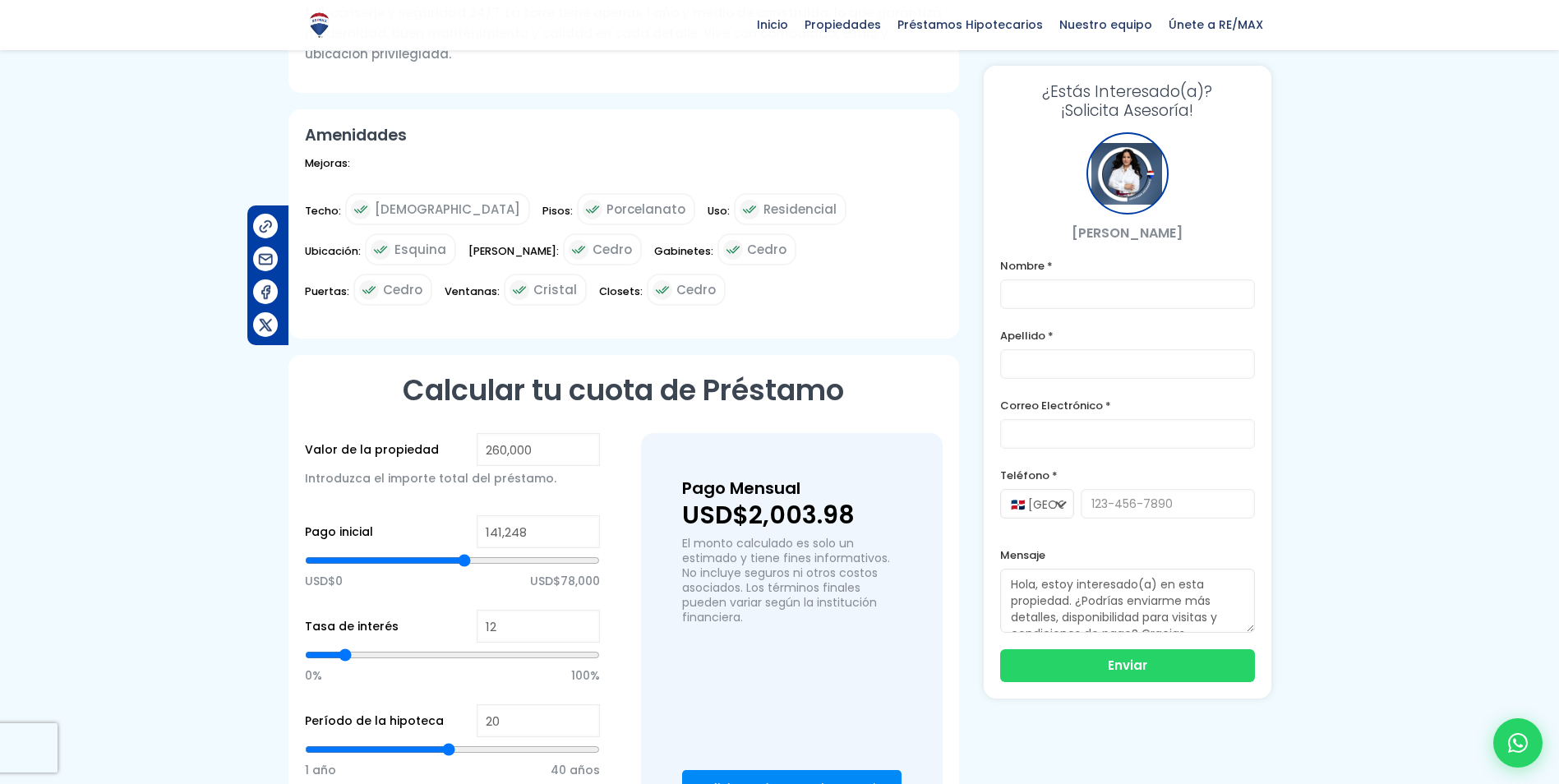
drag, startPoint x: 452, startPoint y: 539, endPoint x: 465, endPoint y: 540, distance: 13.0
type input "141248"
click at [465, 552] on input "range" at bounding box center [452, 560] width 295 height 17
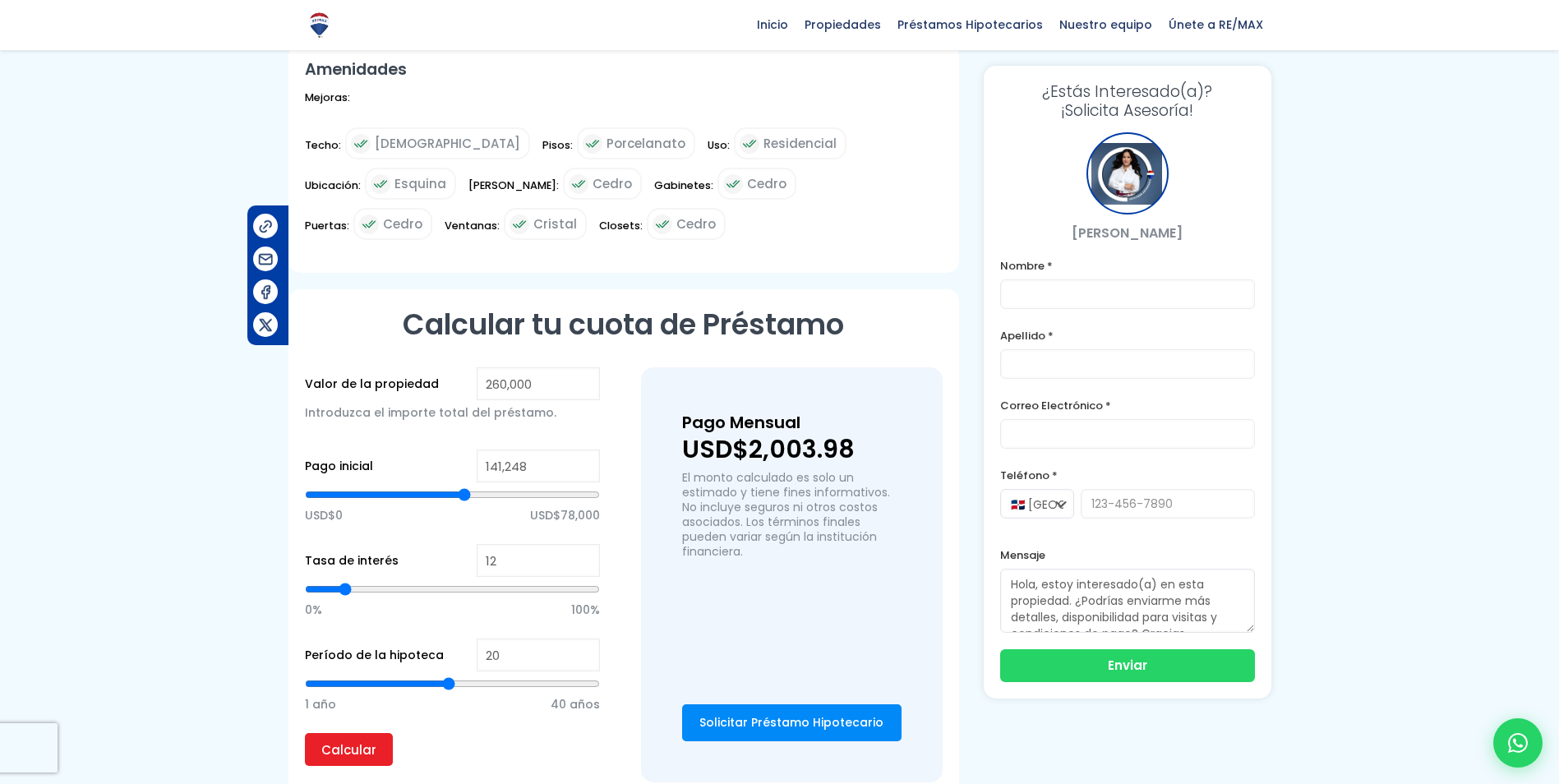
scroll to position [904, 0]
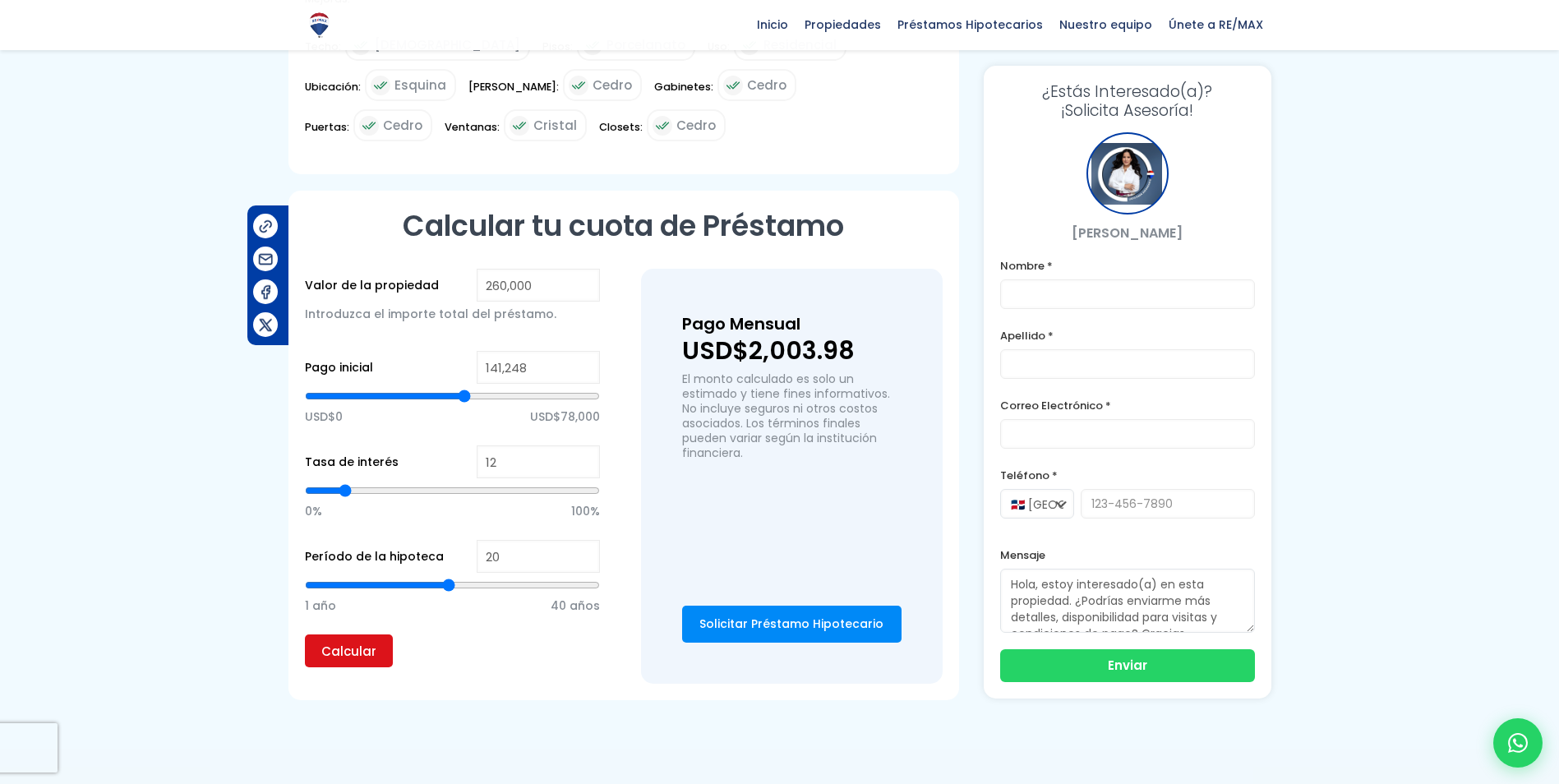
click at [385, 634] on input "Calcular" at bounding box center [349, 650] width 88 height 33
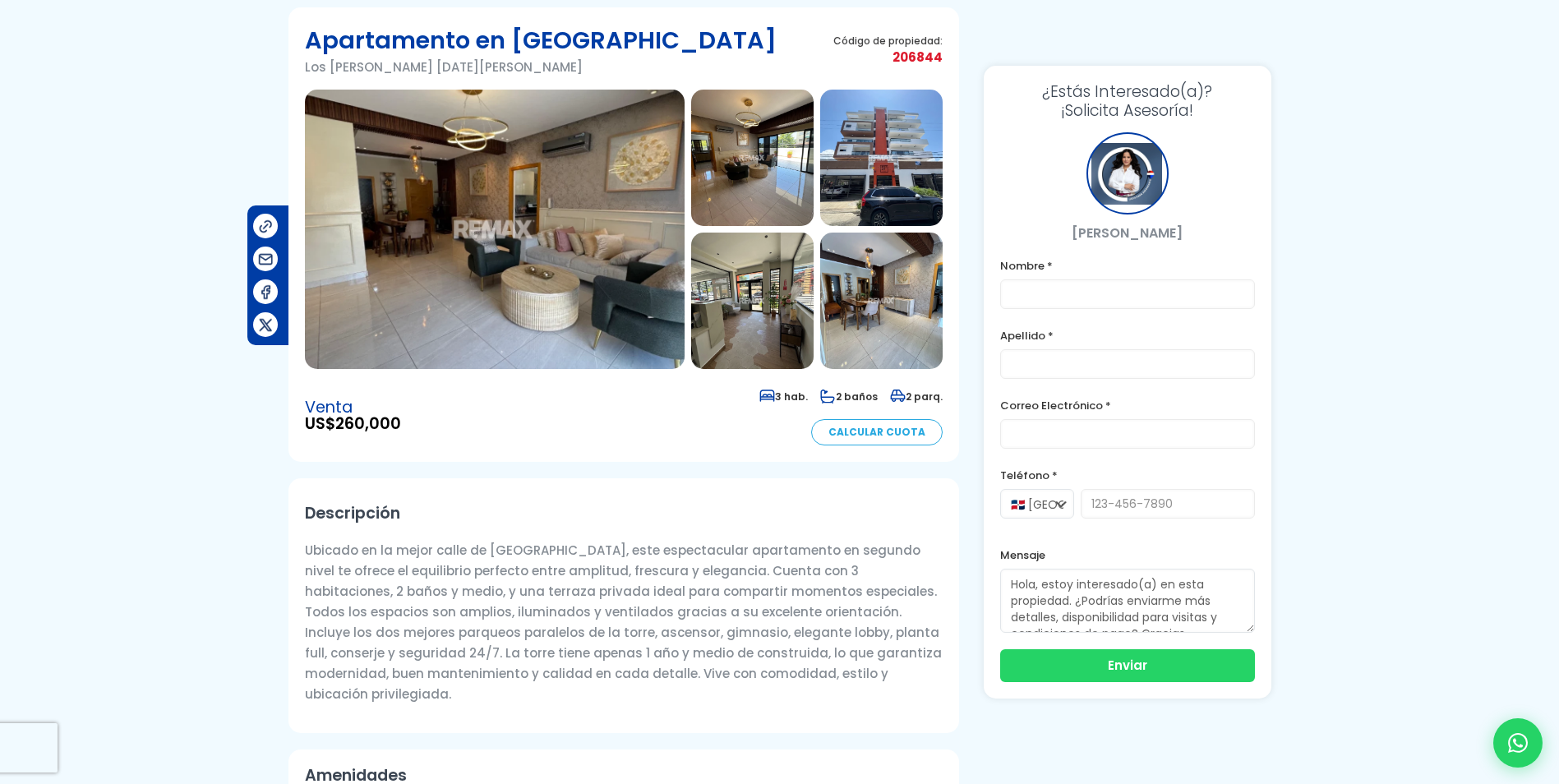
scroll to position [0, 0]
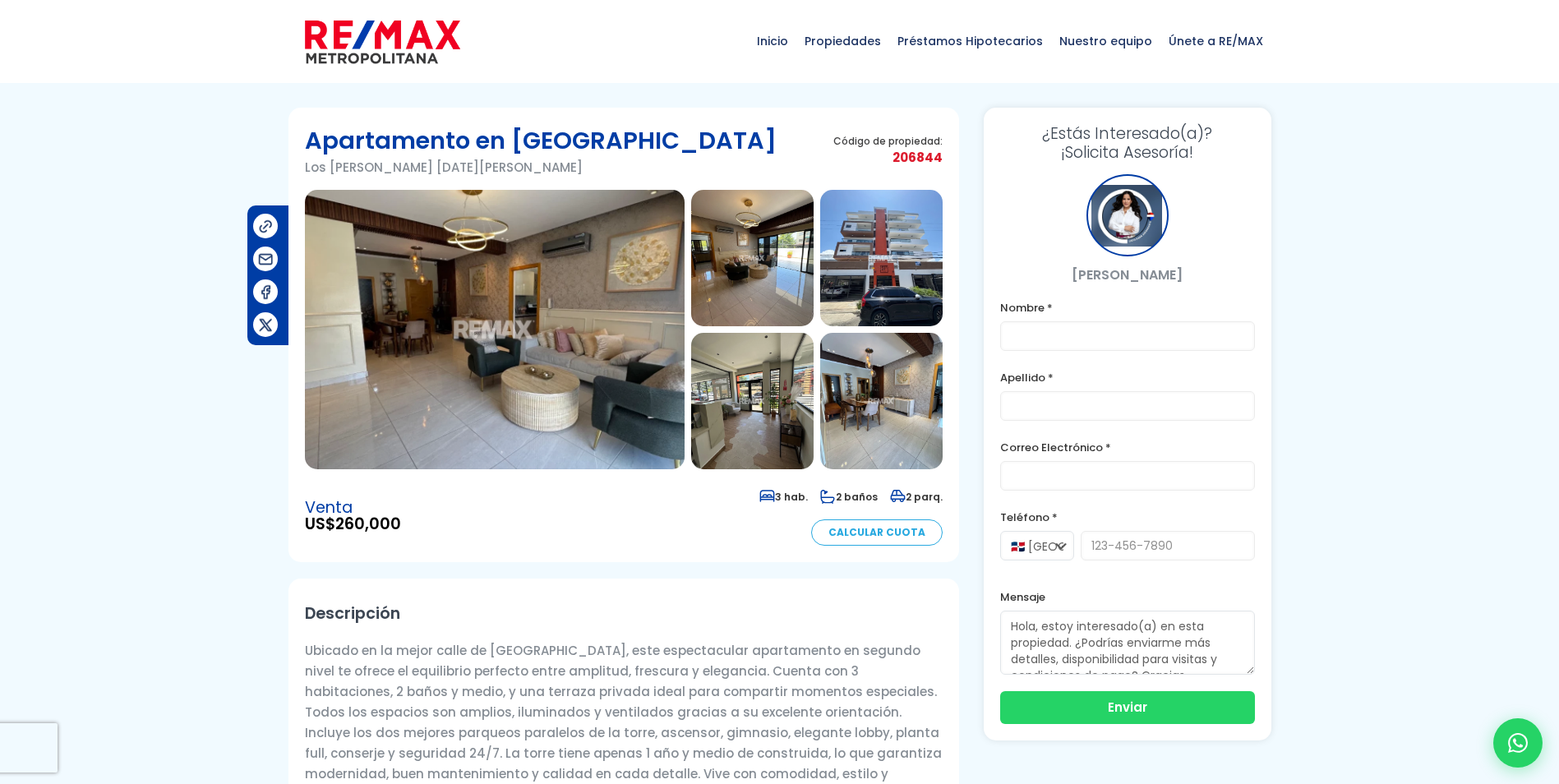
click at [527, 207] on img at bounding box center [495, 329] width 380 height 279
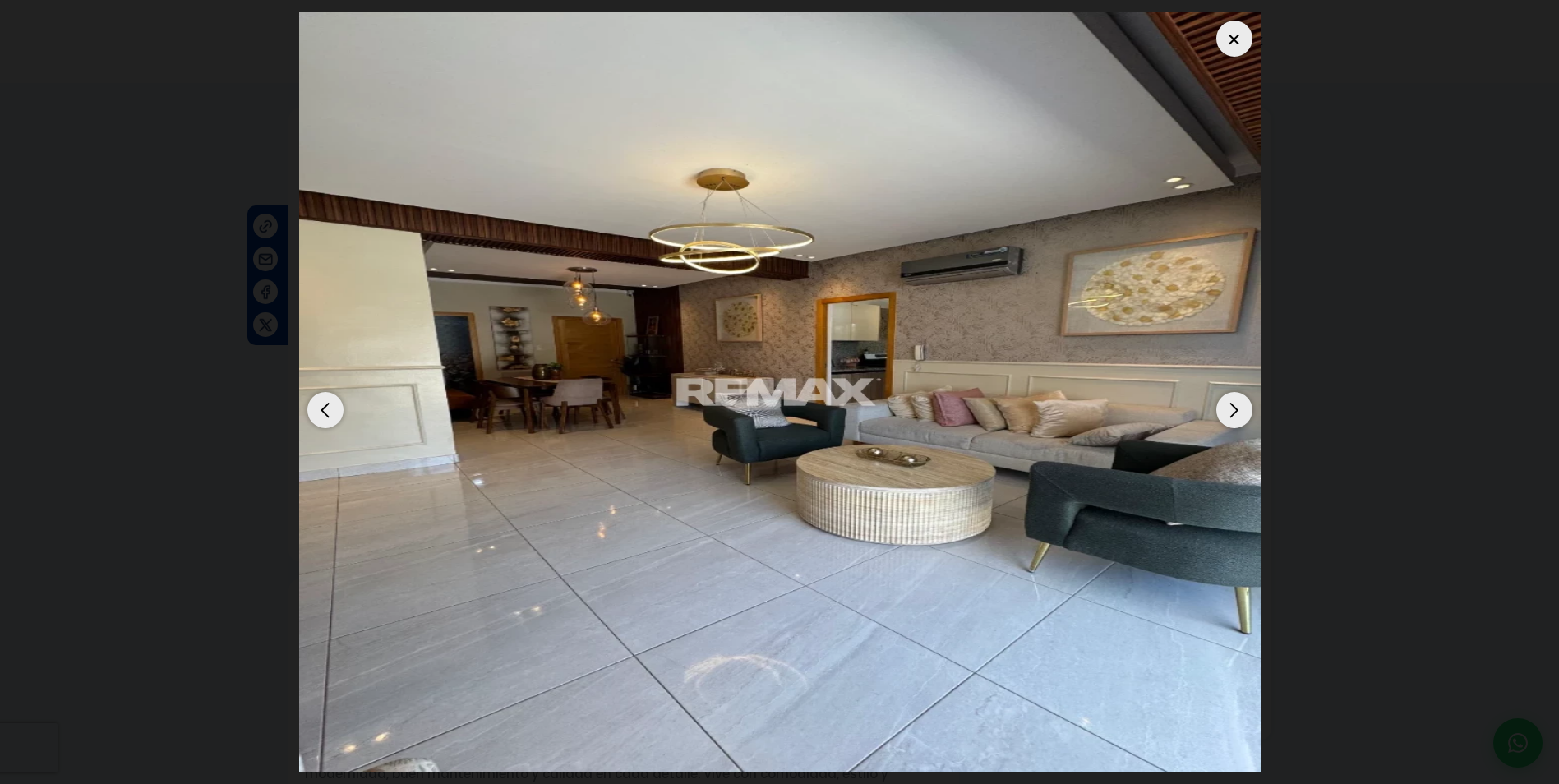
click at [1239, 416] on div "Next slide" at bounding box center [1234, 410] width 36 height 36
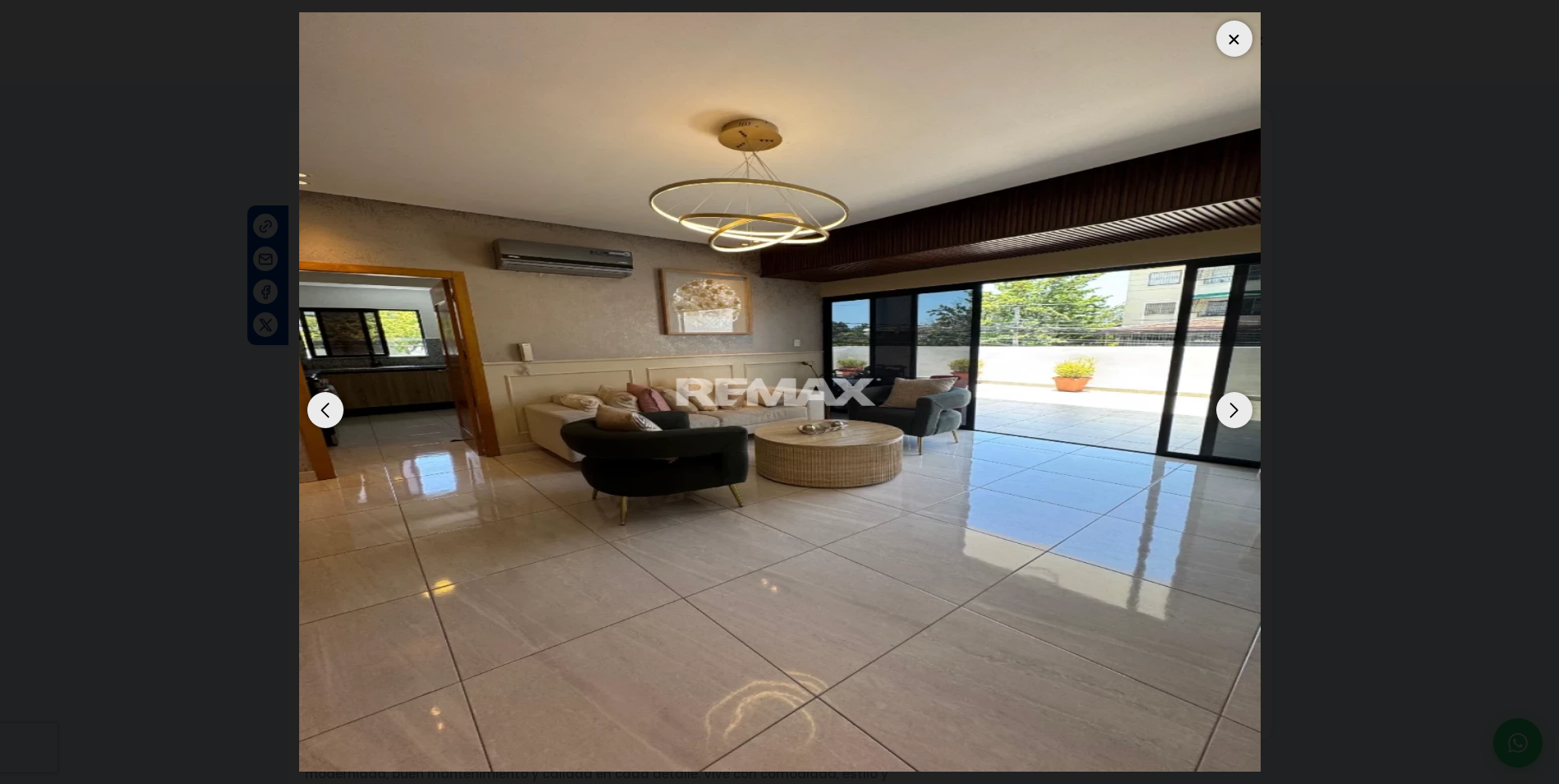
click at [1239, 416] on div "Next slide" at bounding box center [1234, 410] width 36 height 36
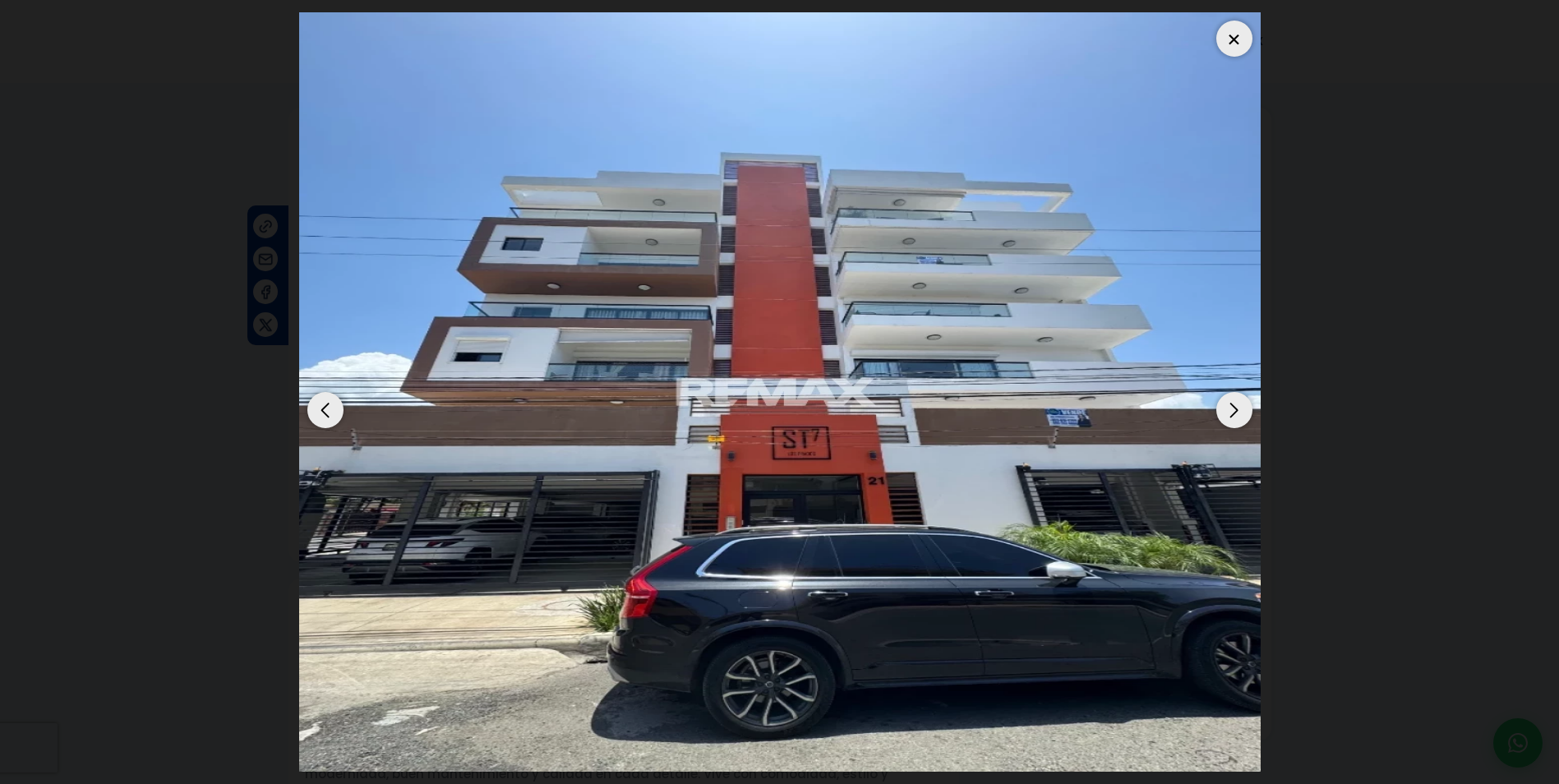
click at [1220, 410] on div "Next slide" at bounding box center [1234, 410] width 36 height 36
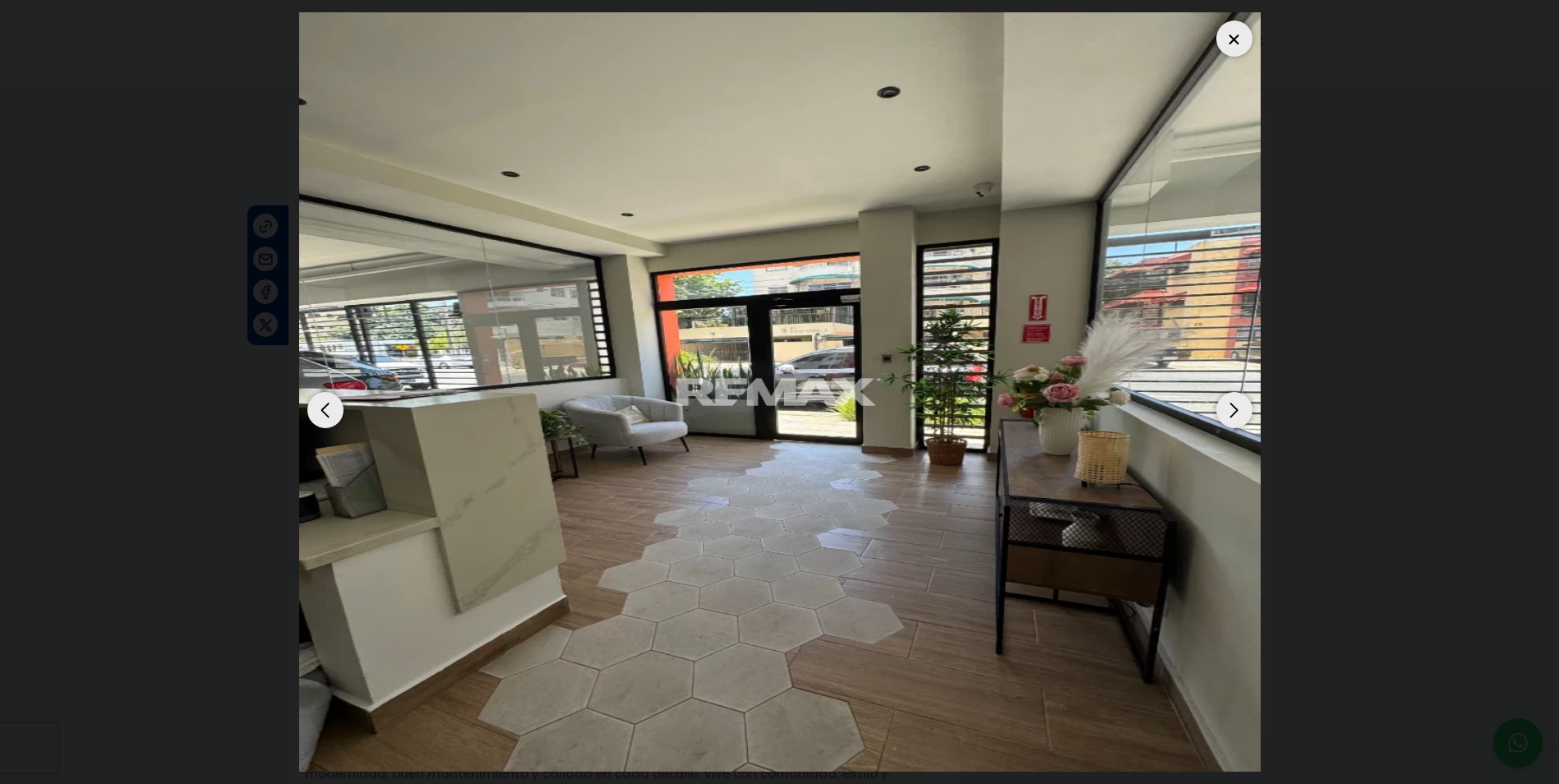
click at [1224, 41] on div at bounding box center [1234, 38] width 36 height 36
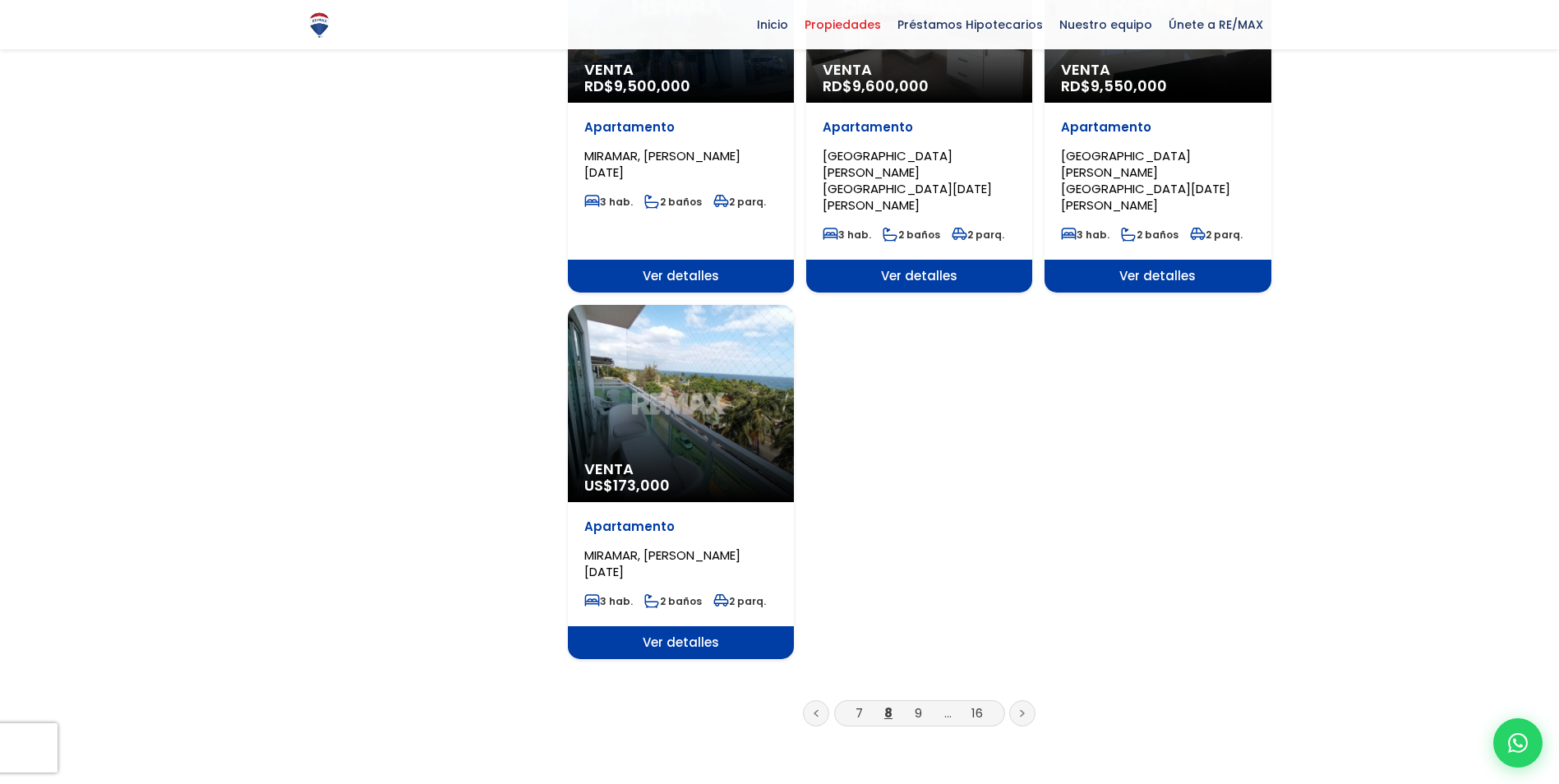
scroll to position [1807, 0]
click at [915, 704] on link "9" at bounding box center [919, 712] width 7 height 18
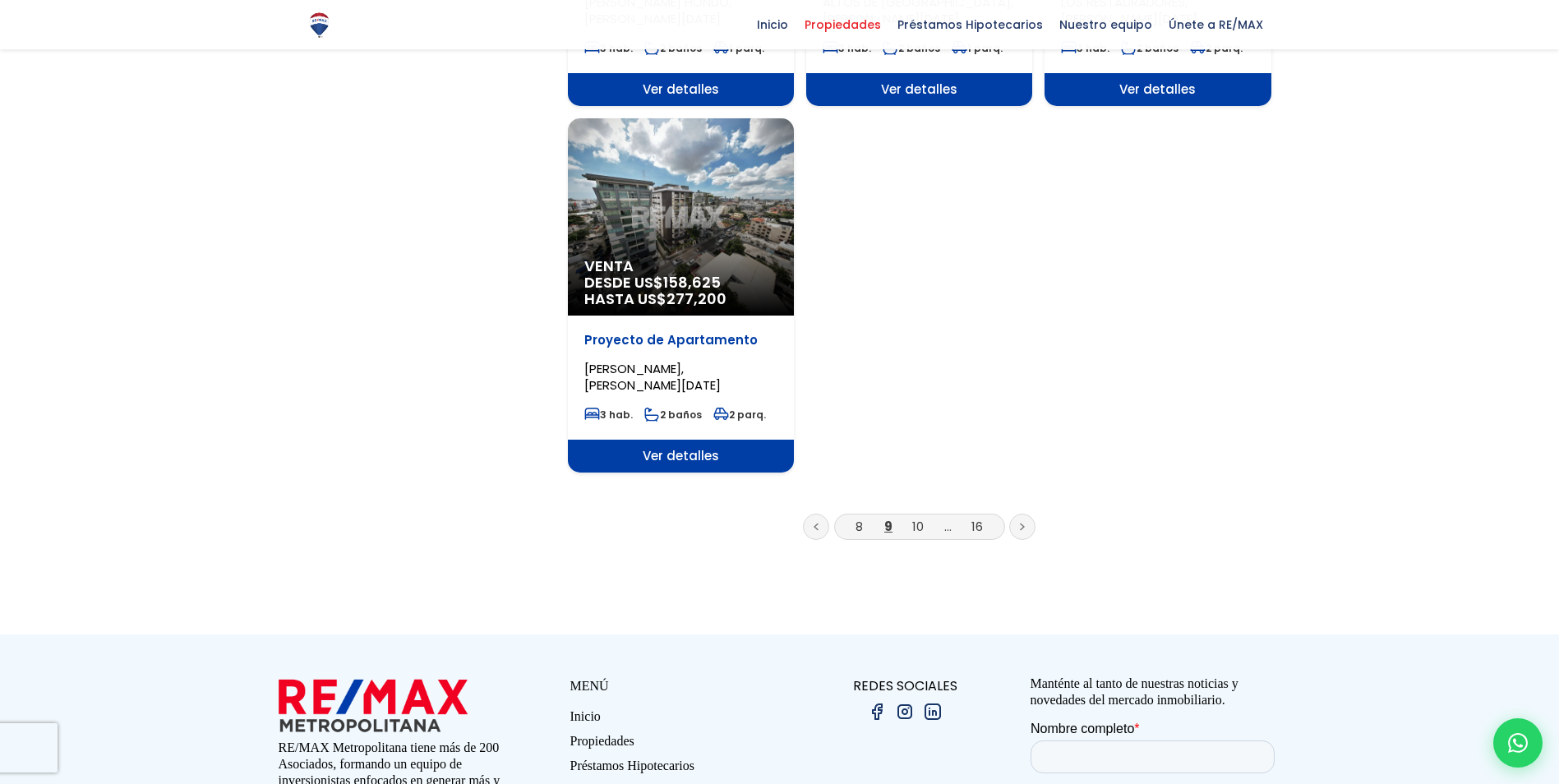
scroll to position [1971, 0]
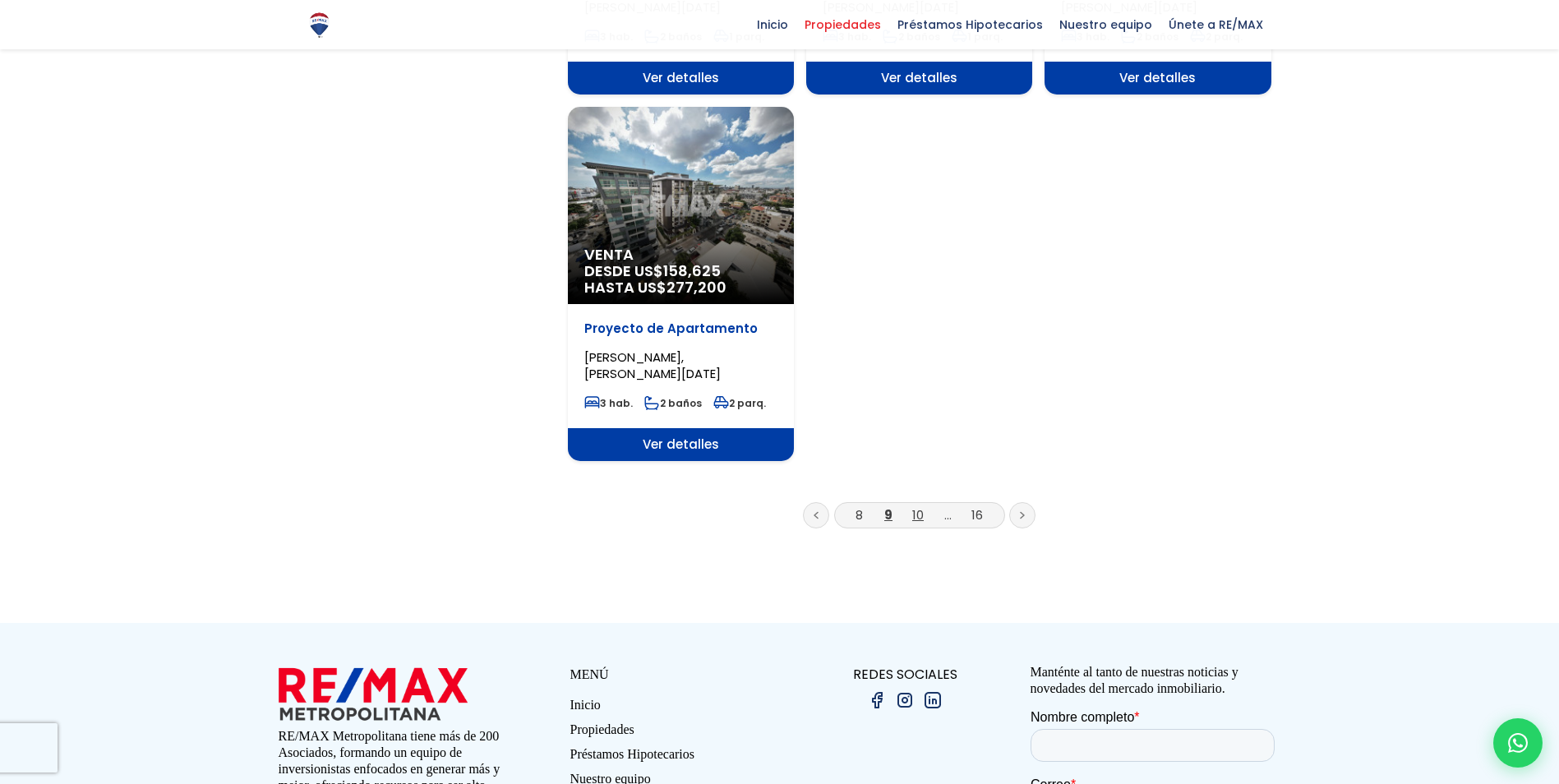
click at [921, 506] on link "10" at bounding box center [918, 515] width 11 height 18
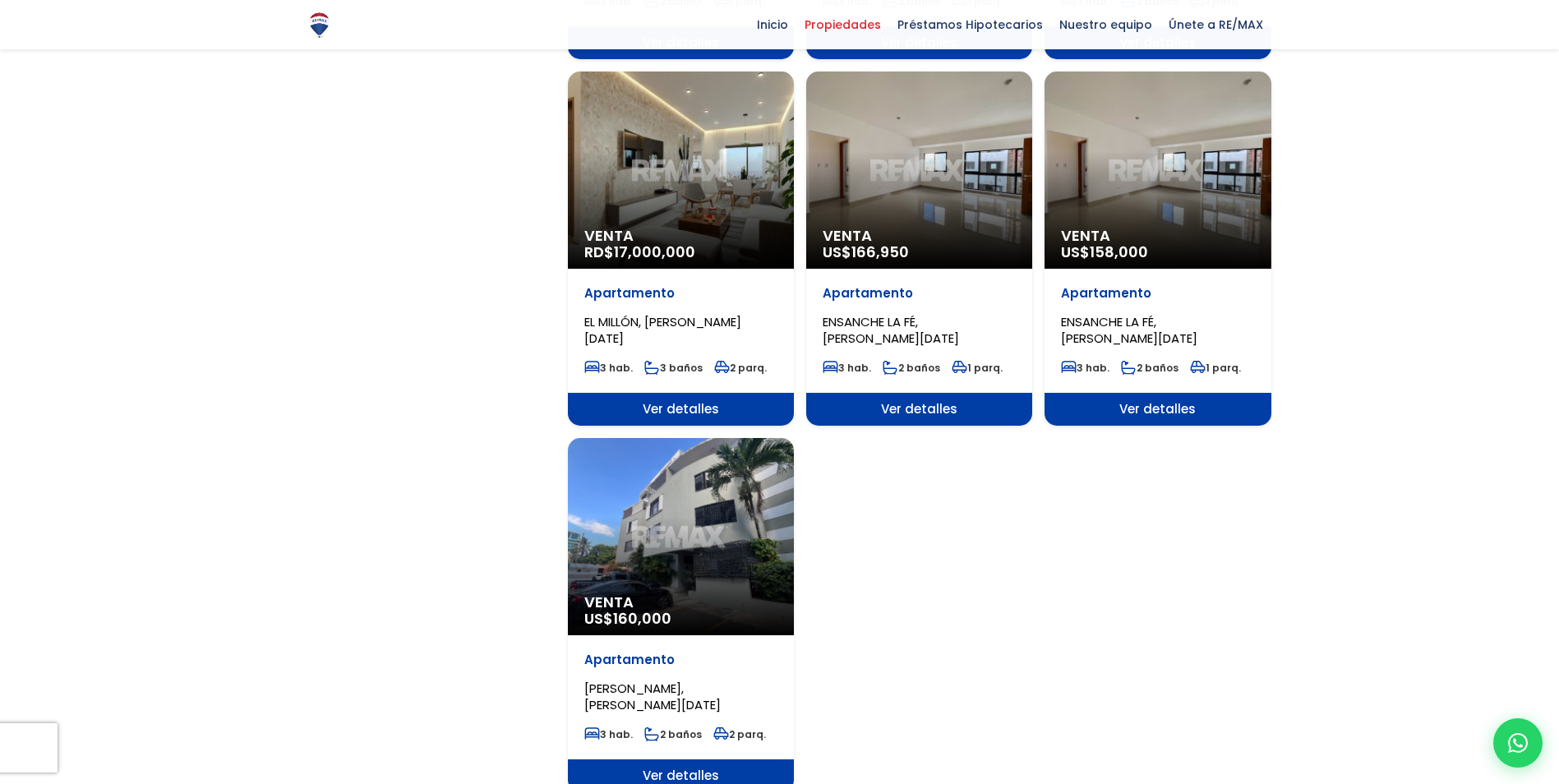
scroll to position [1561, 0]
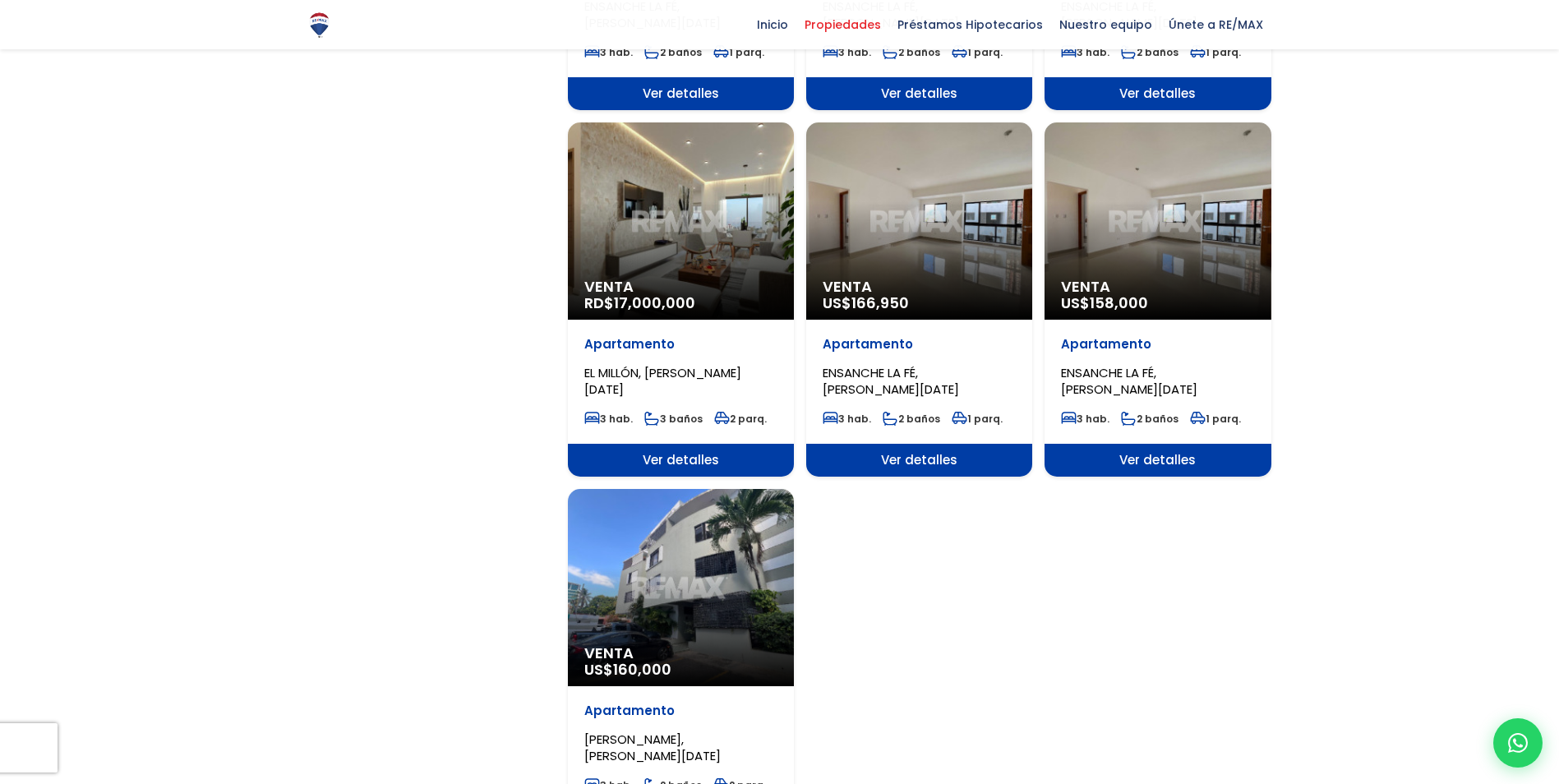
click at [702, 165] on div "Venta RD$ 17,000,000" at bounding box center [681, 221] width 226 height 197
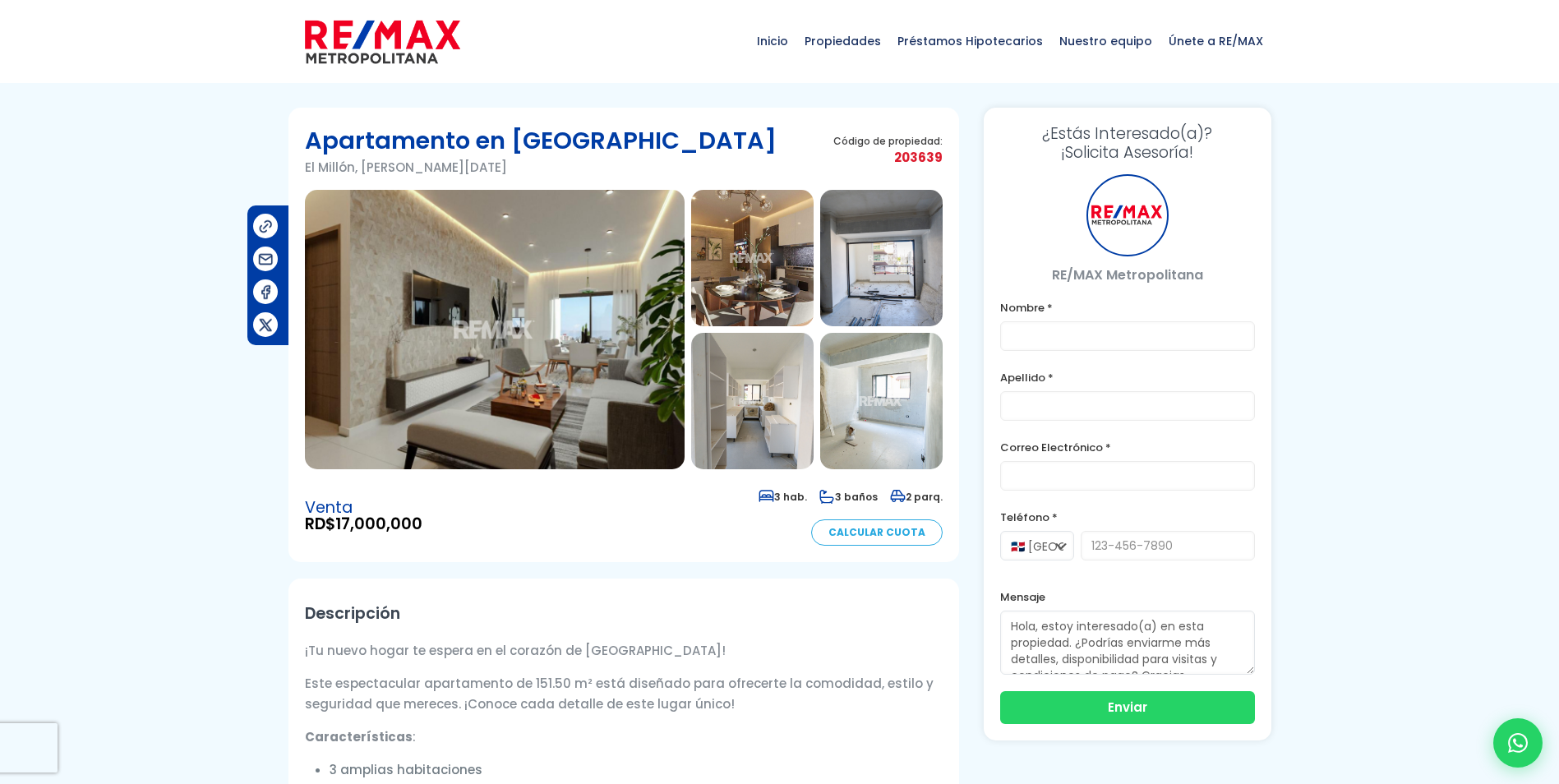
click at [568, 256] on img at bounding box center [495, 329] width 380 height 279
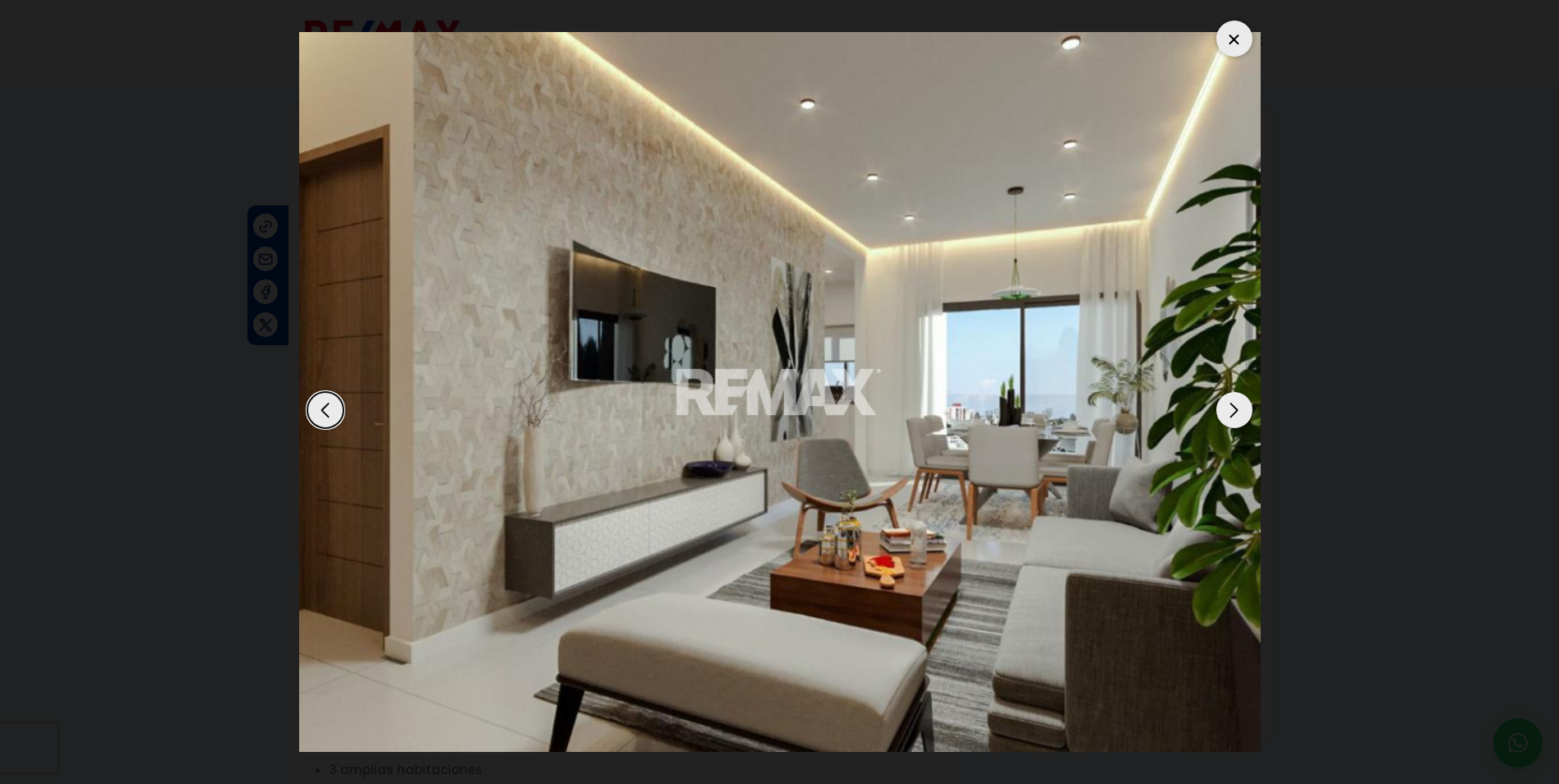
click at [1237, 409] on div "Next slide" at bounding box center [1234, 410] width 36 height 36
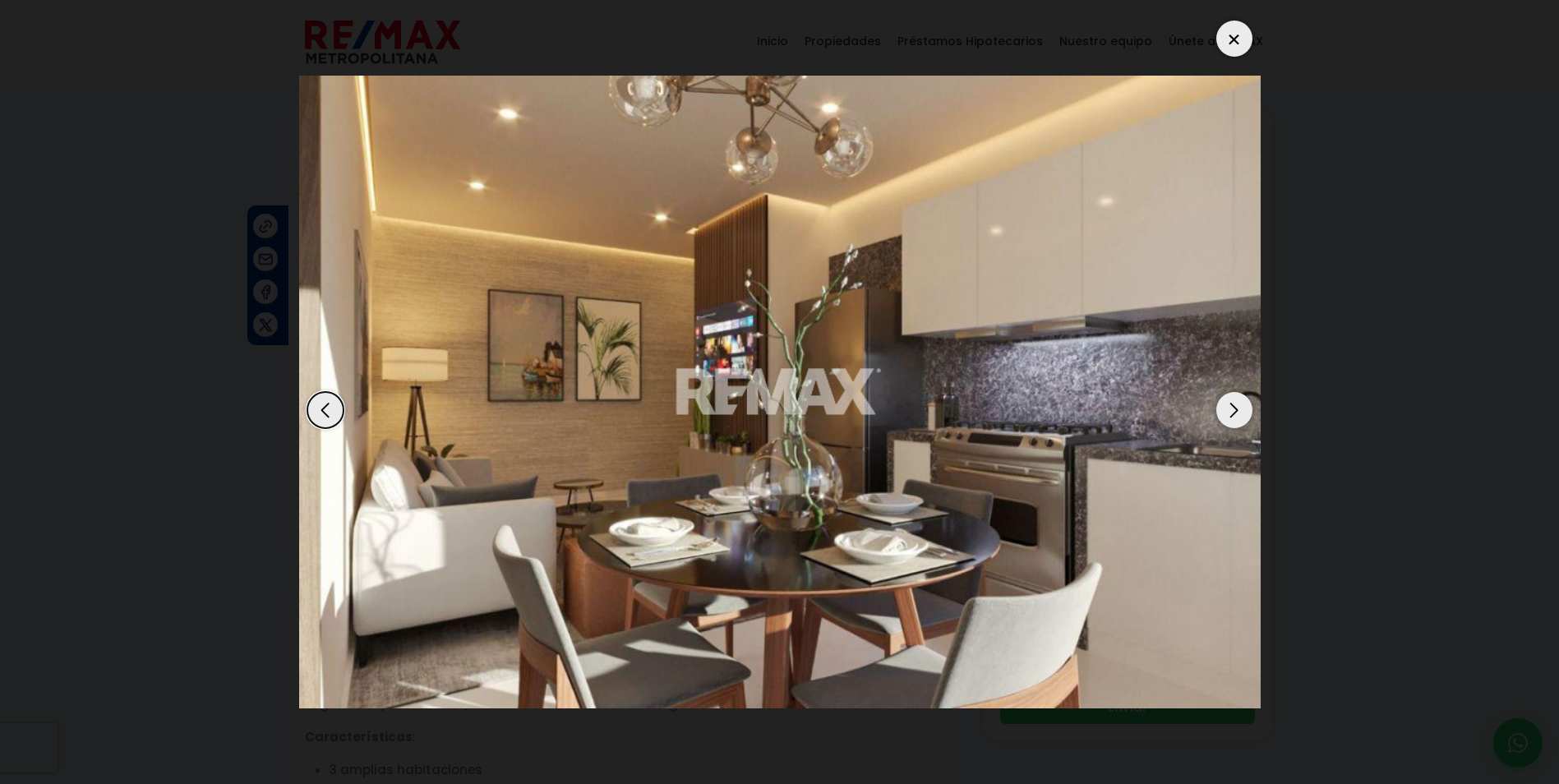
click at [1237, 409] on div "Next slide" at bounding box center [1234, 410] width 36 height 36
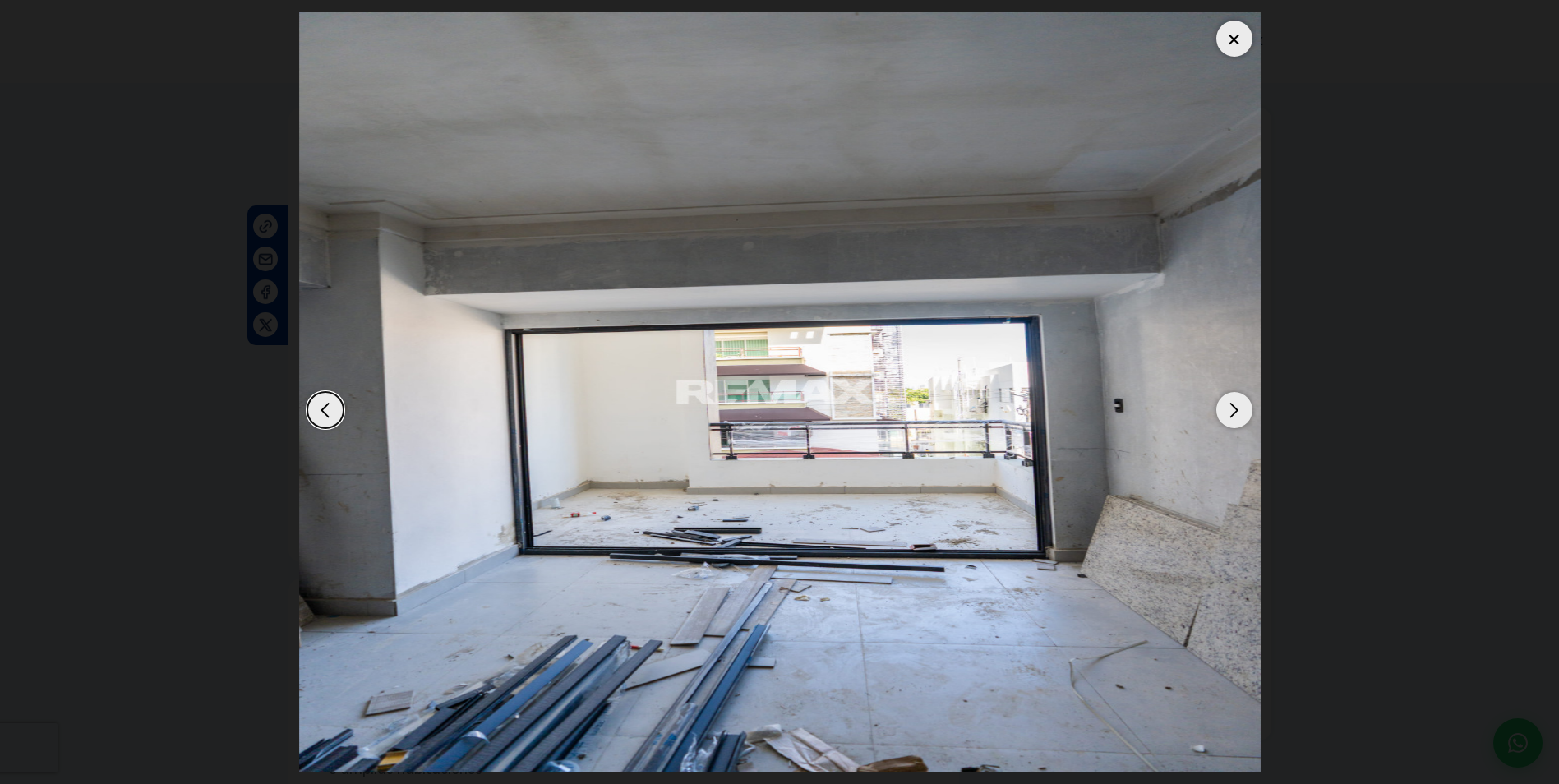
click at [1237, 409] on div "Next slide" at bounding box center [1234, 410] width 36 height 36
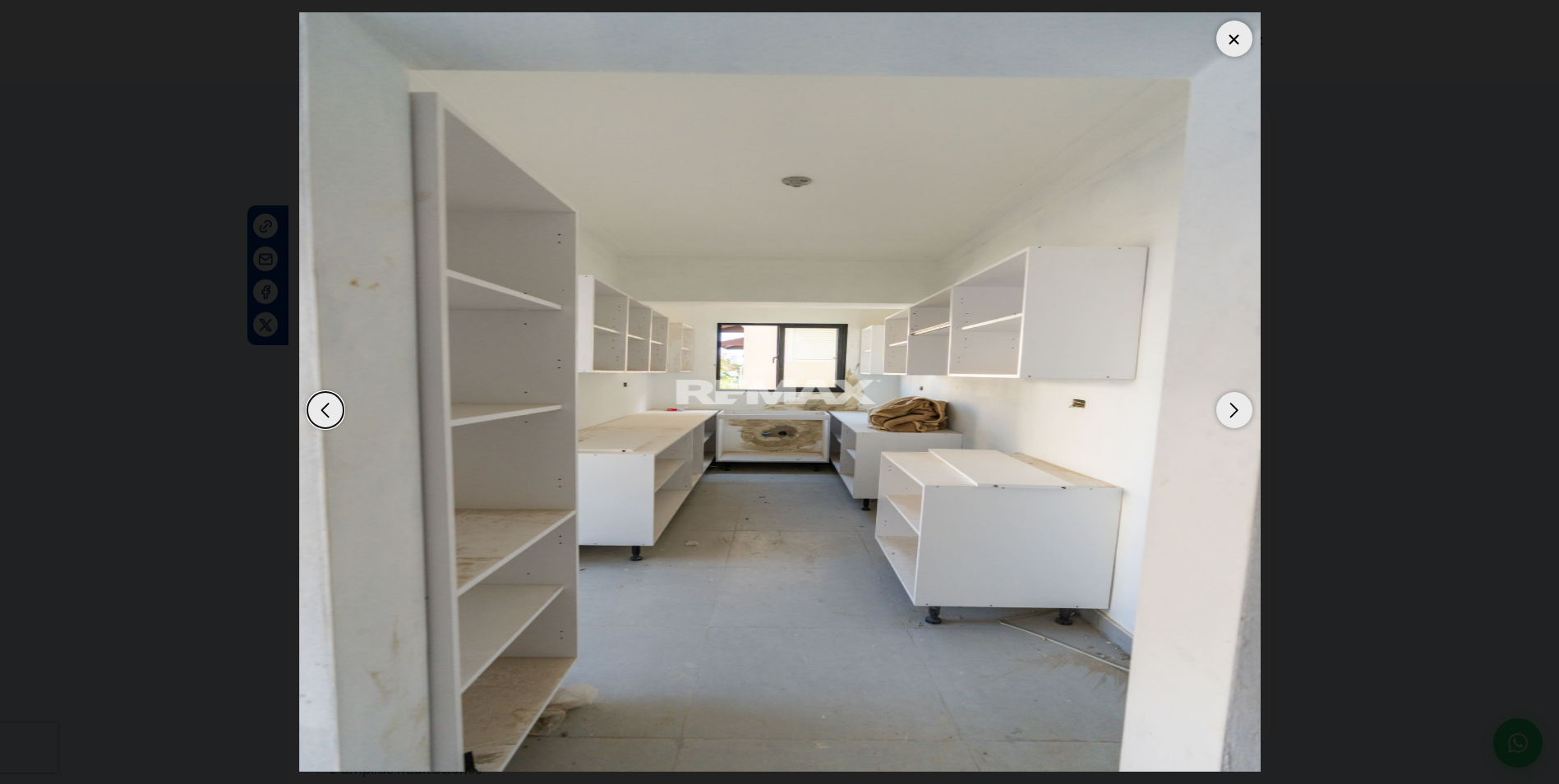
click at [1237, 409] on div "Next slide" at bounding box center [1234, 410] width 36 height 36
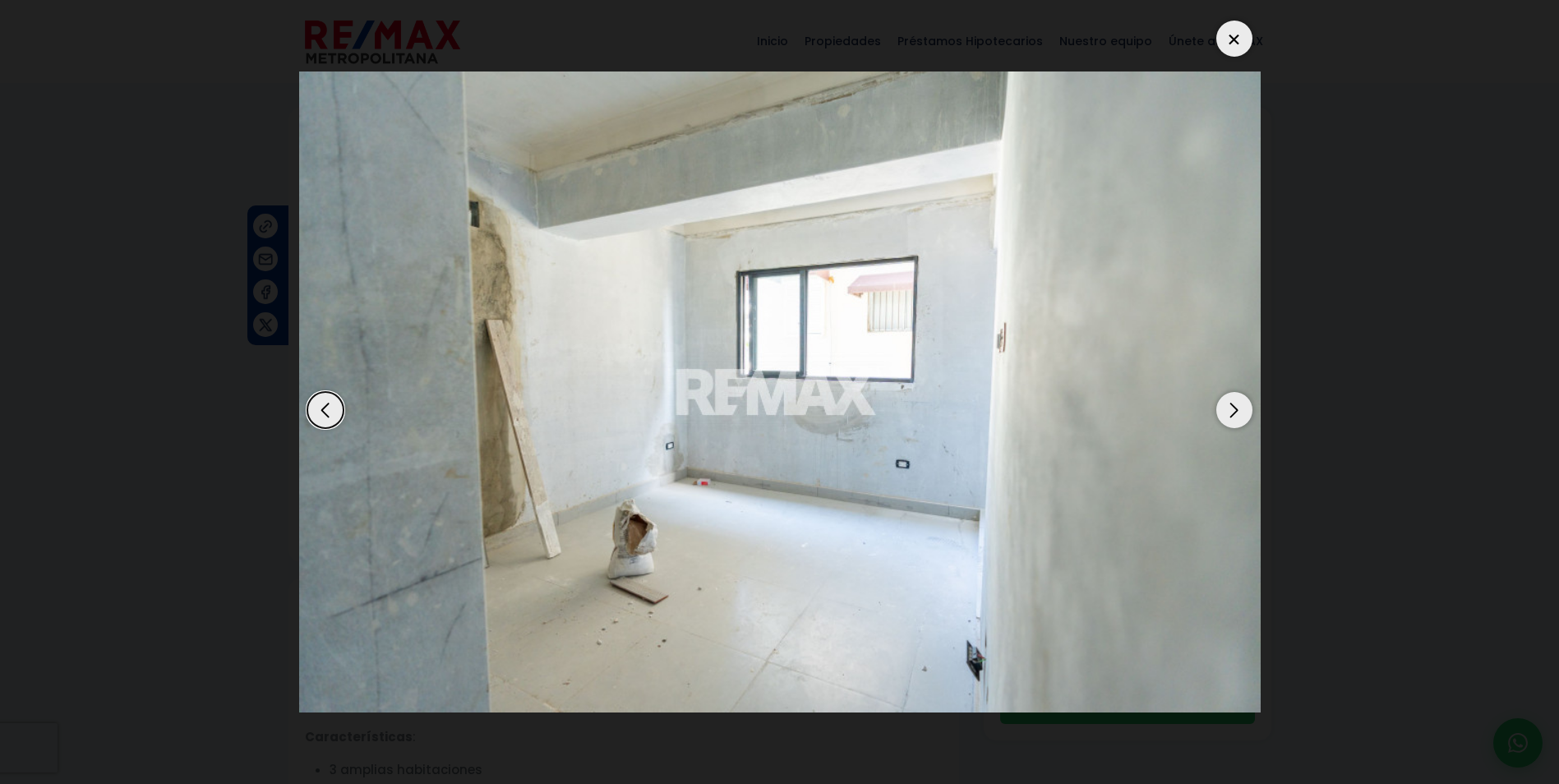
click at [1237, 409] on div "Next slide" at bounding box center [1234, 410] width 36 height 36
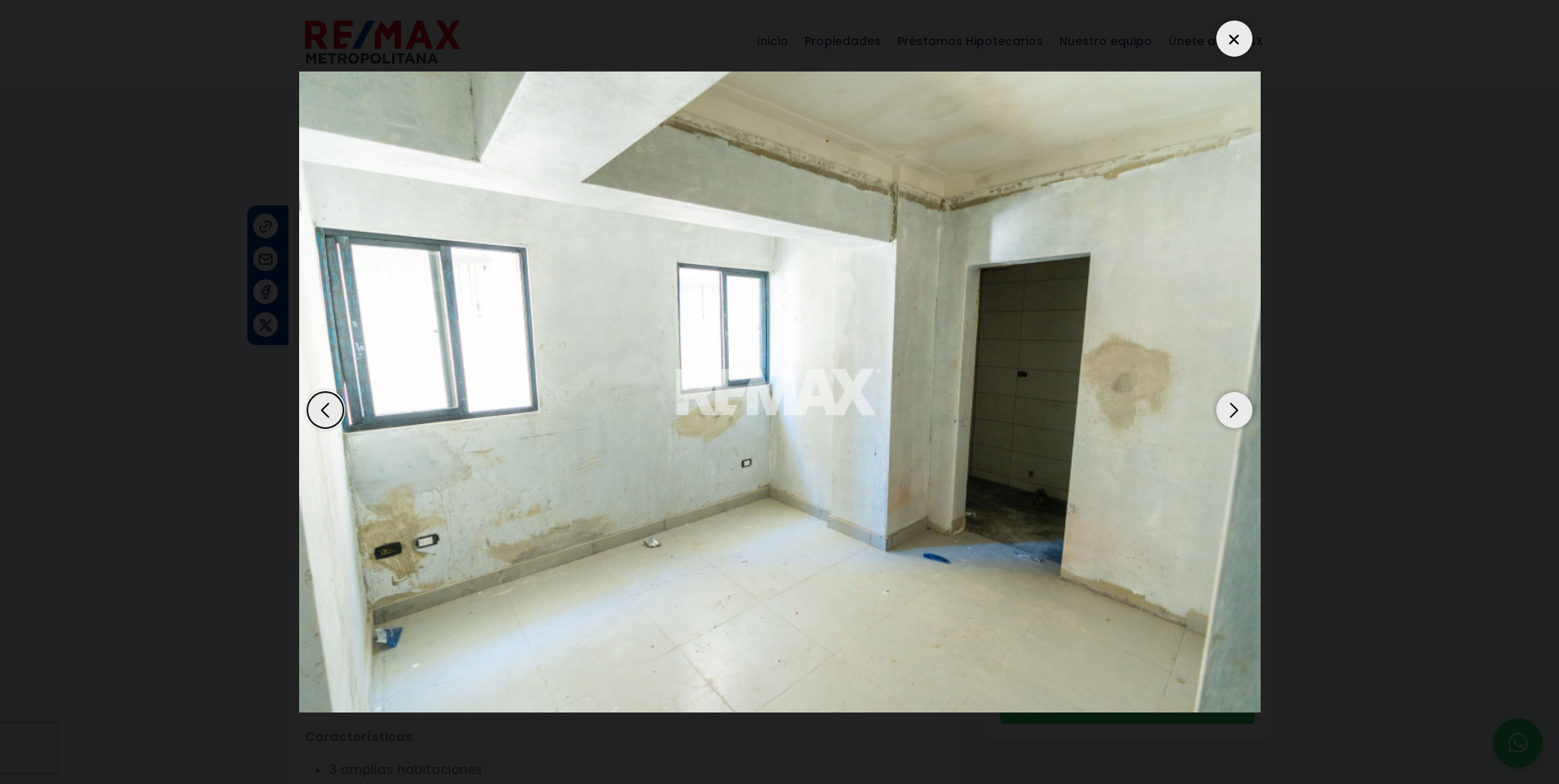
click at [1237, 409] on div "Next slide" at bounding box center [1234, 410] width 36 height 36
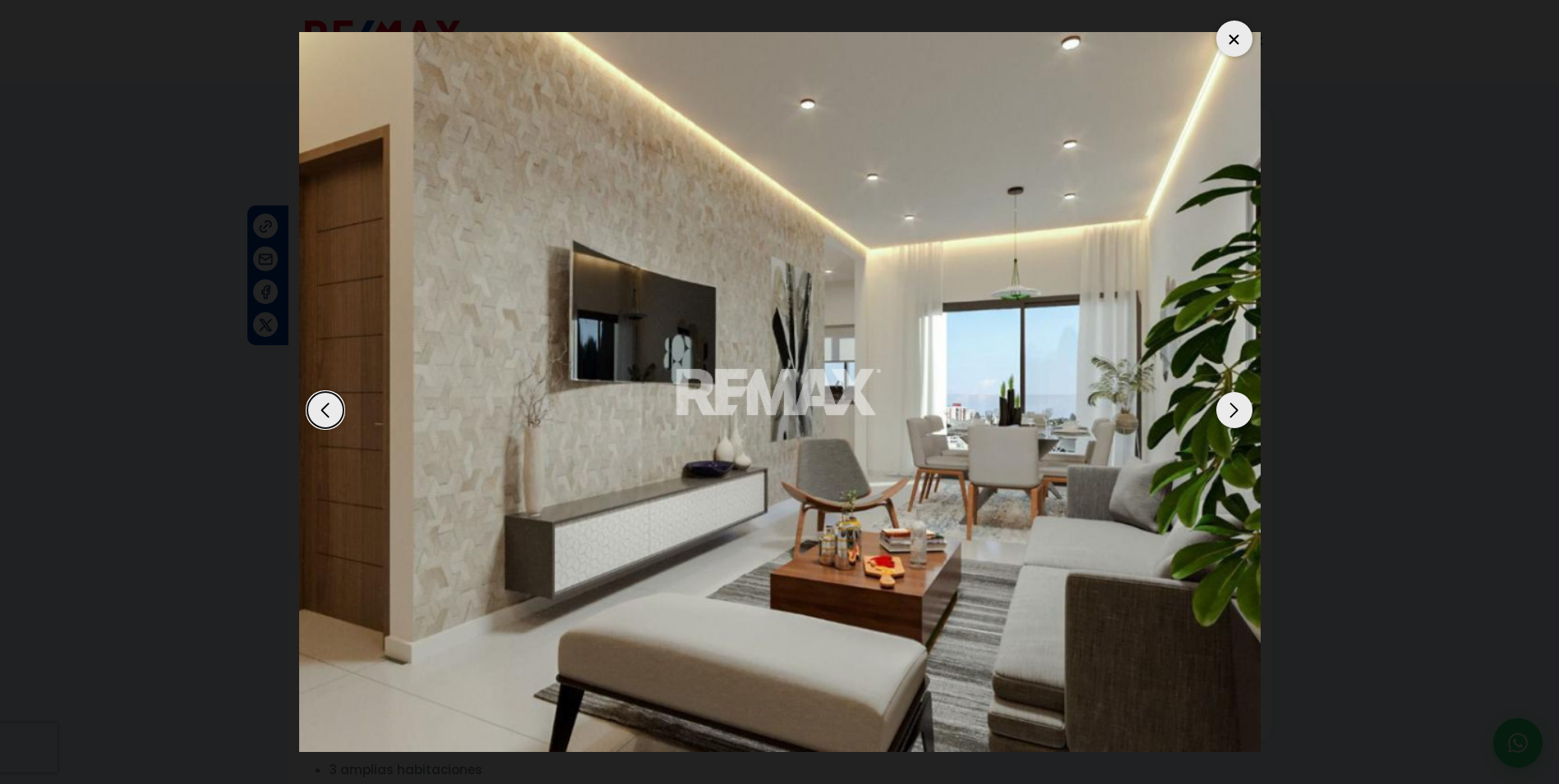
click at [1233, 40] on div at bounding box center [1234, 38] width 36 height 36
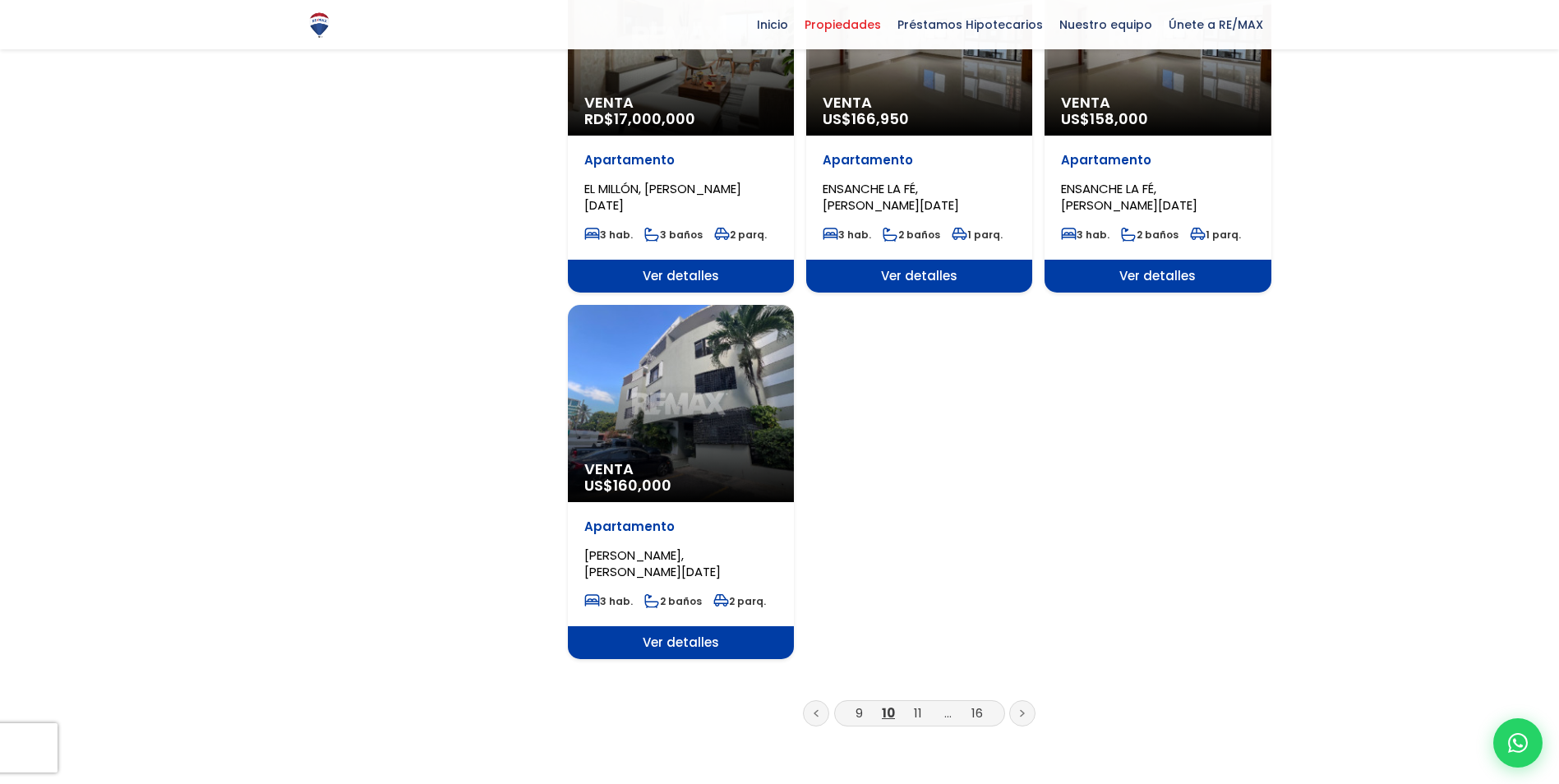
scroll to position [2136, 0]
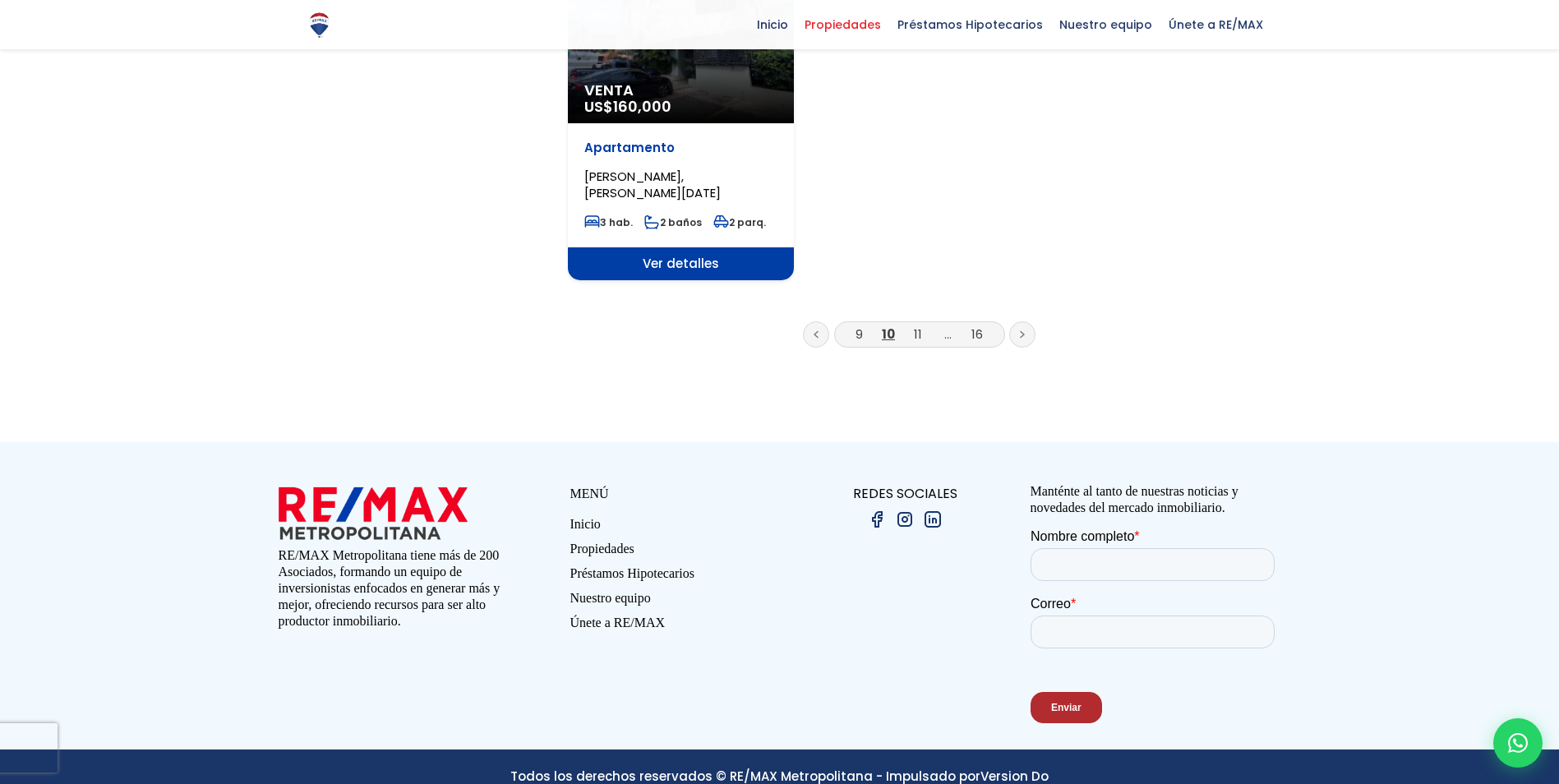
click at [913, 337] on li "11" at bounding box center [919, 334] width 26 height 20
click at [921, 337] on link "11" at bounding box center [918, 334] width 8 height 18
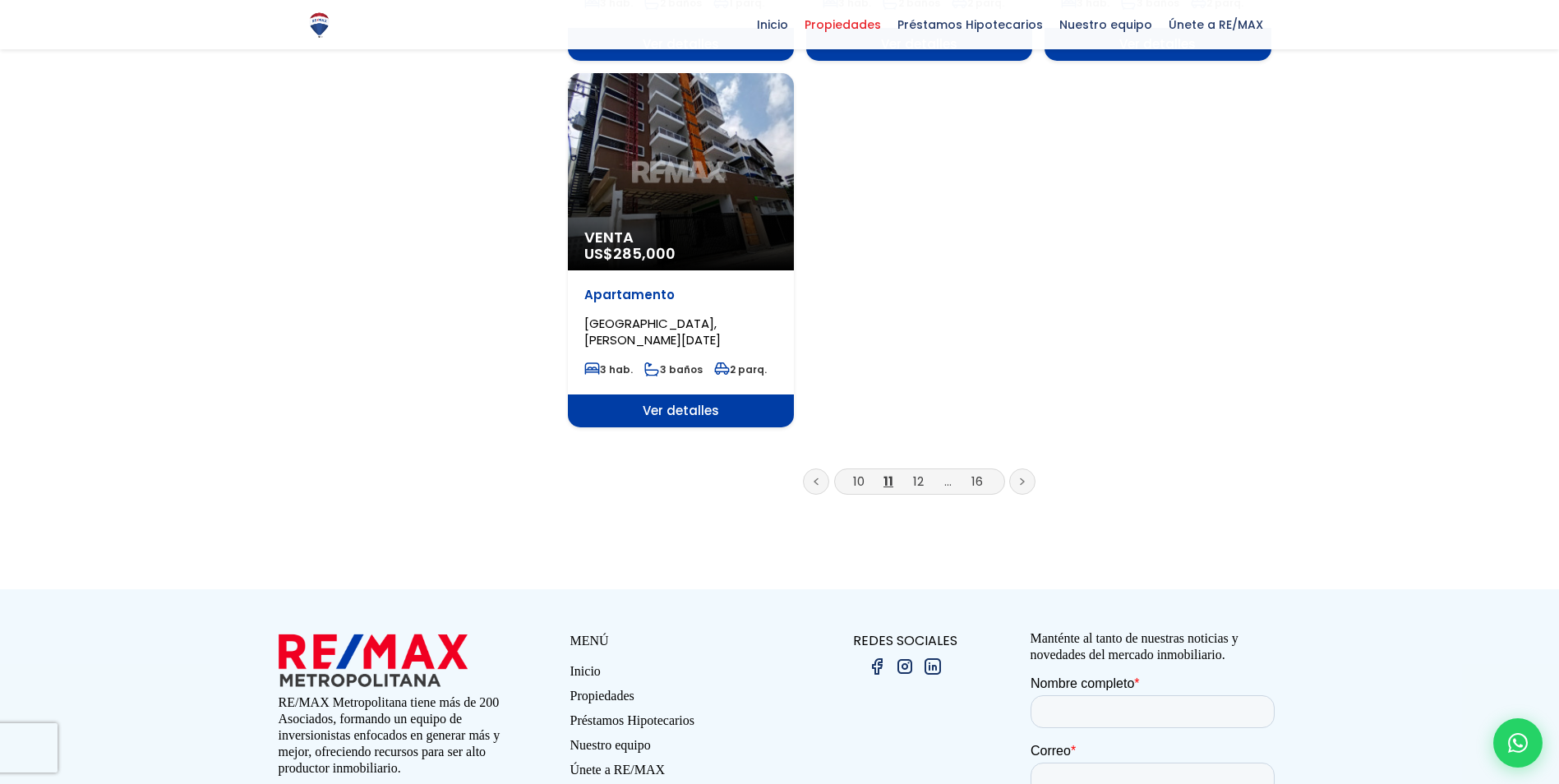
scroll to position [2054, 0]
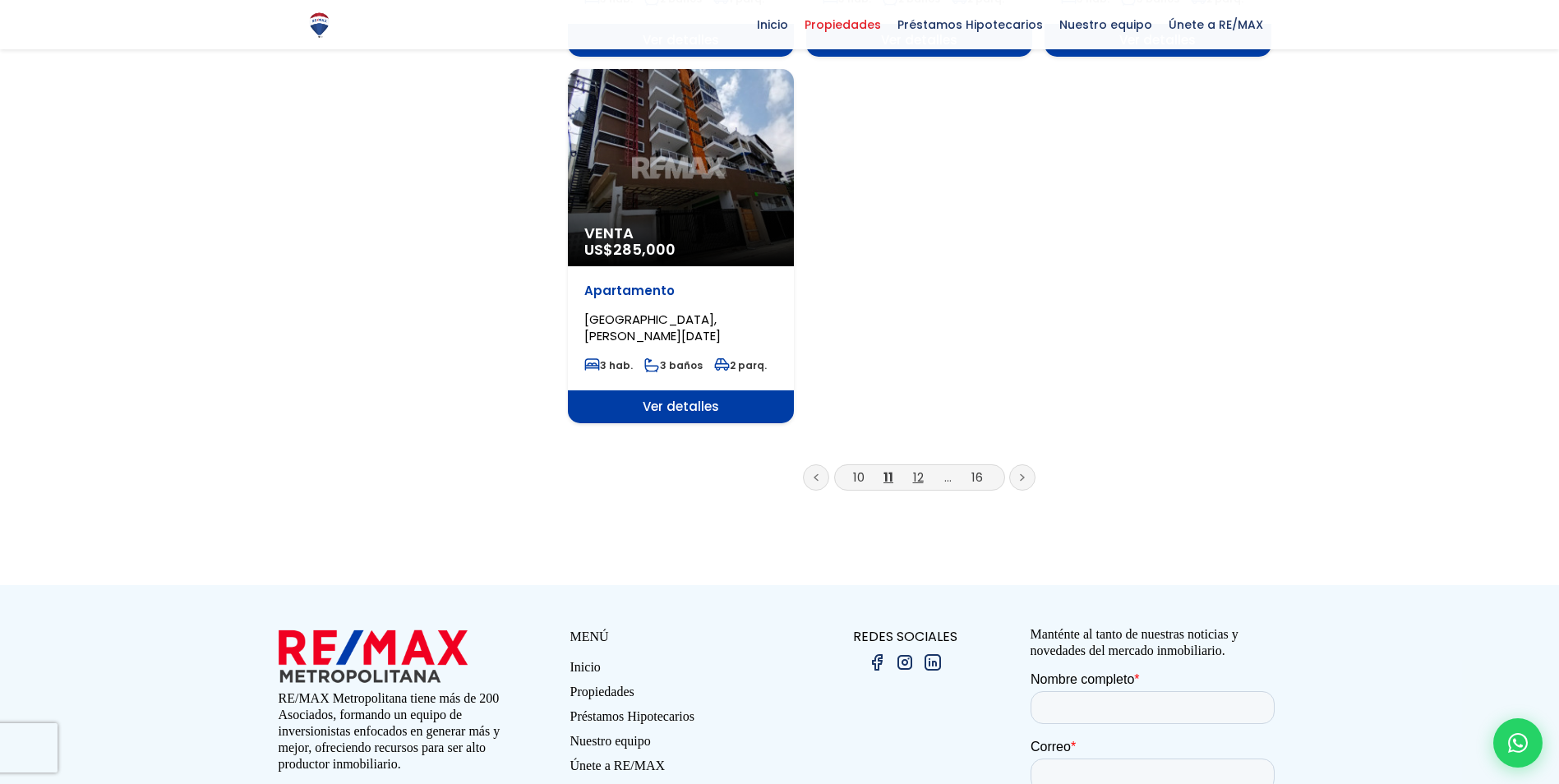
click at [920, 468] on link "12" at bounding box center [919, 477] width 11 height 18
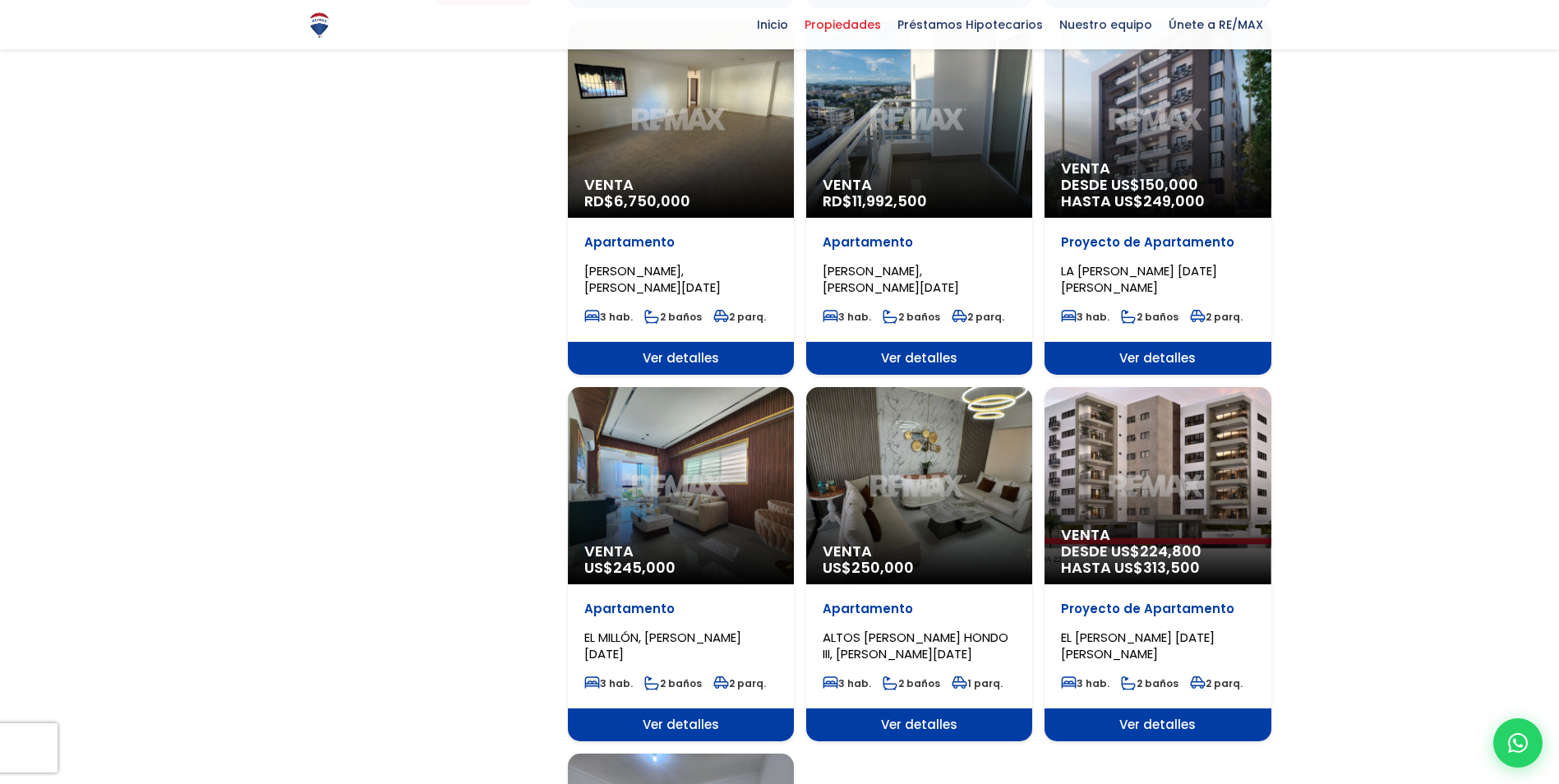
scroll to position [1725, 0]
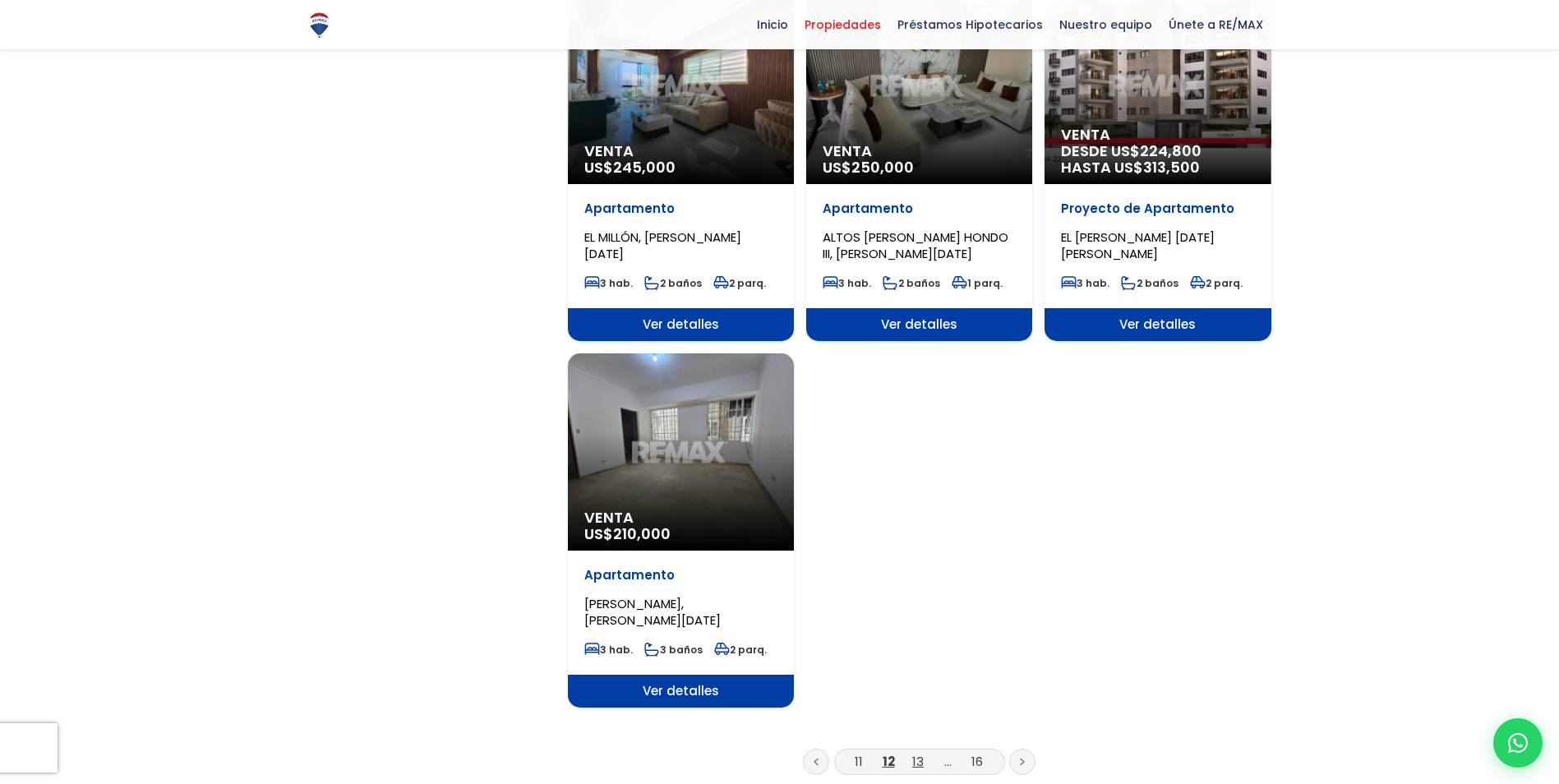
click at [920, 752] on link "13" at bounding box center [918, 761] width 11 height 18
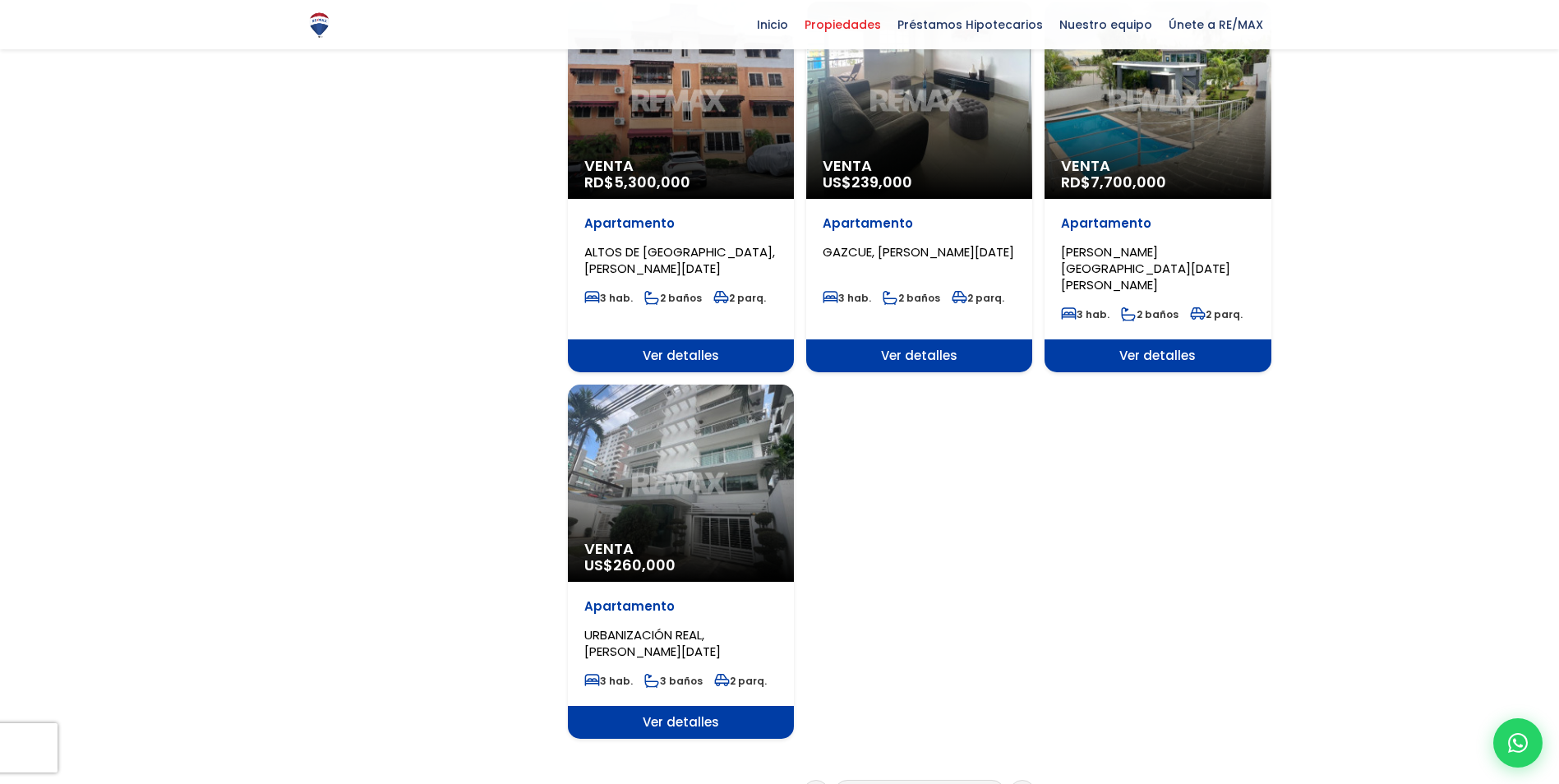
scroll to position [1807, 0]
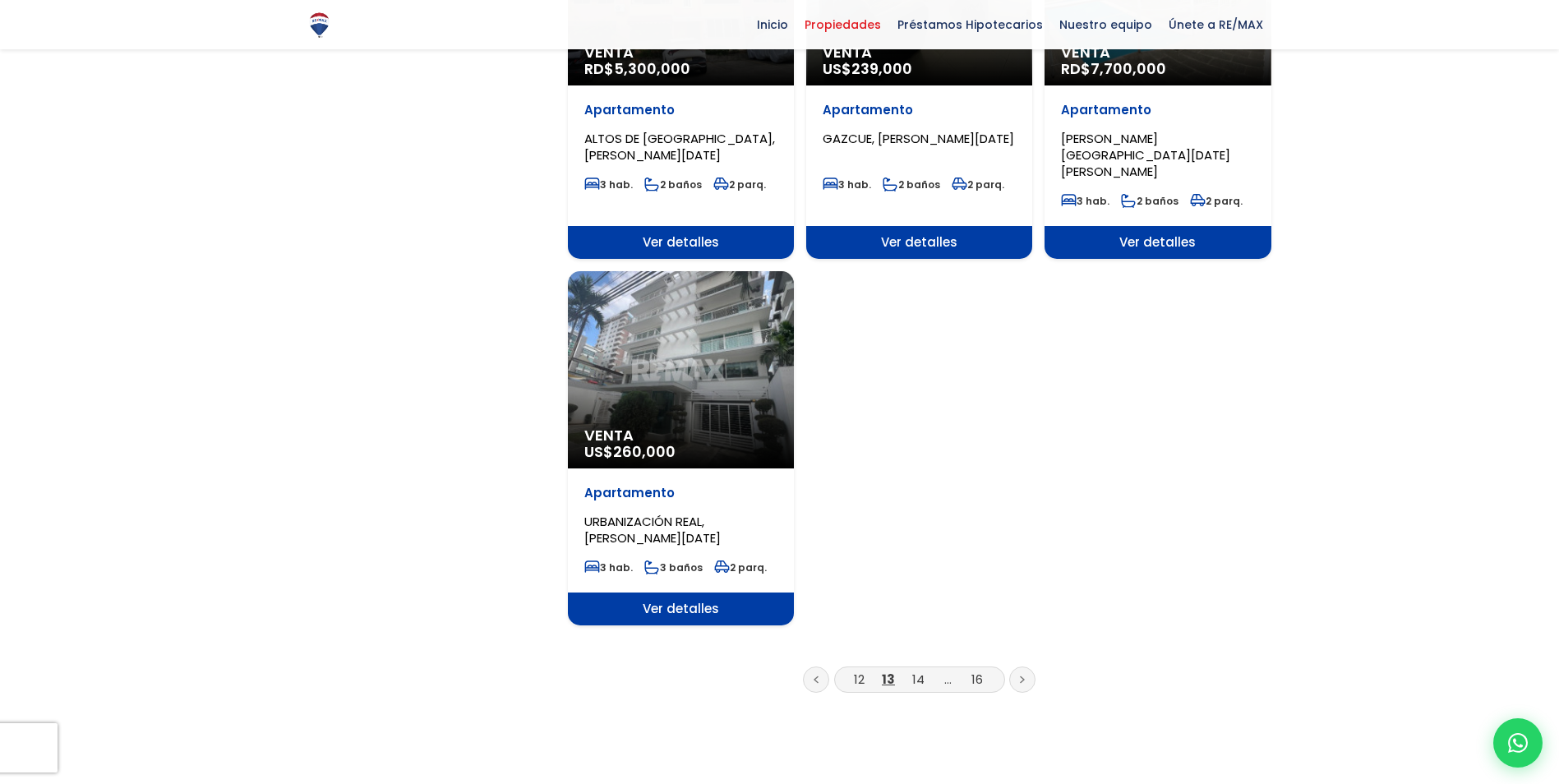
click at [678, 468] on div "Apartamento URBANIZACIÓN REAL, [PERSON_NAME][DATE] 3 hab. 3 baños 2 parq." at bounding box center [681, 530] width 226 height 124
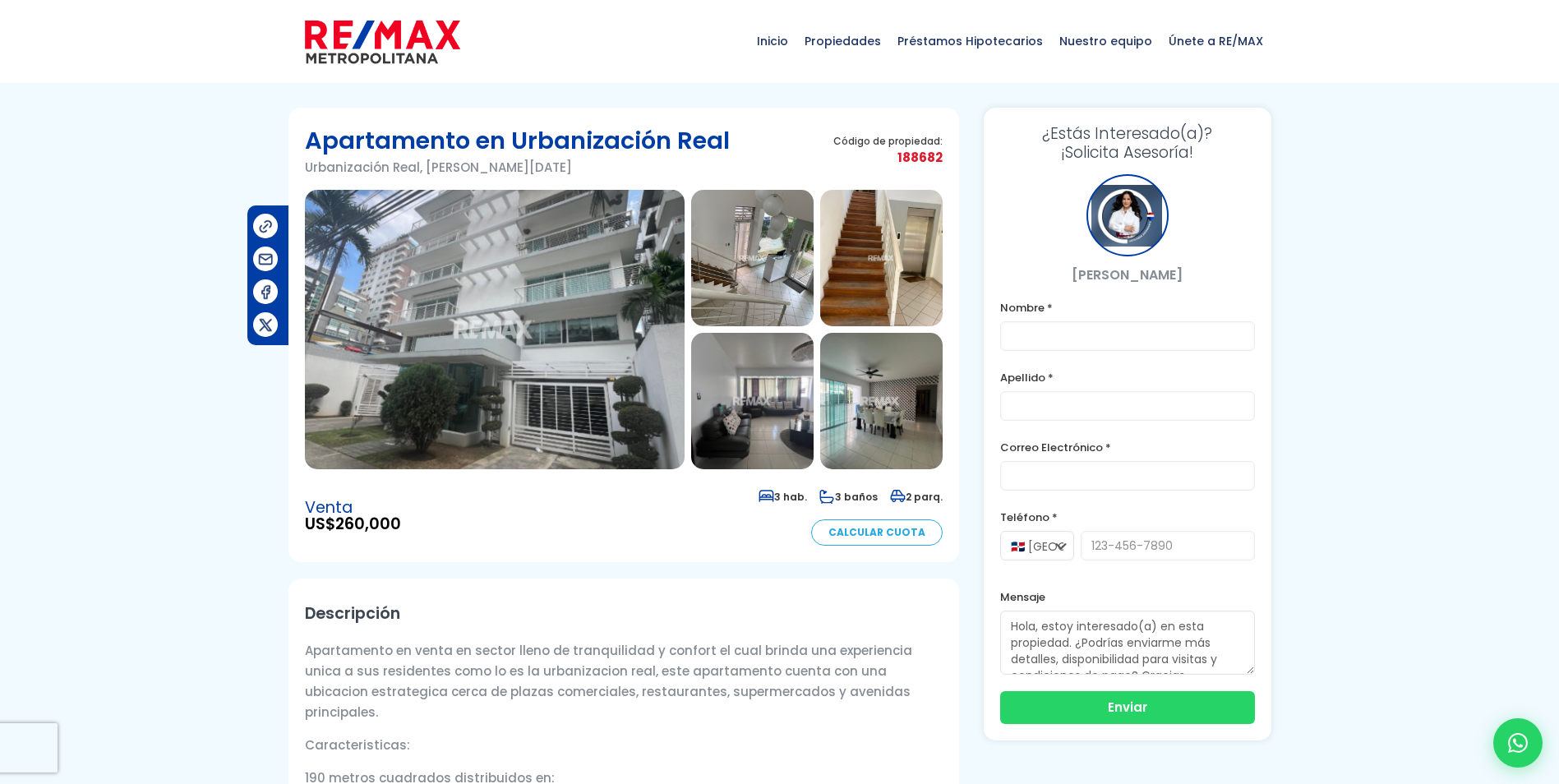
click at [458, 292] on img at bounding box center [495, 329] width 380 height 279
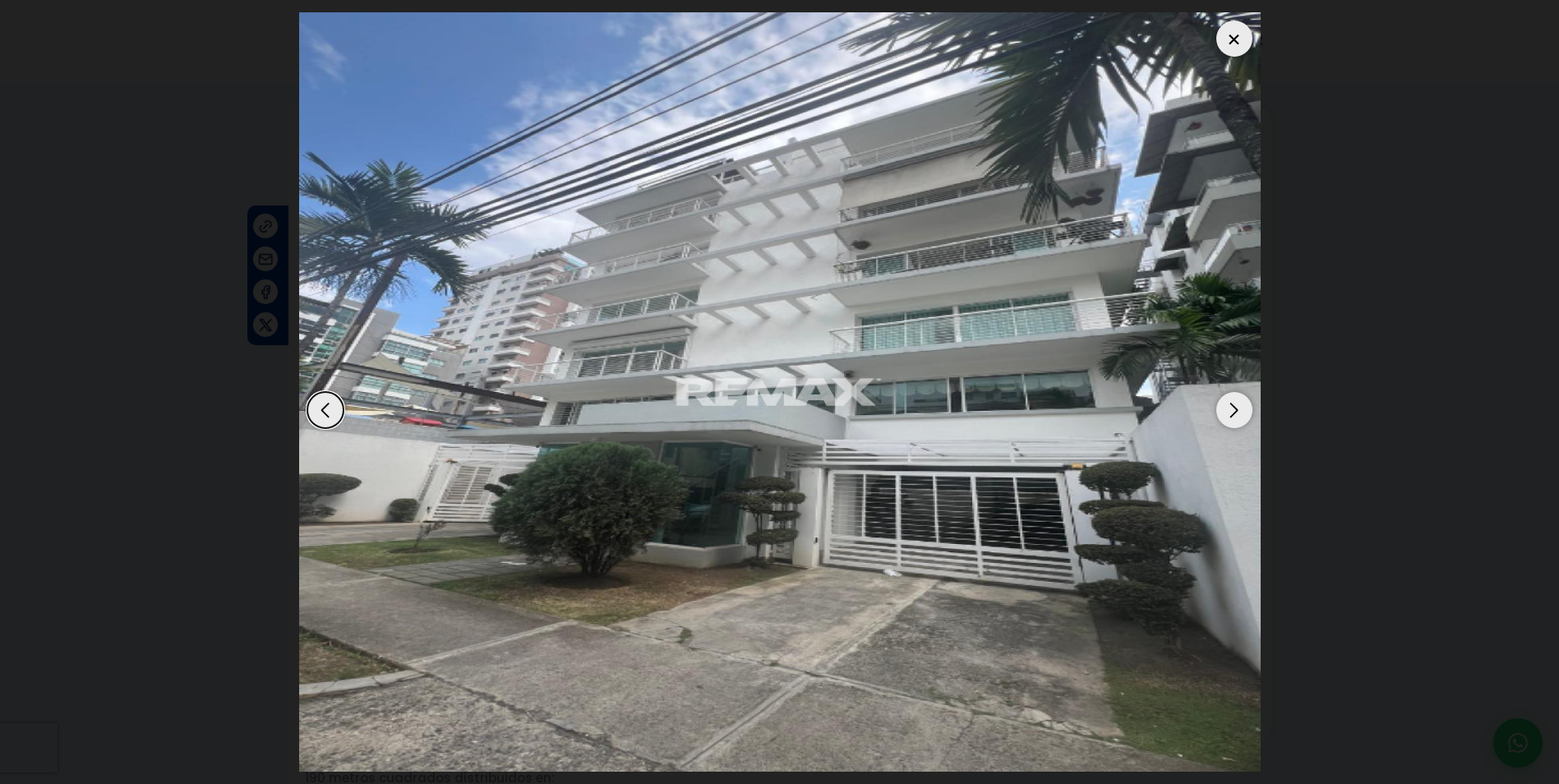
click at [1232, 408] on div "Next slide" at bounding box center [1234, 410] width 36 height 36
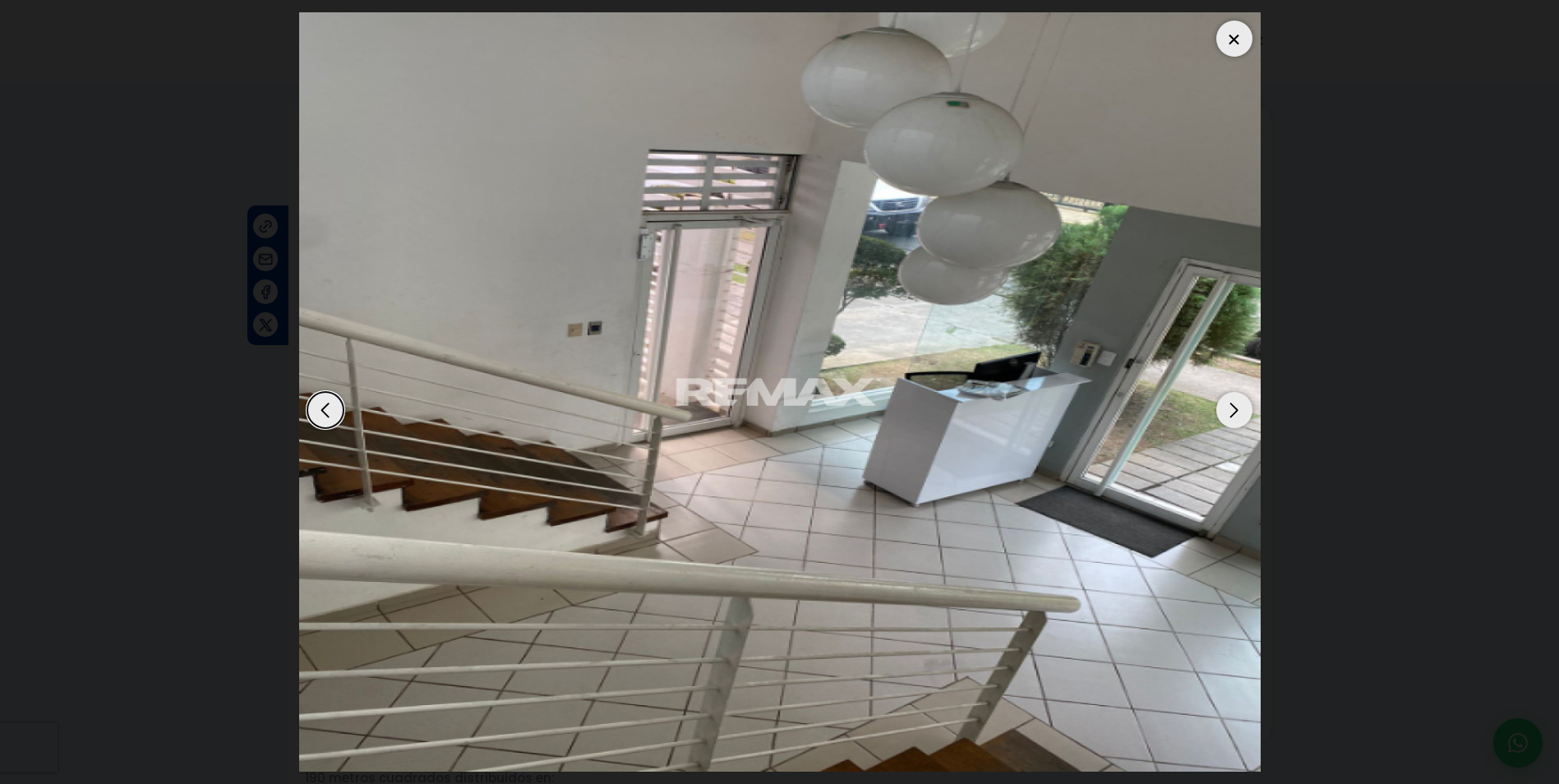
click at [1232, 408] on div "Next slide" at bounding box center [1234, 410] width 36 height 36
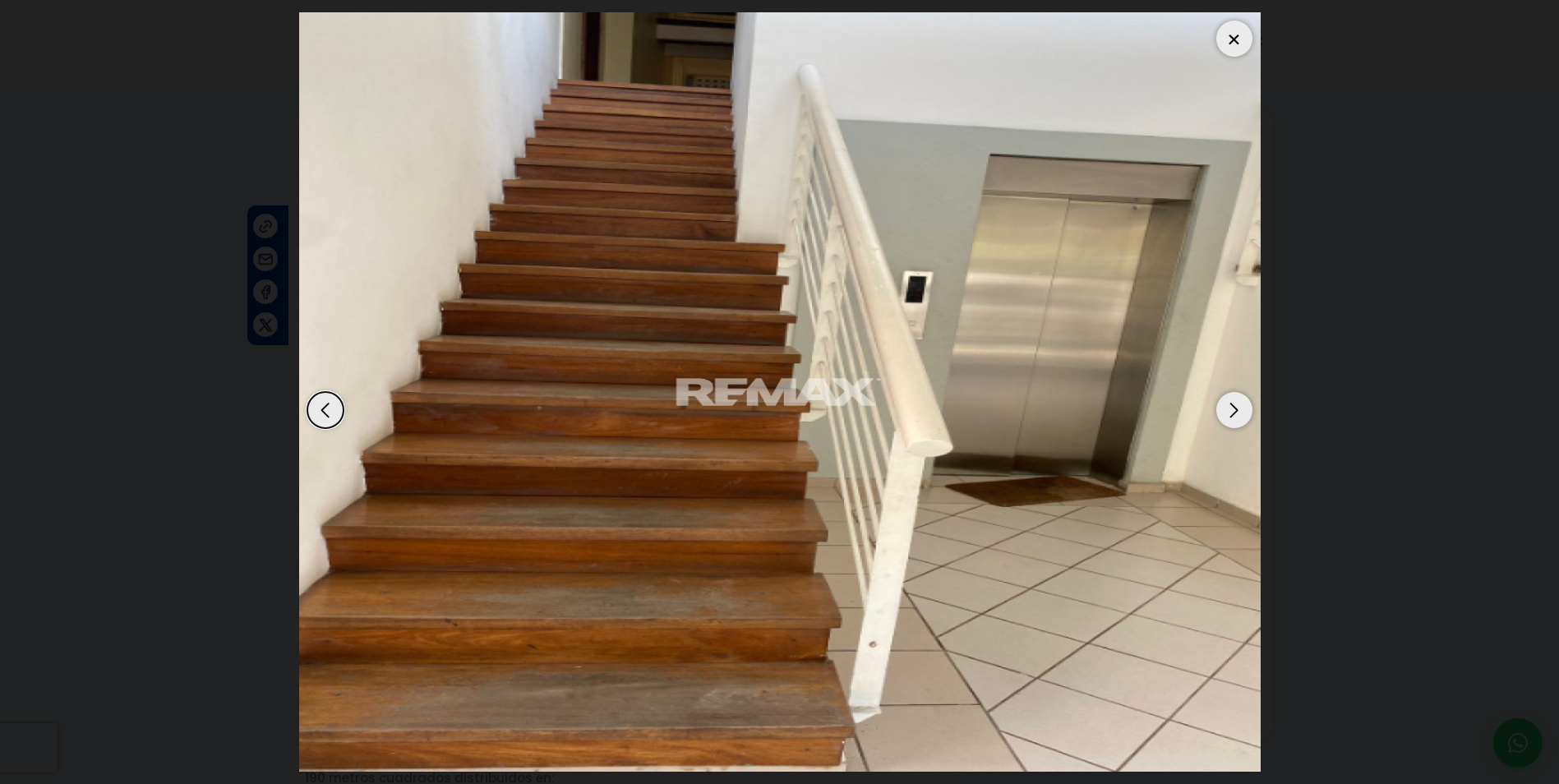
click at [1232, 408] on div "Next slide" at bounding box center [1234, 410] width 36 height 36
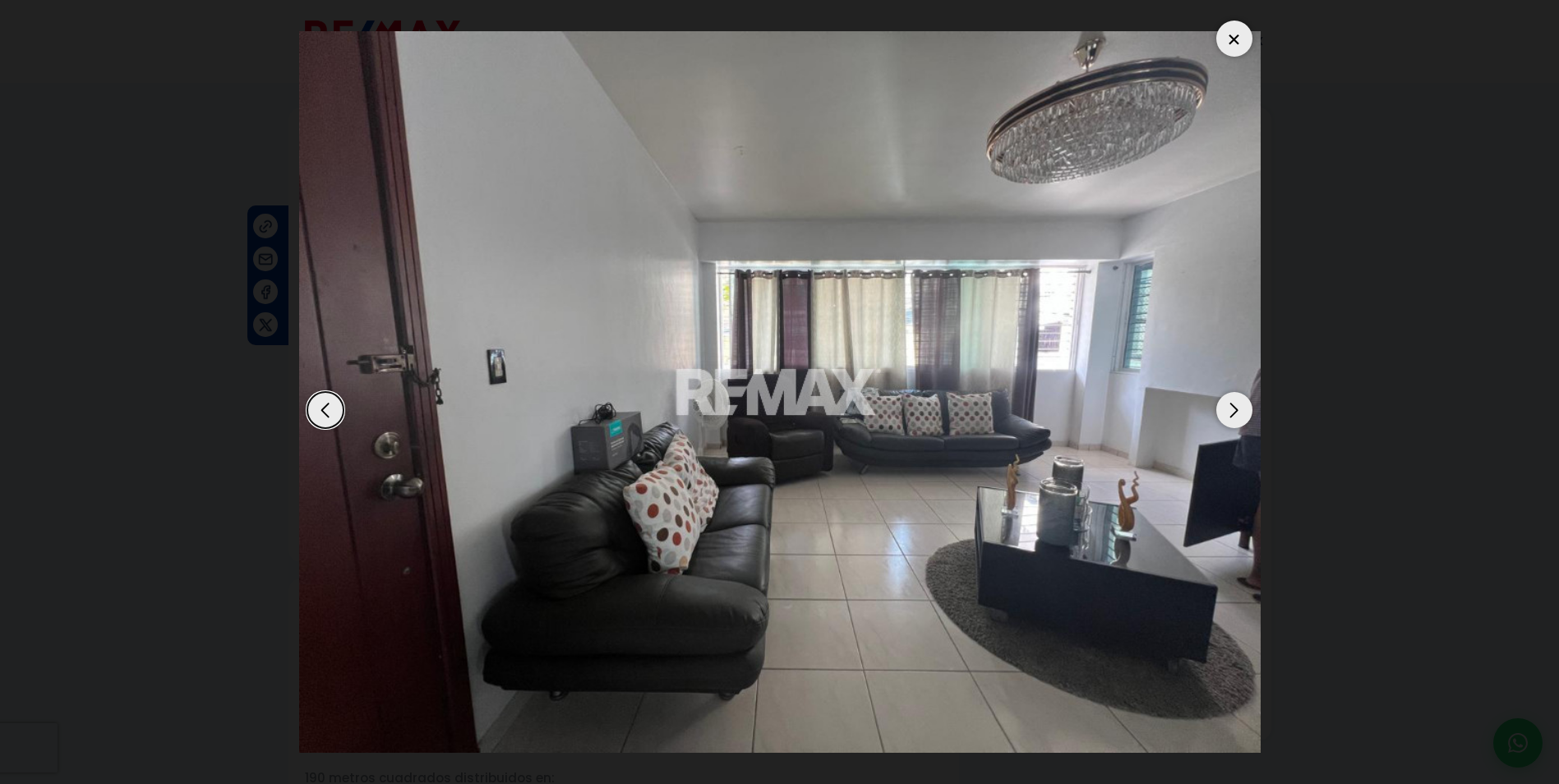
click at [1232, 408] on div "Next slide" at bounding box center [1234, 410] width 36 height 36
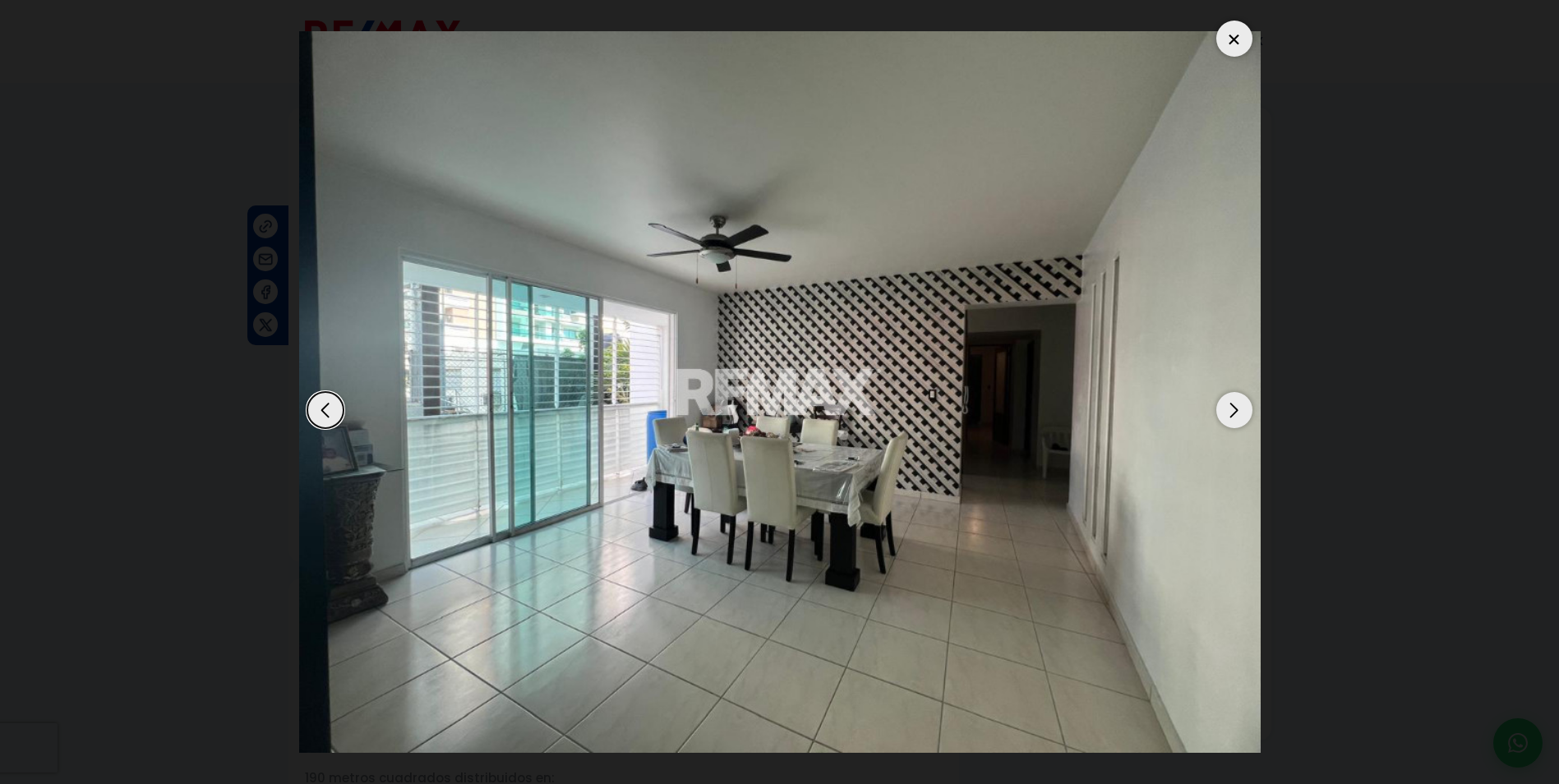
click at [1232, 408] on div "Next slide" at bounding box center [1234, 410] width 36 height 36
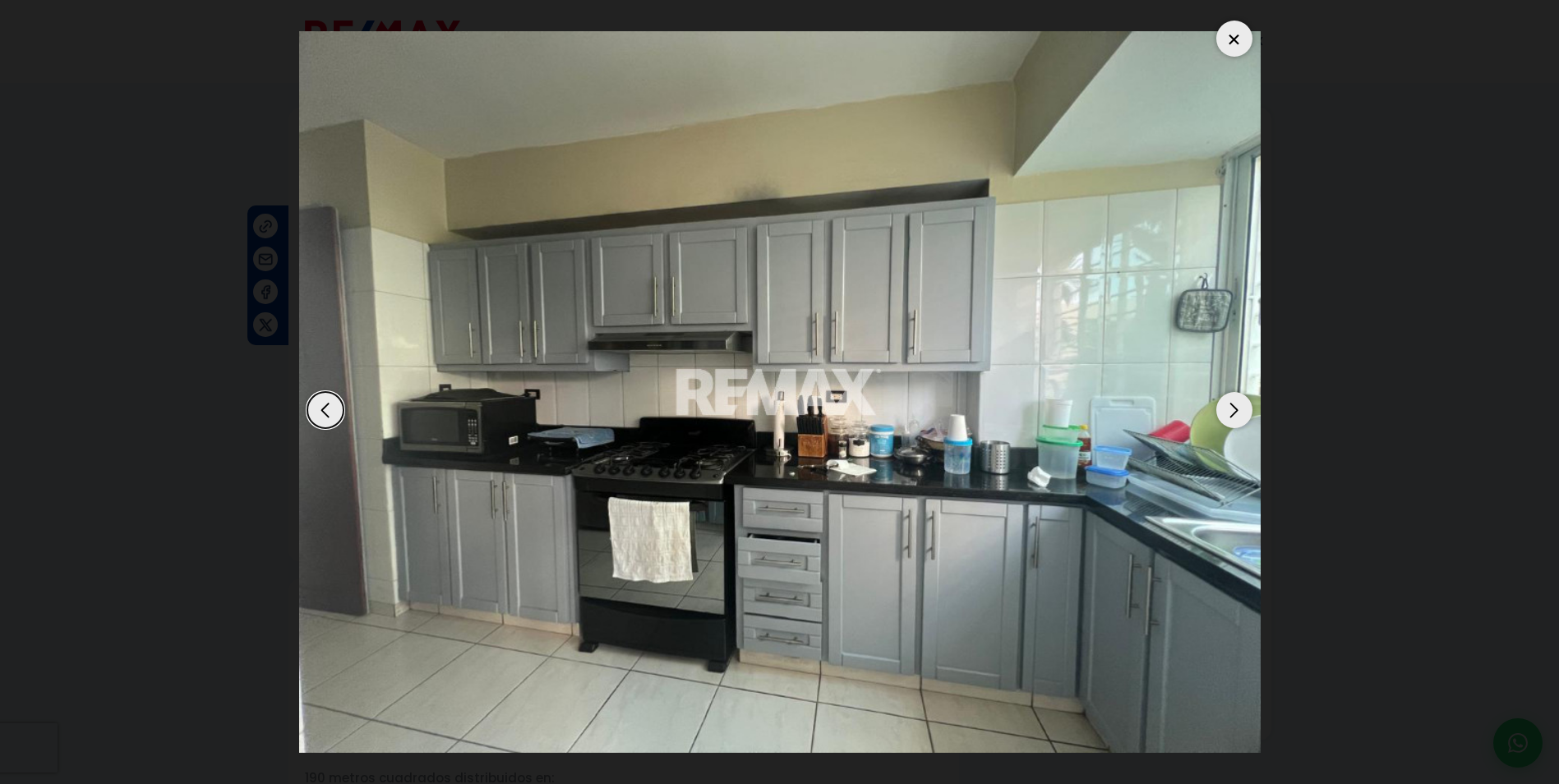
click at [1232, 408] on div "Next slide" at bounding box center [1234, 410] width 36 height 36
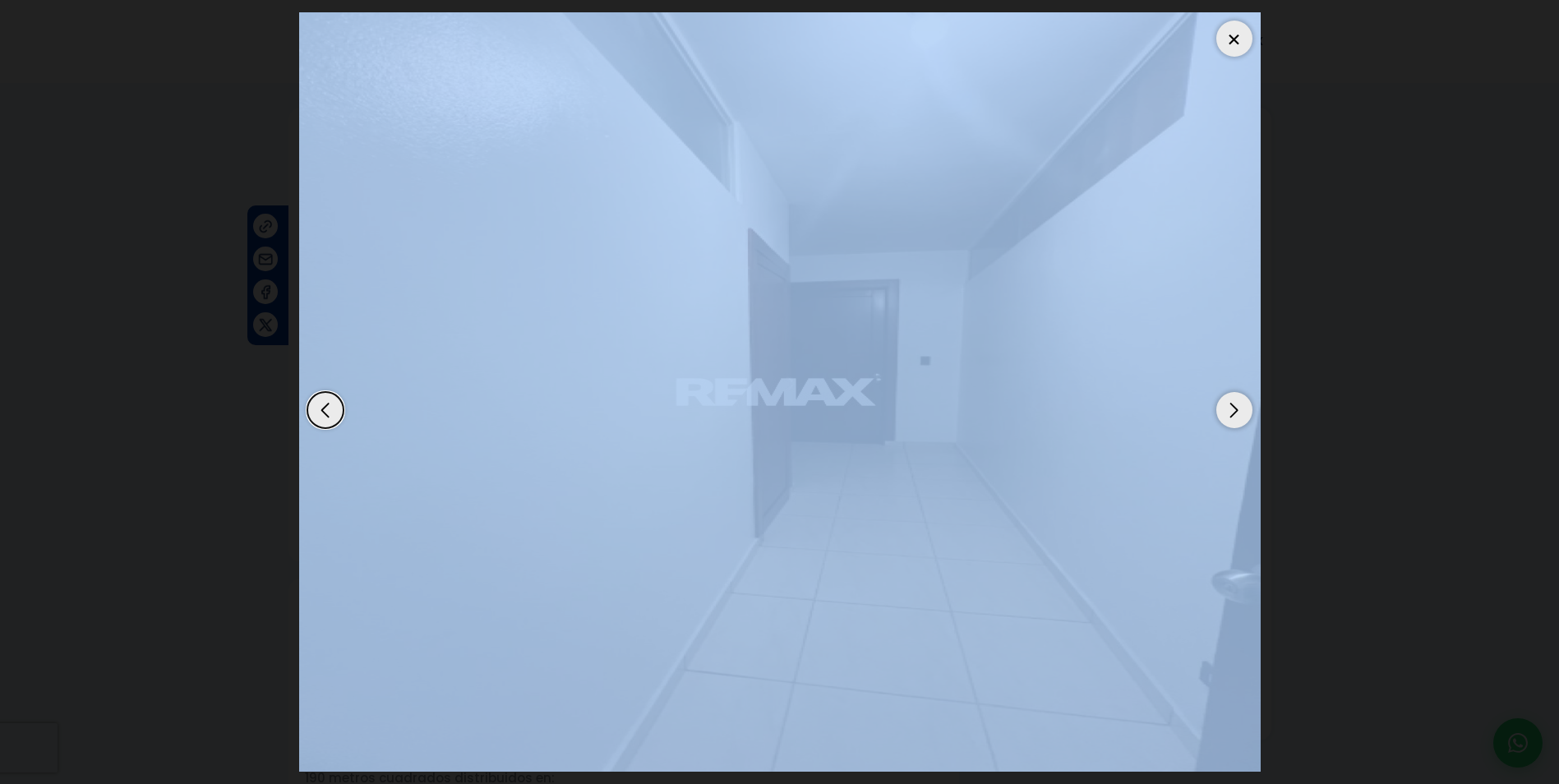
click at [1232, 408] on div "Next slide" at bounding box center [1234, 410] width 36 height 36
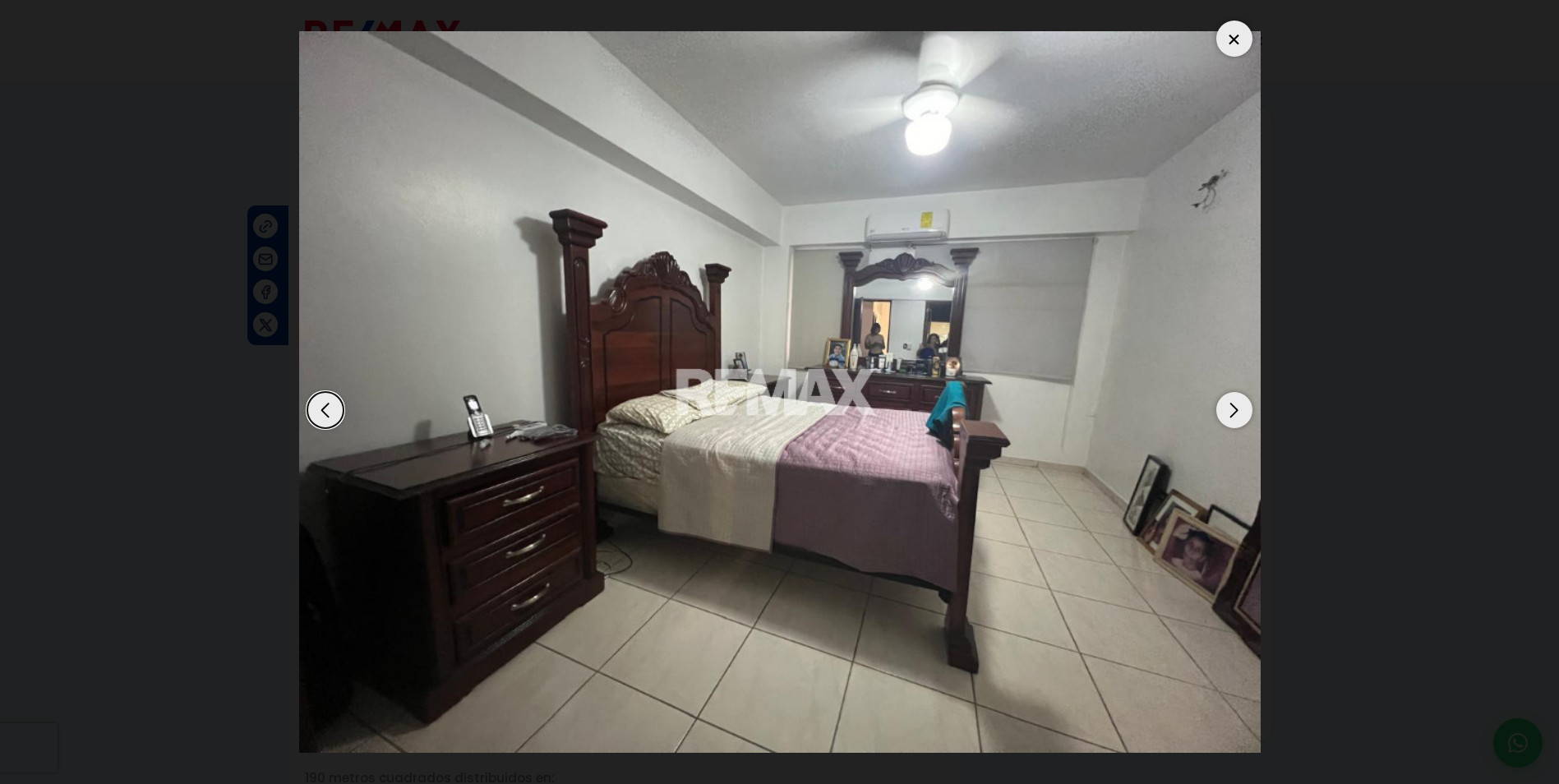
click at [1273, 147] on dialog at bounding box center [780, 392] width 987 height 784
click at [1238, 36] on div at bounding box center [1234, 38] width 36 height 36
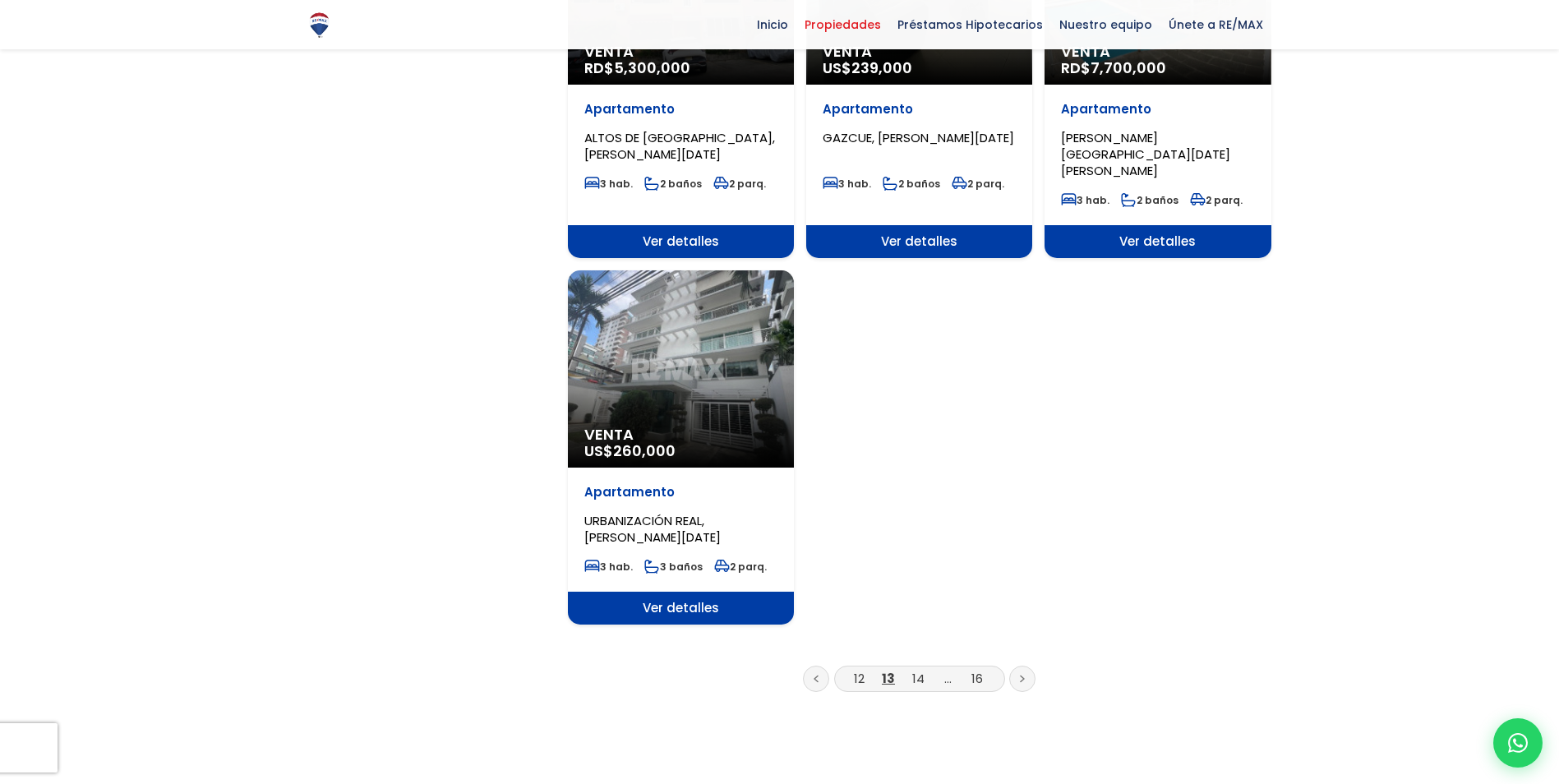
scroll to position [1807, 0]
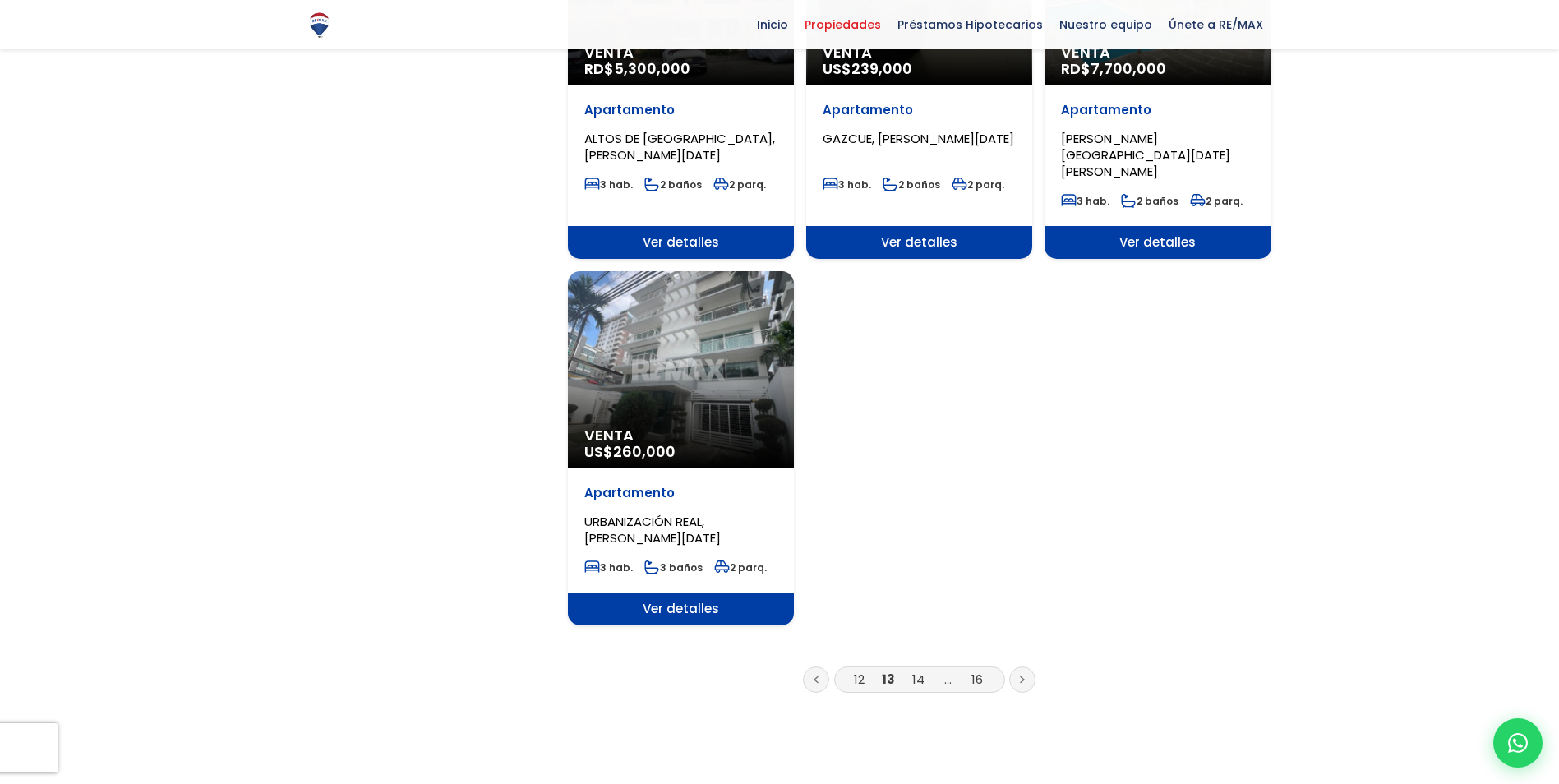
click at [920, 670] on link "14" at bounding box center [919, 679] width 12 height 18
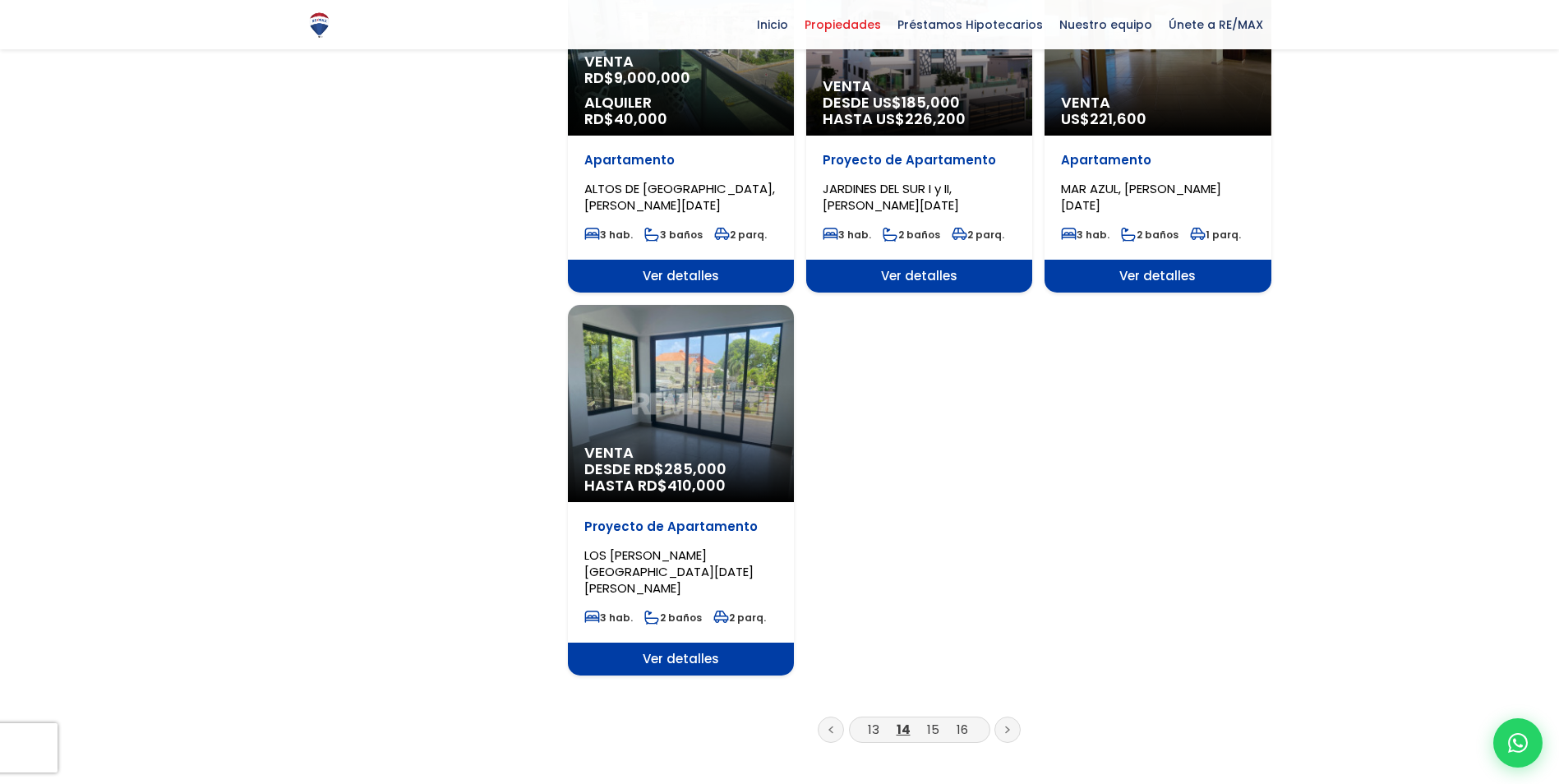
scroll to position [1807, 0]
click at [934, 720] on link "15" at bounding box center [934, 728] width 12 height 18
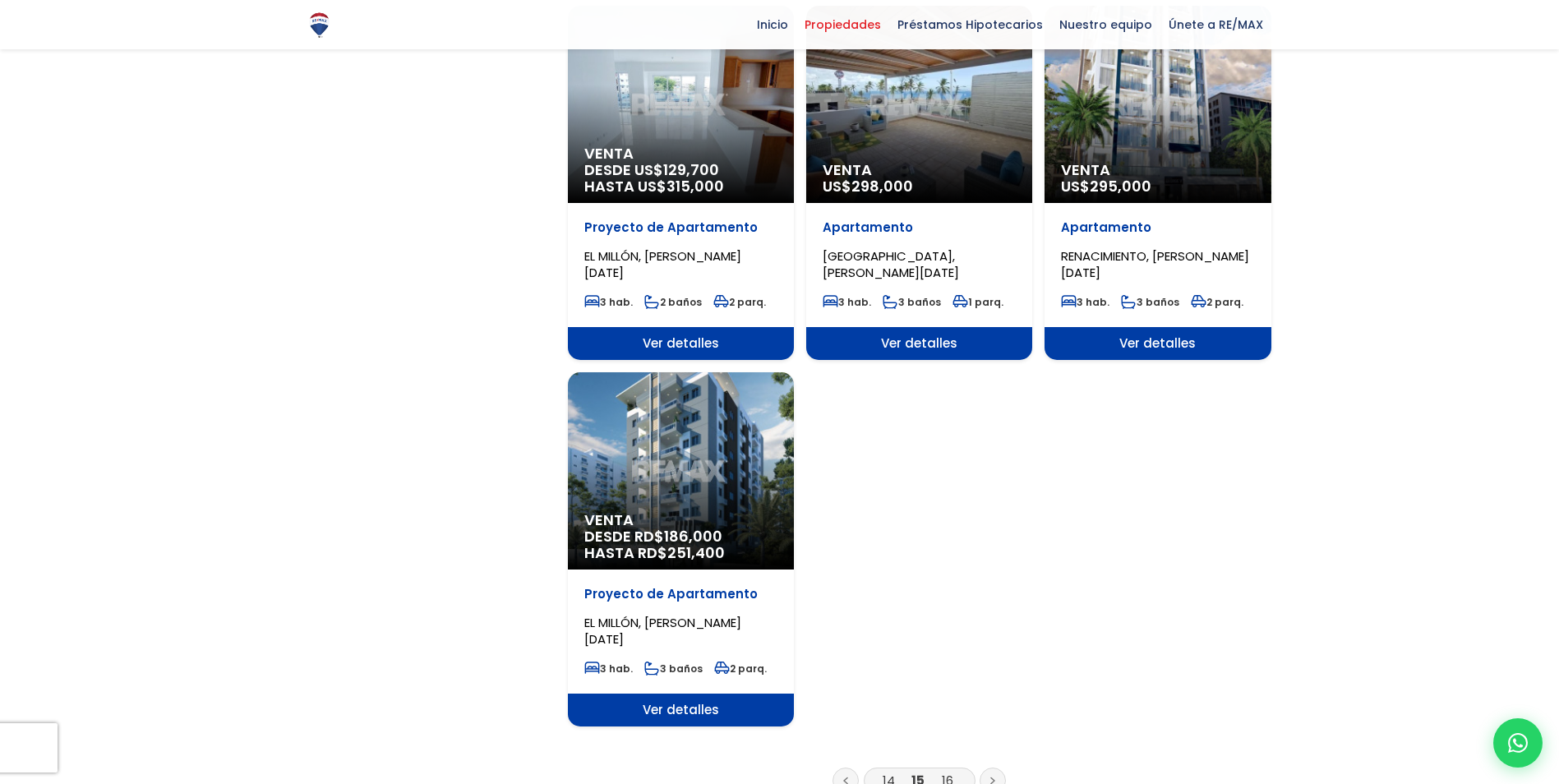
scroll to position [1807, 0]
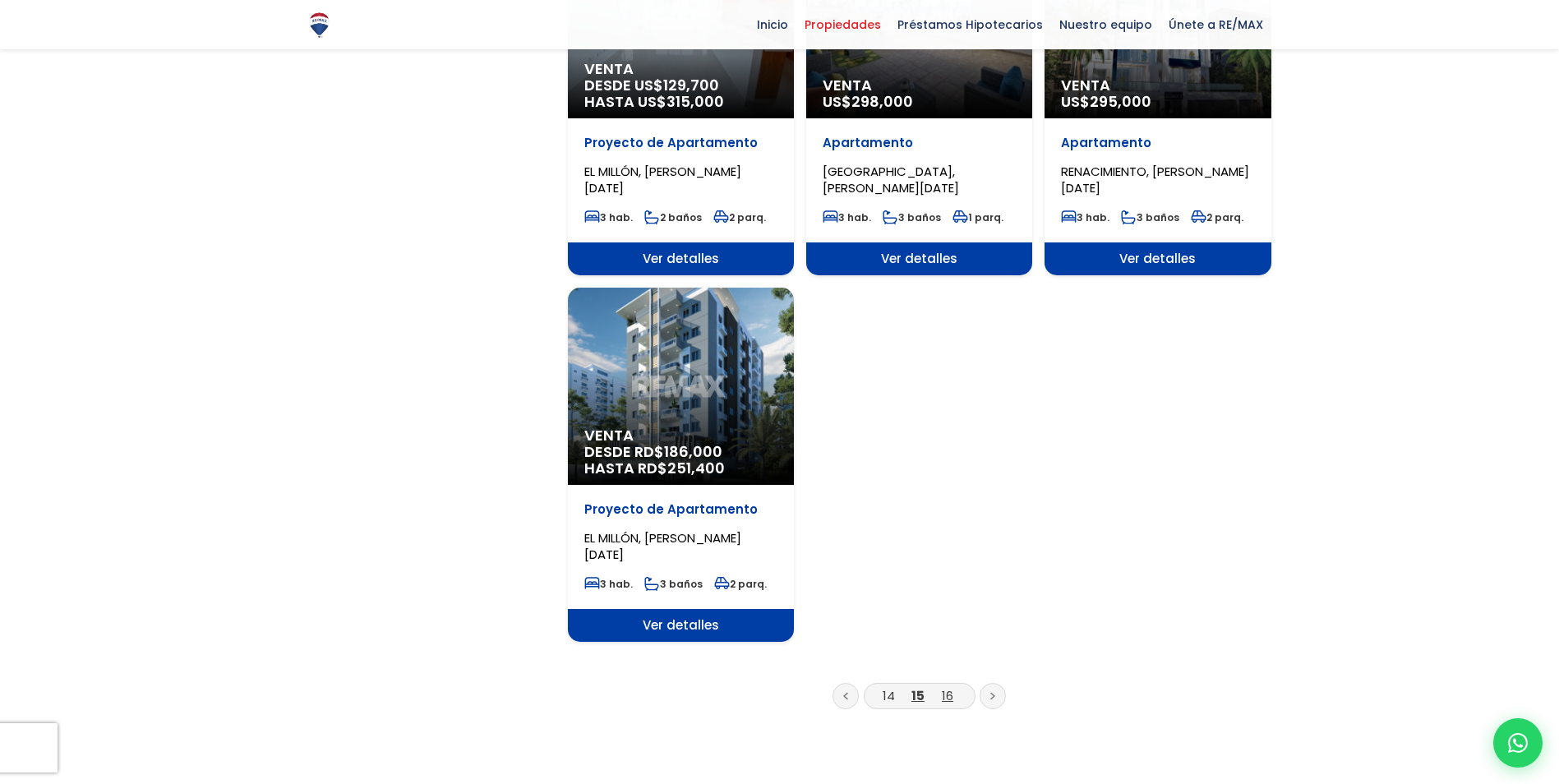
click at [942, 687] on link "16" at bounding box center [947, 696] width 11 height 18
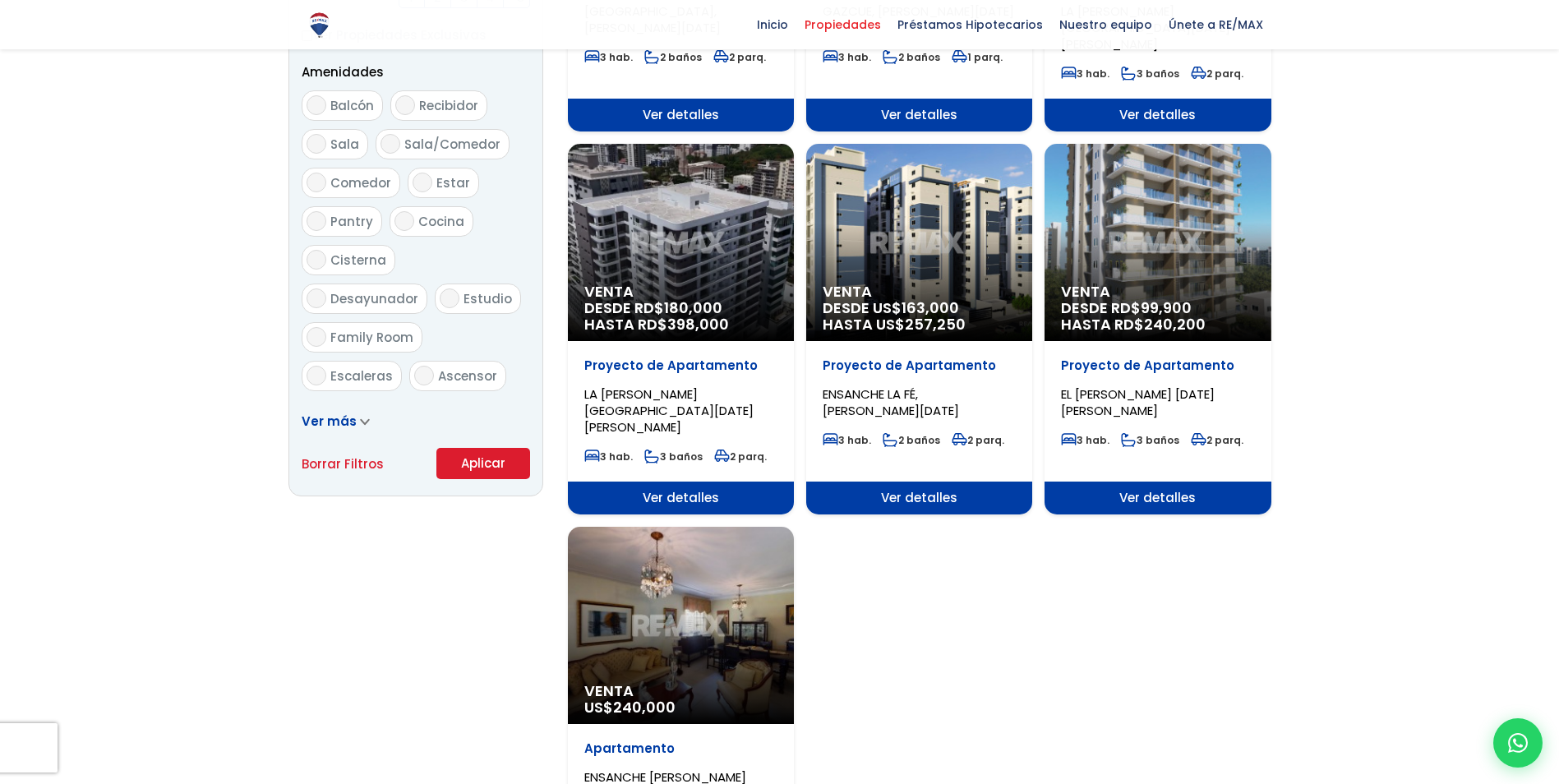
scroll to position [1068, 0]
